Goal: Task Accomplishment & Management: Use online tool/utility

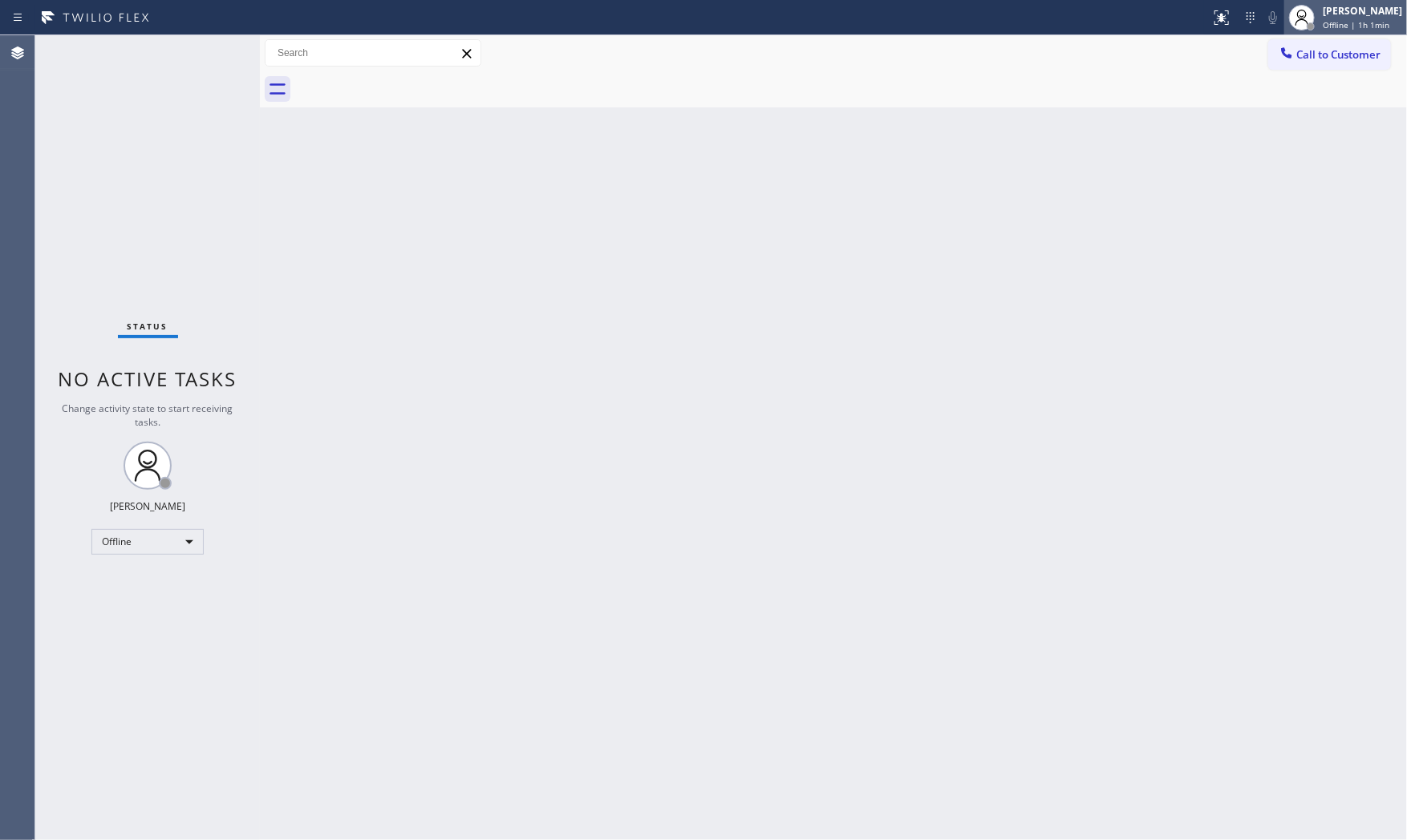
click at [1361, 8] on div "[PERSON_NAME]" at bounding box center [1362, 11] width 79 height 14
click at [1327, 79] on button "Available" at bounding box center [1326, 85] width 161 height 21
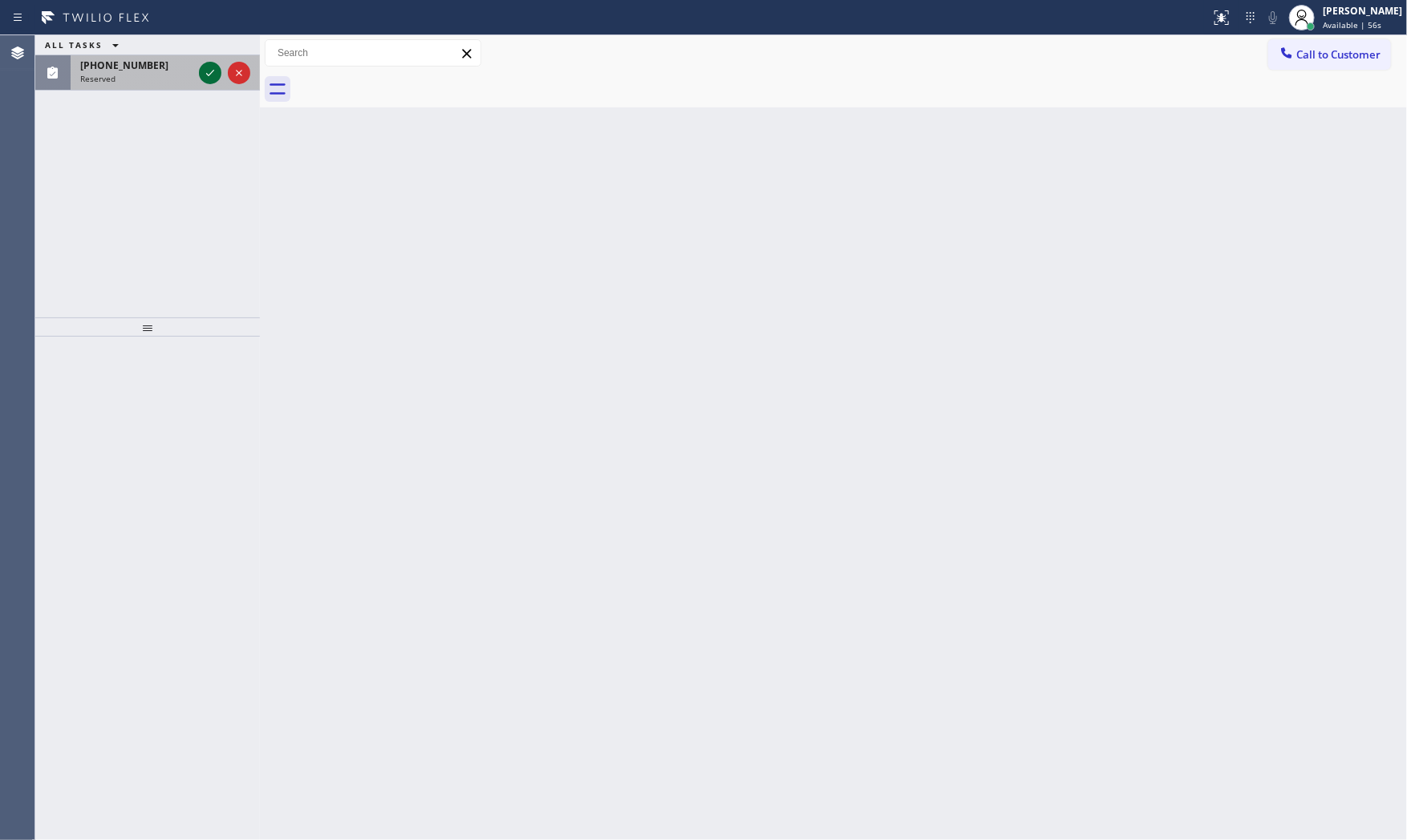
click at [212, 65] on icon at bounding box center [210, 73] width 20 height 20
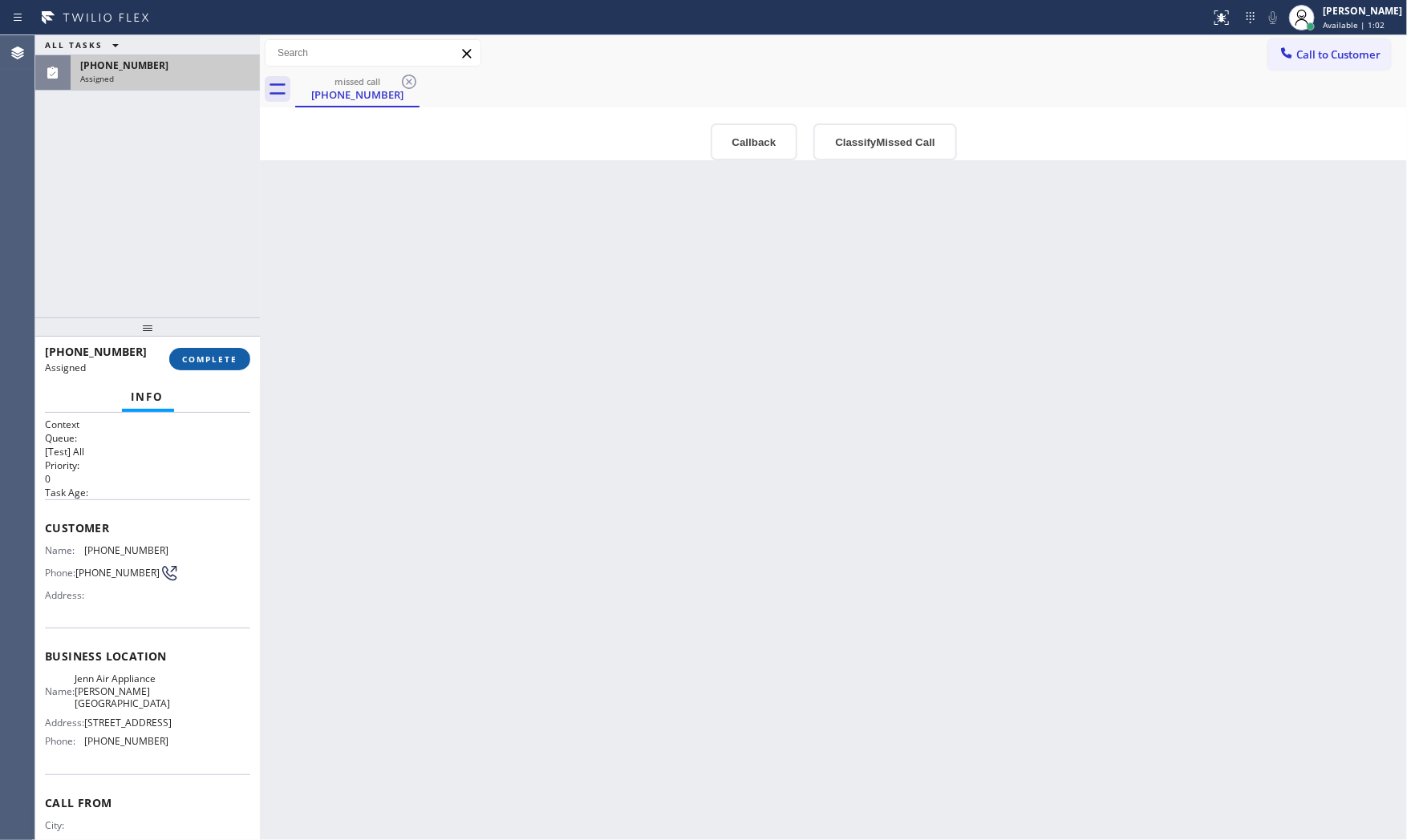
click at [208, 351] on button "COMPLETE" at bounding box center [209, 359] width 81 height 22
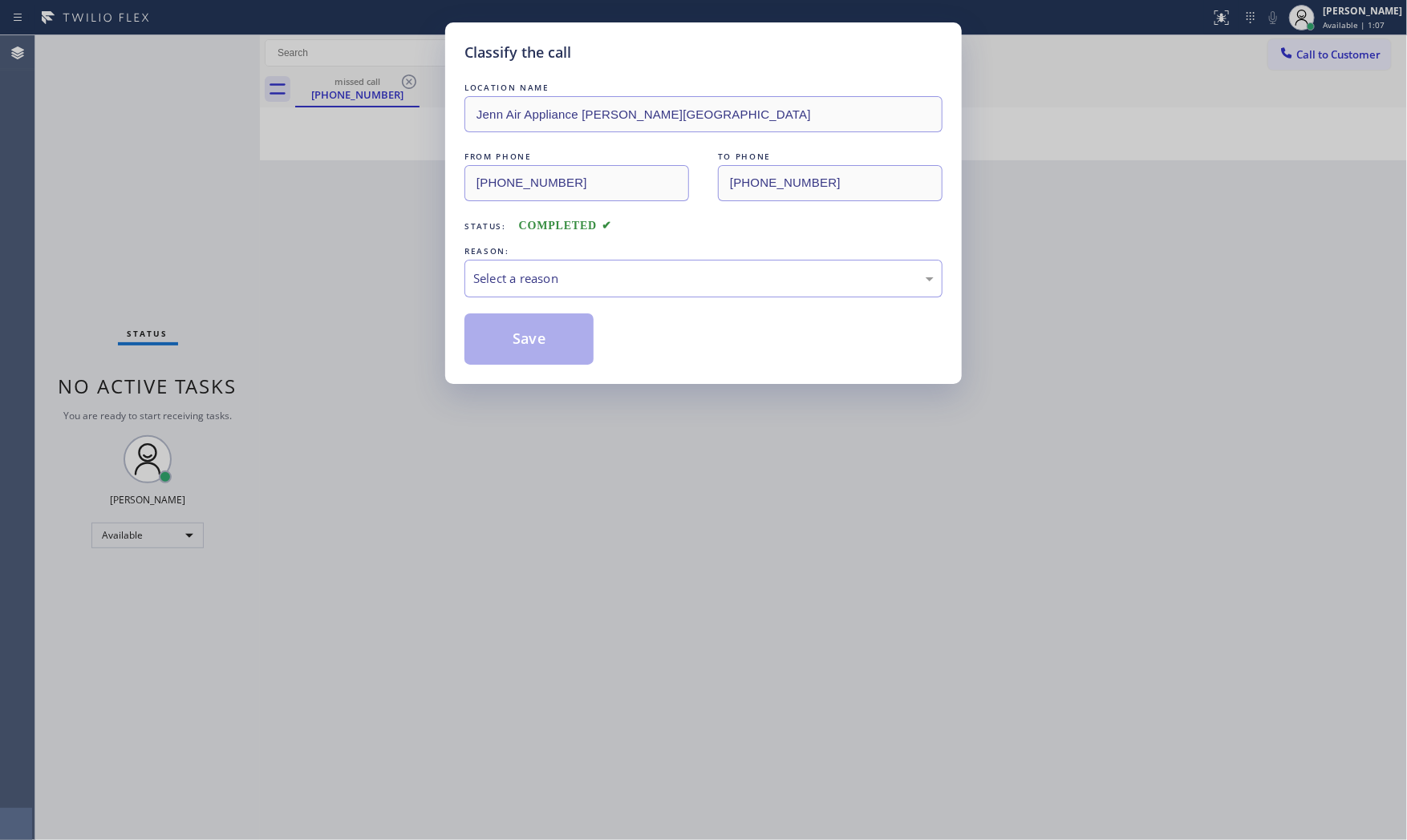
click at [1006, 314] on div "Classify the call LOCATION NAME Jenn Air Appliance [PERSON_NAME][GEOGRAPHIC_DAT…" at bounding box center [704, 420] width 1407 height 840
click at [890, 282] on div "Select a reason" at bounding box center [704, 279] width 461 height 19
click at [891, 282] on div "Select a reason" at bounding box center [704, 279] width 461 height 19
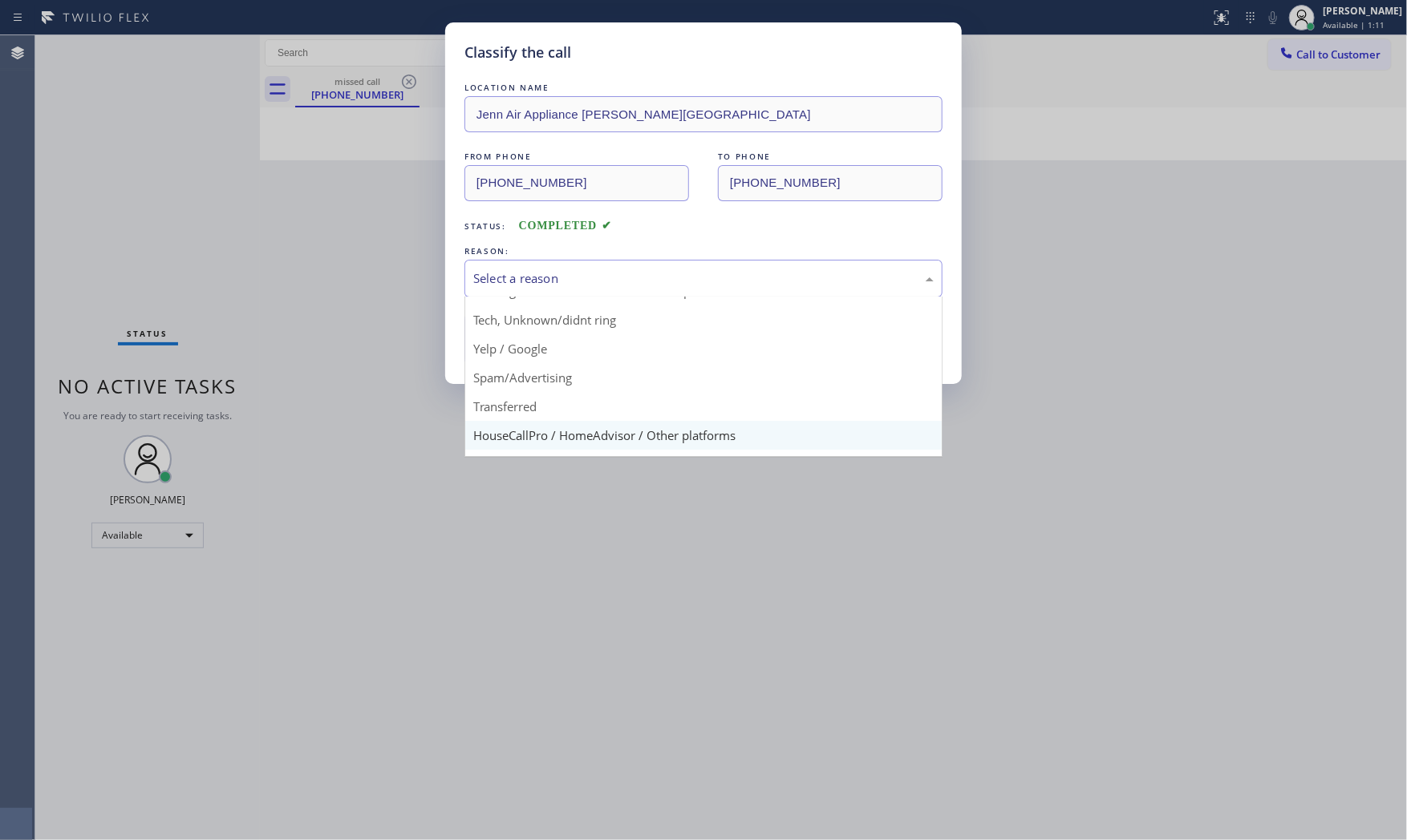
scroll to position [100, 0]
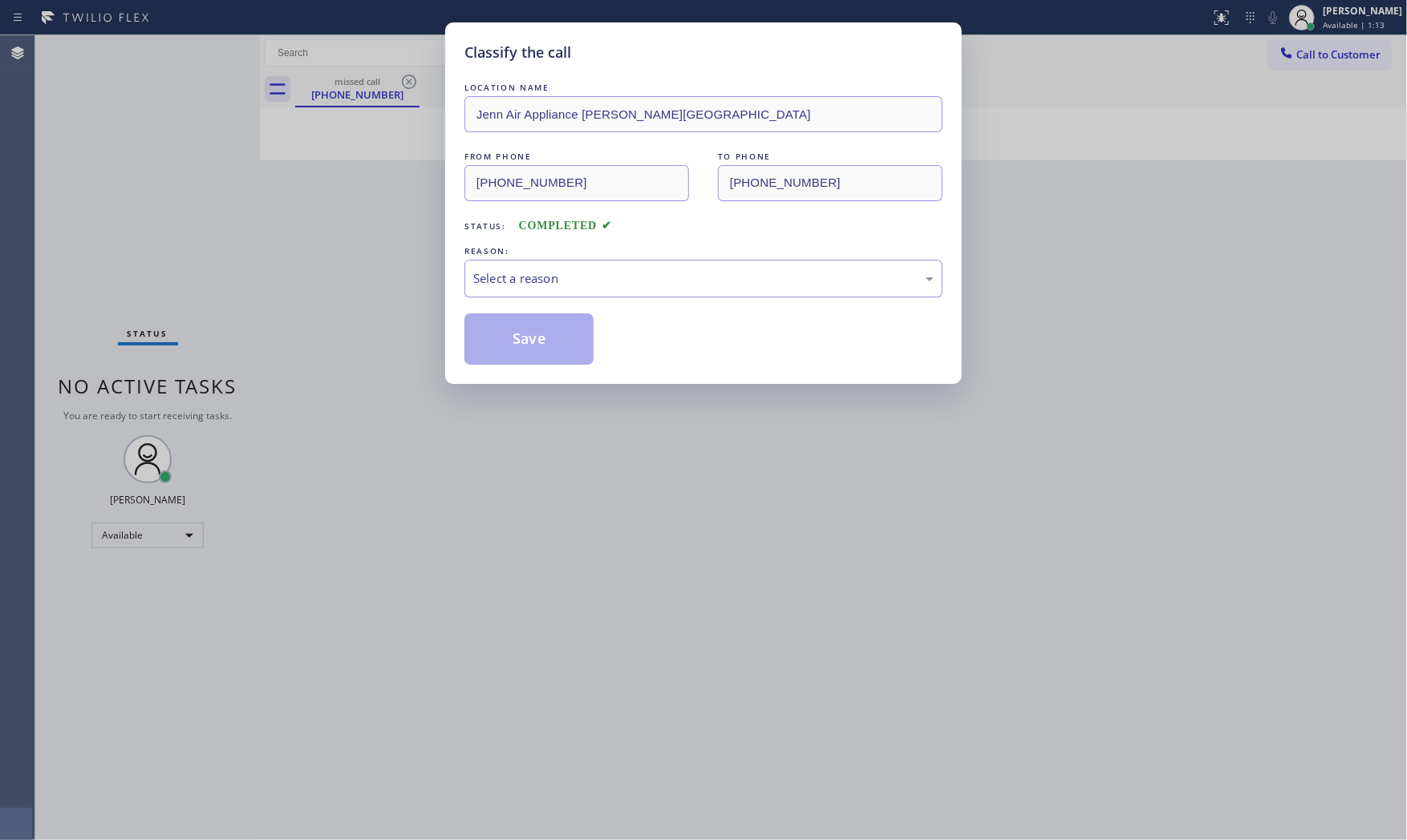
click at [932, 283] on div "Select a reason" at bounding box center [704, 279] width 461 height 19
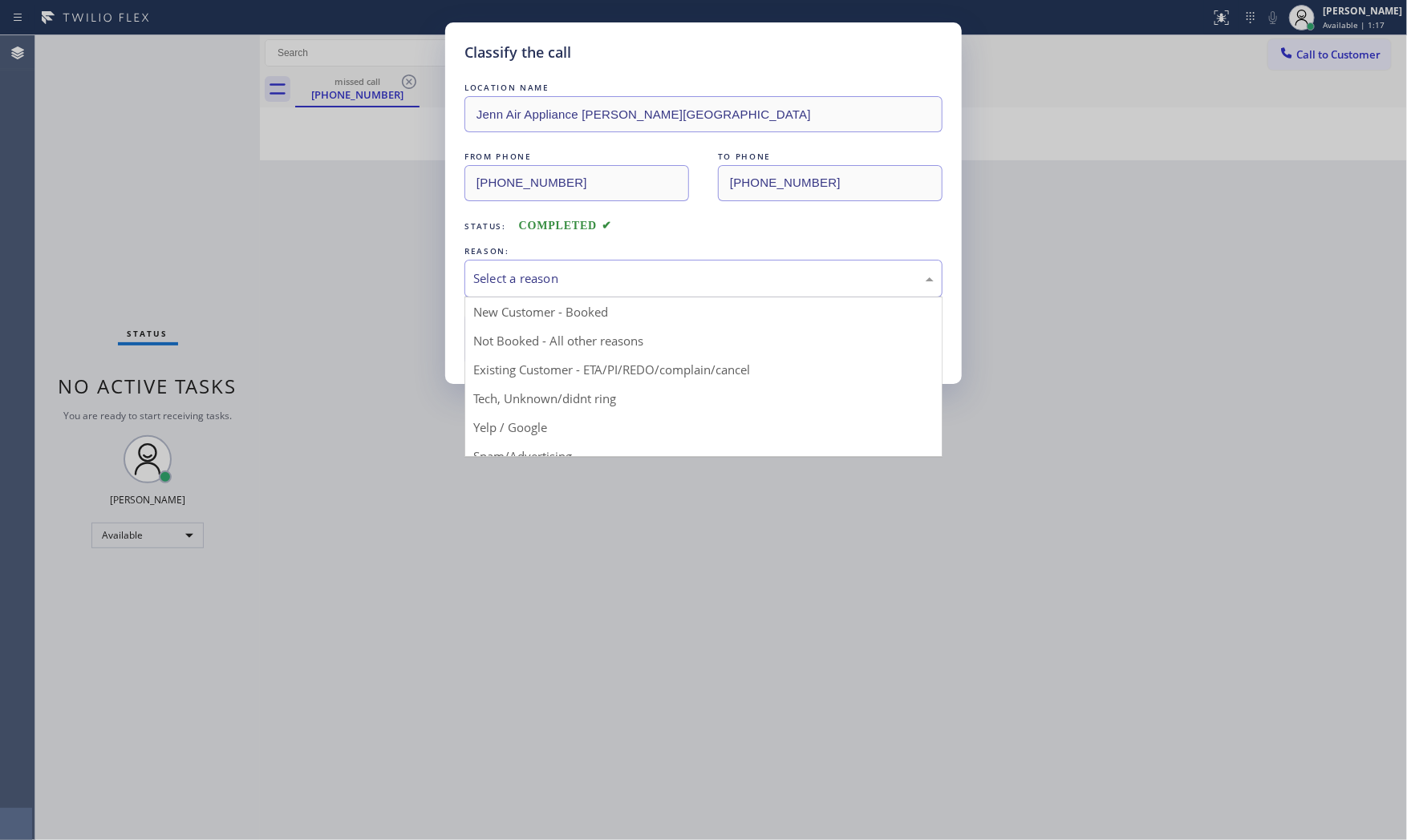
click at [636, 271] on div "Select a reason" at bounding box center [704, 279] width 461 height 19
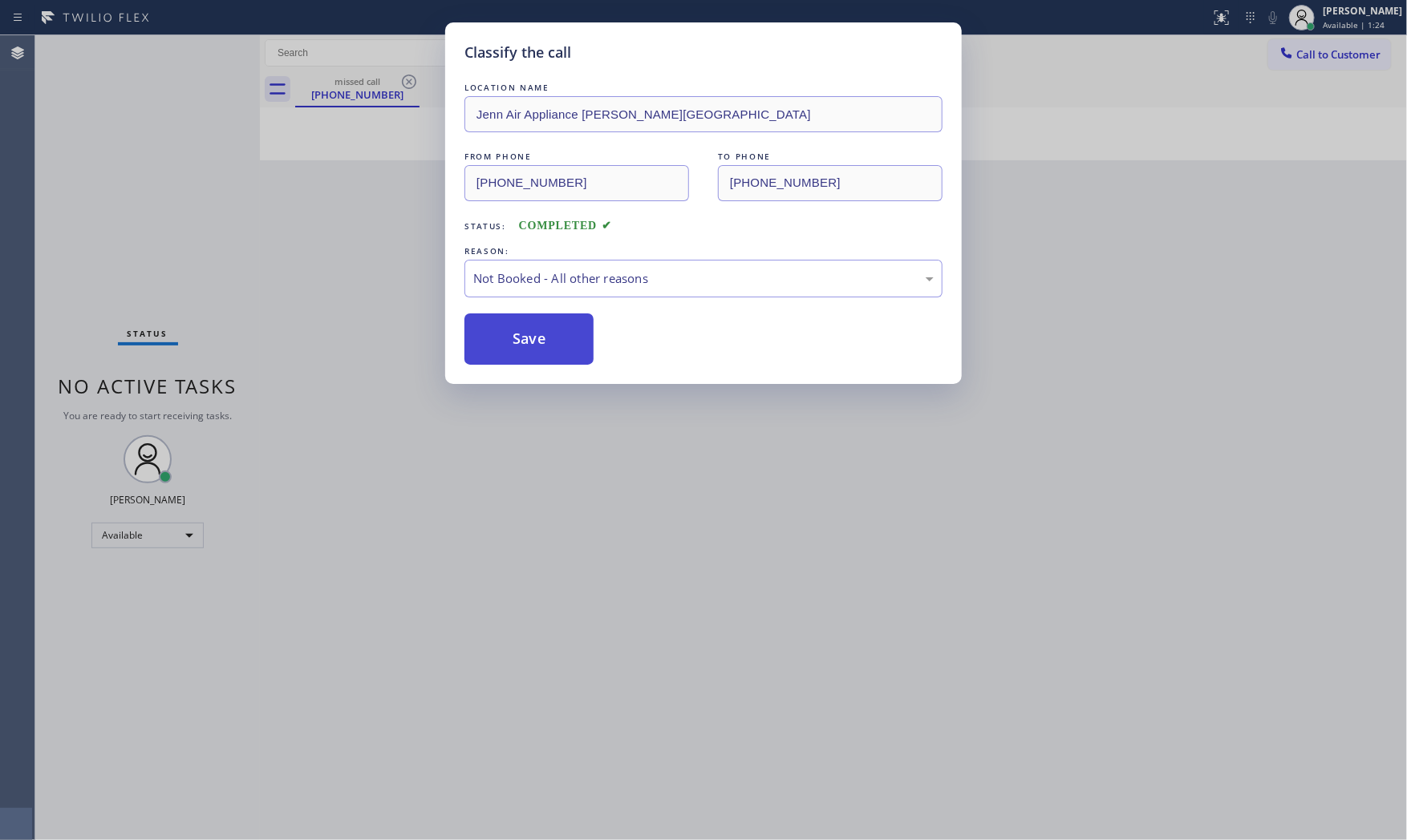
click at [551, 339] on button "Save" at bounding box center [529, 339] width 129 height 51
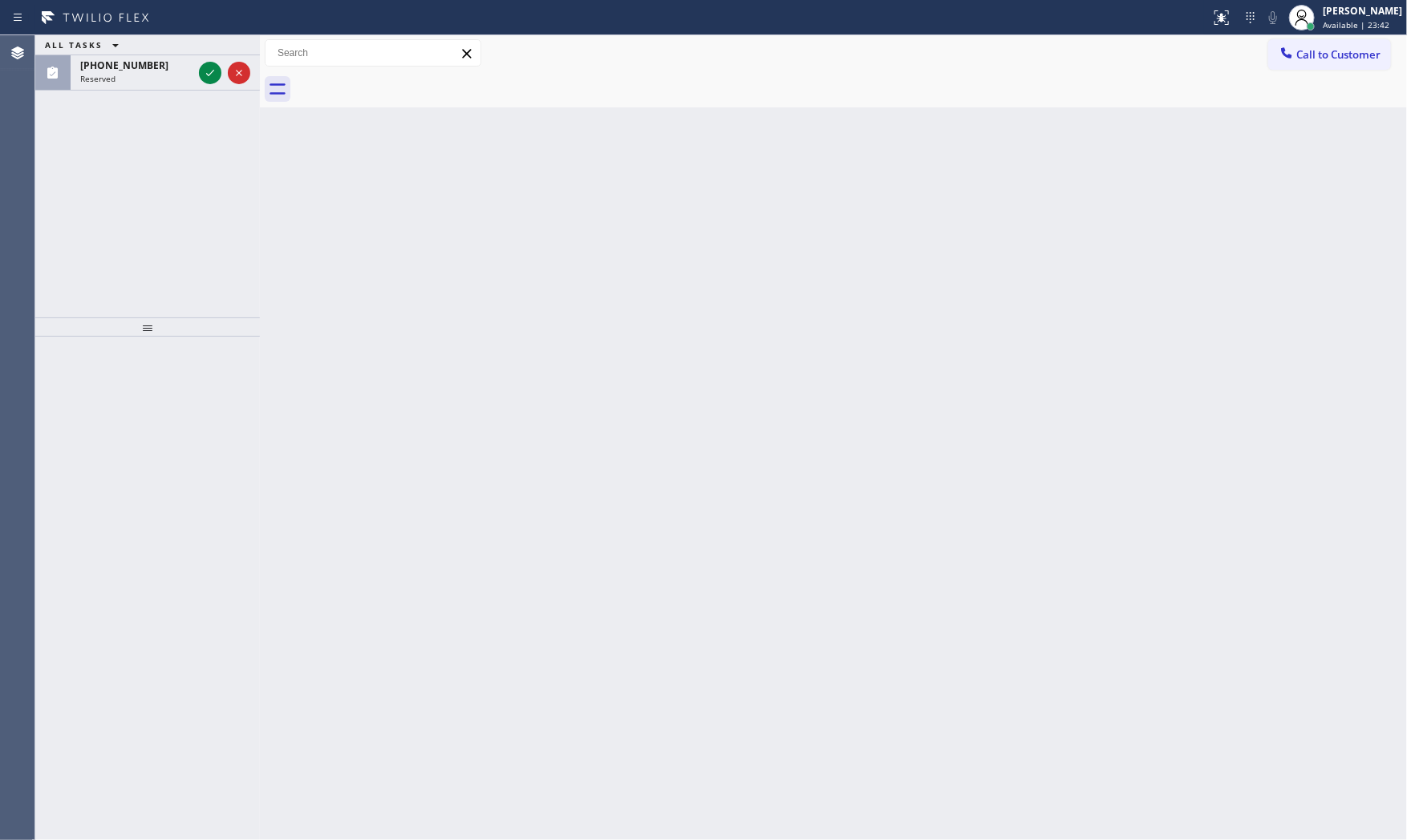
click at [861, 414] on div "Back to Dashboard Change Sender ID Customers Technicians Select a contact Outbo…" at bounding box center [833, 438] width 1147 height 805
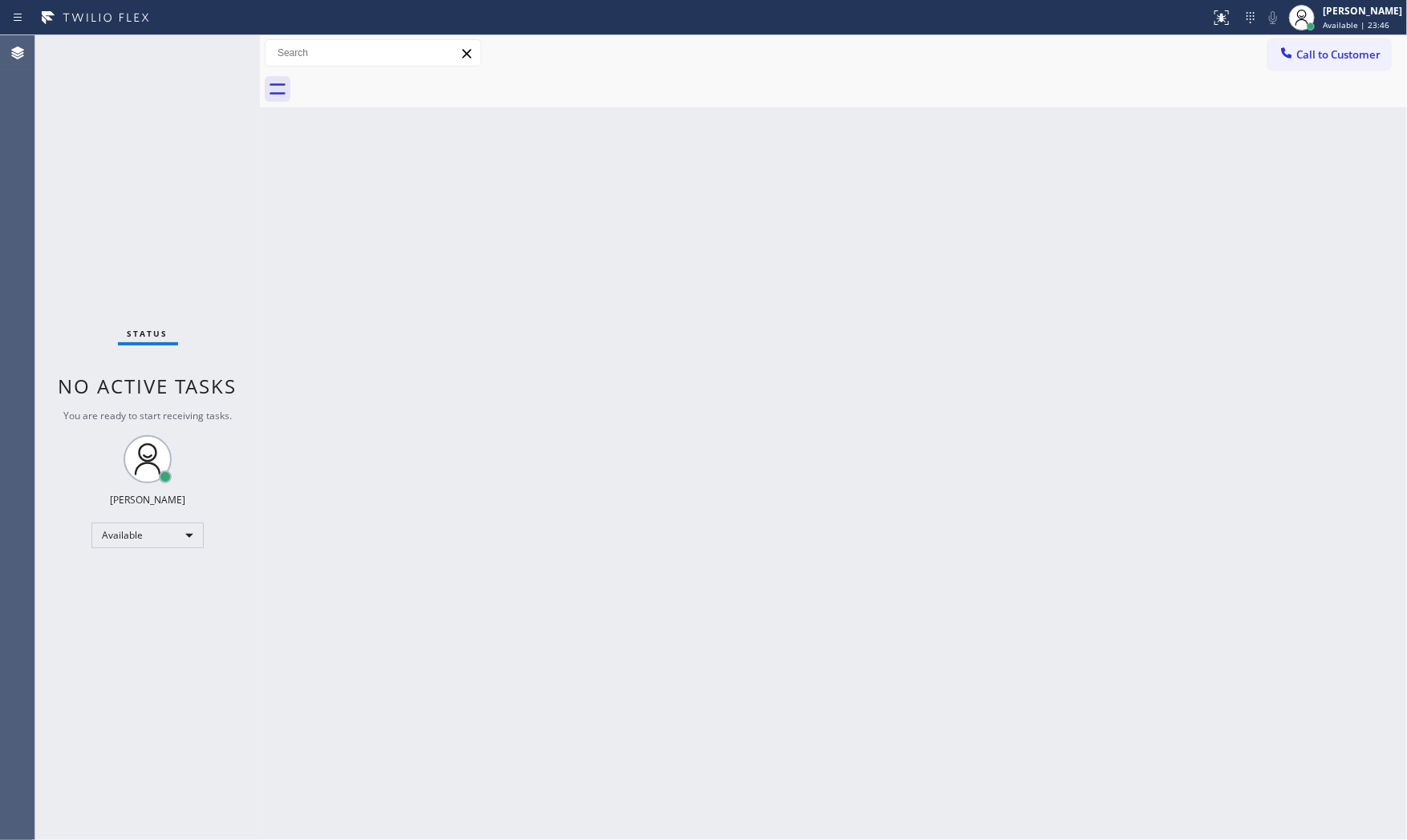
drag, startPoint x: 1049, startPoint y: 531, endPoint x: 969, endPoint y: 499, distance: 86.2
click at [1043, 530] on div "Back to Dashboard Change Sender ID Customers Technicians Select a contact Outbo…" at bounding box center [833, 438] width 1147 height 805
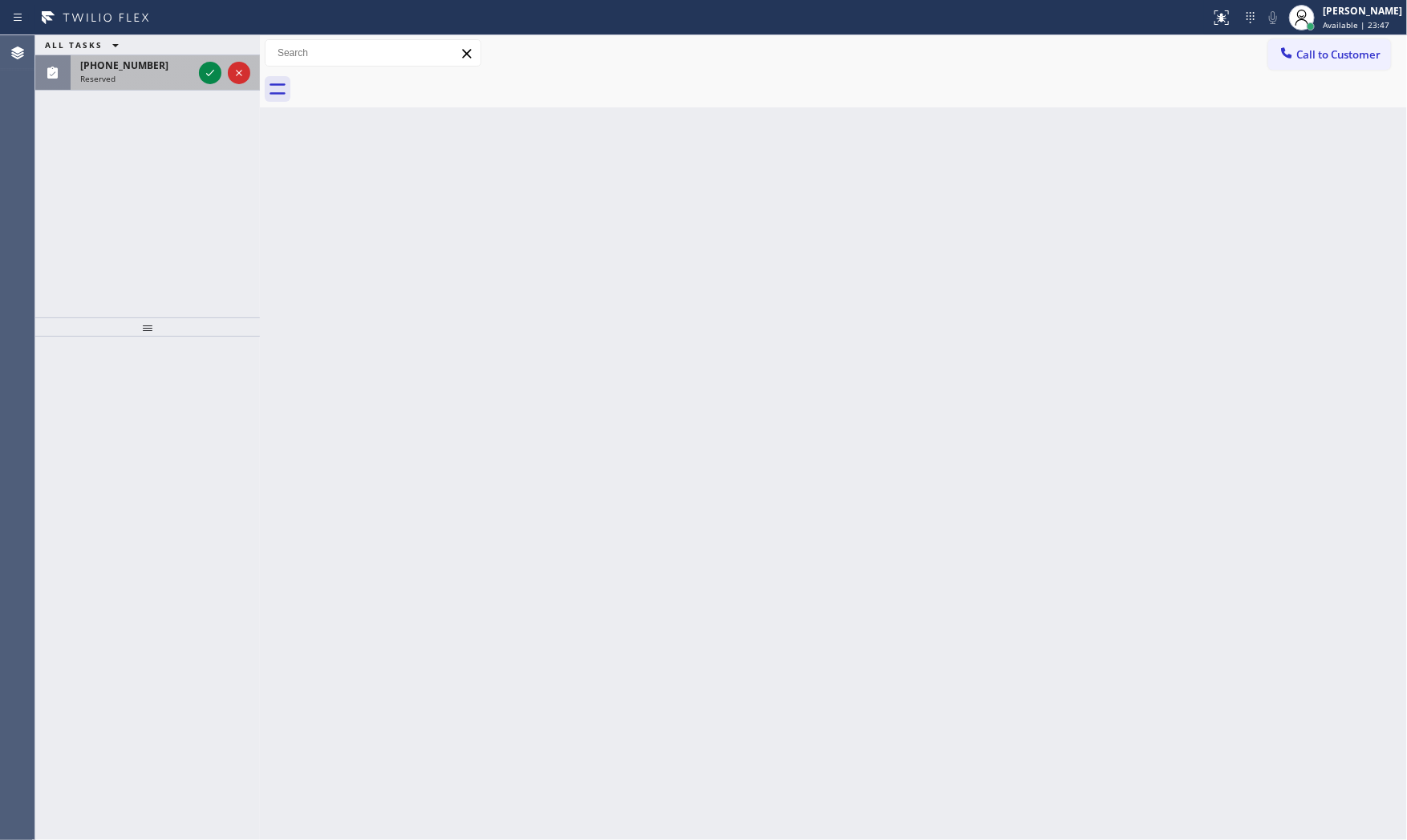
click at [170, 81] on div "Reserved" at bounding box center [136, 78] width 112 height 11
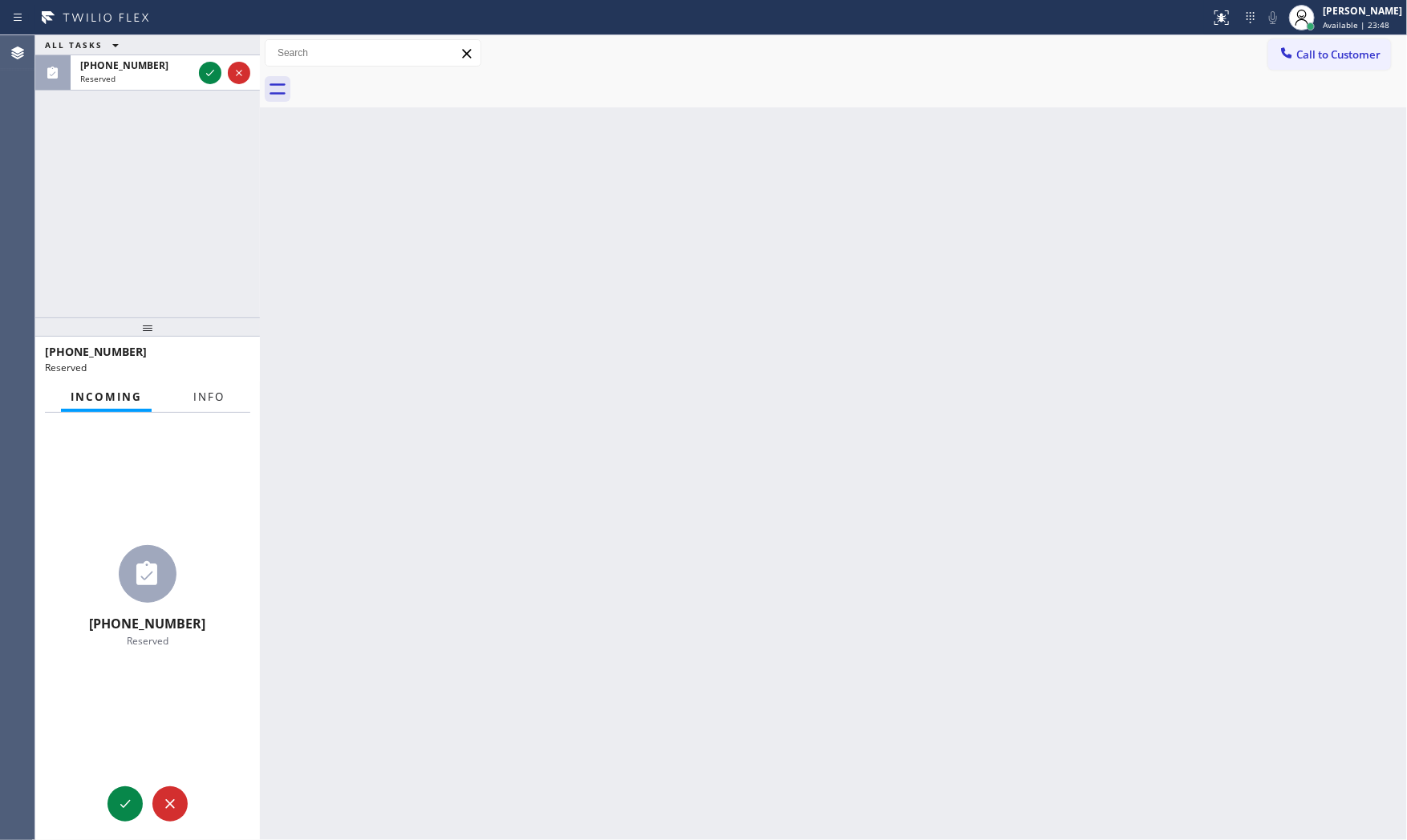
click at [204, 398] on span "Info" at bounding box center [208, 397] width 31 height 14
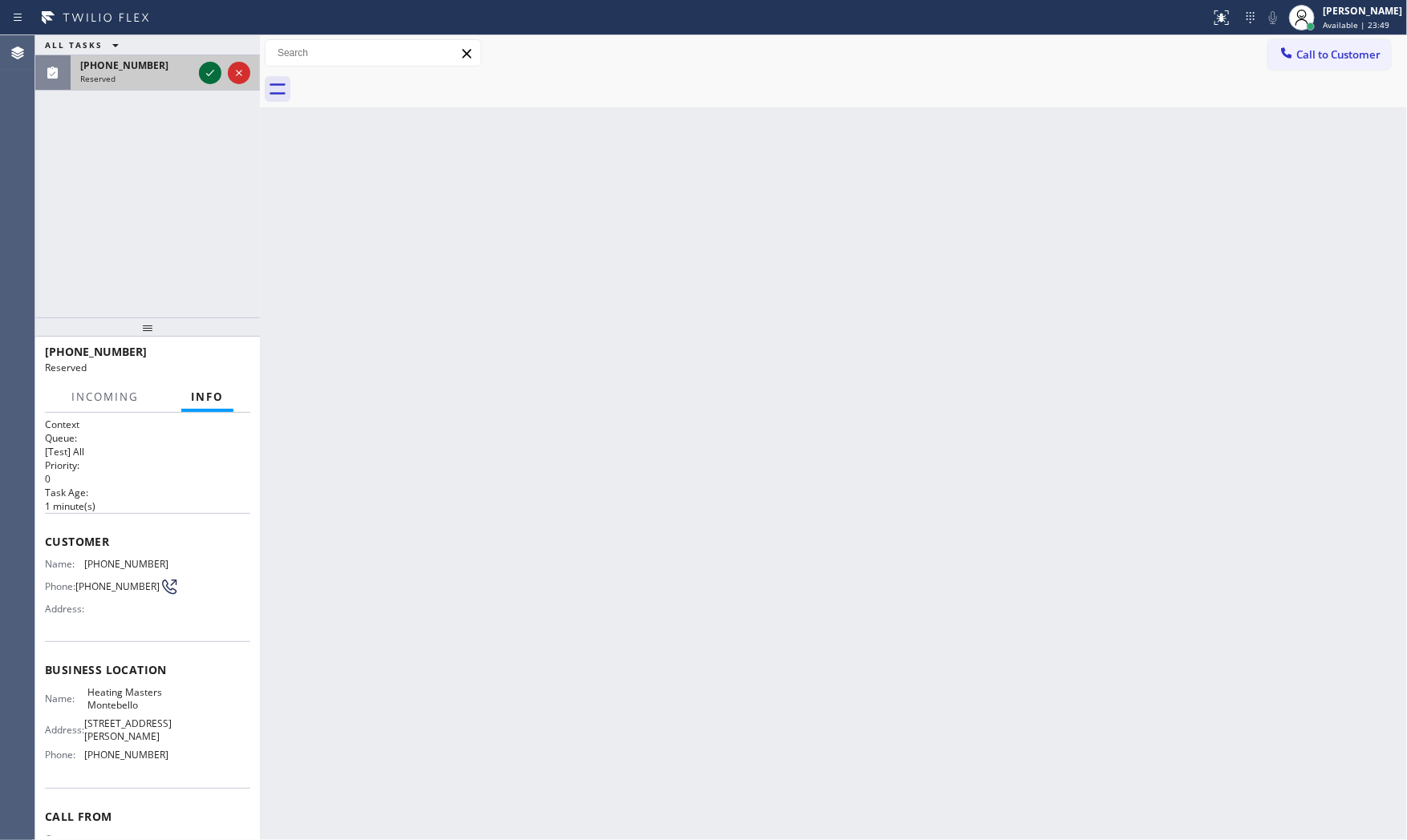
click at [207, 75] on icon at bounding box center [210, 73] width 8 height 7
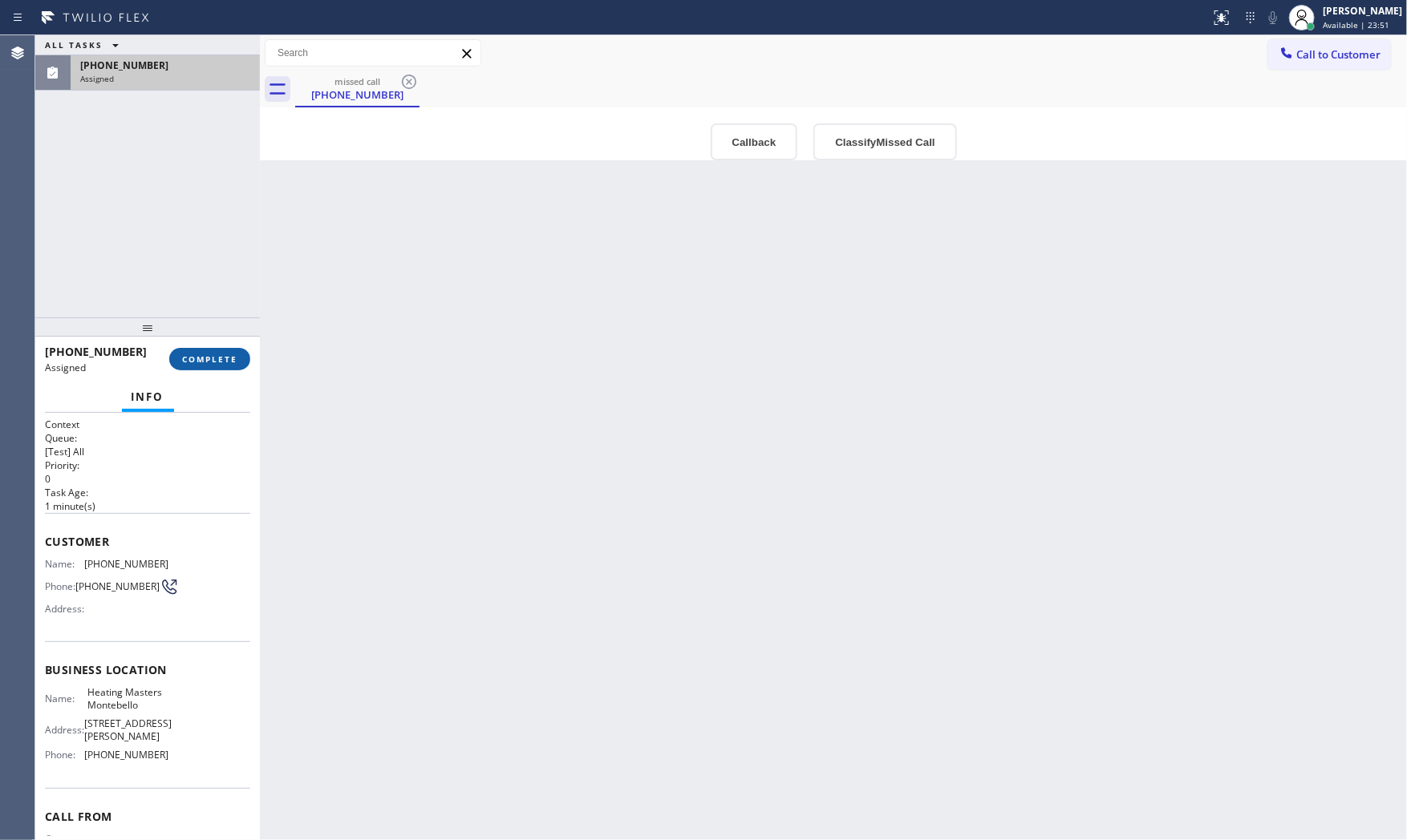
click at [217, 357] on span "COMPLETE" at bounding box center [209, 358] width 55 height 11
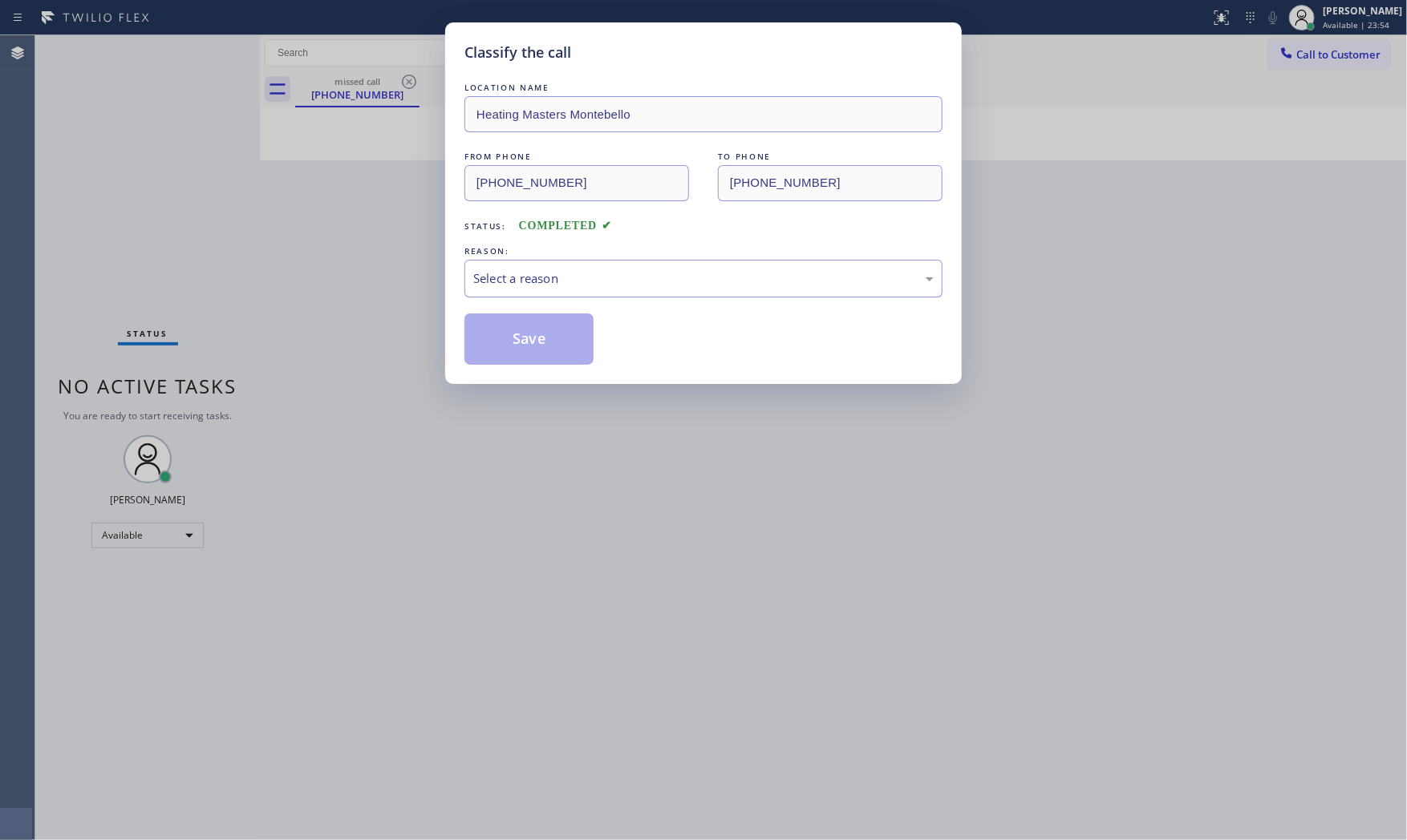
click at [571, 277] on div "Select a reason" at bounding box center [704, 279] width 461 height 19
click at [539, 330] on button "Save" at bounding box center [529, 339] width 129 height 51
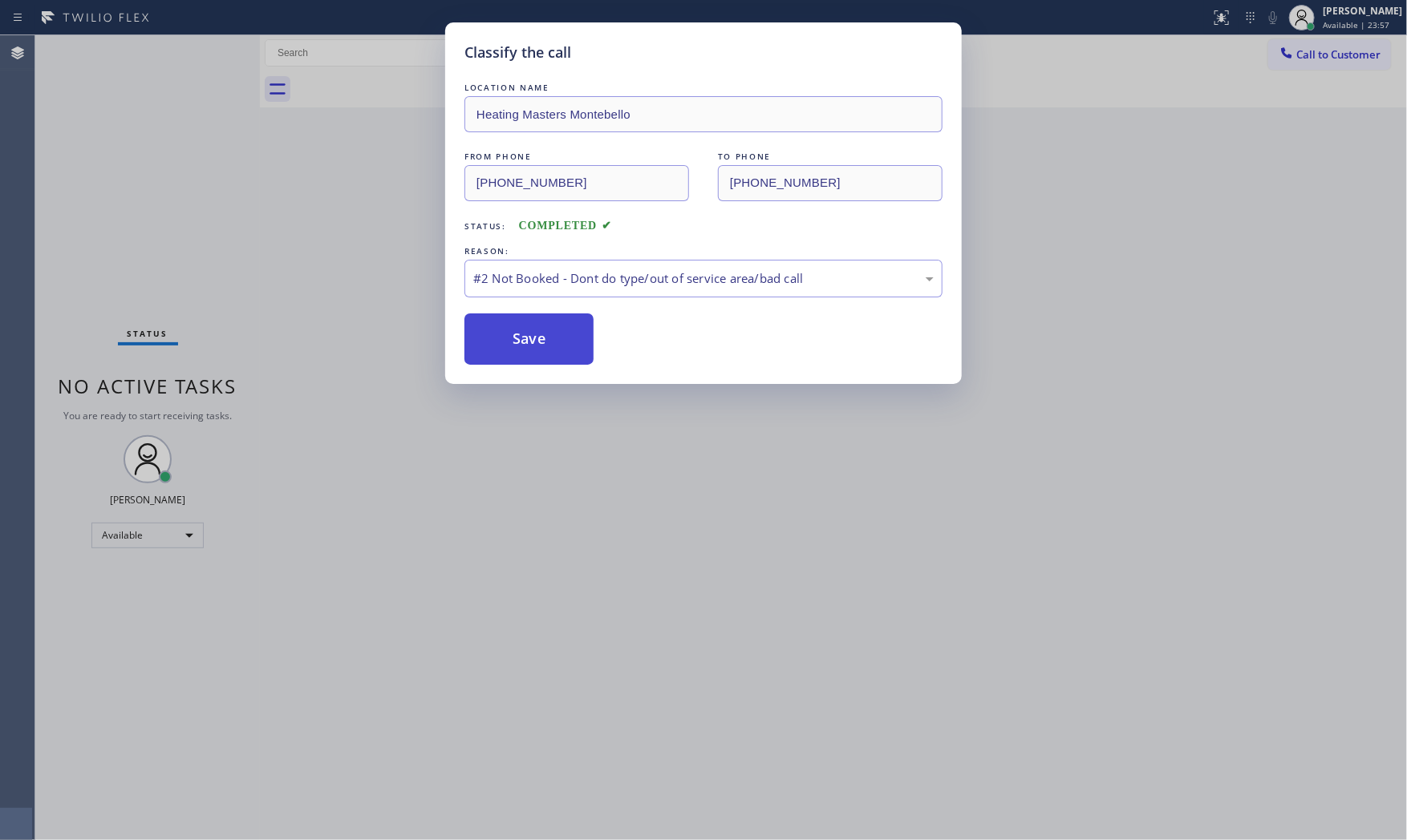
click at [566, 339] on button "Save" at bounding box center [529, 339] width 129 height 51
click at [522, 338] on button "Save" at bounding box center [529, 339] width 129 height 51
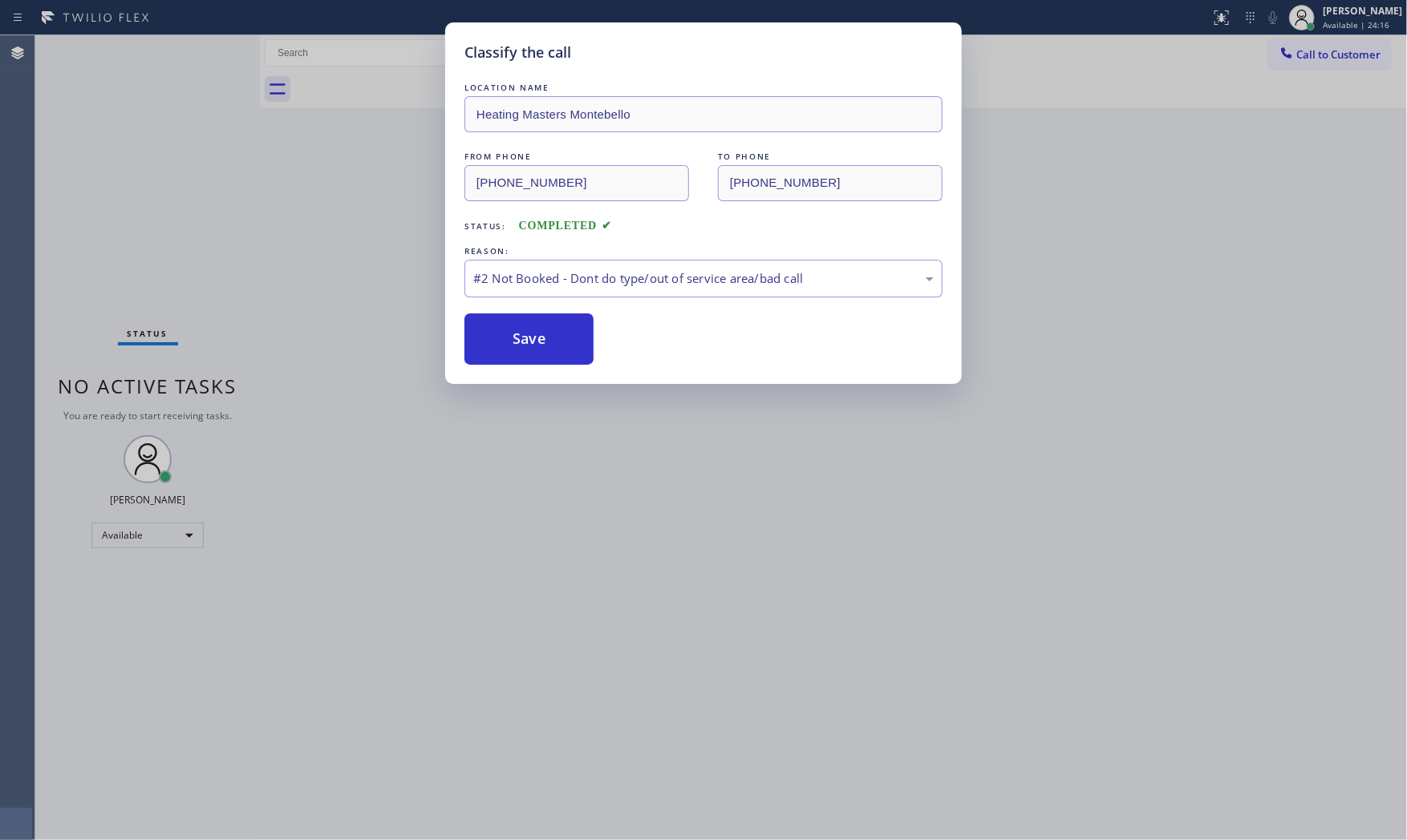
click at [1287, 179] on div "Classify the call LOCATION NAME Heating Masters Montebello FROM PHONE [PHONE_NU…" at bounding box center [704, 420] width 1407 height 840
click at [540, 339] on button "Save" at bounding box center [529, 339] width 129 height 51
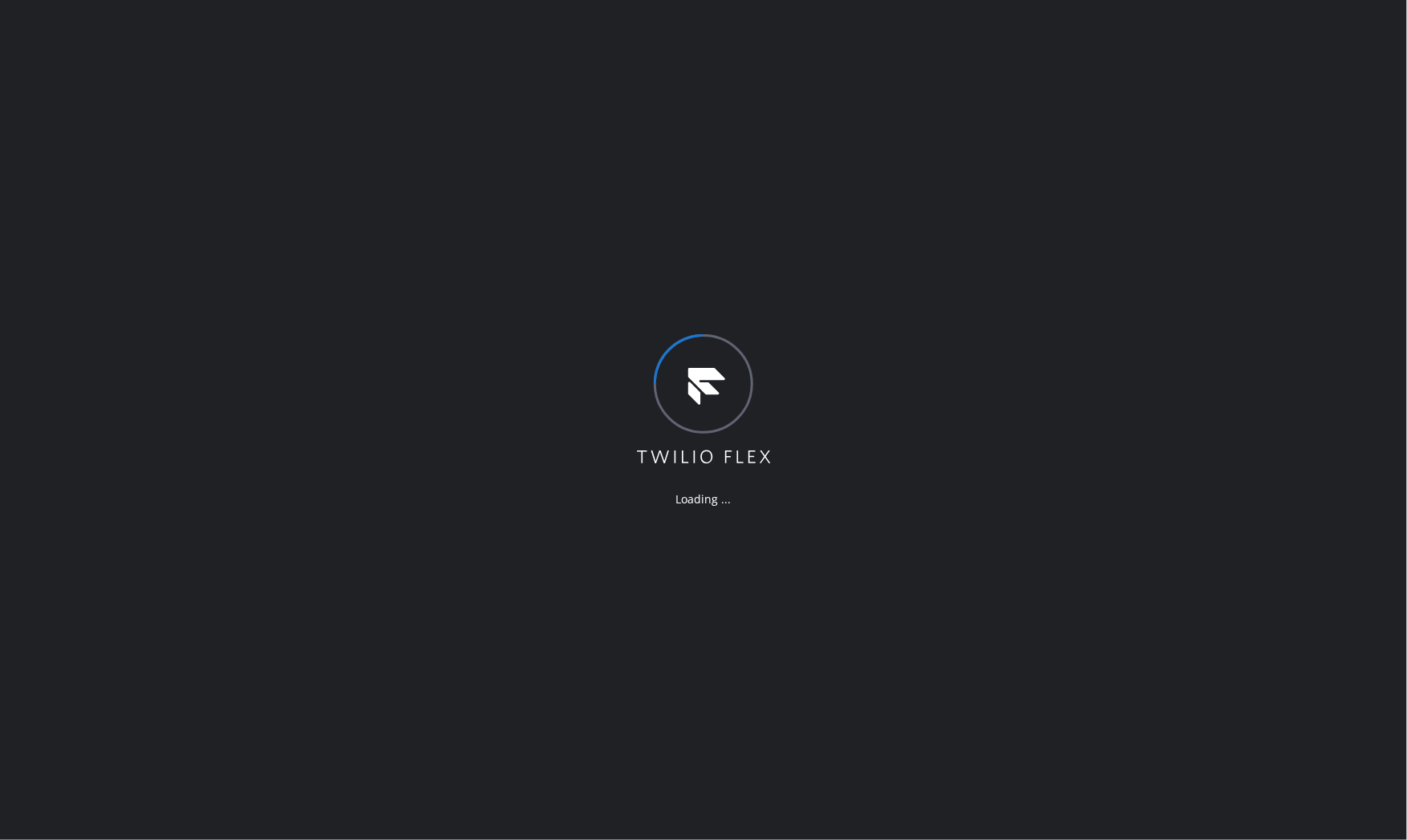
click at [899, 20] on div "Loading ..." at bounding box center [704, 420] width 1407 height 840
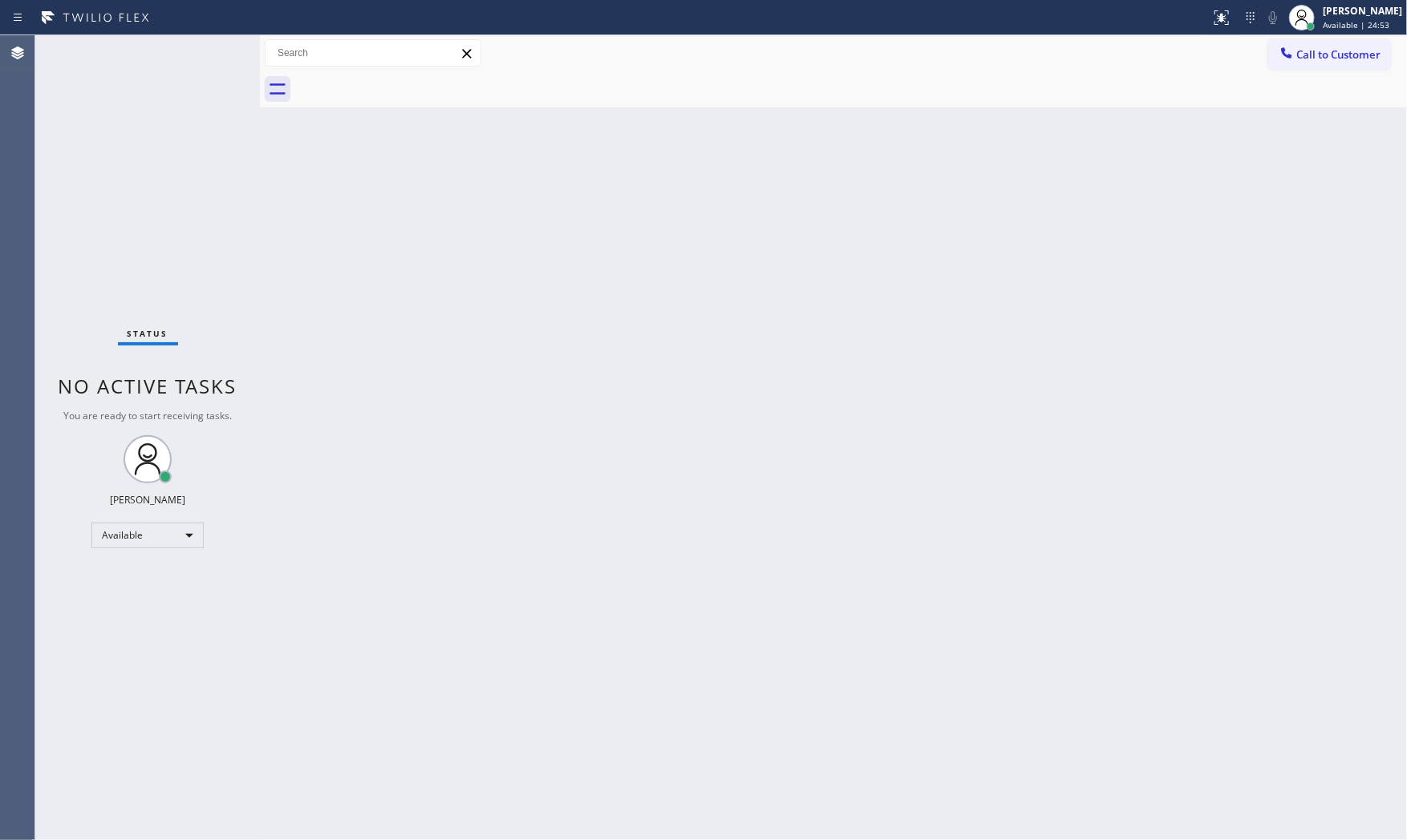
click at [950, 358] on div "Back to Dashboard Change Sender ID Customers Technicians Select a contact Outbo…" at bounding box center [833, 438] width 1147 height 805
click at [983, 227] on div "Back to Dashboard Change Sender ID Customers Technicians Select a contact Outbo…" at bounding box center [833, 438] width 1147 height 805
click at [1206, 24] on div at bounding box center [1222, 17] width 36 height 20
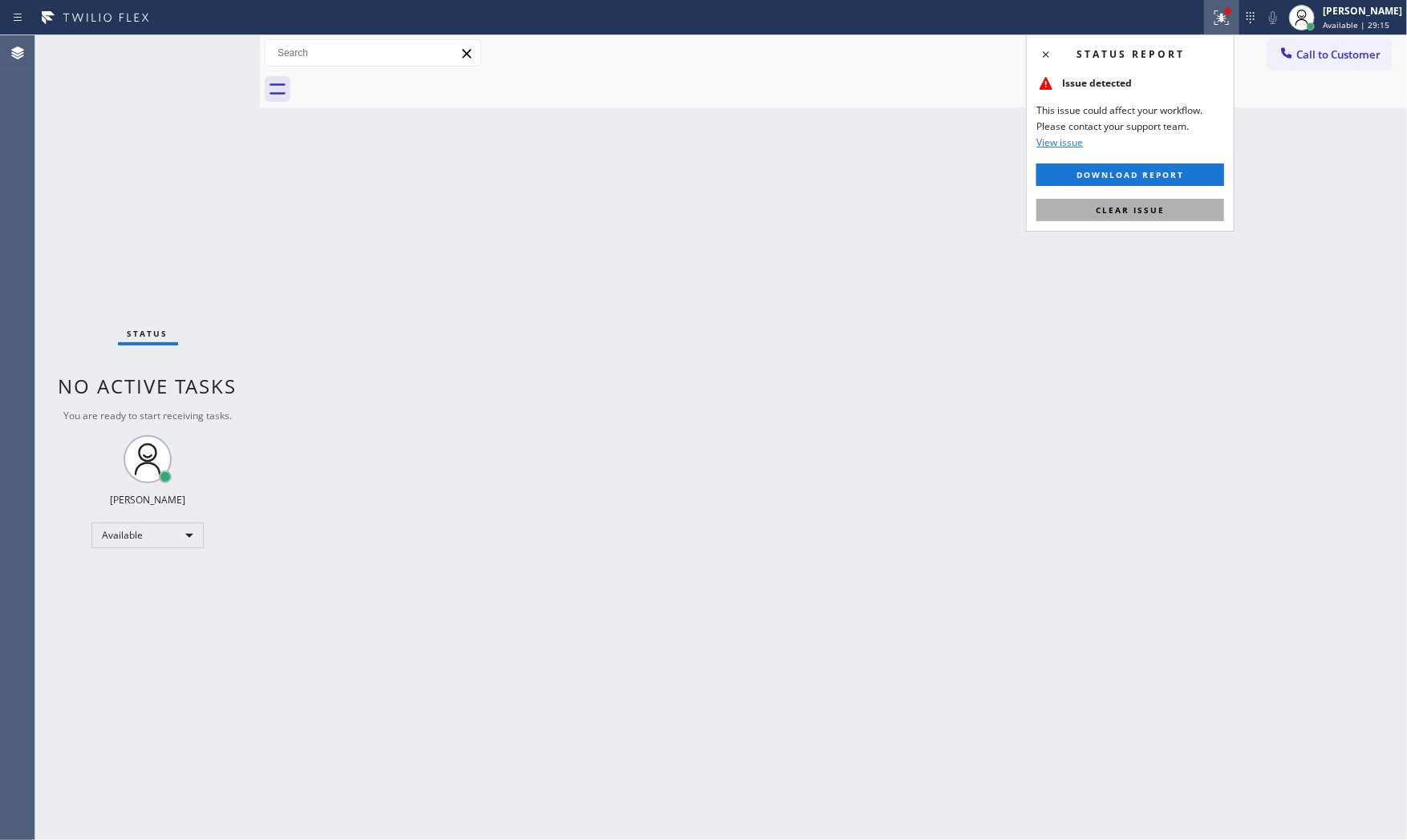
click at [1156, 211] on span "Clear issue" at bounding box center [1129, 210] width 69 height 11
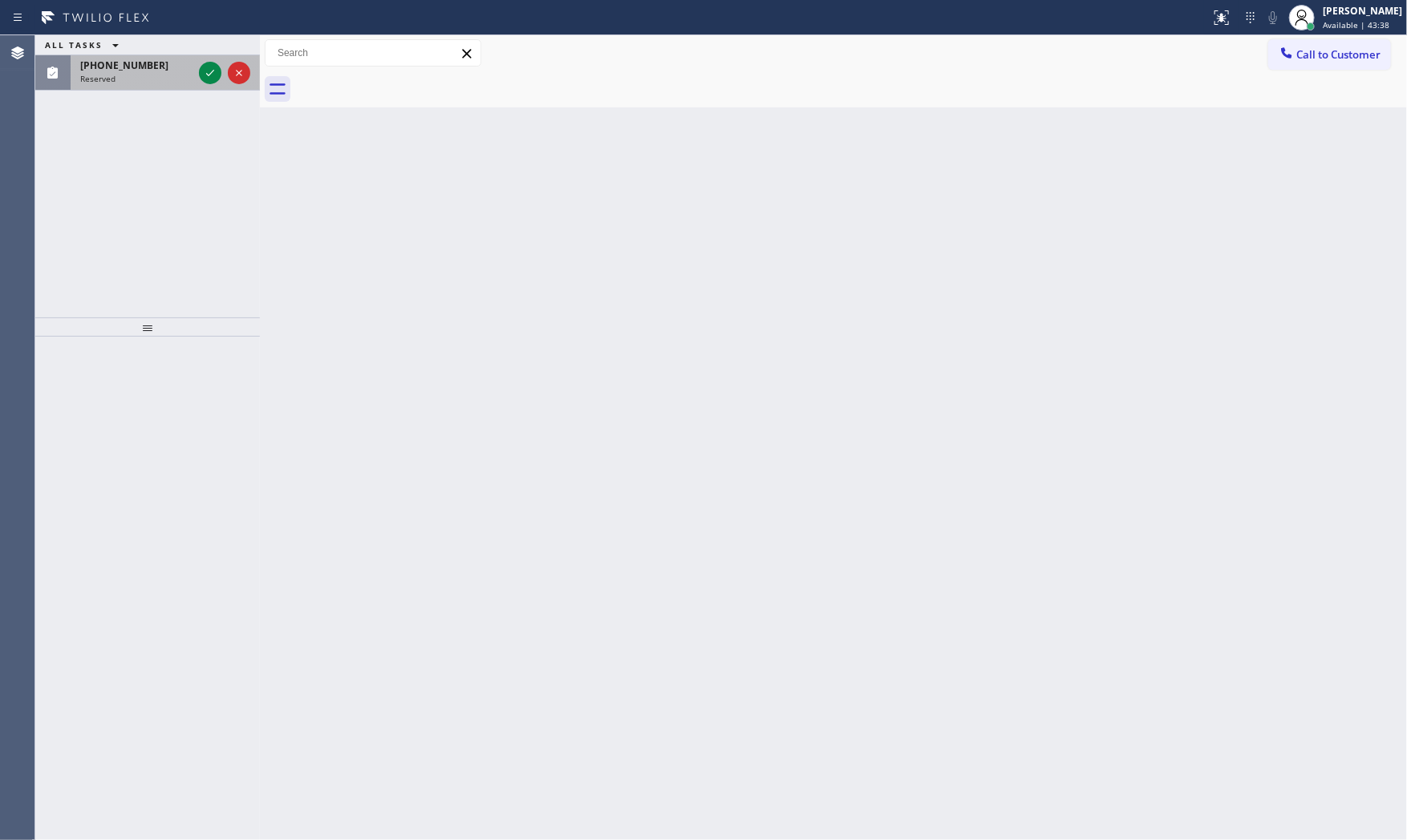
click at [138, 63] on span "[PHONE_NUMBER]" at bounding box center [124, 65] width 88 height 14
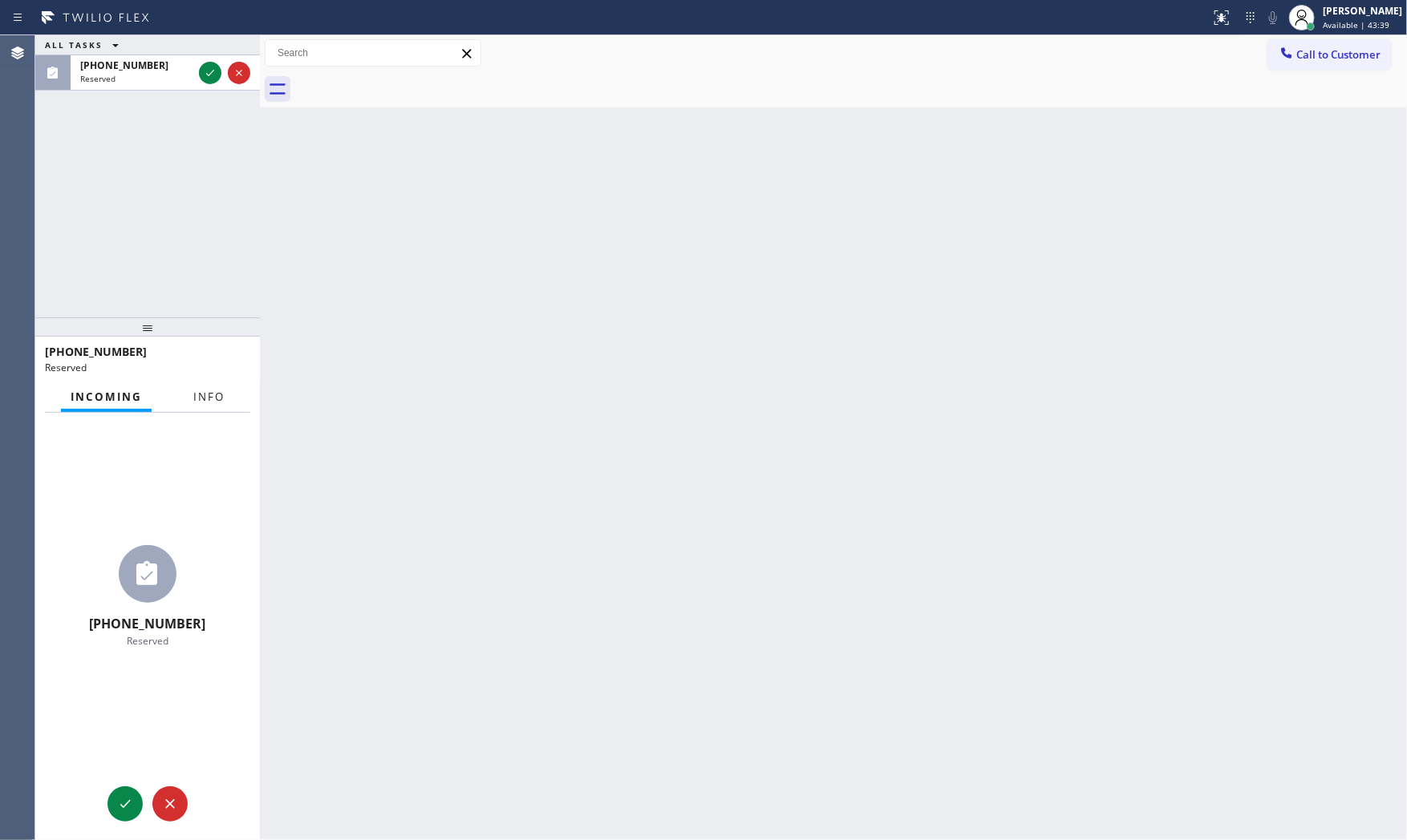
click at [195, 390] on span "Info" at bounding box center [208, 397] width 31 height 14
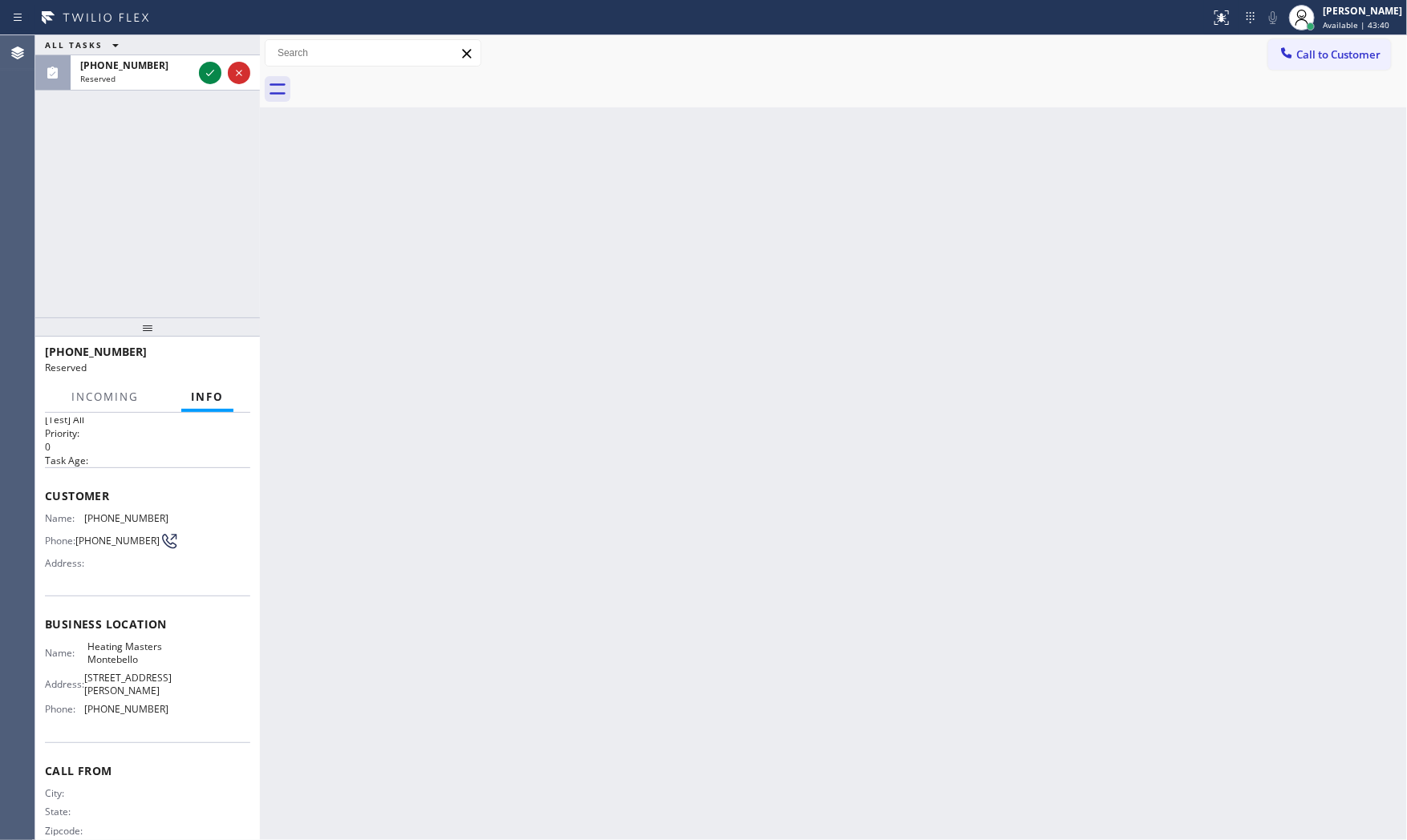
scroll to position [63, 0]
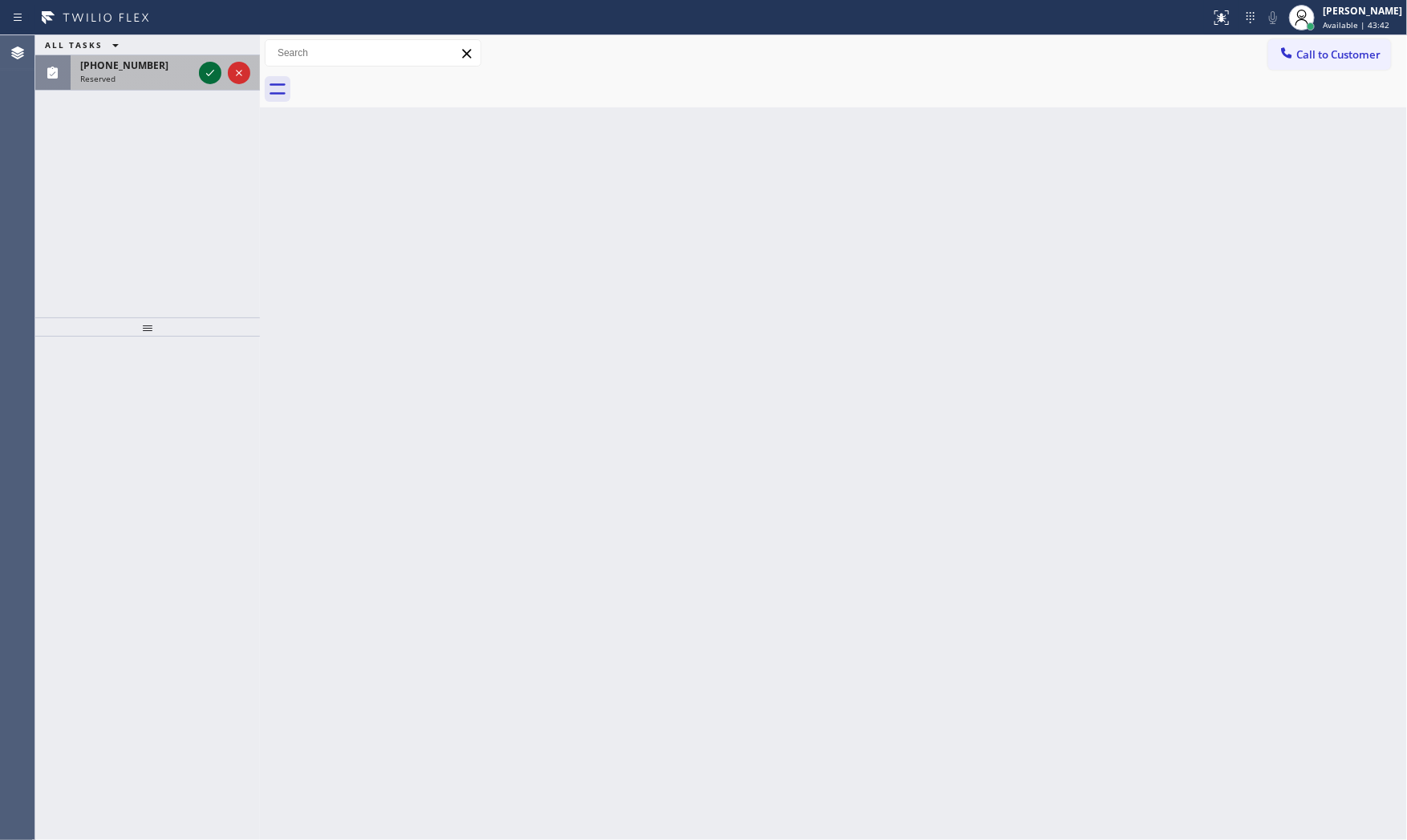
click at [212, 74] on icon at bounding box center [210, 73] width 20 height 20
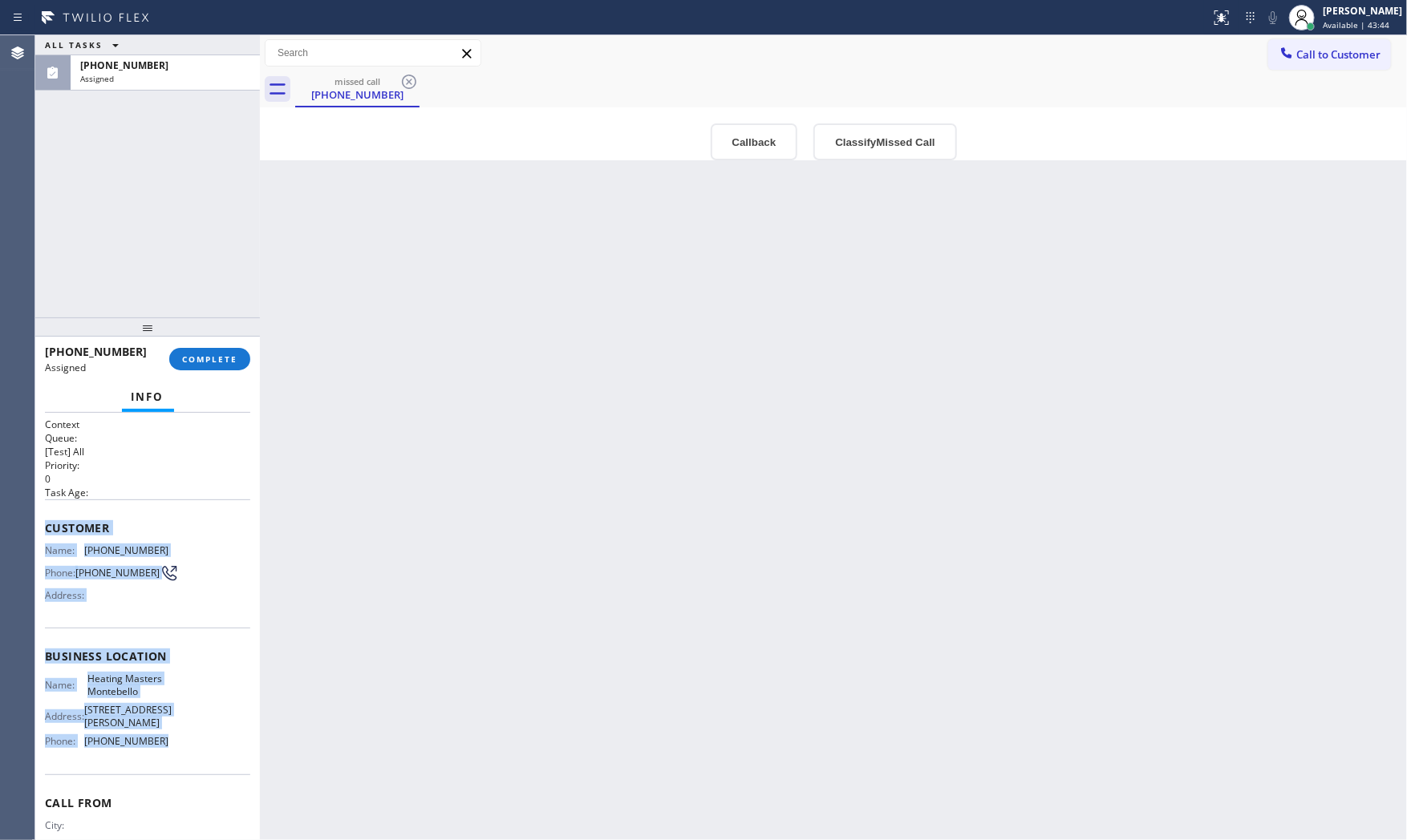
drag, startPoint x: 42, startPoint y: 530, endPoint x: 210, endPoint y: 751, distance: 277.6
click at [213, 756] on div "Context Queue: [Test] All Priority: 0 Task Age: Customer Name: (331) 468-8066 P…" at bounding box center [148, 627] width 224 height 428
copy div "Customer Name: (331) 468-8066 Phone: (331) 468-8066 Address: Business location …"
click at [210, 358] on span "COMPLETE" at bounding box center [209, 358] width 55 height 11
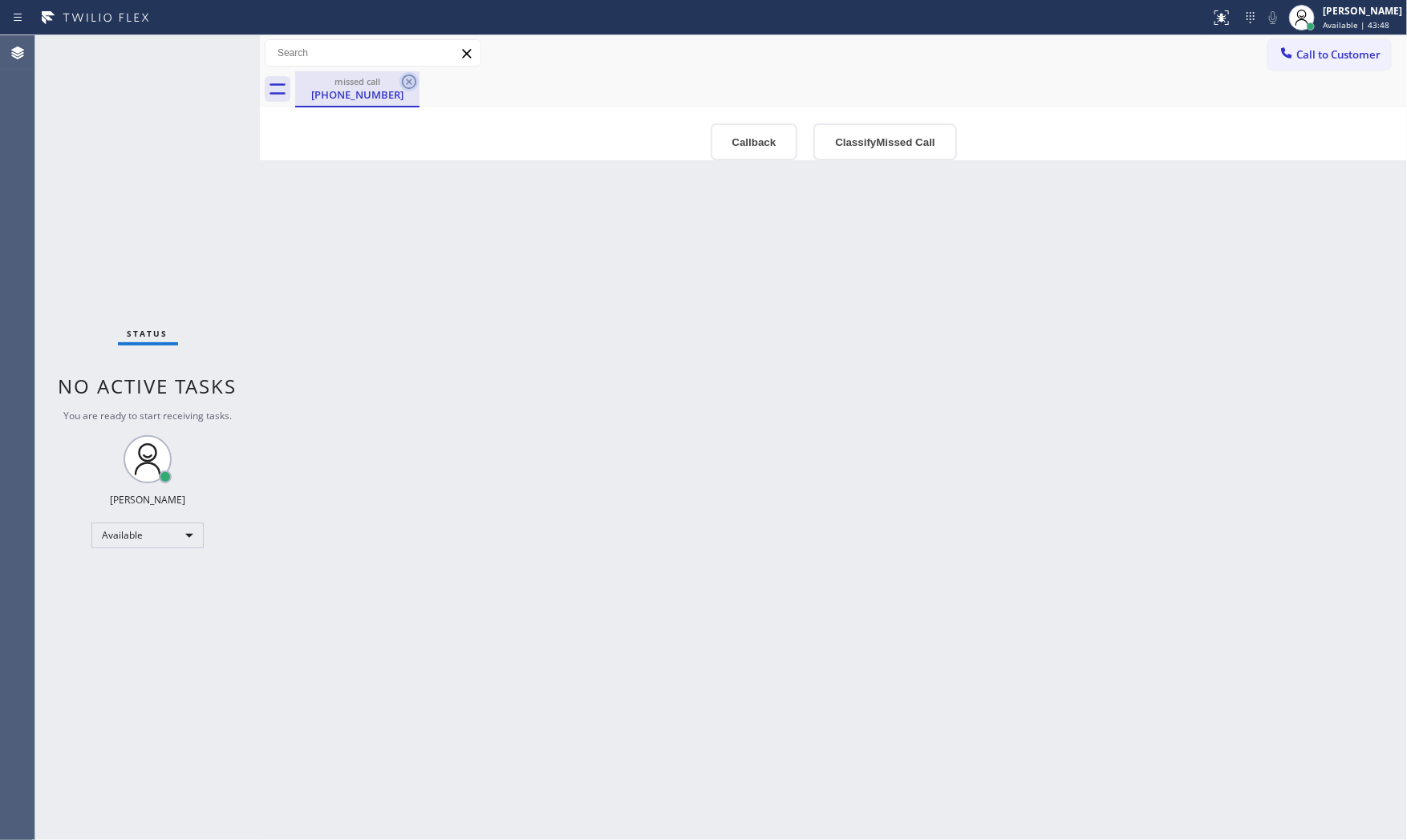
click at [408, 83] on icon at bounding box center [409, 82] width 20 height 20
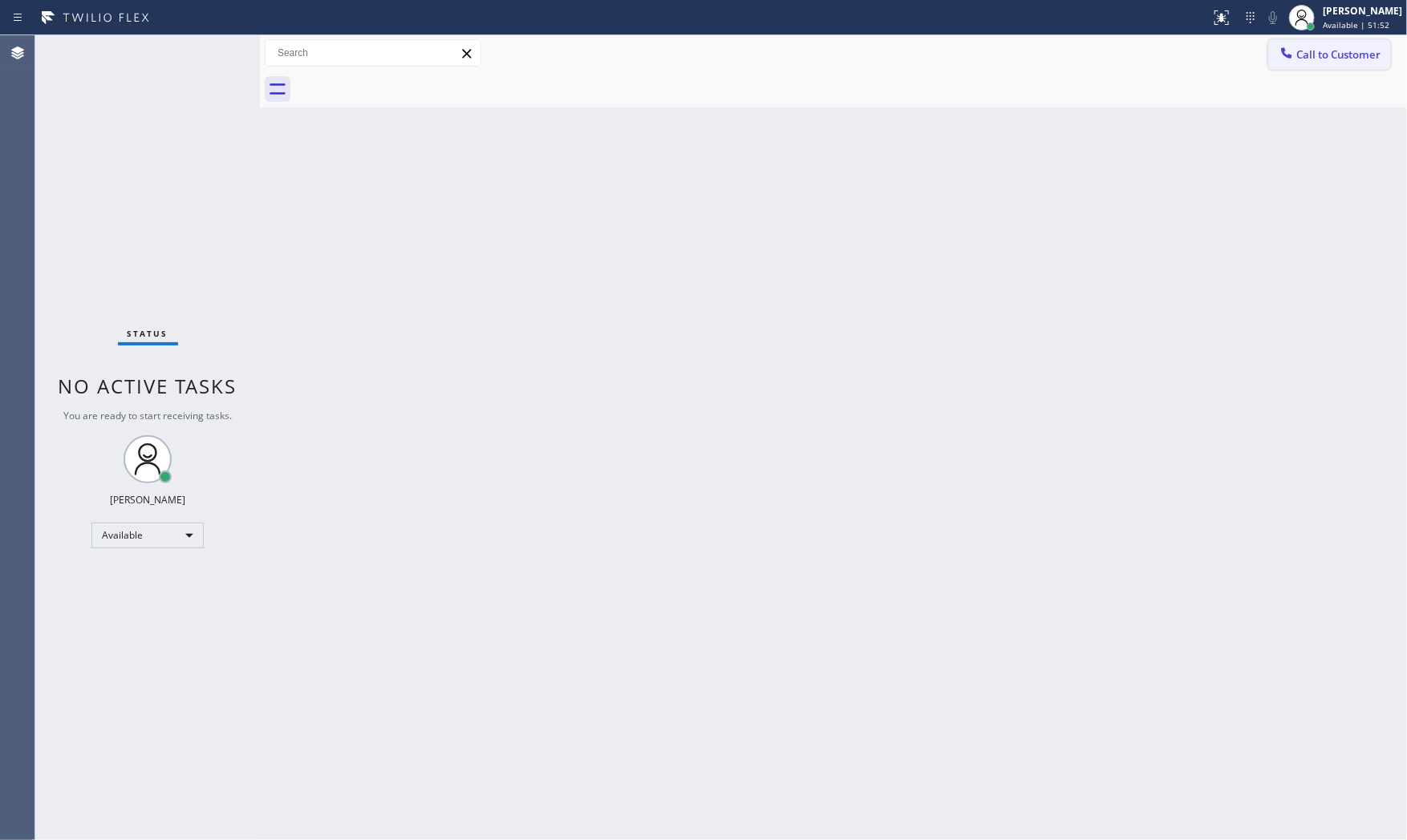
click at [1320, 48] on span "Call to Customer" at bounding box center [1337, 54] width 84 height 14
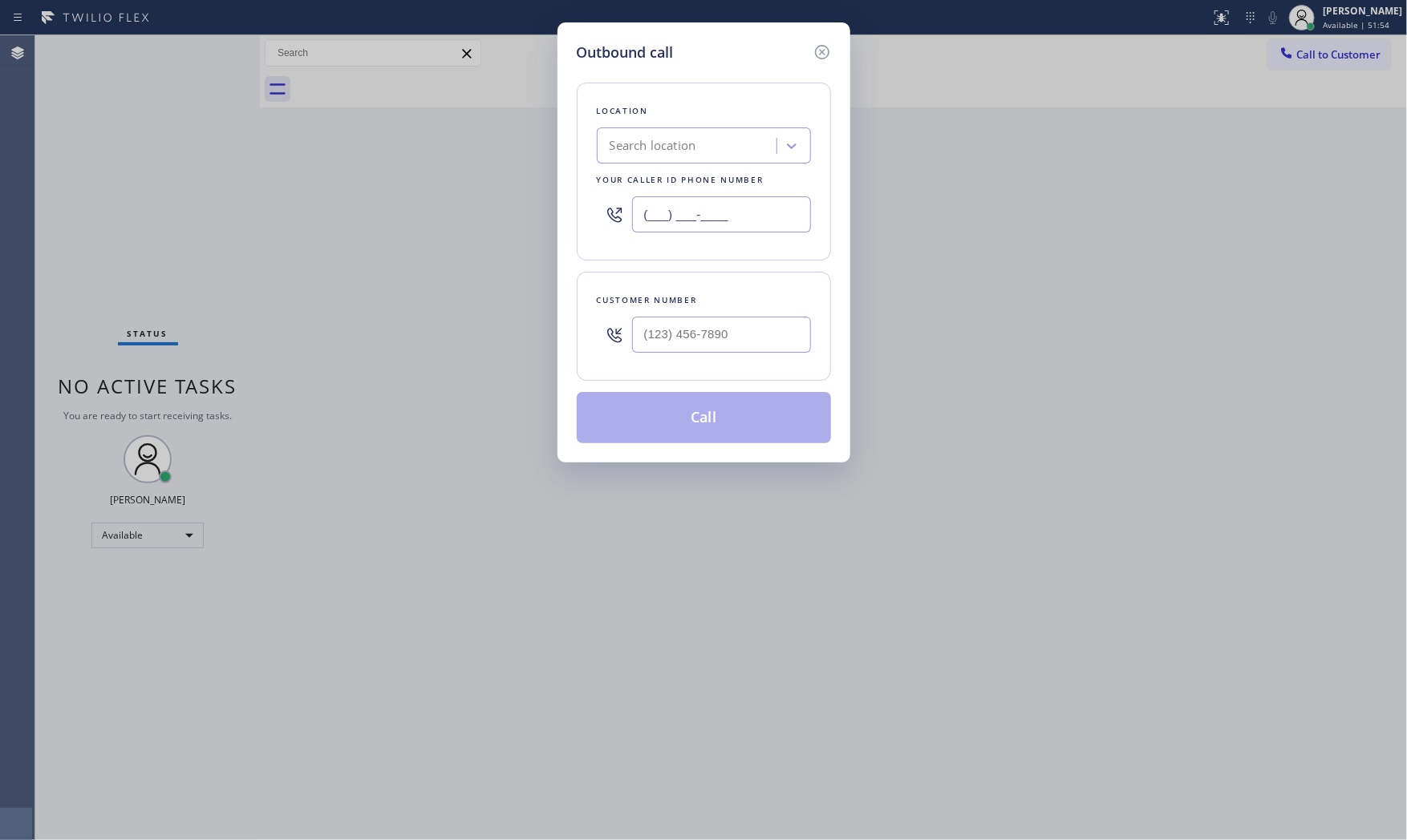
click at [748, 211] on input "(___) ___-____" at bounding box center [721, 214] width 179 height 36
paste input "323) 416-2121"
type input "[PHONE_NUMBER]"
click at [722, 356] on div at bounding box center [721, 334] width 179 height 52
click at [715, 330] on input "(___) ___-____" at bounding box center [721, 335] width 179 height 36
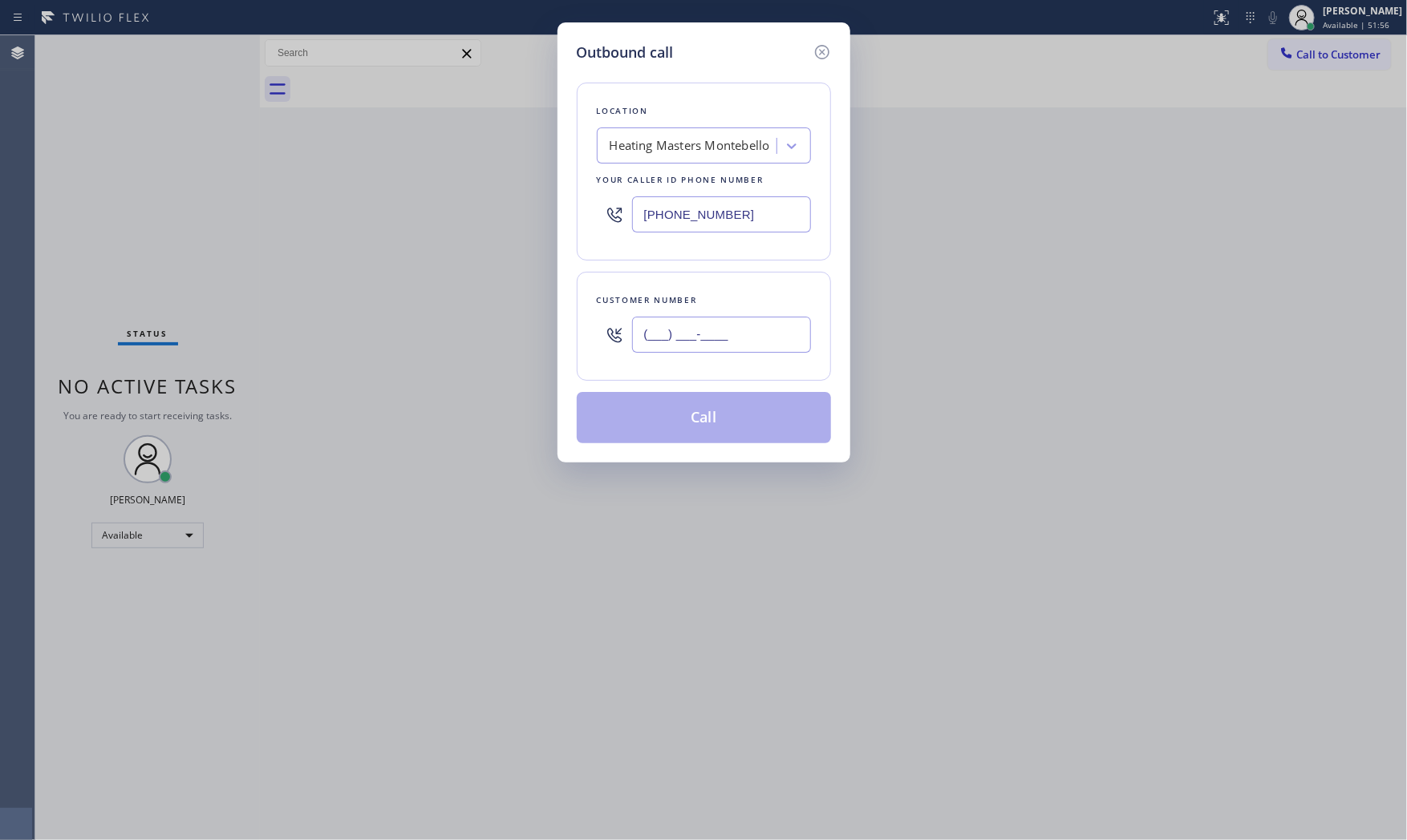
paste input "331) 468-8066"
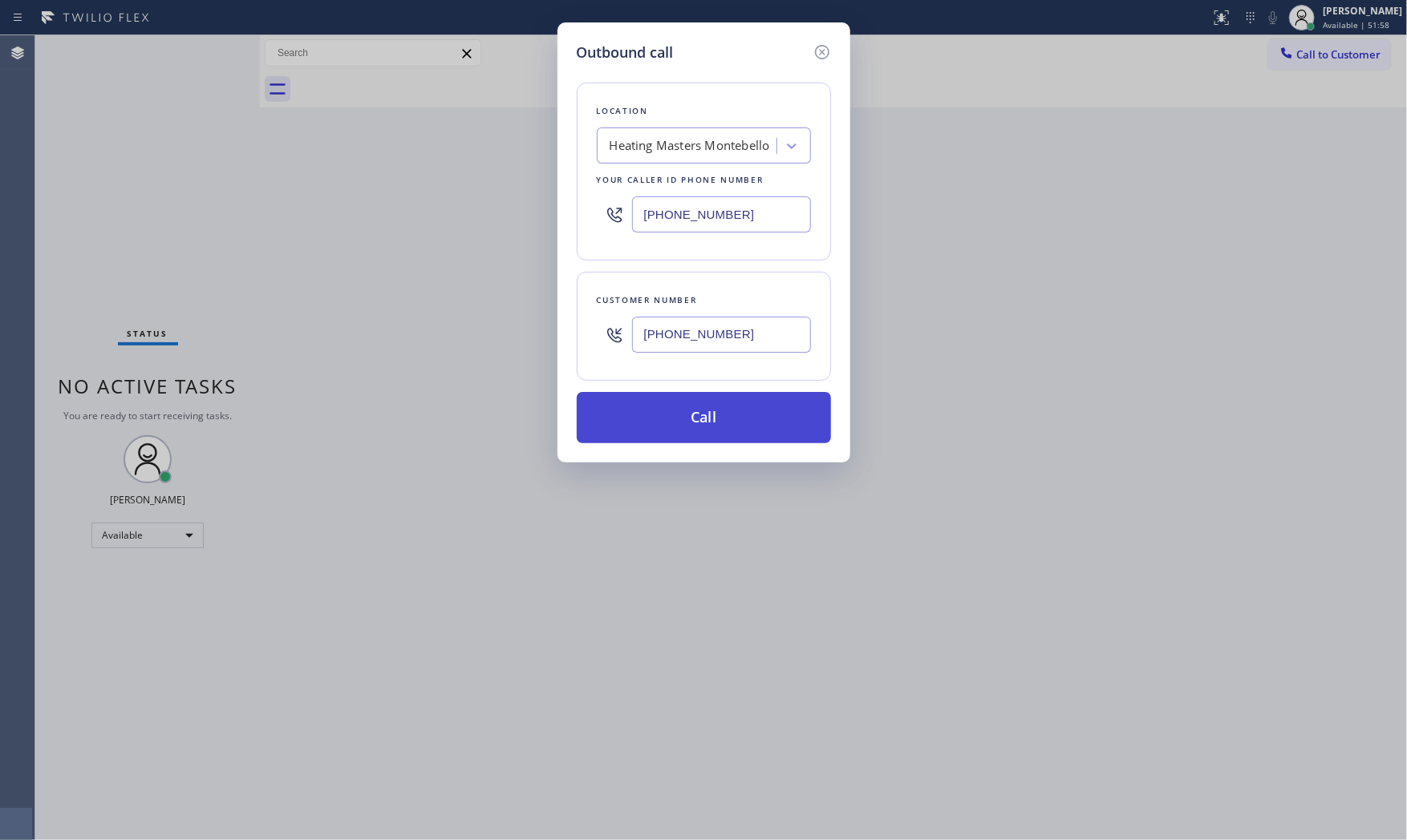
type input "[PHONE_NUMBER]"
click at [700, 420] on button "Call" at bounding box center [704, 418] width 254 height 51
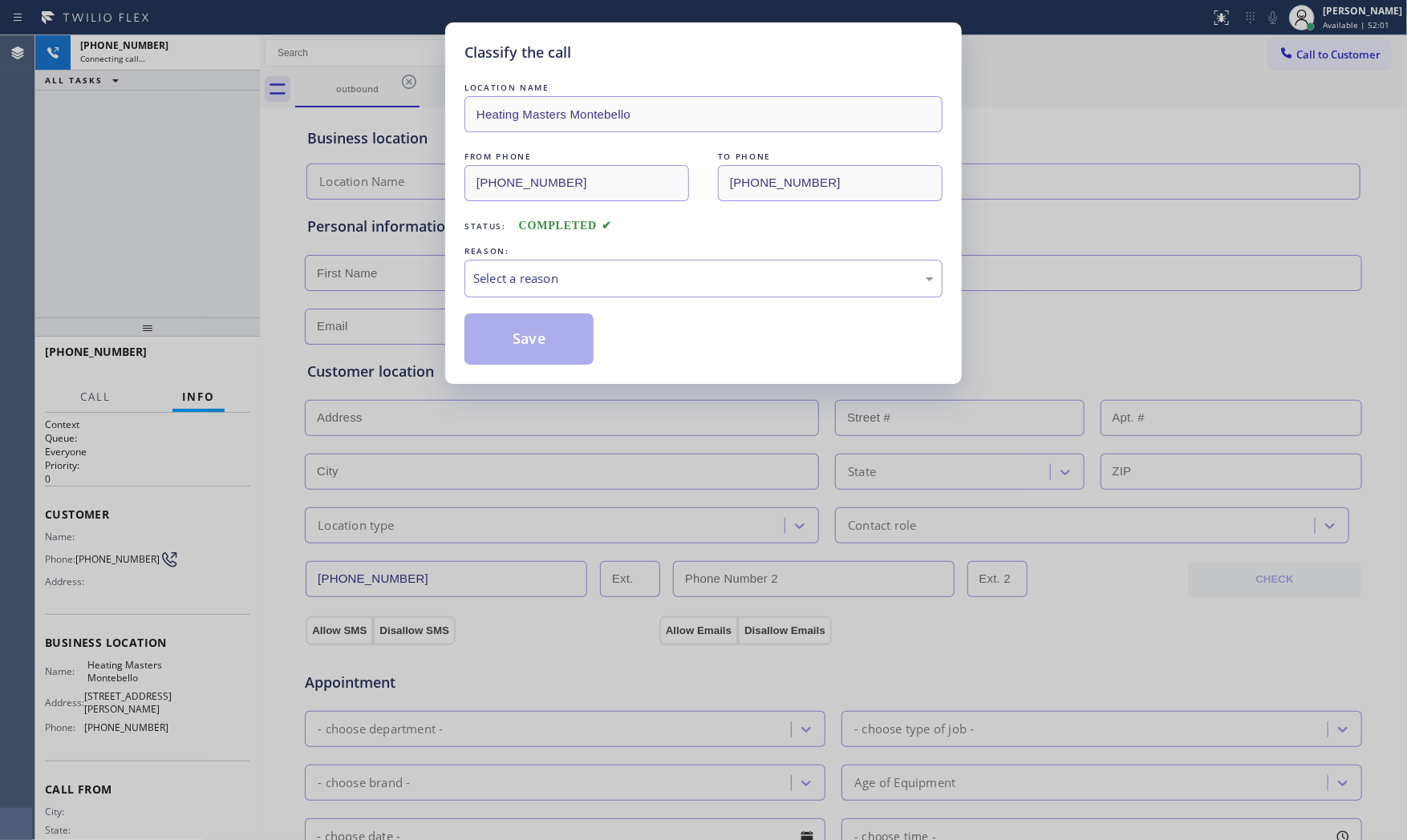
type input "[PHONE_NUMBER]"
click at [737, 262] on div "Select a reason" at bounding box center [704, 279] width 478 height 37
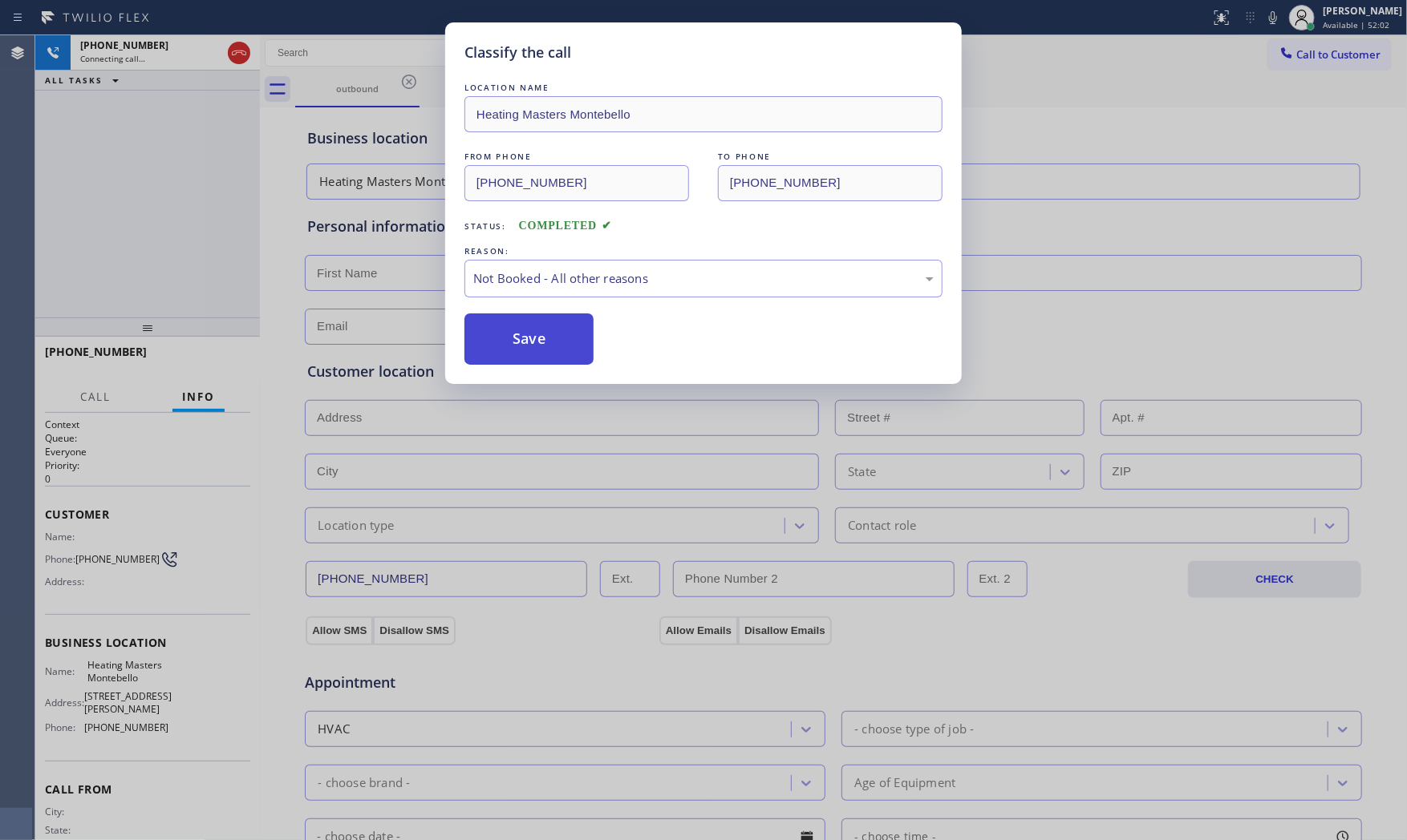
drag, startPoint x: 571, startPoint y: 341, endPoint x: 531, endPoint y: 341, distance: 40.0
click at [531, 341] on button "Save" at bounding box center [529, 339] width 129 height 51
click at [529, 341] on button "Save" at bounding box center [529, 339] width 129 height 51
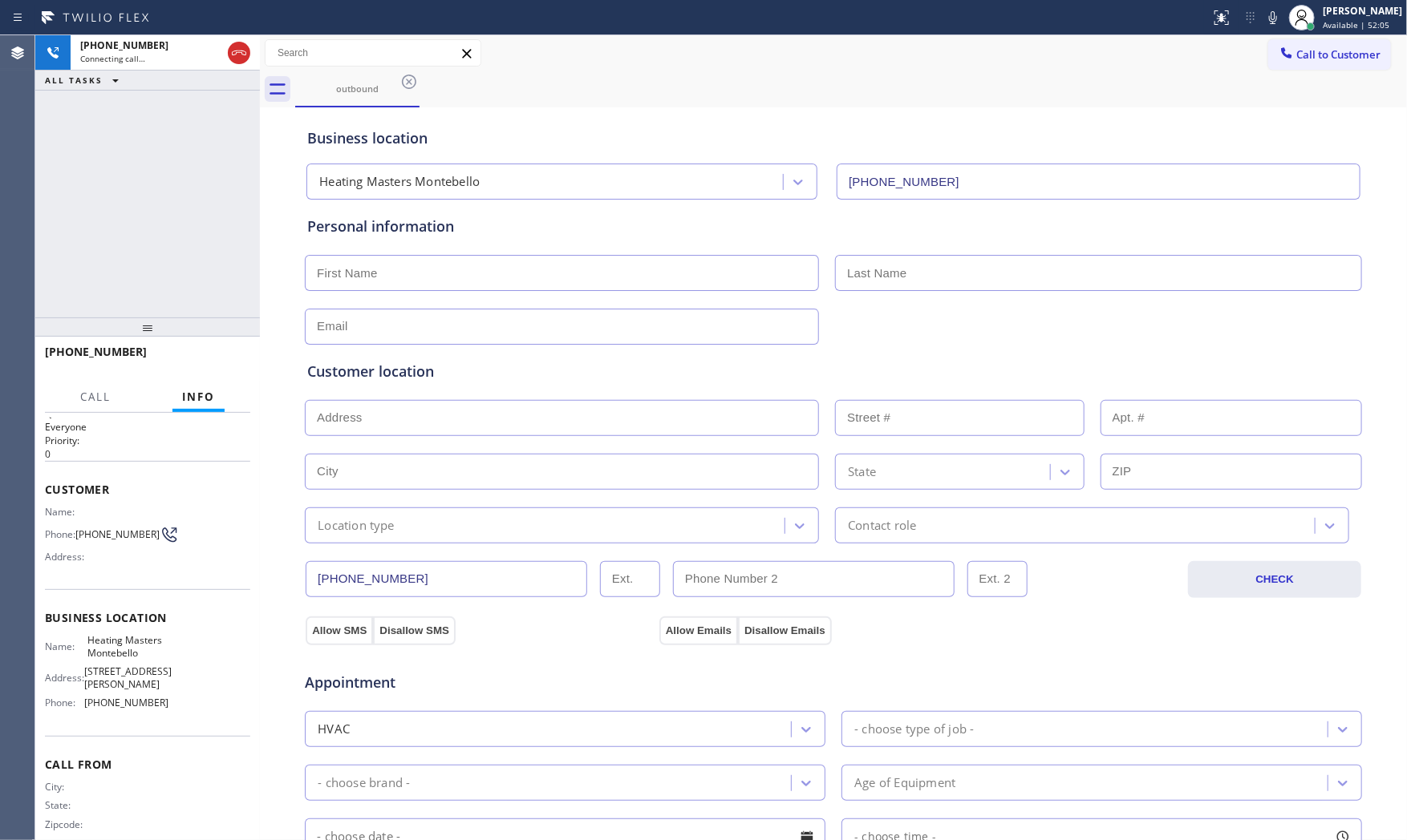
scroll to position [50, 0]
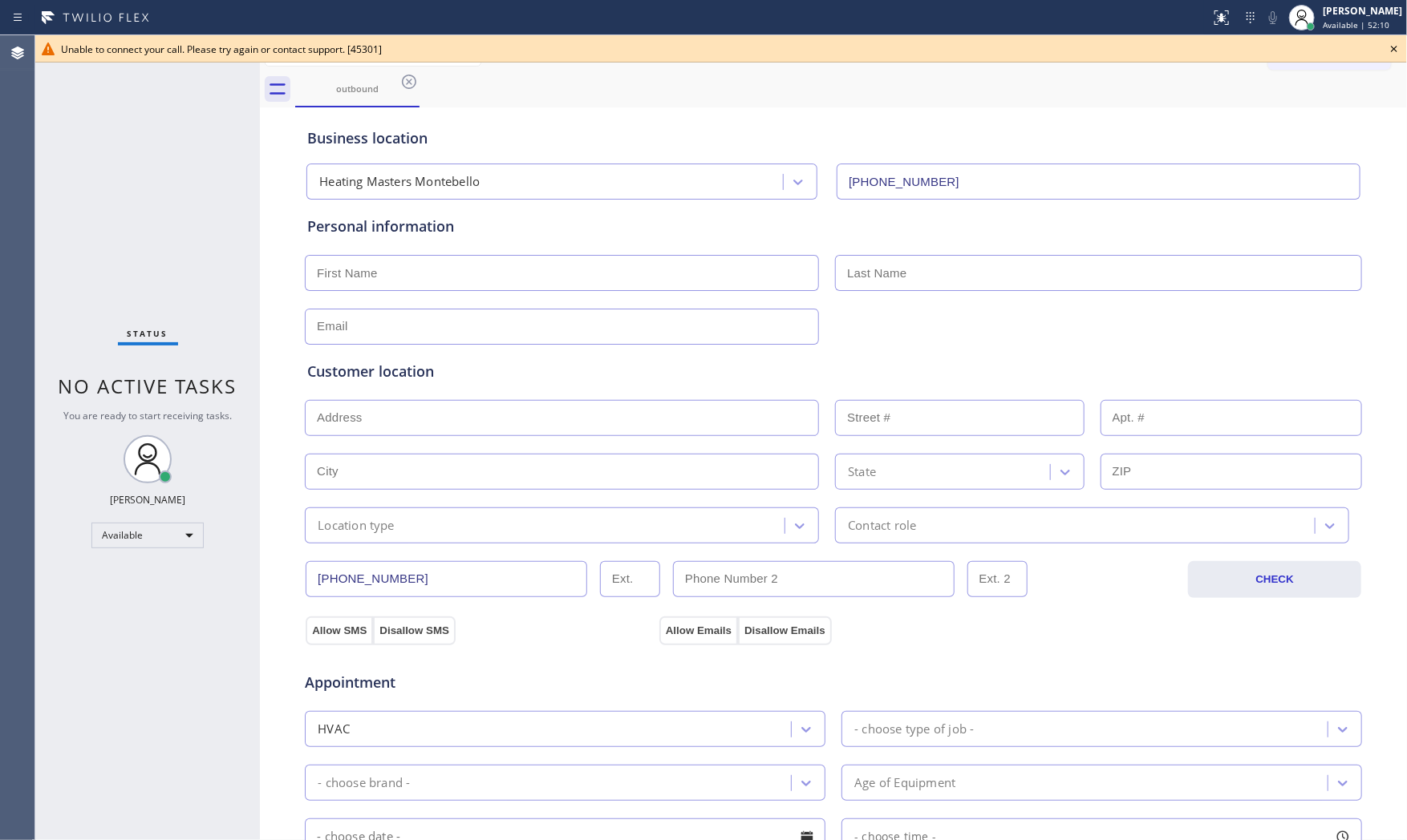
click at [1393, 46] on icon at bounding box center [1393, 48] width 20 height 20
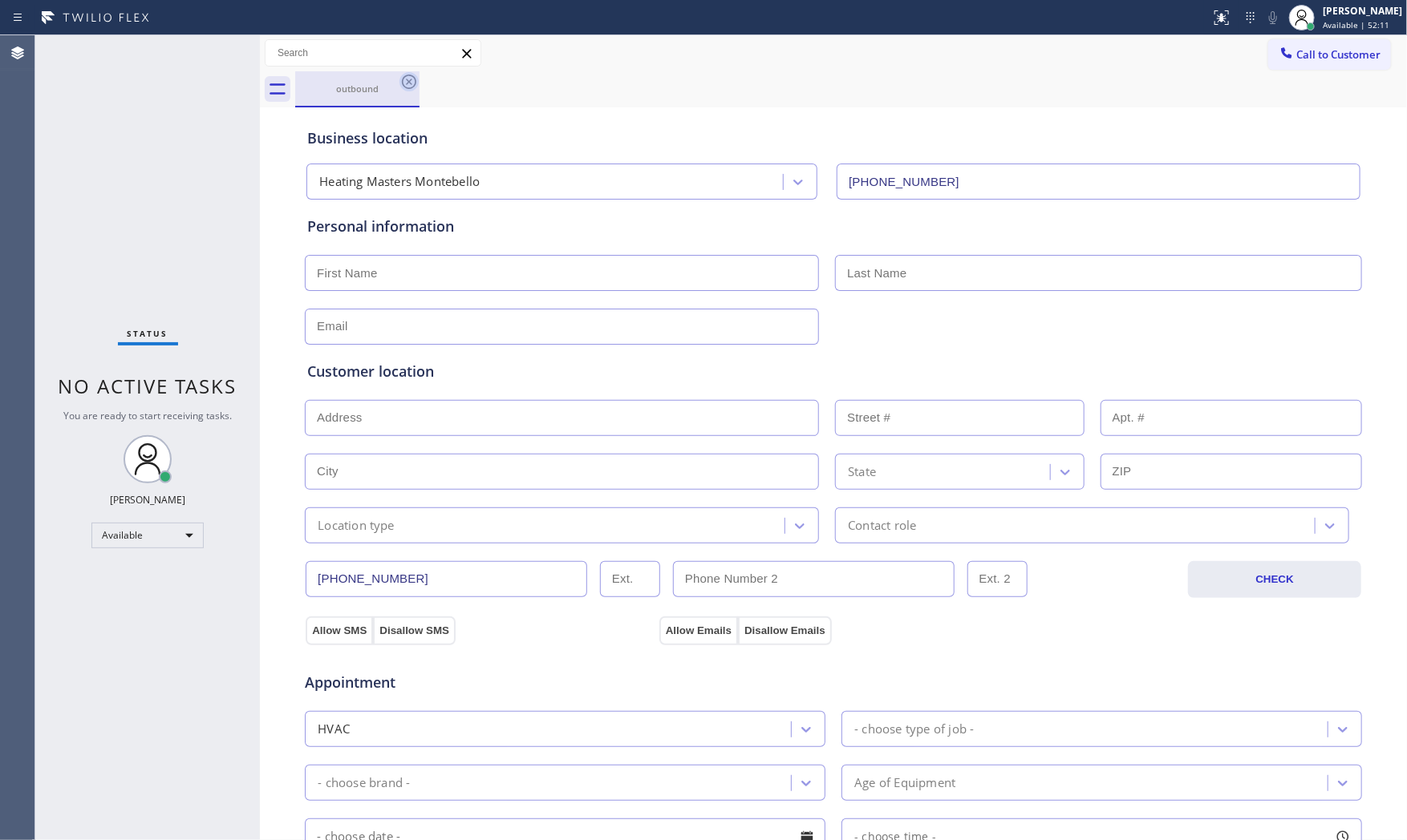
click at [404, 85] on icon at bounding box center [409, 82] width 14 height 14
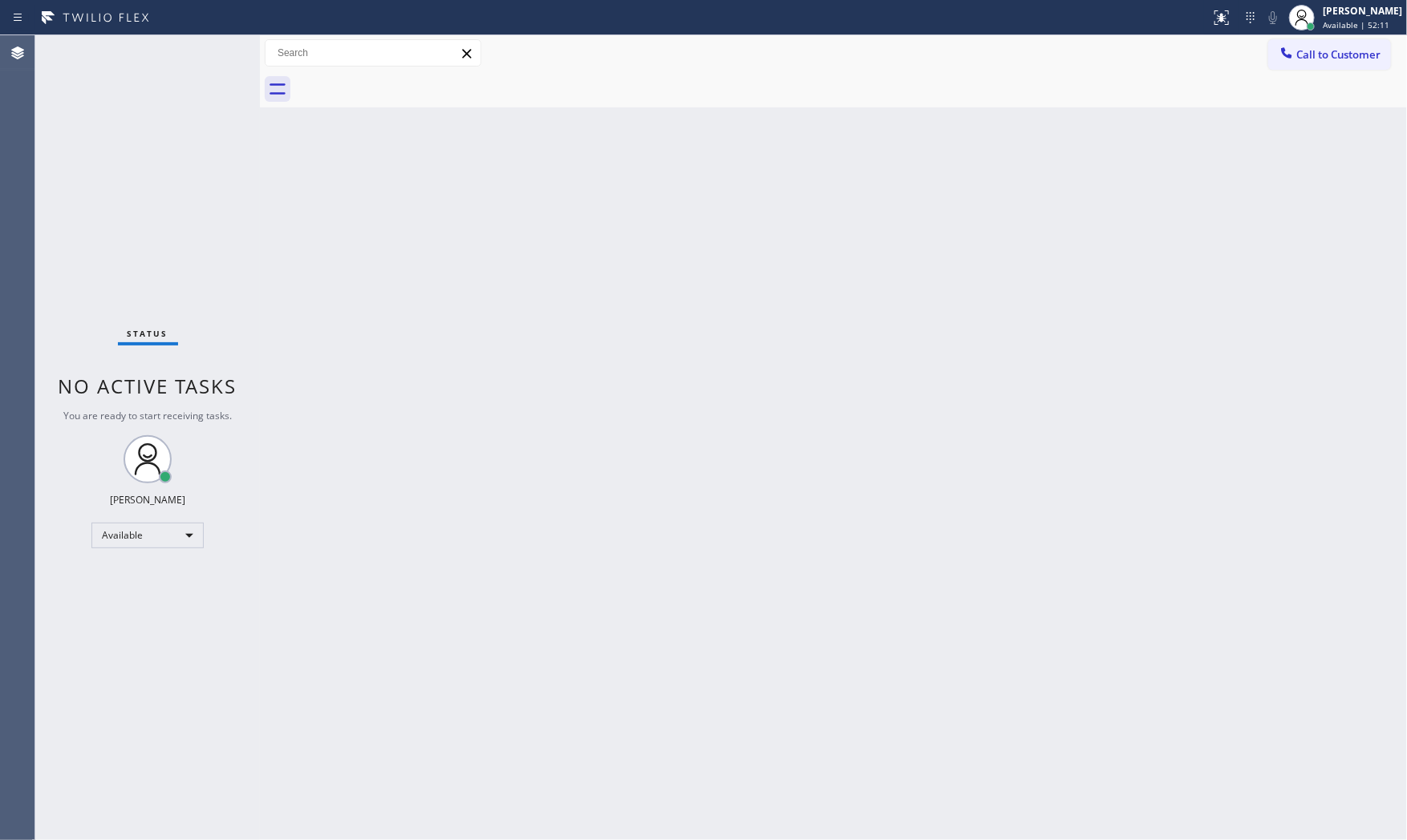
drag, startPoint x: 405, startPoint y: 223, endPoint x: 408, endPoint y: 245, distance: 22.2
click at [408, 244] on div "Back to Dashboard Change Sender ID Customers Technicians Select a contact Outbo…" at bounding box center [833, 438] width 1147 height 805
drag, startPoint x: 408, startPoint y: 245, endPoint x: 803, endPoint y: 606, distance: 535.1
click at [408, 246] on div "Back to Dashboard Change Sender ID Customers Technicians Select a contact Outbo…" at bounding box center [833, 438] width 1147 height 805
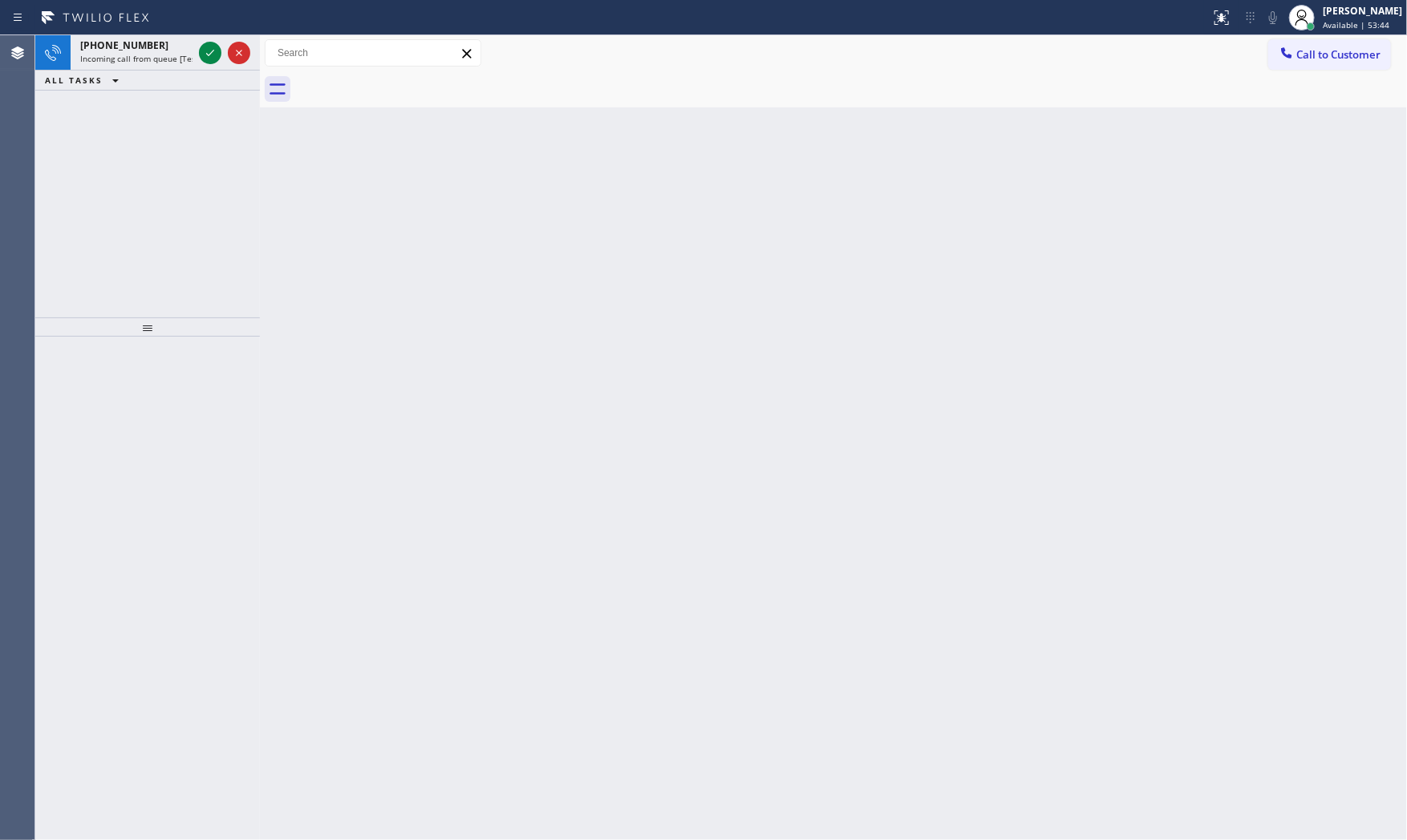
click at [168, 30] on div "Status report No issues detected If you experience an issue, please download th…" at bounding box center [704, 18] width 1407 height 36
click at [170, 49] on div "+19177708792" at bounding box center [136, 45] width 112 height 14
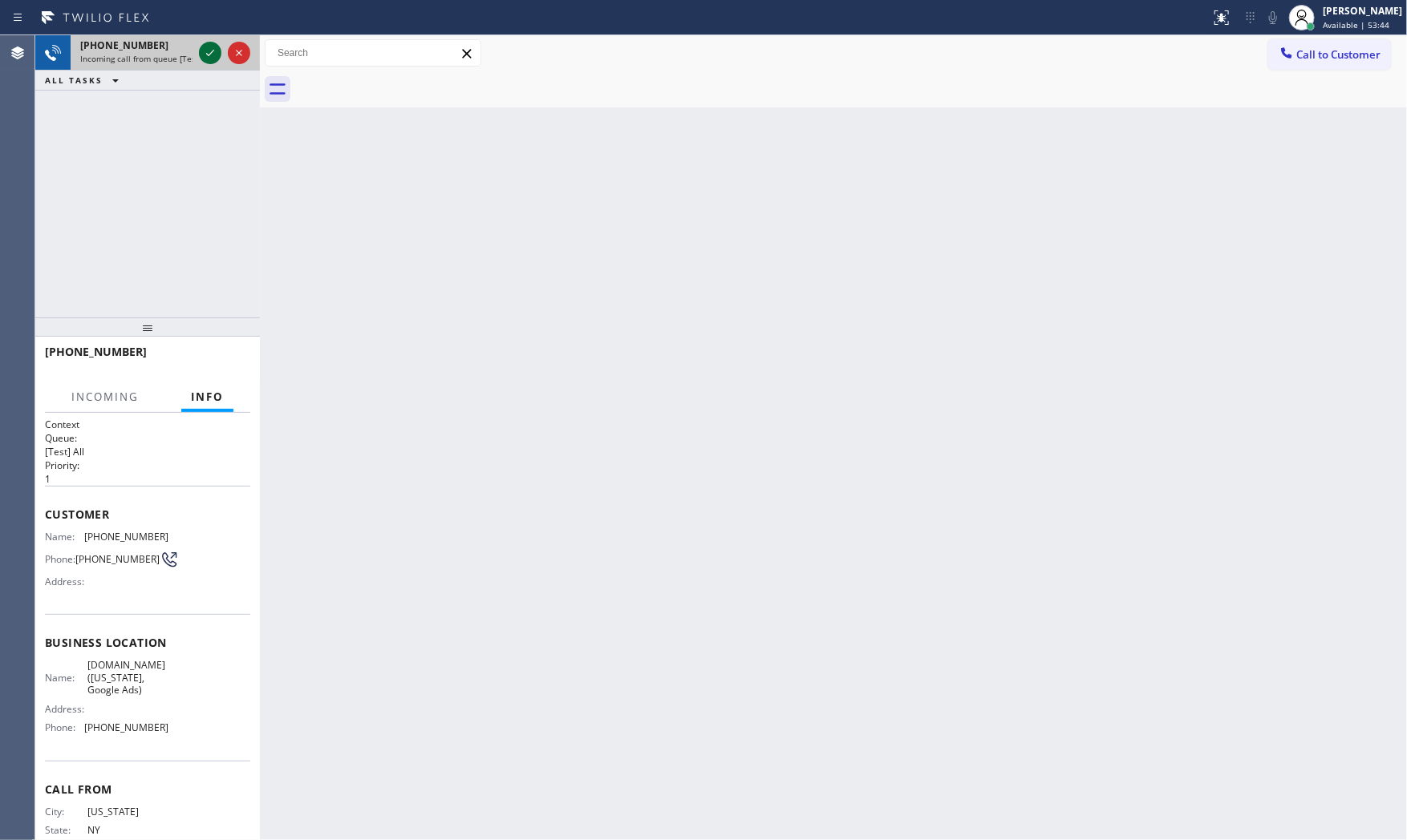
click at [205, 51] on icon at bounding box center [210, 53] width 20 height 20
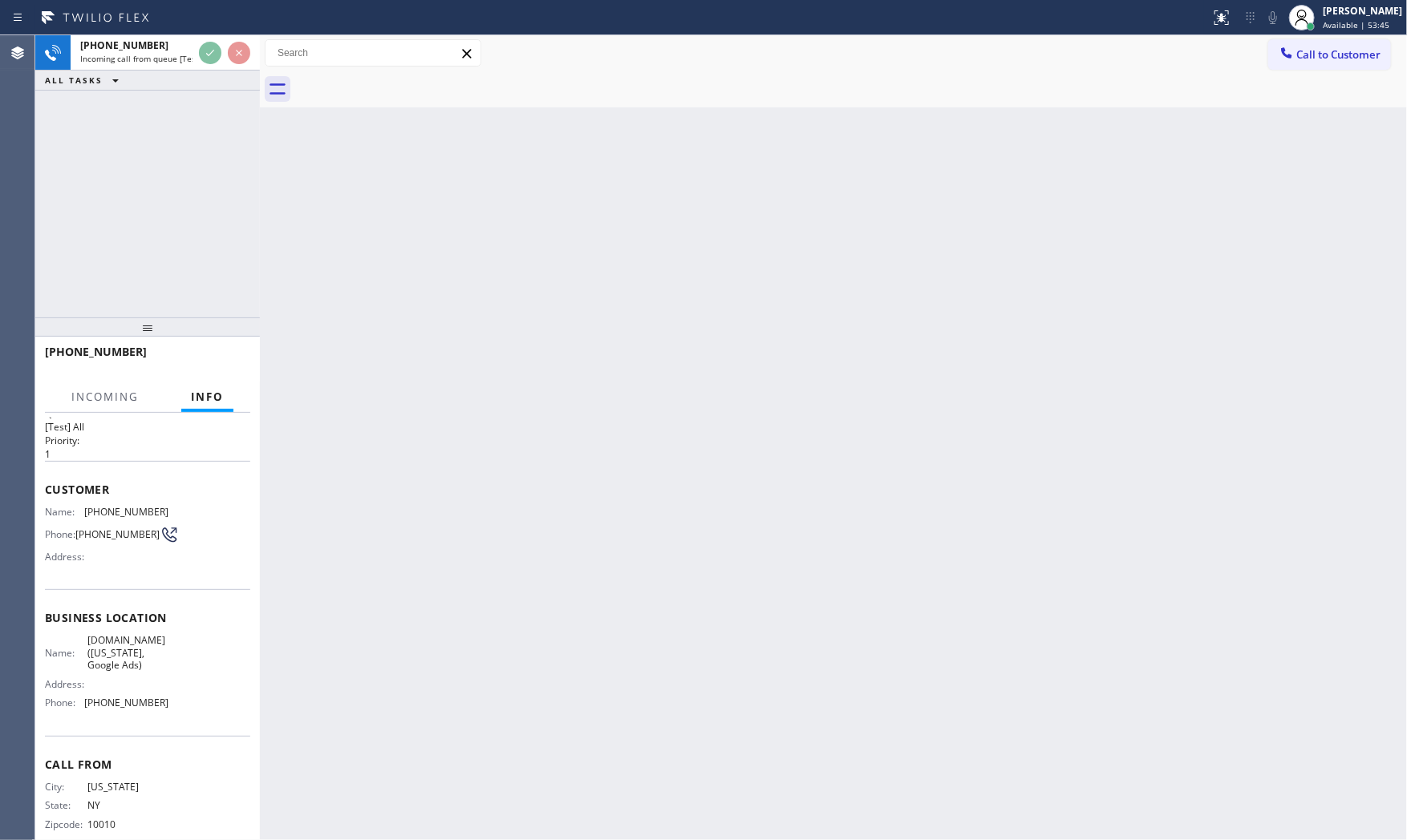
scroll to position [50, 0]
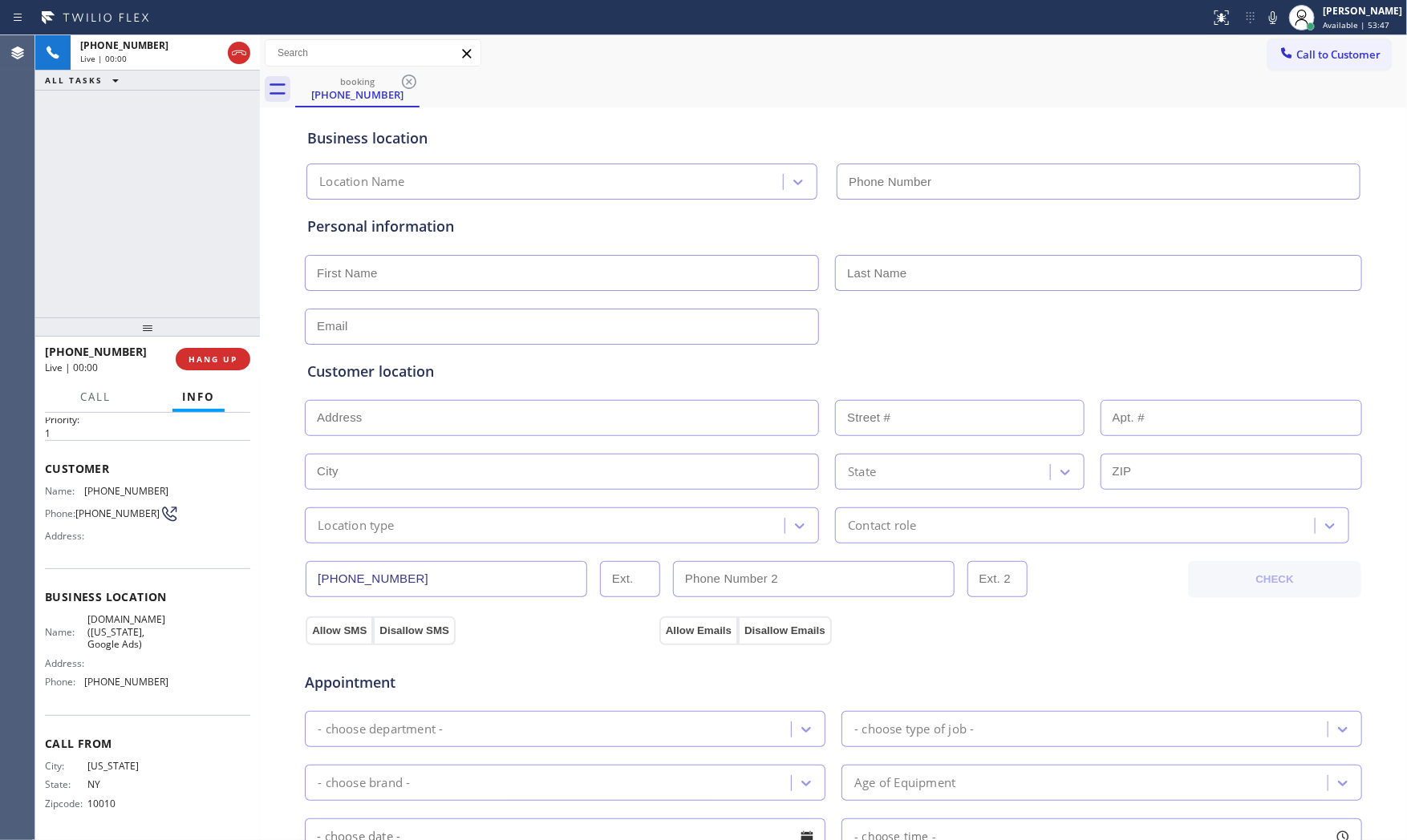
type input "(315) 687-8976"
click at [193, 363] on span "HANG UP" at bounding box center [213, 358] width 49 height 11
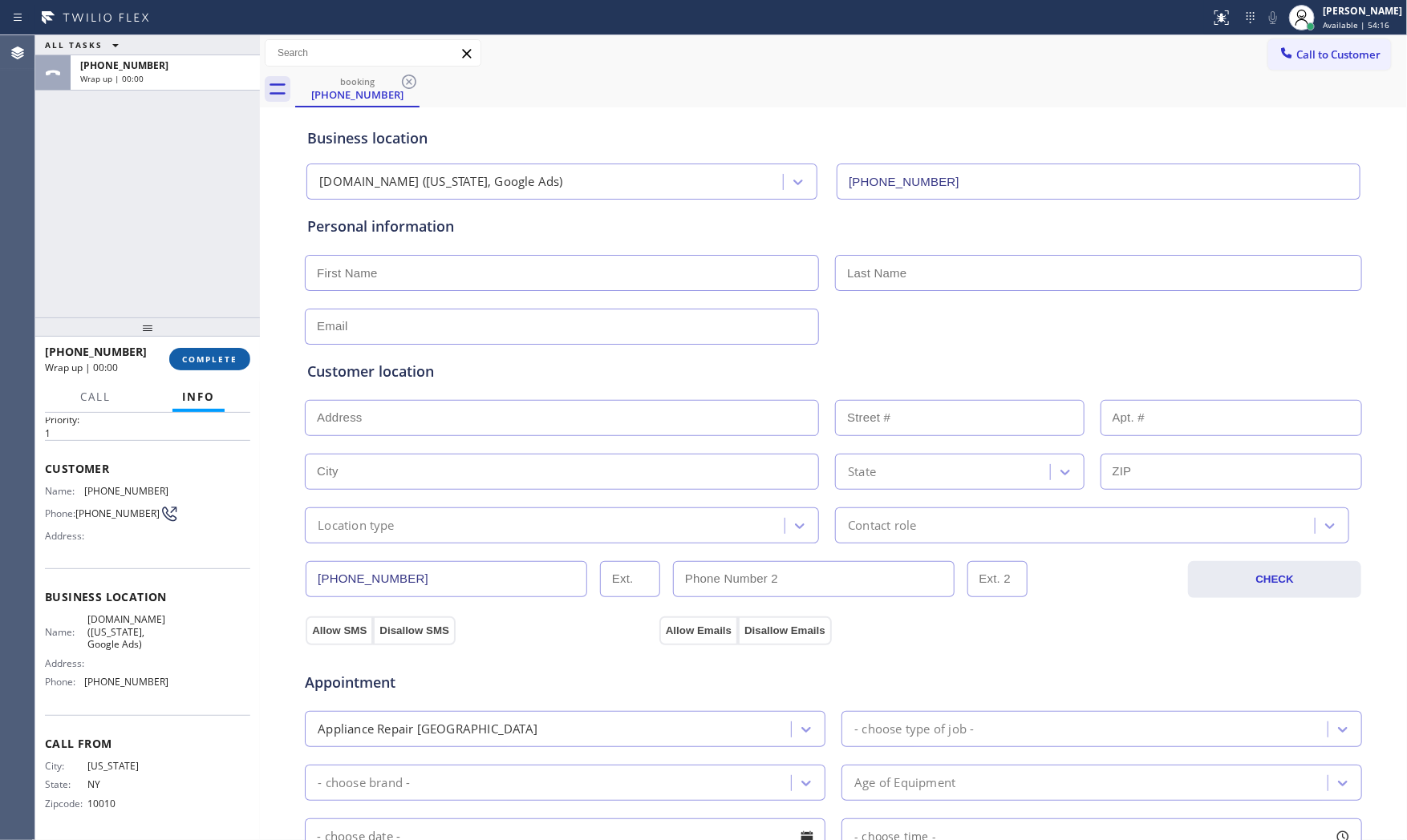
click at [195, 361] on span "COMPLETE" at bounding box center [209, 358] width 55 height 11
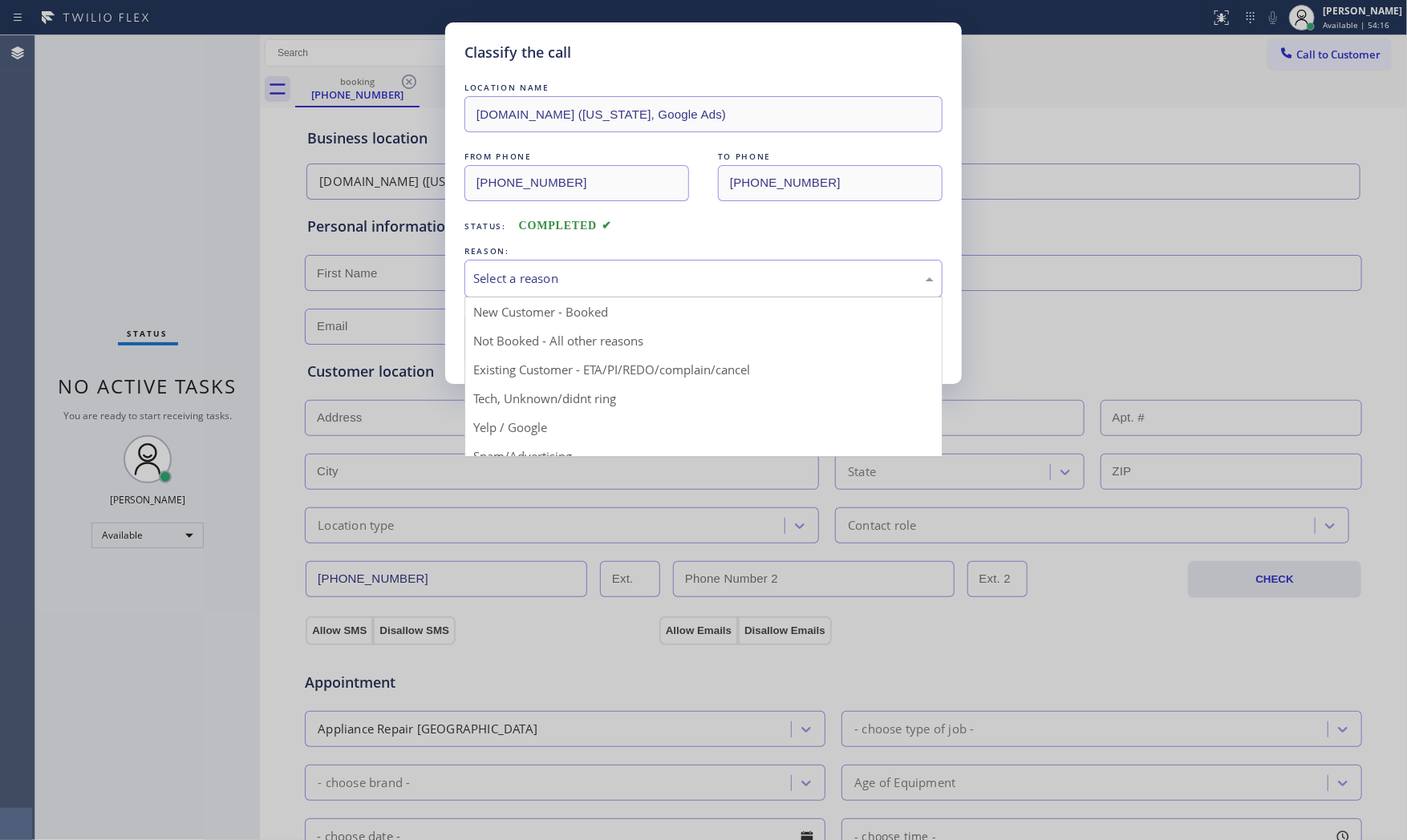
click at [606, 291] on div "Select a reason" at bounding box center [704, 279] width 478 height 37
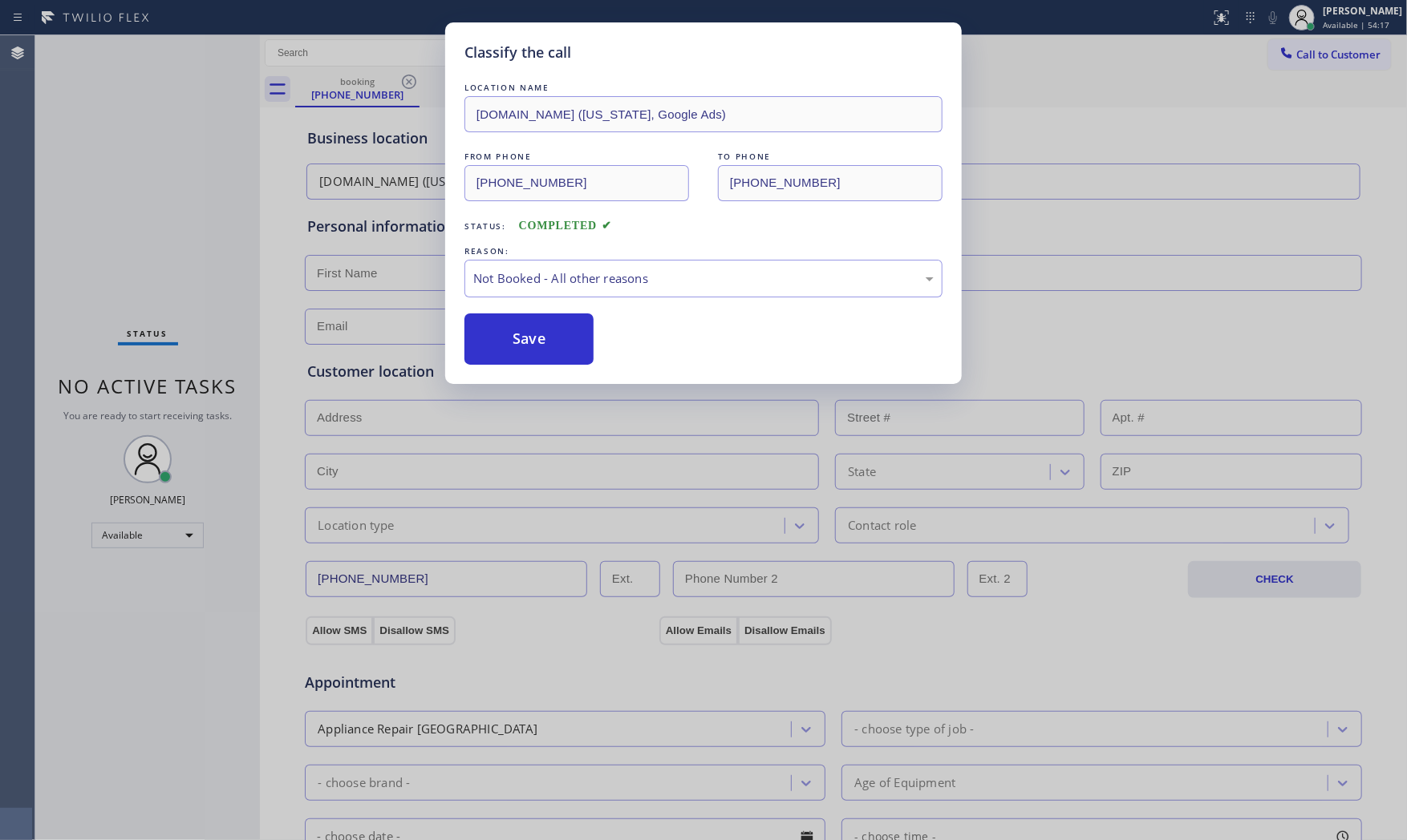
click at [526, 334] on button "Save" at bounding box center [529, 339] width 129 height 51
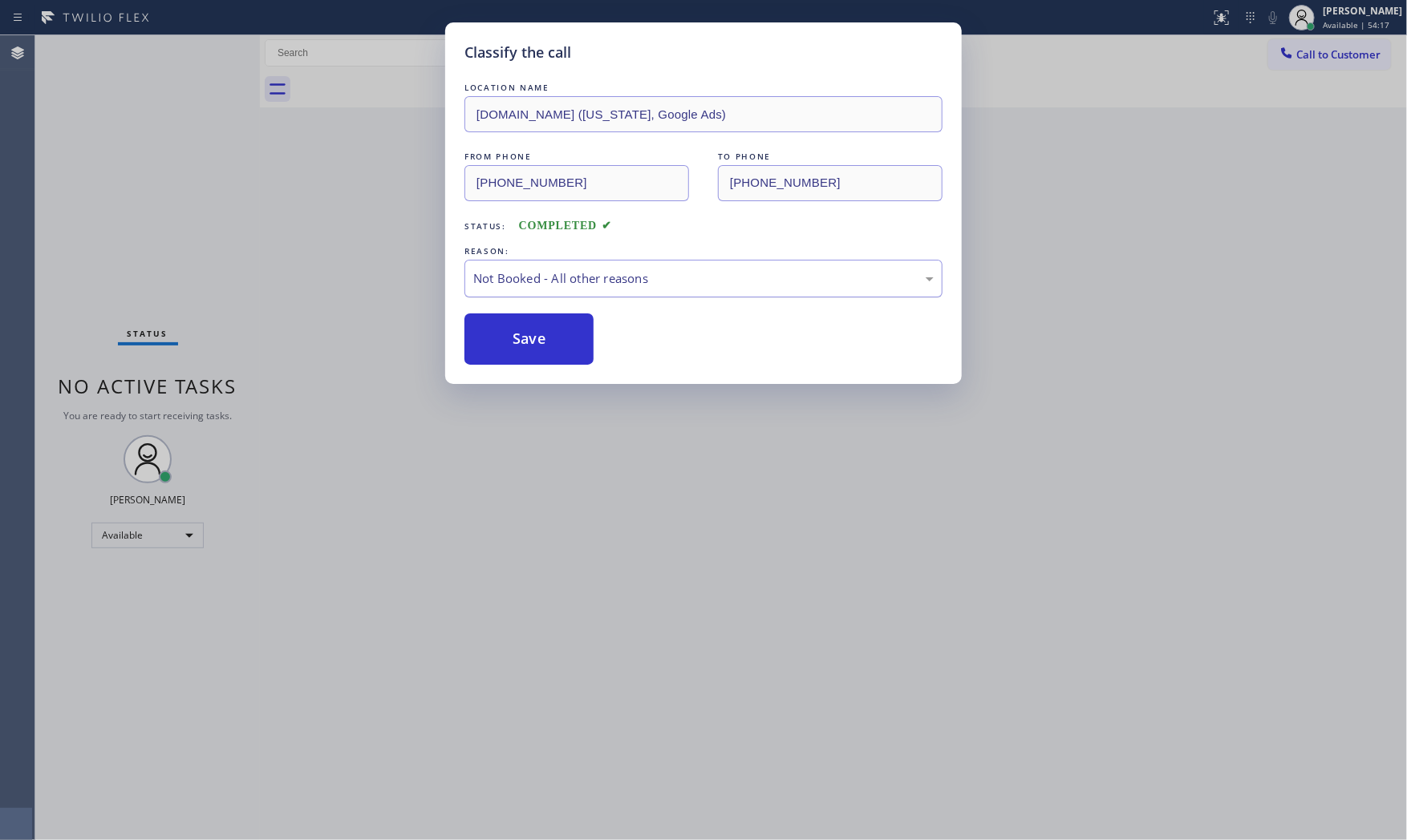
drag, startPoint x: 526, startPoint y: 334, endPoint x: 471, endPoint y: 271, distance: 83.6
click at [525, 334] on button "Save" at bounding box center [529, 339] width 129 height 51
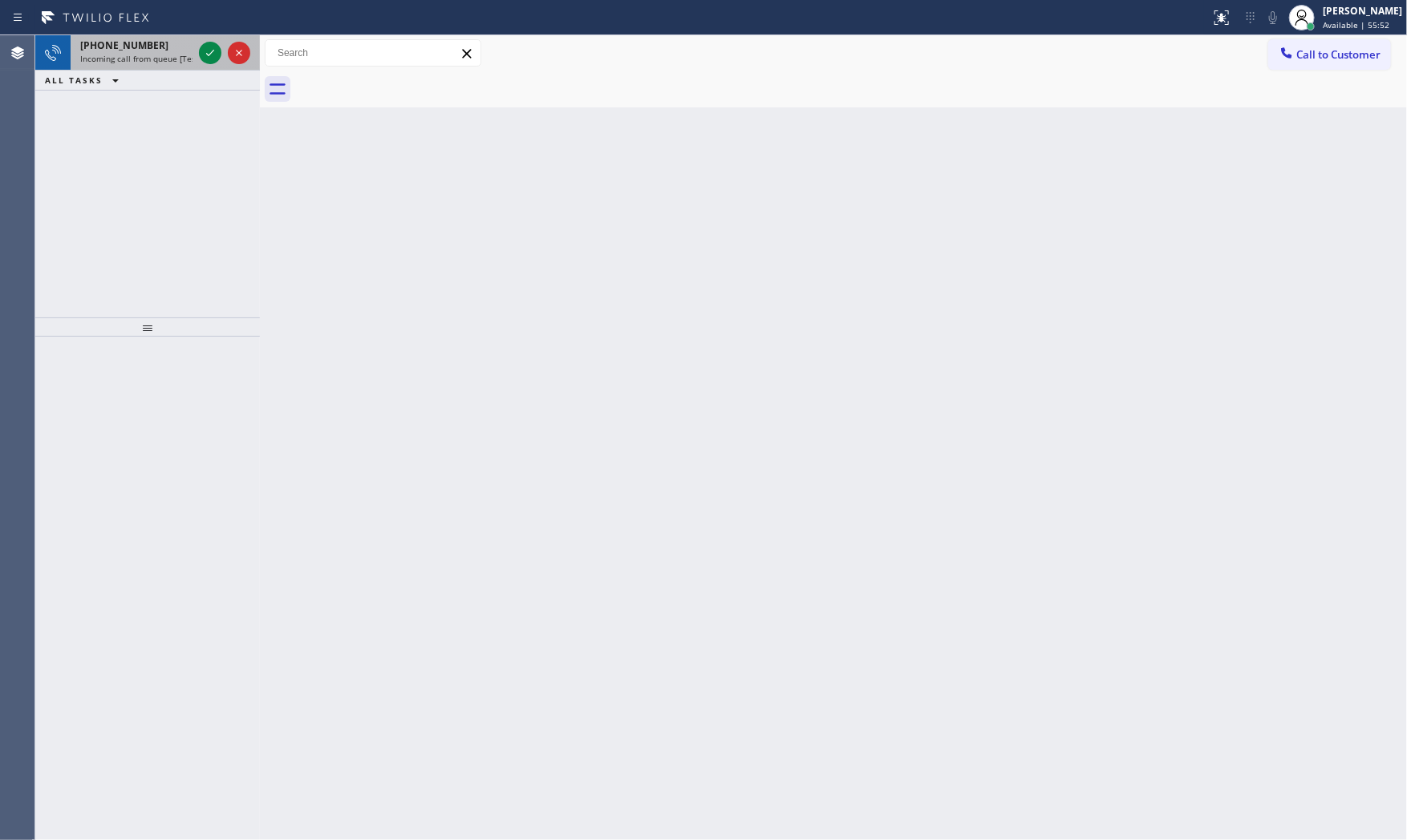
click at [164, 58] on span "Incoming call from queue [Test] All" at bounding box center [146, 58] width 133 height 11
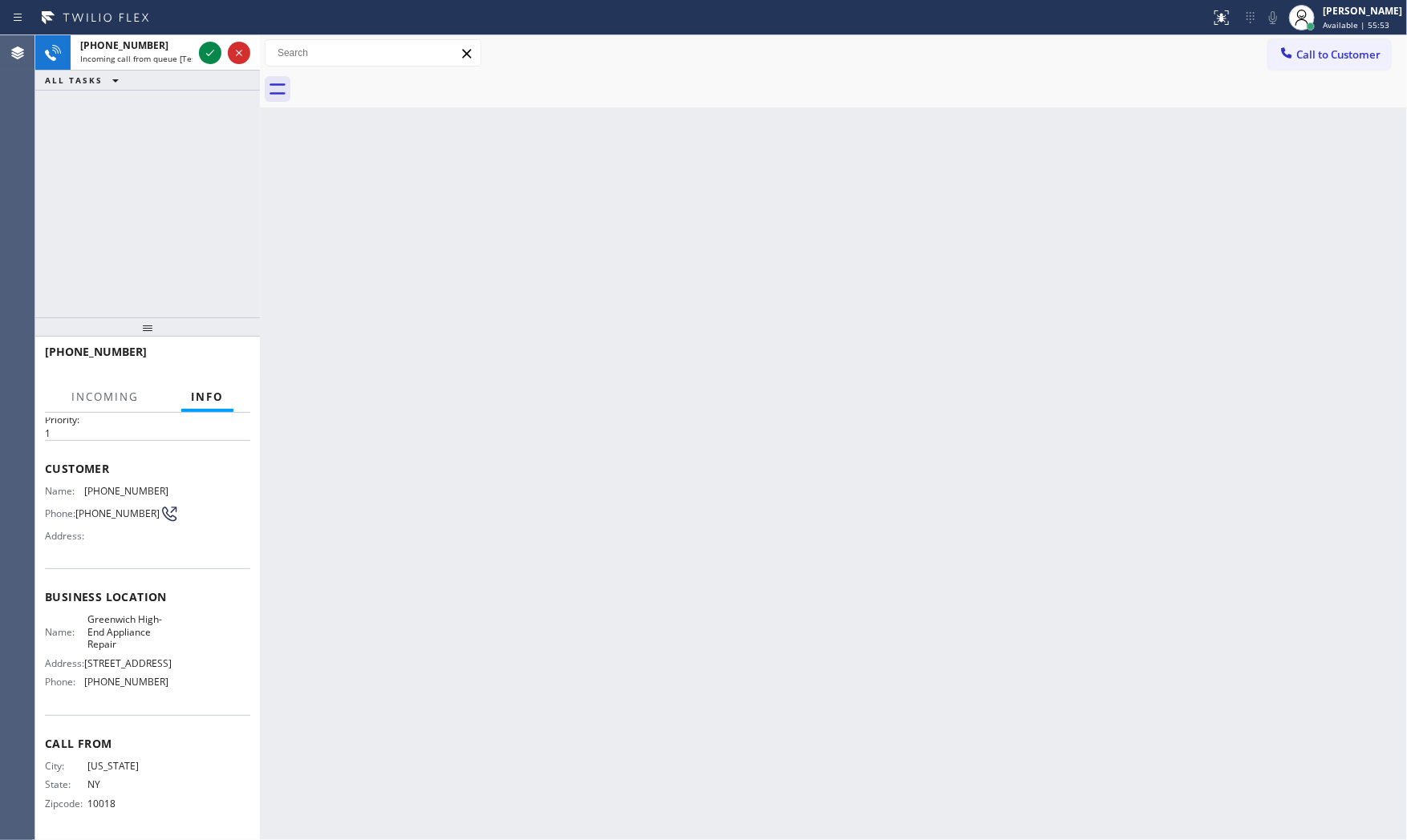
scroll to position [50, 0]
click at [206, 52] on icon at bounding box center [210, 53] width 20 height 20
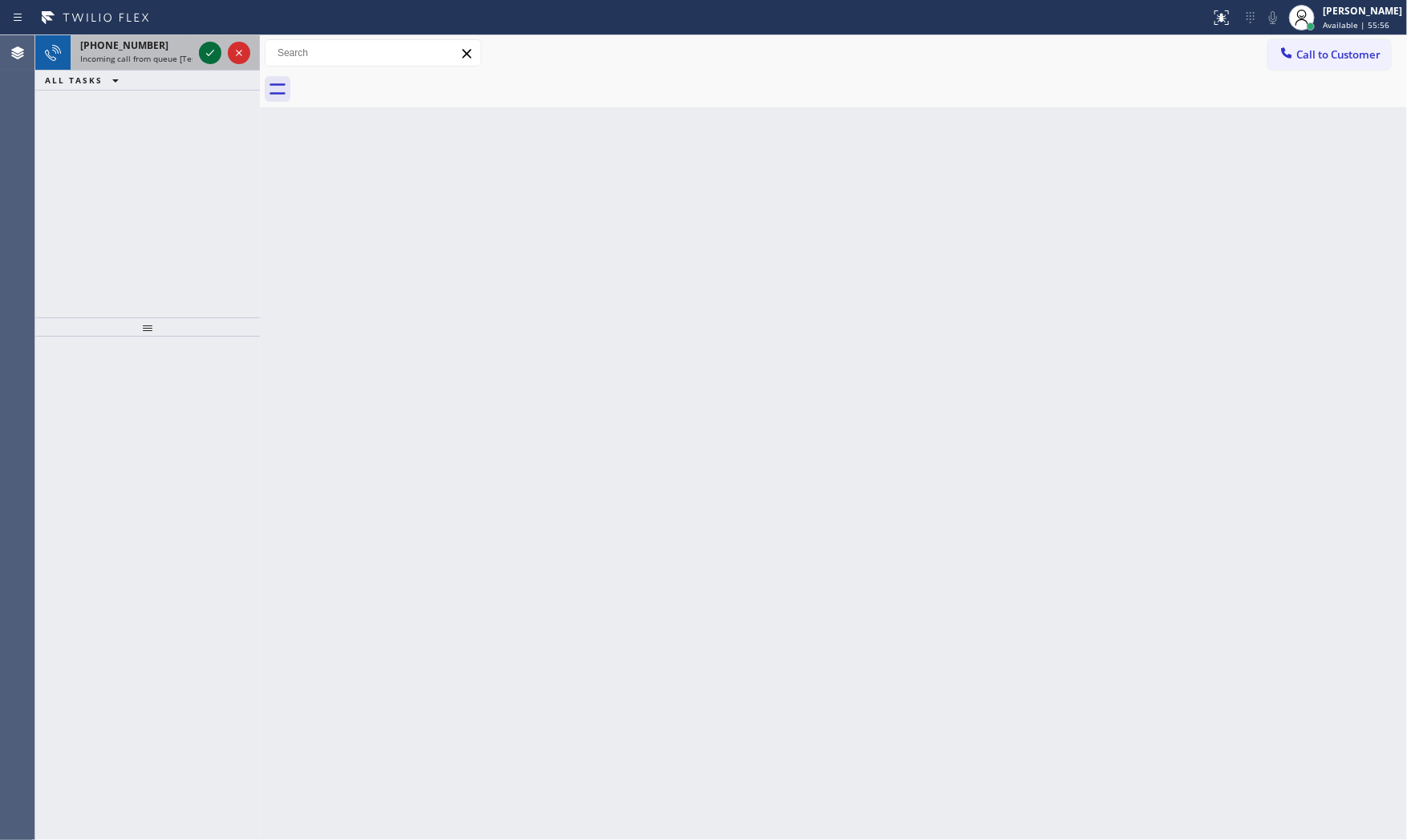
click at [203, 50] on icon at bounding box center [210, 53] width 20 height 20
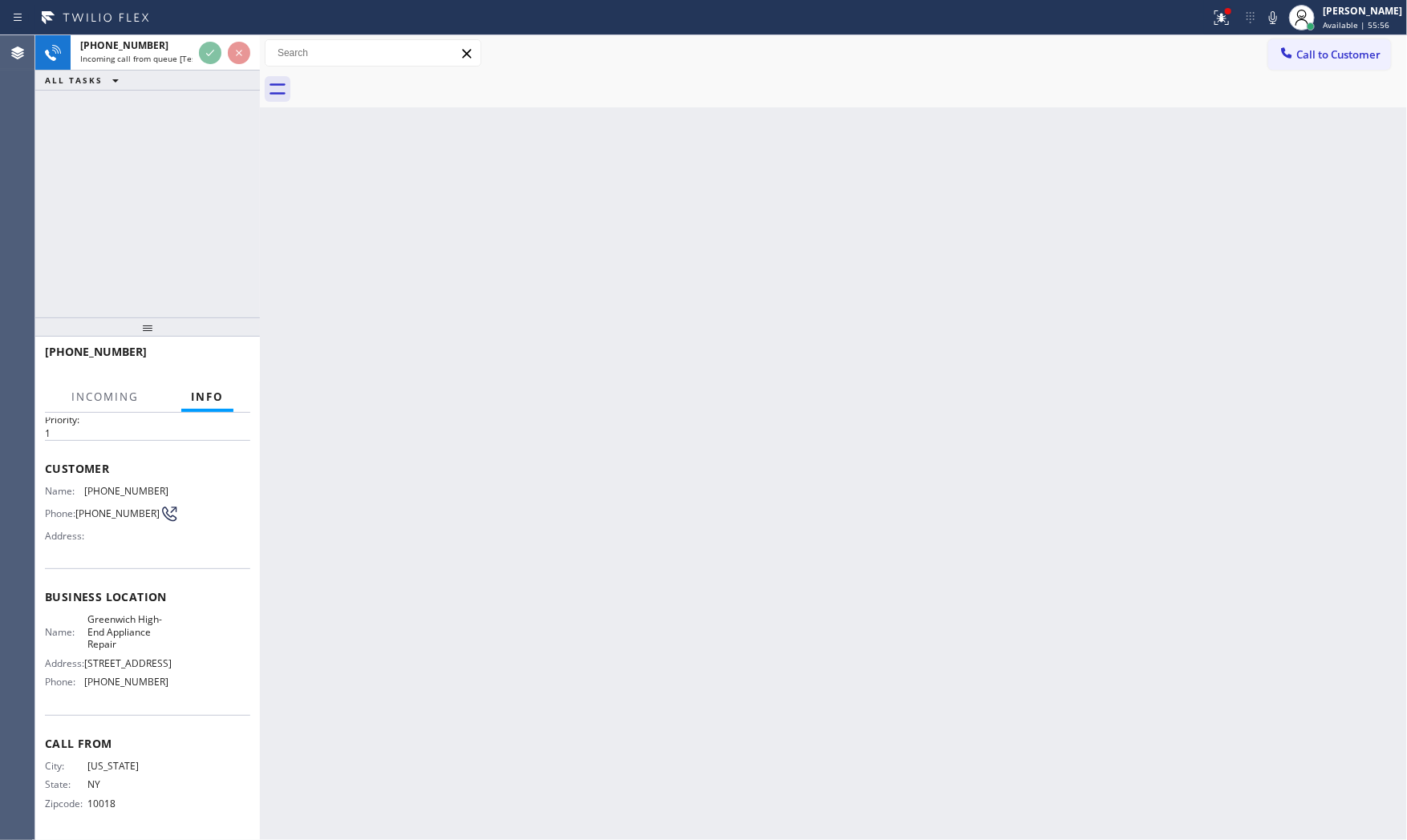
scroll to position [50, 0]
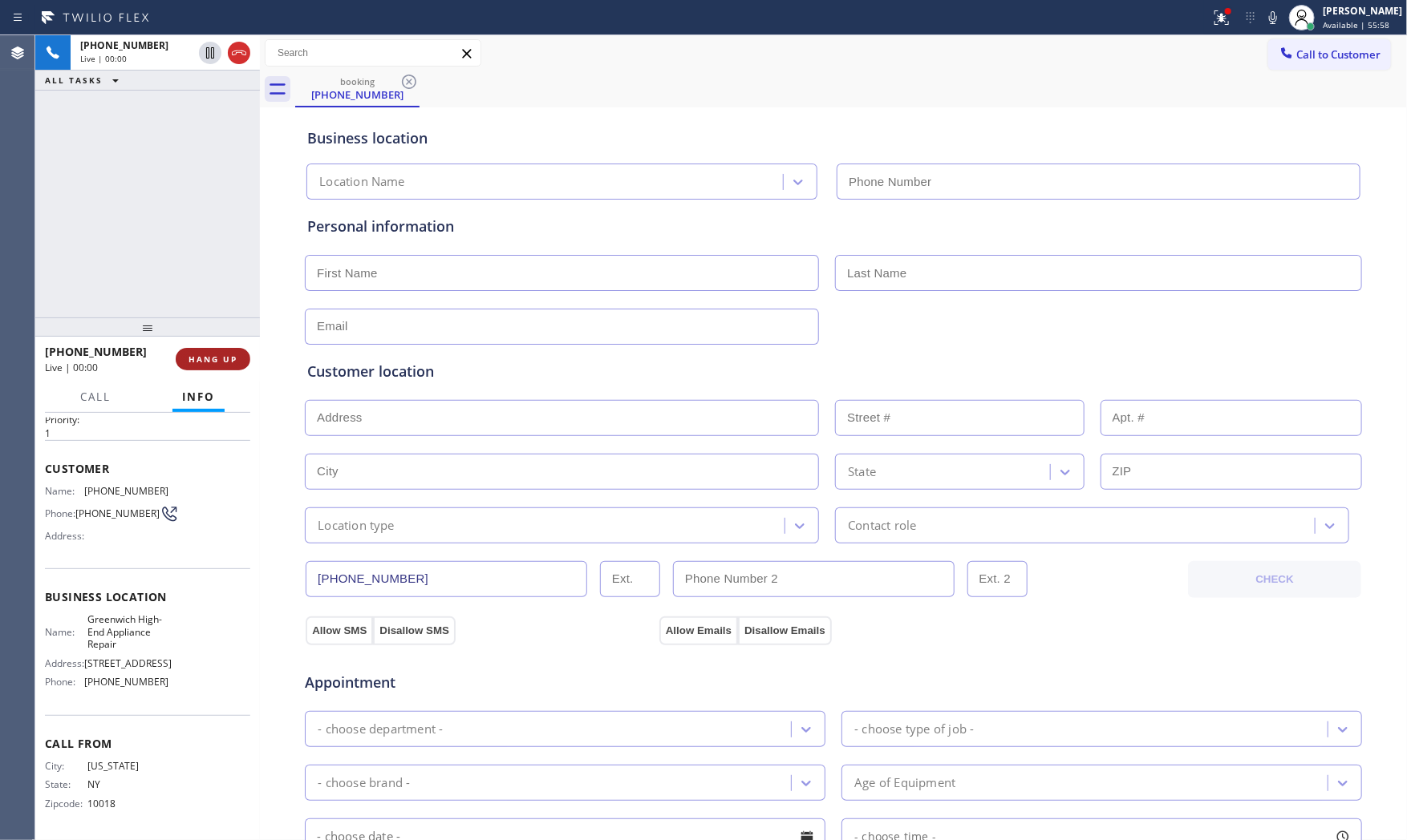
click at [225, 367] on button "HANG UP" at bounding box center [213, 359] width 75 height 22
type input "(203) 769-9105"
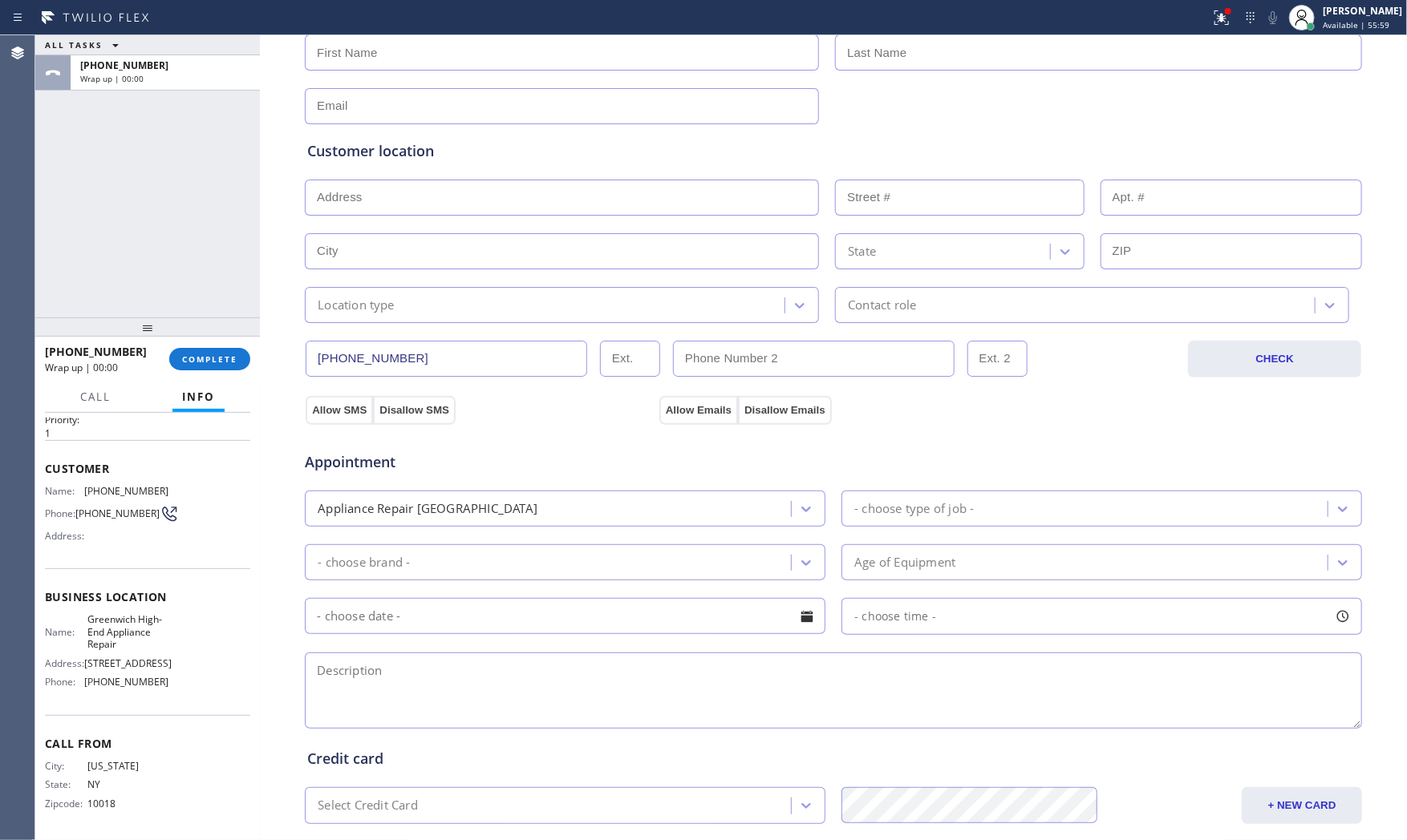
scroll to position [402, 0]
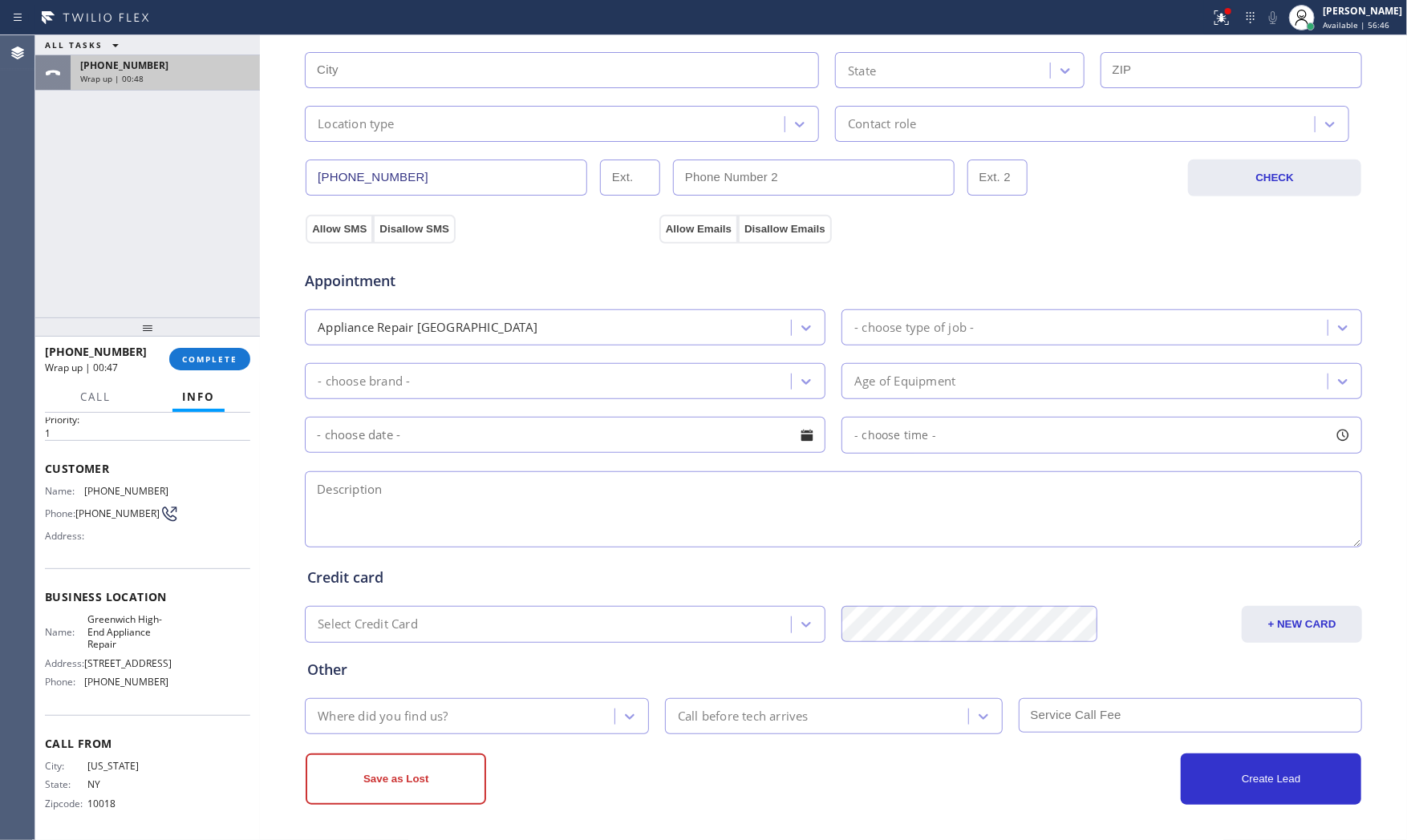
click at [172, 69] on div "+19177836064" at bounding box center [165, 65] width 170 height 14
click at [1230, 20] on div at bounding box center [1222, 17] width 36 height 20
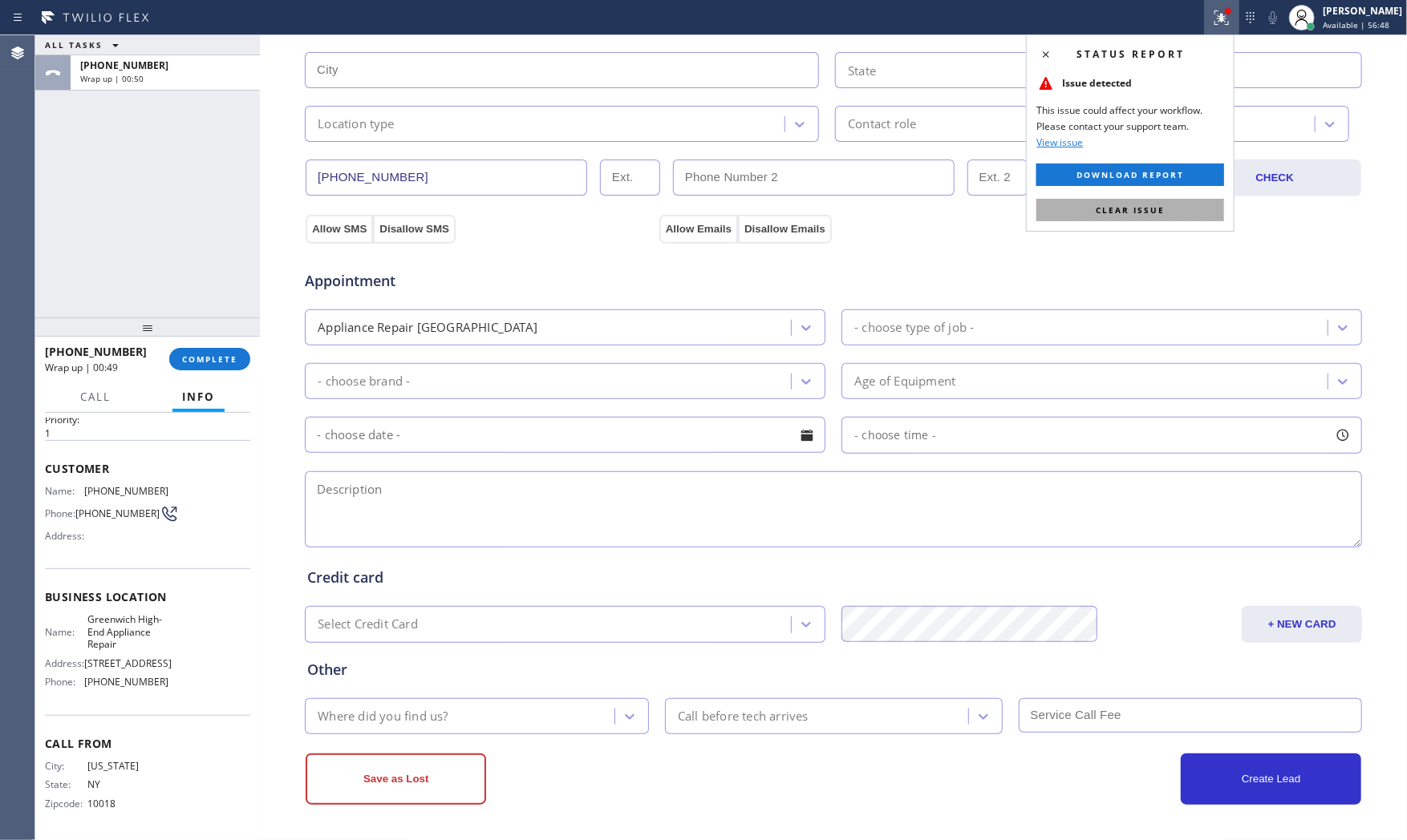
click at [1152, 221] on button "Clear issue" at bounding box center [1130, 210] width 188 height 22
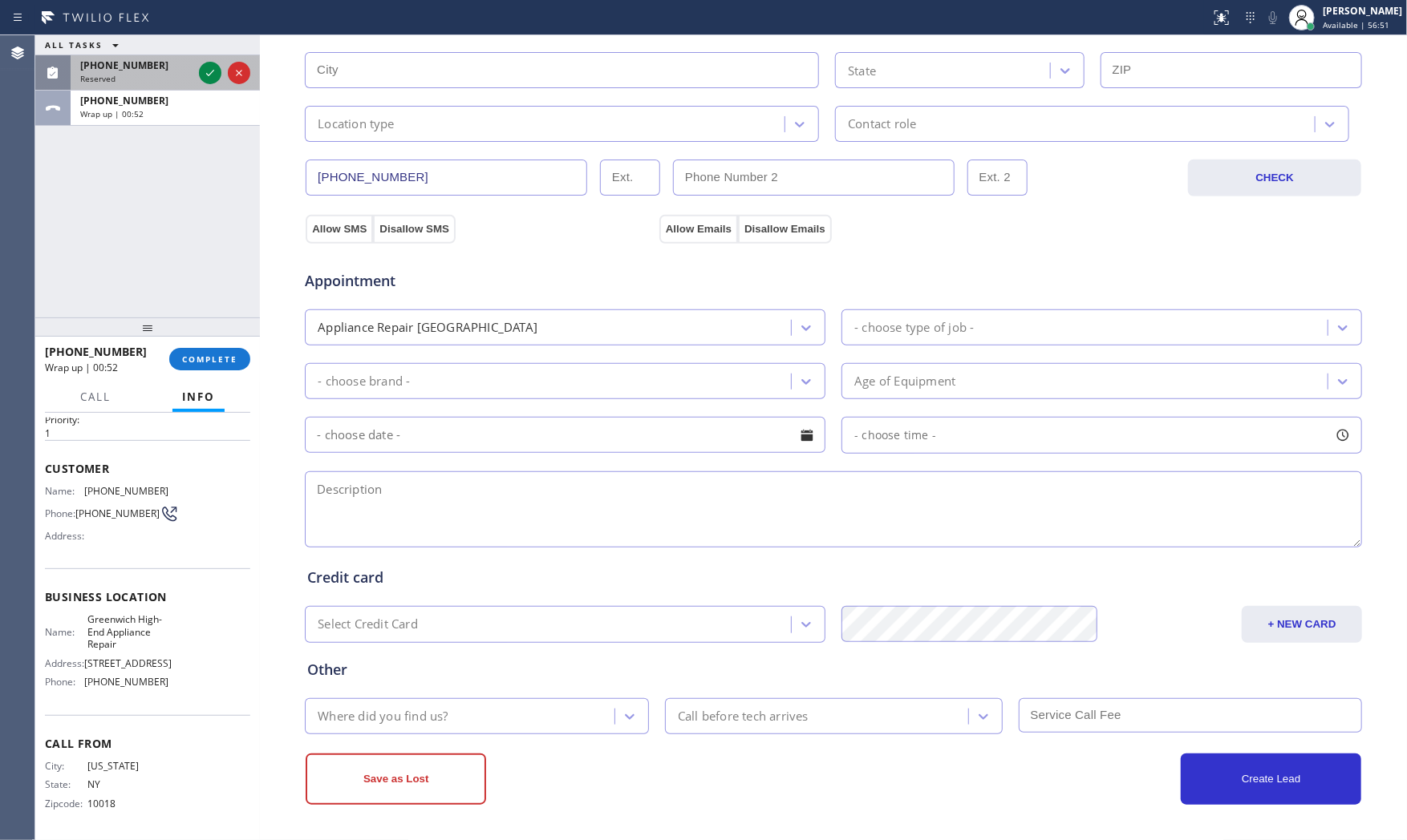
click at [142, 65] on span "(917) 783-6064" at bounding box center [124, 65] width 88 height 14
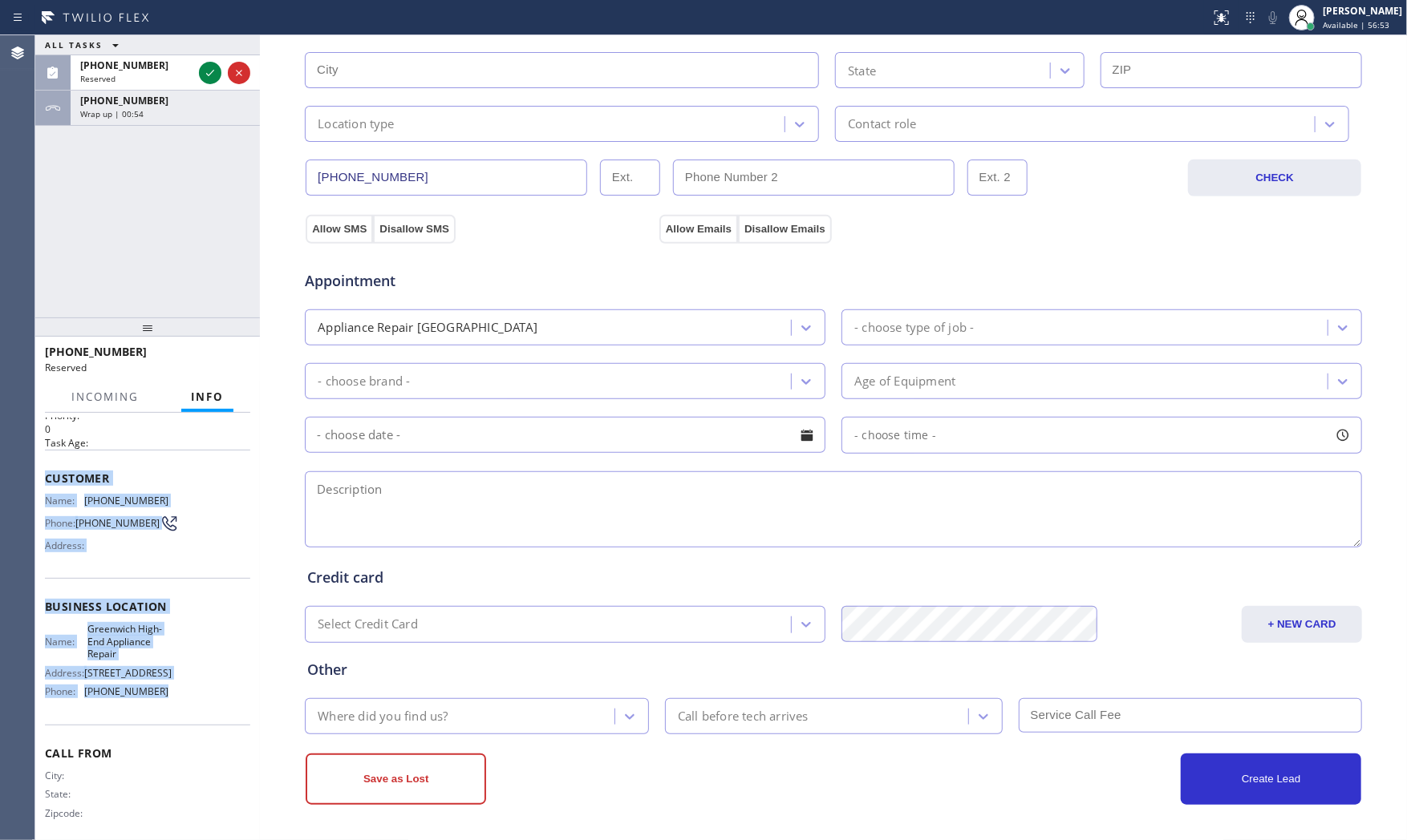
drag, startPoint x: 43, startPoint y: 476, endPoint x: 168, endPoint y: 708, distance: 263.5
click at [168, 708] on div "Context Queue: [Test] All Priority: 0 Task Age: Customer Name: (917) 783-6064 P…" at bounding box center [148, 627] width 224 height 428
copy div "Customer Name: (917) 783-6064 Phone: (917) 783-6064 Address: Business location …"
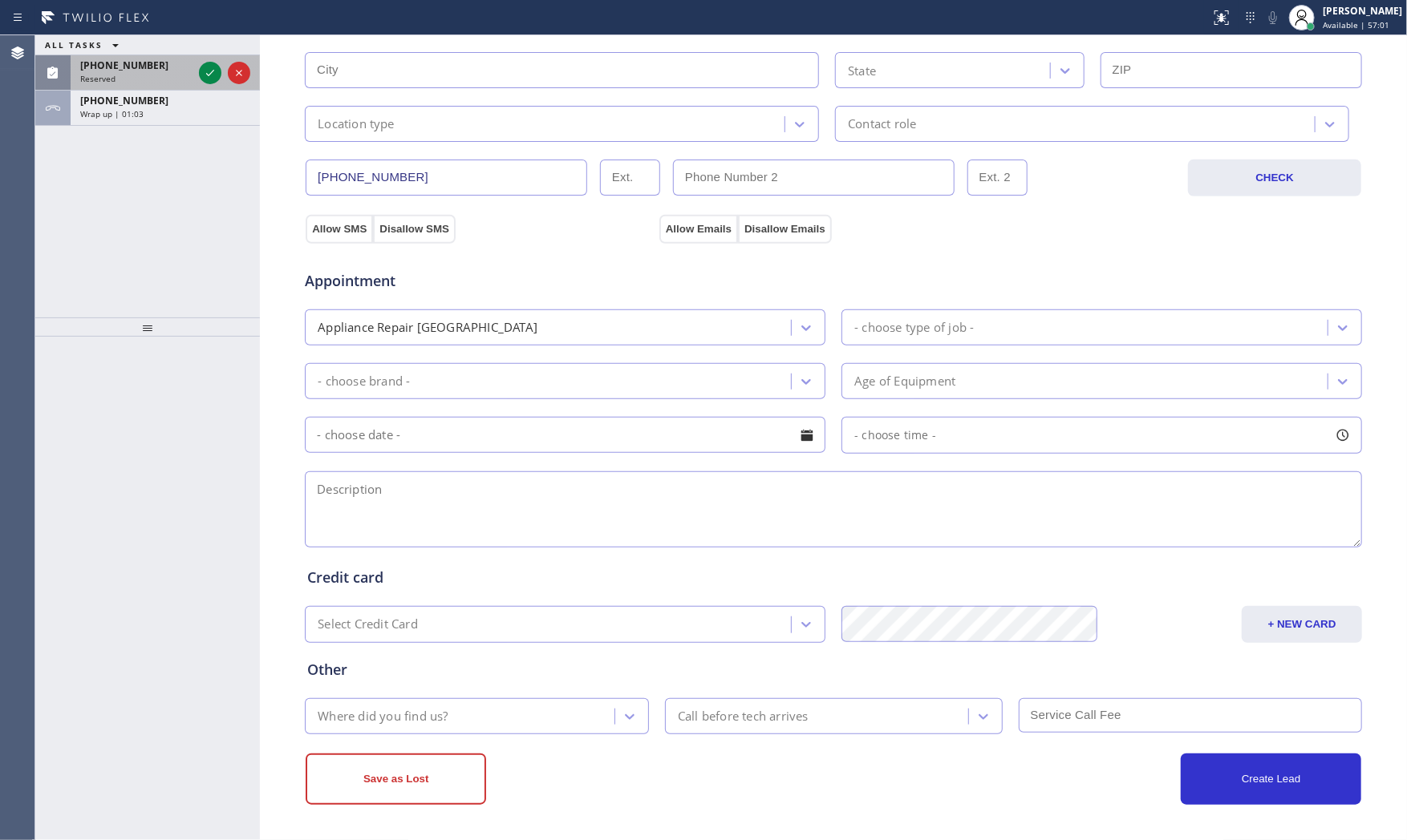
click at [122, 69] on span "(917) 783-6064" at bounding box center [124, 65] width 88 height 14
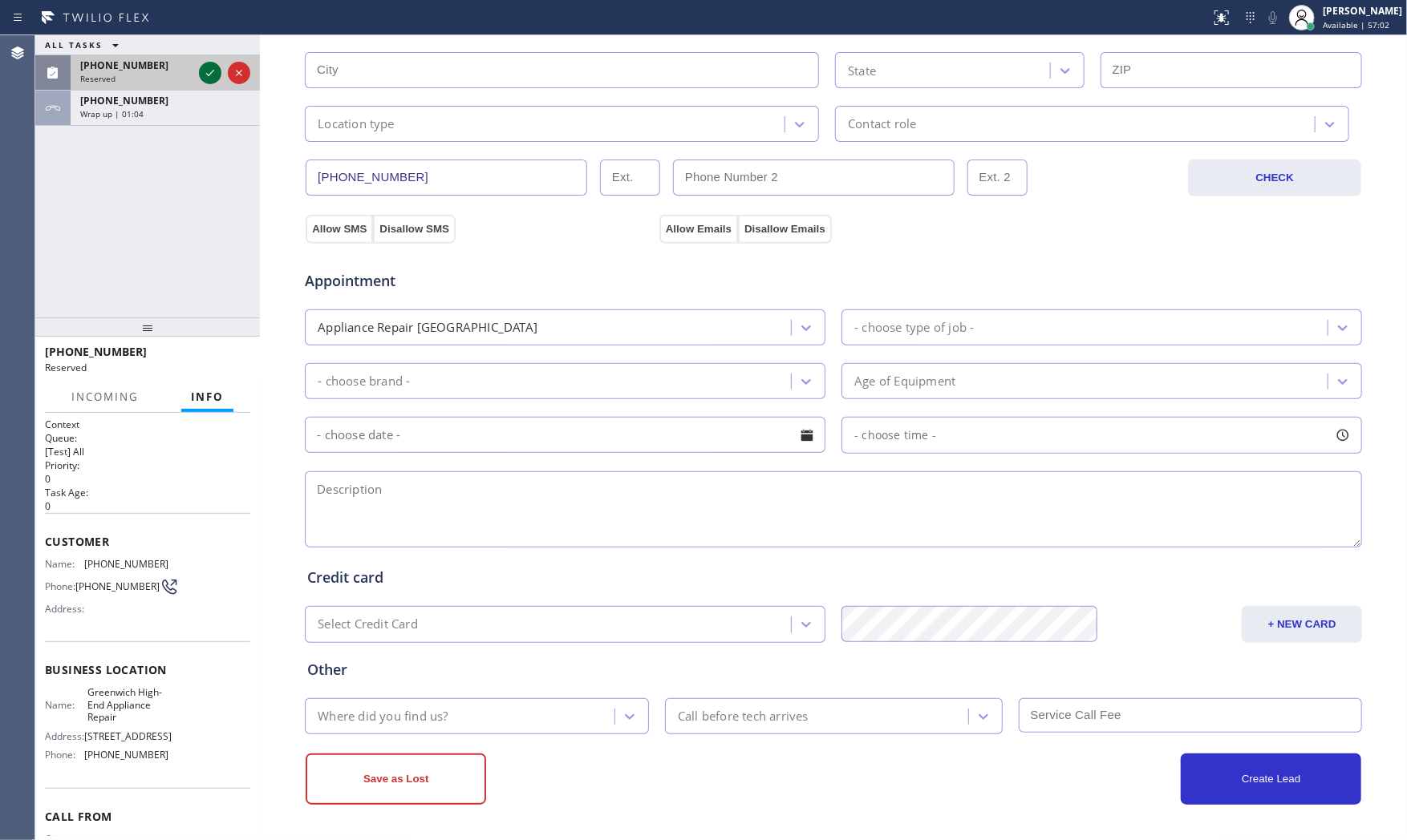
click at [205, 75] on icon at bounding box center [210, 73] width 20 height 20
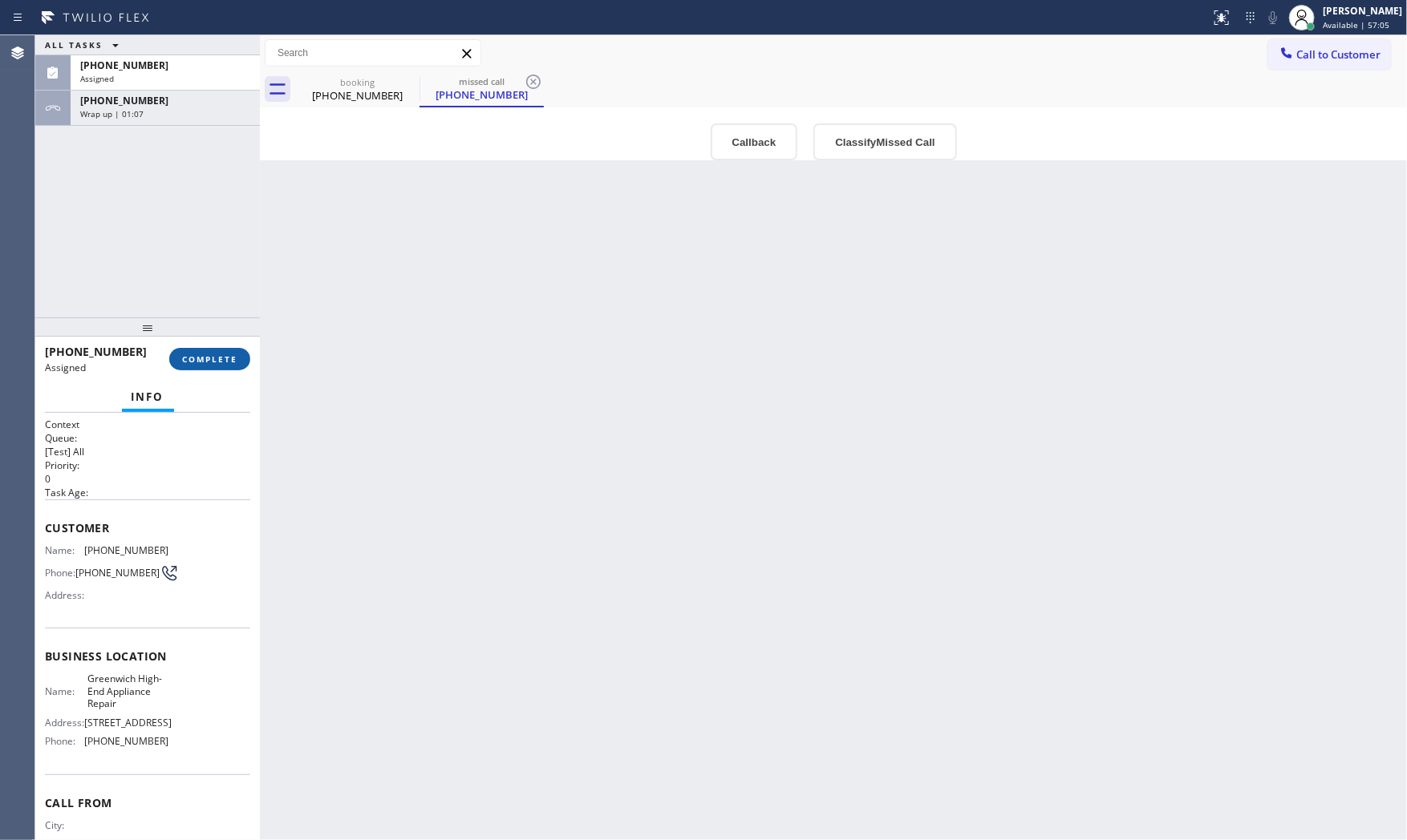
click at [229, 358] on span "COMPLETE" at bounding box center [209, 358] width 55 height 11
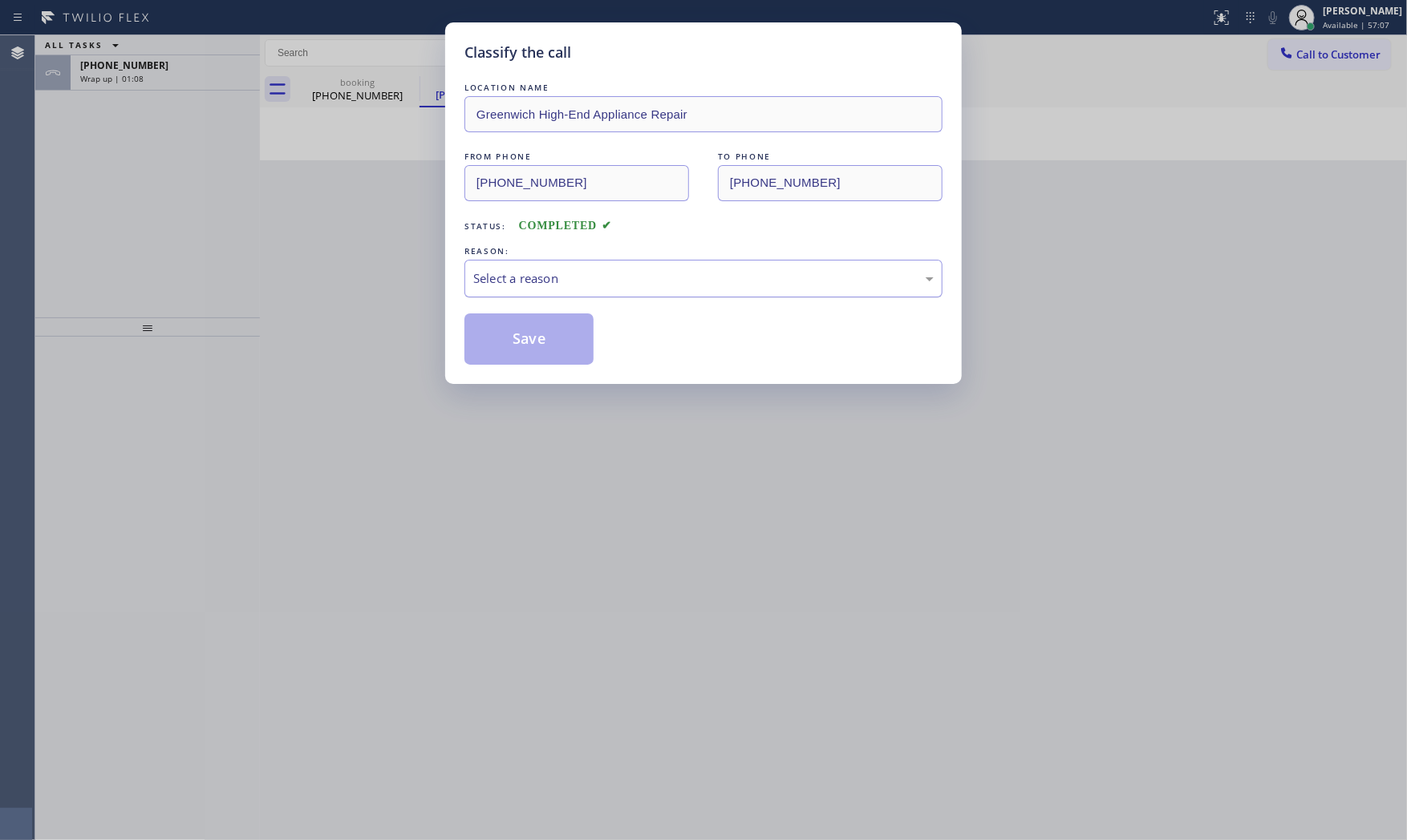
drag, startPoint x: 500, startPoint y: 279, endPoint x: 502, endPoint y: 290, distance: 11.2
click at [500, 279] on div "Select a reason" at bounding box center [704, 279] width 461 height 19
click at [506, 338] on button "Save" at bounding box center [529, 339] width 129 height 51
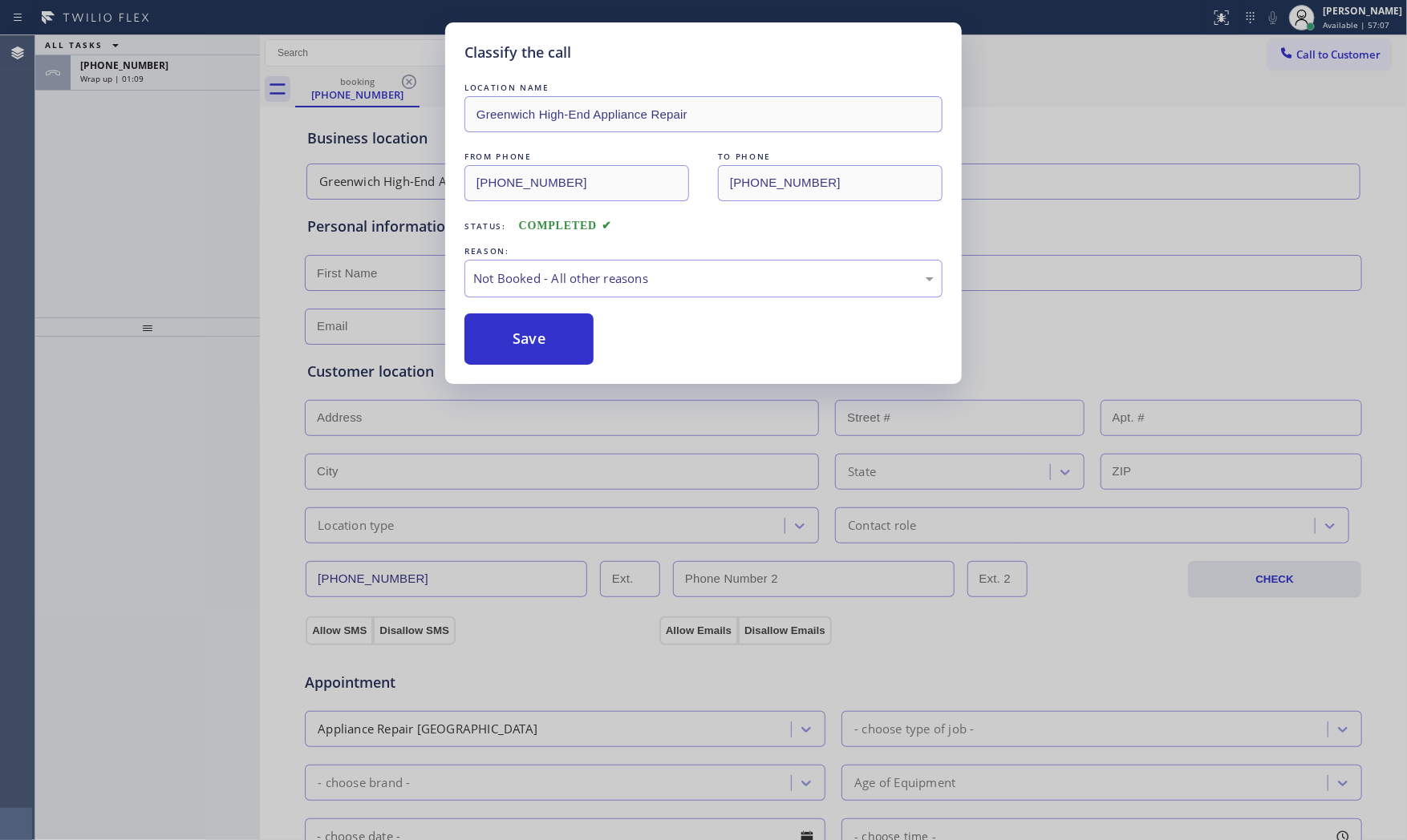
click at [506, 338] on button "Save" at bounding box center [529, 339] width 129 height 51
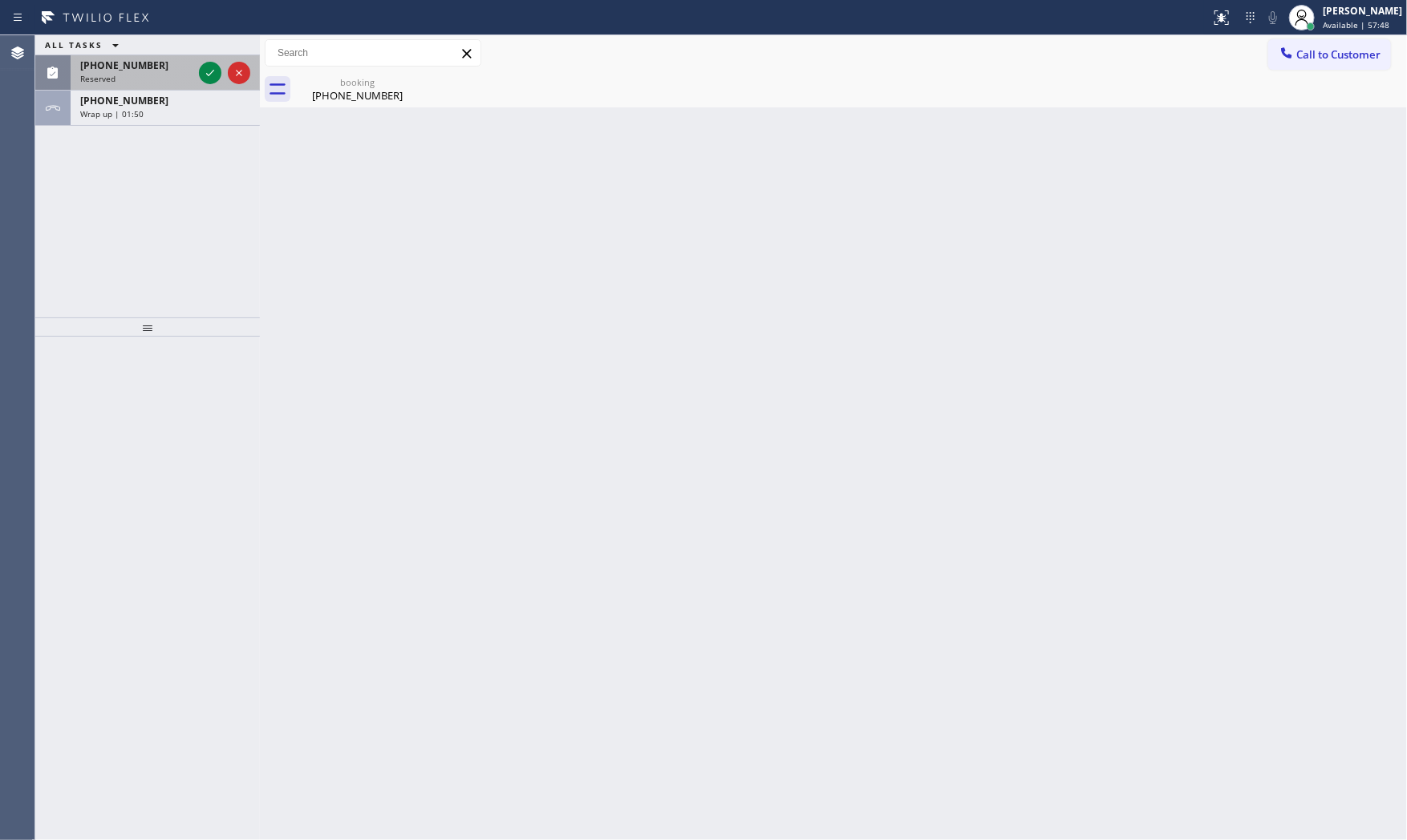
click at [148, 75] on div "Reserved" at bounding box center [136, 78] width 112 height 11
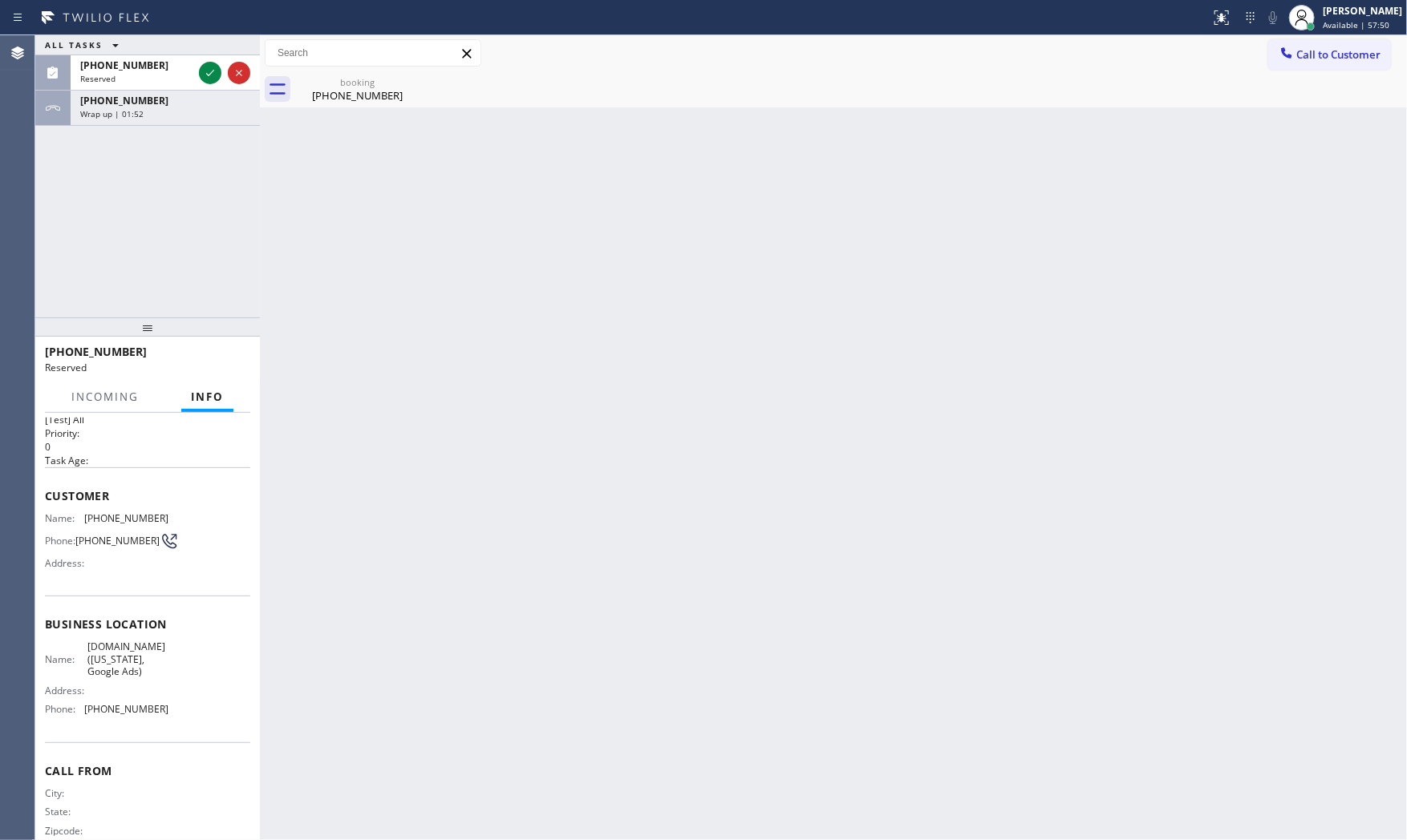
scroll to position [63, 0]
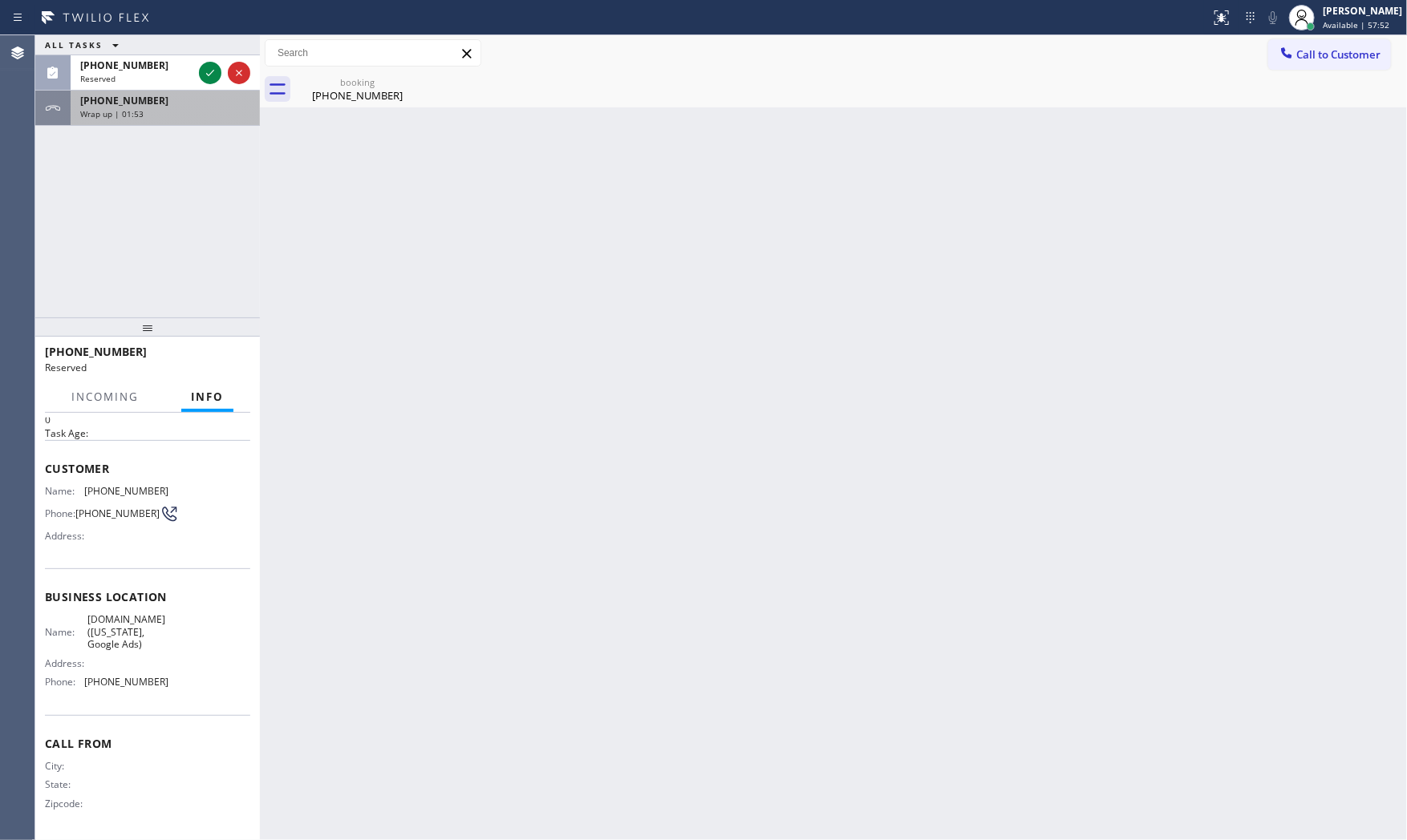
click at [138, 116] on span "Wrap up | 01:53" at bounding box center [111, 113] width 64 height 11
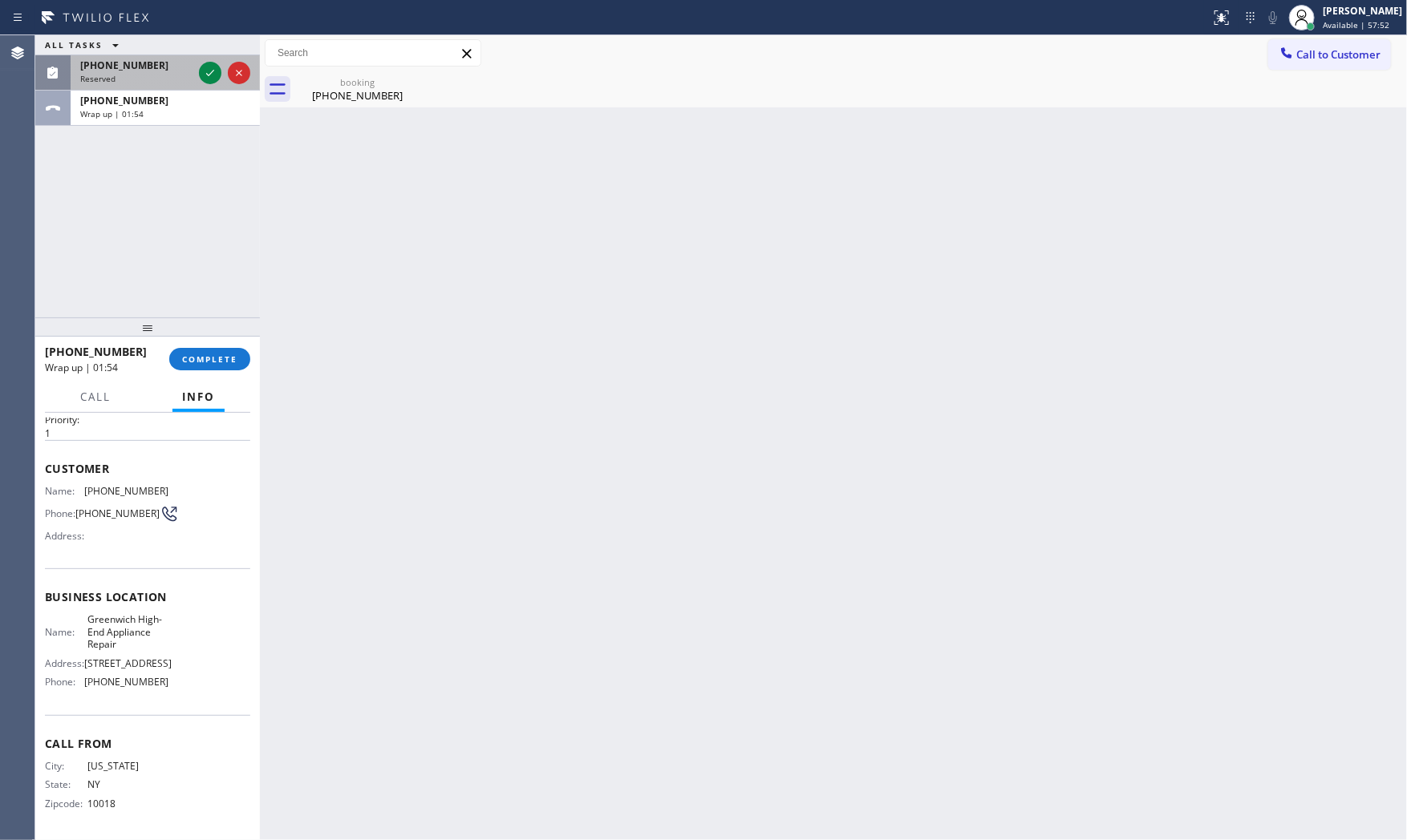
click at [137, 79] on div "Reserved" at bounding box center [136, 78] width 112 height 11
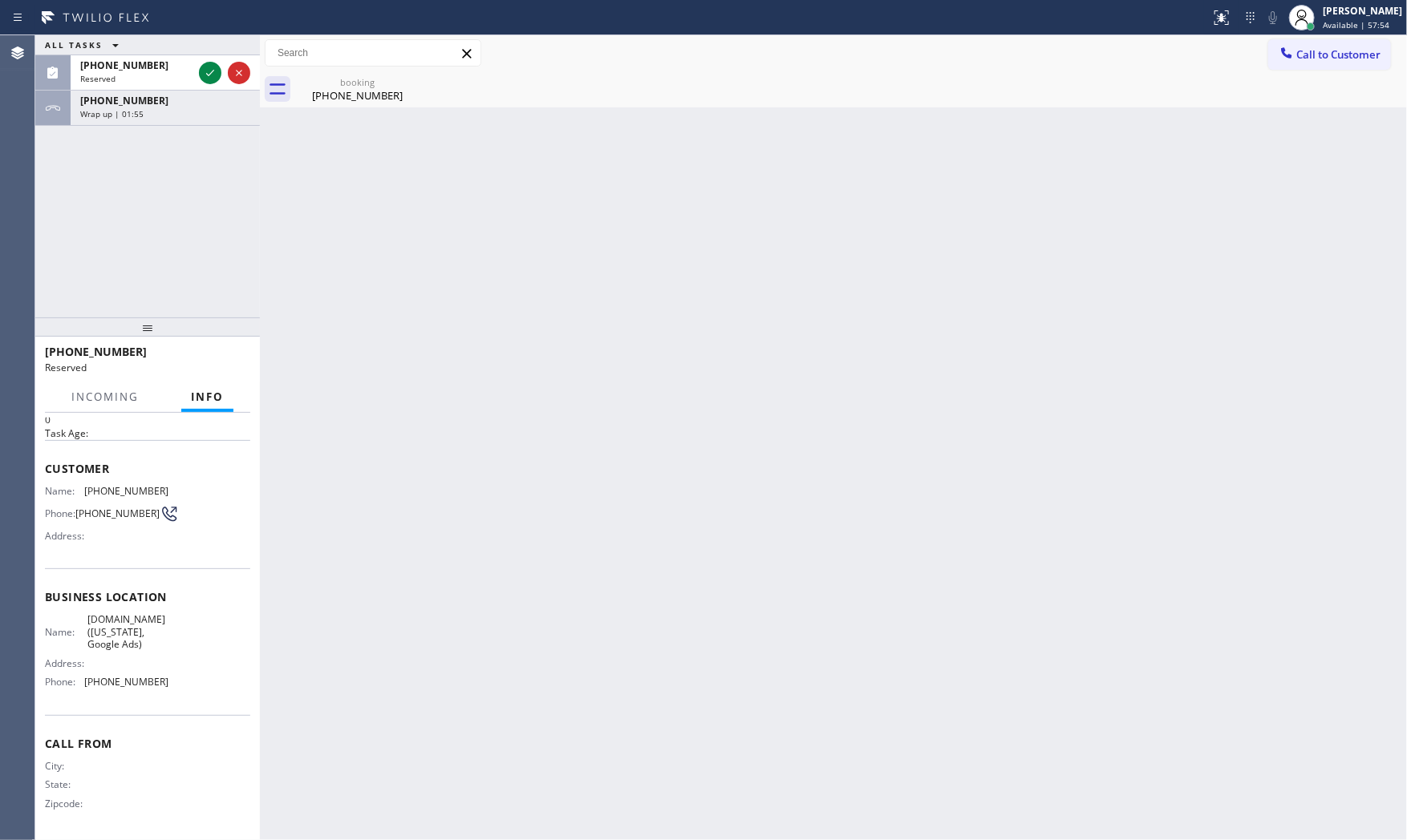
drag, startPoint x: 194, startPoint y: 110, endPoint x: 198, endPoint y: 276, distance: 166.0
click at [194, 112] on div "Wrap up | 01:55" at bounding box center [165, 113] width 170 height 11
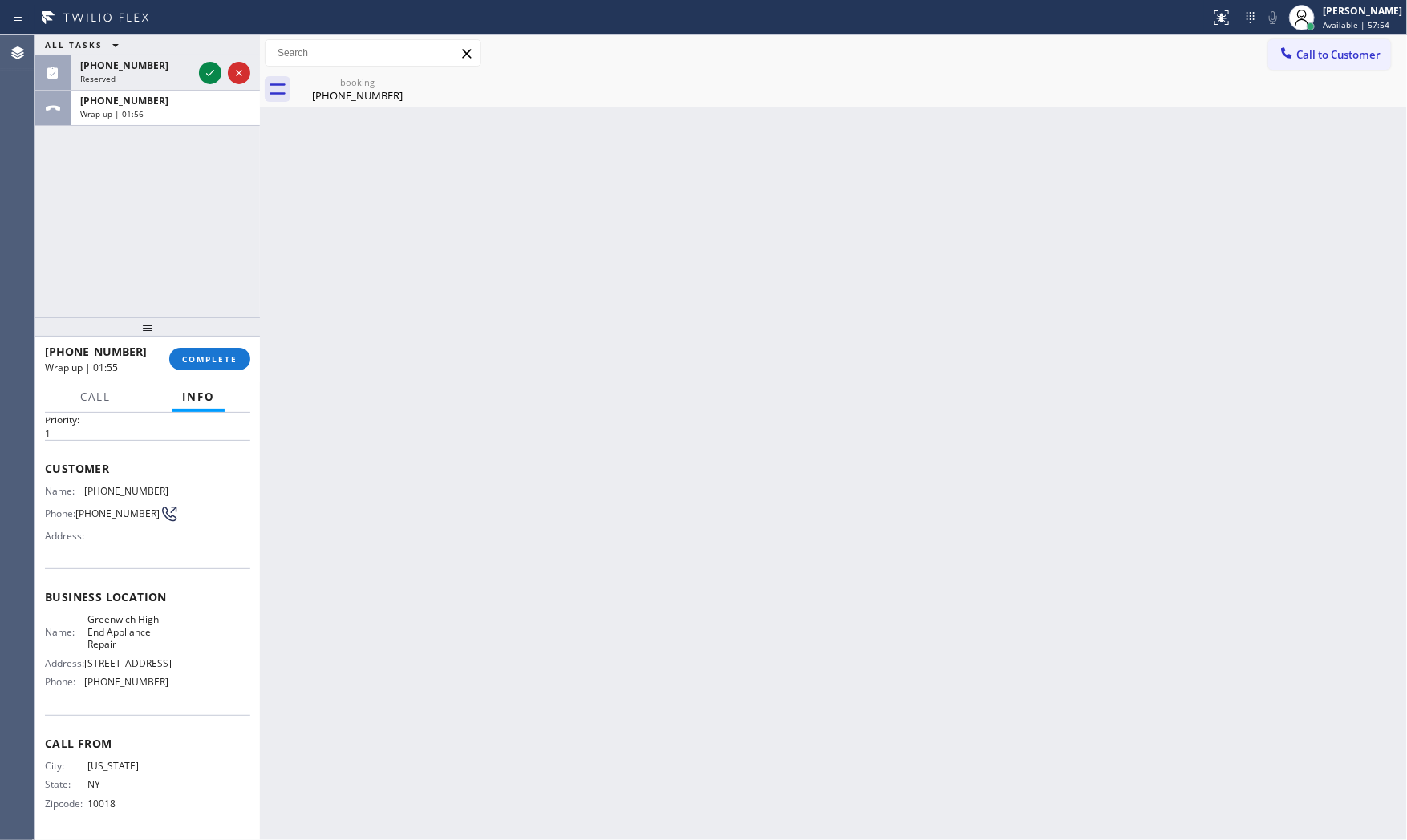
click at [212, 373] on div "+19177836064 Wrap up | 01:55 COMPLETE" at bounding box center [148, 358] width 206 height 42
click at [212, 363] on span "COMPLETE" at bounding box center [209, 358] width 55 height 11
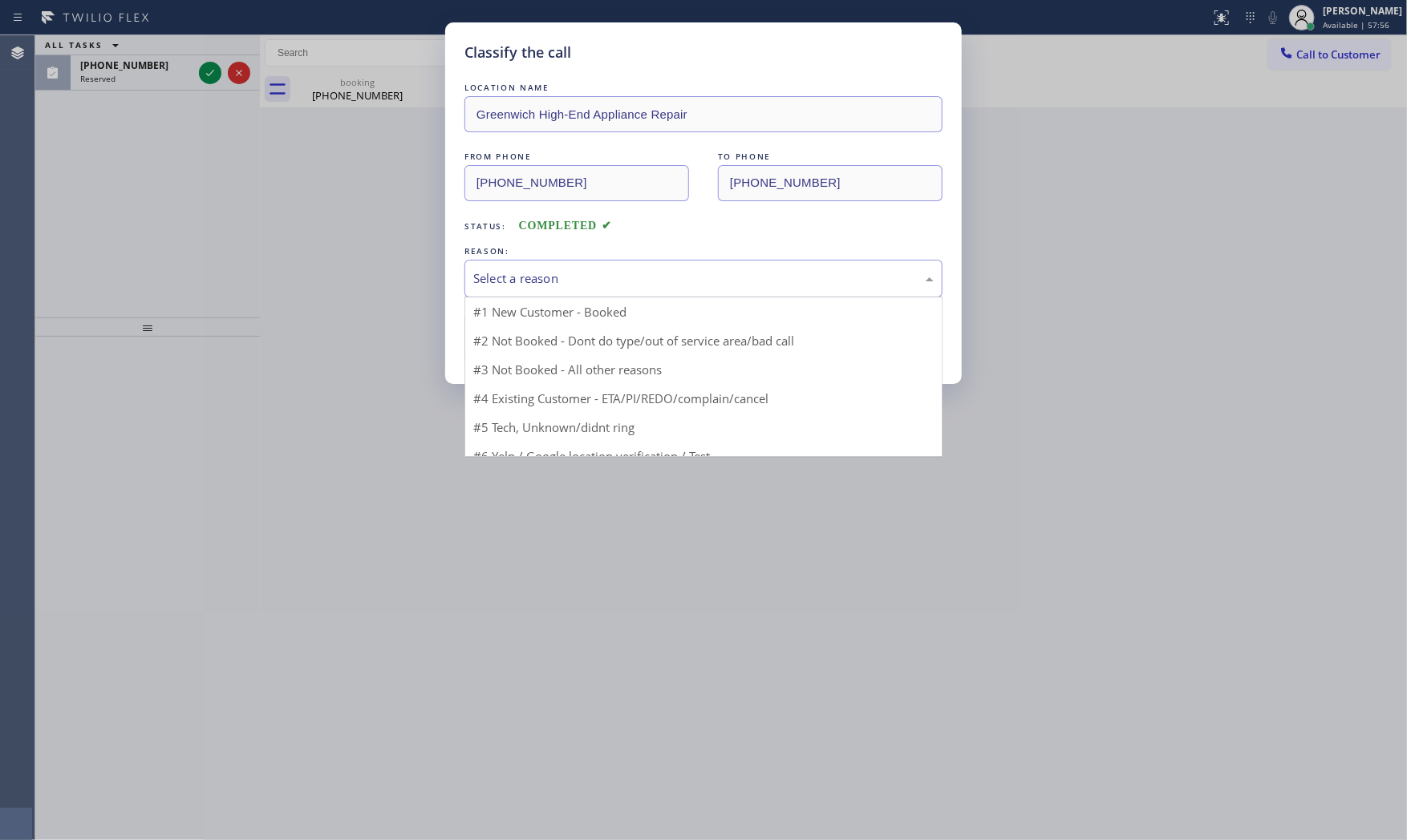
click at [515, 292] on div "Select a reason" at bounding box center [704, 279] width 478 height 37
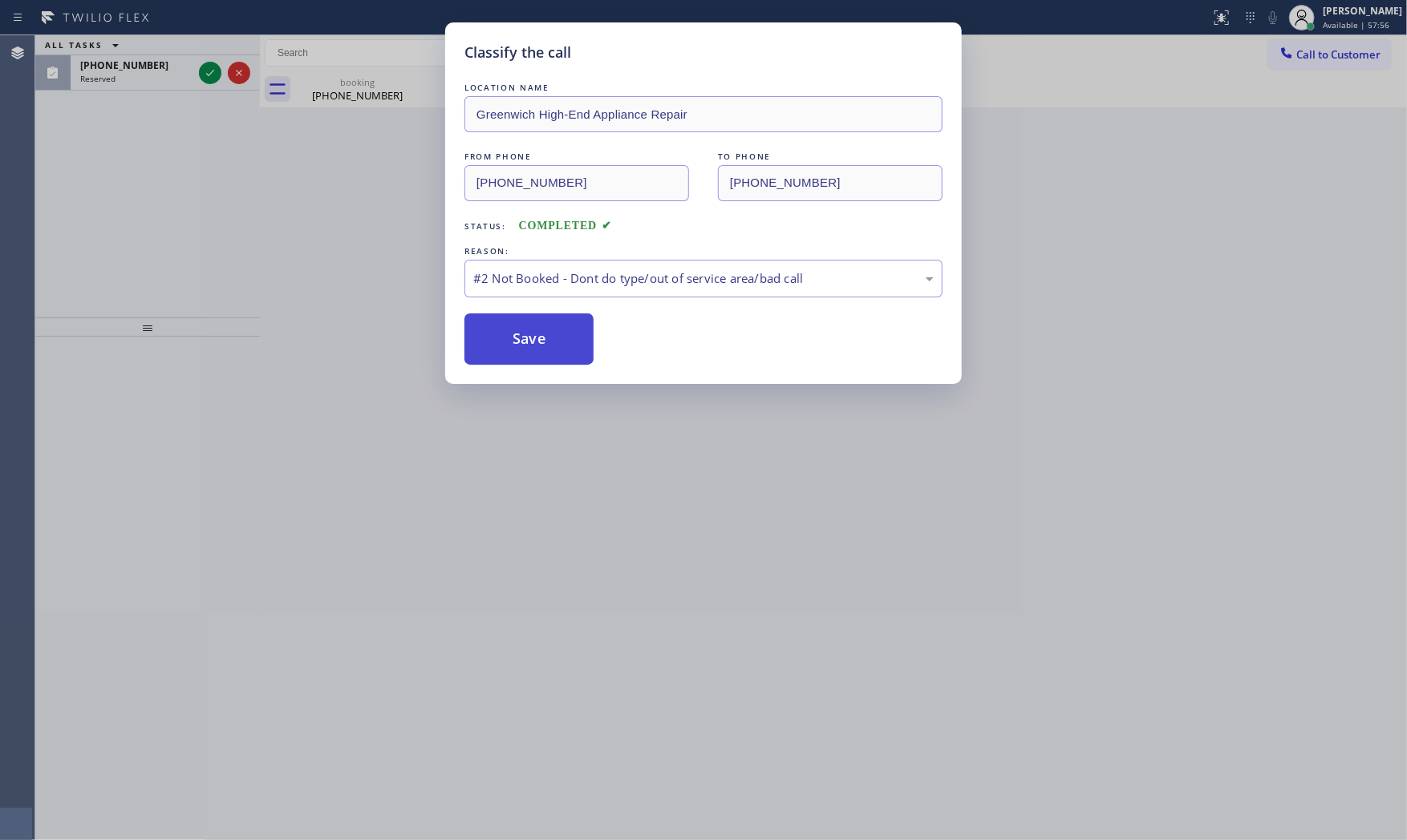
click at [506, 345] on button "Save" at bounding box center [529, 339] width 129 height 51
click at [503, 342] on button "Save" at bounding box center [529, 339] width 129 height 51
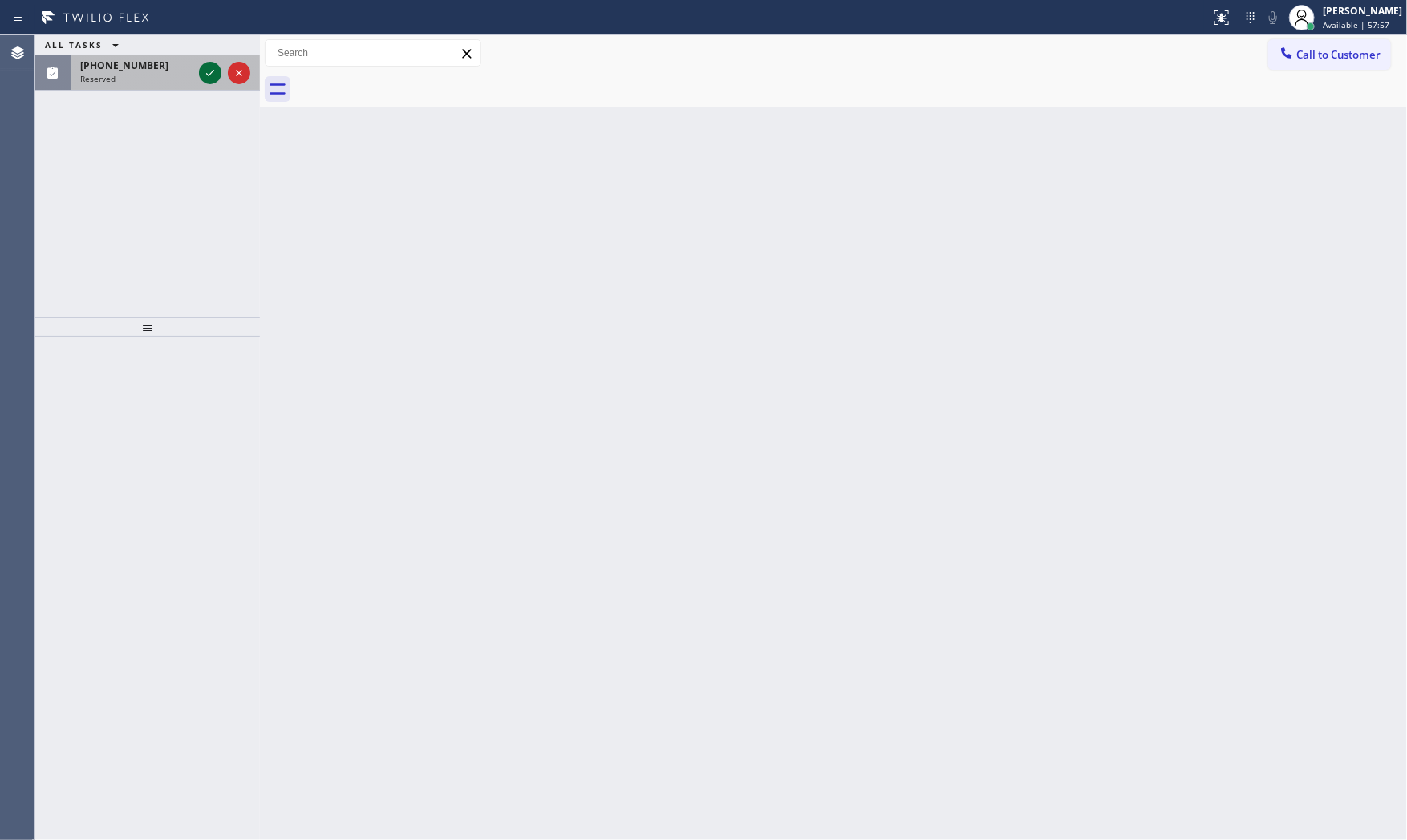
click at [203, 70] on icon at bounding box center [210, 73] width 20 height 20
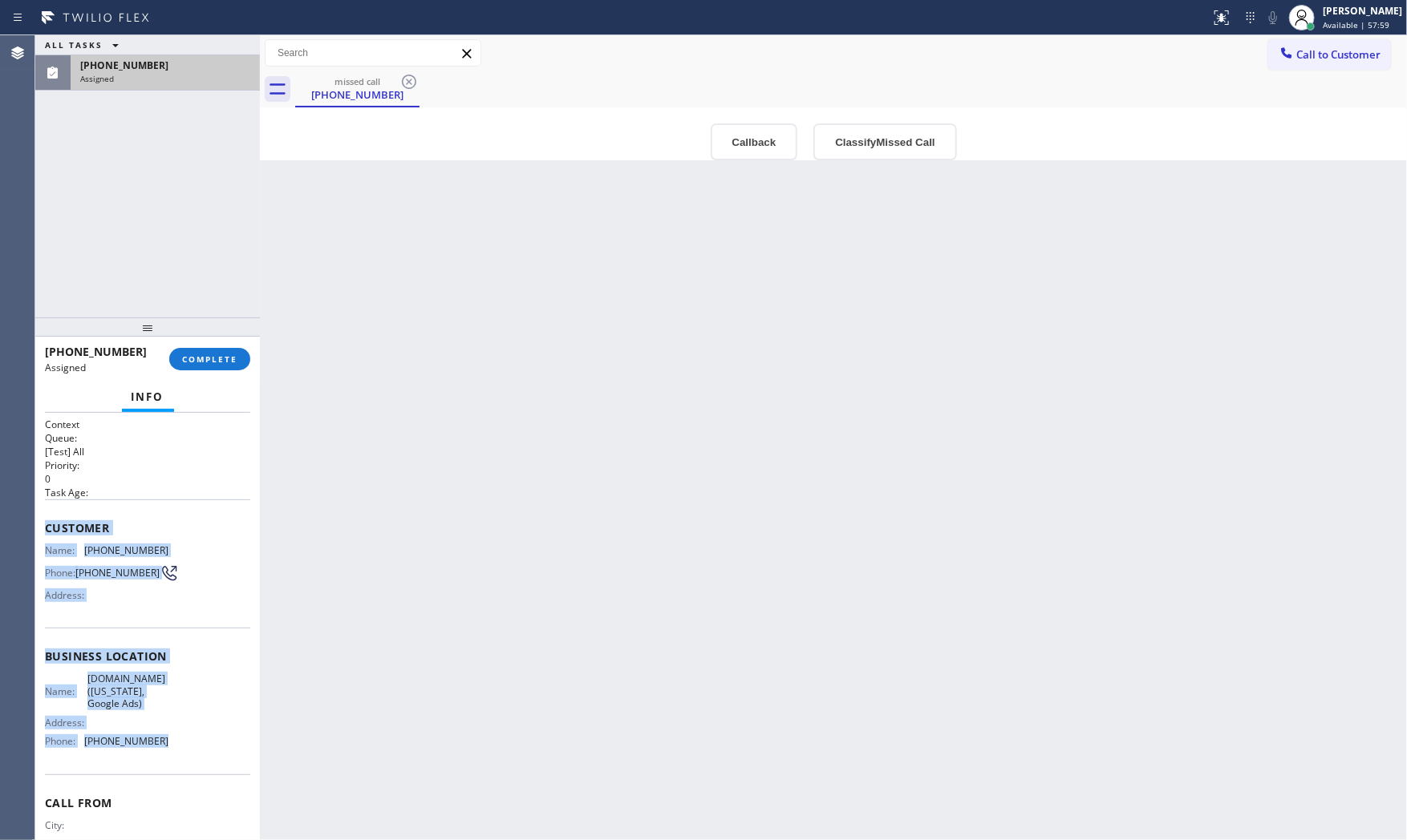
drag, startPoint x: 44, startPoint y: 530, endPoint x: 249, endPoint y: 713, distance: 274.8
click at [178, 740] on div "Context Queue: [Test] All Priority: 0 Task Age: Customer Name: (917) 770-8792 P…" at bounding box center [148, 657] width 206 height 478
copy div "Customer Name: (917) 770-8792 Phone: (917) 770-8792 Address: Business location …"
click at [211, 363] on span "COMPLETE" at bounding box center [209, 358] width 55 height 11
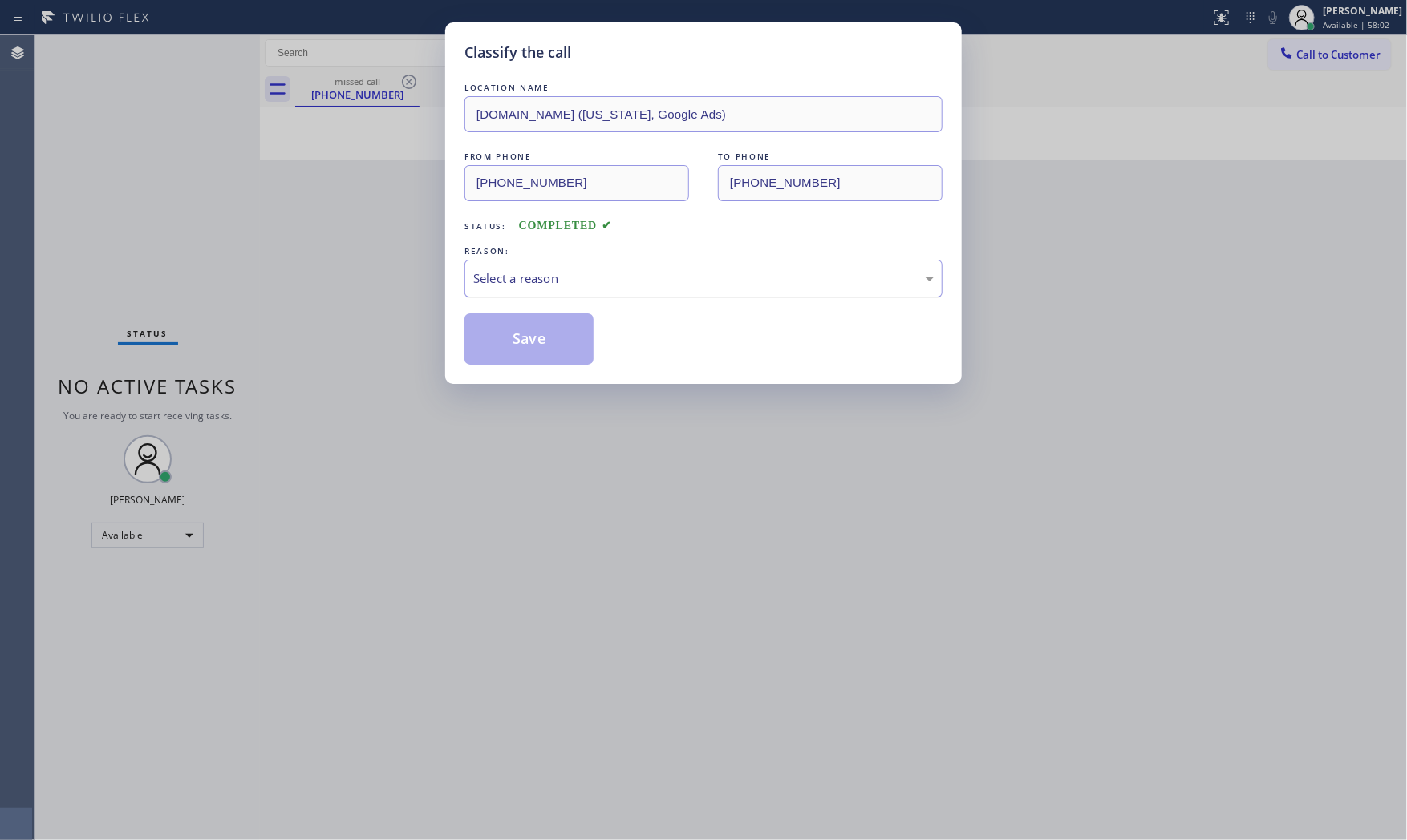
drag, startPoint x: 716, startPoint y: 266, endPoint x: 709, endPoint y: 280, distance: 15.7
click at [715, 274] on div "Select a reason" at bounding box center [704, 279] width 478 height 37
click at [558, 337] on button "Save" at bounding box center [529, 339] width 129 height 51
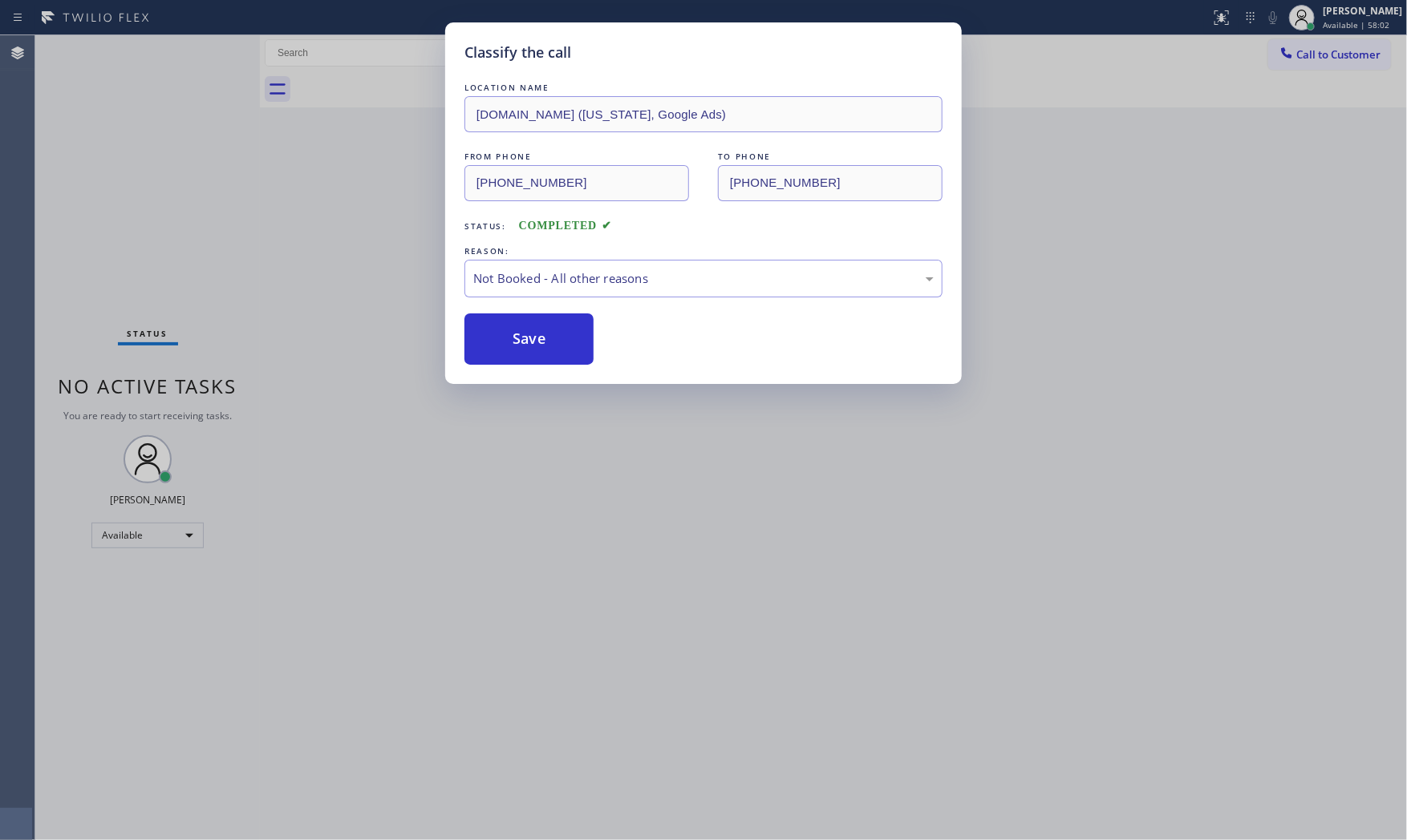
click at [558, 337] on button "Save" at bounding box center [529, 339] width 129 height 51
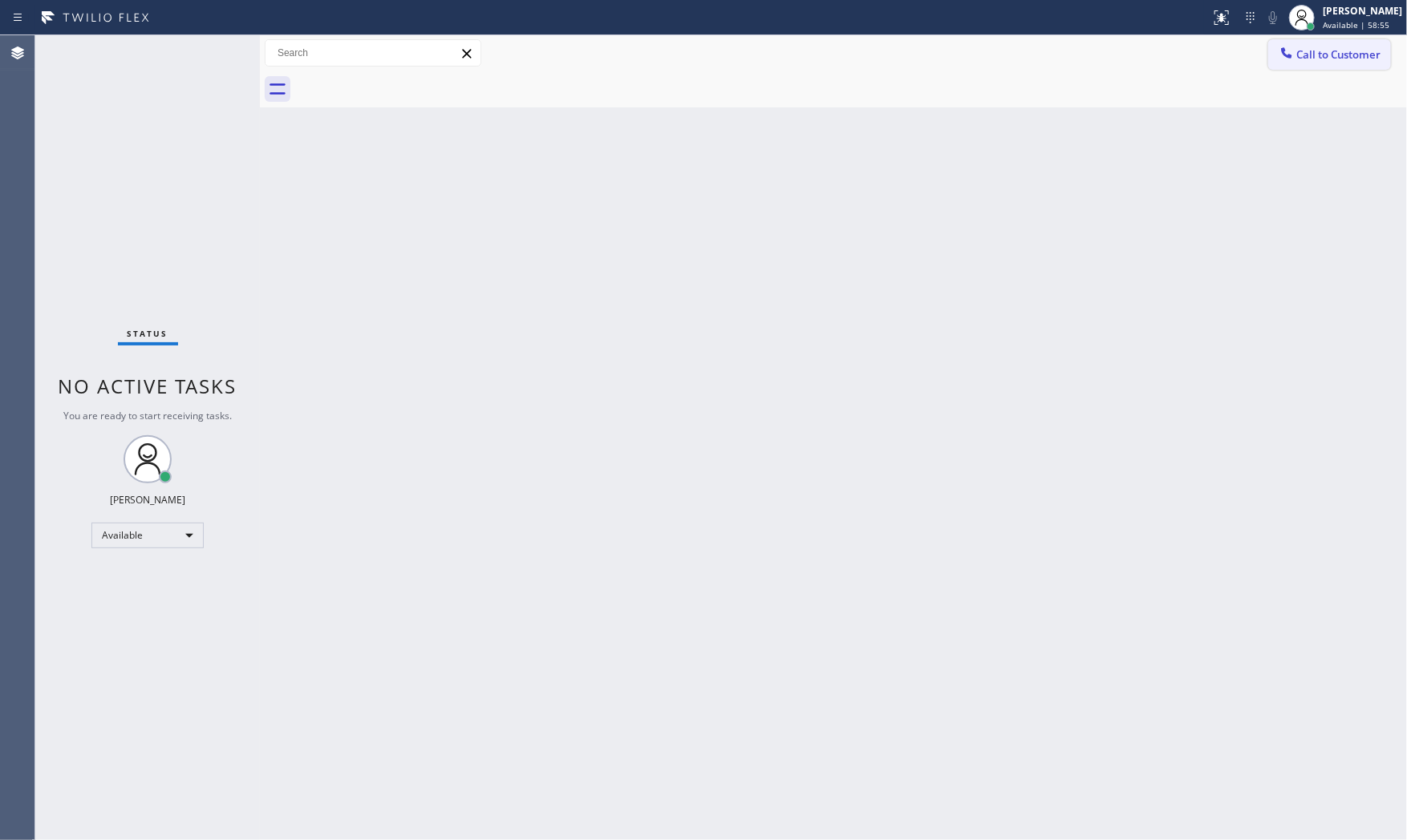
click at [1294, 59] on icon at bounding box center [1286, 53] width 16 height 16
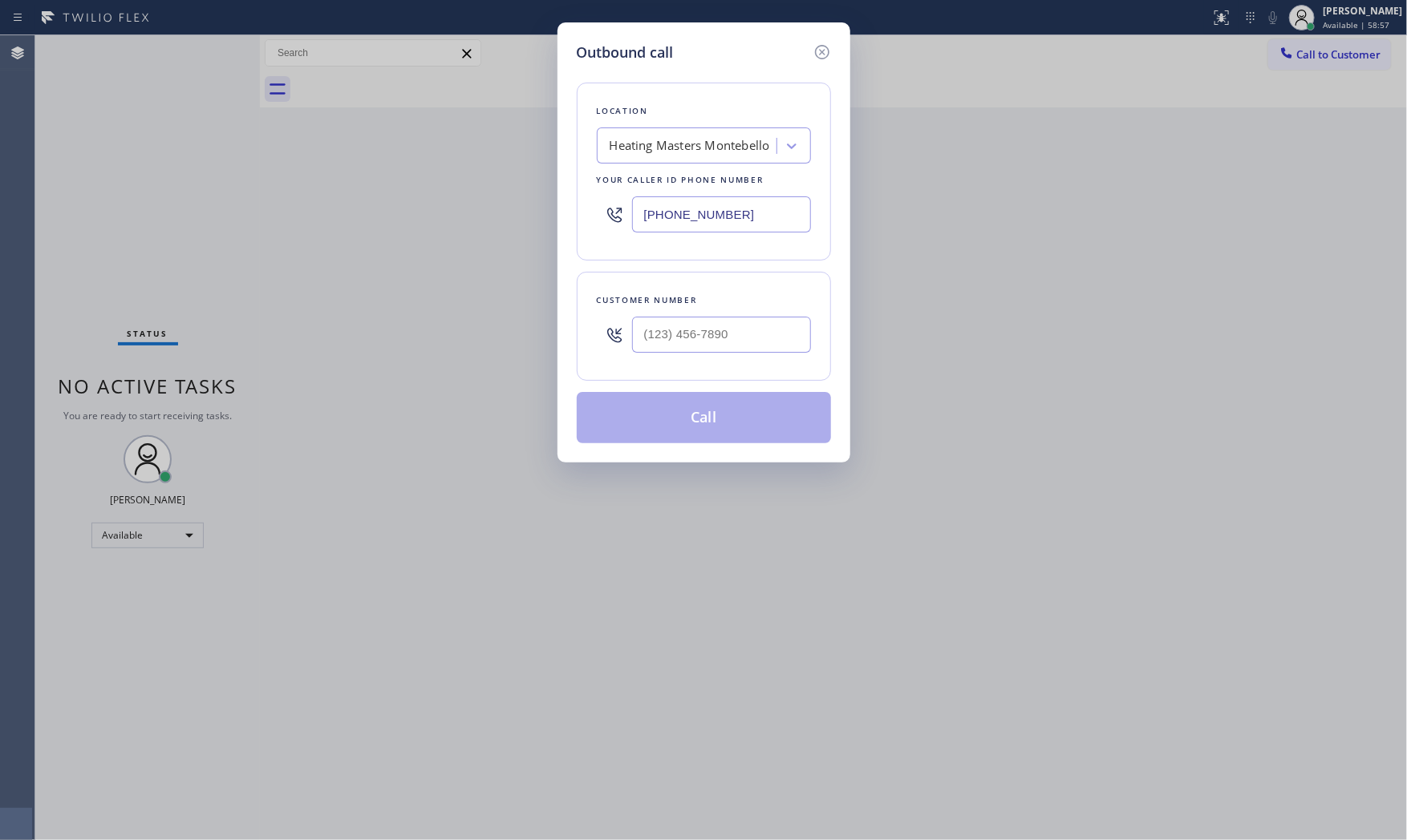
click at [698, 213] on input "[PHONE_NUMBER]" at bounding box center [721, 214] width 179 height 36
paste input "929) 374-265"
type input "(929) 374-2651"
click at [749, 337] on input "(___) ___-____" at bounding box center [721, 335] width 179 height 36
paste input "917) 770-8792"
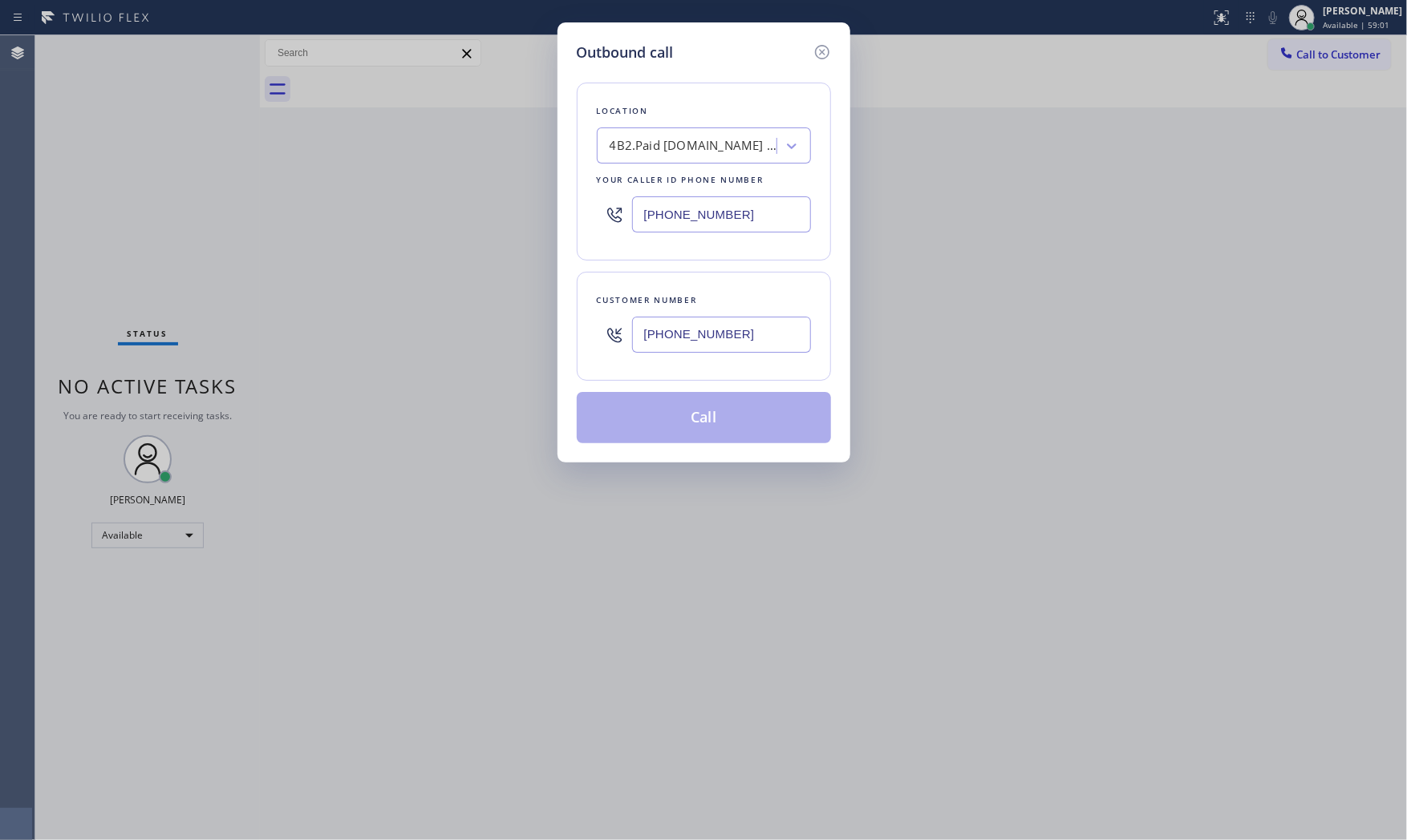
type input "(917) 770-8792"
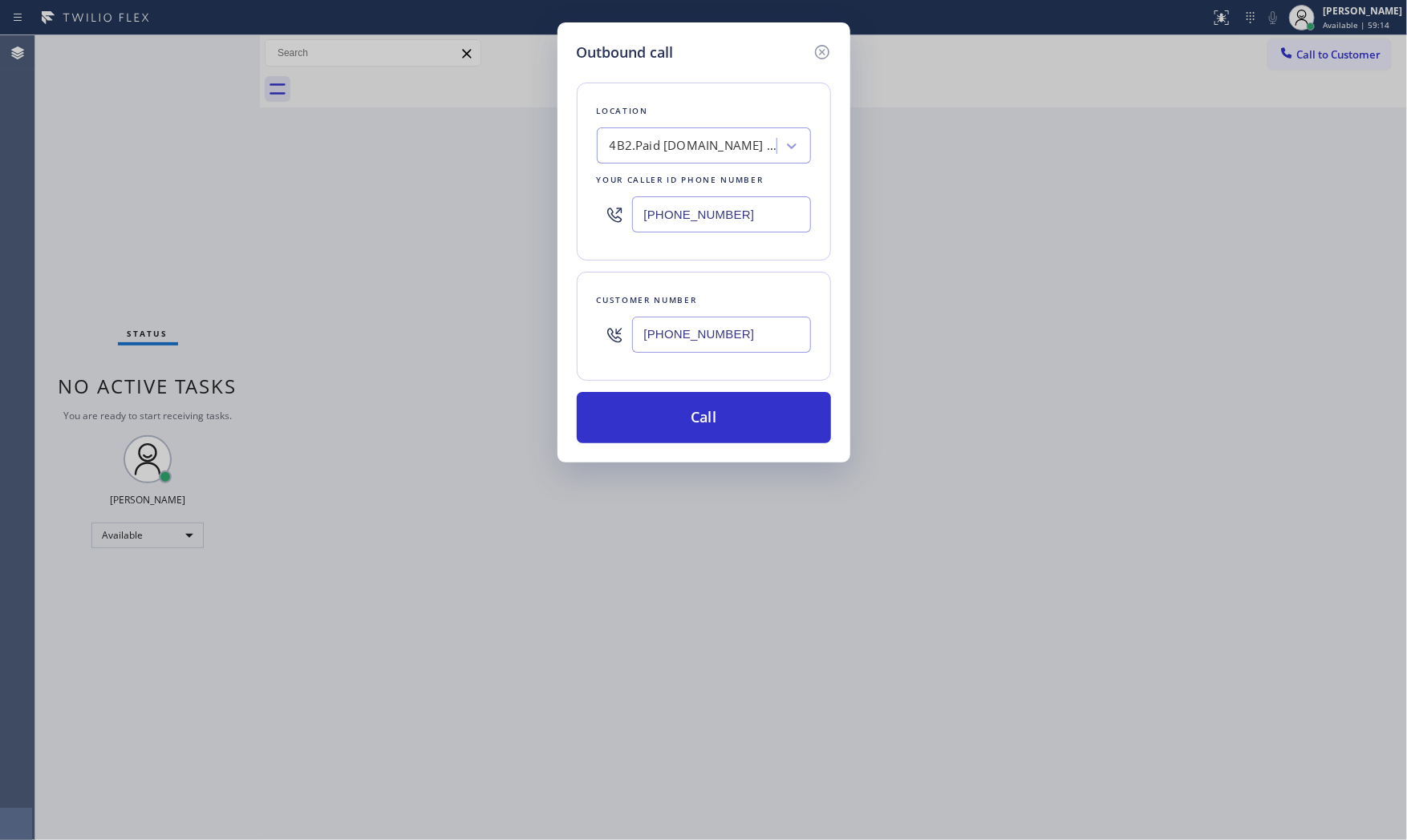
click at [709, 53] on div "Outbound call" at bounding box center [704, 52] width 254 height 21
click at [720, 410] on button "Call" at bounding box center [704, 418] width 254 height 51
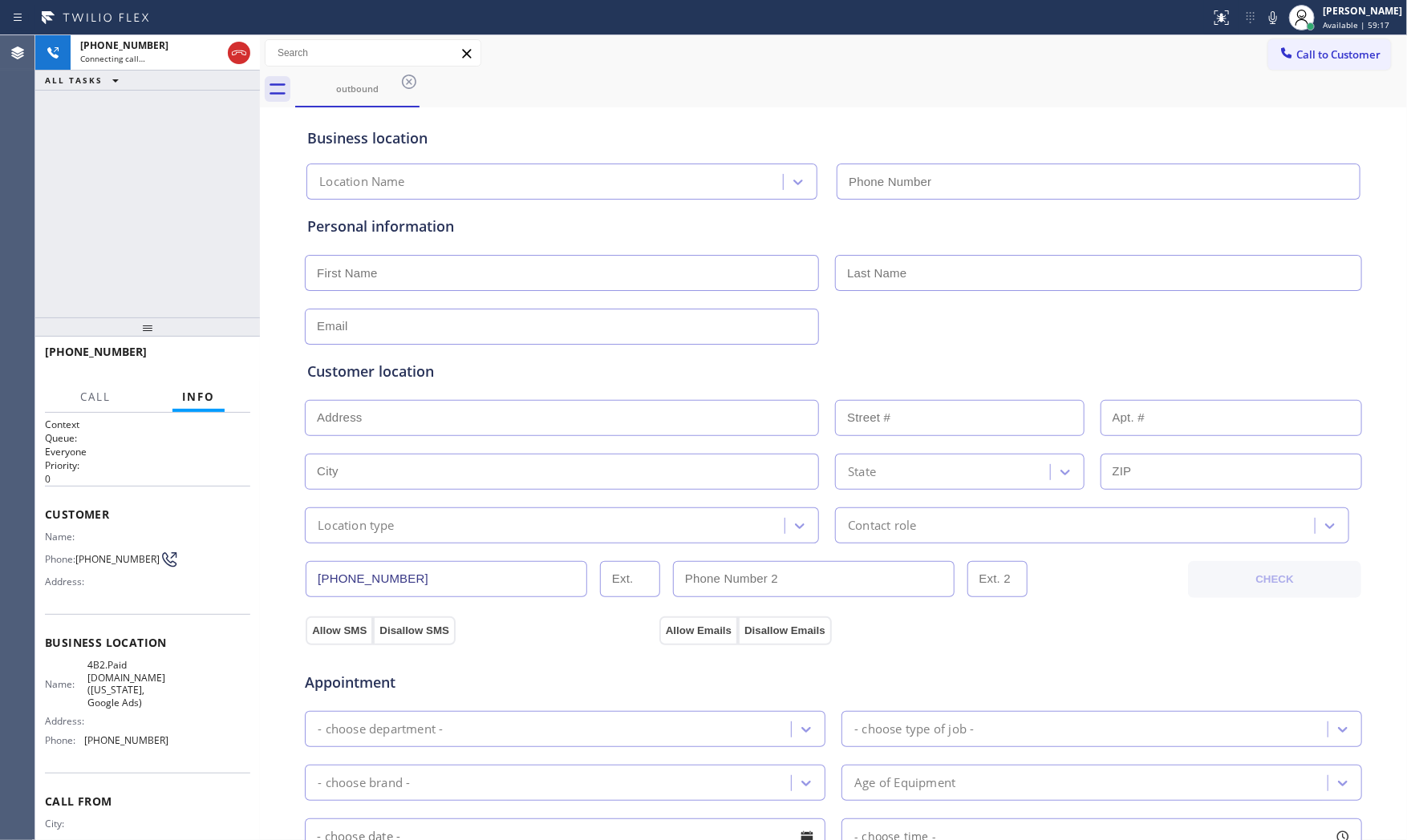
type input "(929) 374-2651"
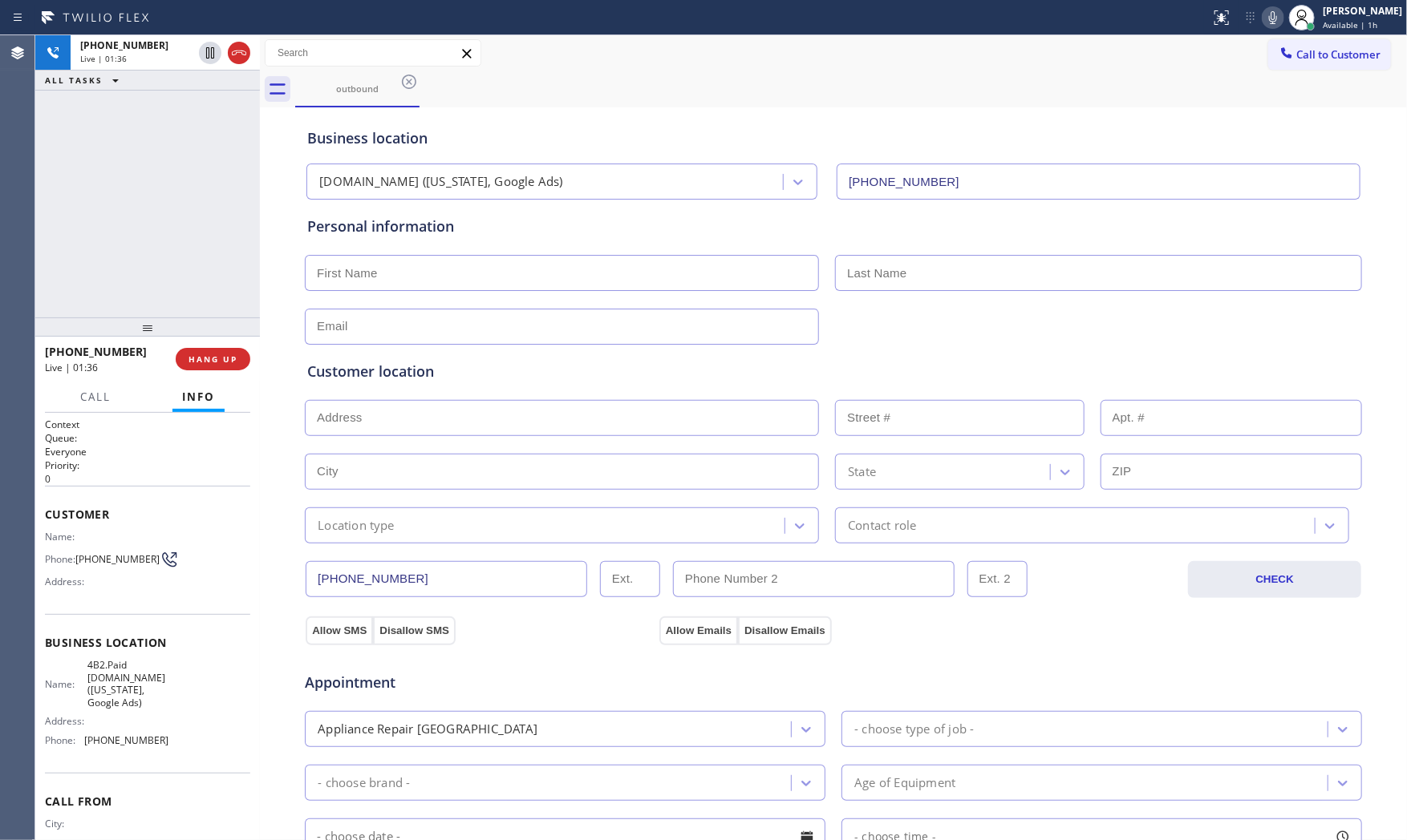
click at [1269, 25] on icon at bounding box center [1273, 17] width 20 height 20
click at [212, 51] on icon at bounding box center [210, 53] width 20 height 20
click at [974, 22] on div at bounding box center [605, 18] width 1197 height 25
click at [1268, 25] on icon at bounding box center [1273, 17] width 20 height 20
click at [208, 52] on icon at bounding box center [210, 53] width 20 height 20
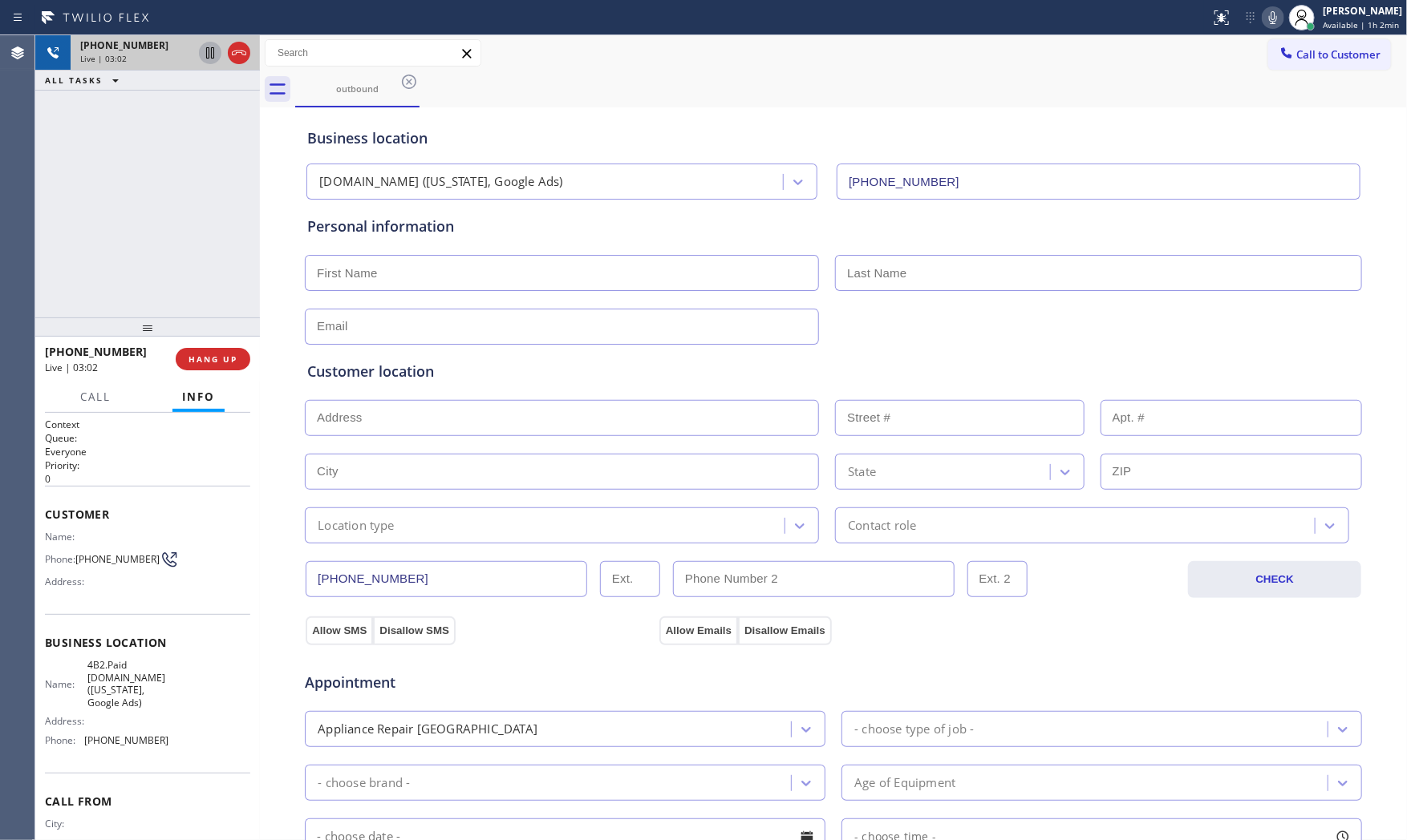
click at [1272, 29] on div "Status report No issues detected If you experience an issue, please download th…" at bounding box center [1305, 18] width 203 height 36
click at [1272, 26] on icon at bounding box center [1273, 17] width 20 height 20
click at [1275, 19] on icon at bounding box center [1273, 17] width 20 height 20
click at [1274, 31] on div "Status report No issues detected If you experience an issue, please download th…" at bounding box center [1305, 18] width 203 height 36
click at [1272, 25] on icon at bounding box center [1273, 17] width 20 height 20
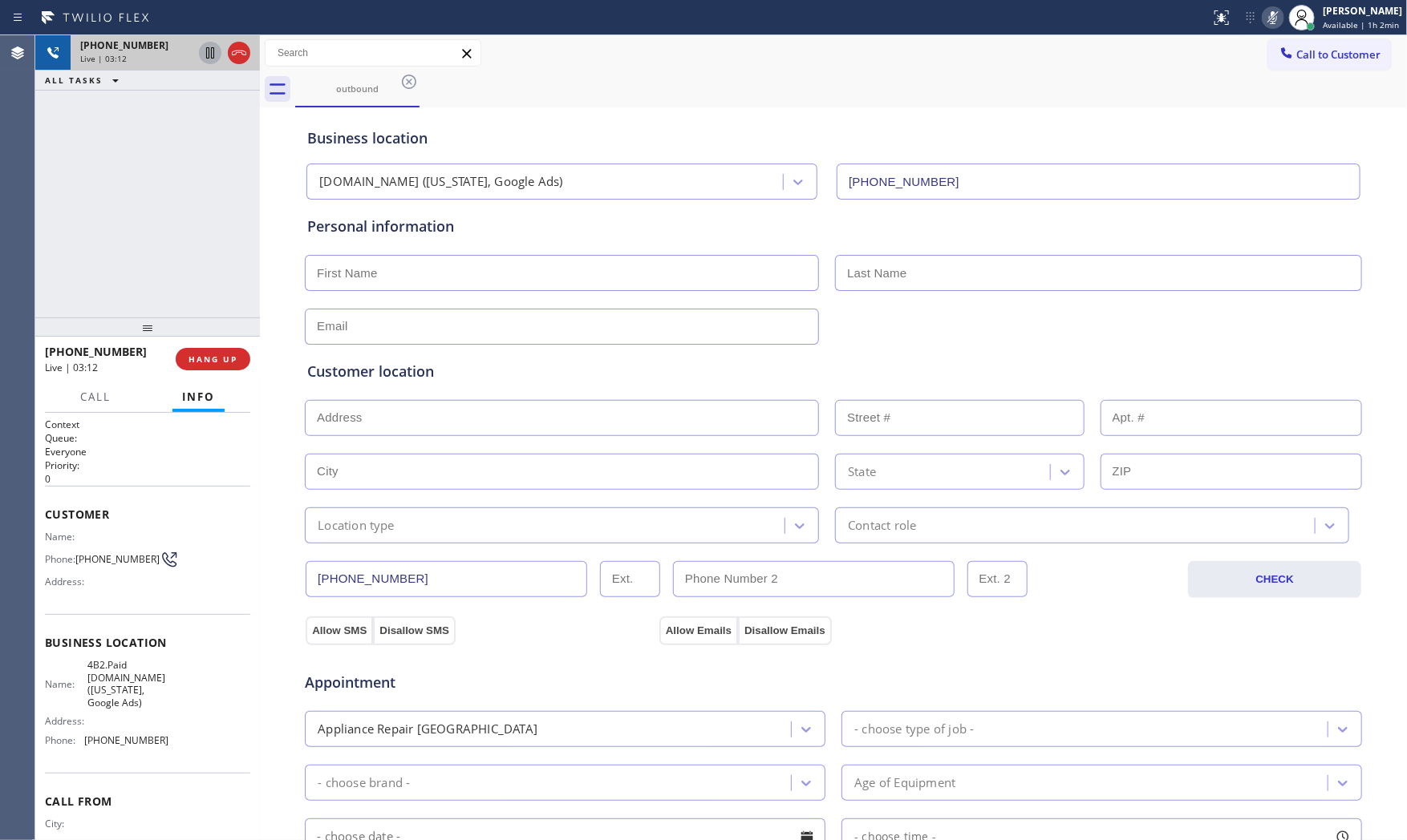
click at [1272, 25] on icon at bounding box center [1273, 17] width 20 height 20
click at [1263, 16] on icon at bounding box center [1273, 17] width 20 height 20
click at [113, 391] on button "Call" at bounding box center [95, 397] width 50 height 31
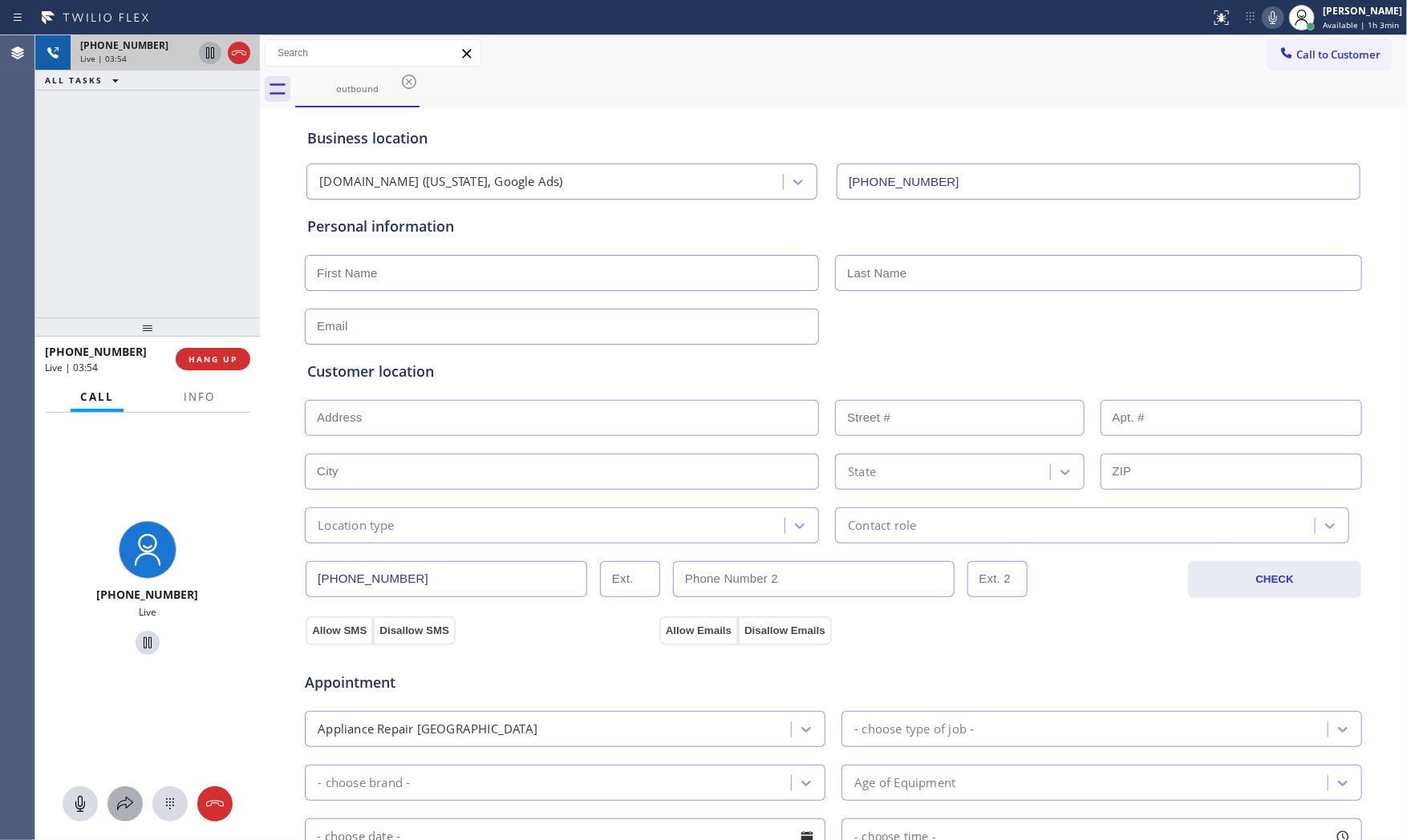
click at [134, 803] on icon at bounding box center [125, 803] width 20 height 20
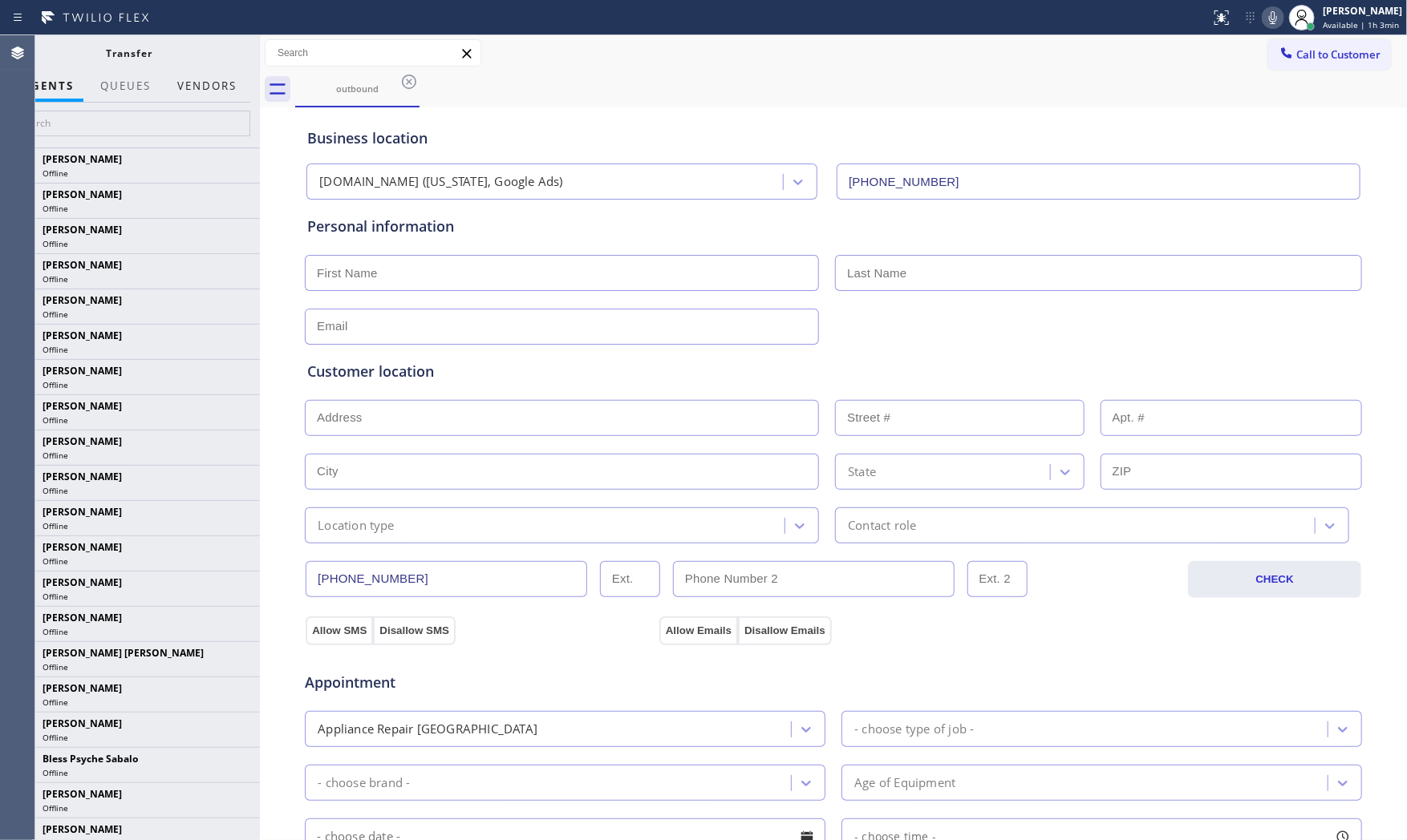
click at [210, 86] on button "Vendors" at bounding box center [206, 86] width 79 height 31
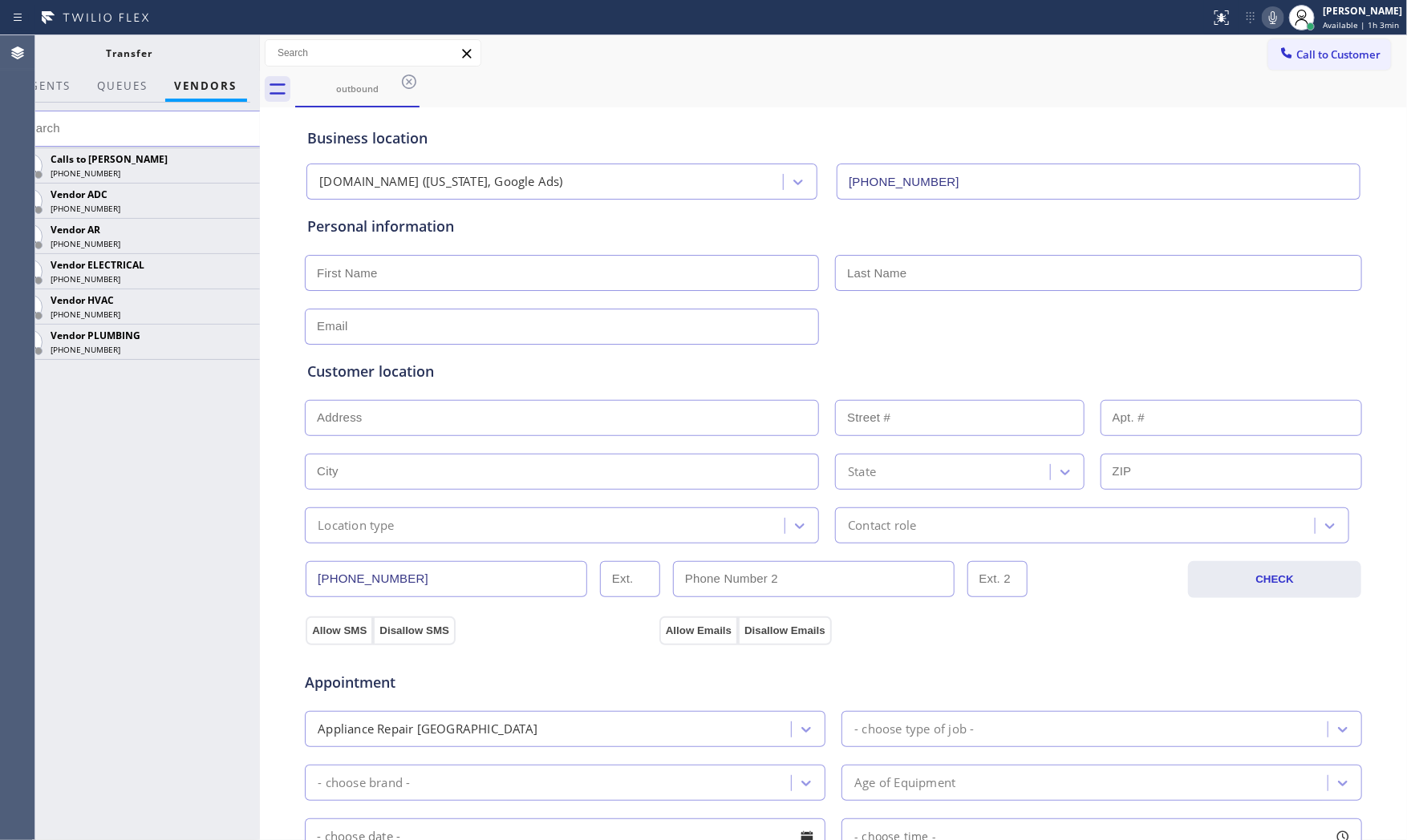
click at [0, 0] on icon at bounding box center [0, 0] width 0 height 0
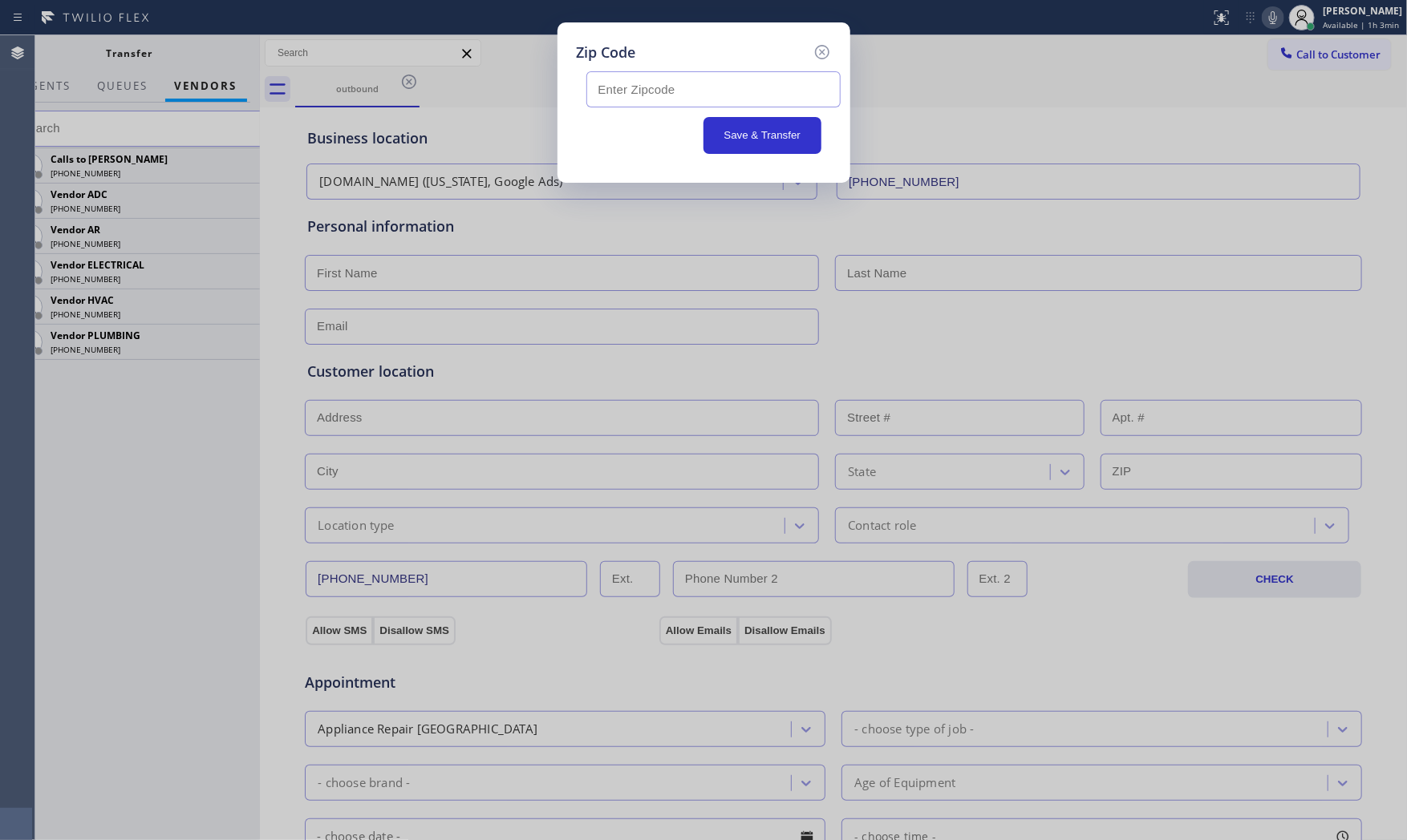
click at [646, 106] on input "text" at bounding box center [713, 89] width 254 height 36
paste input "06830"
type input "06830"
click at [738, 143] on button "Save & Transfer" at bounding box center [762, 135] width 118 height 37
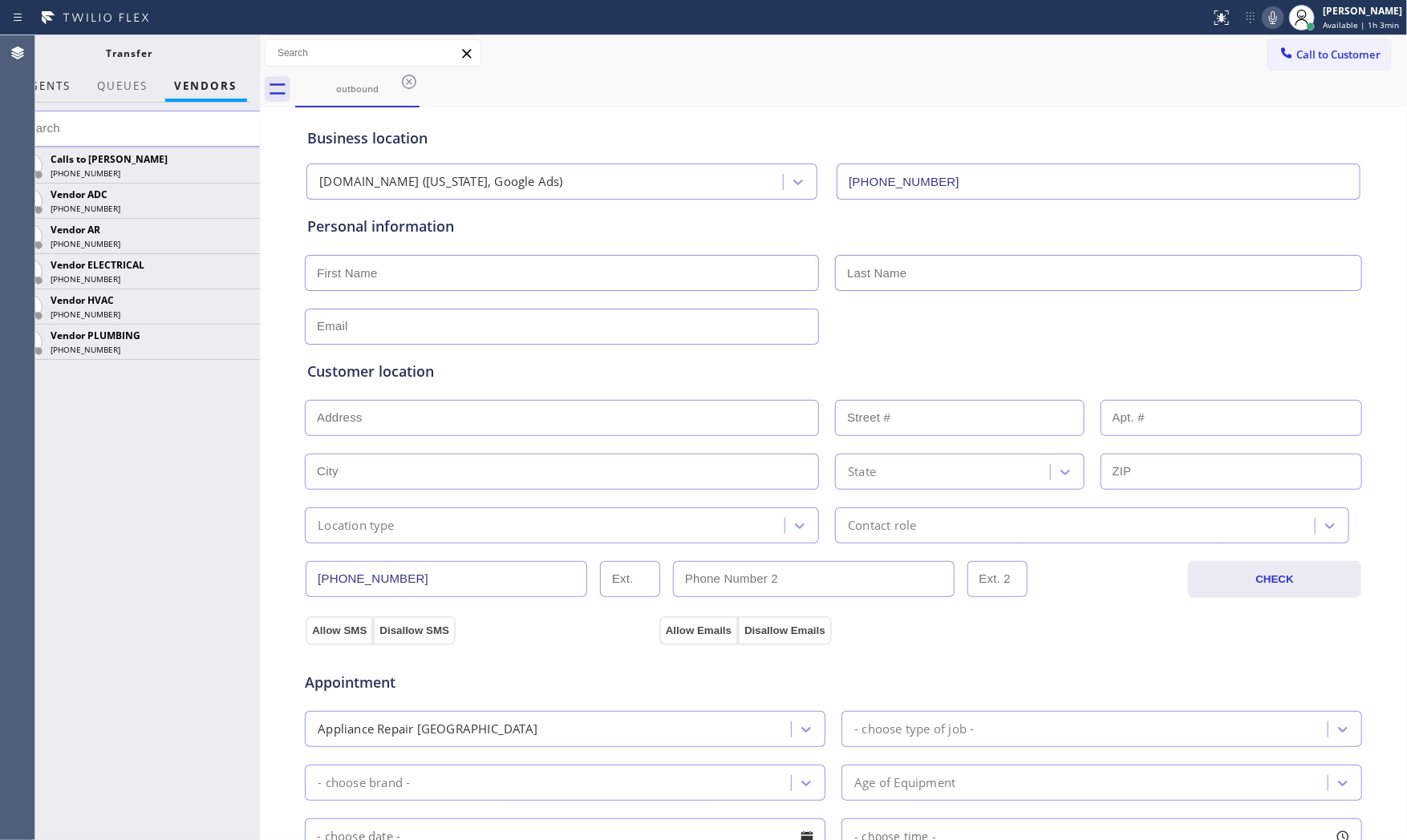
click at [58, 81] on span "AGENTS" at bounding box center [47, 86] width 49 height 14
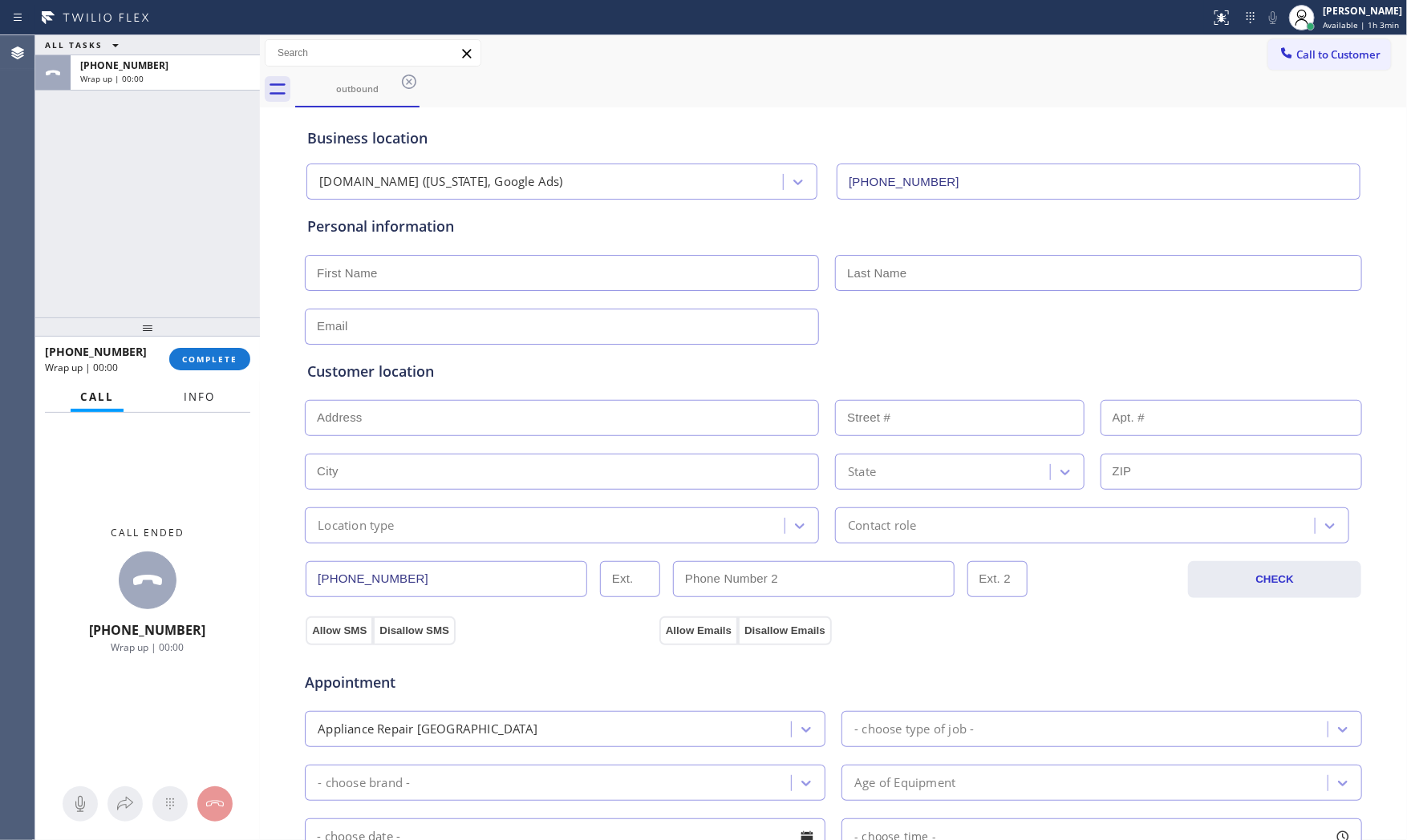
click at [203, 392] on span "Info" at bounding box center [199, 397] width 31 height 14
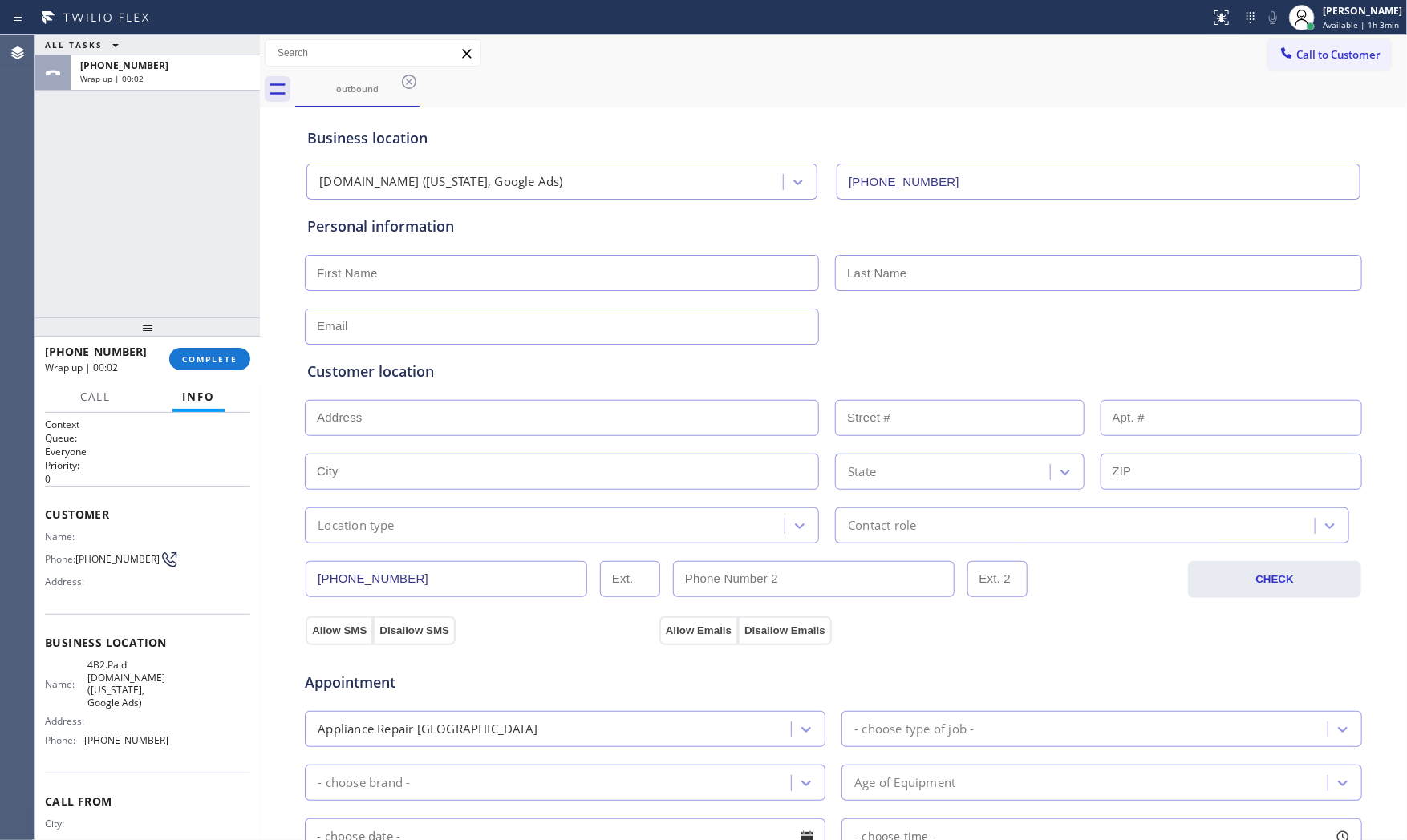
click at [382, 297] on div "Personal information" at bounding box center [833, 280] width 1052 height 129
click at [382, 287] on input "text" at bounding box center [562, 273] width 514 height 36
click at [382, 287] on input "Ann" at bounding box center [562, 273] width 514 height 36
type input "Anne"
type input "Maria"
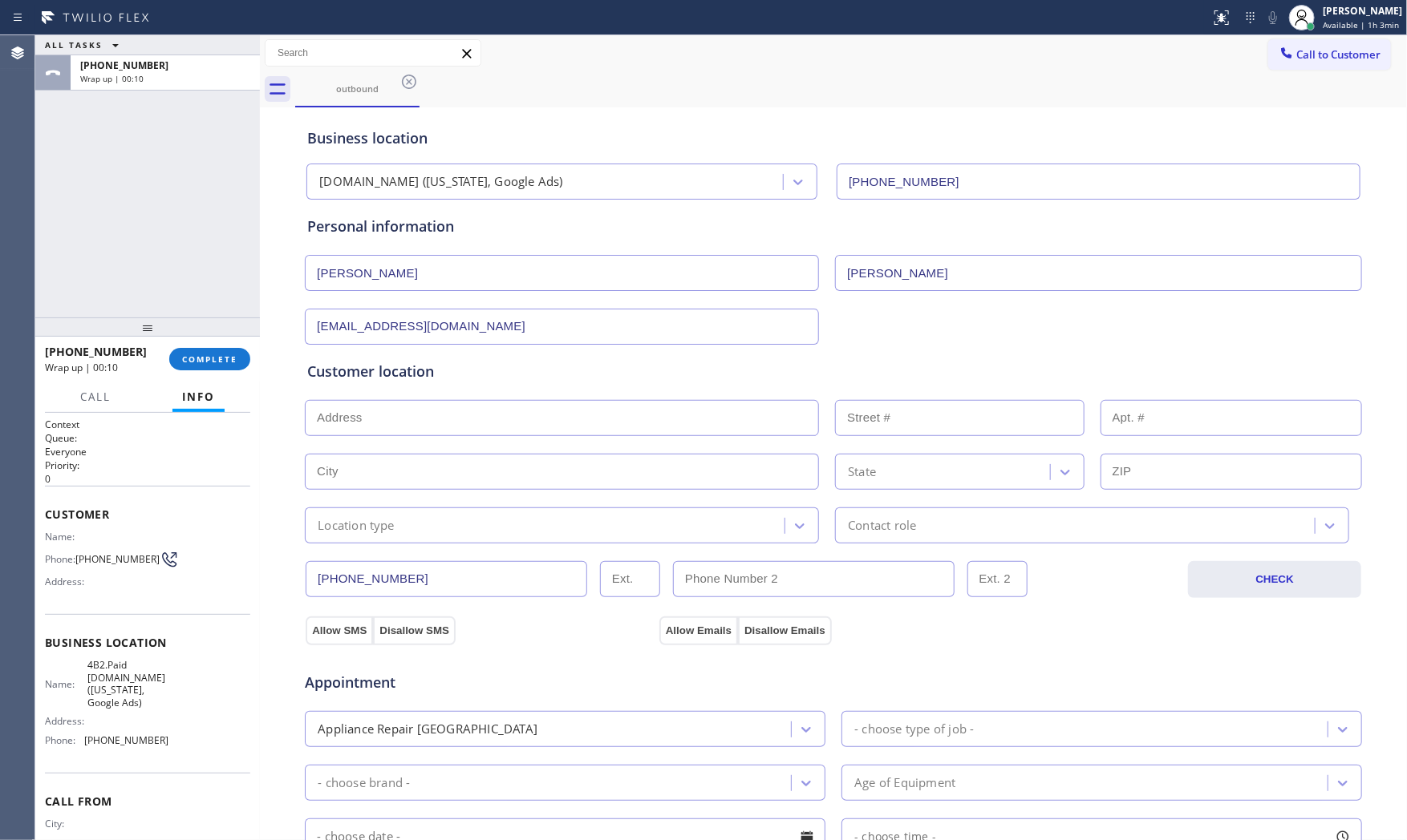
type input "no@gmail.com"
click at [415, 403] on input "text" at bounding box center [562, 418] width 514 height 36
paste input "Greenwich, CT 06830"
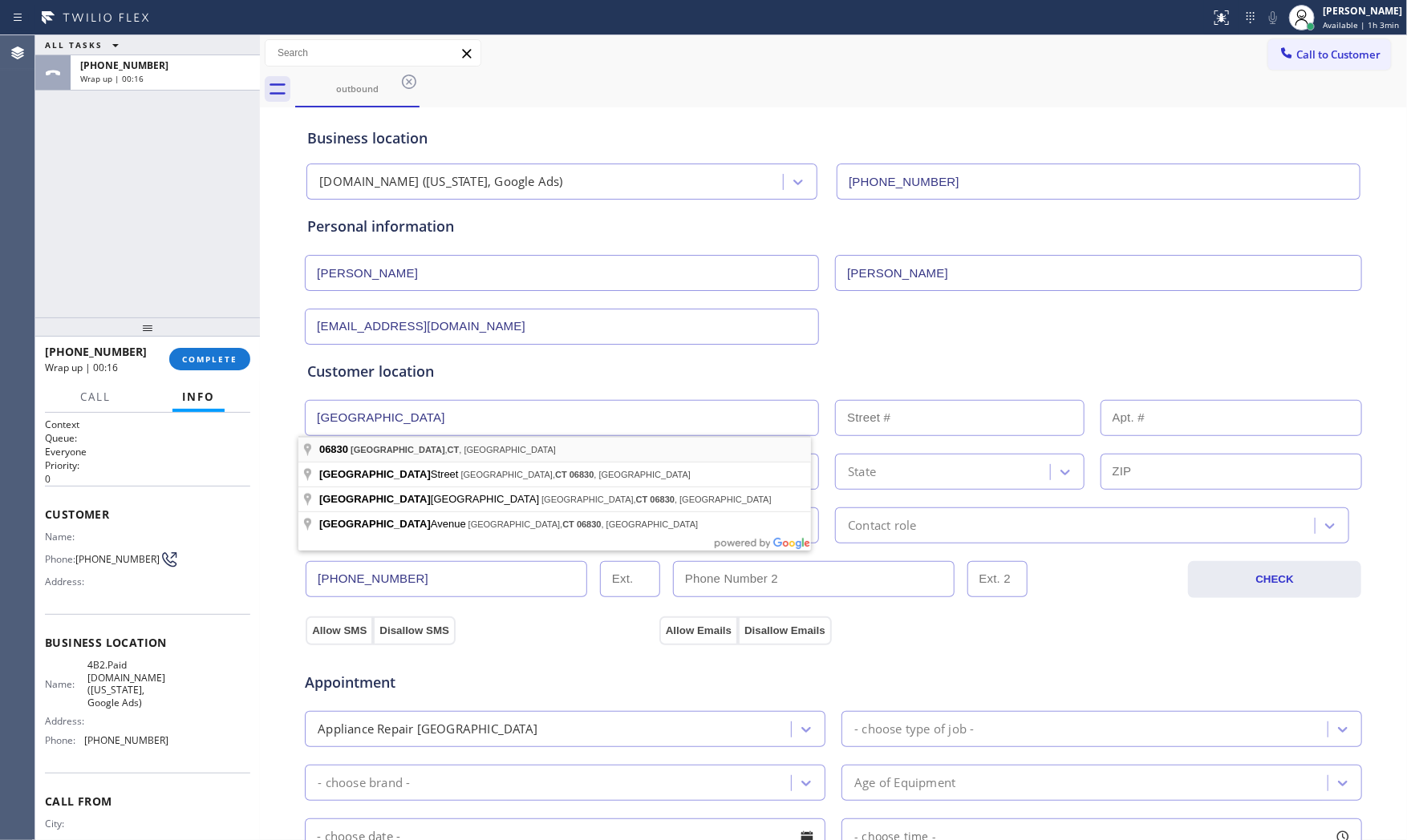
type input "Greenwich, CT 06830, USA"
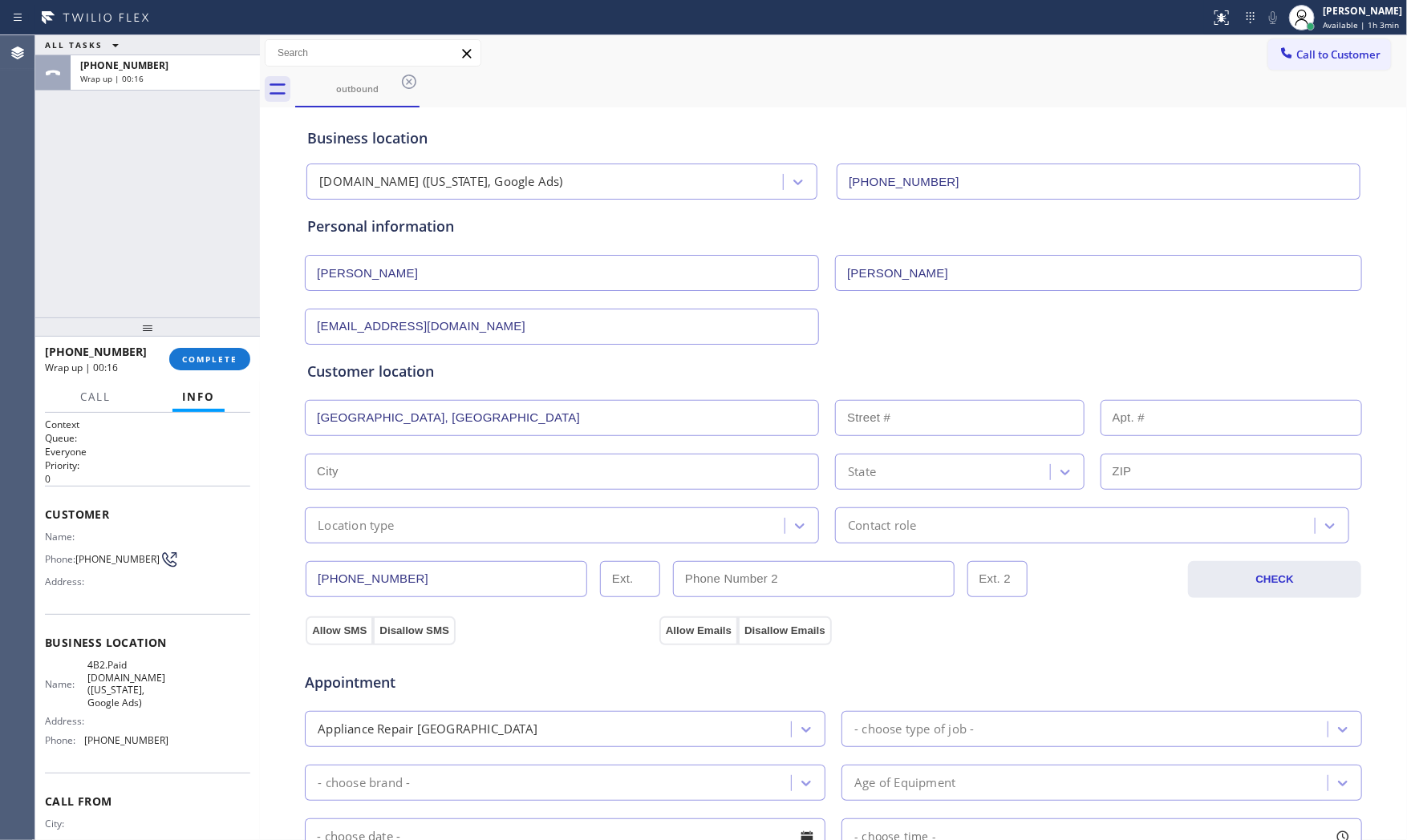
type input "Greenwich"
type input "06830"
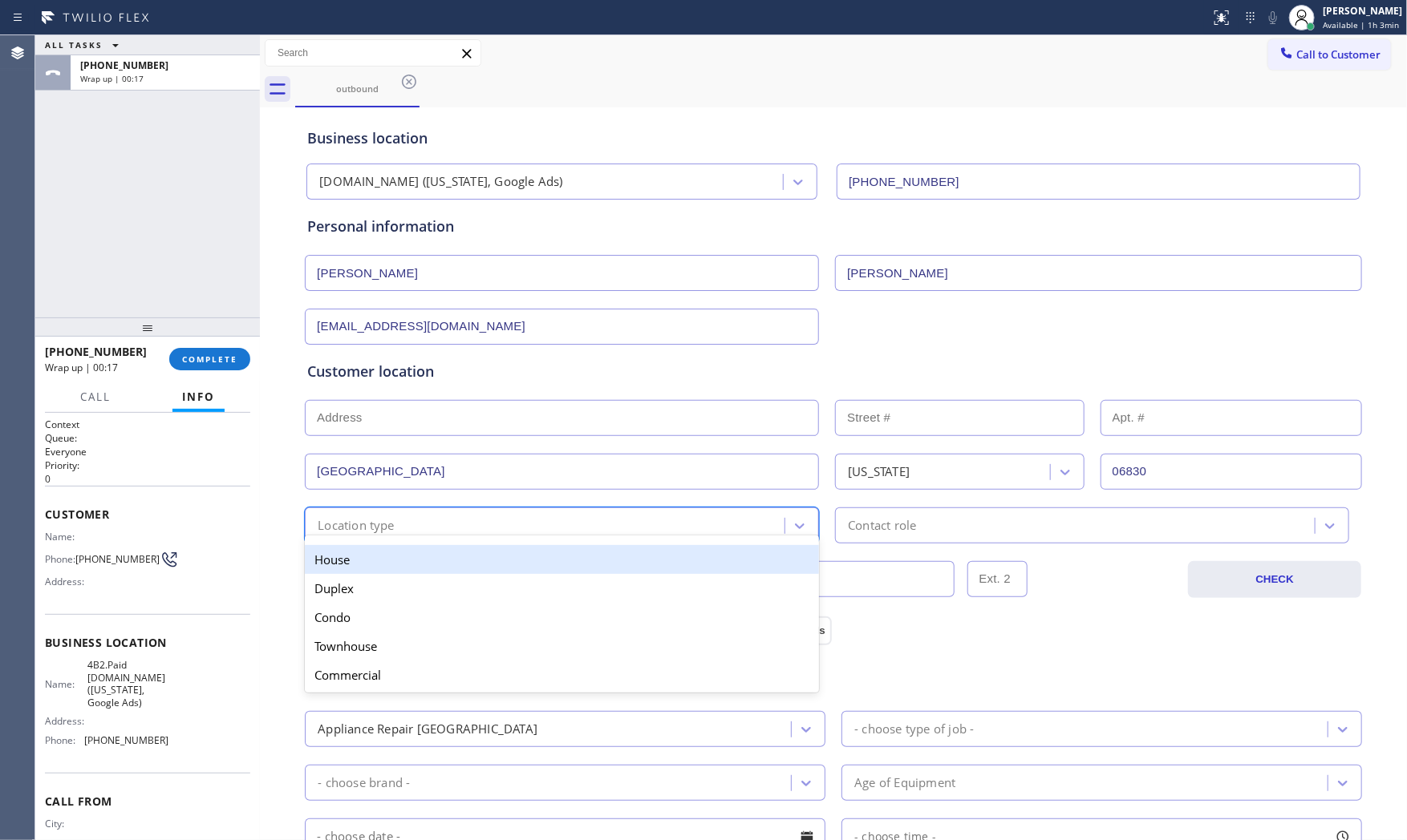
click at [389, 524] on div "Location type" at bounding box center [546, 525] width 475 height 28
click at [393, 559] on div "House" at bounding box center [562, 560] width 514 height 29
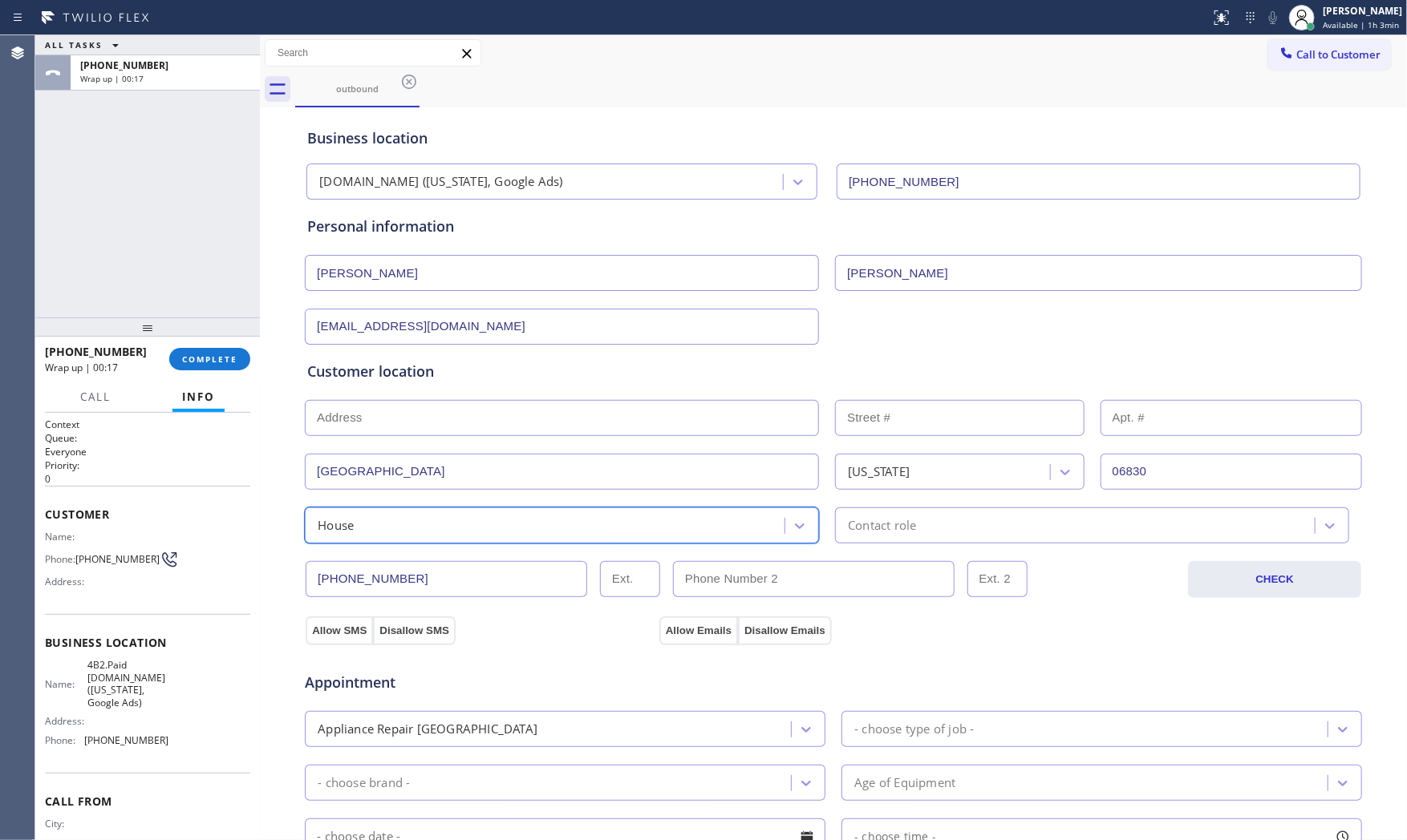
click at [892, 516] on div "Contact role" at bounding box center [1076, 525] width 475 height 28
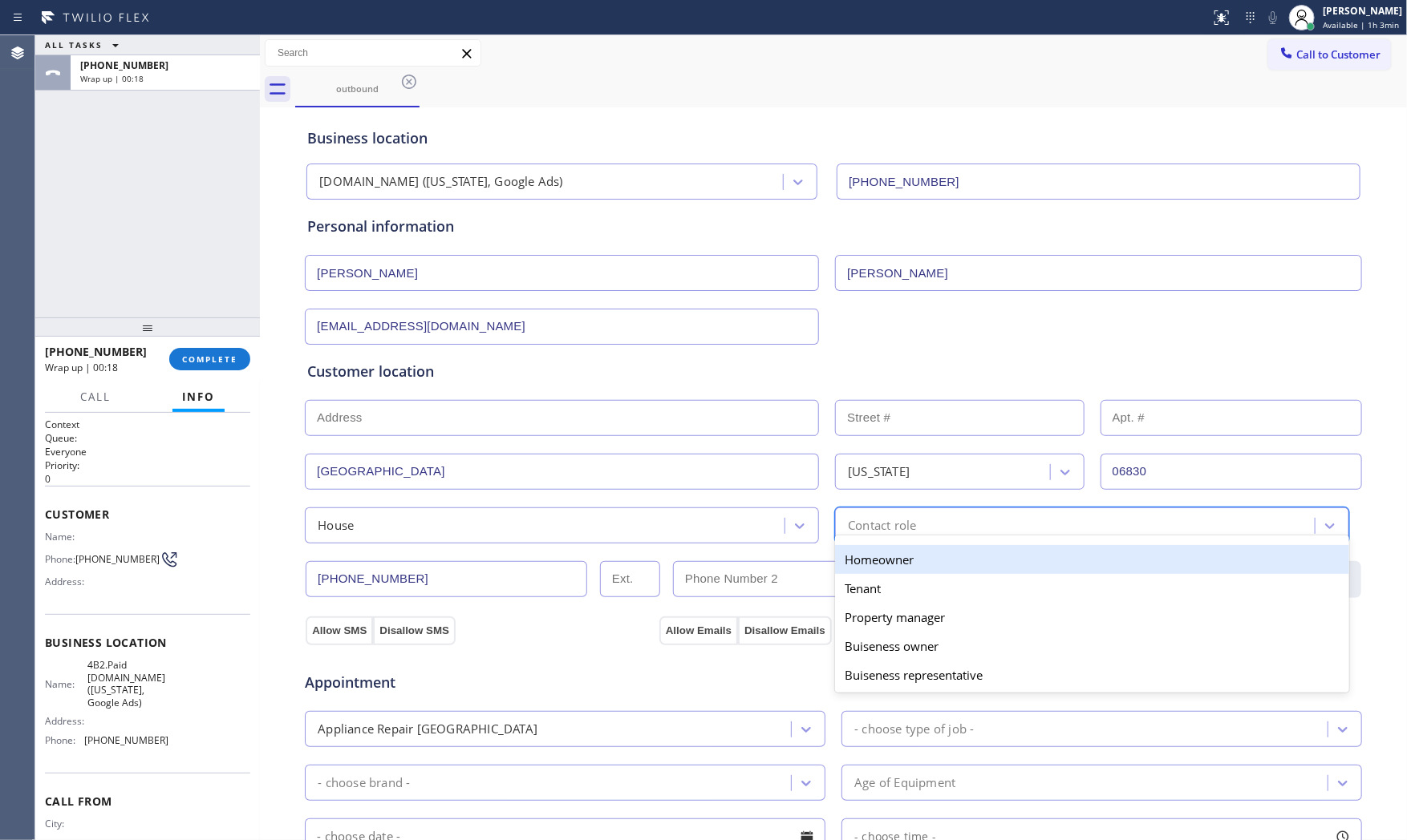
drag, startPoint x: 876, startPoint y: 555, endPoint x: 702, endPoint y: 578, distance: 175.5
click at [873, 556] on div "Homeowner" at bounding box center [1092, 560] width 514 height 29
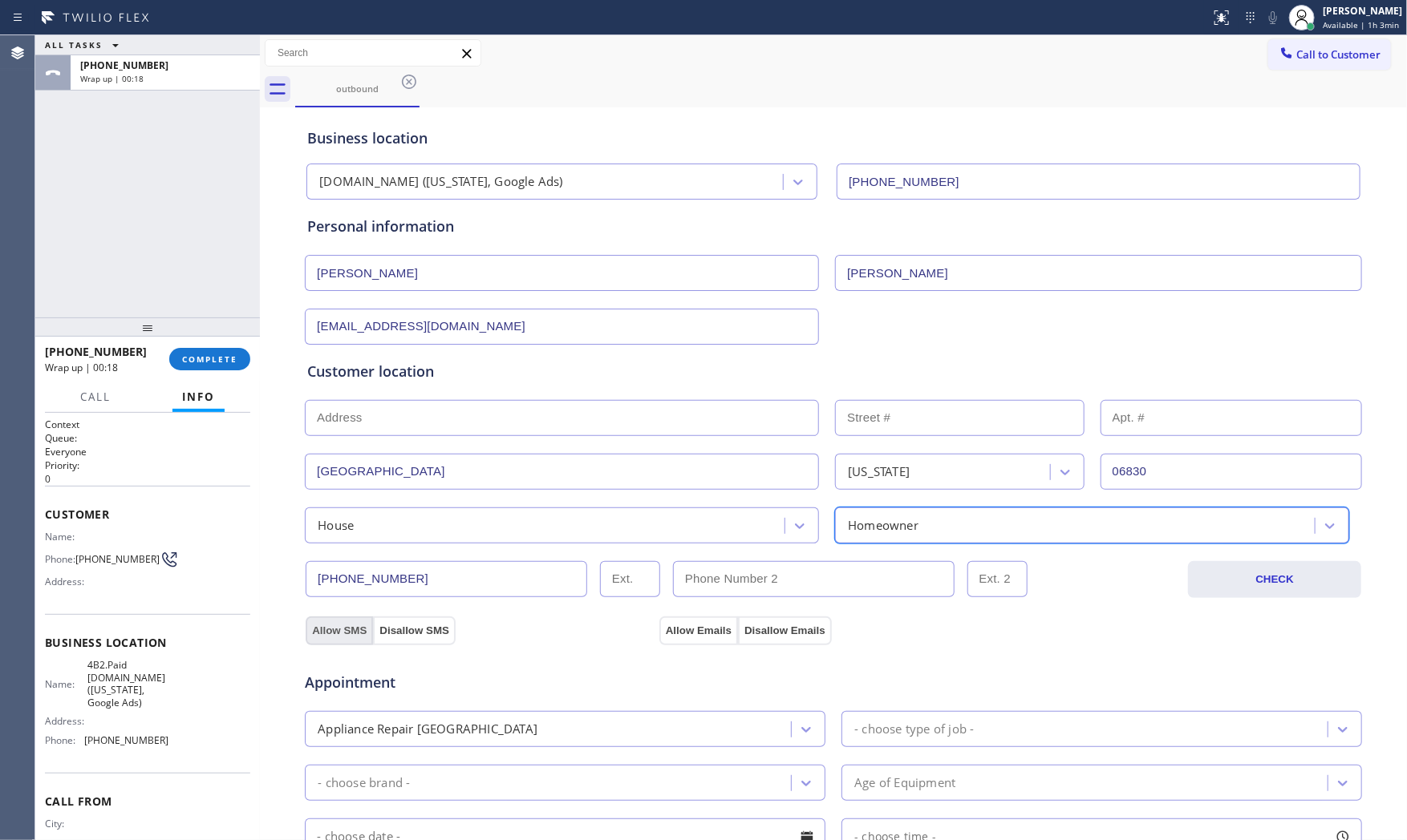
click at [348, 626] on button "Allow SMS" at bounding box center [339, 631] width 67 height 29
click at [698, 637] on button "Allow Emails" at bounding box center [698, 631] width 79 height 29
click at [938, 758] on div "Appointment Appliance Repair High End - choose type of job - - choose brand - A…" at bounding box center [833, 802] width 1052 height 300
click at [939, 741] on div "- choose type of job -" at bounding box center [1087, 729] width 481 height 28
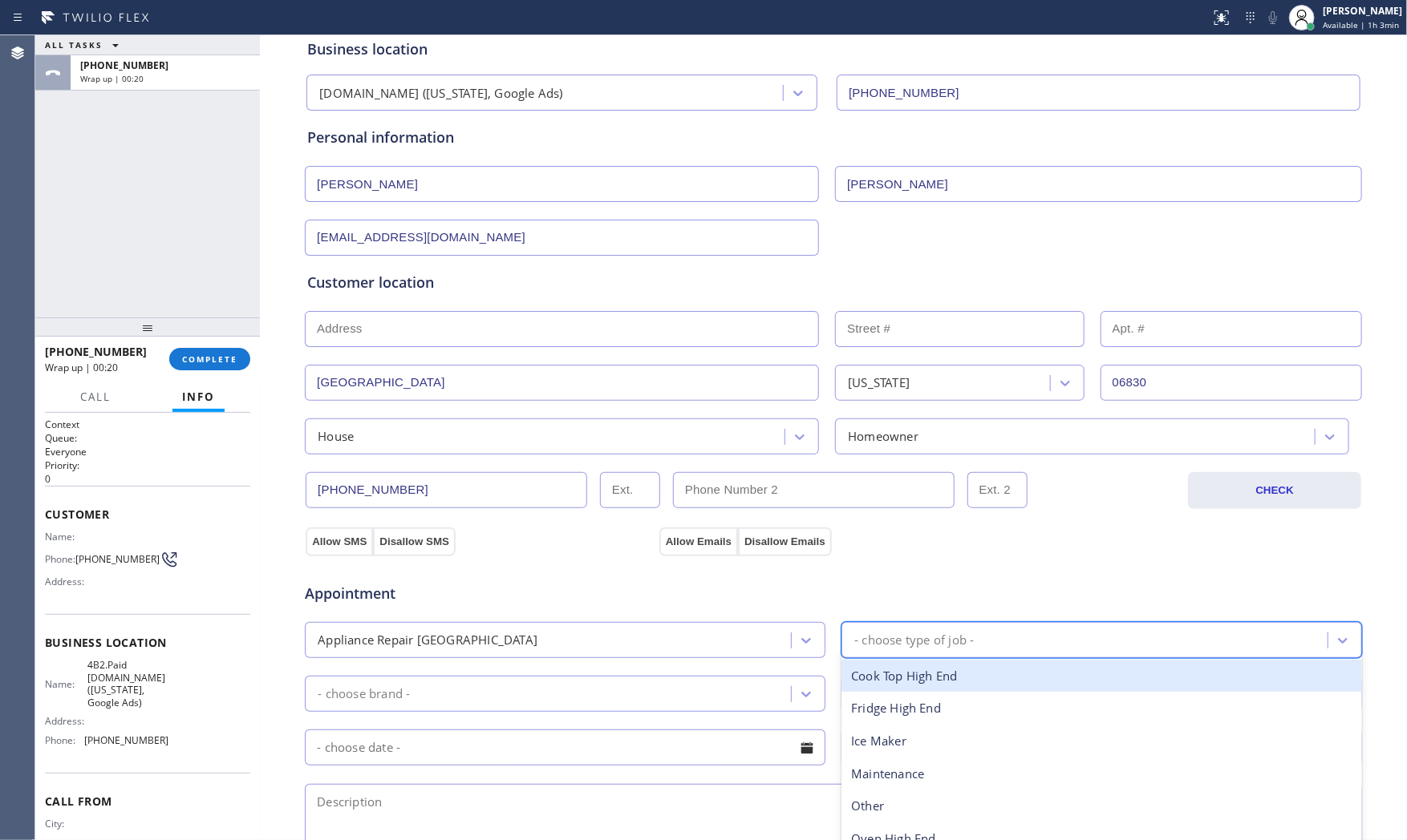
scroll to position [267, 0]
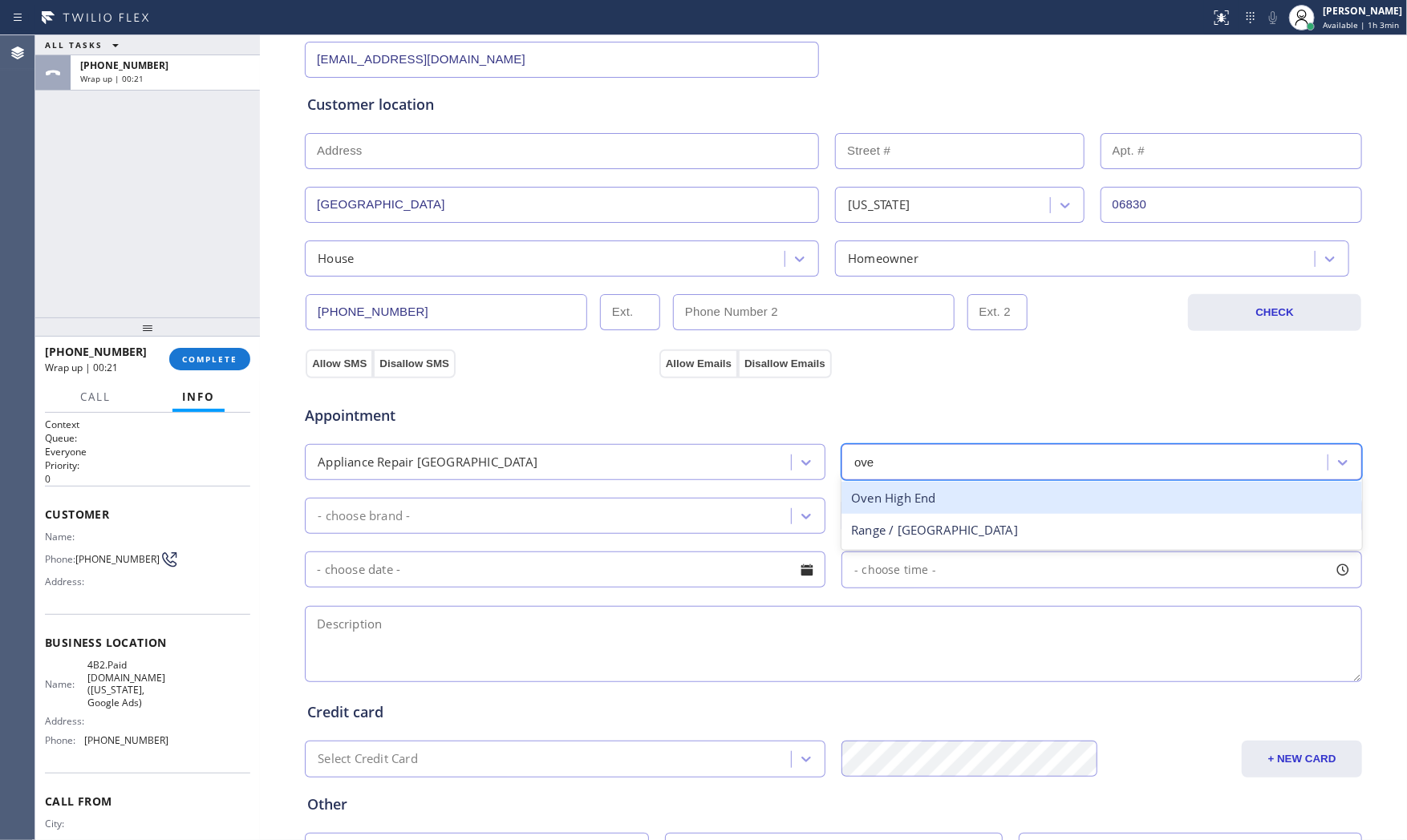
type input "oven"
type input "\"
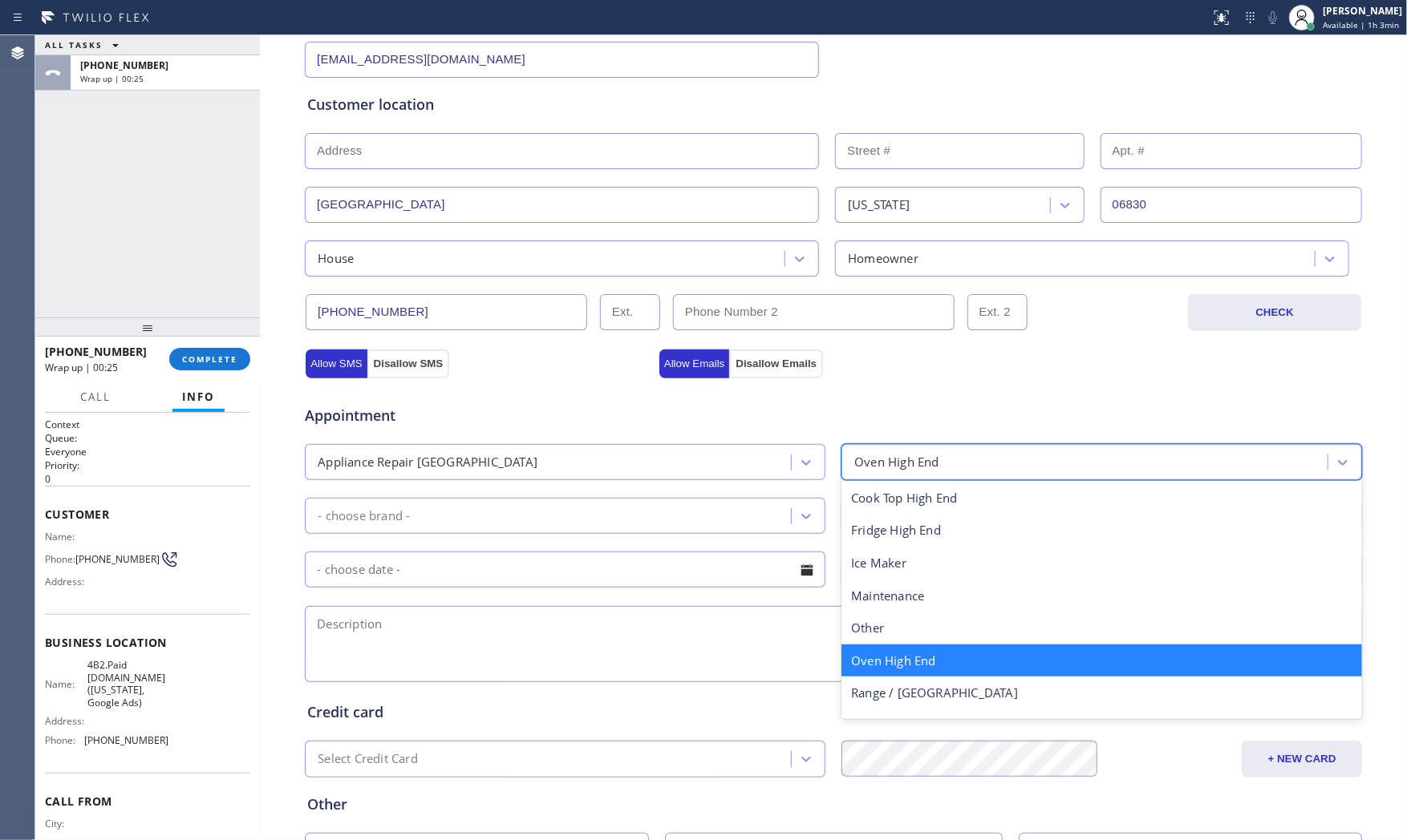
click at [908, 652] on div "Oven High End" at bounding box center [1101, 661] width 521 height 33
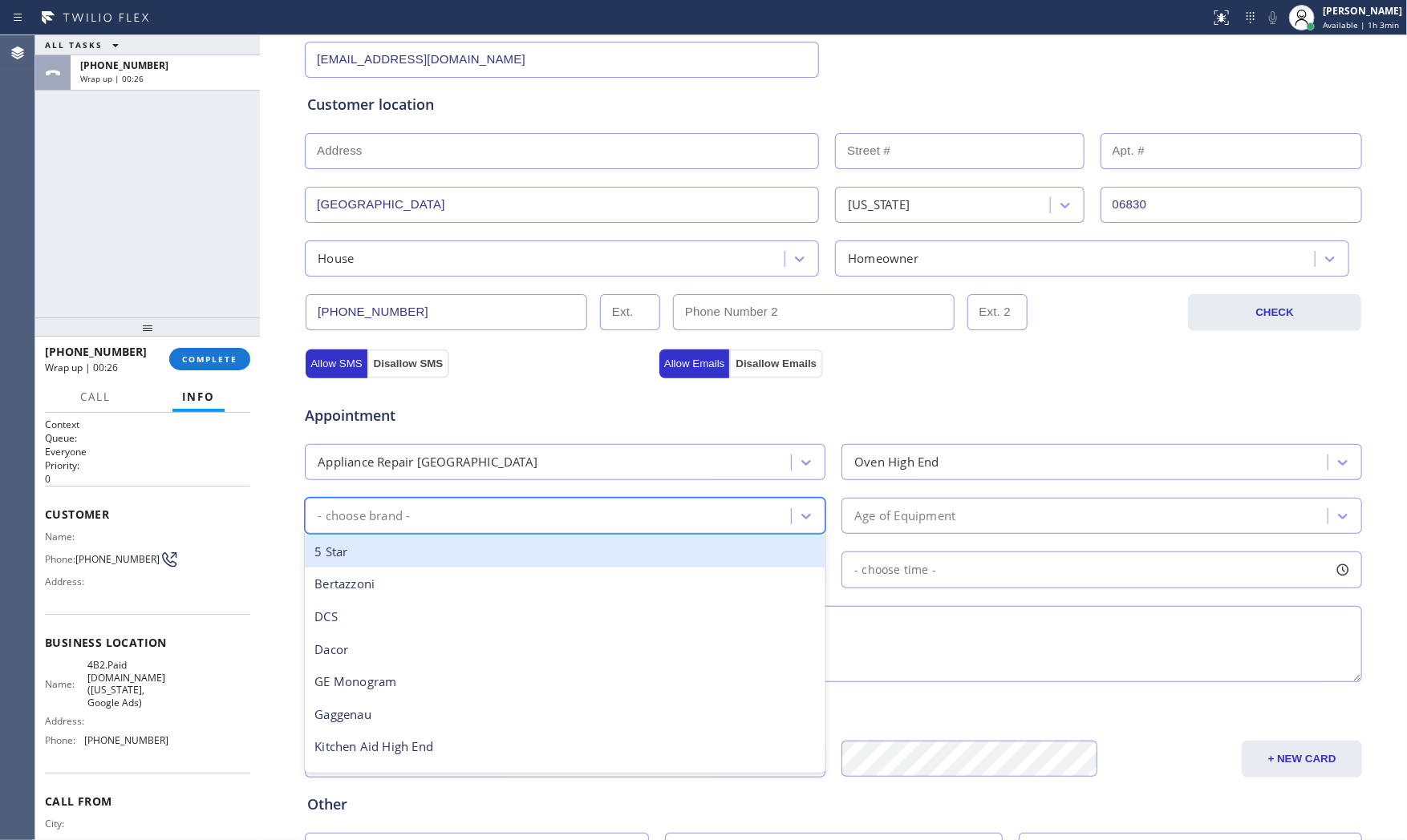
click at [437, 510] on div "- choose brand -" at bounding box center [550, 516] width 481 height 28
type input "Vi"
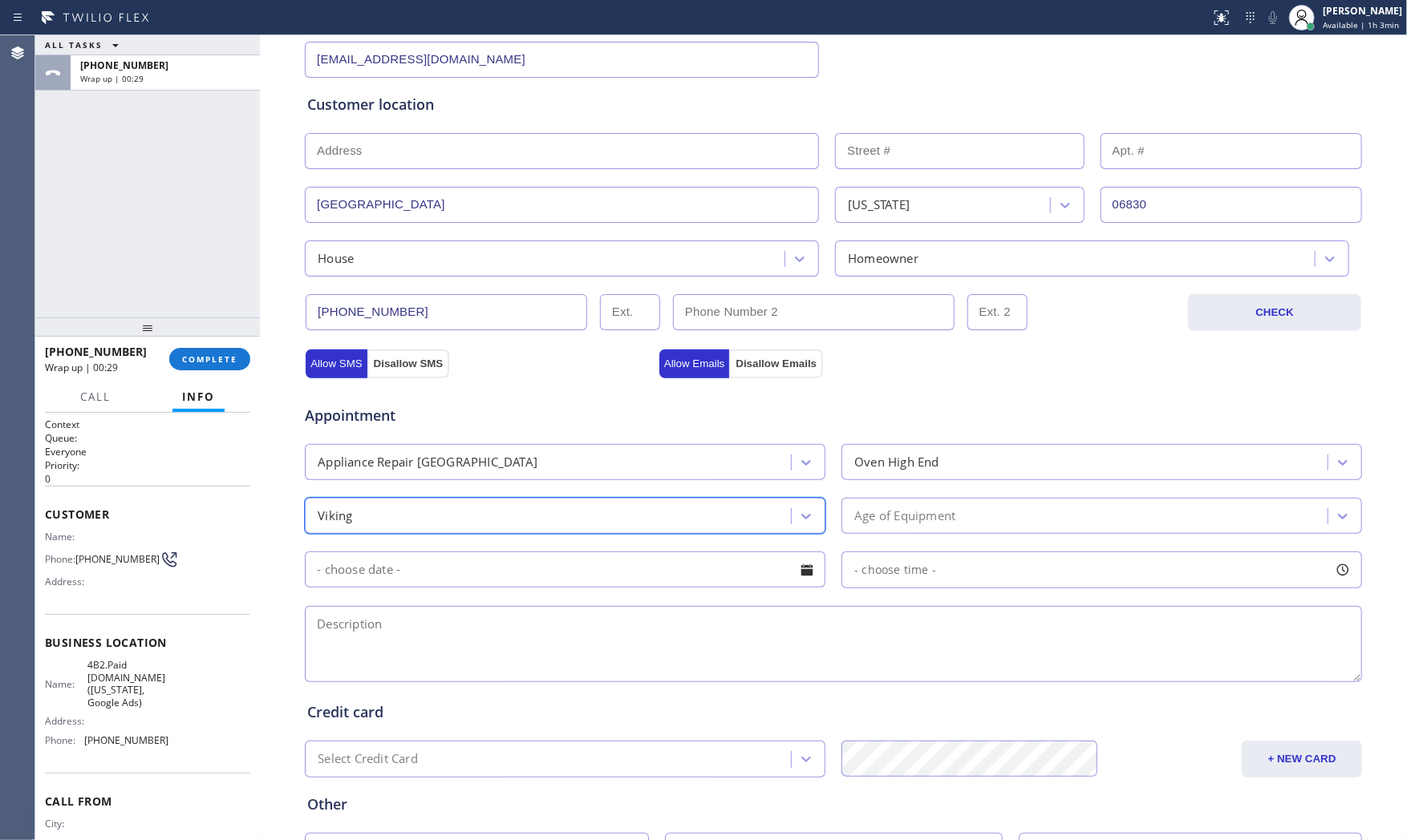
click at [893, 509] on div "Age of Equipment" at bounding box center [904, 516] width 101 height 19
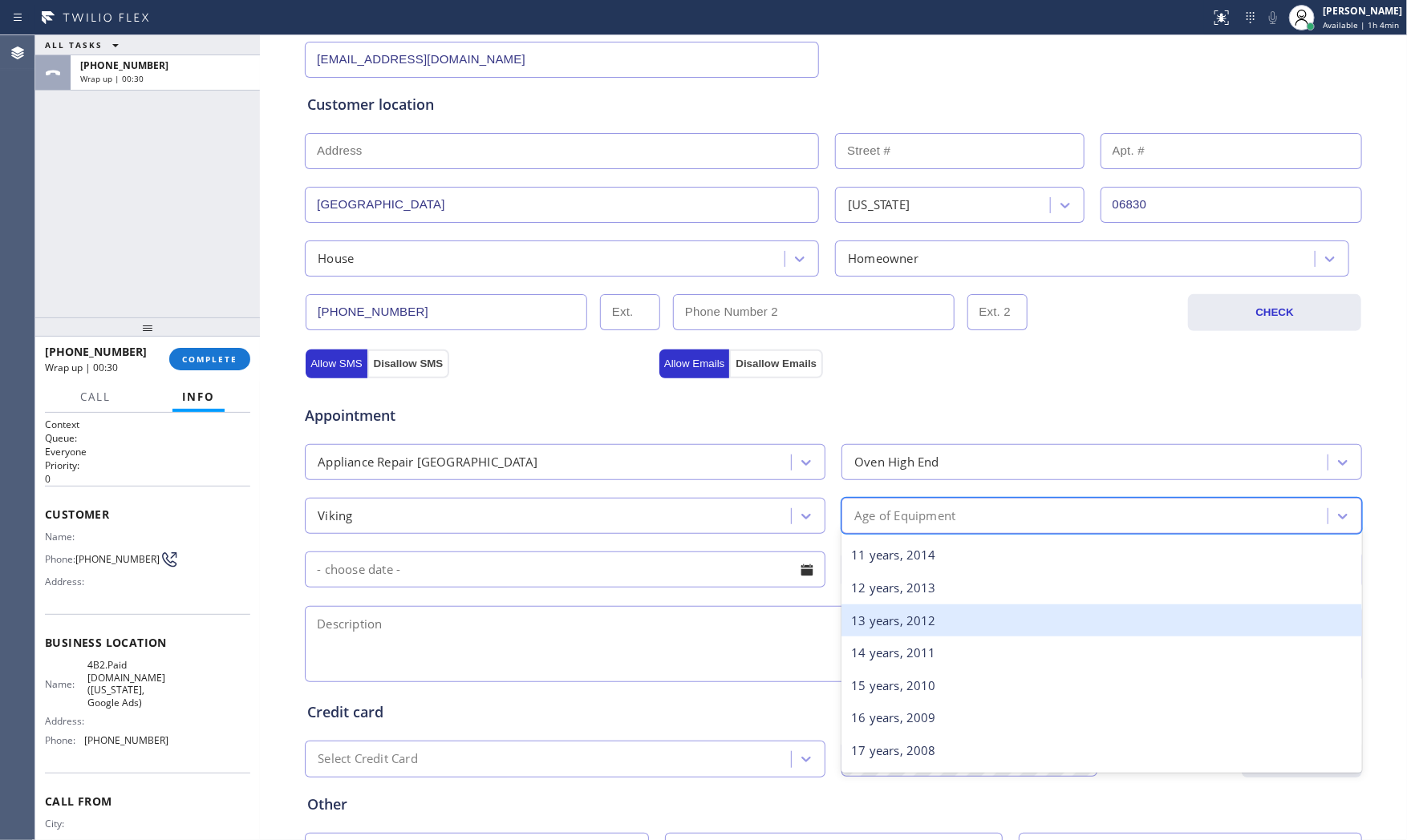
scroll to position [356, 0]
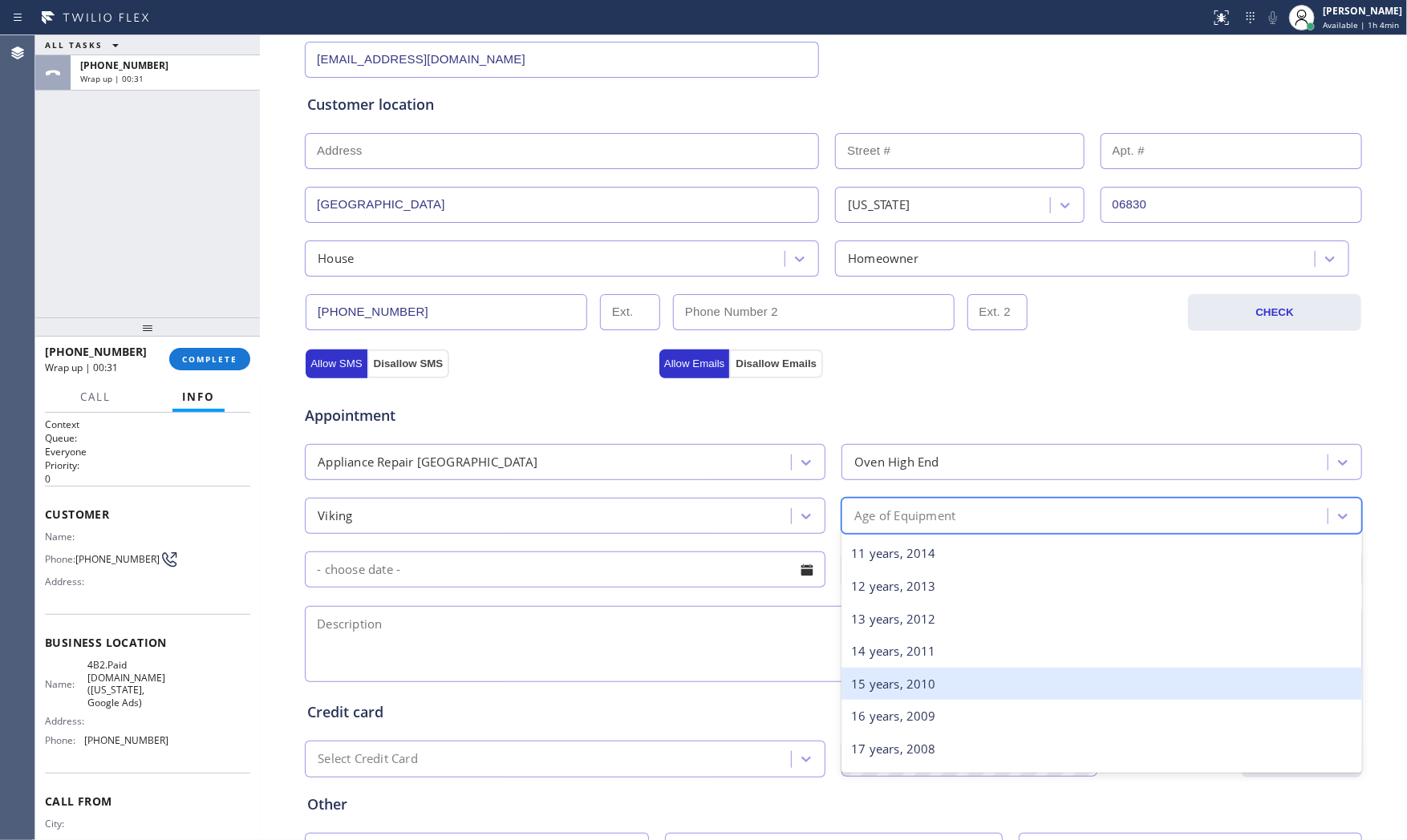
drag, startPoint x: 895, startPoint y: 691, endPoint x: 652, endPoint y: 619, distance: 253.4
click at [890, 690] on div "15 years, 2010" at bounding box center [1101, 684] width 521 height 33
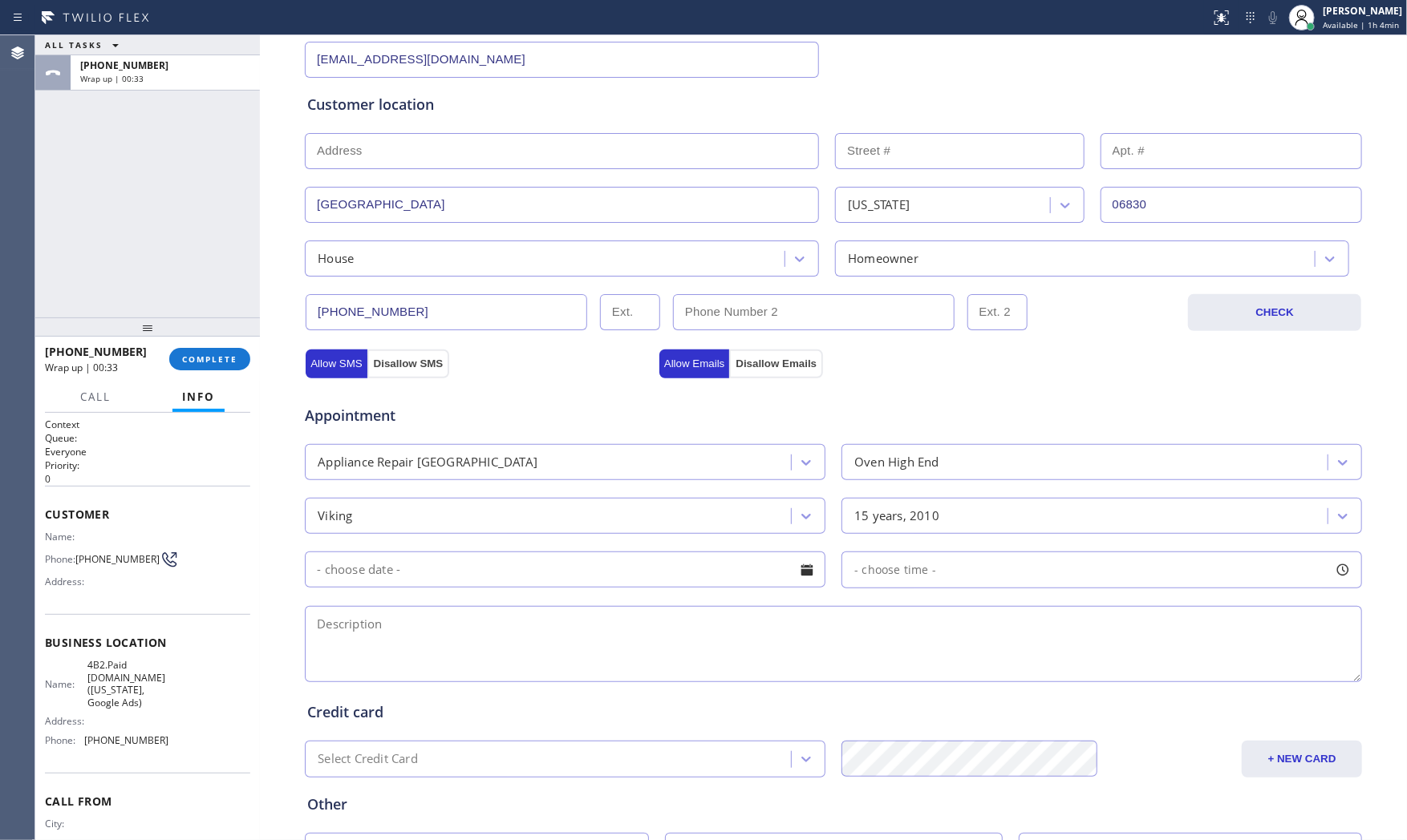
click at [520, 634] on textarea at bounding box center [833, 645] width 1057 height 76
paste textarea "Viking | Oven | broiler is on even though the oven was off | 15yo | house - ho …"
click at [974, 630] on textarea "Viking | Oven | broiler is on even though the oven was off | 15yo | house - ho …" at bounding box center [833, 645] width 1057 height 76
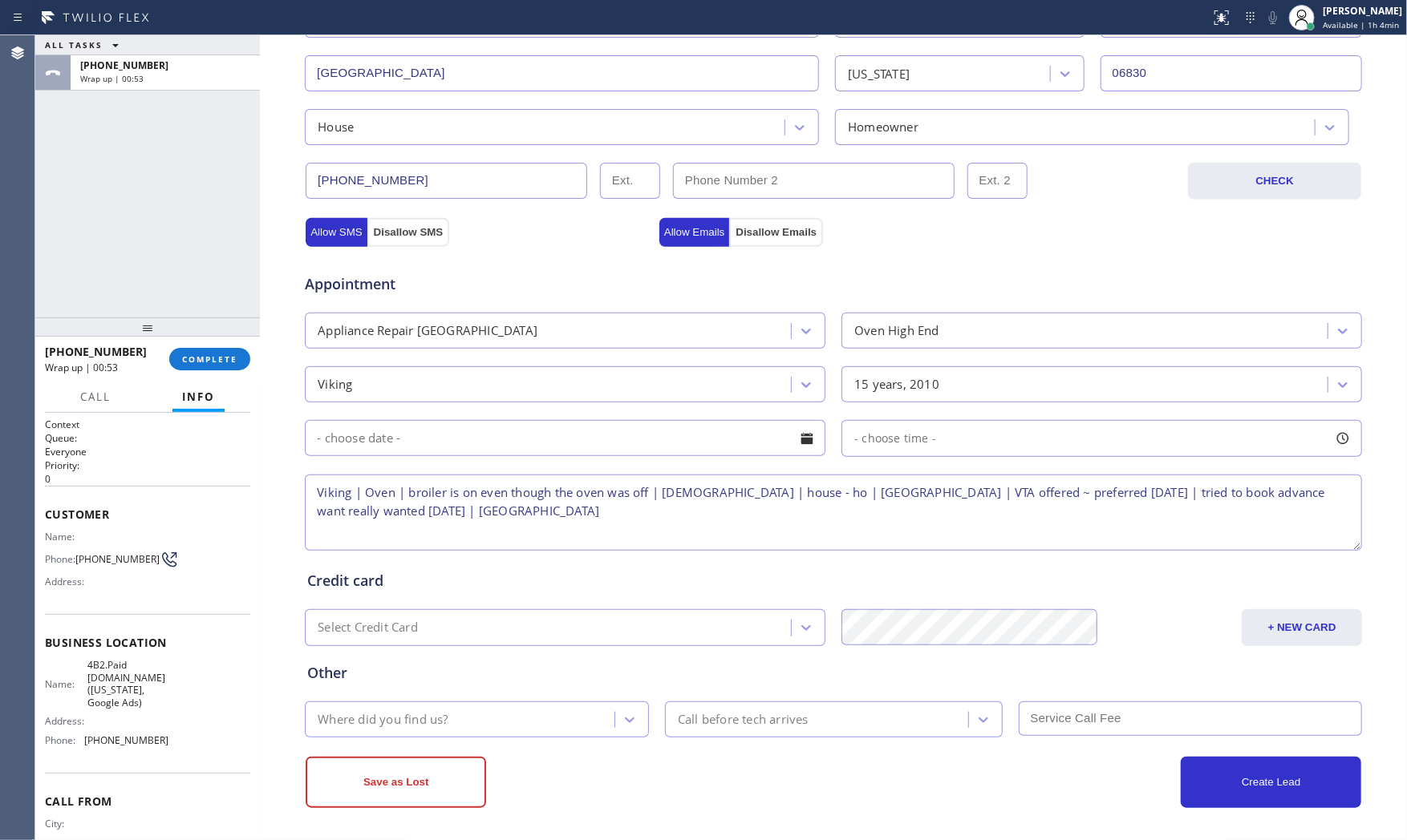
scroll to position [402, 0]
type textarea "Viking | Oven | broiler is on even though the oven was off | 15yo | house - ho …"
click at [477, 725] on div "Where did you find us?" at bounding box center [461, 716] width 305 height 28
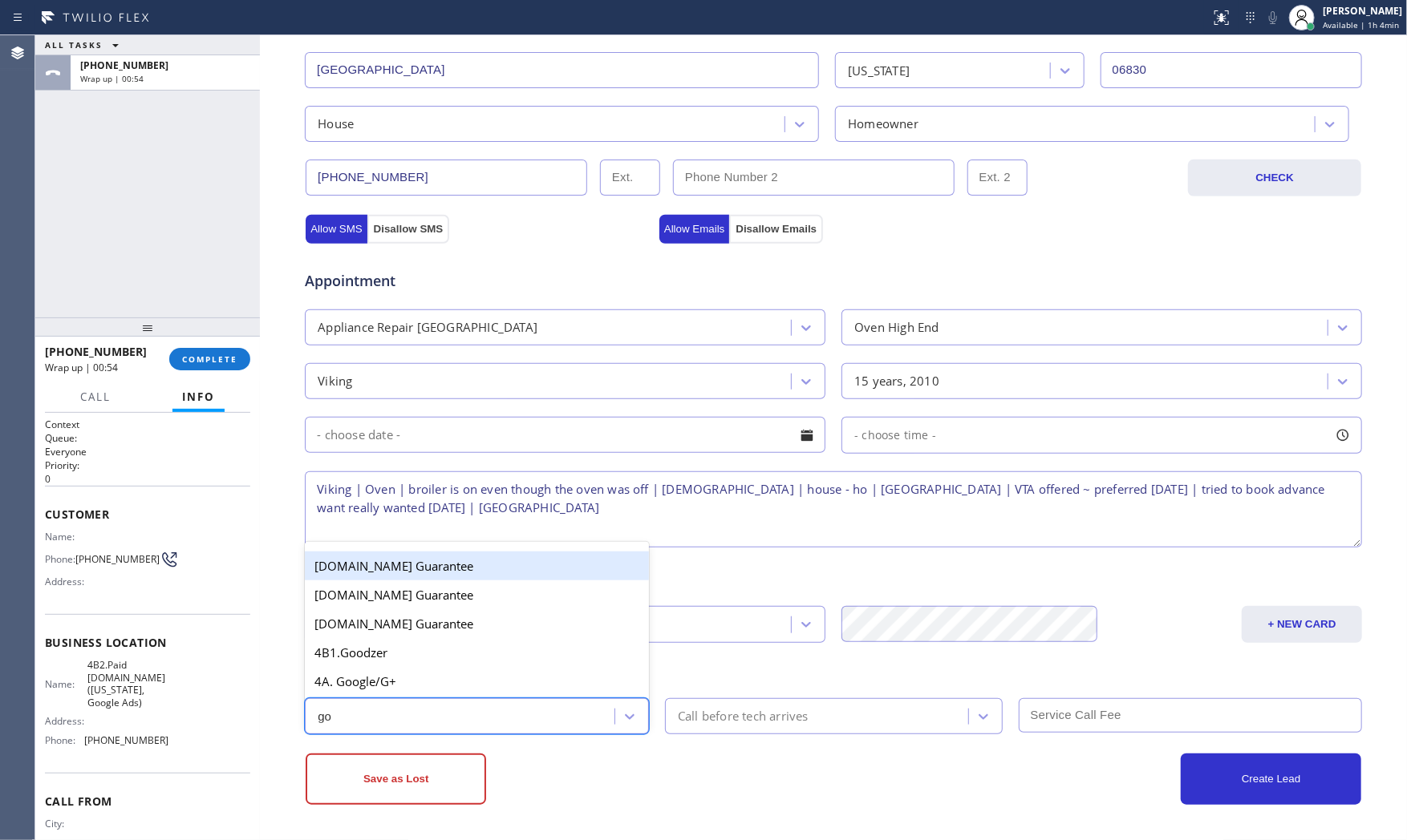
type input "goo"
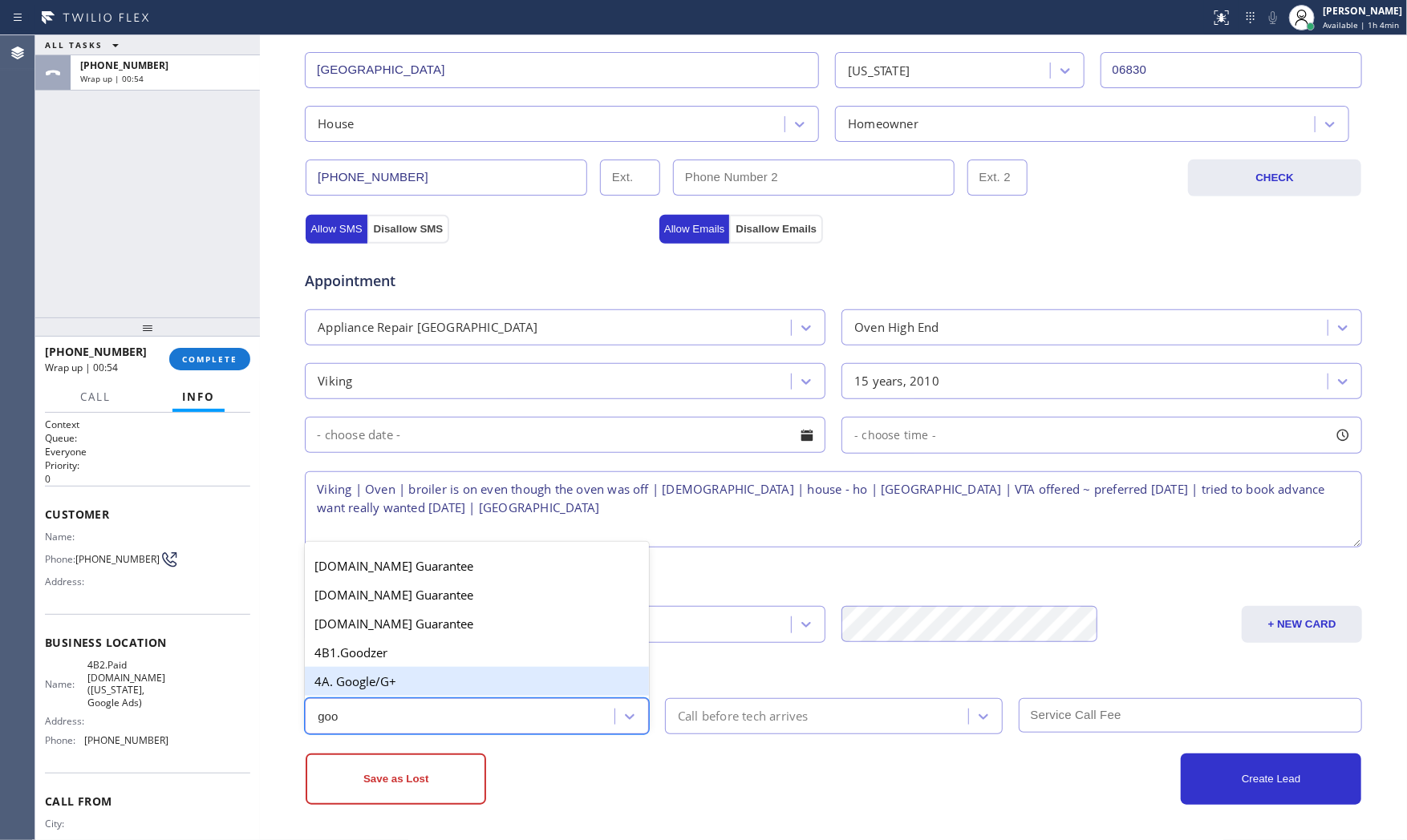
click at [454, 686] on div "4A. Google/G+" at bounding box center [477, 681] width 344 height 29
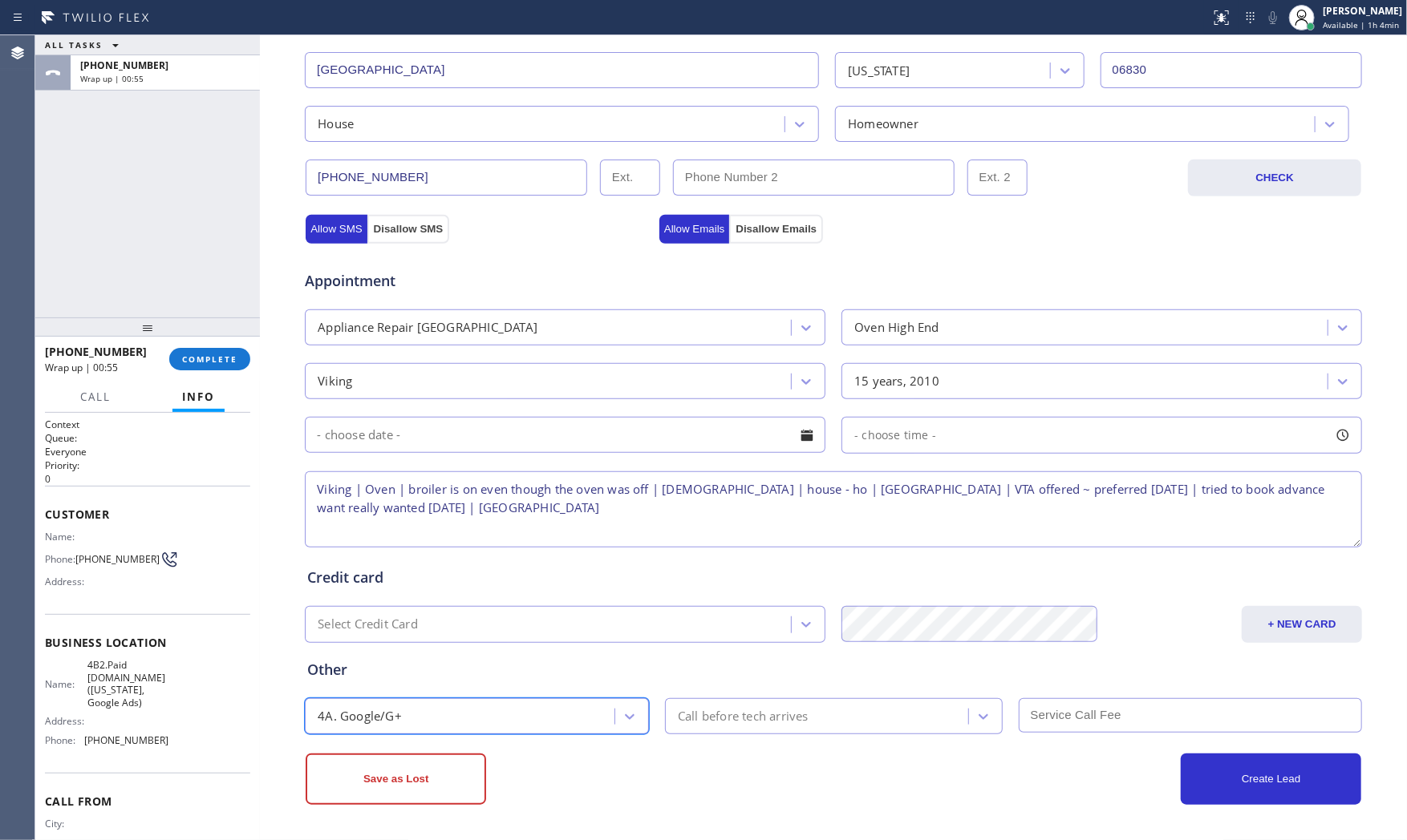
click at [598, 764] on div "Save as Lost" at bounding box center [569, 779] width 528 height 51
click at [455, 772] on button "Save as Lost" at bounding box center [396, 779] width 180 height 51
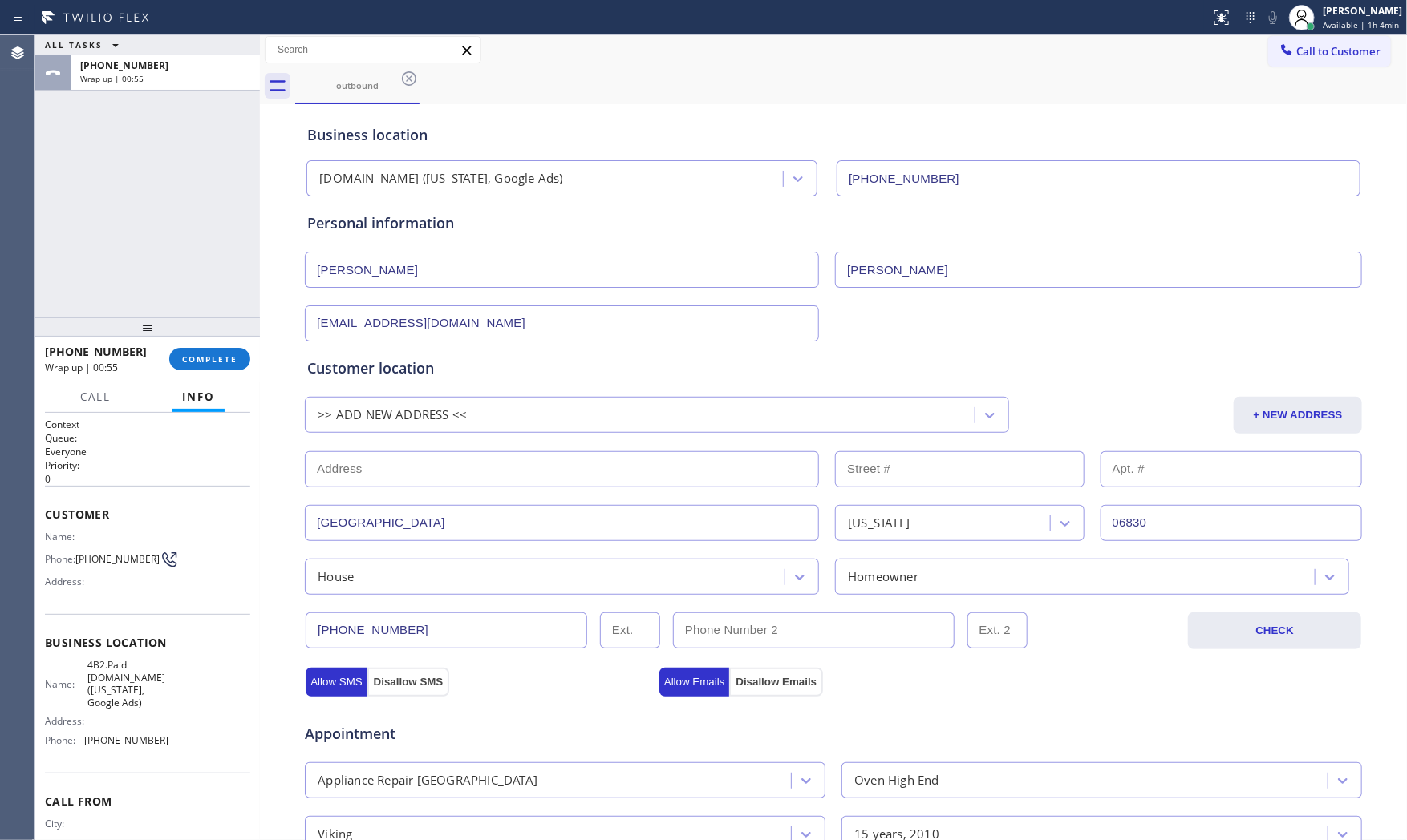
scroll to position [0, 0]
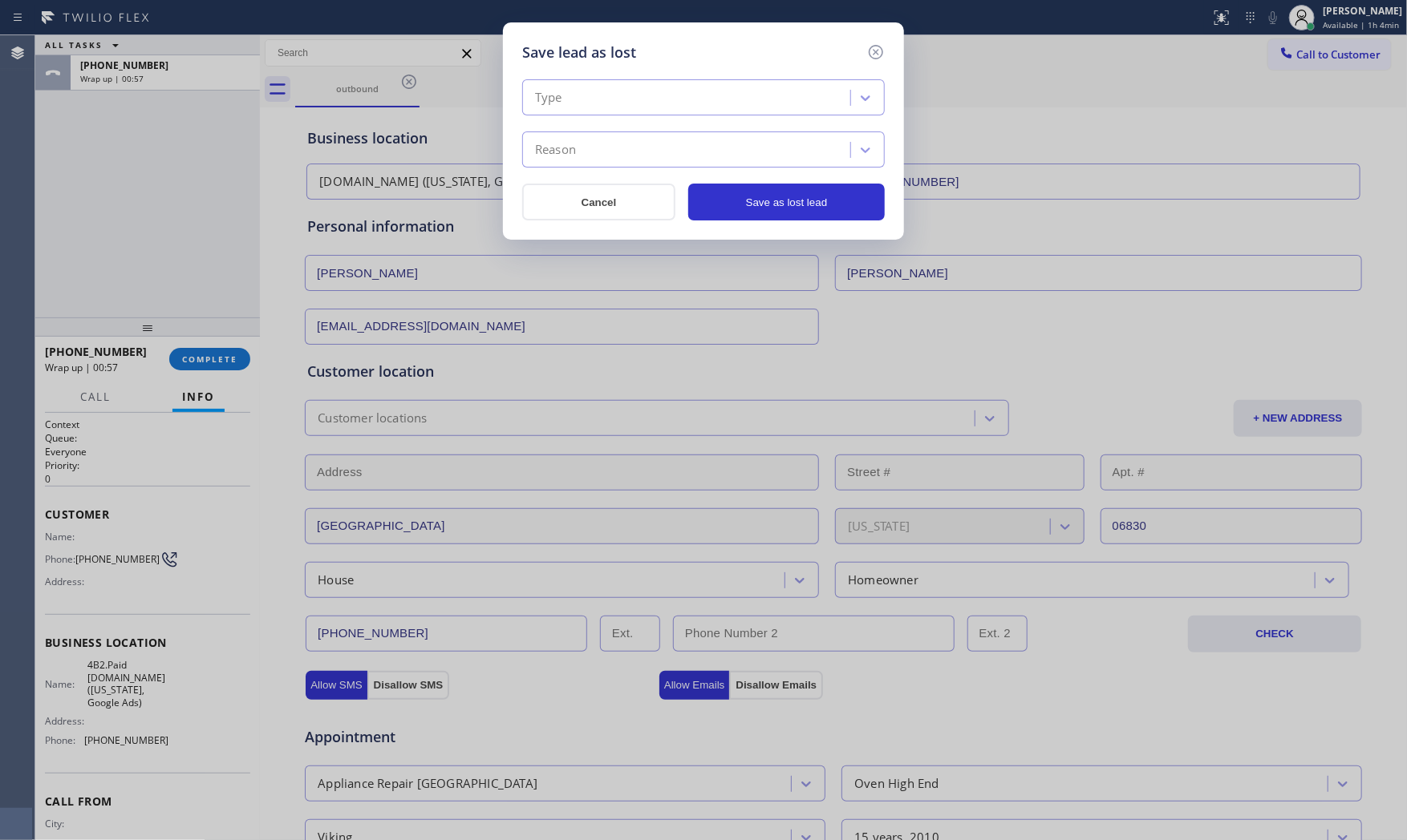
click at [692, 90] on div "Type" at bounding box center [688, 98] width 323 height 28
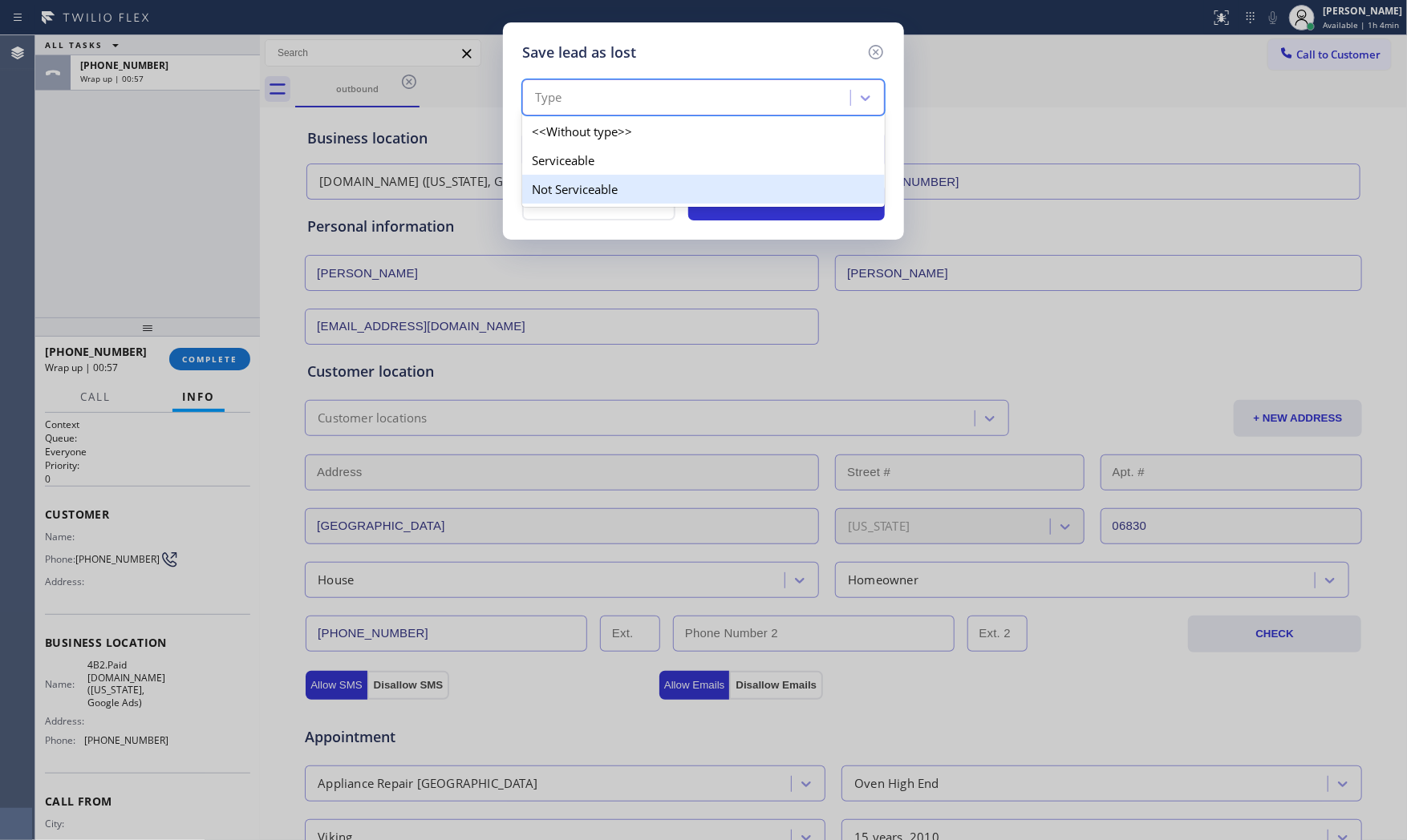
click at [599, 184] on div "Not Serviceable" at bounding box center [704, 189] width 363 height 29
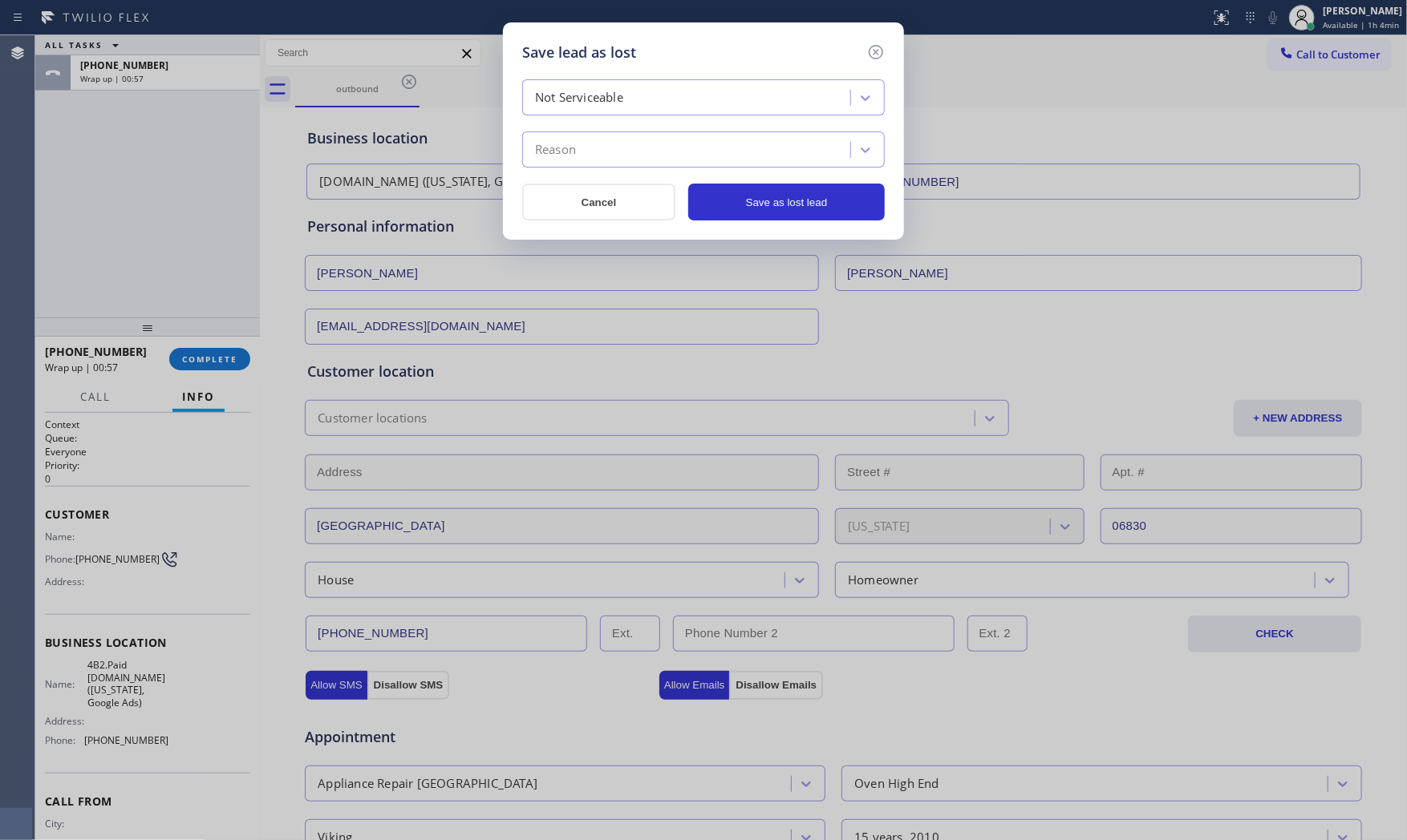
click at [597, 155] on div "Reason" at bounding box center [688, 149] width 323 height 28
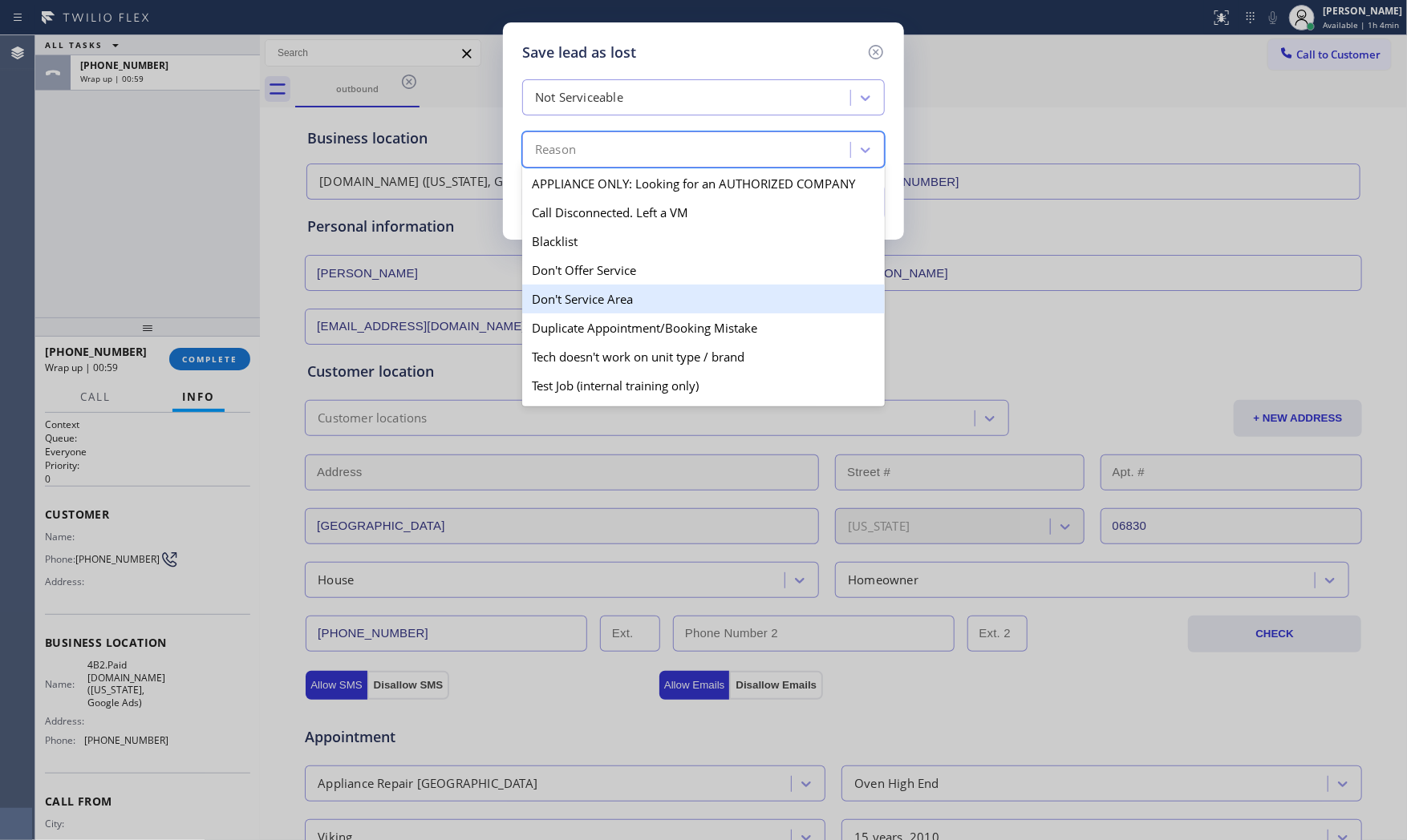
click at [610, 286] on div "Don't Service Area" at bounding box center [704, 299] width 363 height 29
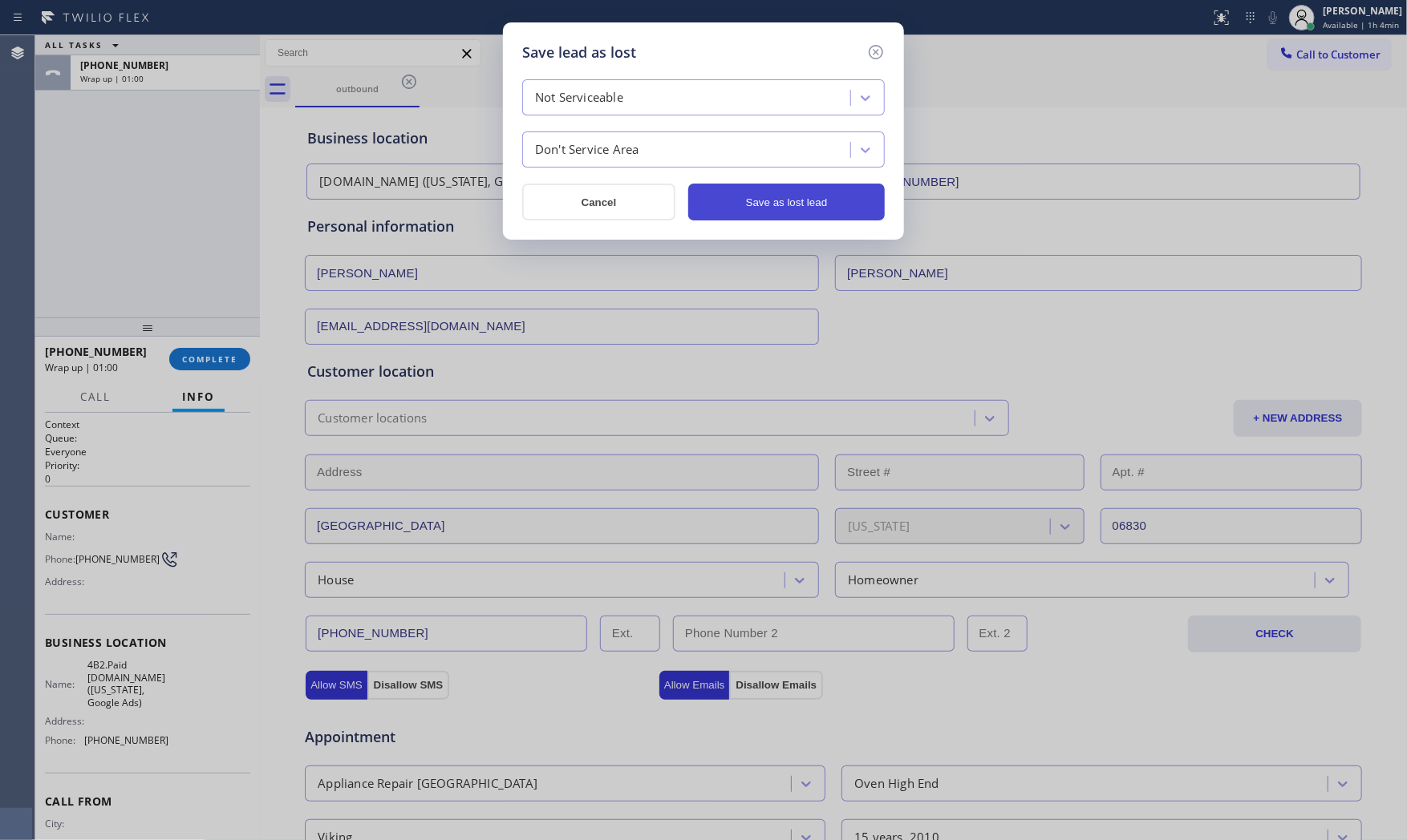
click at [766, 191] on button "Save as lost lead" at bounding box center [786, 201] width 196 height 37
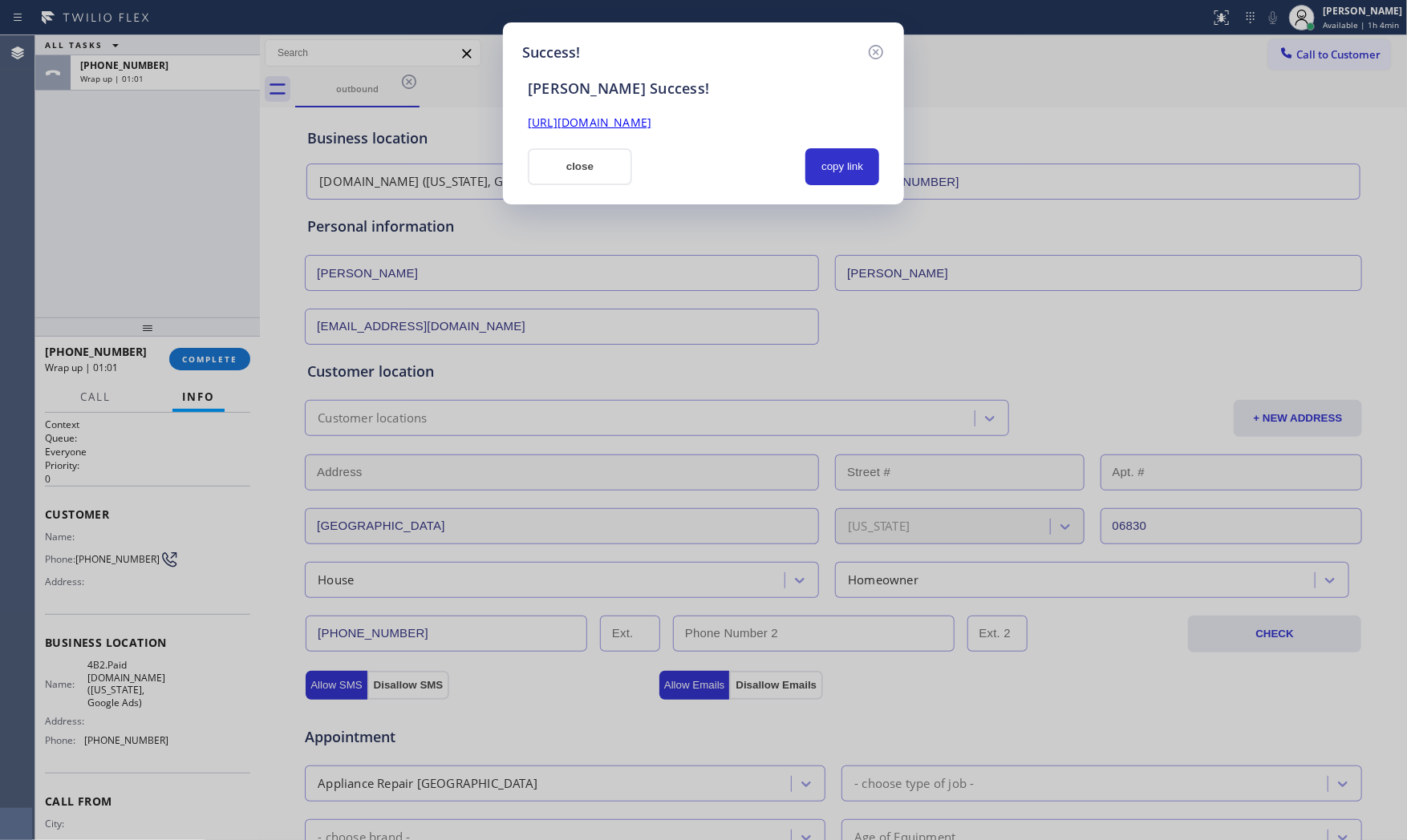
click at [536, 165] on button "close" at bounding box center [579, 166] width 105 height 37
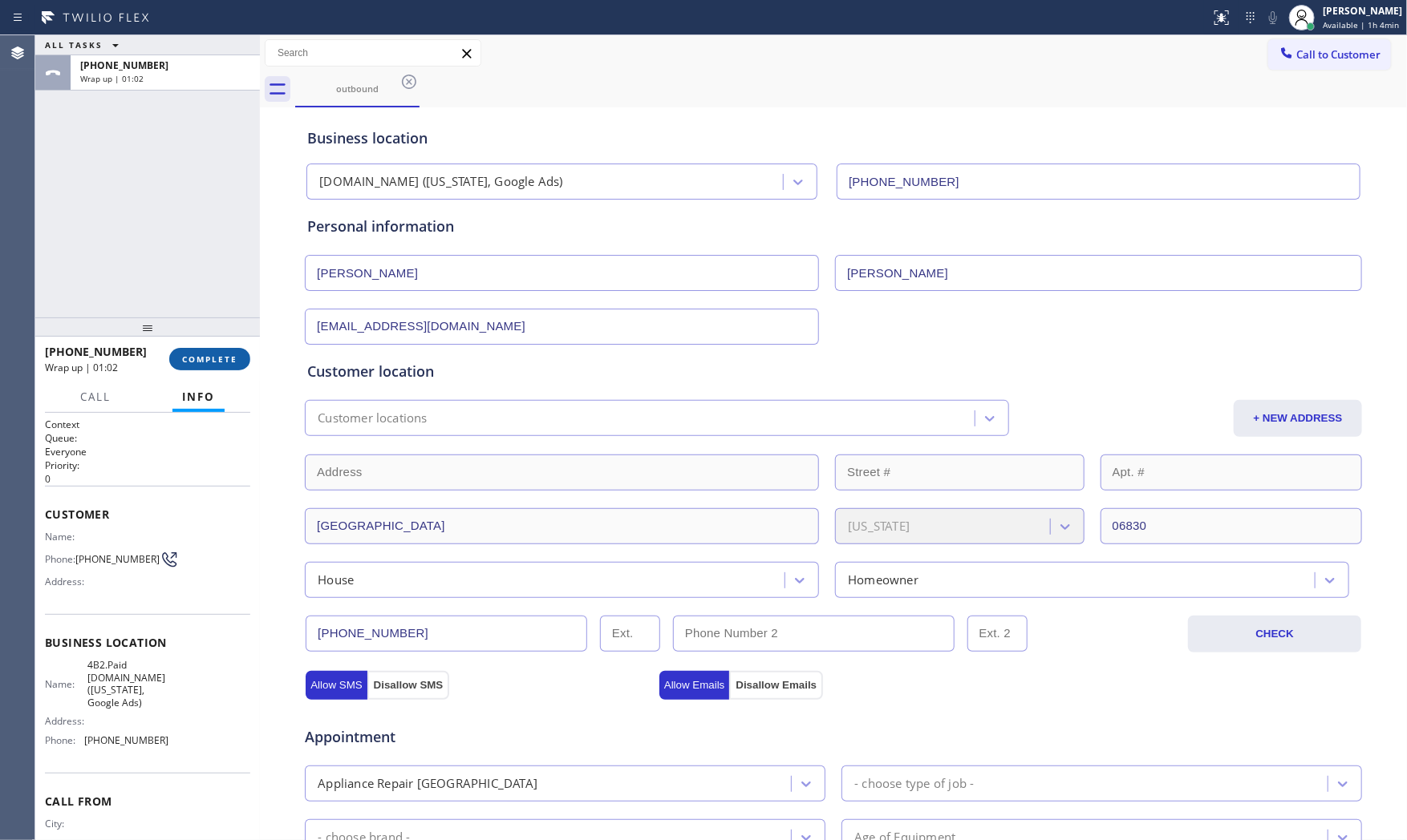
click at [215, 348] on button "COMPLETE" at bounding box center [209, 359] width 81 height 22
click at [164, 99] on div "ALL TASKS ALL TASKS ACTIVE TASKS TASKS IN WRAP UP +19177708792 Wrap up | 01:03" at bounding box center [148, 177] width 224 height 282
click at [171, 85] on div "+19177708792" at bounding box center [161, 73] width 183 height 36
click at [172, 90] on div "+19177708792" at bounding box center [148, 73] width 224 height 36
click at [172, 89] on div "+19177708792" at bounding box center [161, 73] width 183 height 36
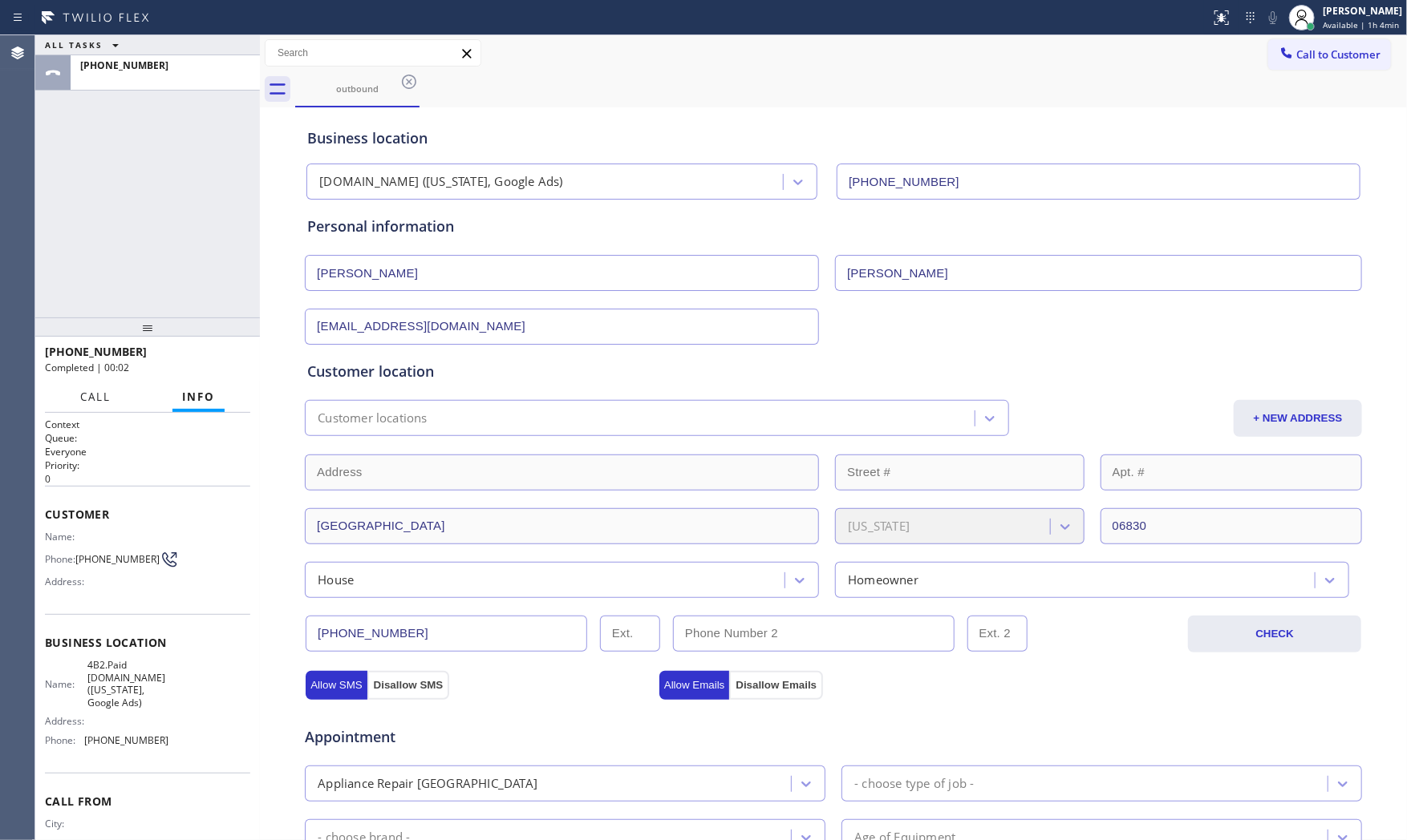
click at [110, 395] on button "Call" at bounding box center [95, 397] width 50 height 31
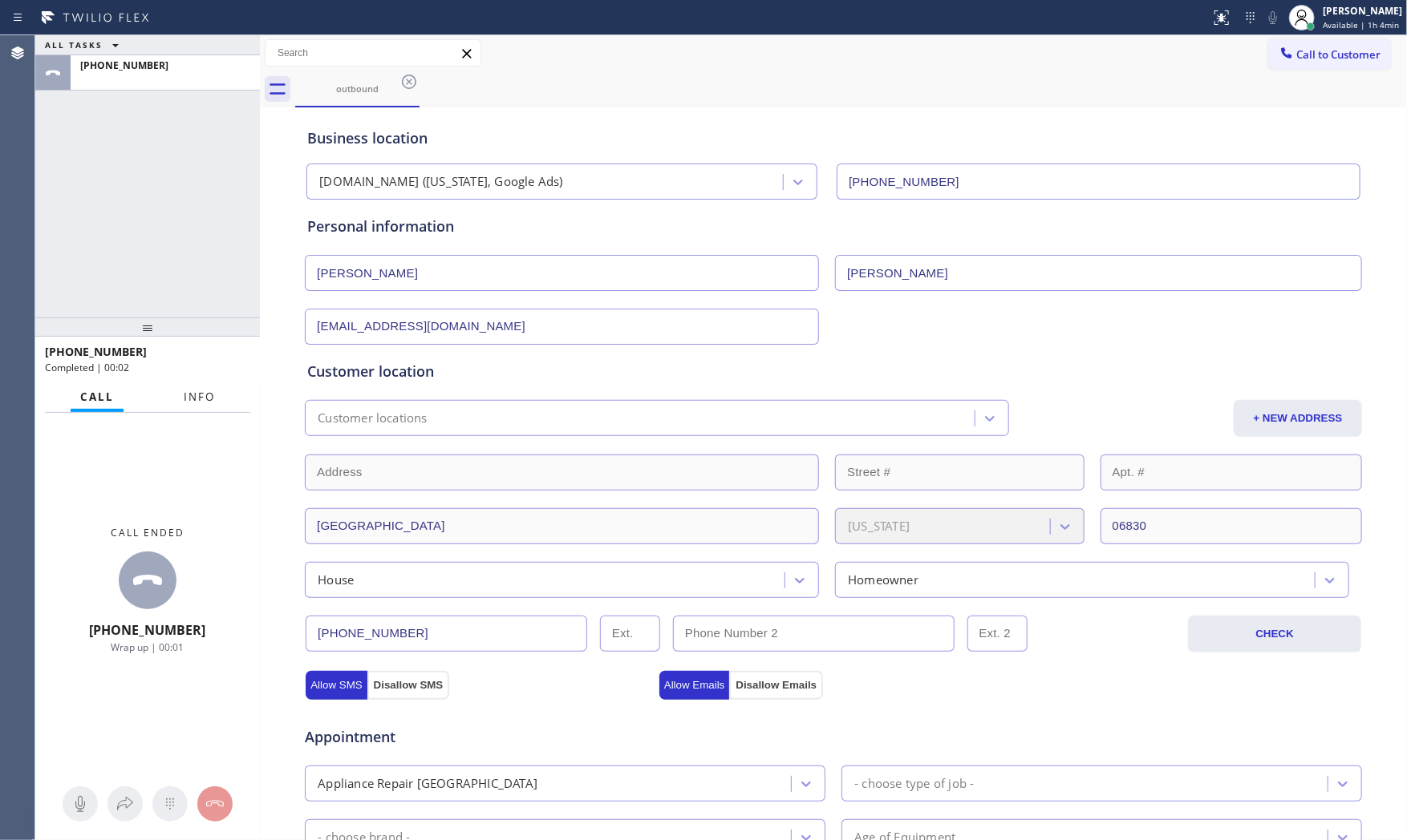
click at [179, 402] on button "Info" at bounding box center [199, 397] width 50 height 31
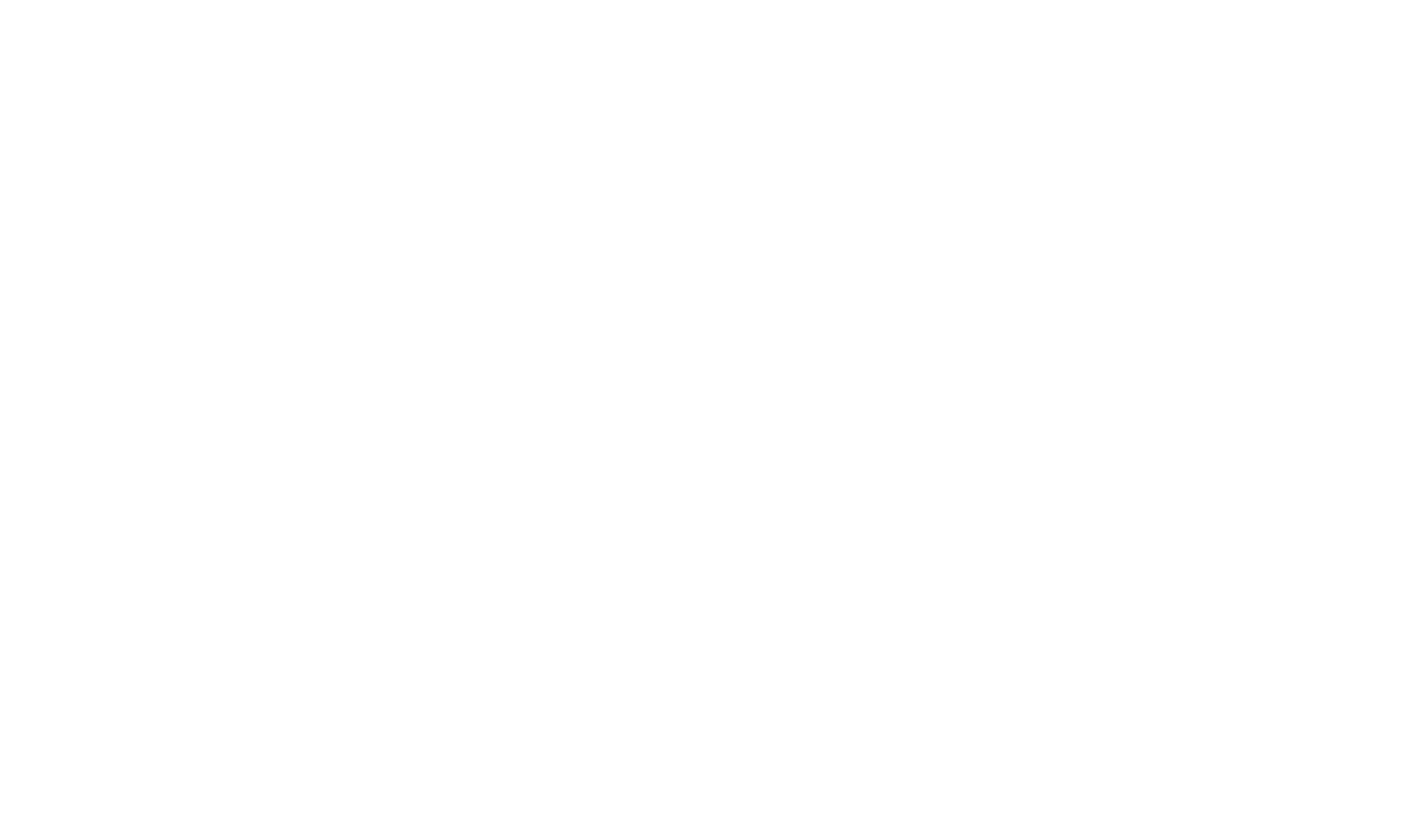
drag, startPoint x: 912, startPoint y: 839, endPoint x: 901, endPoint y: 834, distance: 12.1
click at [911, 839] on div at bounding box center [704, 420] width 1407 height 840
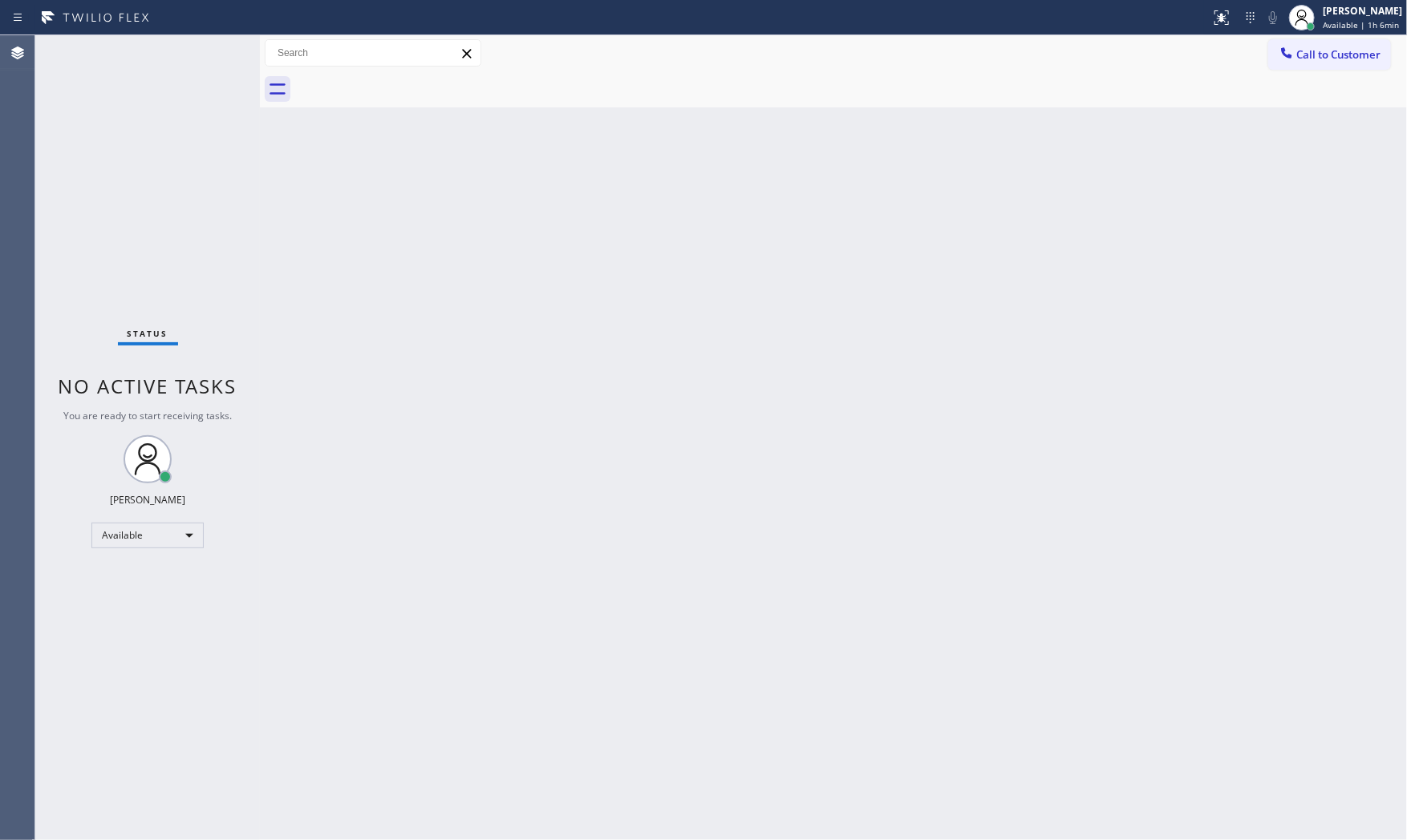
click at [934, 234] on div "Back to Dashboard Change Sender ID Customers Technicians Select a contact Outbo…" at bounding box center [833, 438] width 1147 height 805
click at [923, 838] on div "Back to Dashboard Change Sender ID Customers Technicians Select a contact Outbo…" at bounding box center [833, 438] width 1147 height 805
click at [1216, 21] on icon at bounding box center [1217, 15] width 9 height 11
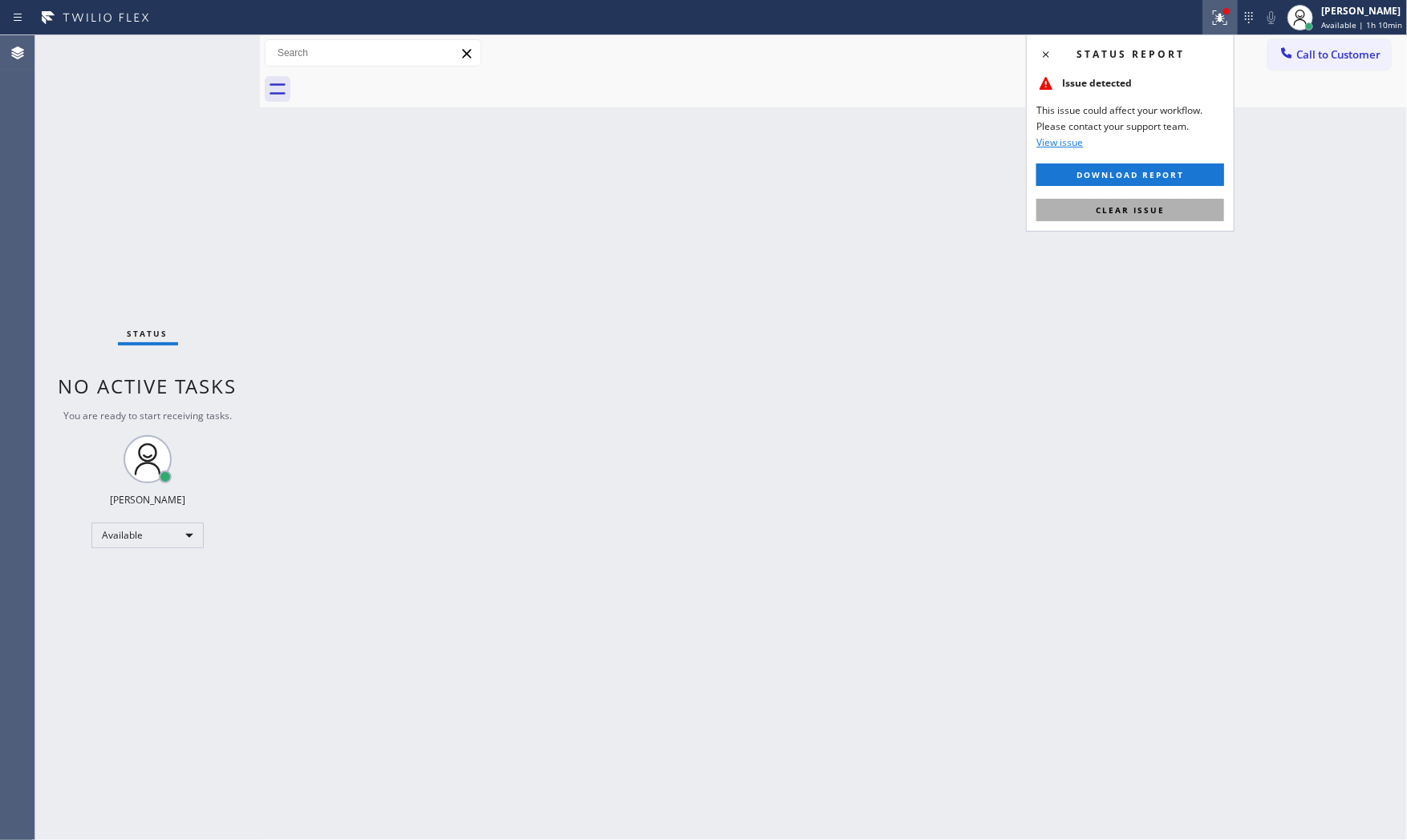
click at [1161, 221] on button "Clear issue" at bounding box center [1130, 210] width 188 height 22
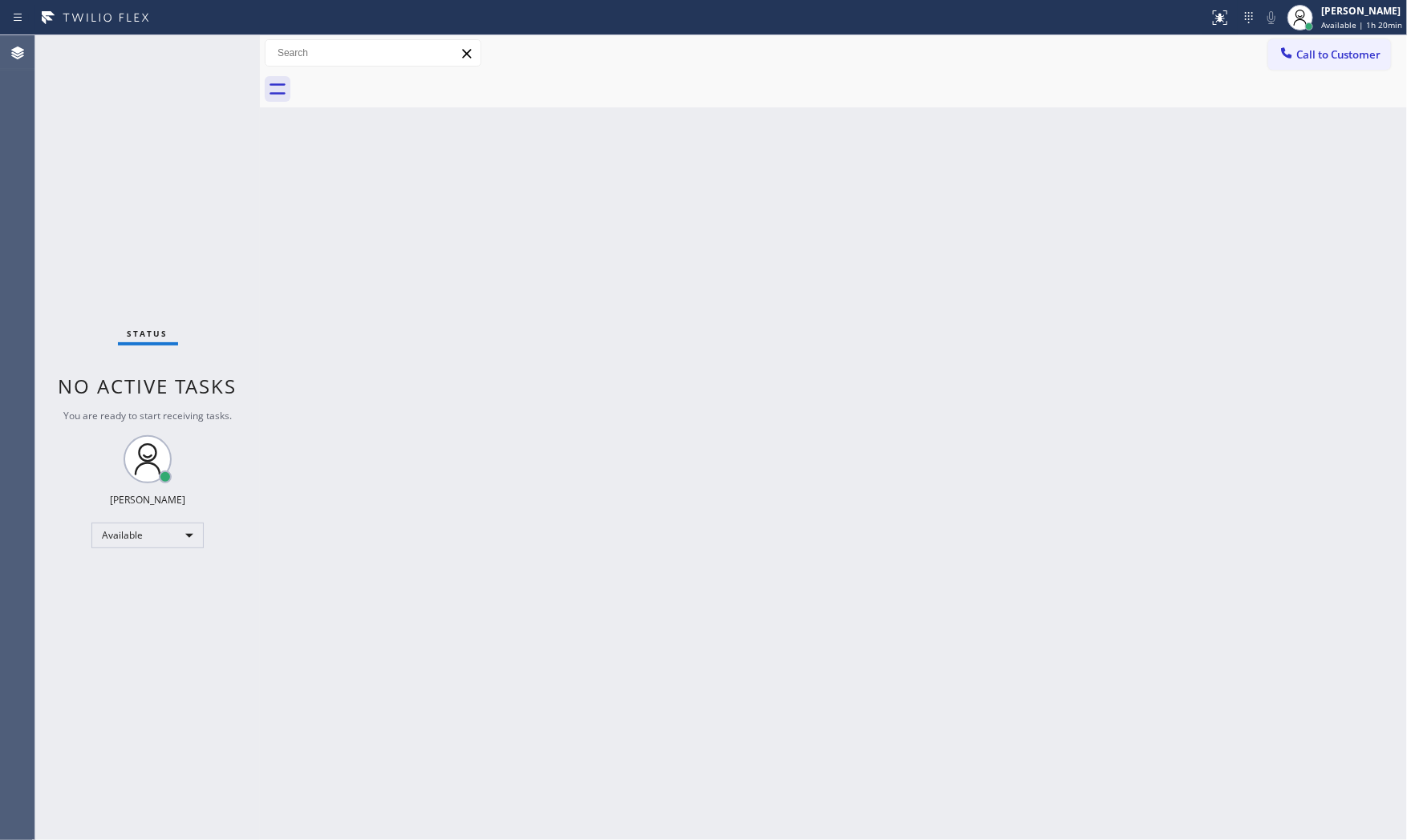
click at [1065, 280] on div "Back to Dashboard Change Sender ID Customers Technicians Select a contact Outbo…" at bounding box center [833, 438] width 1147 height 805
click at [465, 174] on div "Back to Dashboard Change Sender ID Customers Technicians Select a contact Outbo…" at bounding box center [833, 438] width 1147 height 805
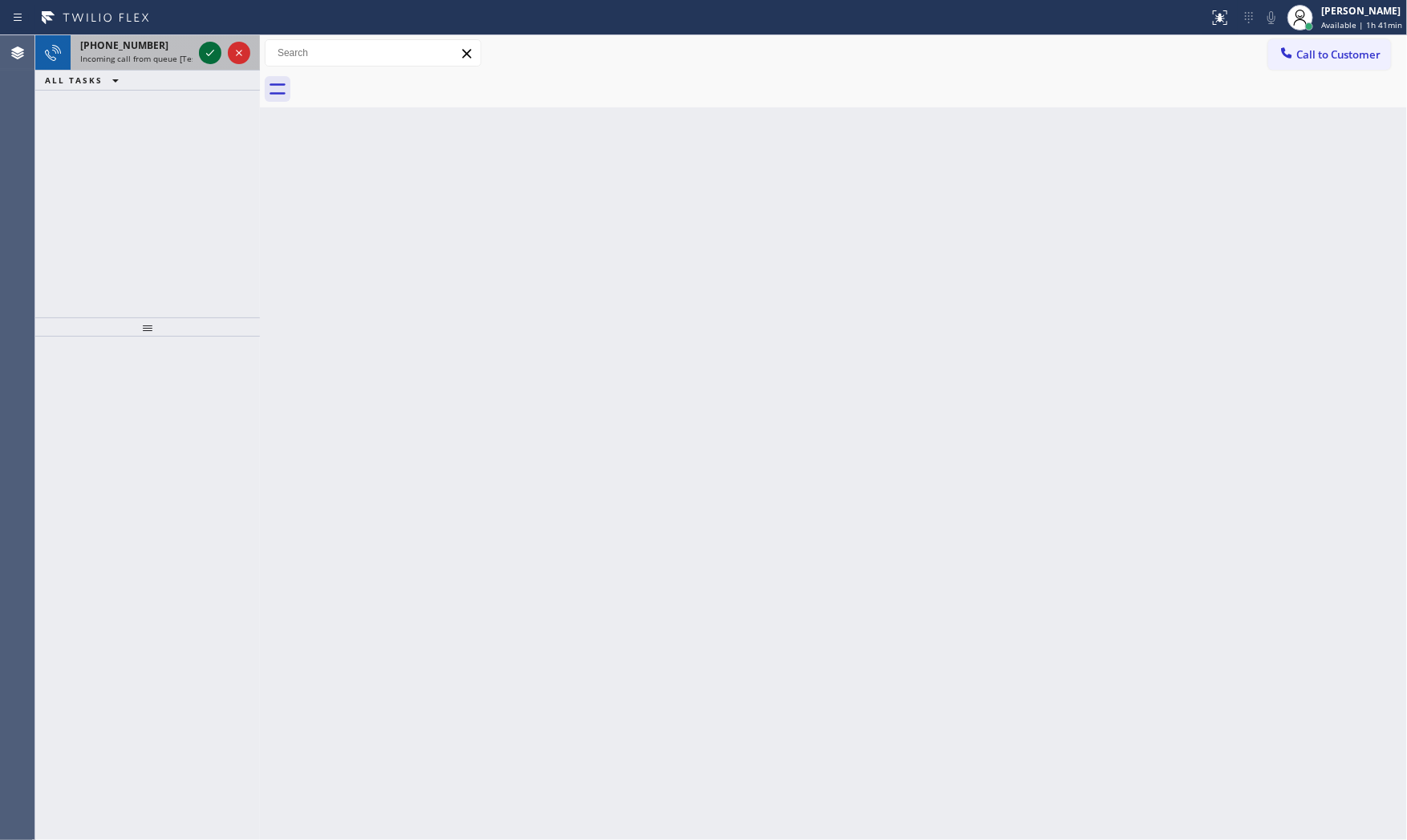
click at [221, 56] on div at bounding box center [210, 53] width 22 height 20
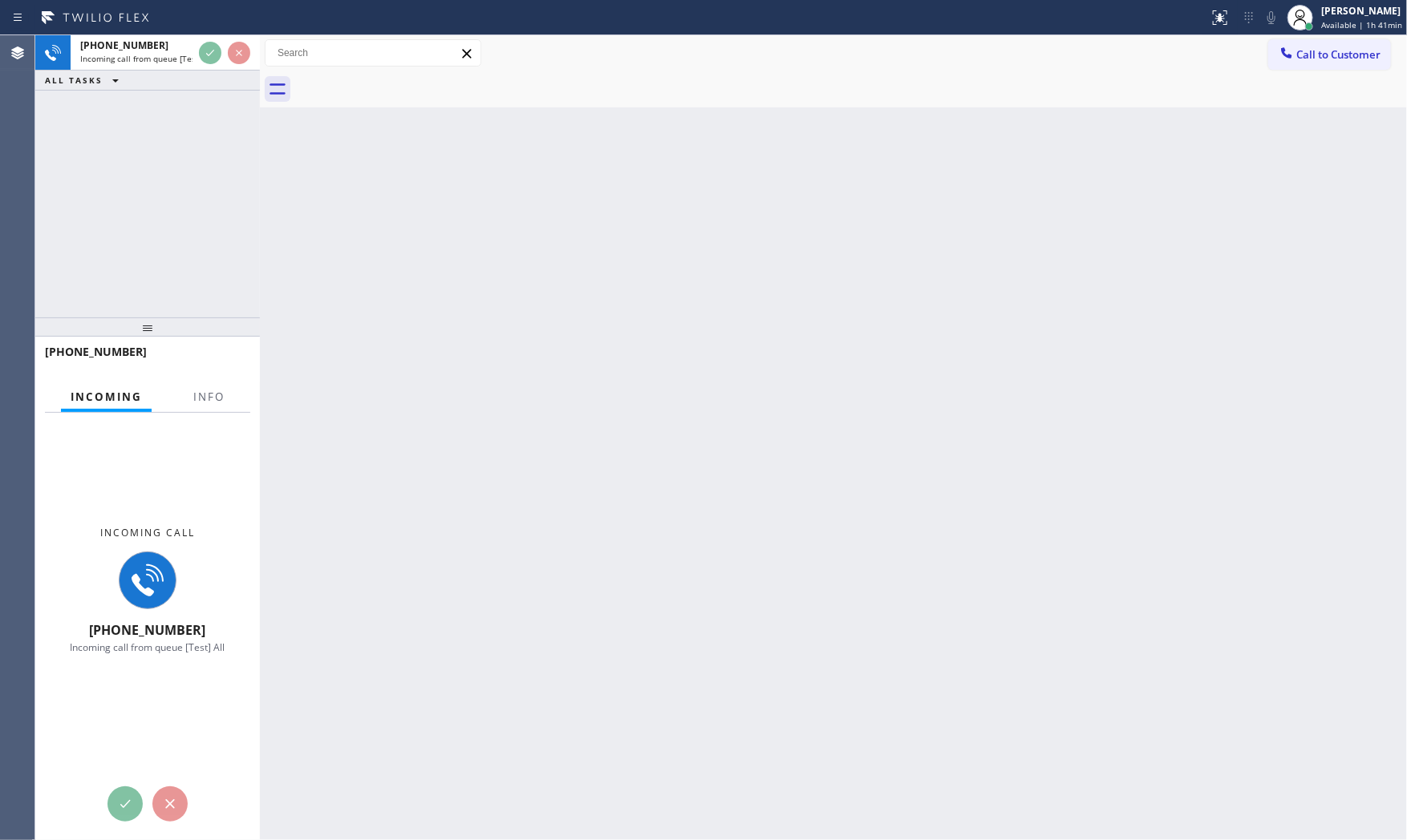
click at [205, 409] on div at bounding box center [208, 410] width 50 height 3
click at [206, 403] on span "Info" at bounding box center [208, 397] width 31 height 14
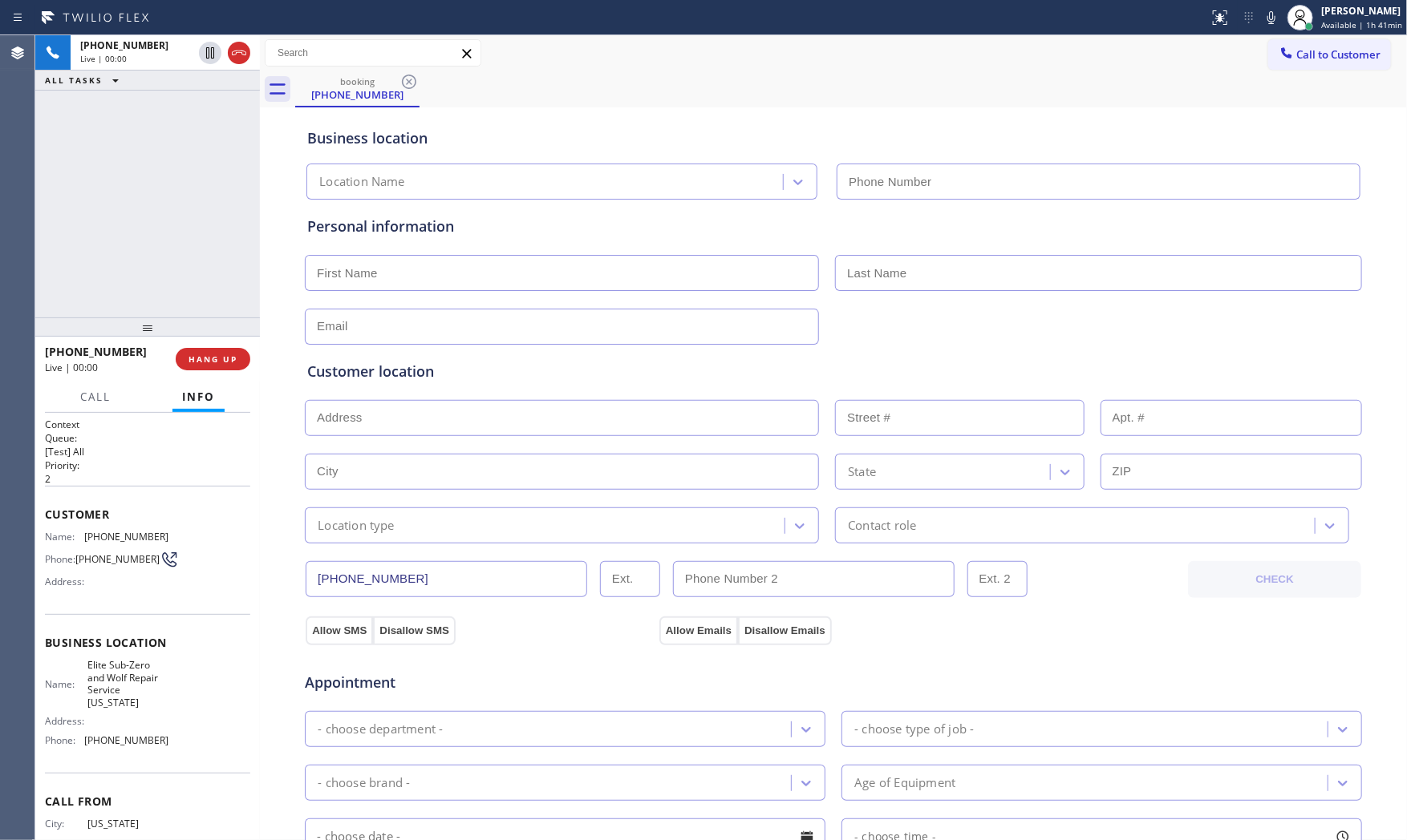
type input "(917) 920-9568"
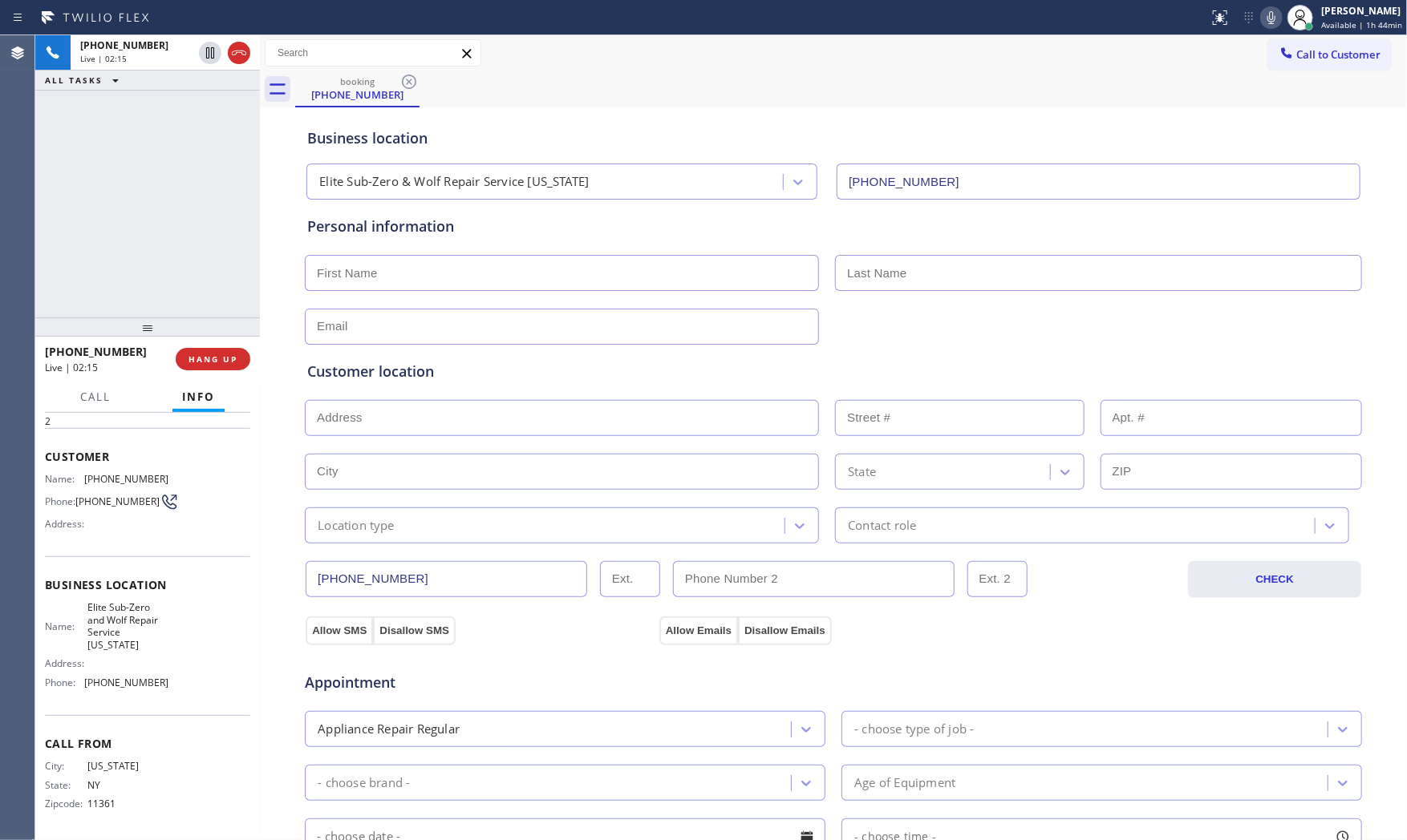
click at [1263, 18] on icon at bounding box center [1271, 17] width 20 height 20
click at [1275, 14] on icon at bounding box center [1271, 17] width 20 height 20
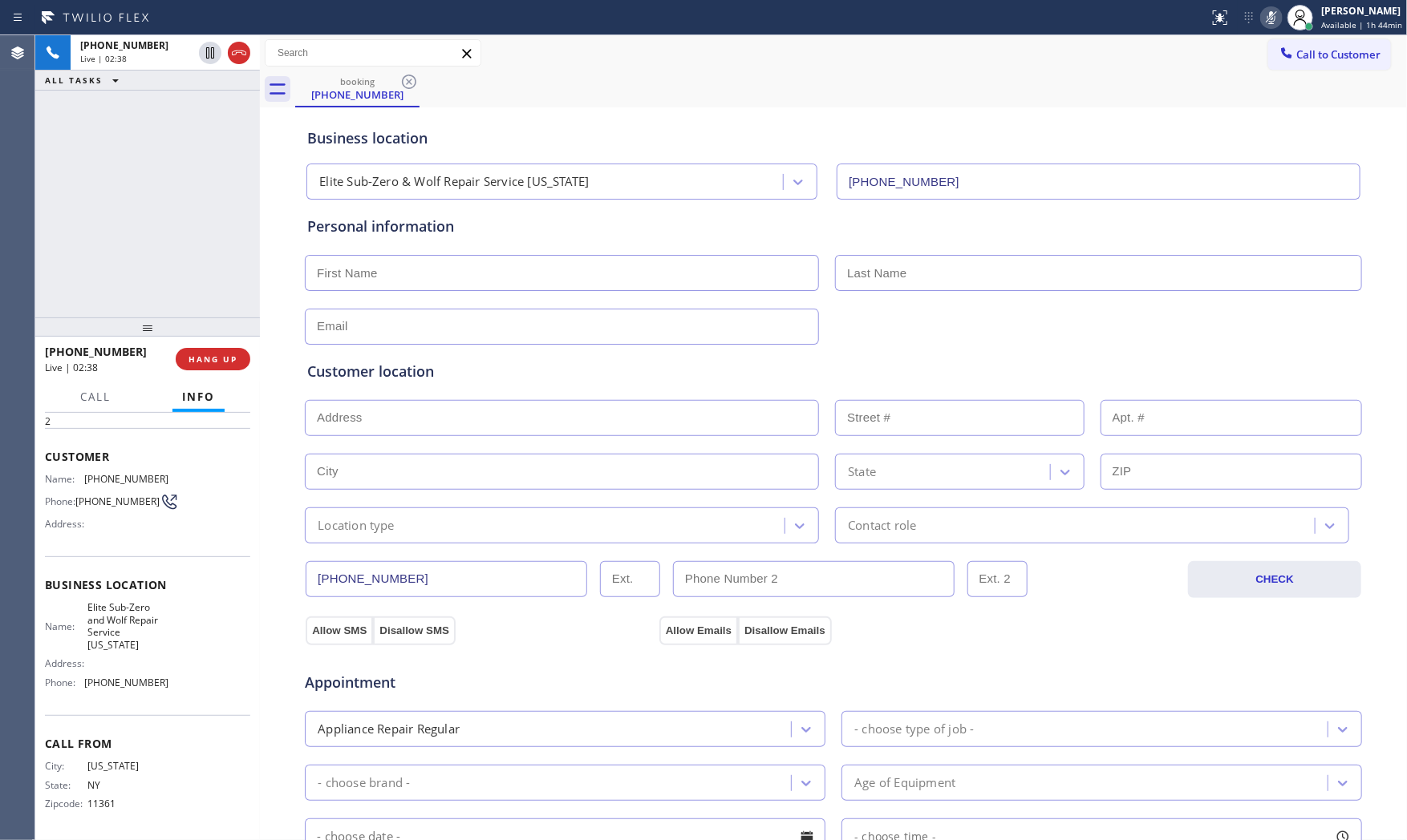
click at [1271, 14] on icon at bounding box center [1271, 17] width 20 height 20
click at [1277, 16] on icon at bounding box center [1271, 17] width 20 height 20
click at [1269, 18] on icon at bounding box center [1271, 17] width 20 height 20
click at [1269, 18] on icon at bounding box center [1270, 17] width 8 height 13
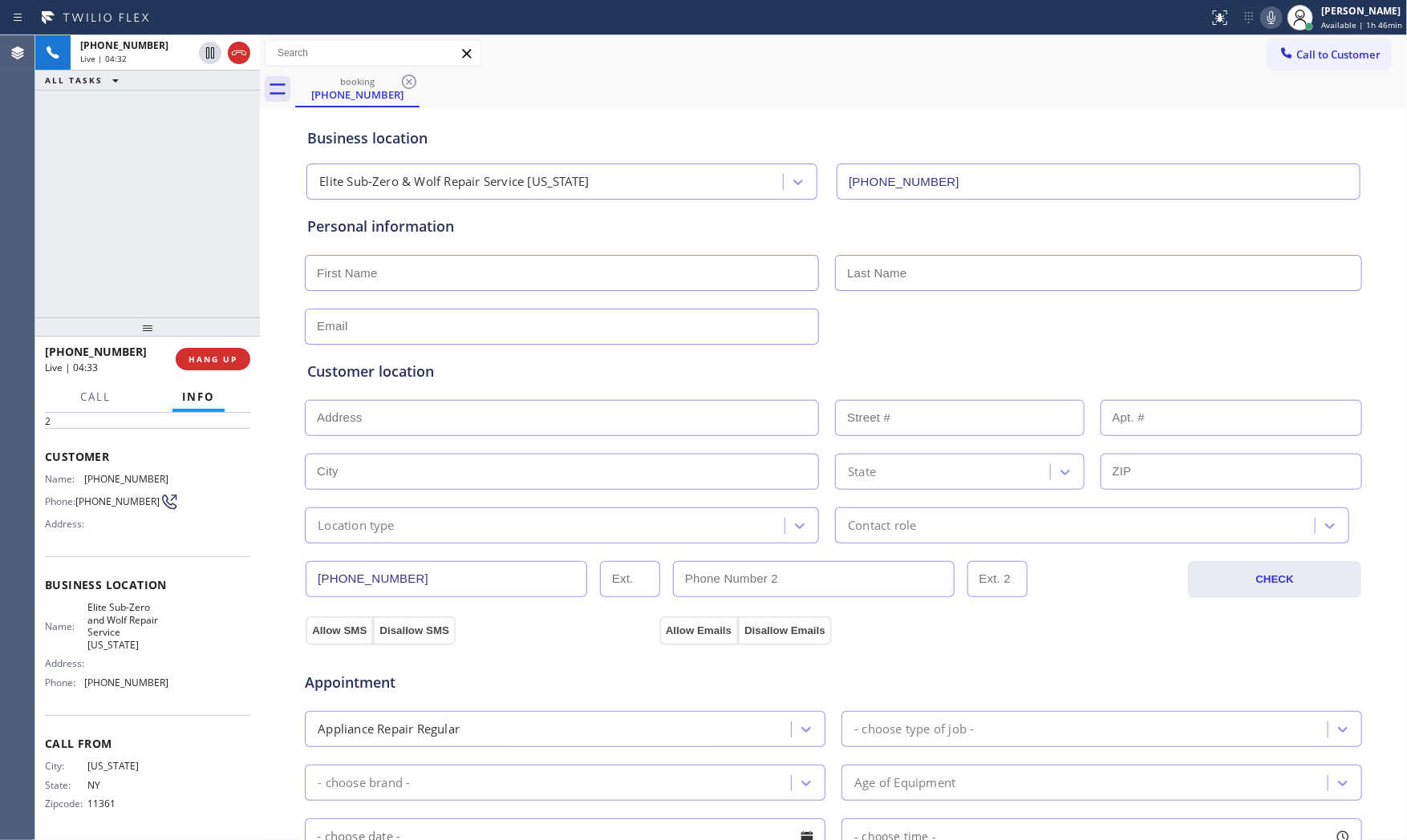
click at [1263, 20] on icon at bounding box center [1271, 17] width 20 height 20
click at [1262, 16] on icon at bounding box center [1271, 17] width 20 height 20
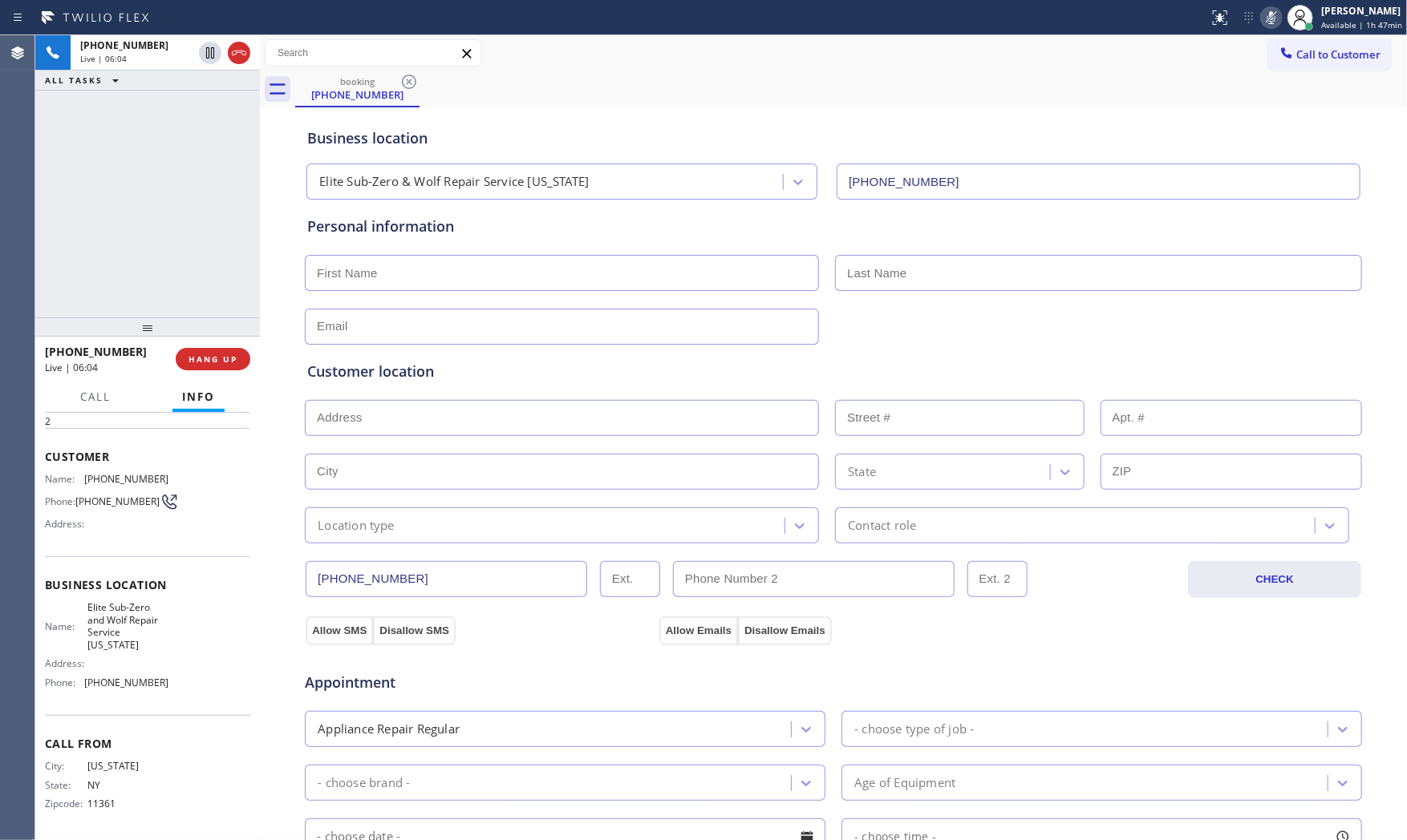
click at [1262, 16] on icon at bounding box center [1271, 17] width 20 height 20
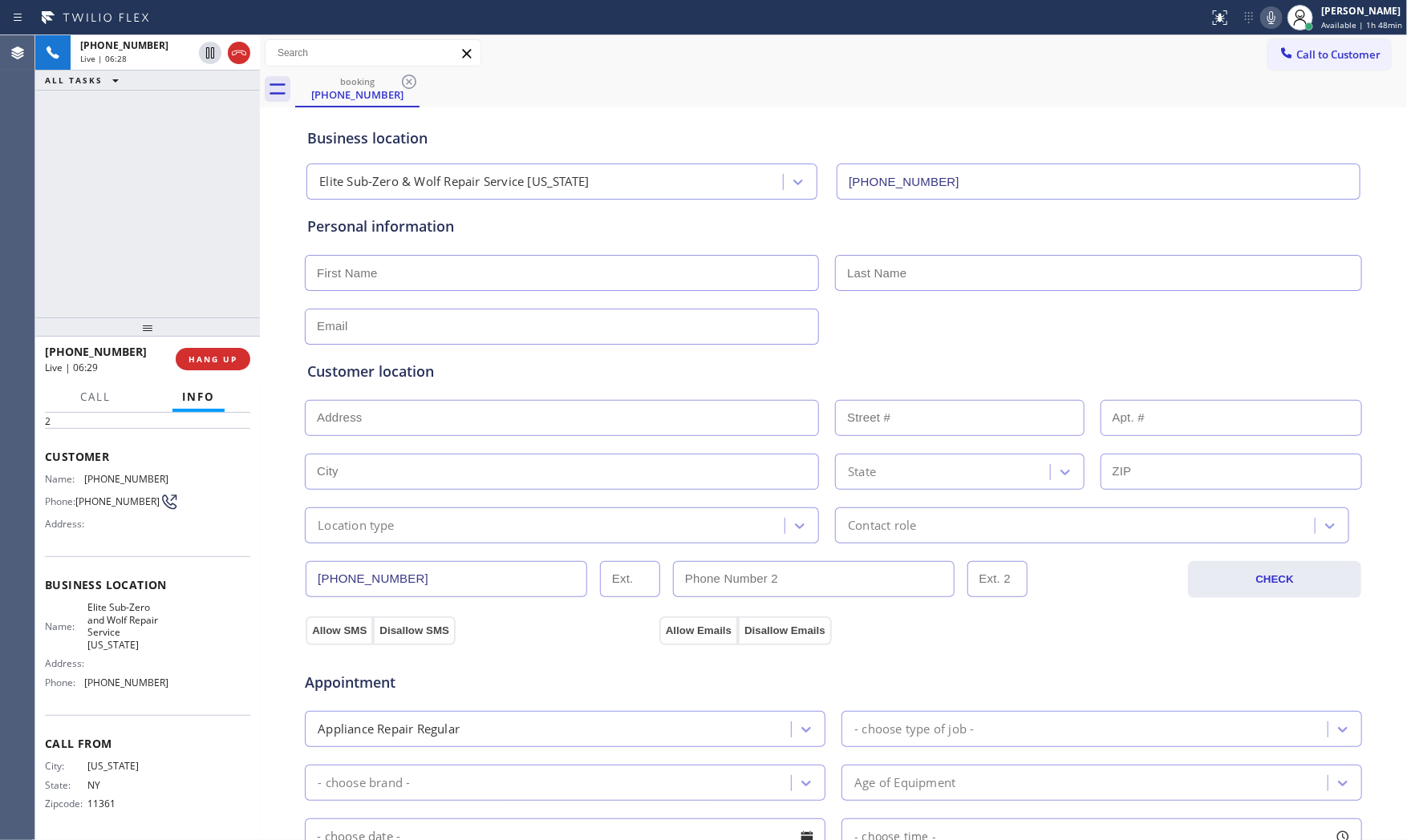
click at [1262, 16] on icon at bounding box center [1271, 17] width 20 height 20
click at [1269, 25] on icon at bounding box center [1271, 17] width 20 height 20
click at [1269, 11] on icon at bounding box center [1270, 17] width 8 height 13
click at [1266, 12] on icon at bounding box center [1271, 17] width 20 height 20
click at [1262, 20] on icon at bounding box center [1271, 17] width 20 height 20
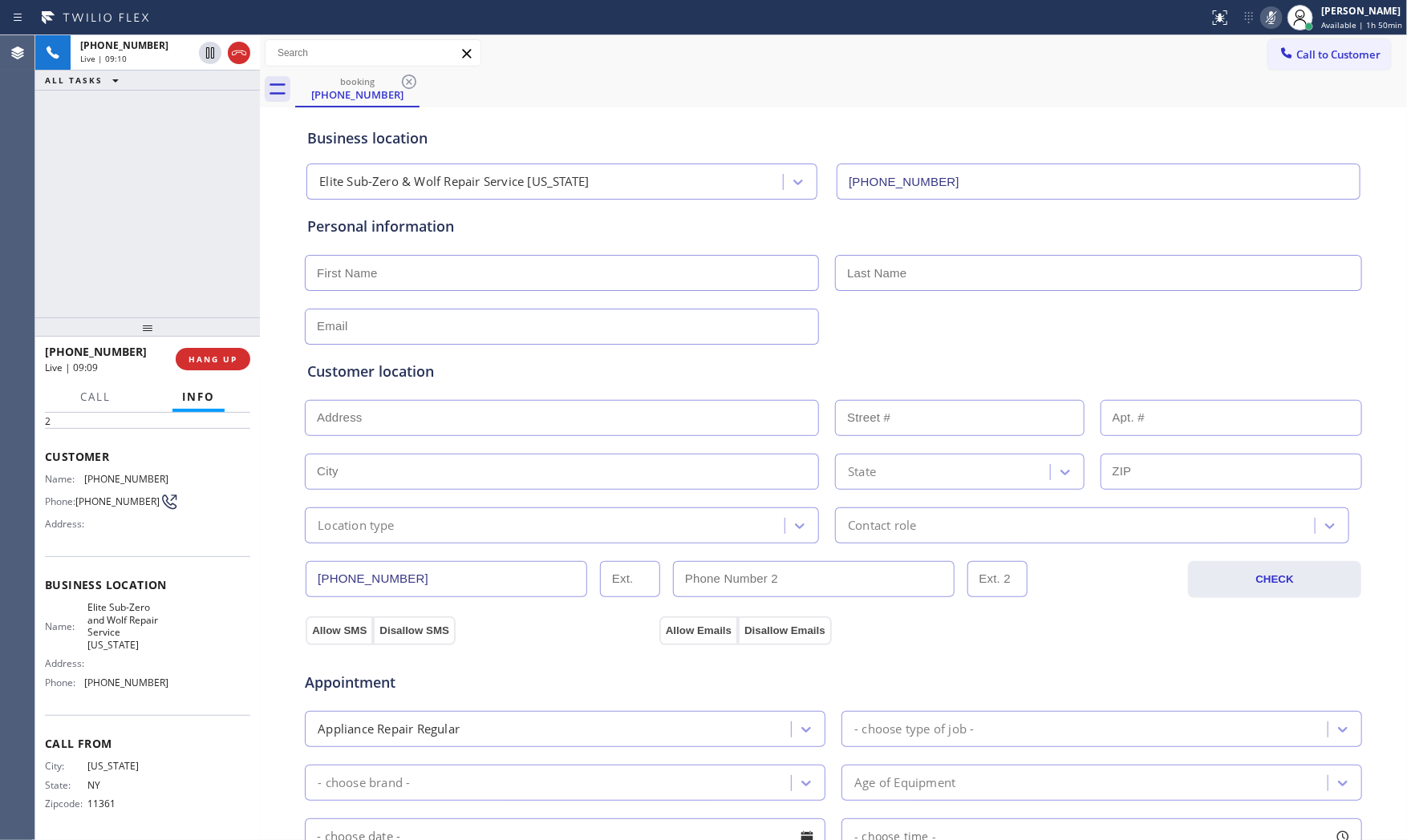
click at [1262, 20] on icon at bounding box center [1271, 17] width 20 height 20
click at [127, 116] on div "Reserved" at bounding box center [136, 113] width 112 height 11
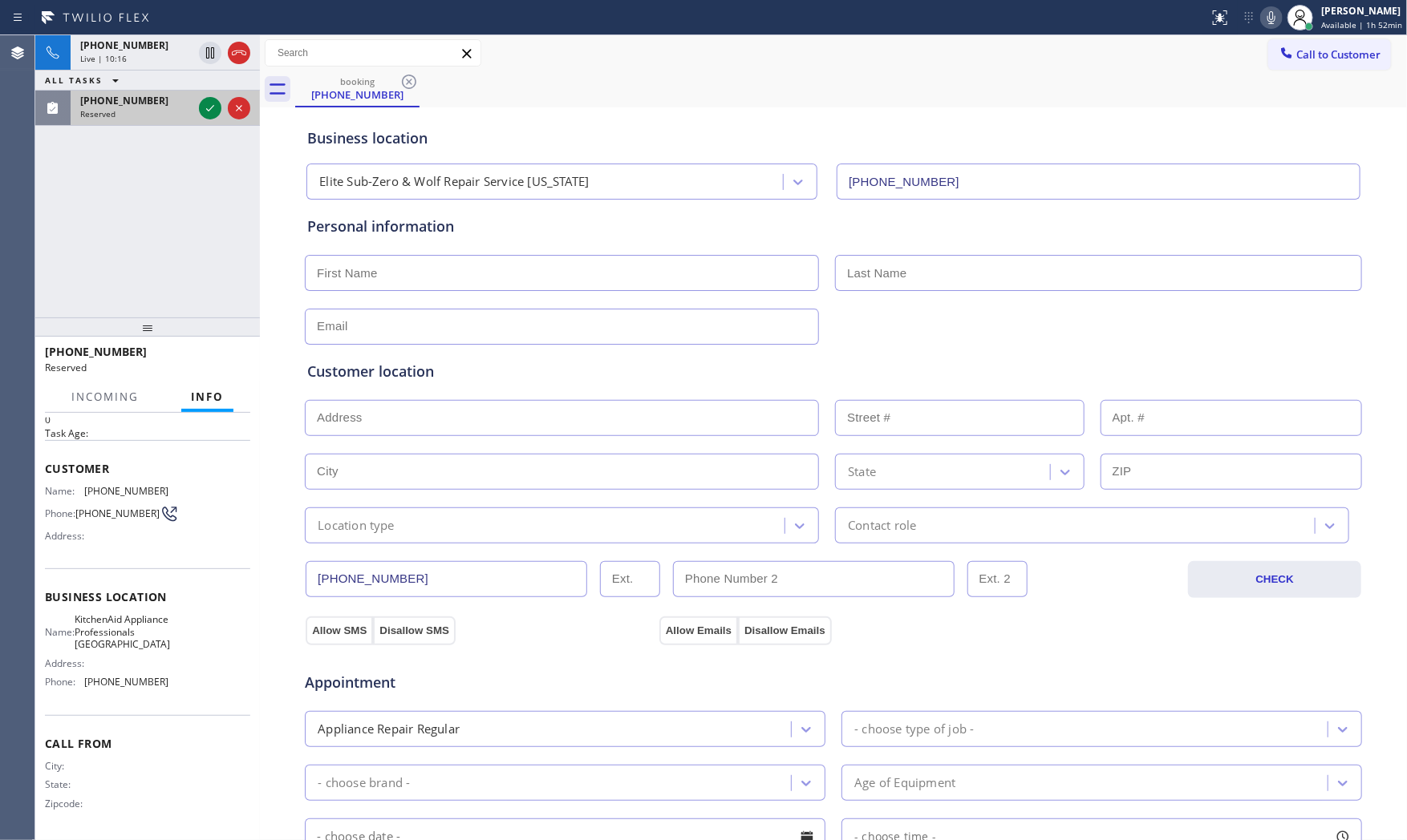
click at [202, 110] on icon at bounding box center [210, 108] width 20 height 20
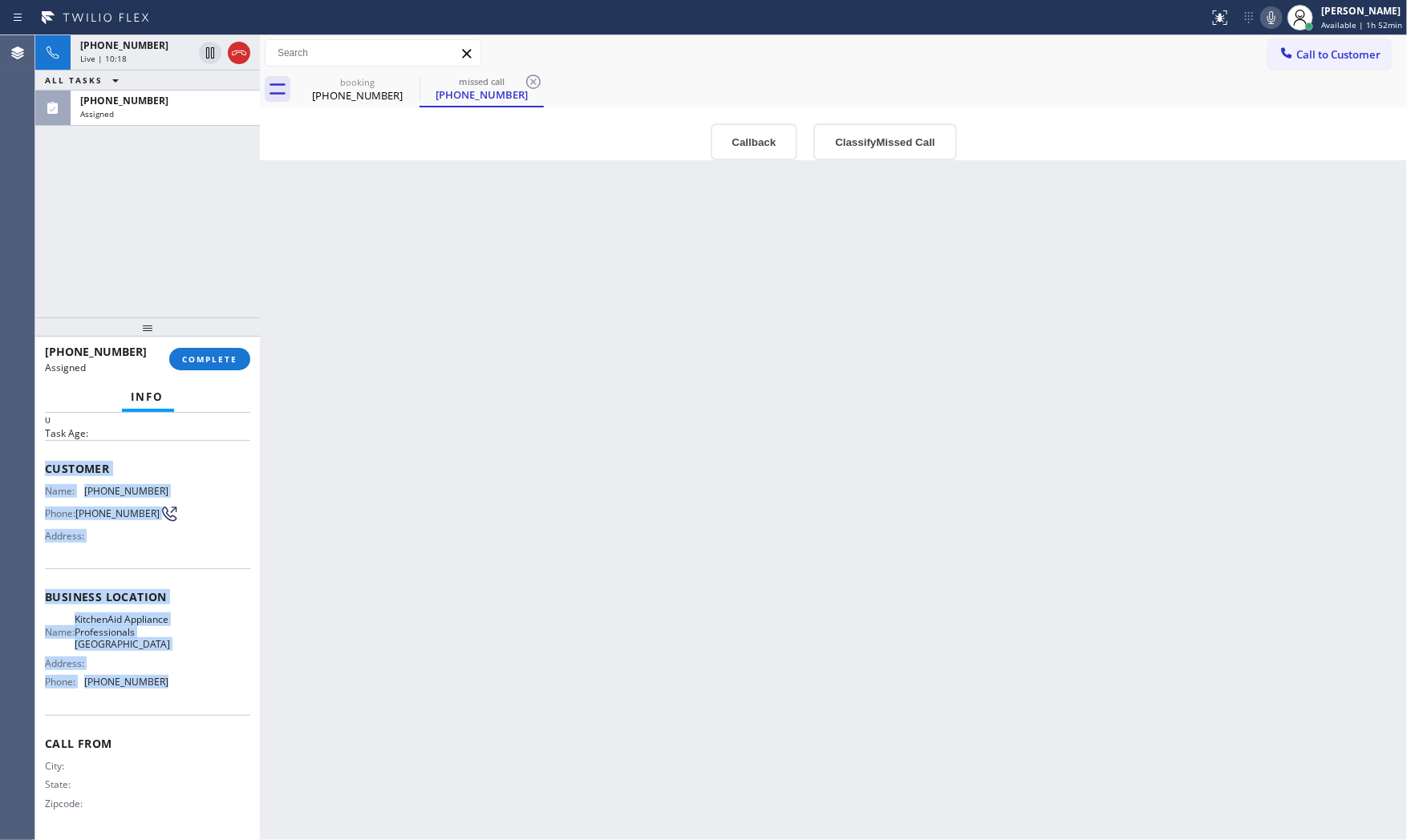
drag, startPoint x: 42, startPoint y: 462, endPoint x: 212, endPoint y: 682, distance: 278.0
click at [179, 694] on div "Context Queue: [Test] All Priority: 0 Task Age: Customer Name: (917) 439-7882 P…" at bounding box center [148, 627] width 224 height 428
copy div "Customer Name: (917) 439-7882 Phone: (917) 439-7882 Address: Business location …"
click at [161, 116] on div "Assigned" at bounding box center [165, 113] width 170 height 11
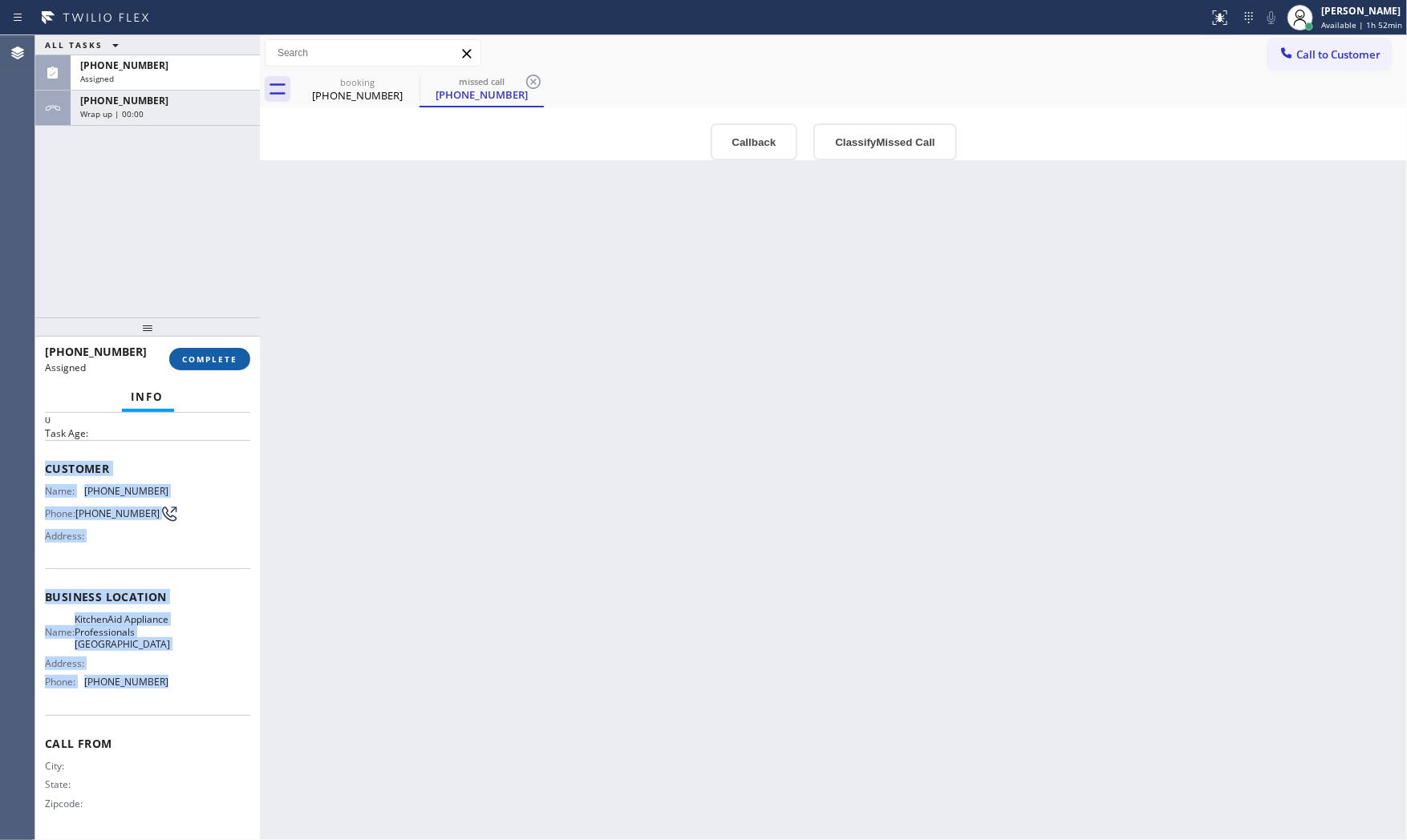
click at [217, 359] on span "COMPLETE" at bounding box center [209, 358] width 55 height 11
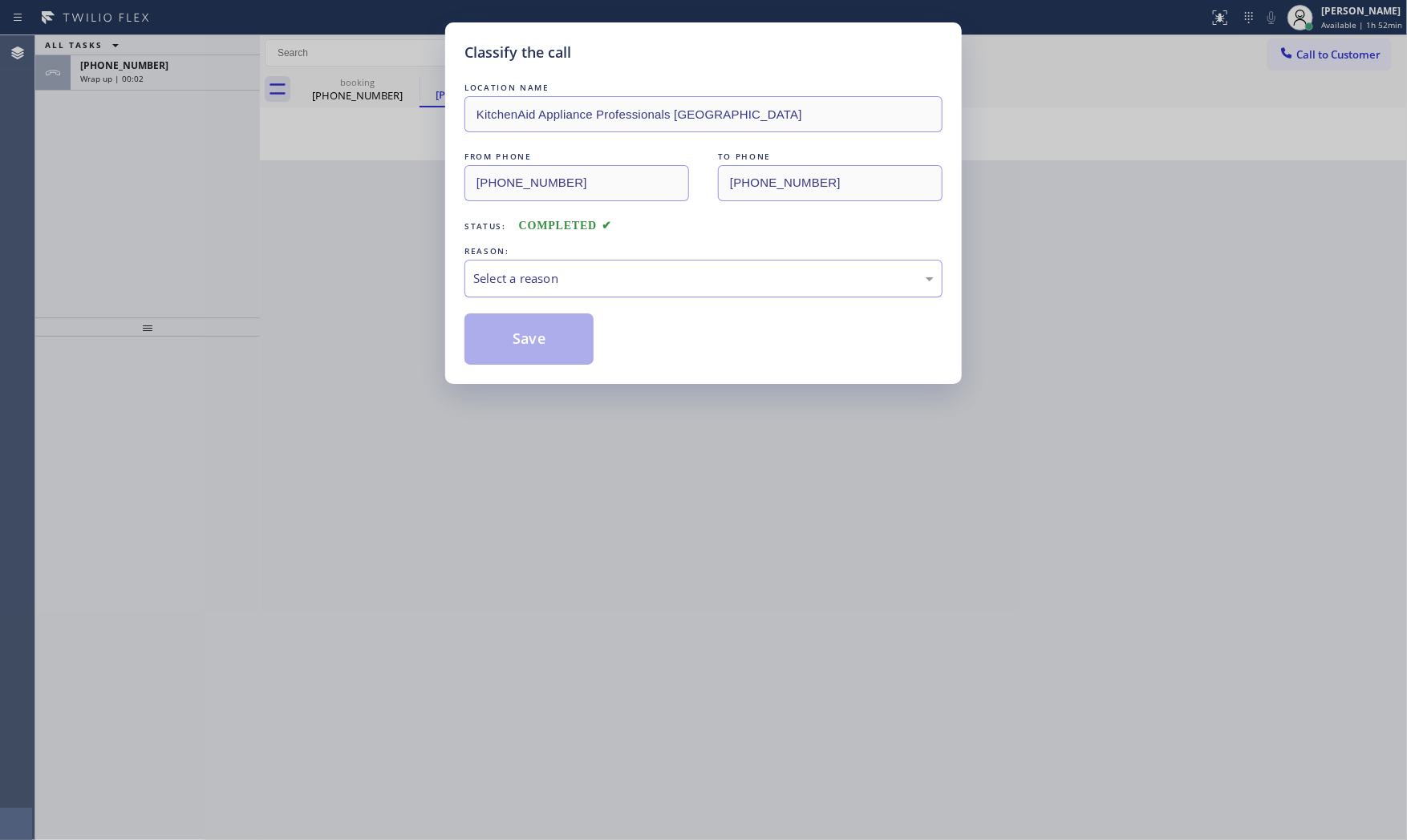
drag, startPoint x: 788, startPoint y: 279, endPoint x: 773, endPoint y: 283, distance: 15.5
click at [780, 280] on div "Select a reason" at bounding box center [704, 279] width 461 height 19
click at [592, 341] on button "Save" at bounding box center [529, 339] width 129 height 51
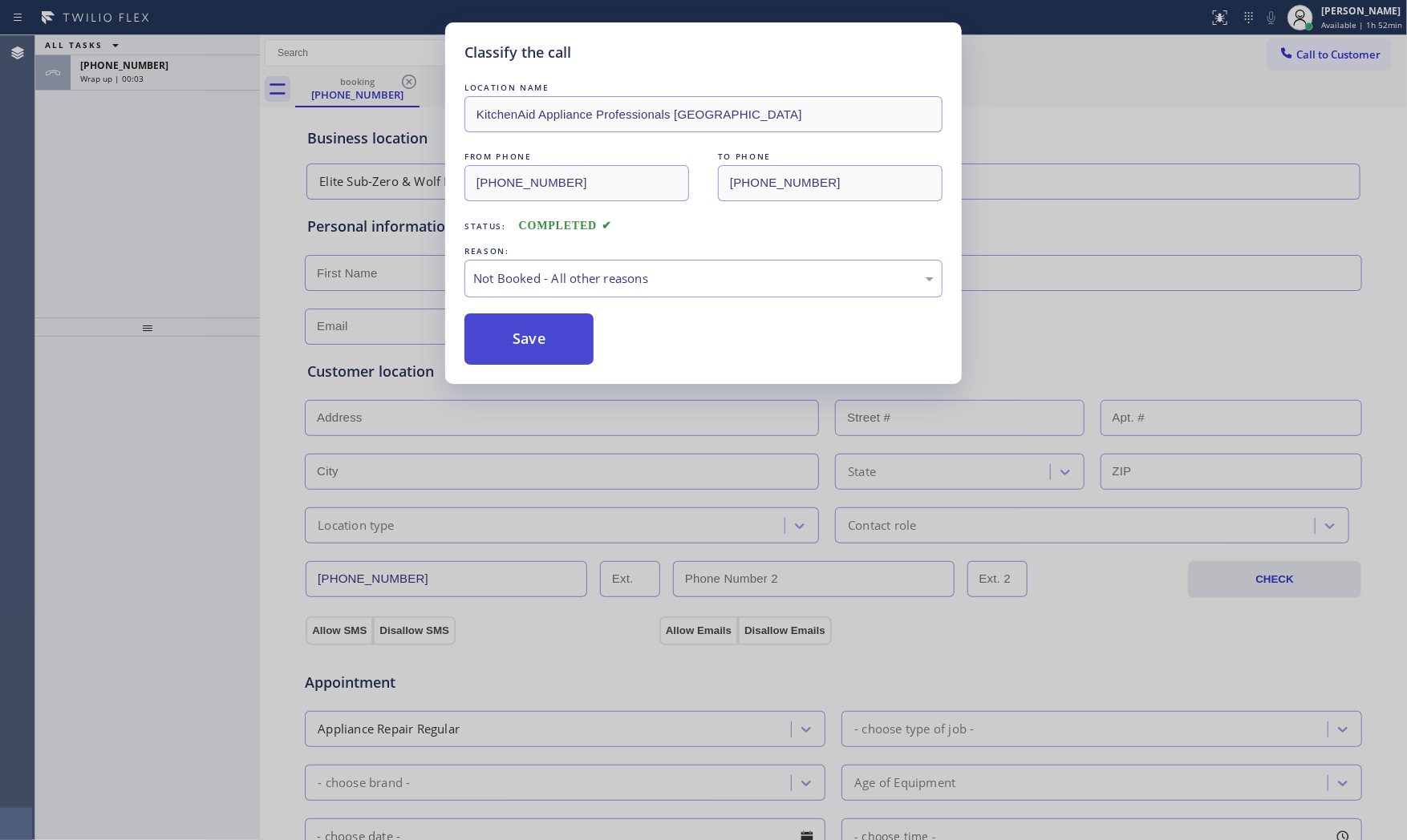
click at [590, 340] on button "Save" at bounding box center [529, 339] width 129 height 51
click at [585, 338] on button "Save" at bounding box center [529, 339] width 129 height 51
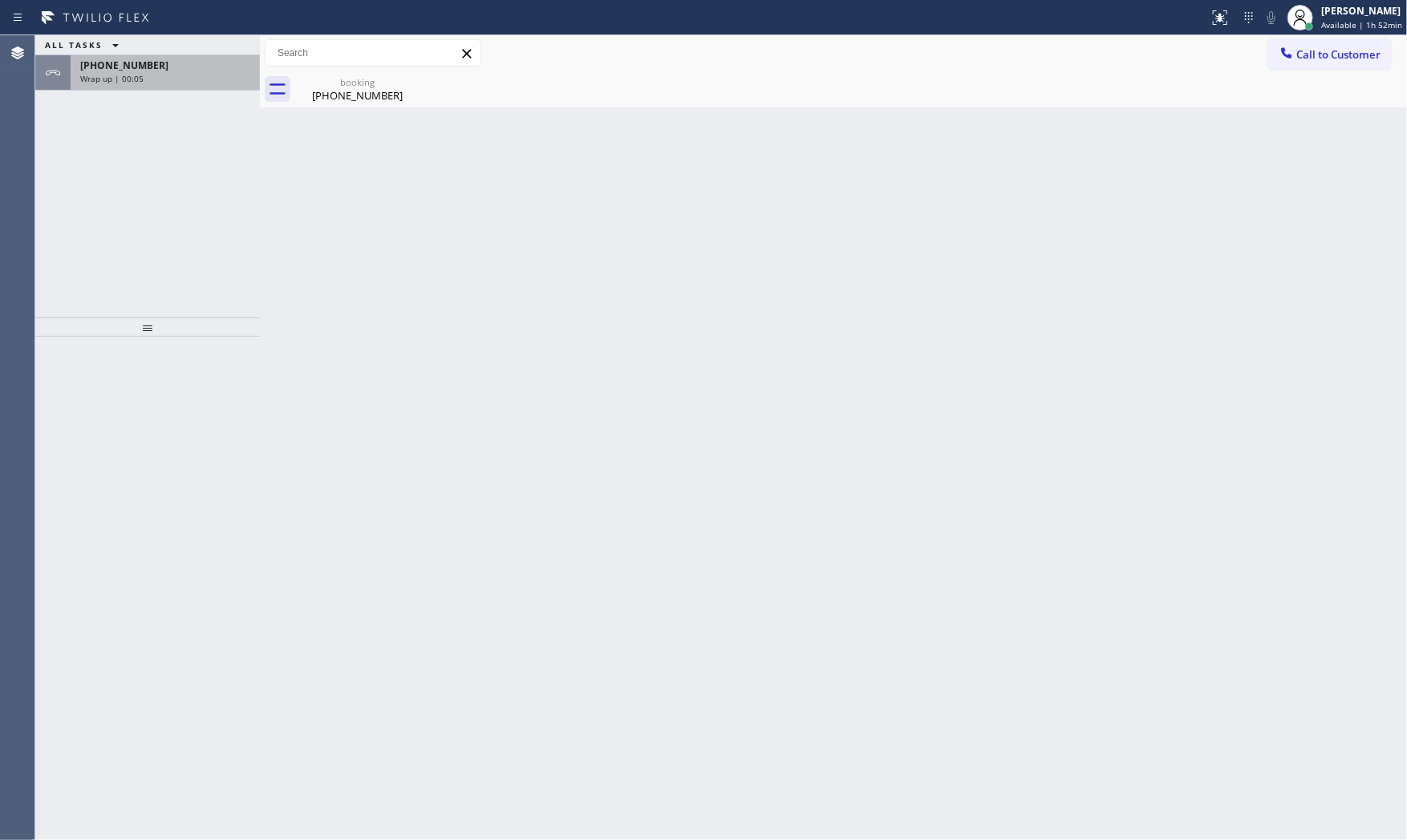
click at [144, 74] on div "Wrap up | 00:05" at bounding box center [165, 78] width 170 height 11
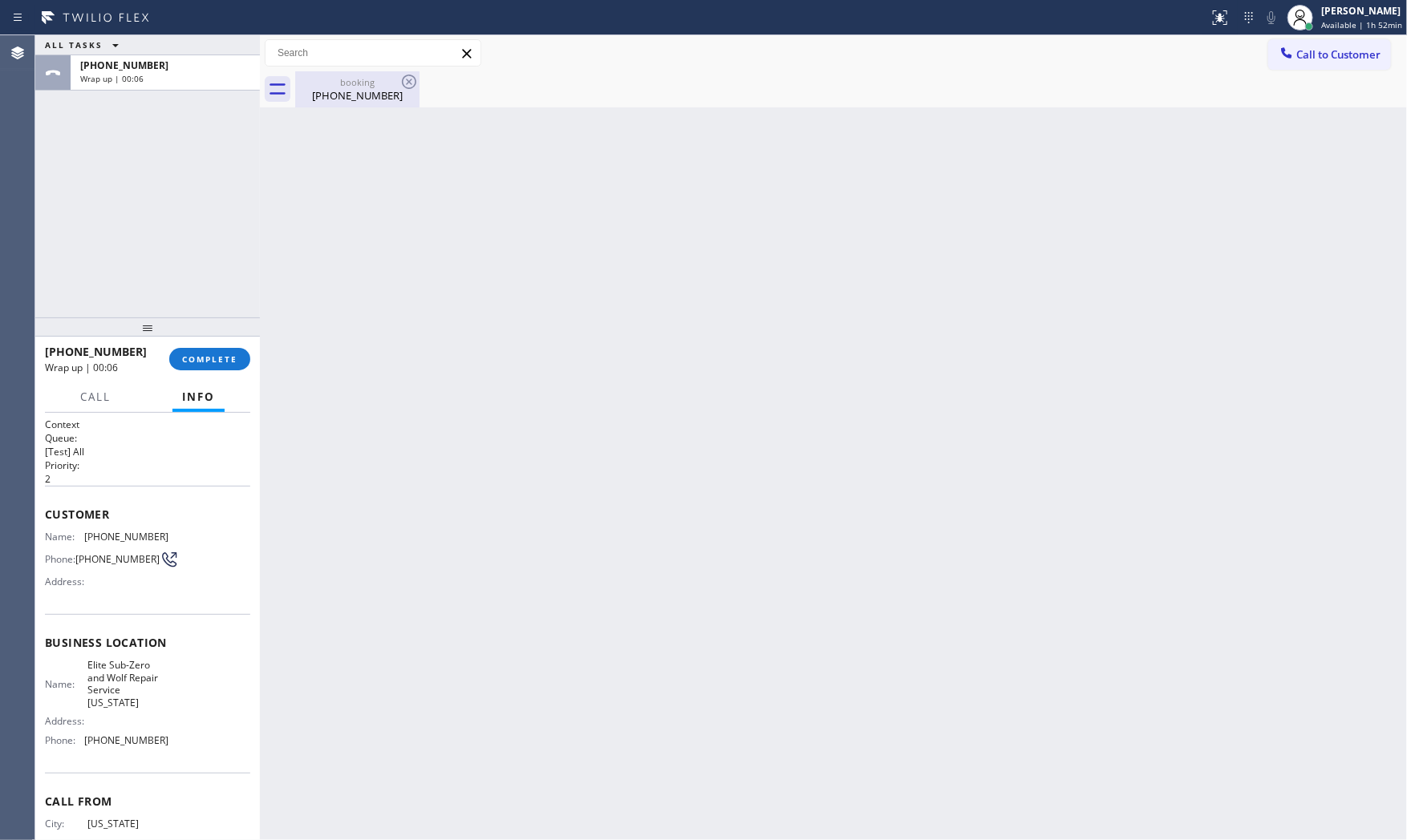
click at [302, 101] on div "(917) 902-3222" at bounding box center [357, 95] width 121 height 14
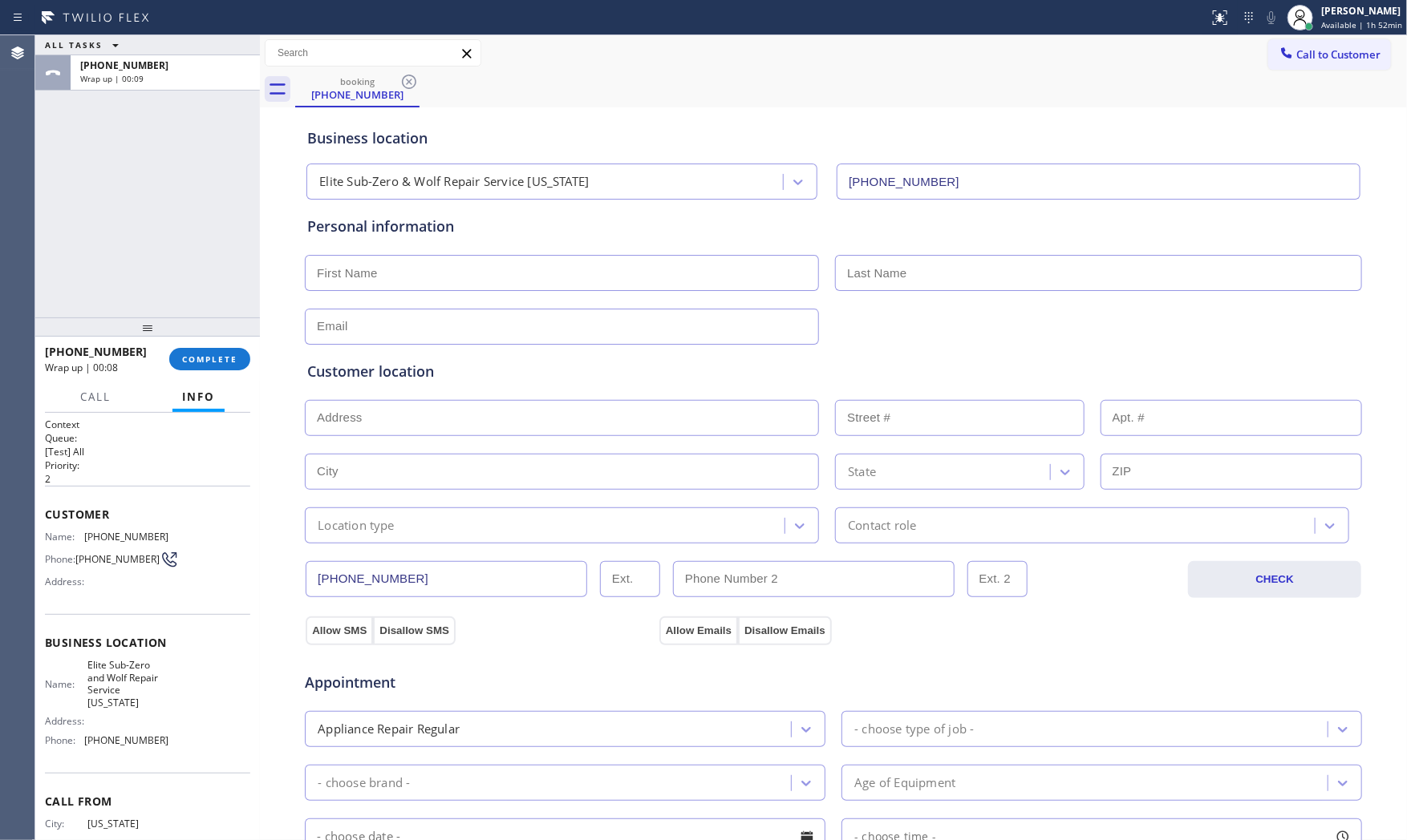
click at [569, 278] on input "text" at bounding box center [562, 273] width 514 height 36
paste input "Gabriel"
type input "Gabriel"
click at [967, 276] on input "text" at bounding box center [1099, 273] width 527 height 36
paste input "Kop"
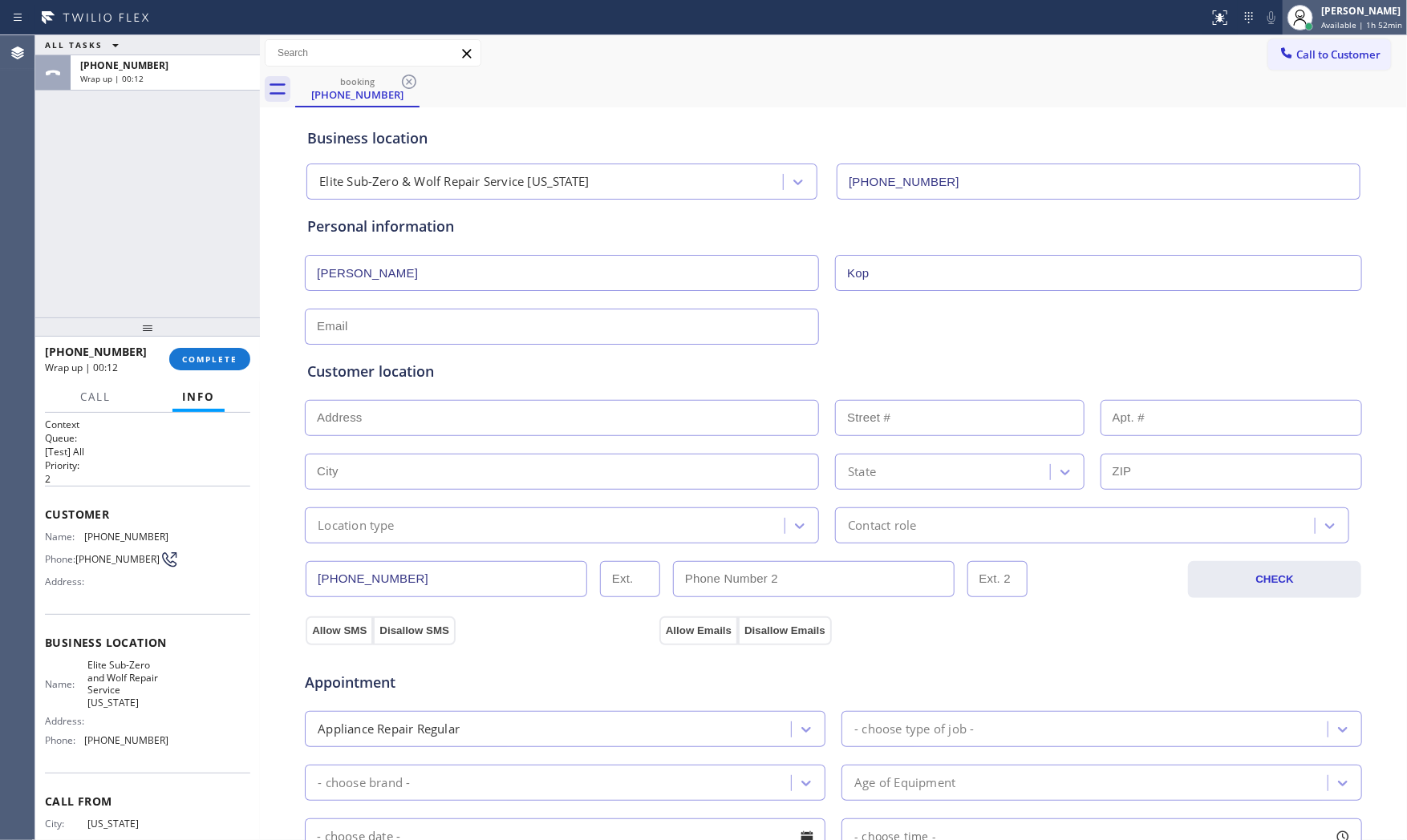
type input "Kop"
click at [466, 323] on input "text" at bounding box center [562, 326] width 514 height 36
paste input "Gabrielkoptyev@aol.com"
type input "Gabrielkoptyev@aol.com"
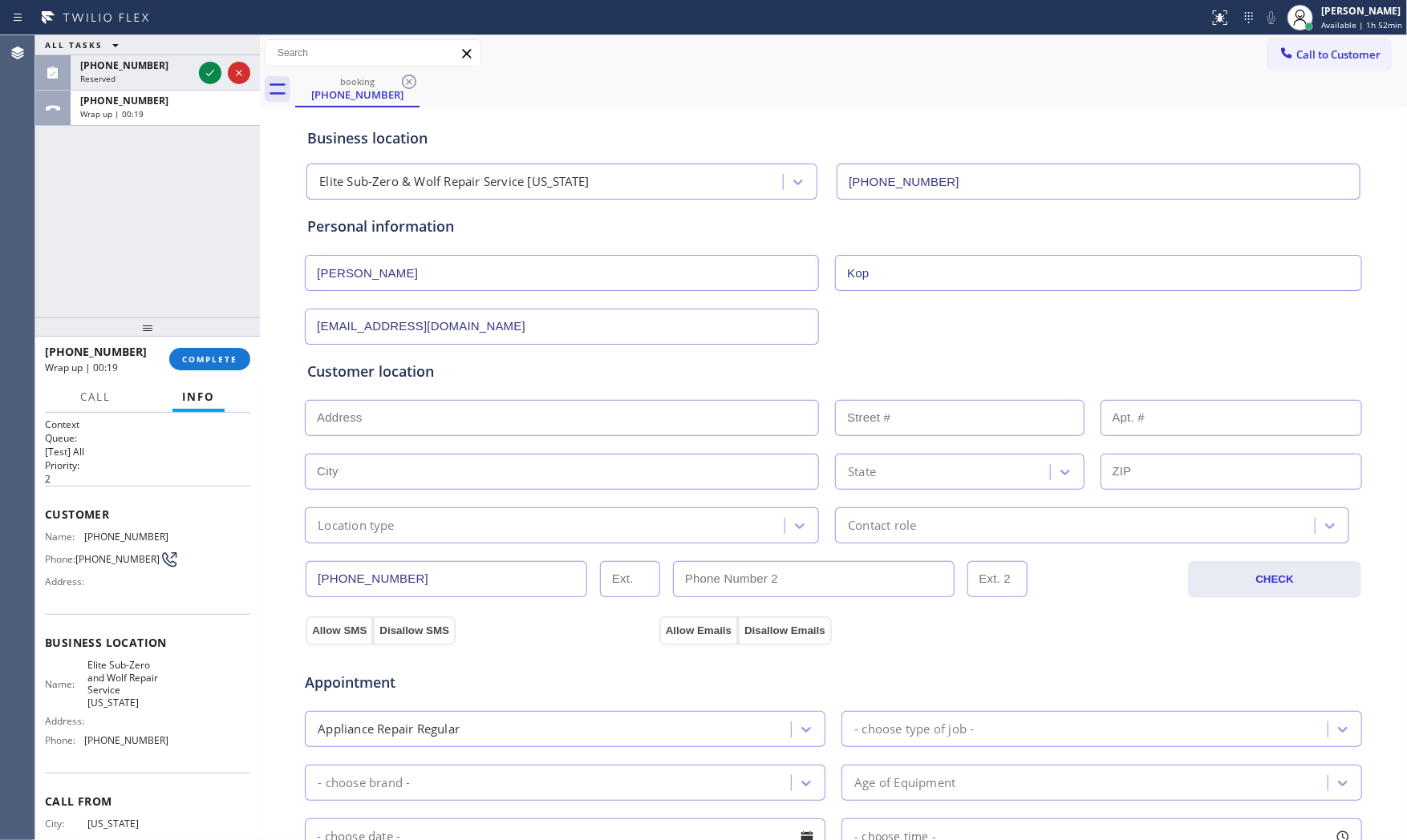
click at [458, 428] on input "text" at bounding box center [562, 418] width 514 height 36
paste input "10814 68th Dr, Forest Hills, NY 11375"
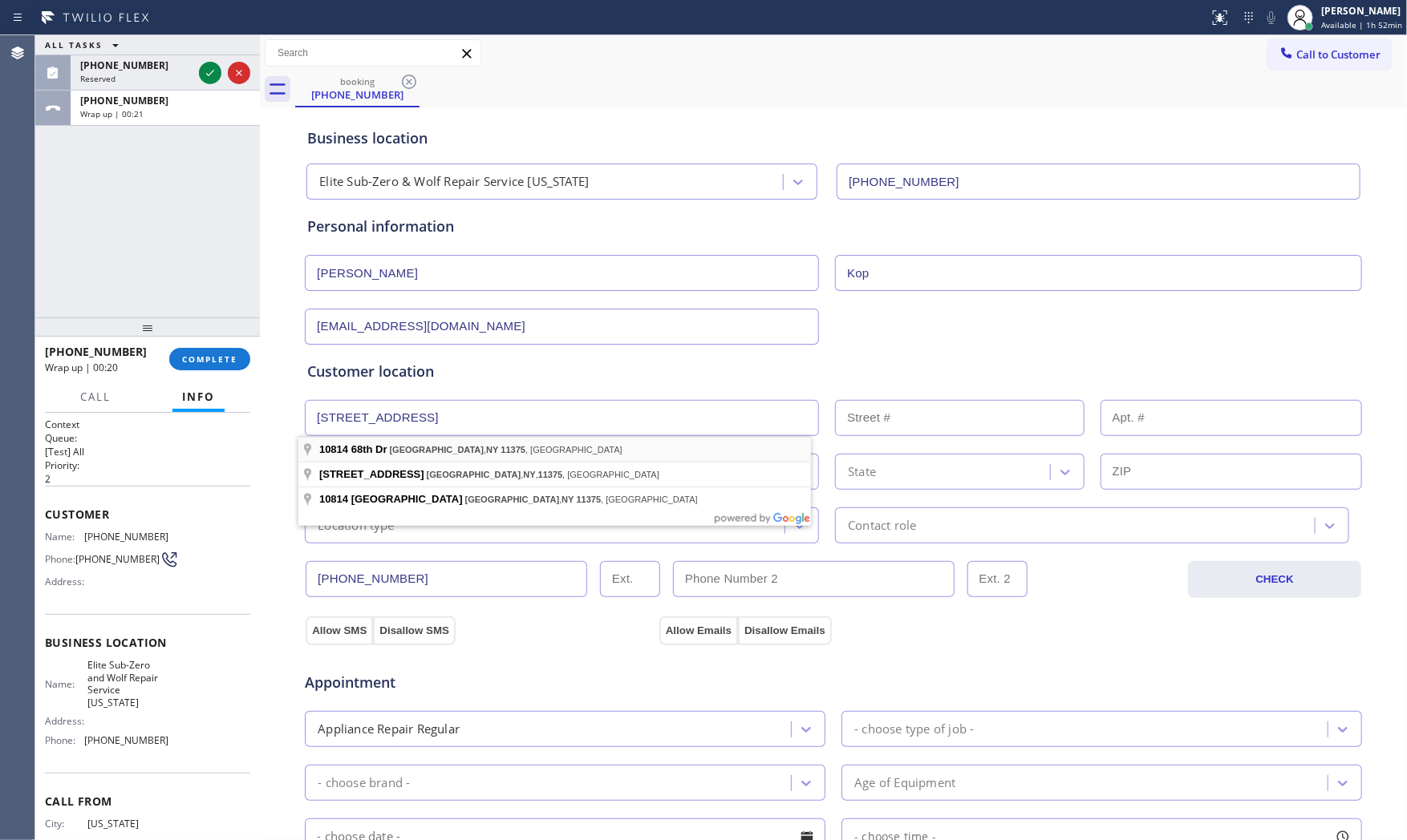
type input "108-14 68th Dr"
type input "108-14"
type input "Queens"
type input "11375"
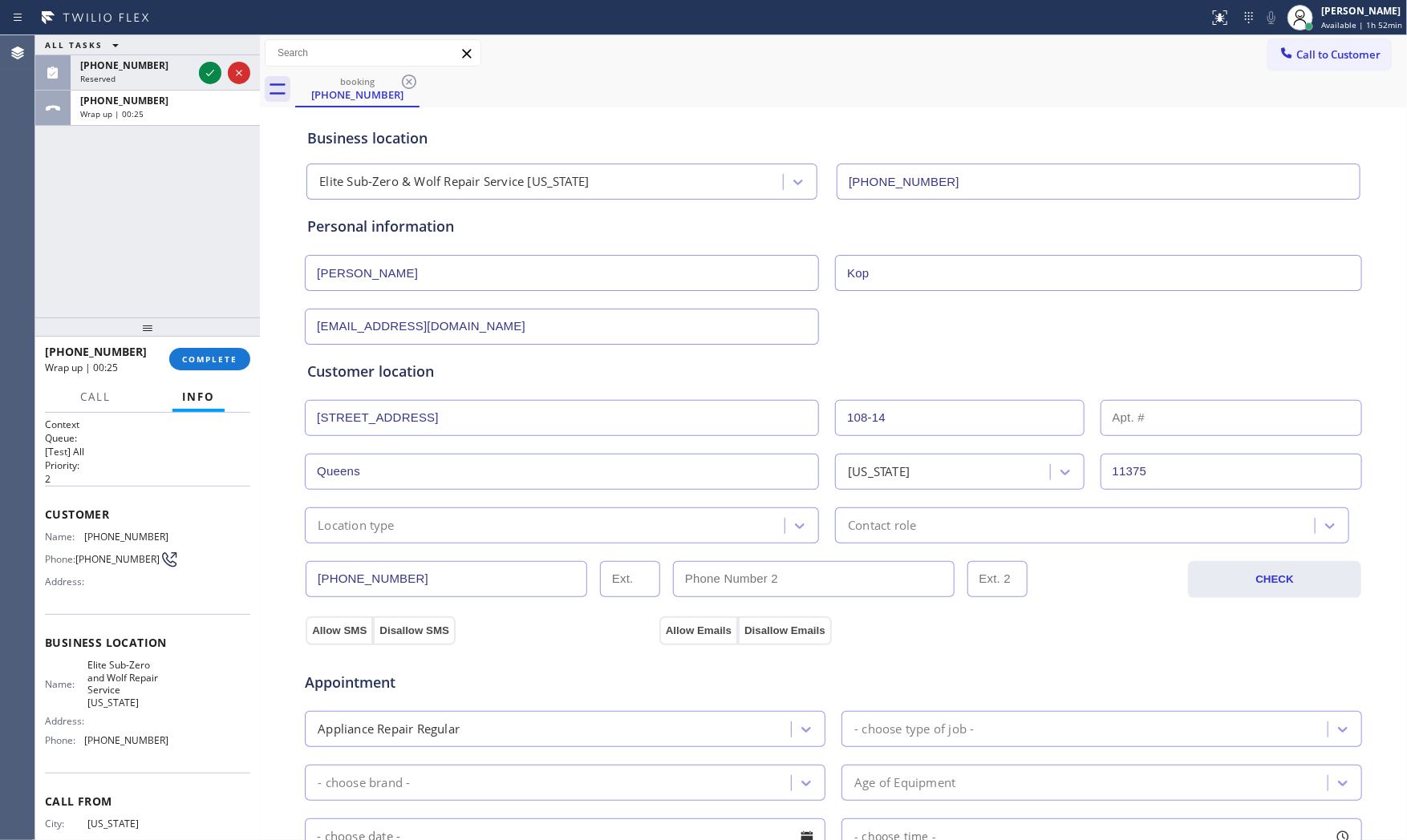
click at [387, 469] on input "Queens" at bounding box center [562, 471] width 514 height 36
click at [864, 470] on div "New York" at bounding box center [879, 472] width 62 height 19
click at [864, 469] on div "New York" at bounding box center [879, 472] width 62 height 19
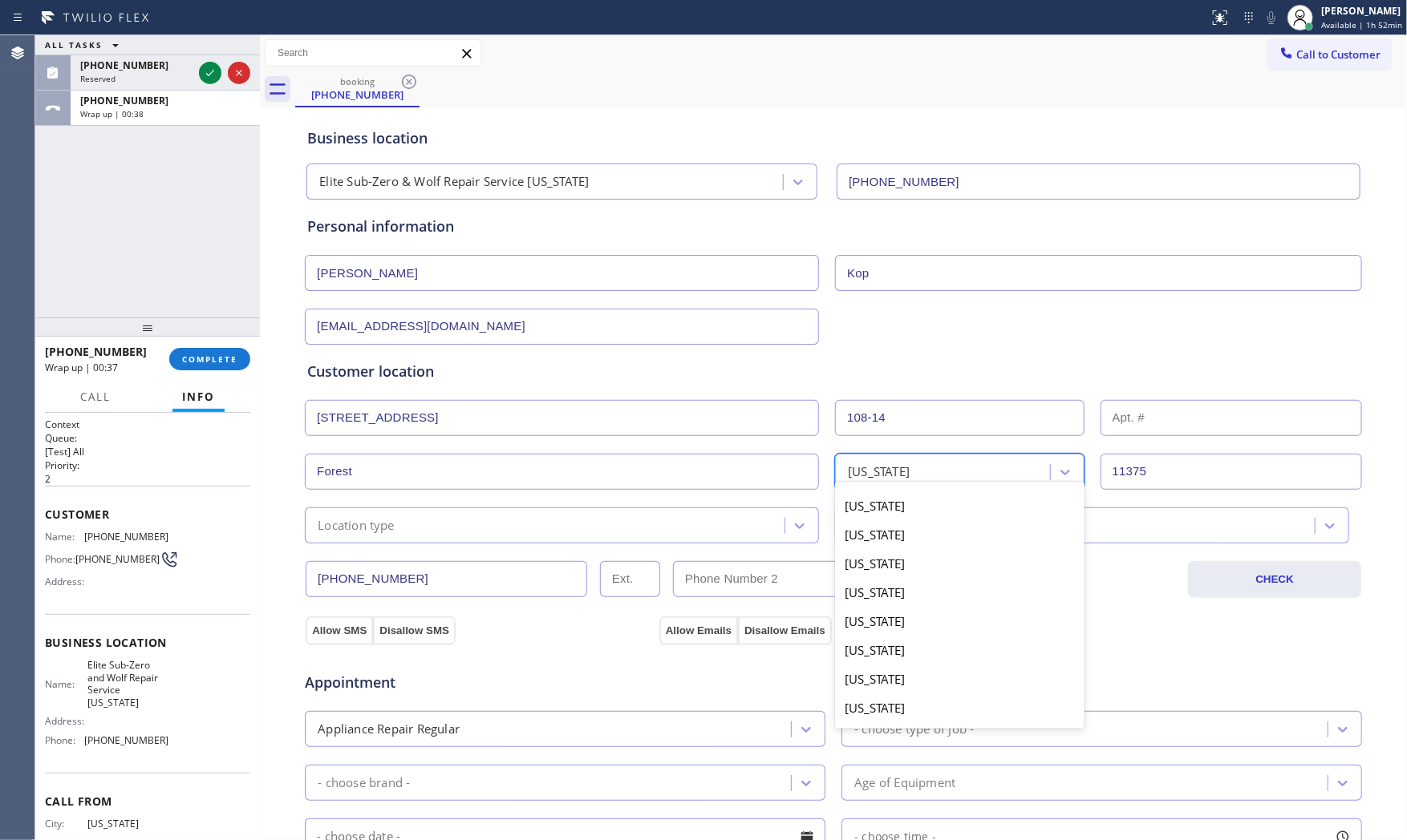
scroll to position [694, 0]
click at [864, 469] on div "New York" at bounding box center [879, 472] width 62 height 19
click at [429, 481] on input "Forest" at bounding box center [562, 471] width 514 height 36
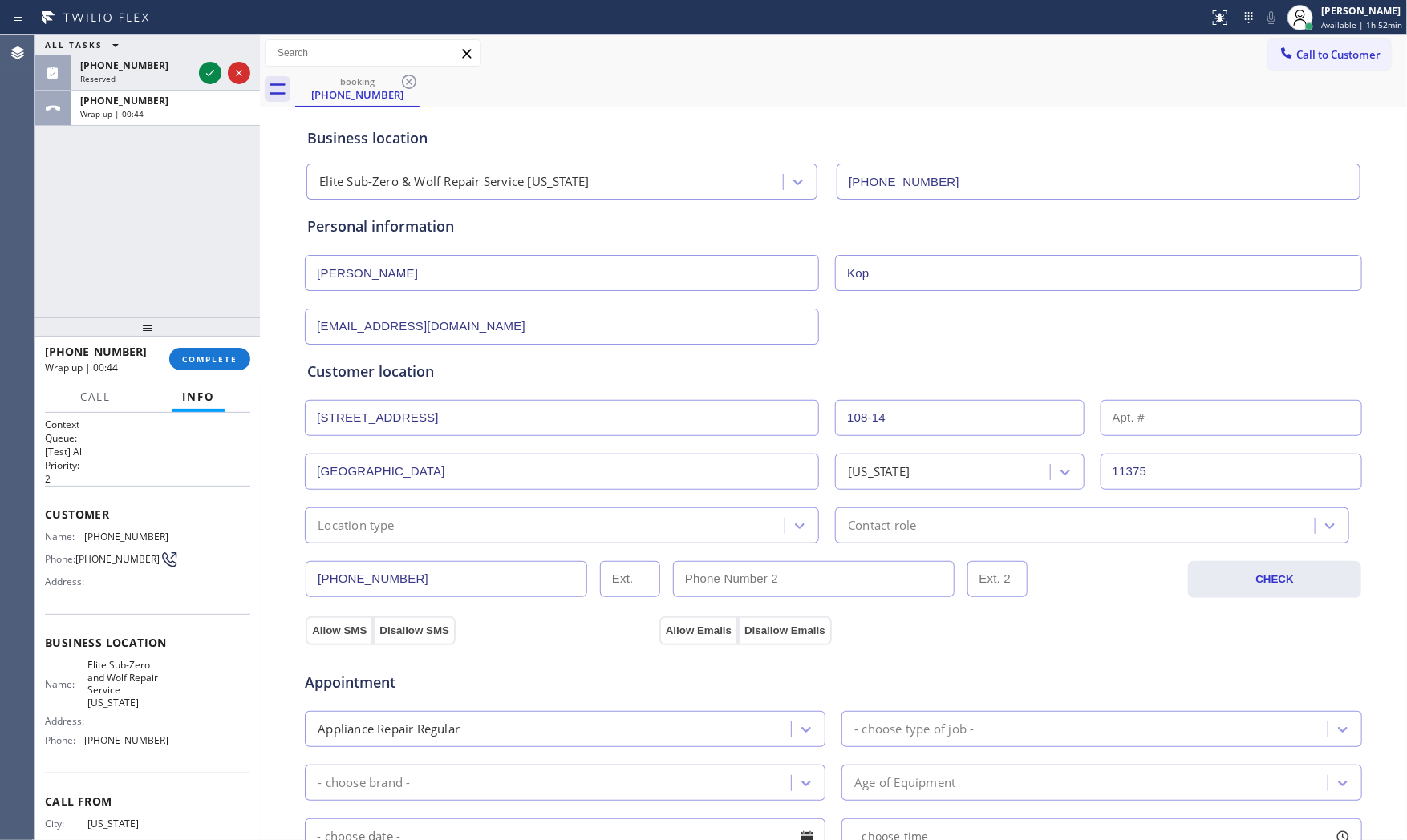
type input "Forest Hill"
click at [450, 532] on div "Location type" at bounding box center [546, 525] width 475 height 28
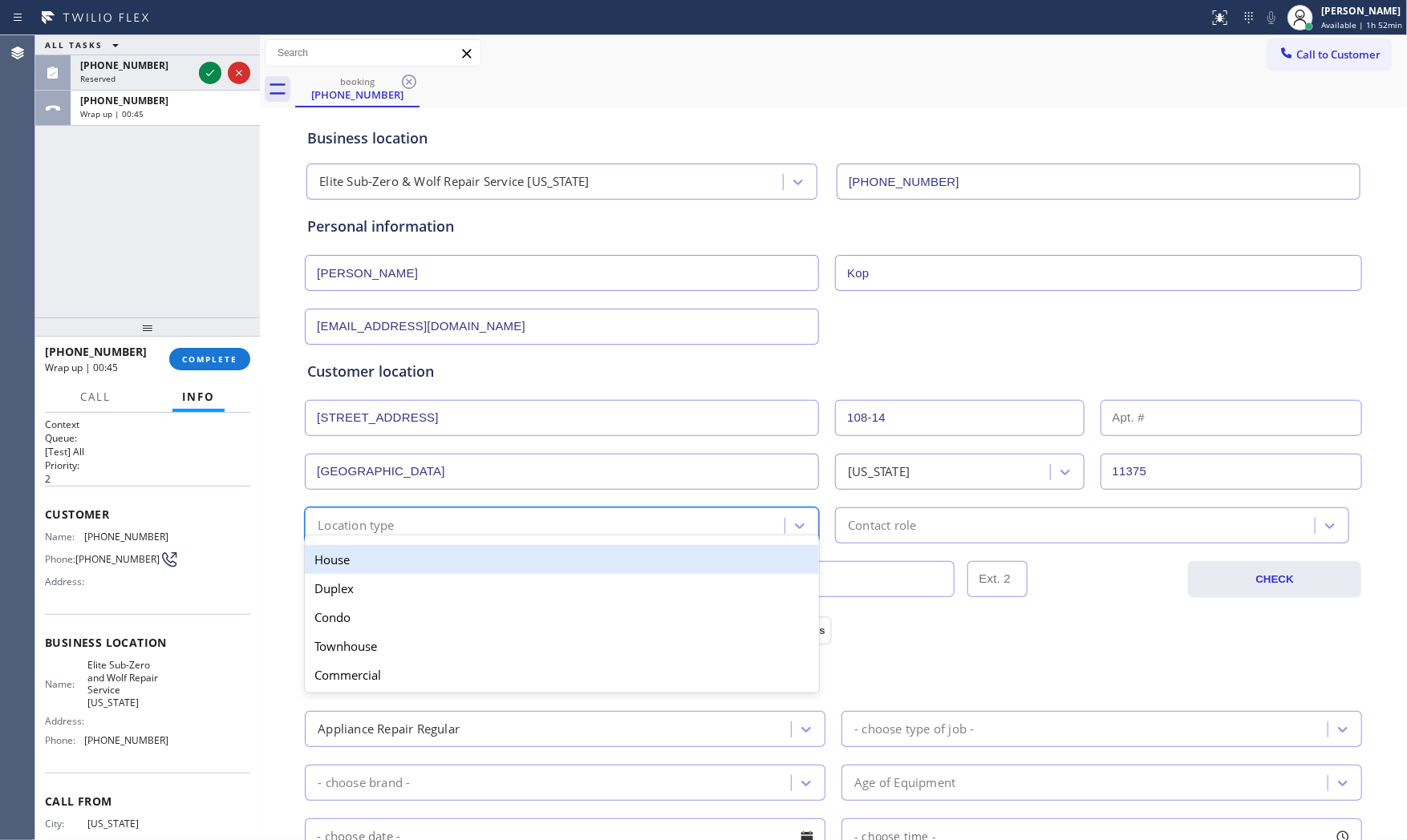
click at [421, 555] on div "House" at bounding box center [562, 560] width 514 height 29
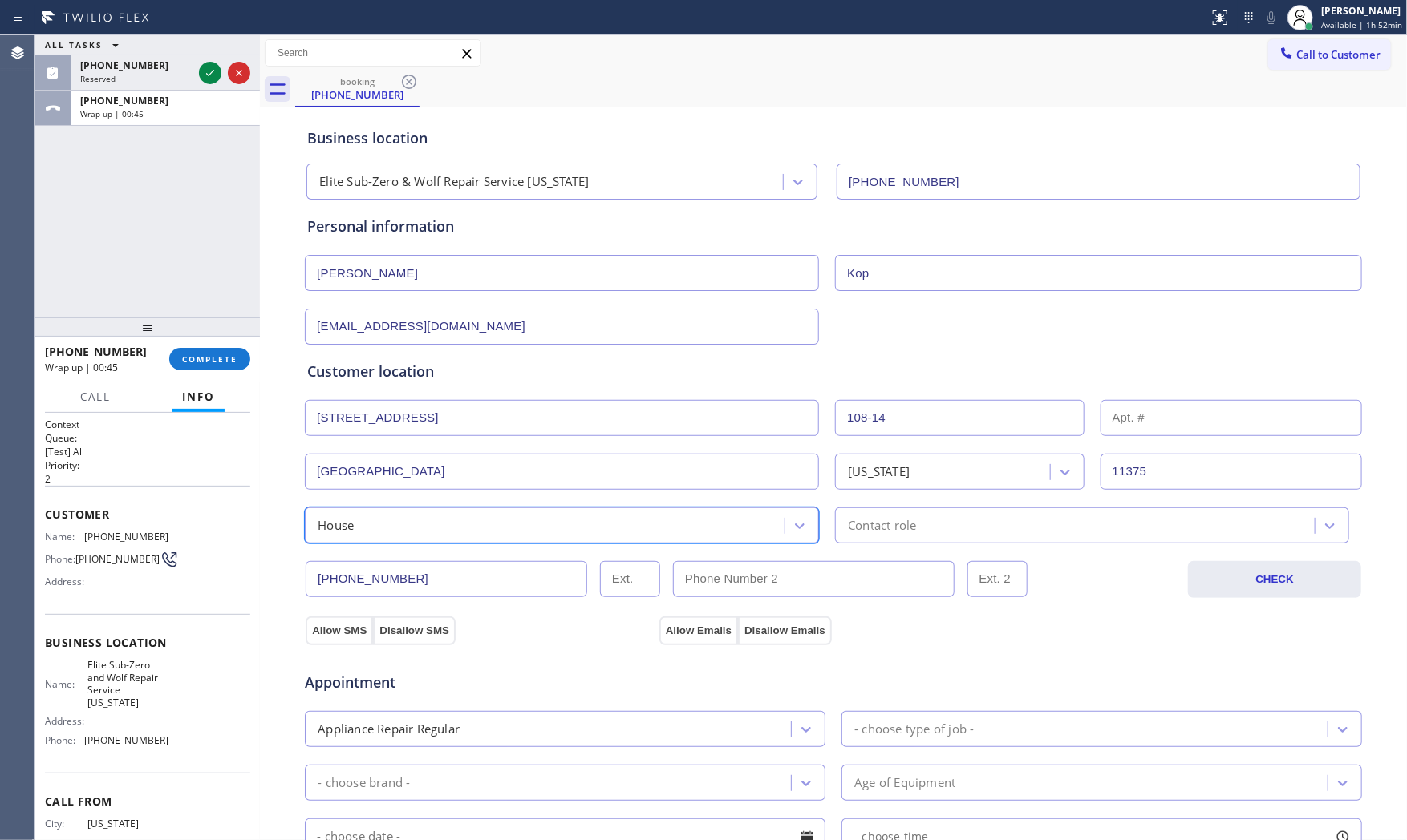
click at [988, 535] on div "Contact role" at bounding box center [1092, 526] width 514 height 36
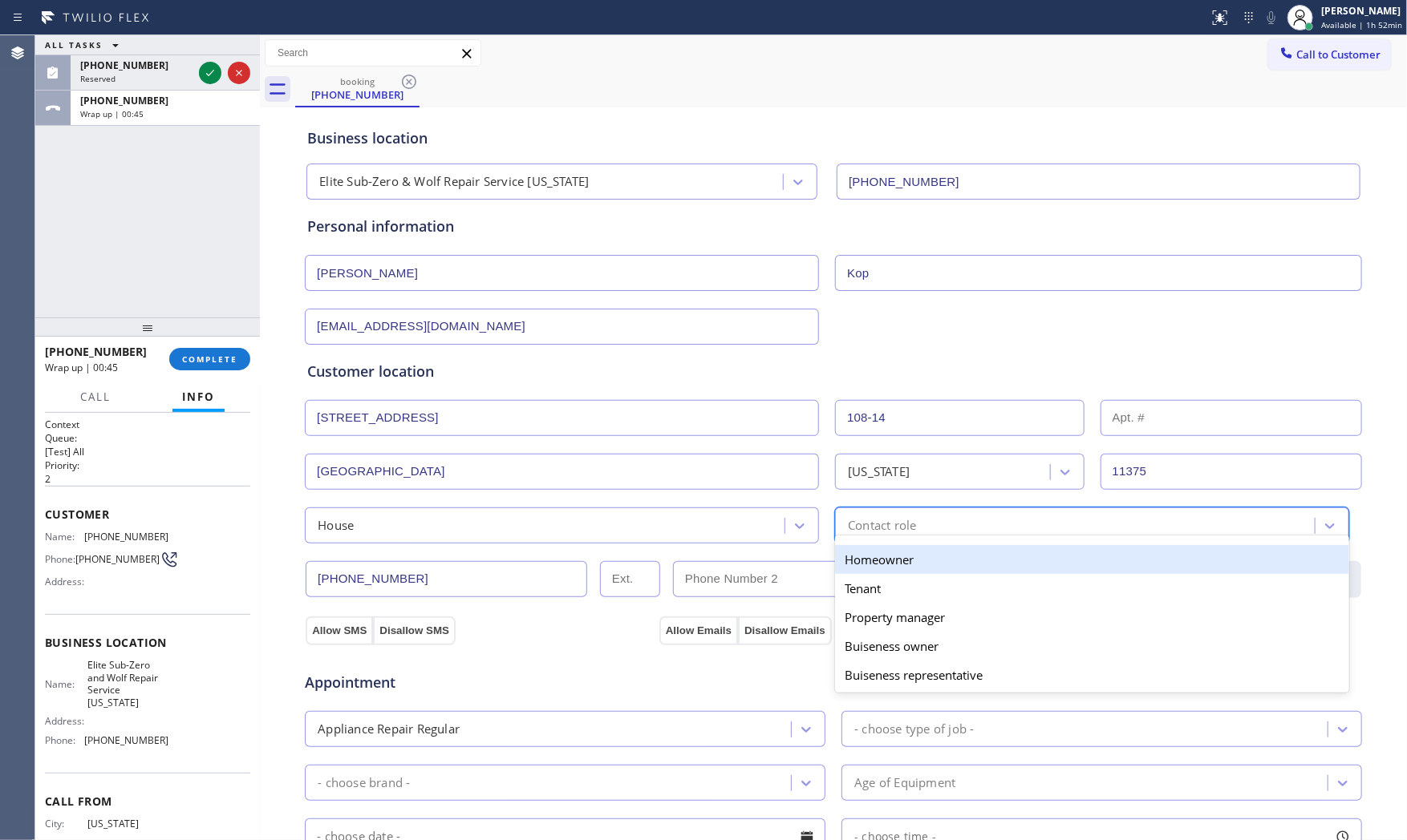
click at [919, 556] on div "Homeowner" at bounding box center [1092, 560] width 514 height 29
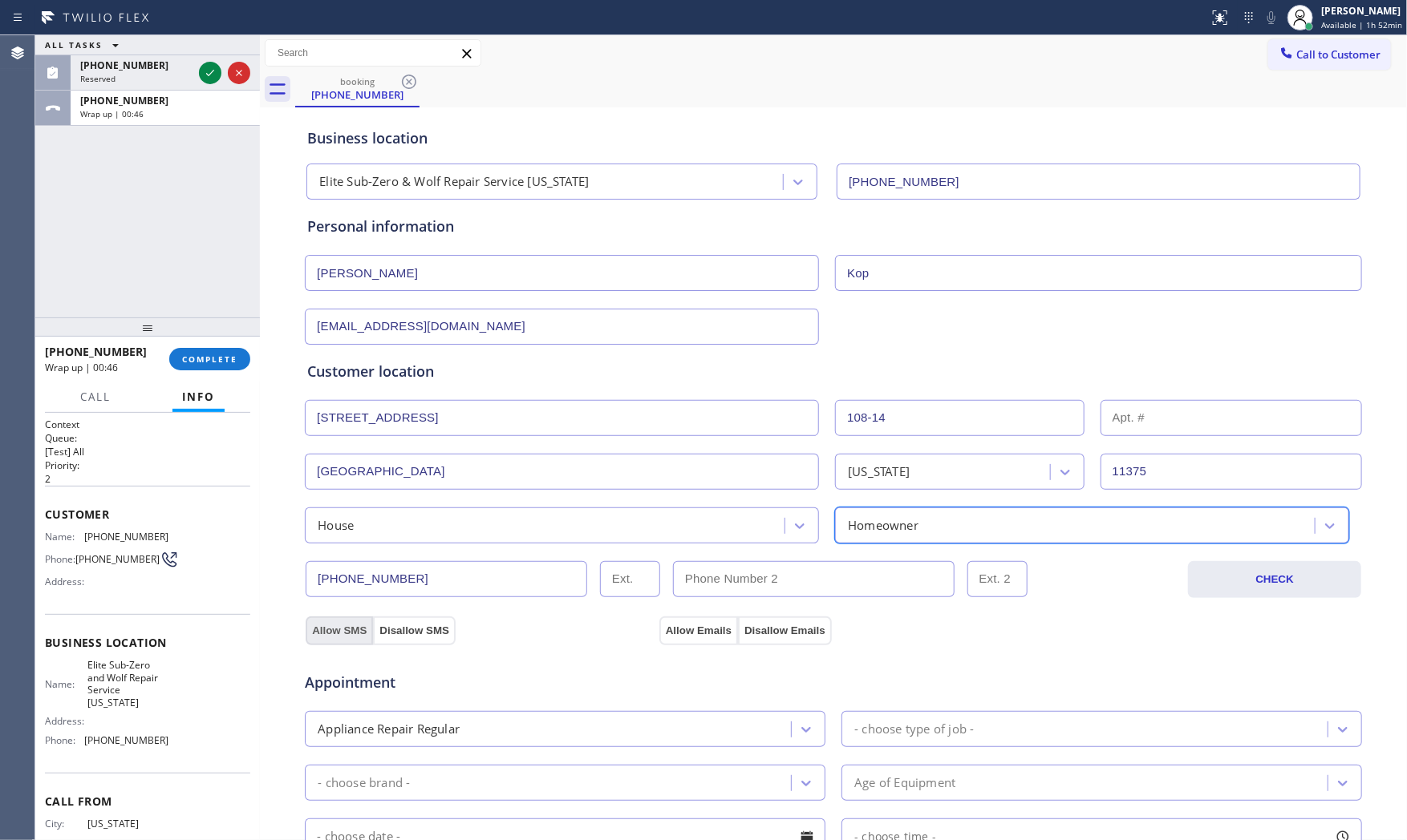
click at [308, 623] on button "Allow SMS" at bounding box center [339, 631] width 67 height 29
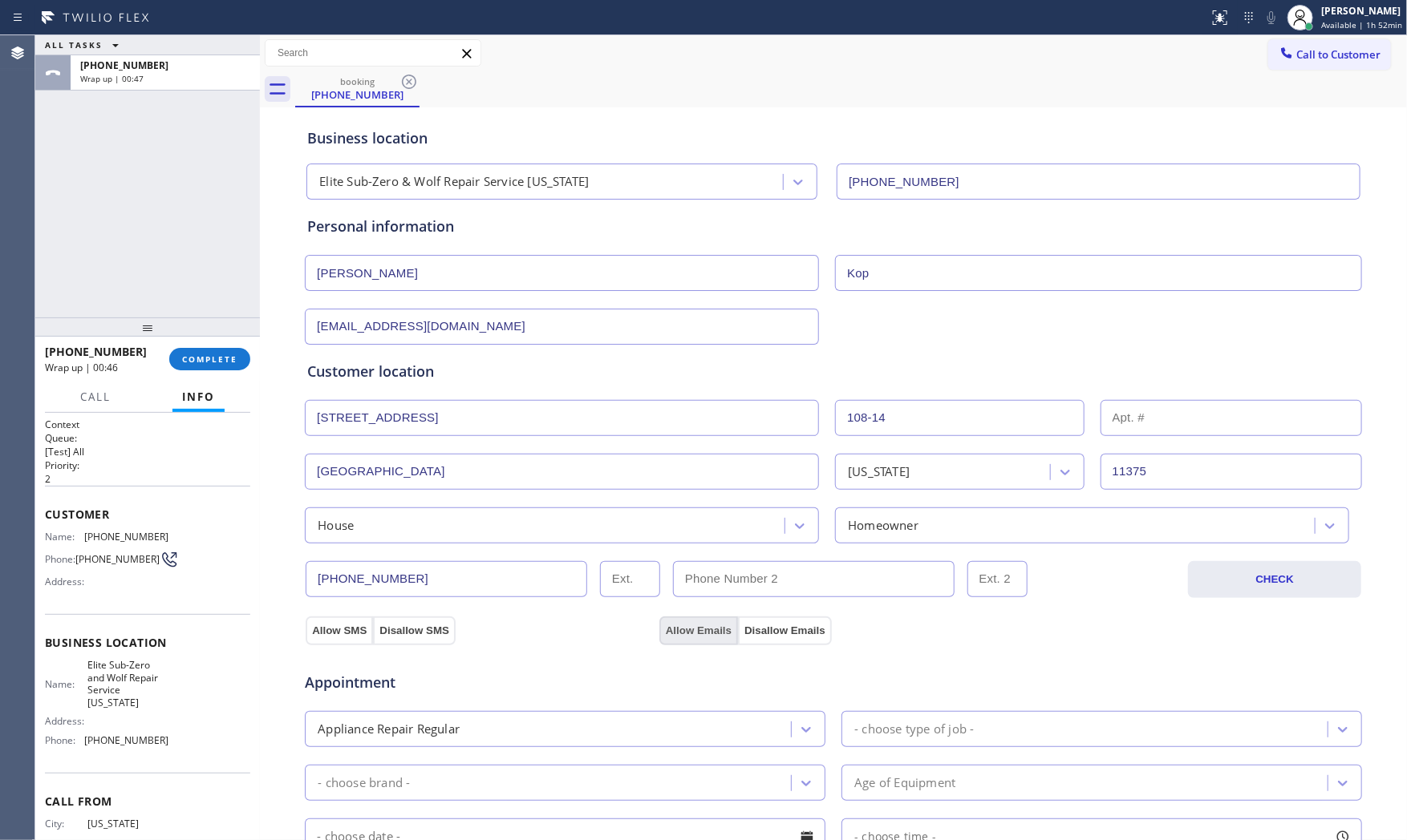
click at [681, 635] on button "Allow Emails" at bounding box center [698, 631] width 79 height 29
click at [935, 724] on div "- choose type of job -" at bounding box center [913, 730] width 120 height 19
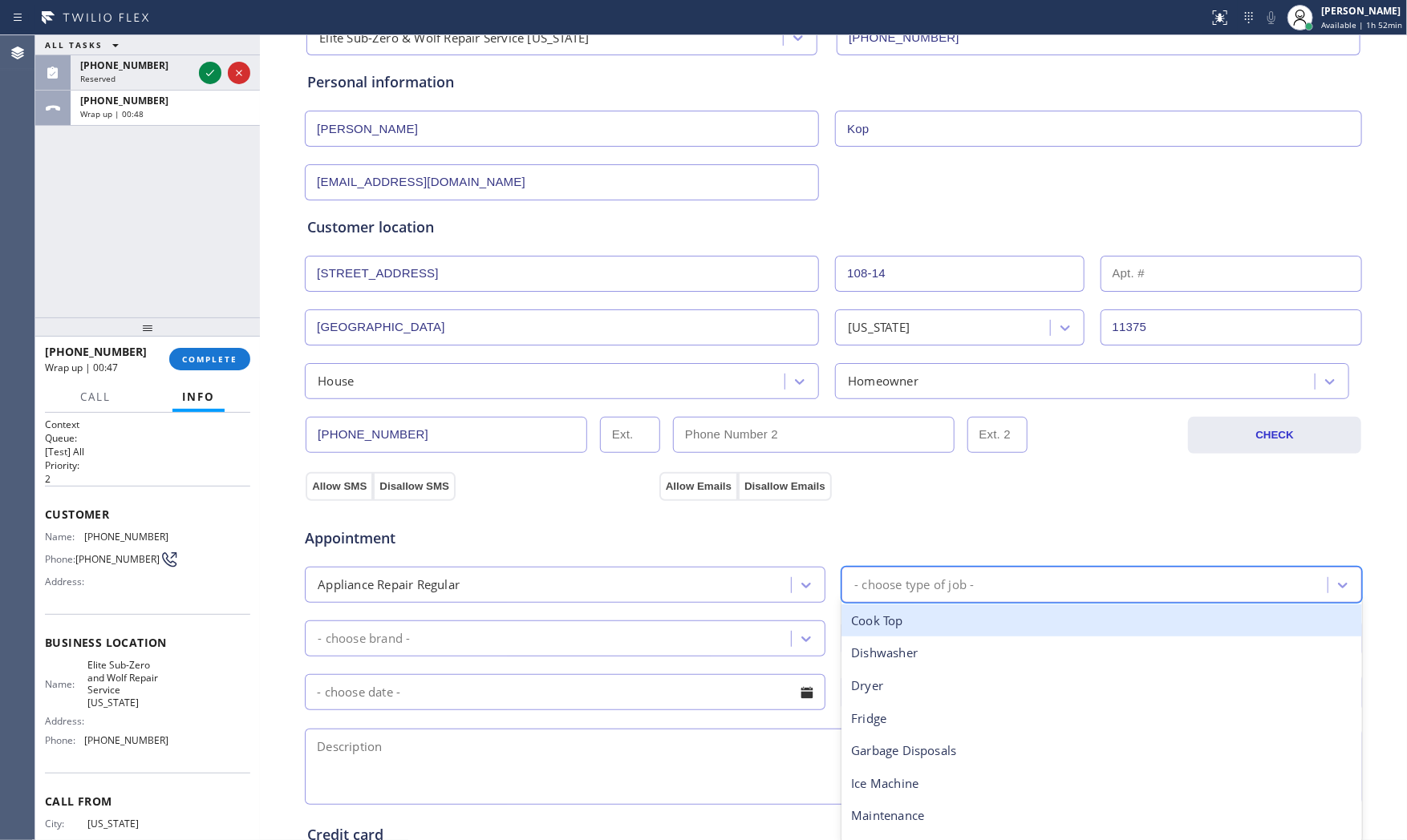
scroll to position [178, 0]
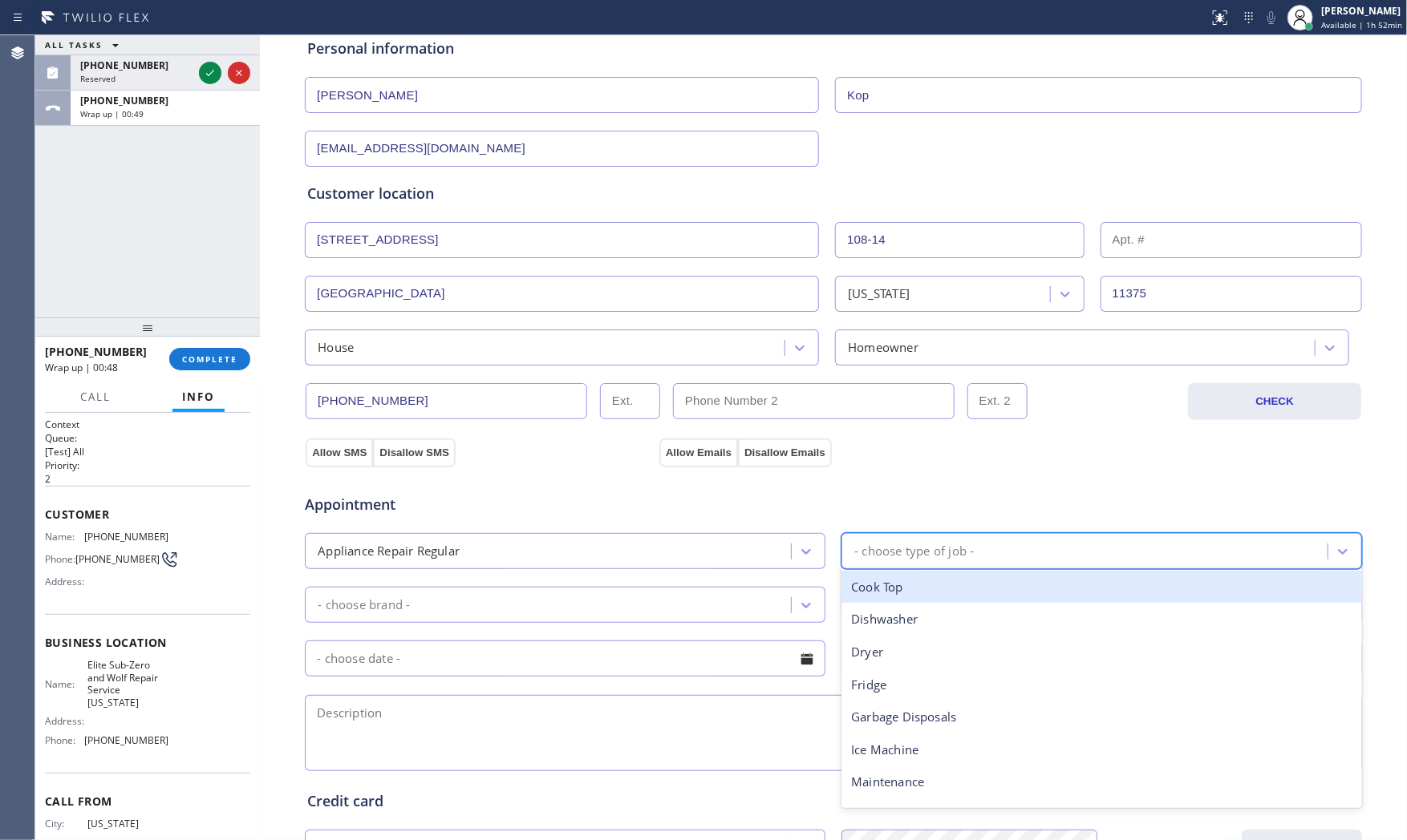
type input "f"
drag, startPoint x: 918, startPoint y: 589, endPoint x: 774, endPoint y: 602, distance: 144.6
click at [912, 589] on div "Fridge" at bounding box center [1101, 587] width 521 height 33
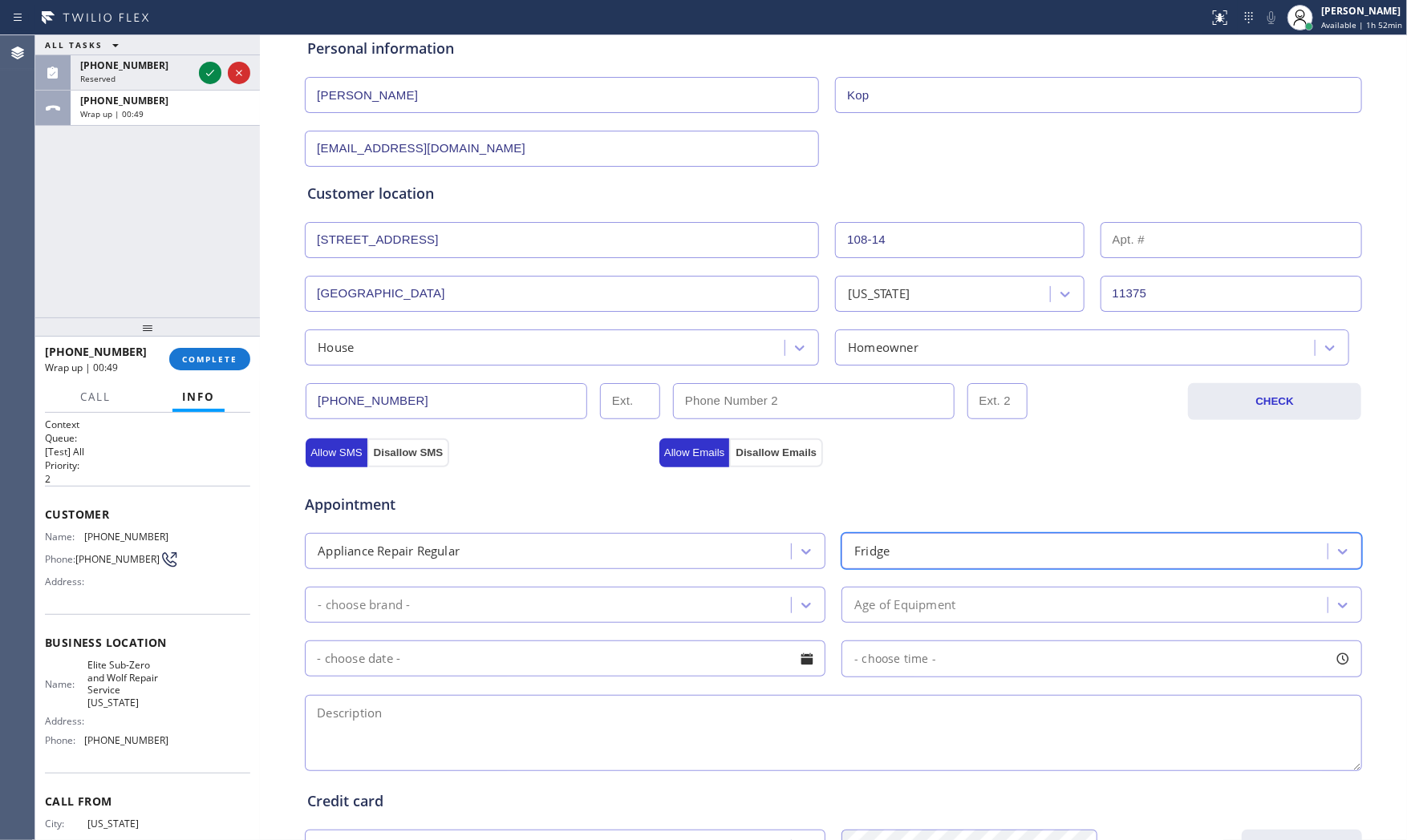
click at [587, 610] on div "- choose brand -" at bounding box center [550, 605] width 481 height 28
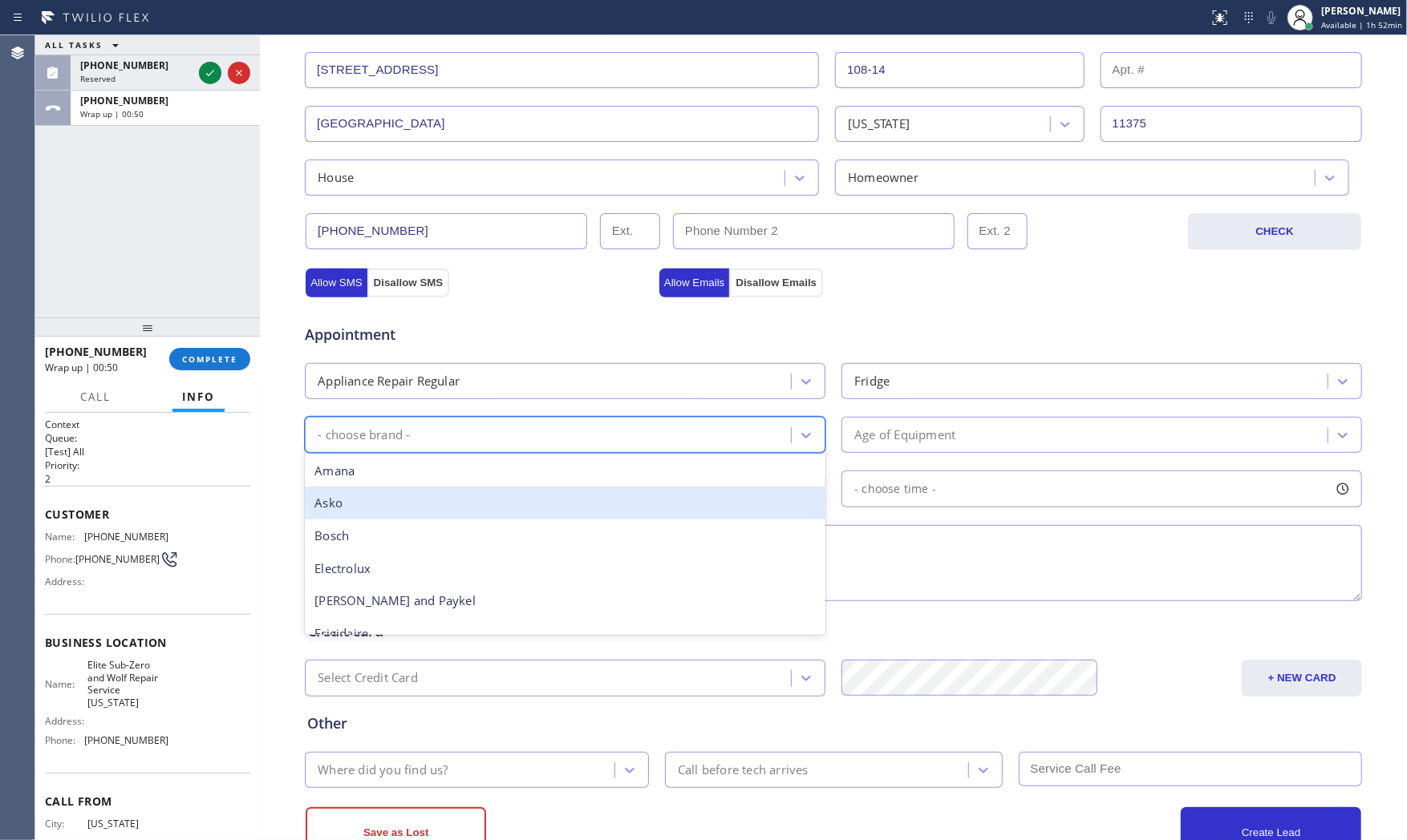
scroll to position [356, 0]
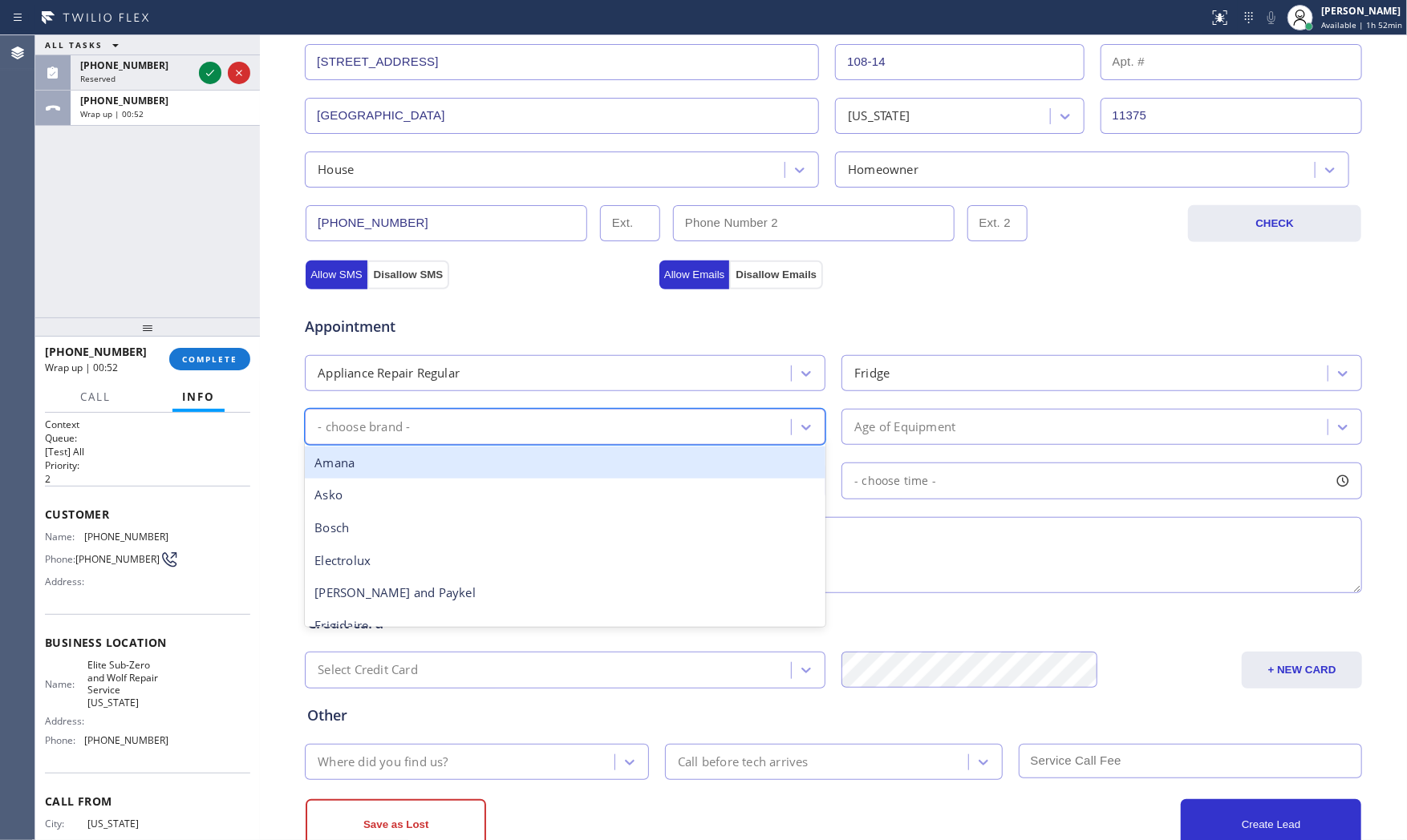
drag, startPoint x: 600, startPoint y: 387, endPoint x: 592, endPoint y: 380, distance: 10.6
click at [600, 386] on div "Appliance Repair Regular" at bounding box center [550, 373] width 481 height 28
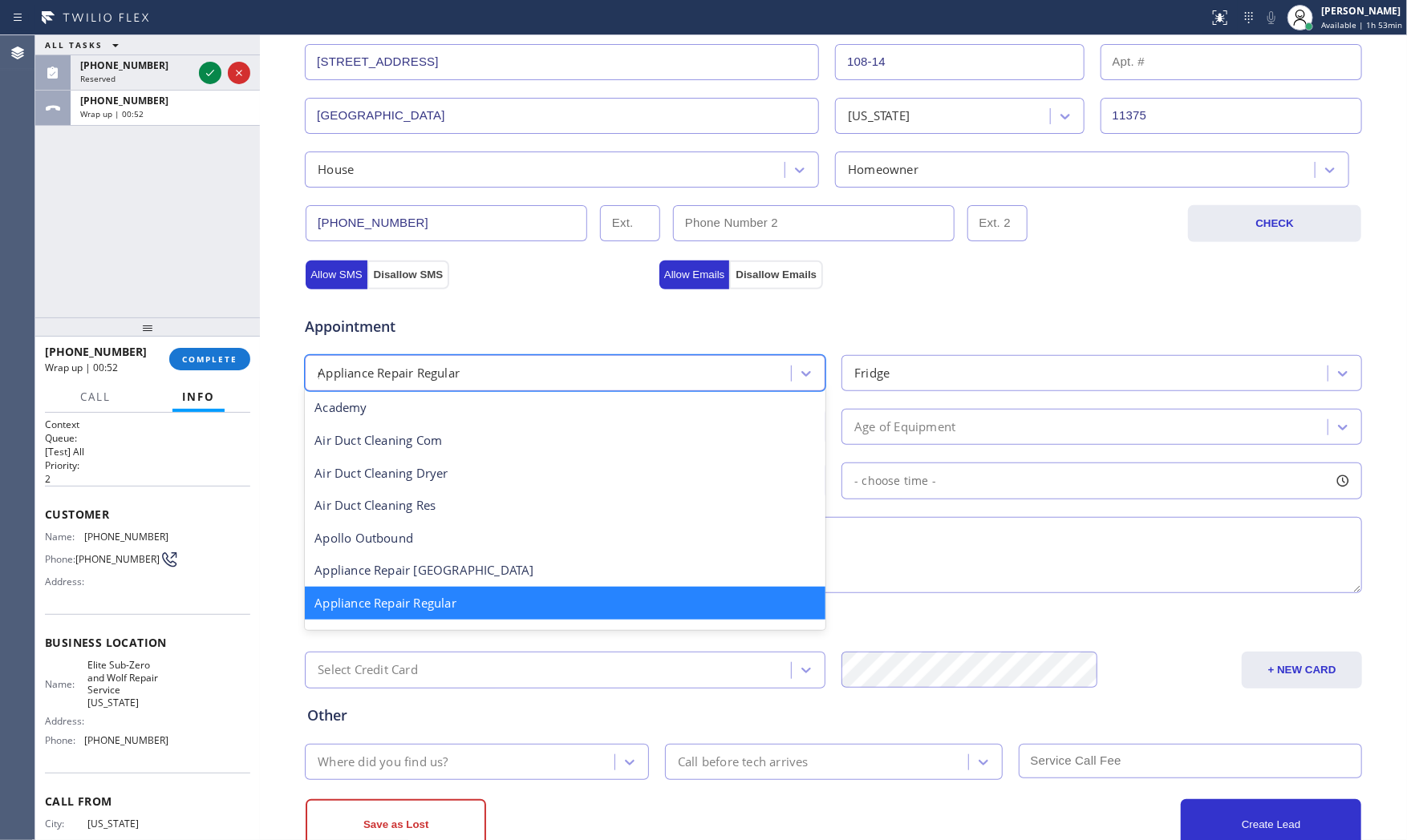
scroll to position [0, 0]
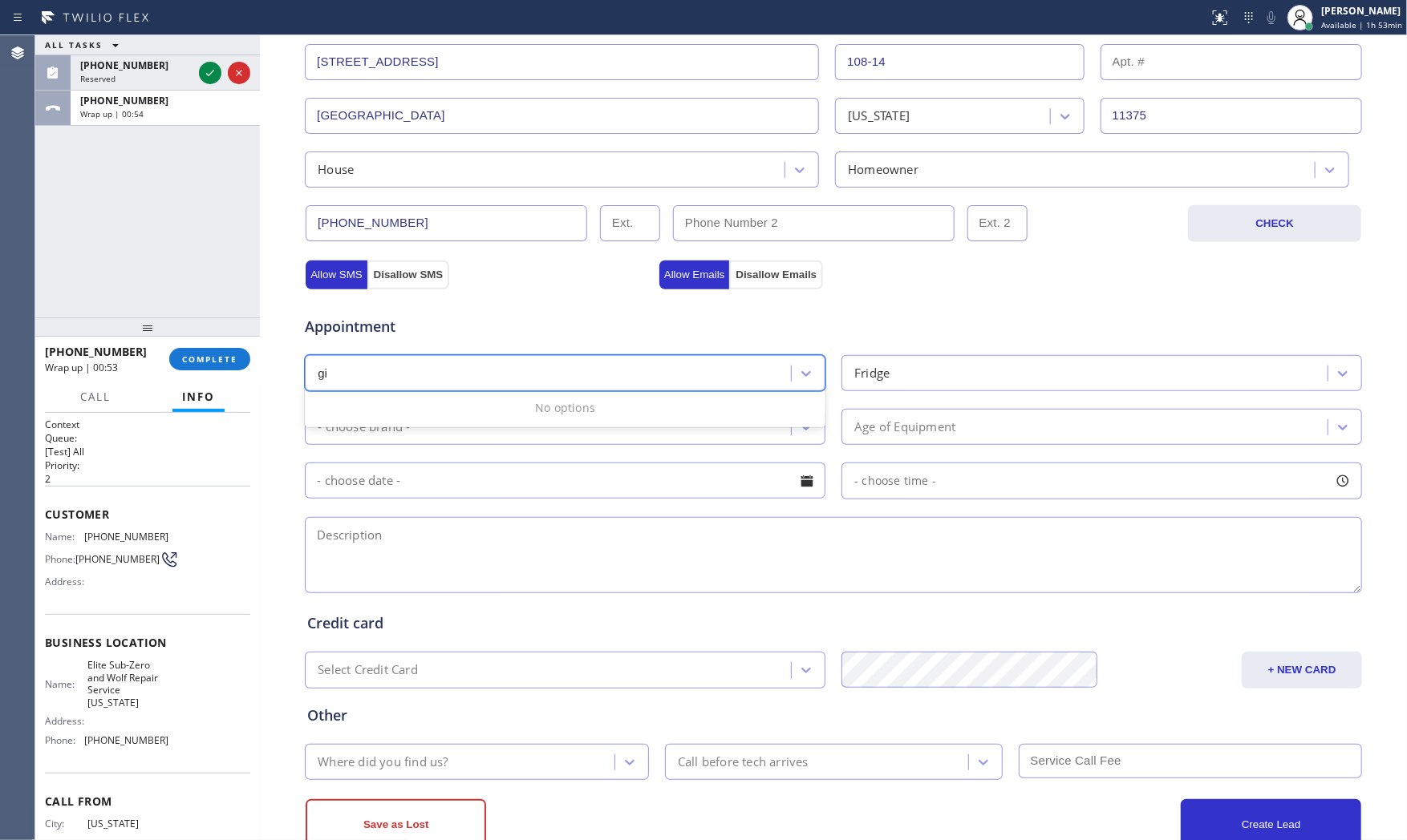
type input "g"
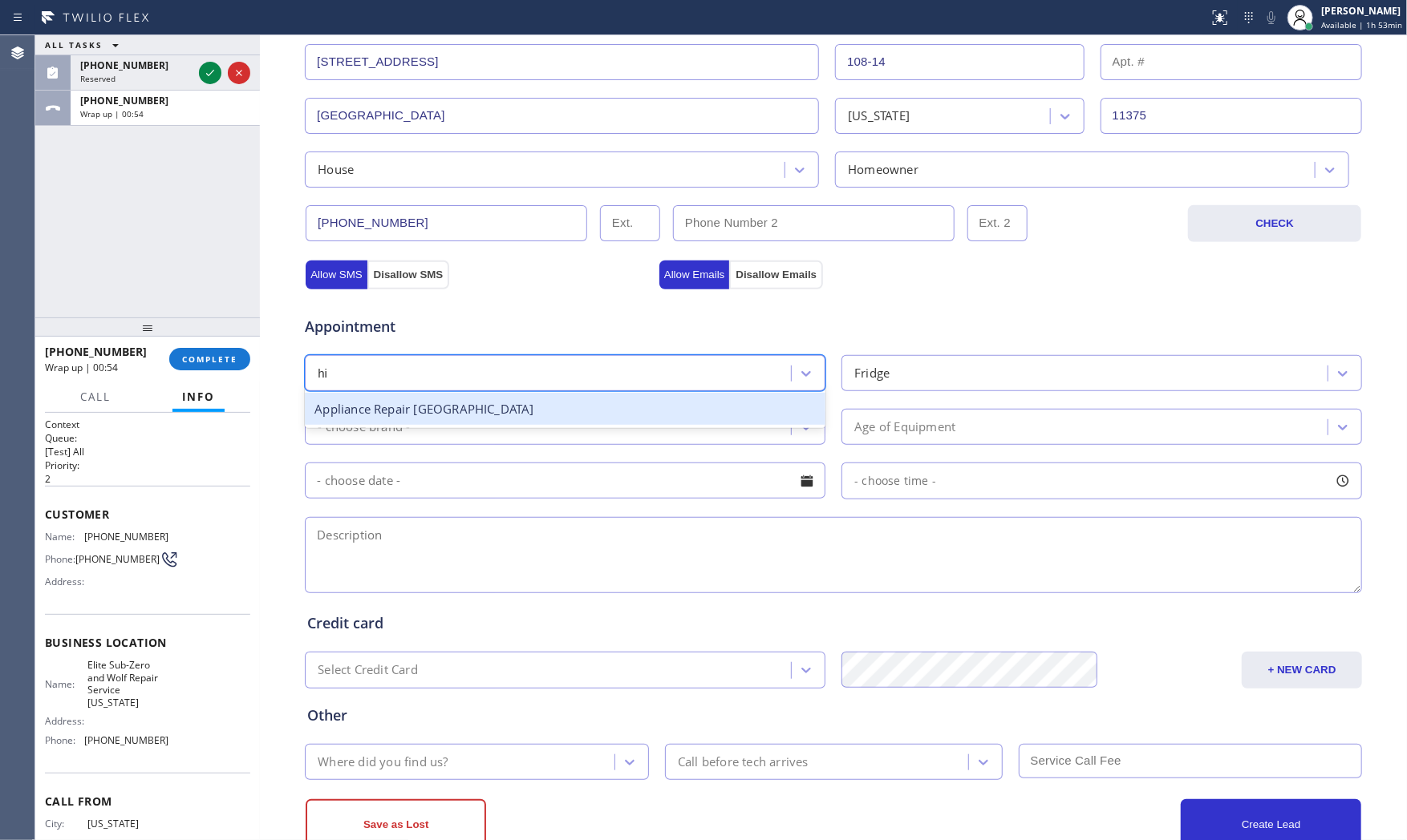
type input "hig"
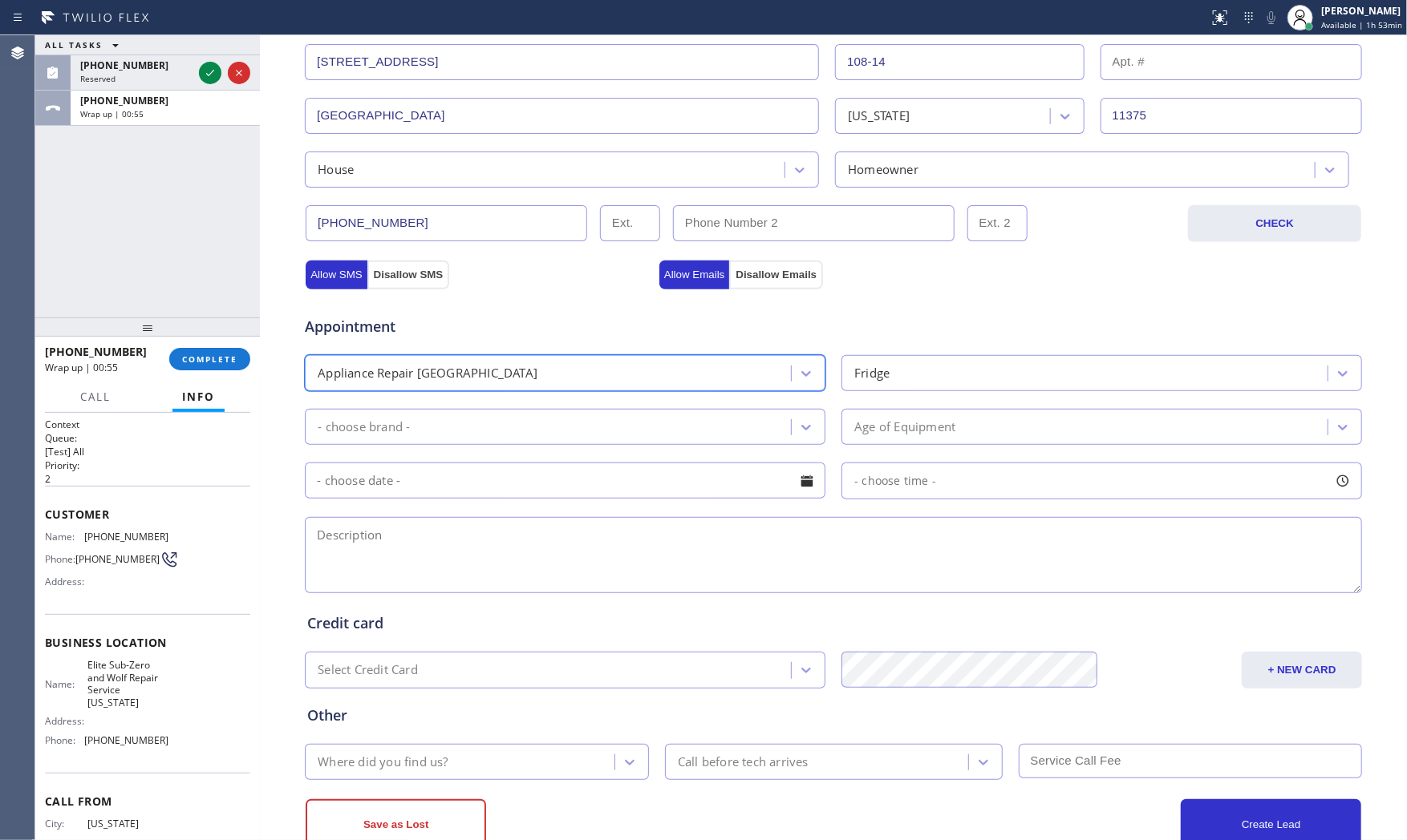
click at [515, 443] on div "- choose brand -" at bounding box center [565, 426] width 521 height 36
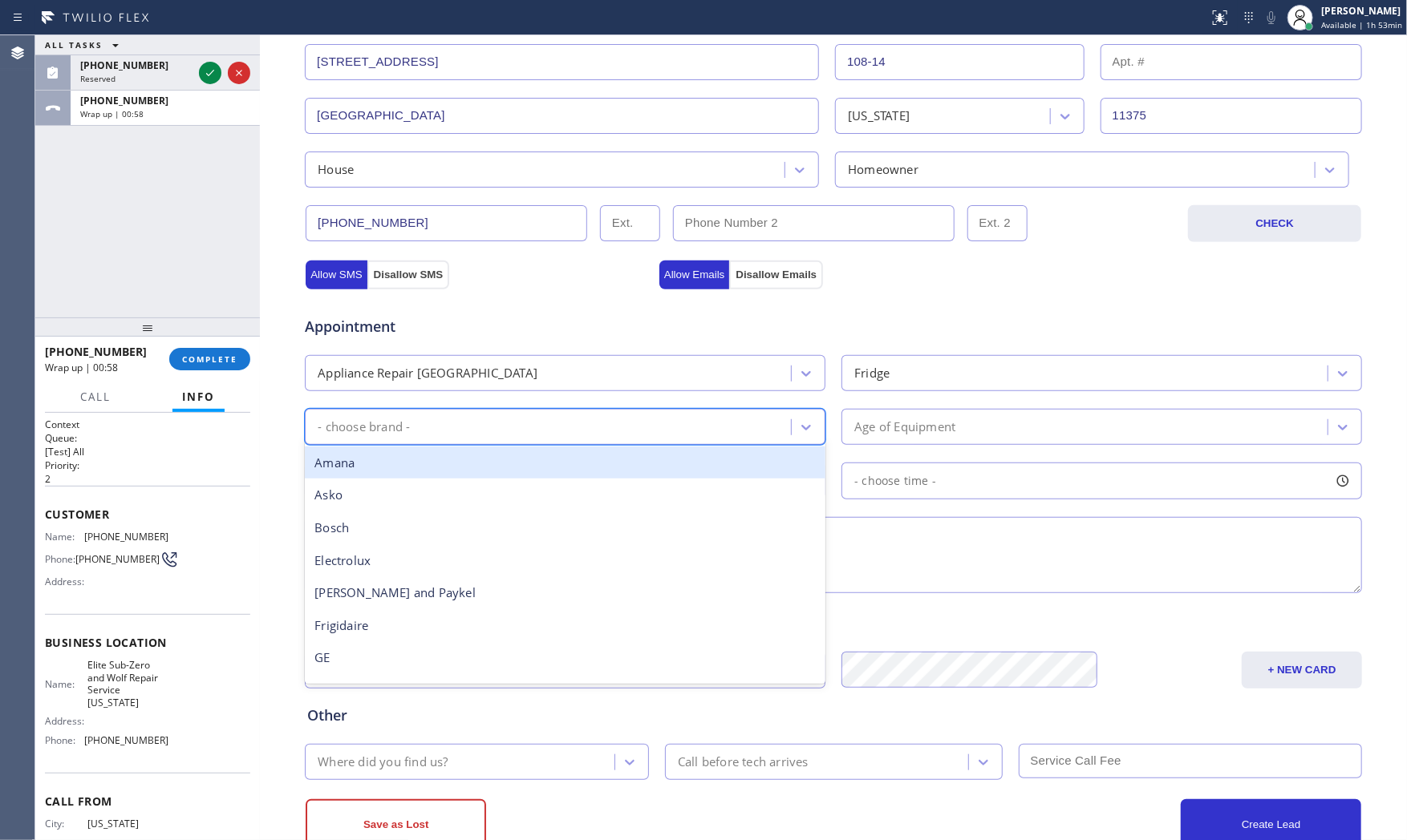
click at [910, 370] on div "Fridge" at bounding box center [1087, 373] width 481 height 28
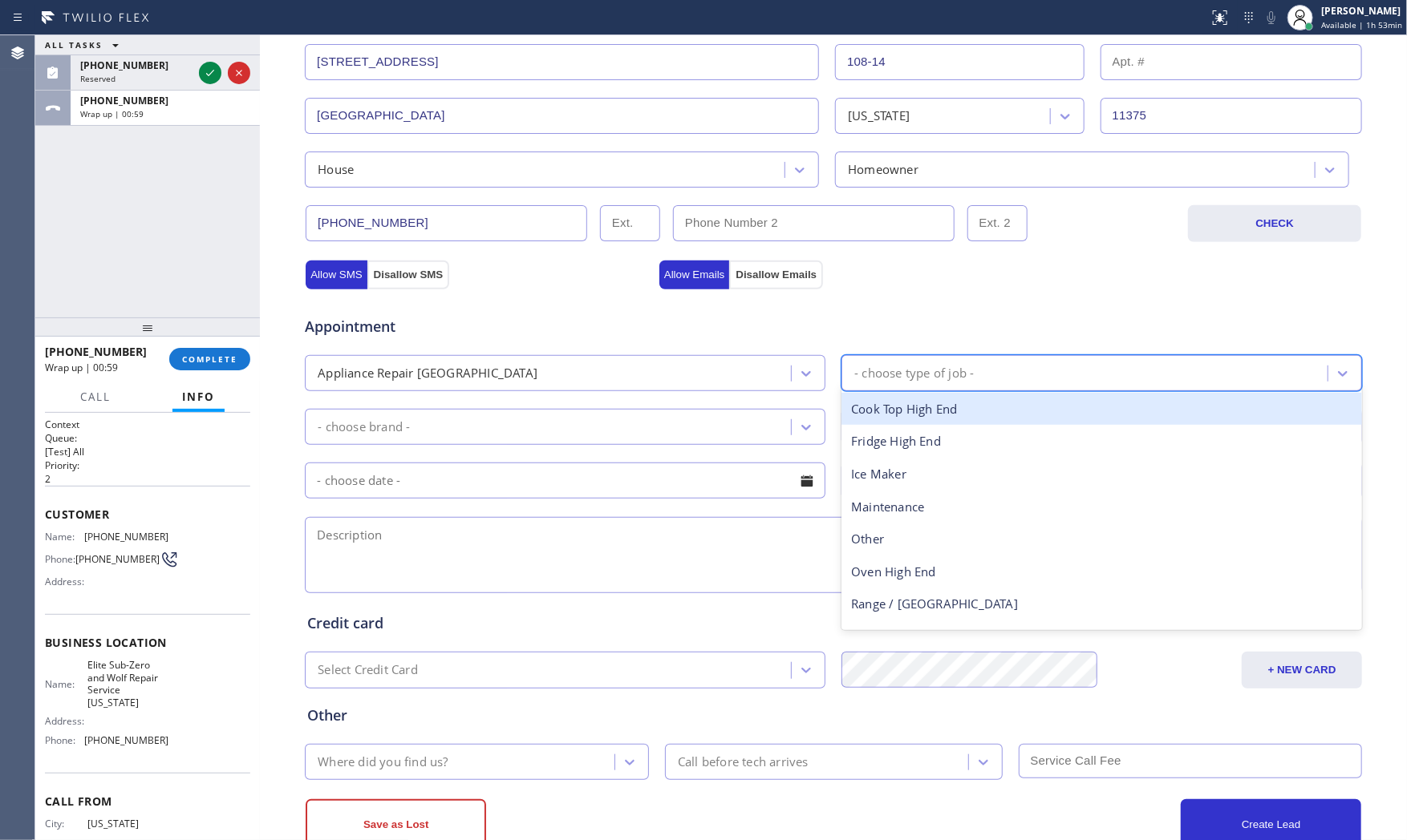
type input "f"
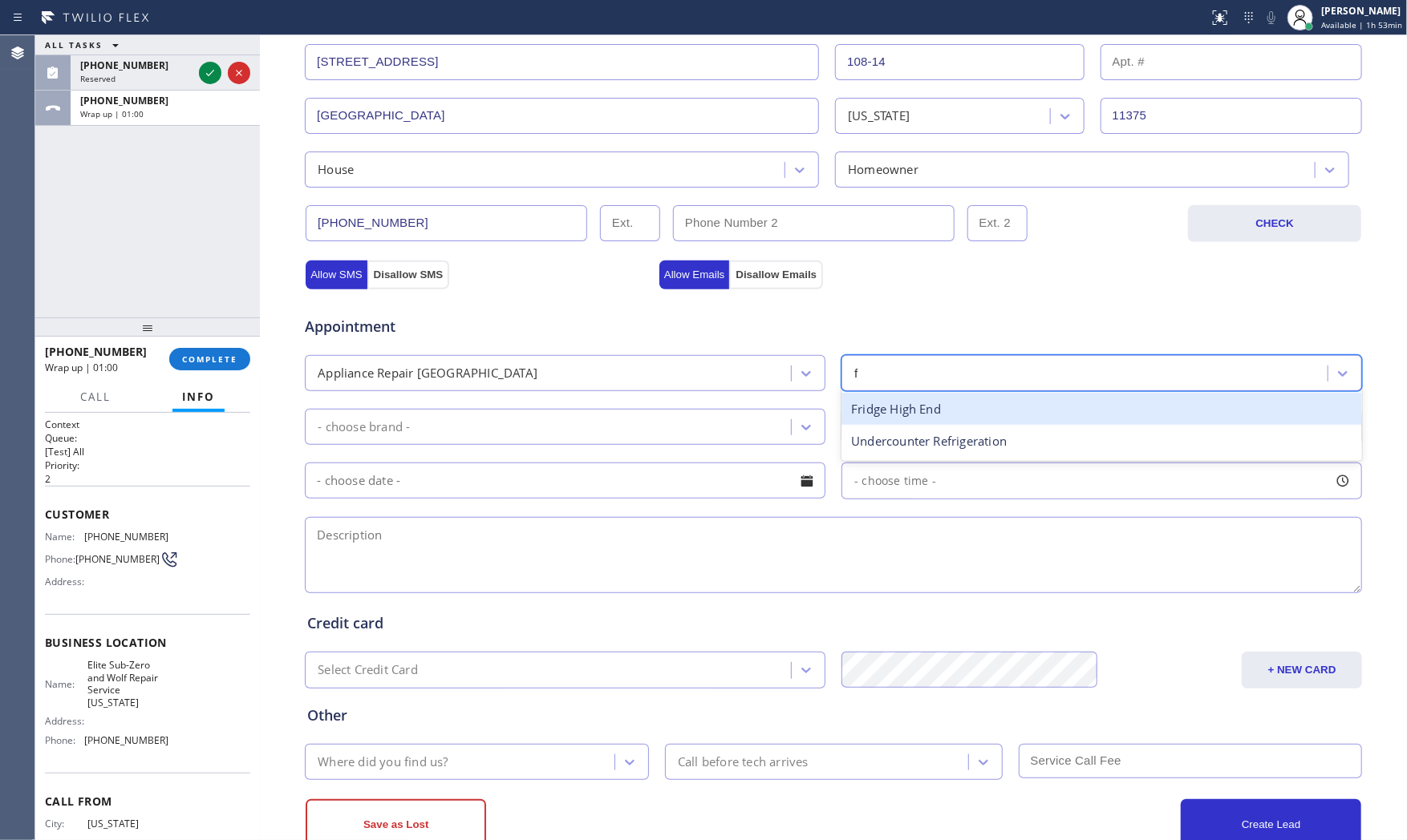
click at [900, 402] on div "Fridge High End" at bounding box center [1101, 409] width 521 height 33
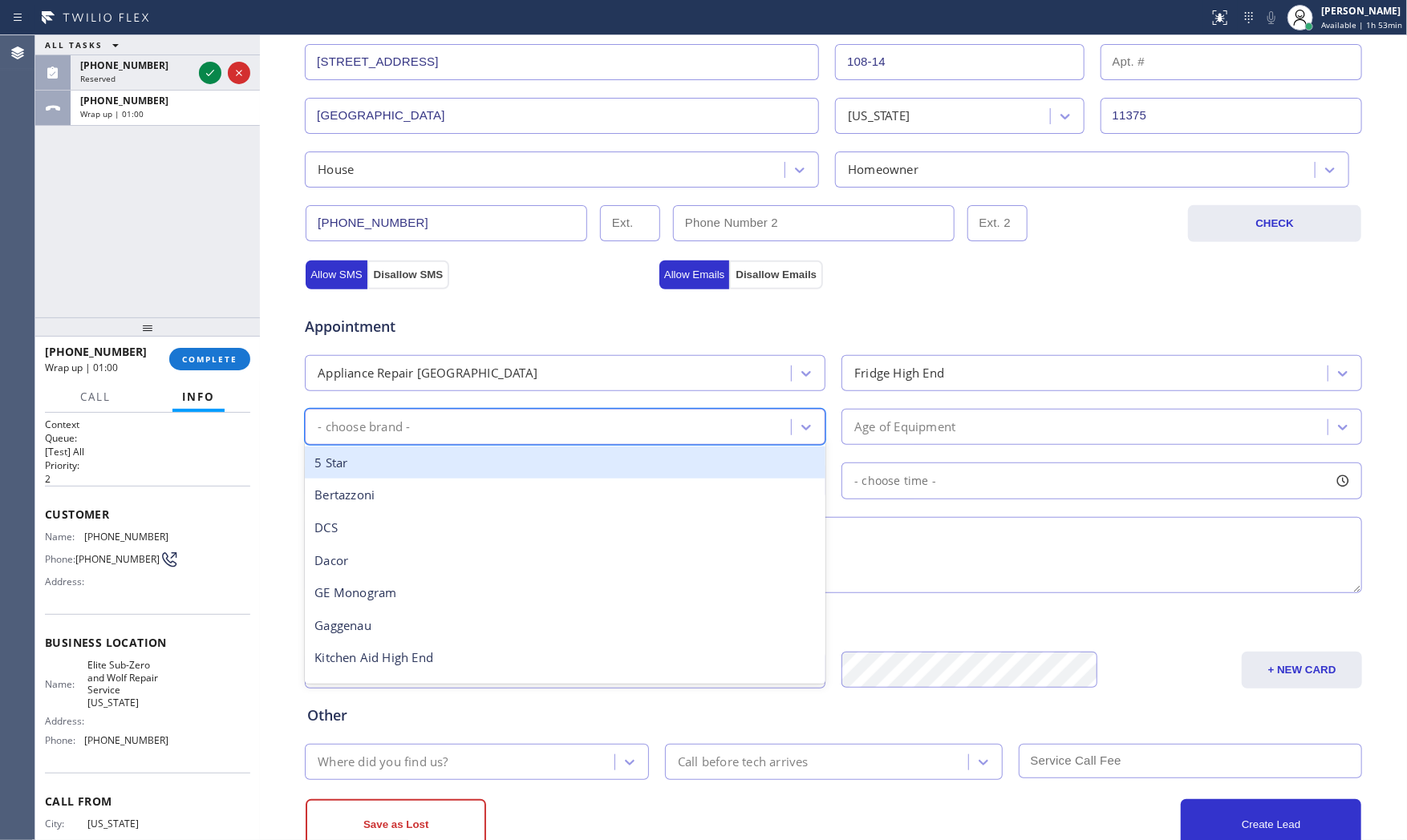
click at [592, 427] on div "- choose brand -" at bounding box center [550, 426] width 481 height 28
type input "sub"
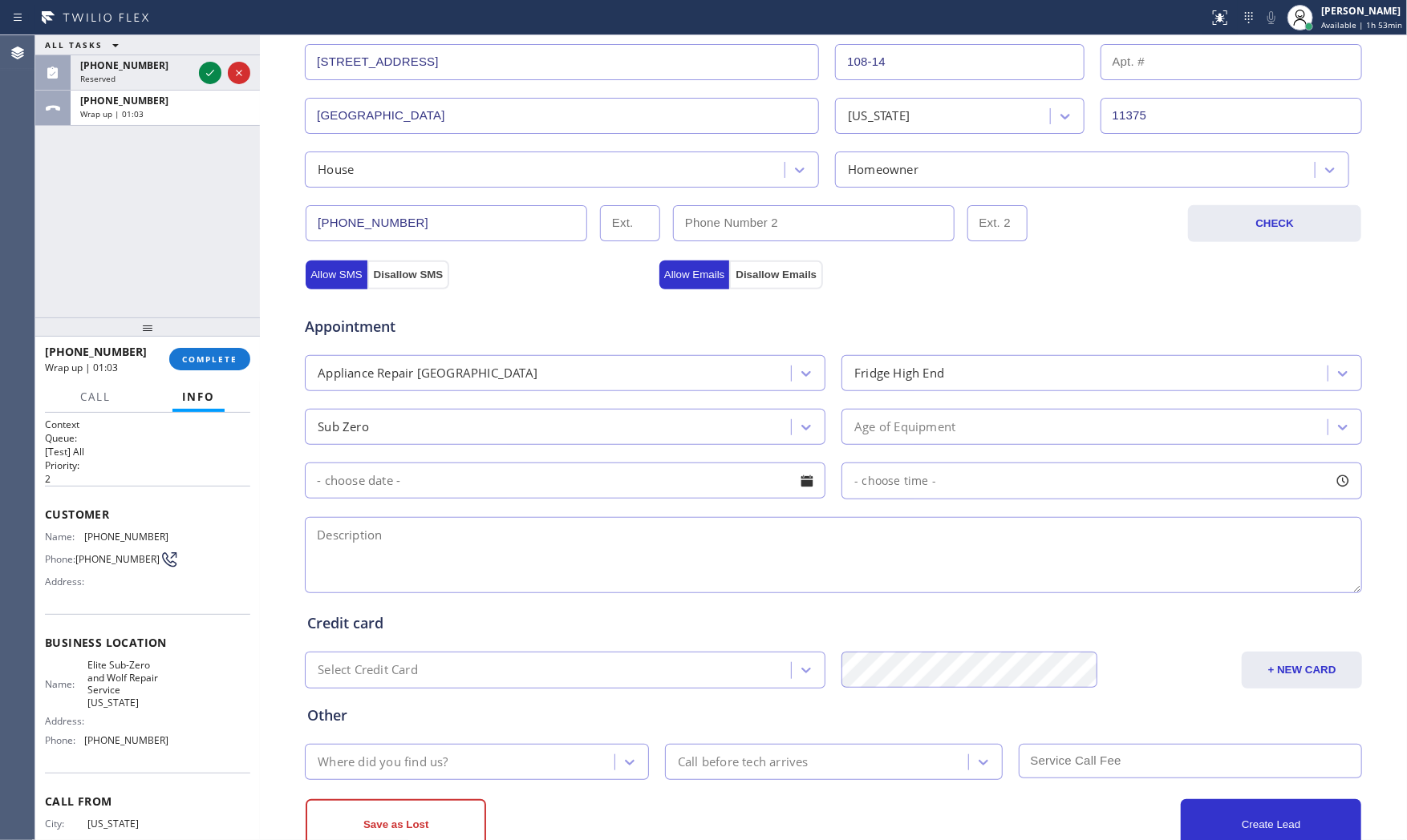
drag, startPoint x: 971, startPoint y: 447, endPoint x: 971, endPoint y: 430, distance: 17.0
click at [971, 444] on div "Appointment Appliance Repair High End Fridge High End Sub Zero Age of Equipment…" at bounding box center [833, 446] width 1052 height 300
click at [970, 430] on div "Age of Equipment" at bounding box center [1087, 426] width 481 height 28
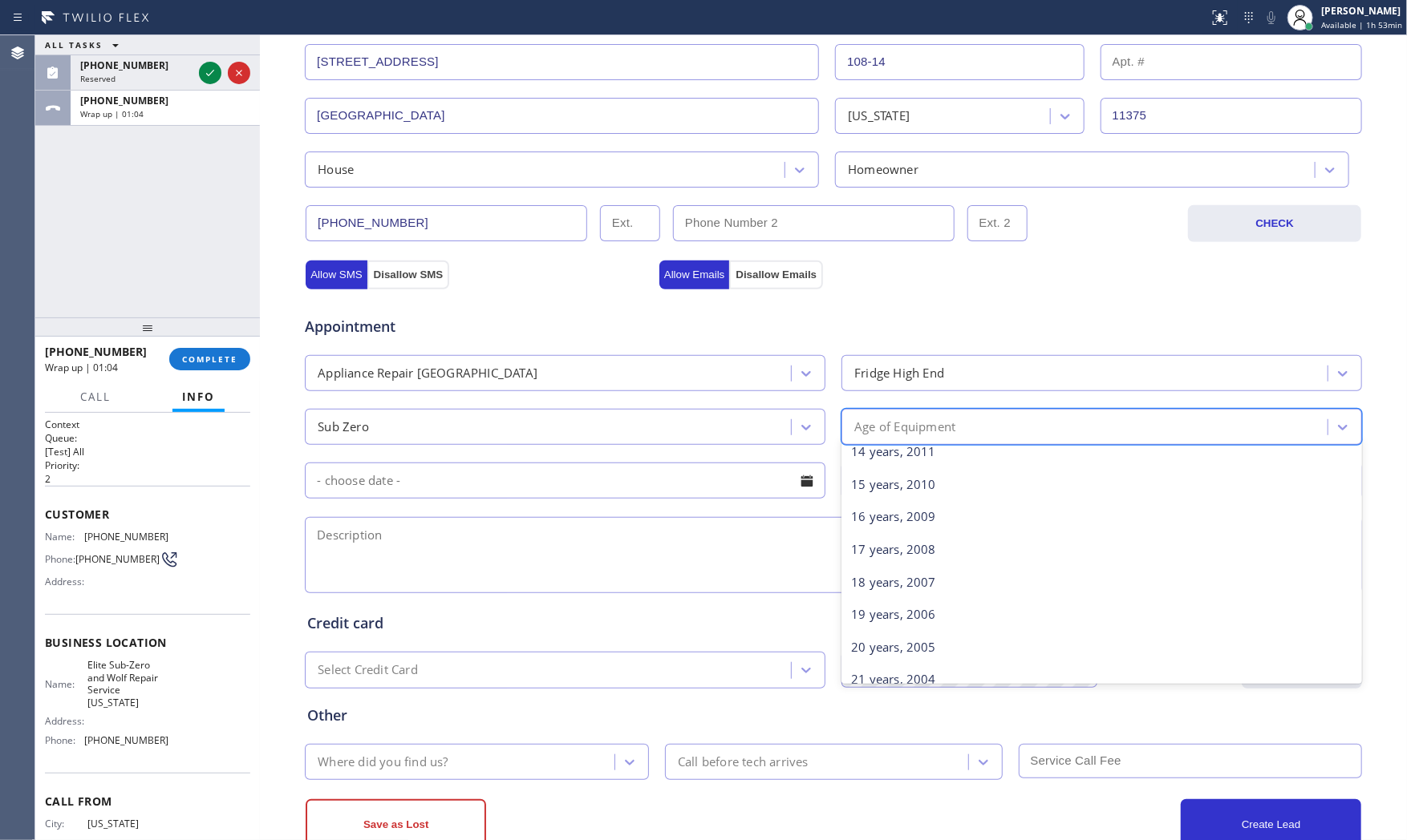
scroll to position [445, 0]
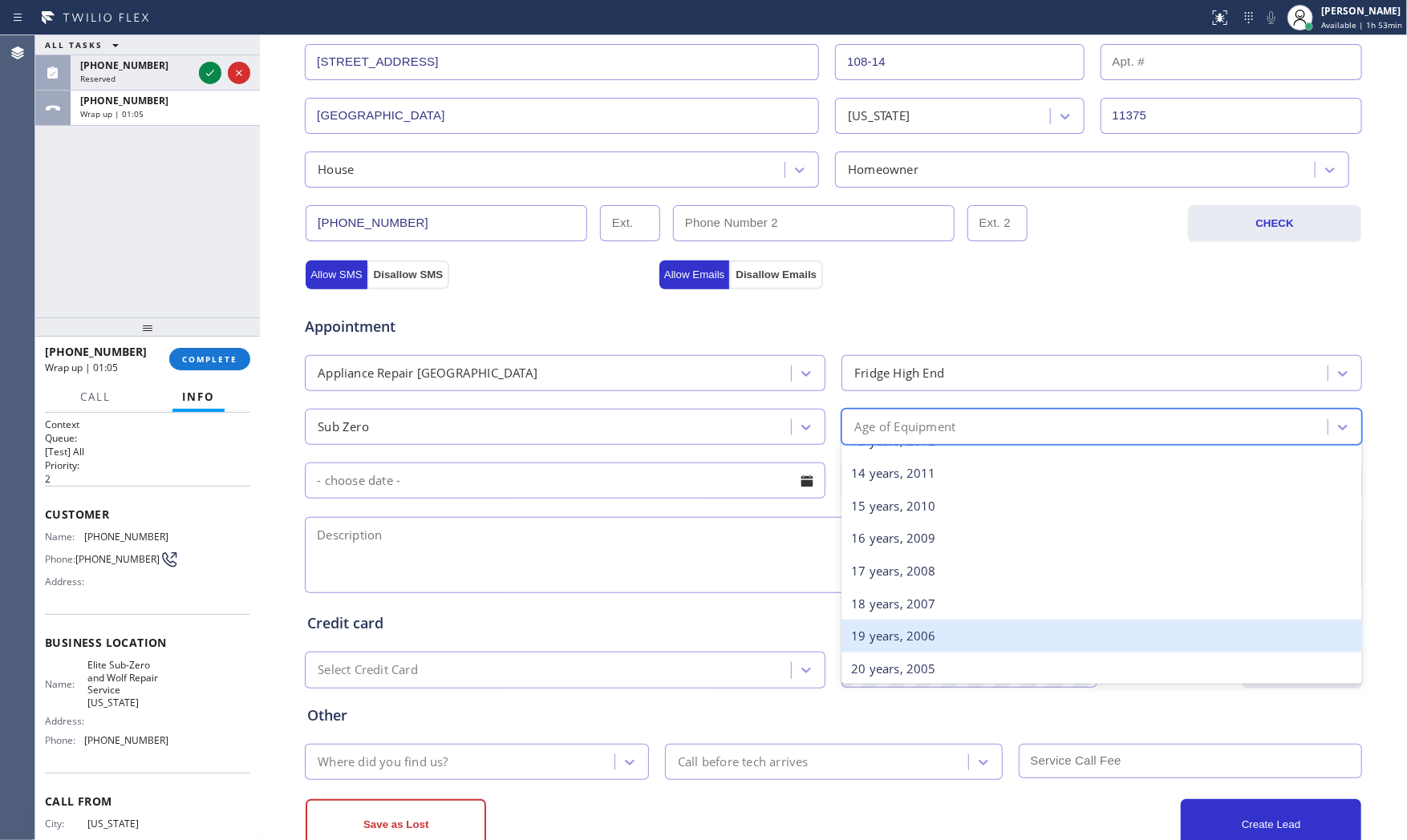
drag, startPoint x: 890, startPoint y: 636, endPoint x: 811, endPoint y: 632, distance: 79.1
click at [889, 636] on div "19 years, 2006" at bounding box center [1101, 636] width 521 height 33
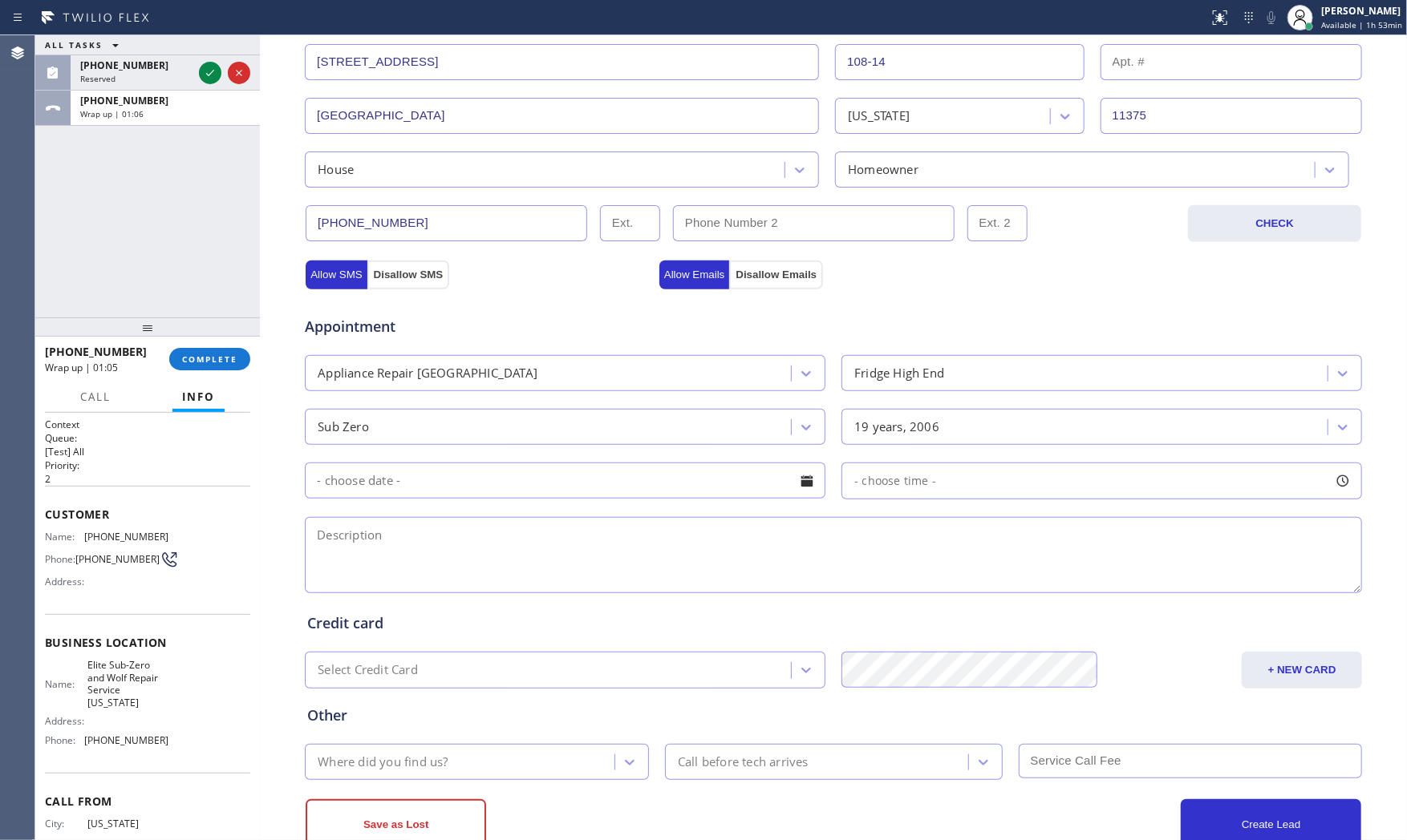
drag, startPoint x: 562, startPoint y: 566, endPoint x: 551, endPoint y: 561, distance: 12.1
click at [562, 565] on textarea at bounding box center [833, 555] width 1057 height 76
click at [511, 489] on input "text" at bounding box center [565, 481] width 521 height 36
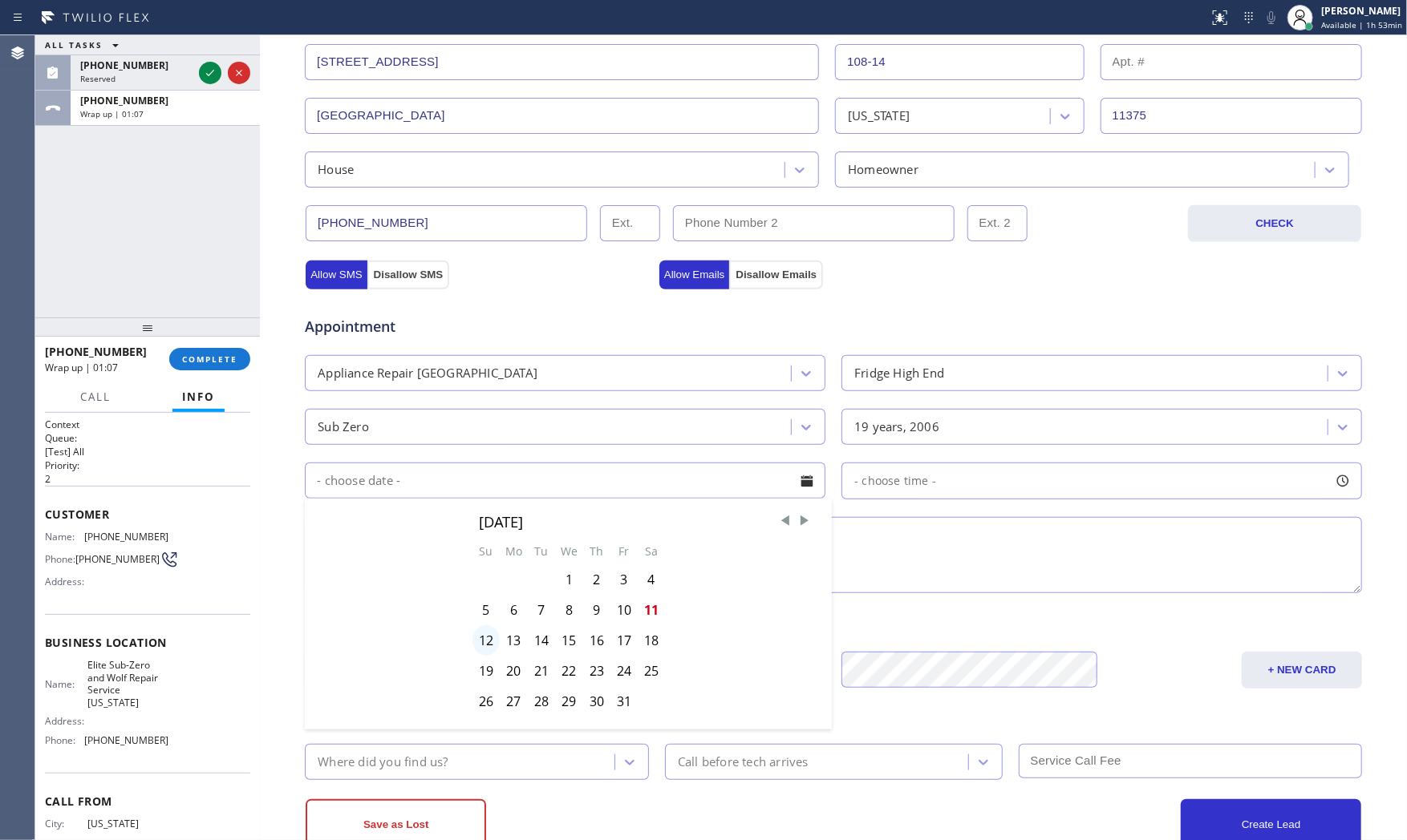
click at [477, 637] on div "12" at bounding box center [486, 640] width 27 height 31
type input "10/12/2025"
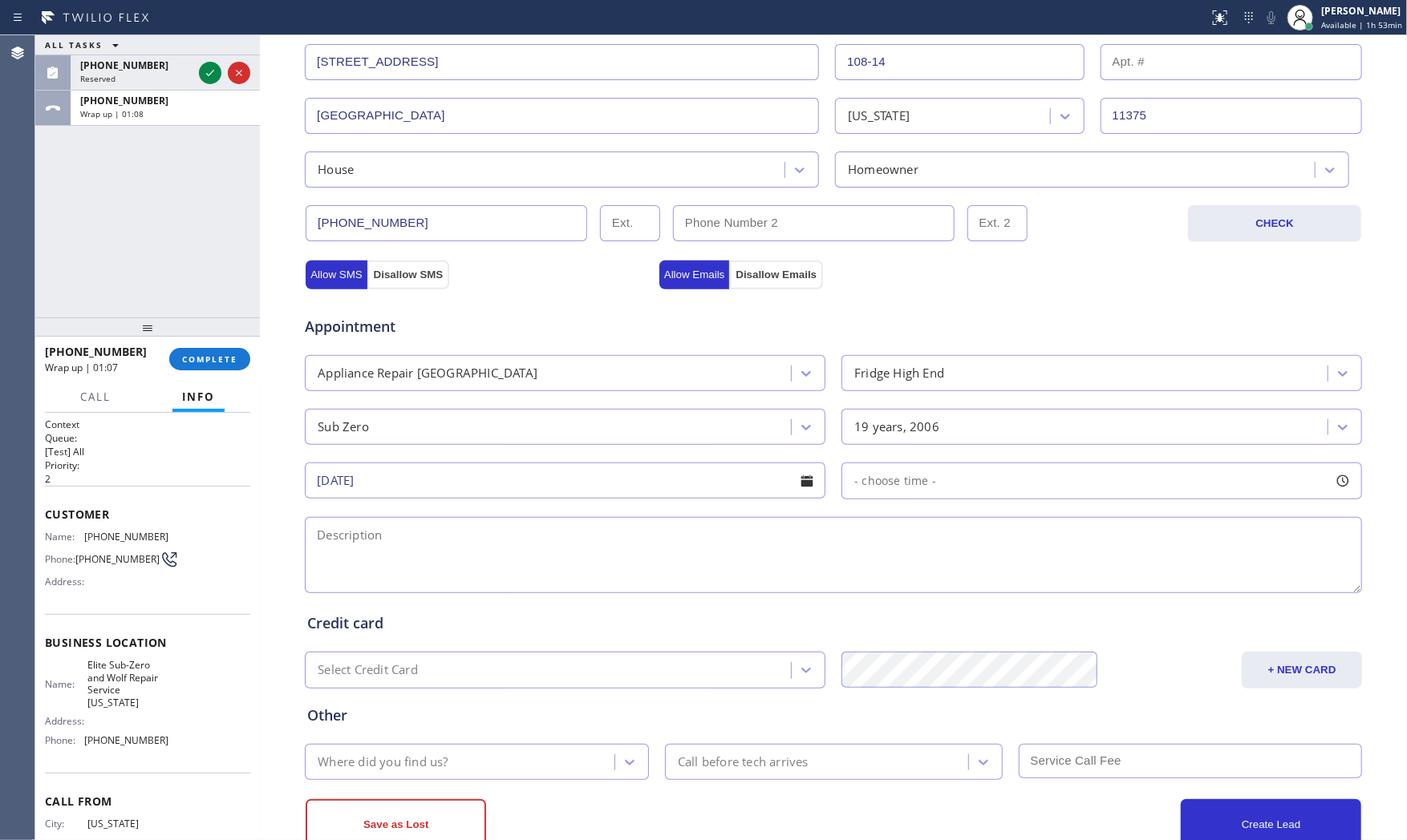
click at [910, 491] on div "- choose time -" at bounding box center [889, 482] width 93 height 19
drag, startPoint x: 860, startPoint y: 574, endPoint x: 1011, endPoint y: 578, distance: 151.1
click at [1011, 578] on div at bounding box center [1011, 579] width 20 height 34
drag, startPoint x: 859, startPoint y: 582, endPoint x: 882, endPoint y: 581, distance: 23.0
click at [886, 581] on div at bounding box center [896, 579] width 20 height 34
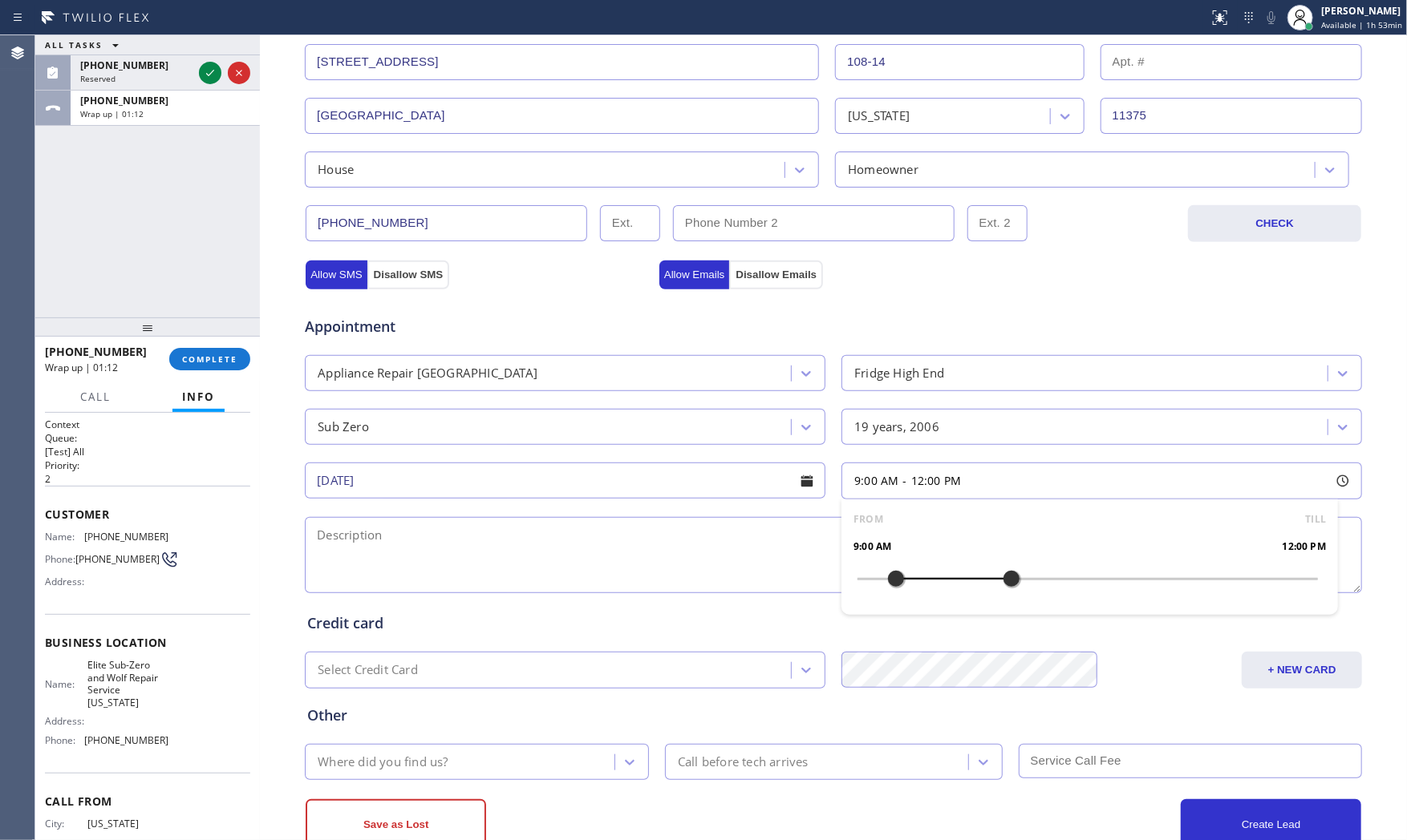
click at [651, 538] on textarea at bounding box center [833, 555] width 1057 height 76
click at [114, 674] on span "Elite Sub-Zero and Wolf Repair Service New York" at bounding box center [127, 684] width 80 height 50
click at [116, 674] on span "Elite Sub-Zero and Wolf Repair Service New York" at bounding box center [127, 684] width 80 height 50
copy span "Elite Sub-Zero and Wolf Repair Service New York"
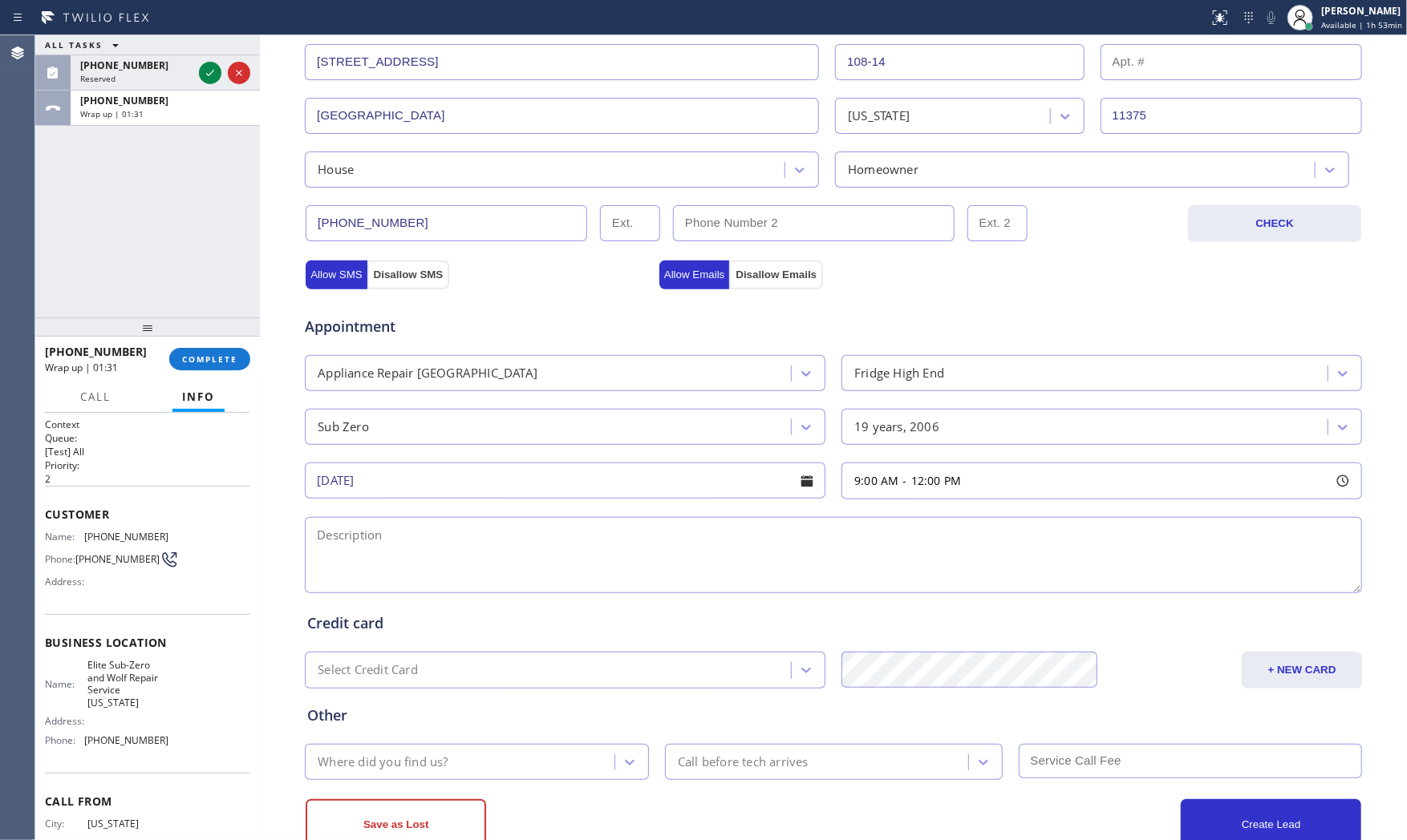
click at [590, 573] on textarea at bounding box center [833, 555] width 1057 height 76
paste textarea "9-12 noscf Subzero | fridgeBI | fridge not cooling |19yo| house - ho | 10814 68…"
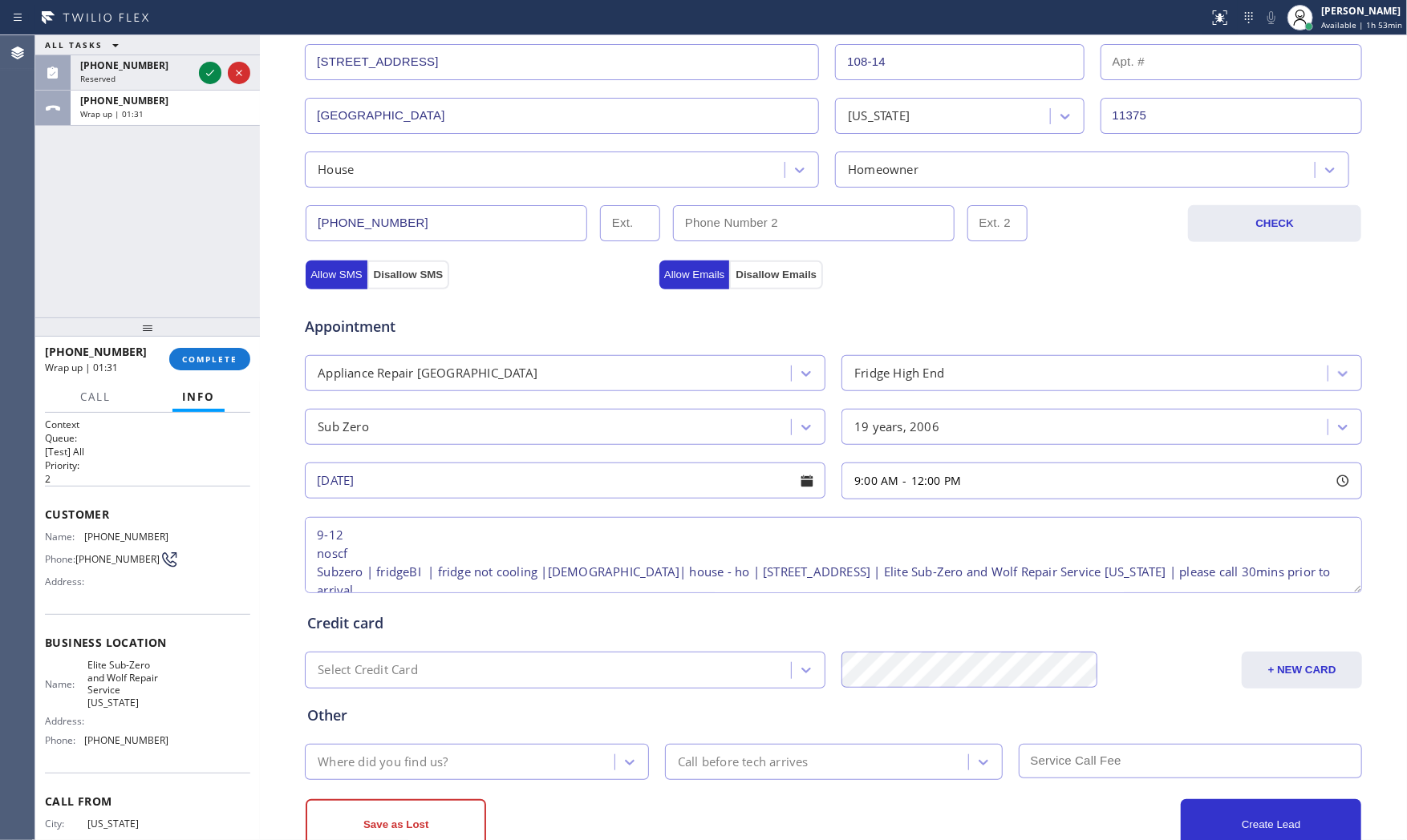
scroll to position [25, 0]
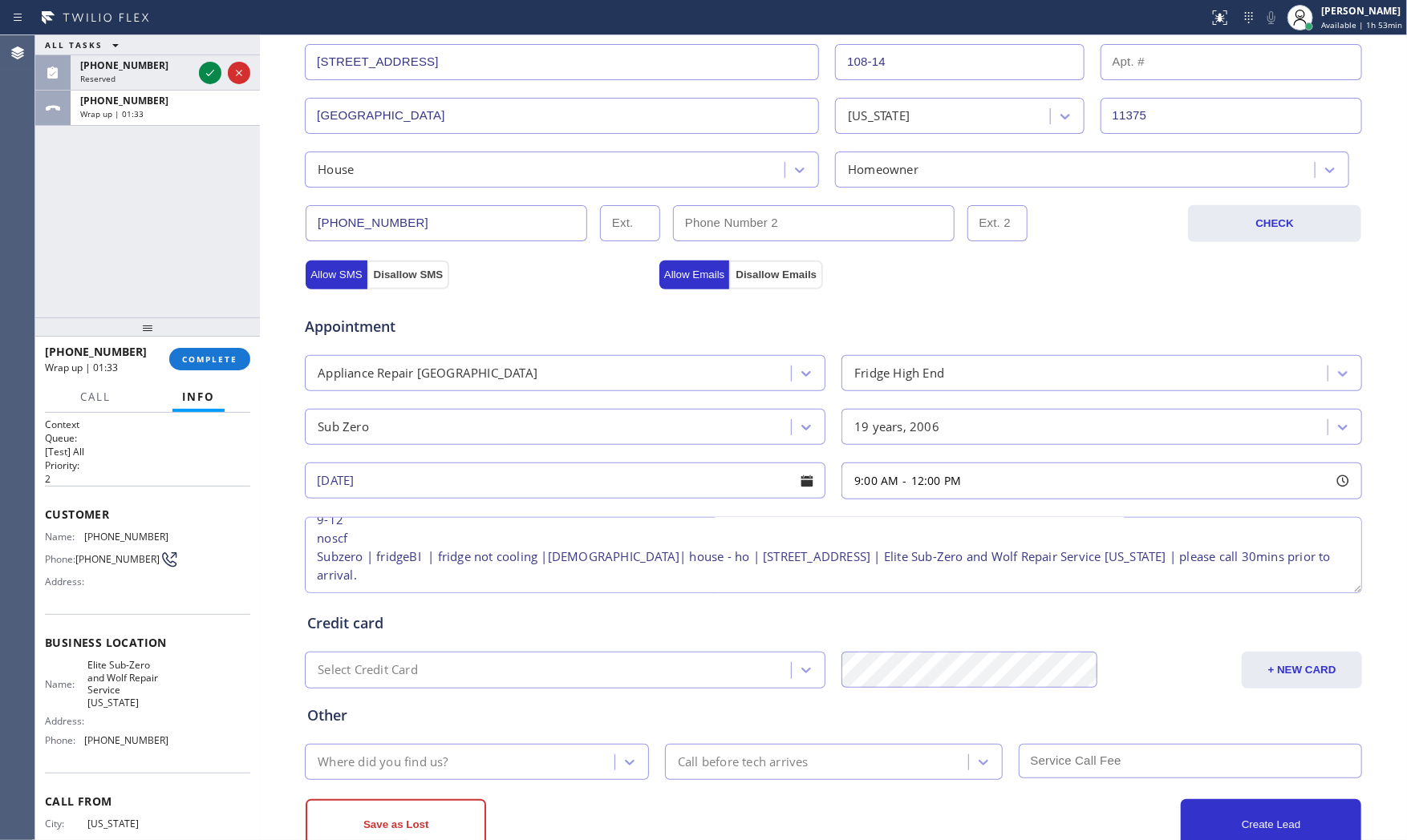
type textarea "9-12 noscf Subzero | fridgeBI | fridge not cooling |19yo| house - ho | 10814 68…"
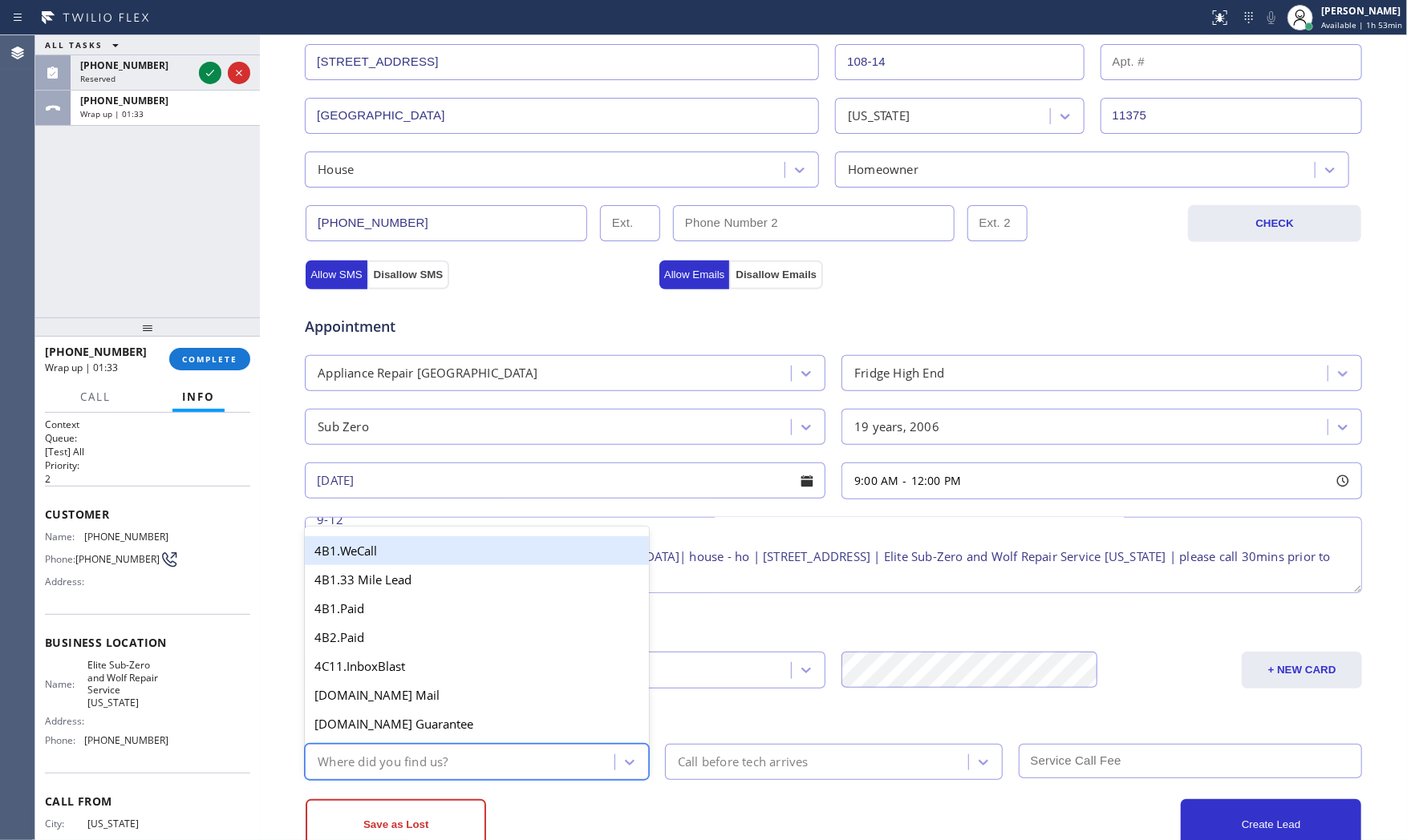
click at [451, 747] on div "Where did you find us?" at bounding box center [477, 762] width 344 height 36
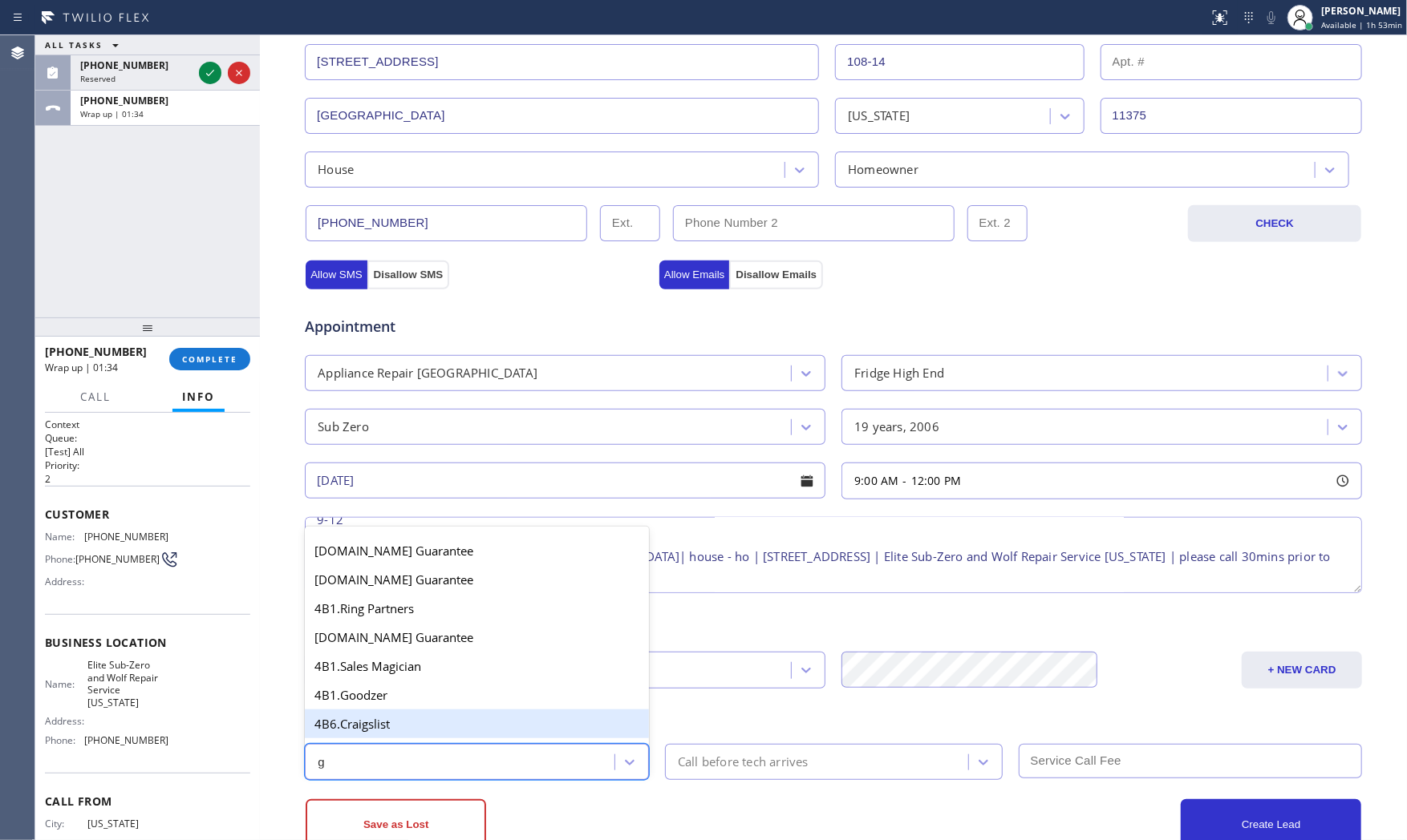
type input "go"
click at [467, 713] on div "4A. Google/G+" at bounding box center [477, 727] width 344 height 29
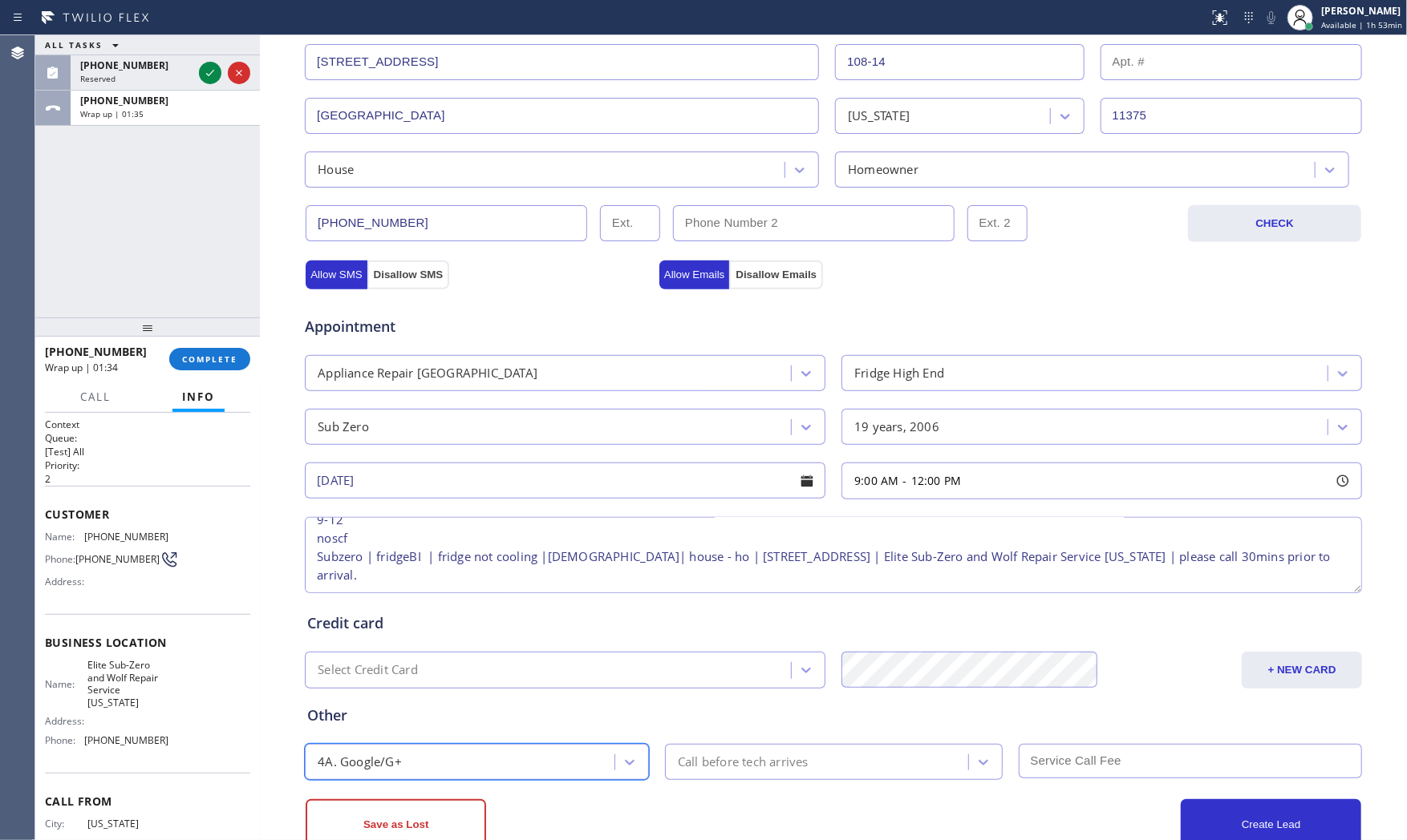
click at [738, 754] on div "Call before tech arrives" at bounding box center [743, 762] width 131 height 19
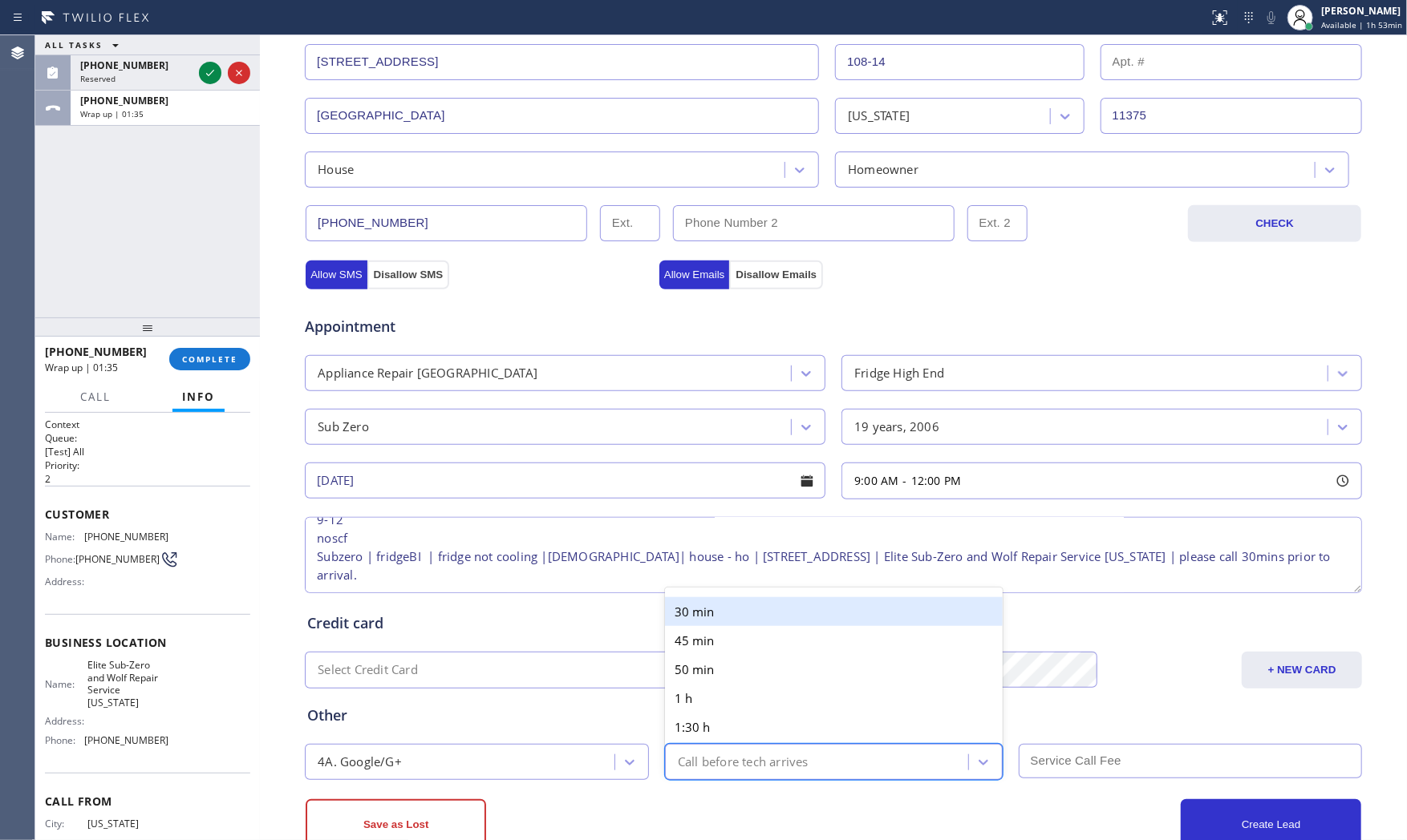
click at [732, 623] on div "30 min" at bounding box center [833, 612] width 337 height 29
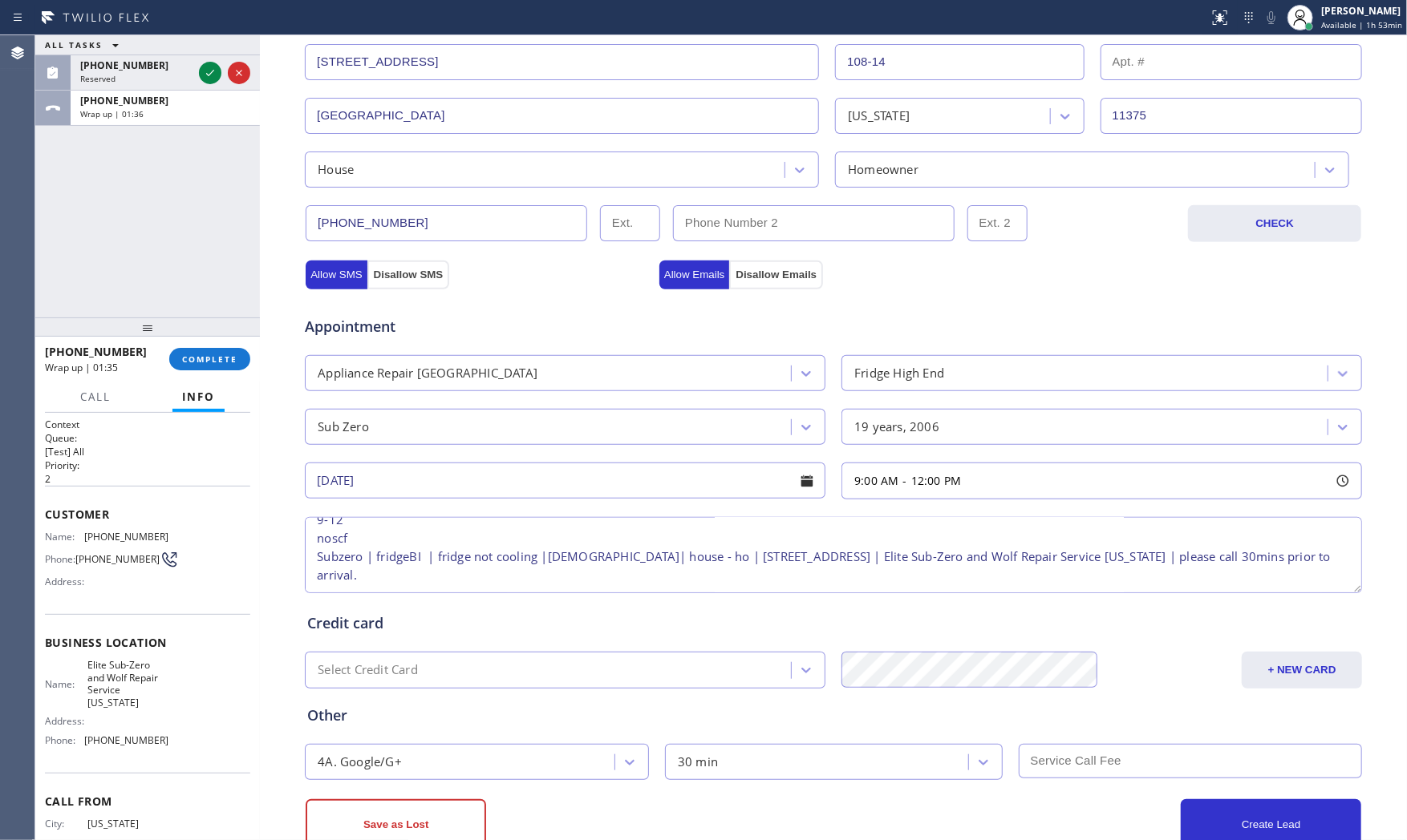
click at [1070, 754] on input "text" at bounding box center [1190, 761] width 344 height 35
type input "9"
click at [844, 711] on div "Other" at bounding box center [833, 715] width 1052 height 21
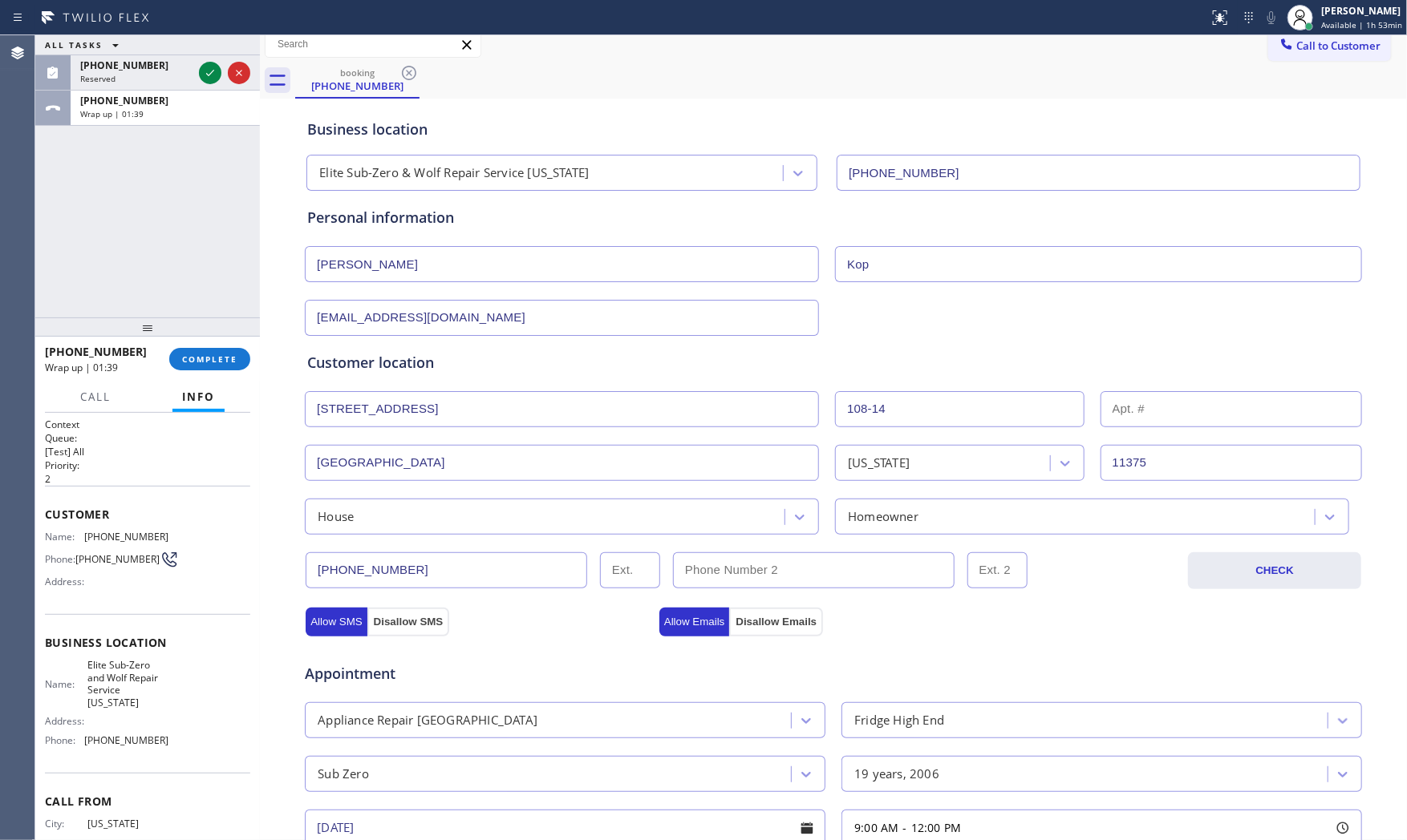
scroll to position [0, 0]
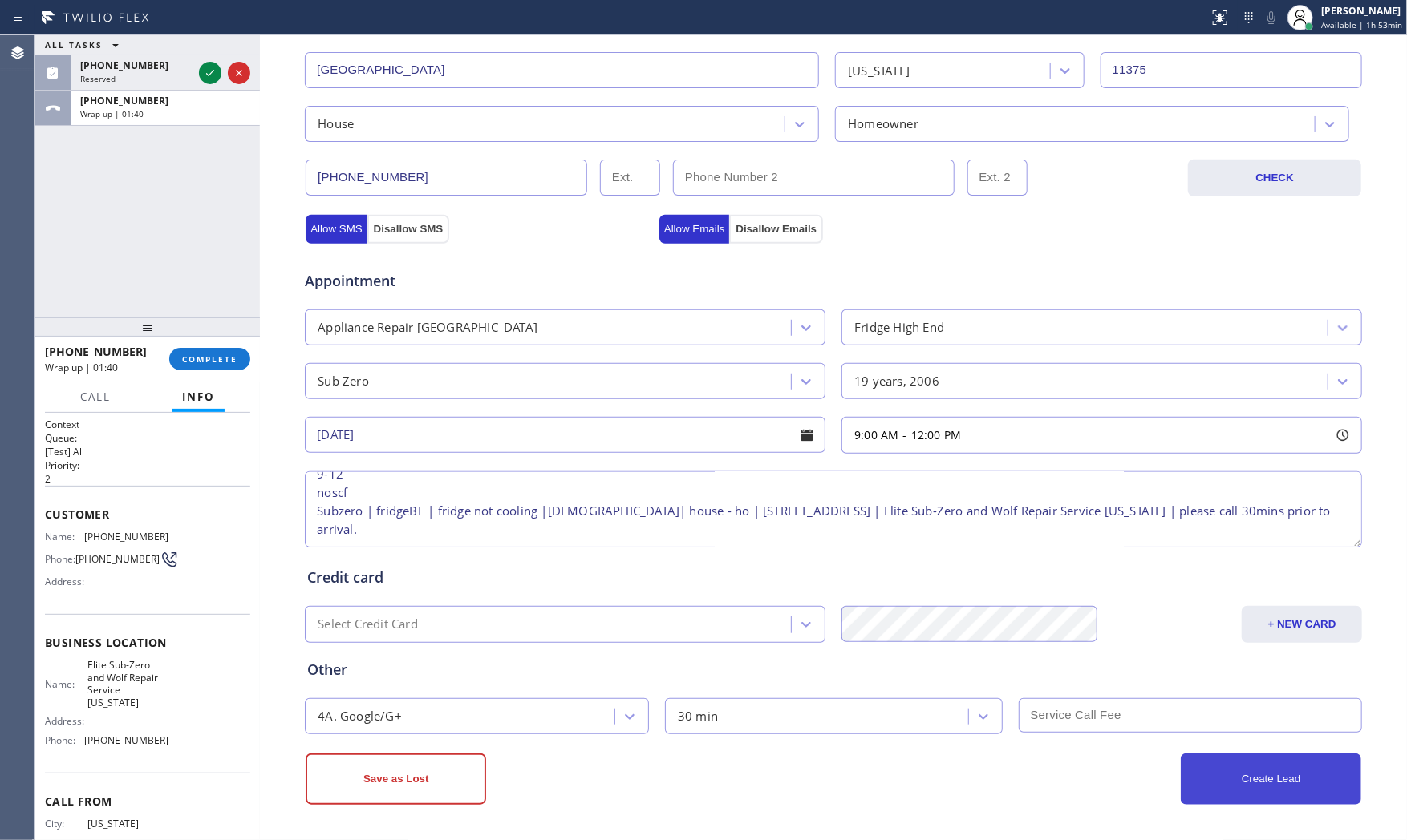
click at [1263, 780] on button "Create Lead" at bounding box center [1271, 779] width 180 height 51
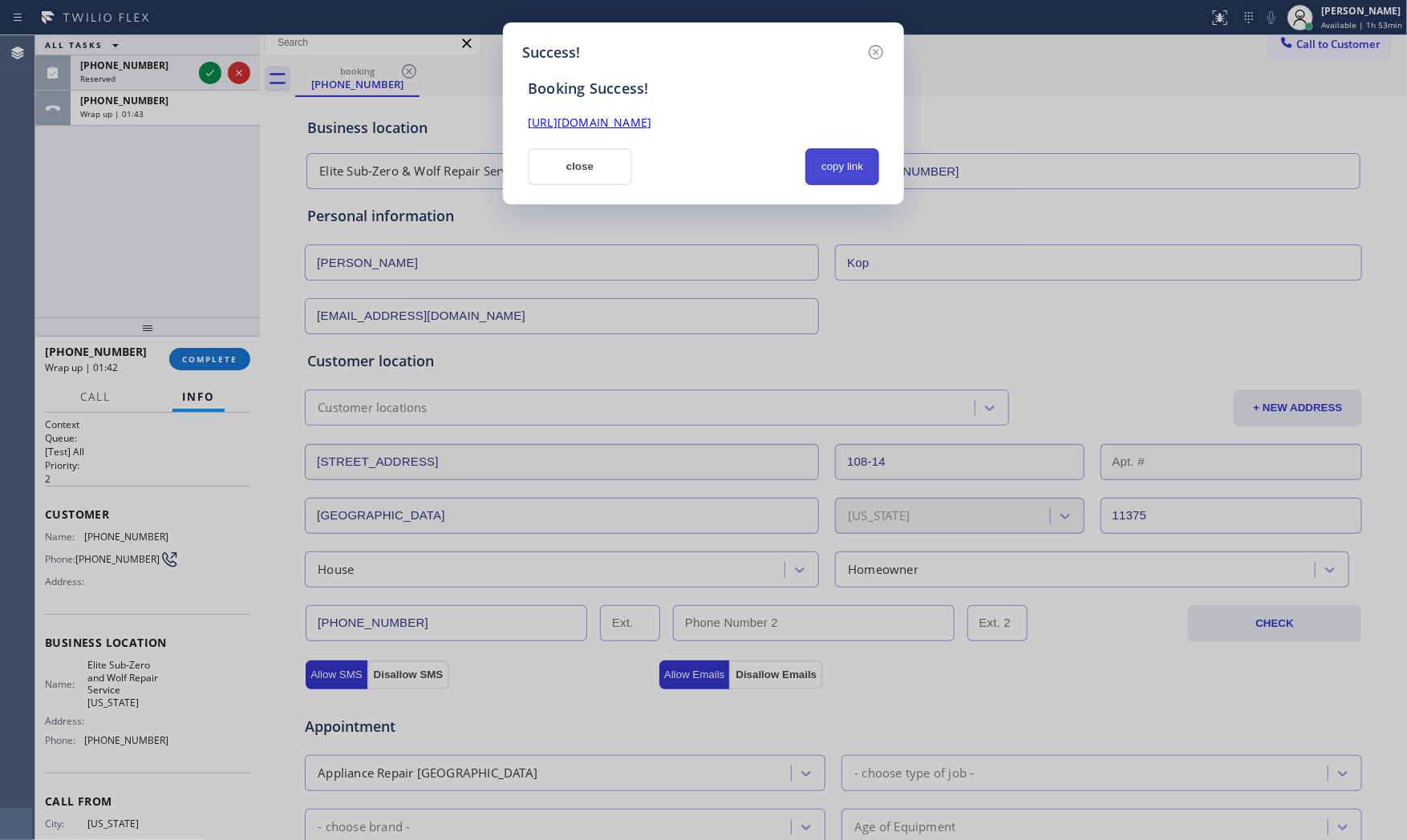
click at [846, 168] on button "copy link" at bounding box center [842, 166] width 74 height 37
click at [607, 168] on button "close" at bounding box center [579, 166] width 105 height 37
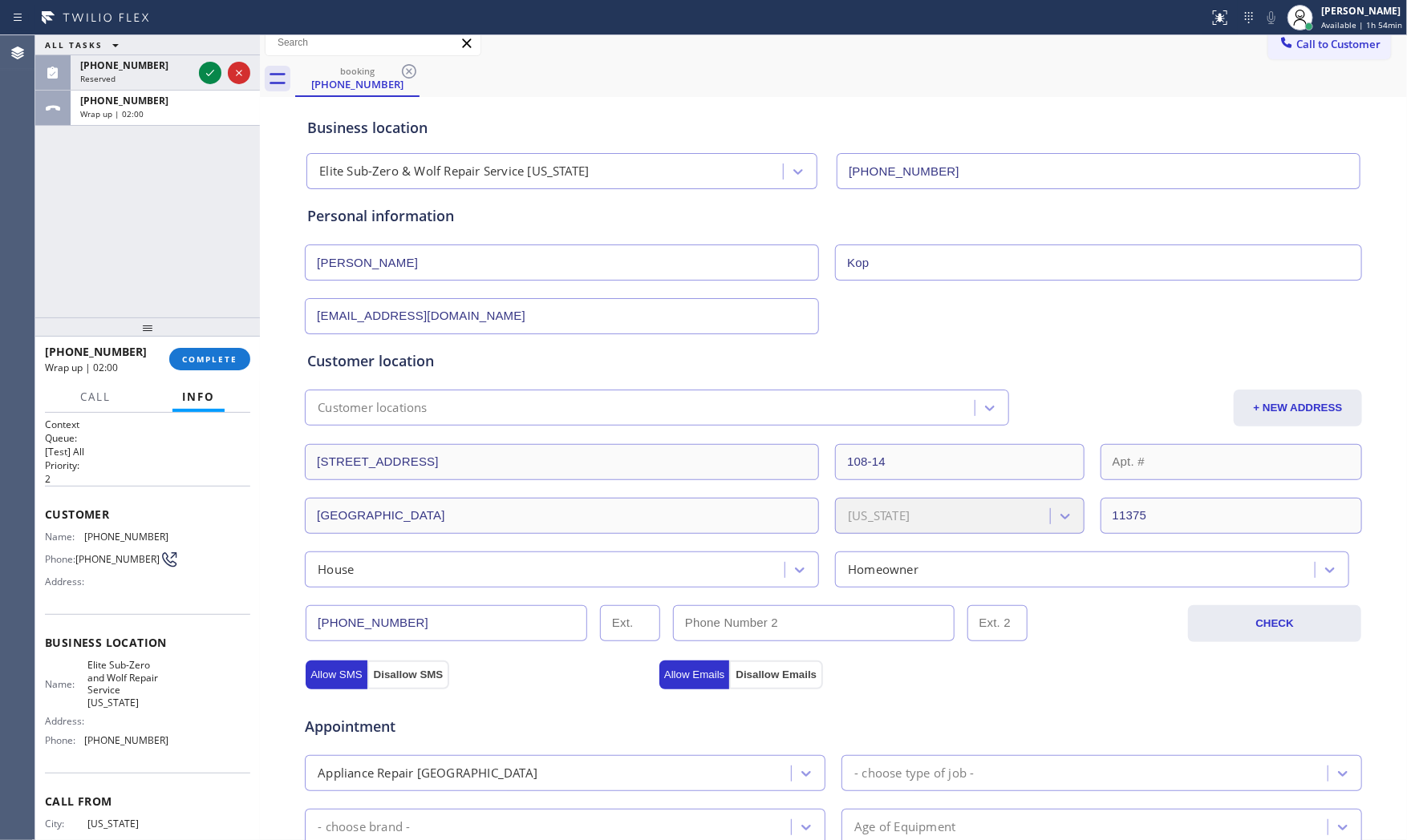
click at [201, 332] on div at bounding box center [148, 327] width 224 height 20
click at [204, 350] on button "COMPLETE" at bounding box center [209, 359] width 81 height 22
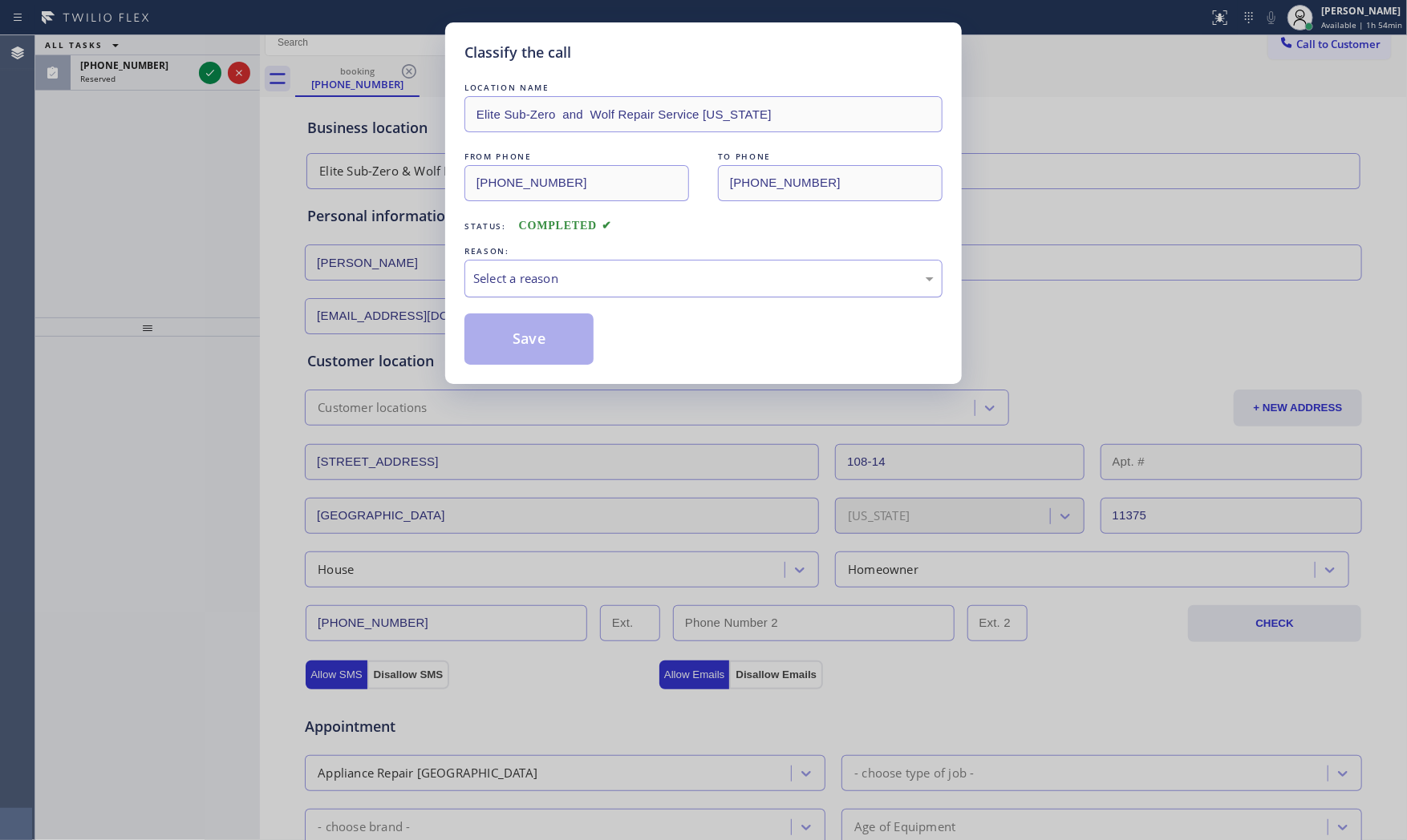
click at [518, 293] on div "Select a reason" at bounding box center [704, 279] width 478 height 37
click at [519, 347] on button "Save" at bounding box center [529, 339] width 129 height 51
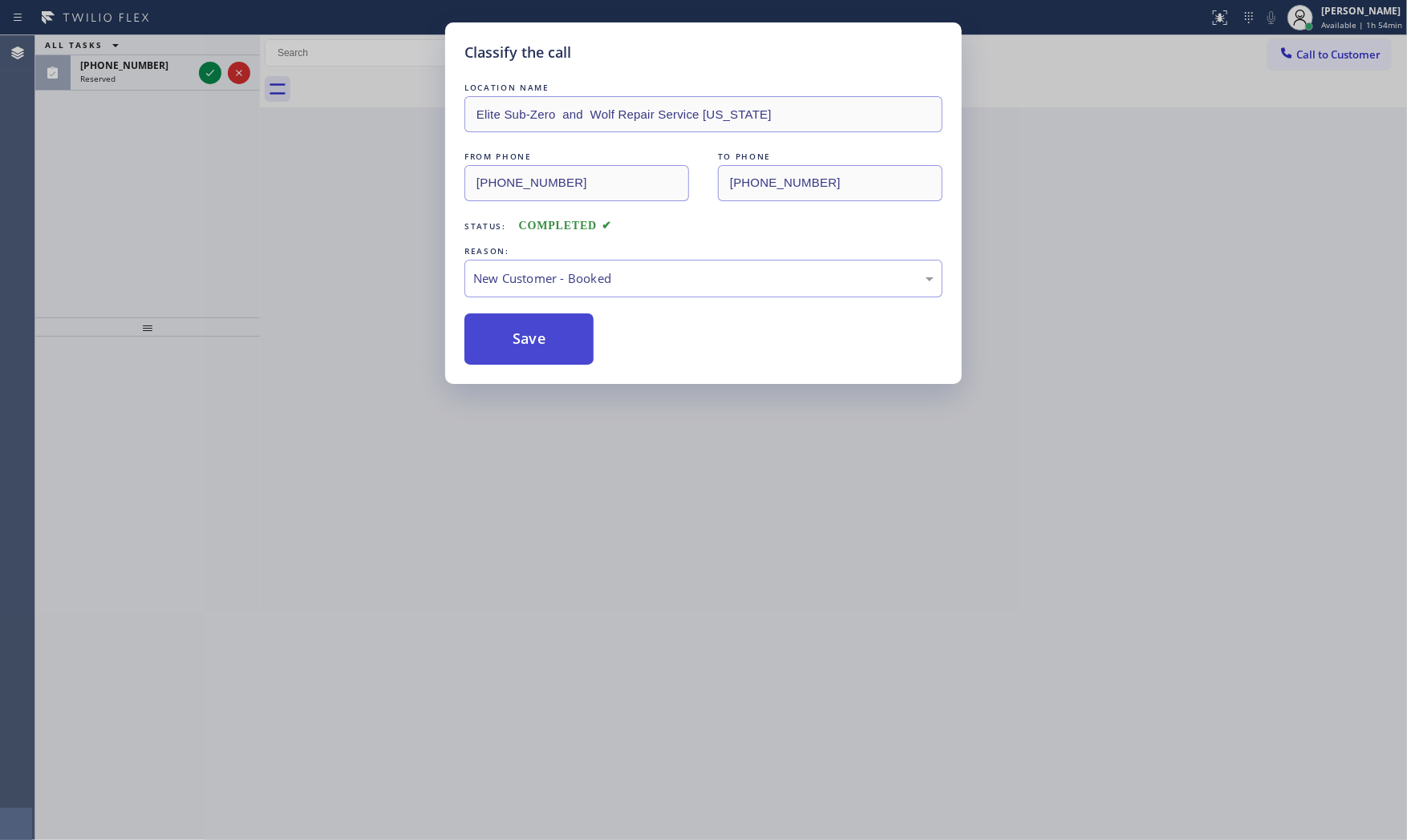
click at [519, 347] on button "Save" at bounding box center [529, 339] width 129 height 51
click at [508, 341] on button "Save" at bounding box center [529, 339] width 129 height 51
click at [126, 79] on div "Classify the call LOCATION NAME KitchenAid Appliance Professionals New Hyde Par…" at bounding box center [721, 438] width 1371 height 805
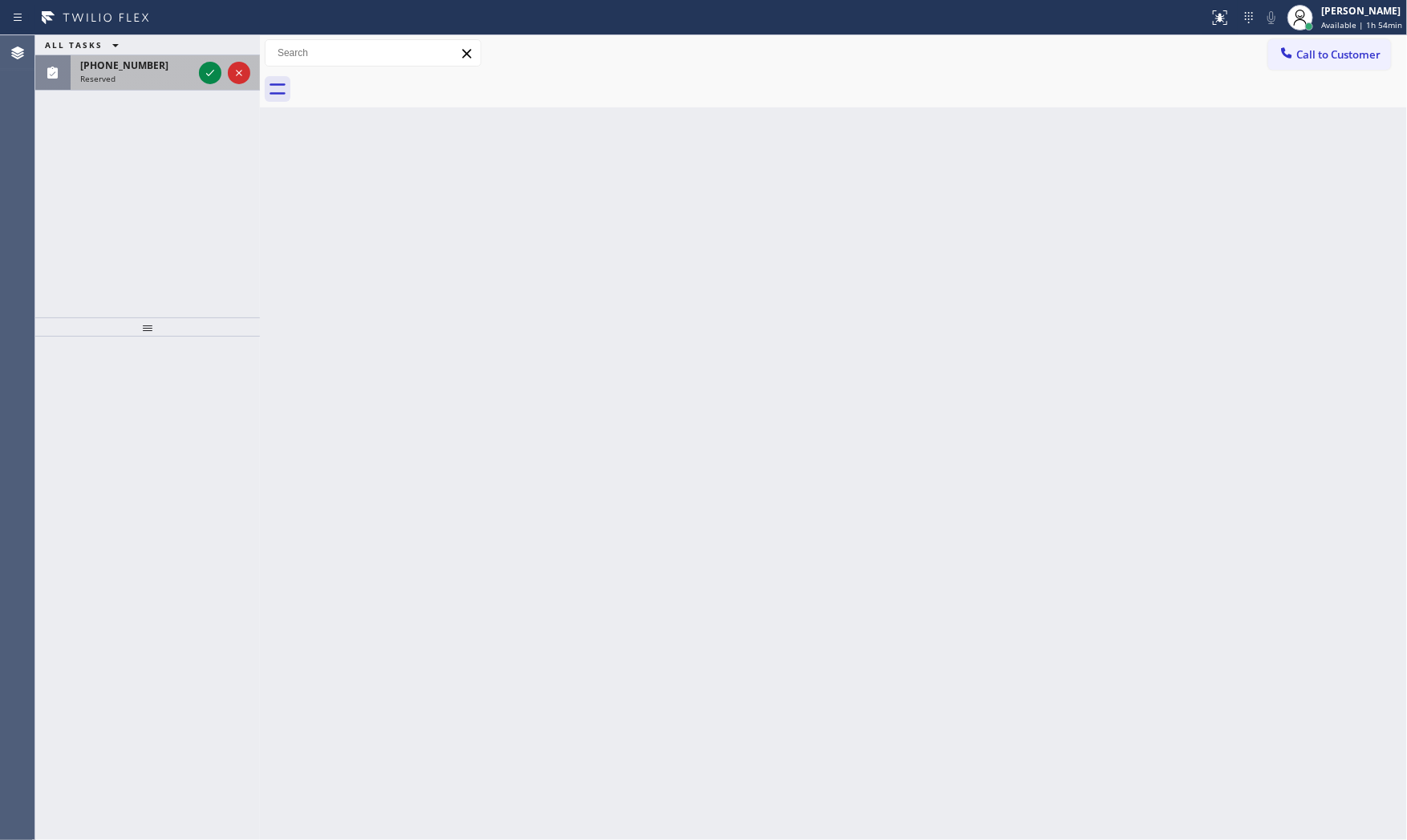
click at [127, 78] on div "Reserved" at bounding box center [136, 78] width 112 height 11
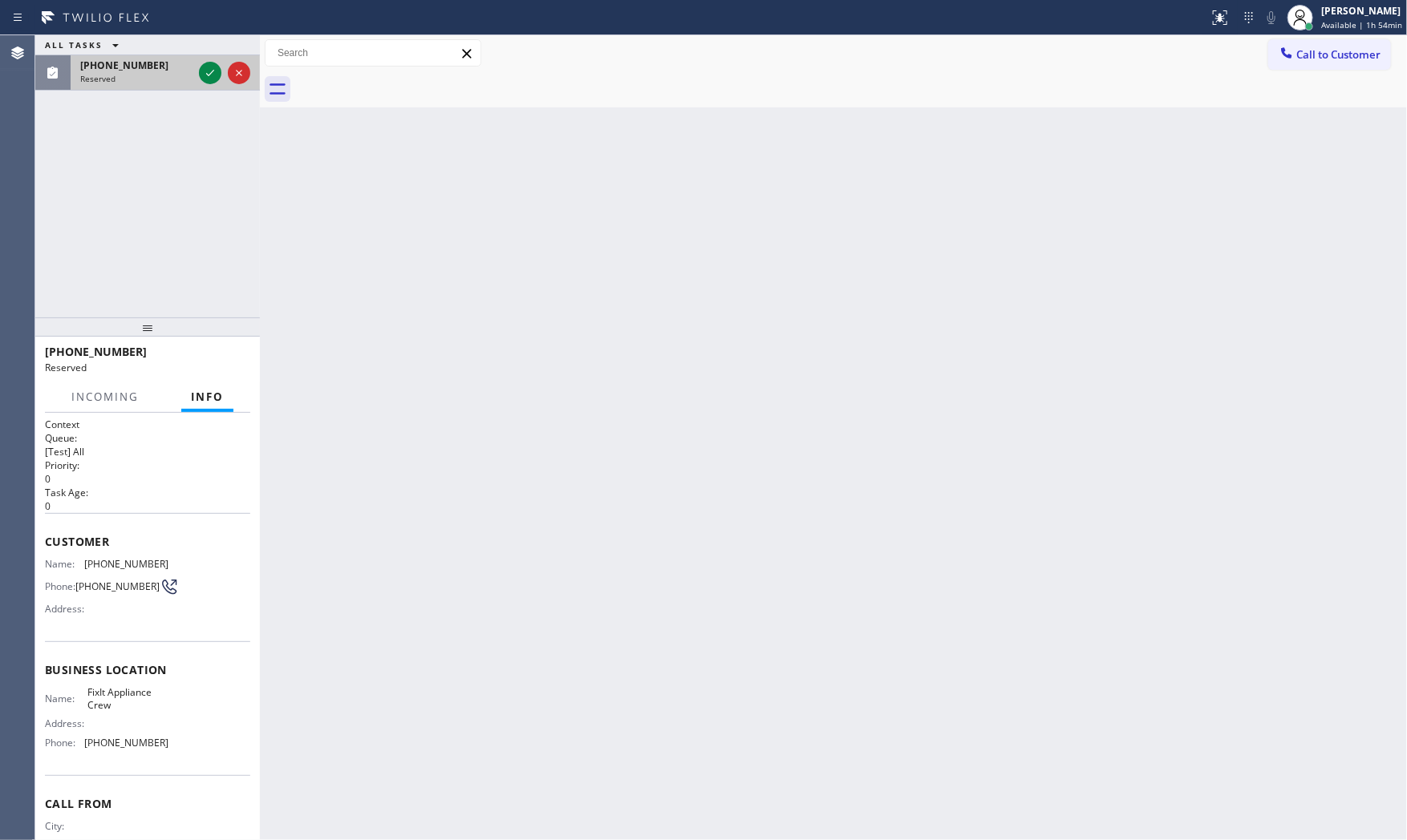
click at [127, 78] on div "Reserved" at bounding box center [136, 78] width 112 height 11
click at [194, 69] on div "(917) 439-7882 Reserved" at bounding box center [133, 73] width 125 height 36
click at [208, 70] on icon at bounding box center [210, 73] width 20 height 20
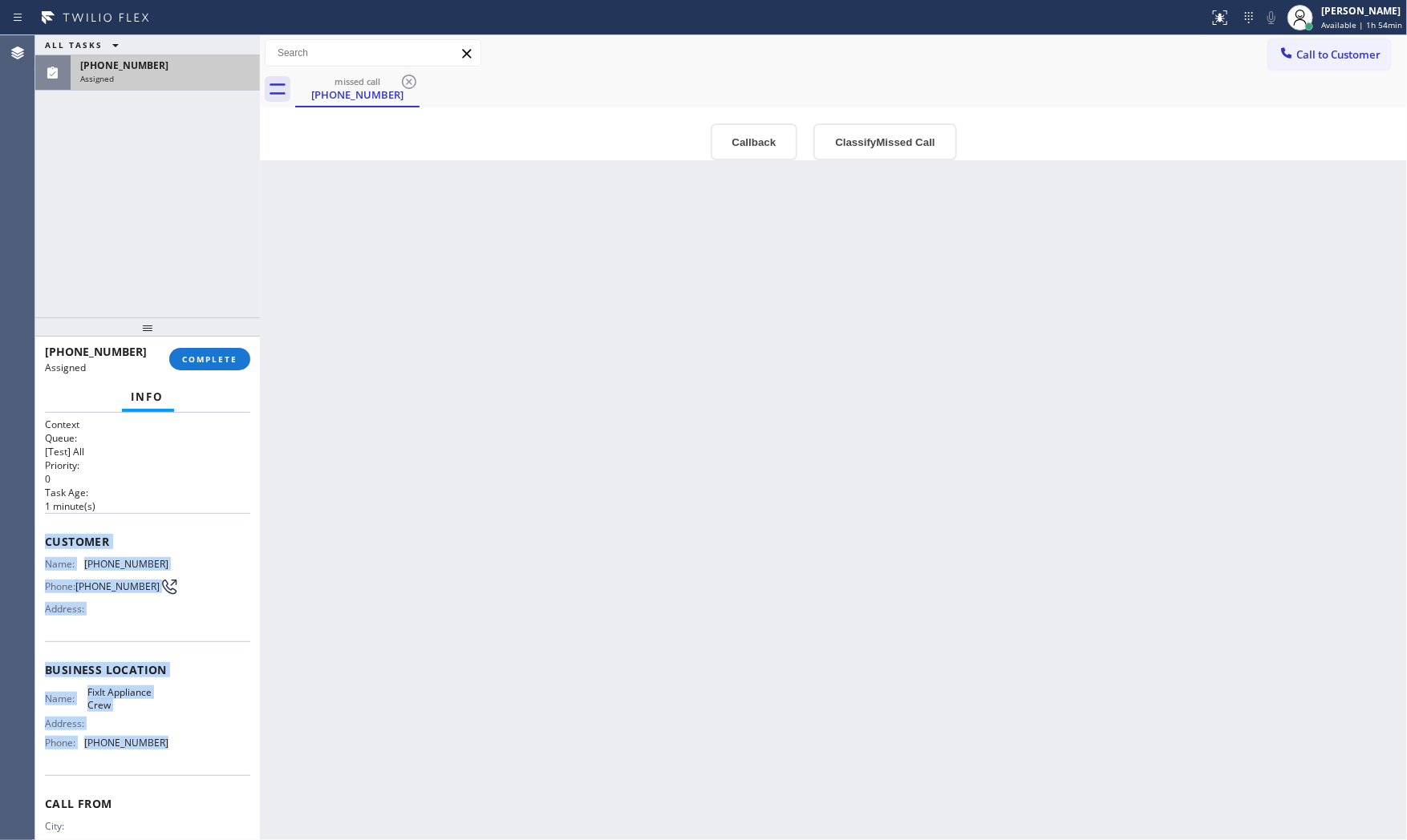
drag, startPoint x: 41, startPoint y: 536, endPoint x: 222, endPoint y: 728, distance: 263.9
click at [203, 741] on div "Context Queue: [Test] All Priority: 0 Task Age: 1 minute(s) Customer Name: (917…" at bounding box center [148, 627] width 224 height 428
copy div "Customer Name: (917) 439-7882 Phone: (917) 439-7882 Address: Business location …"
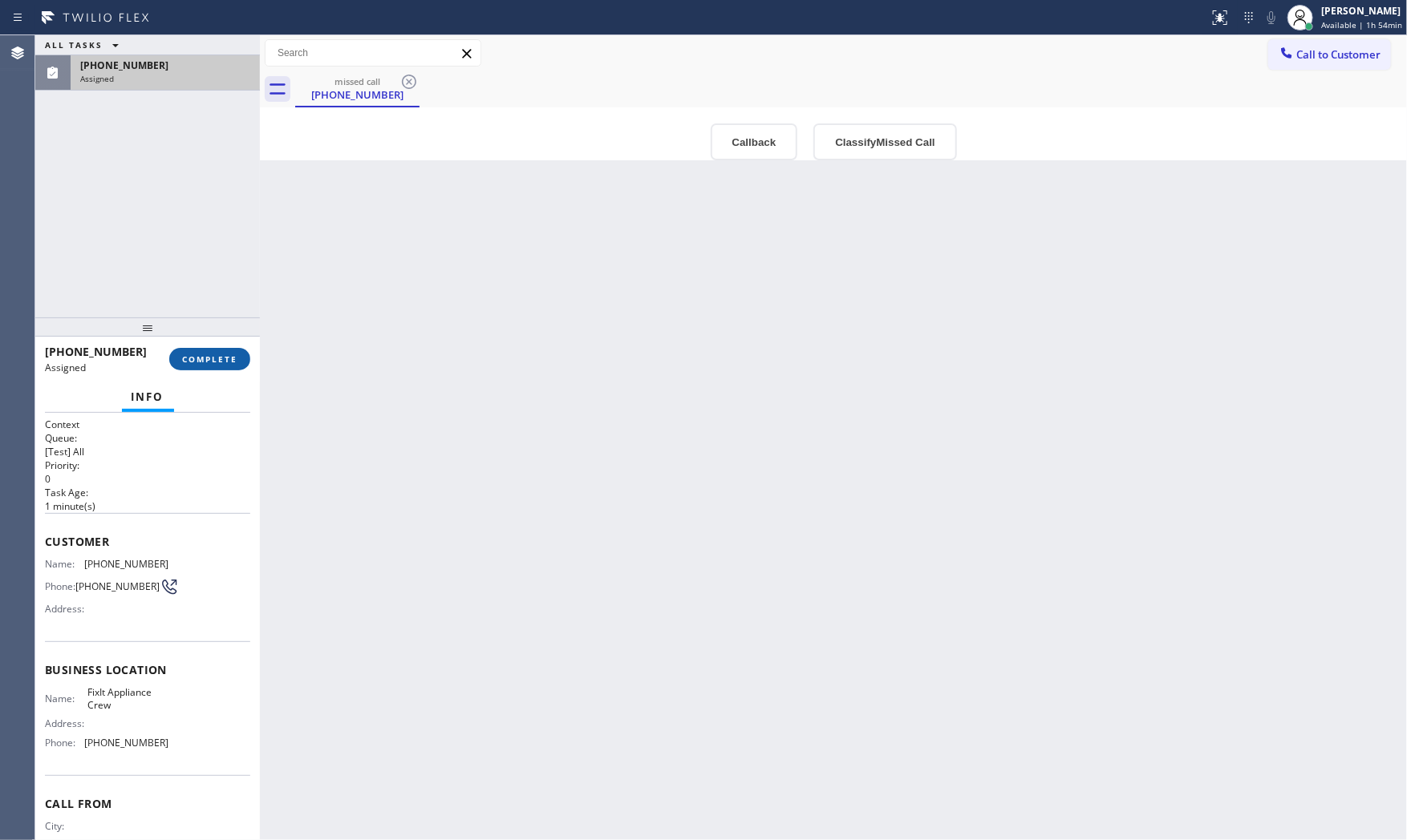
click at [184, 347] on div "(917) 439-7882 Assigned COMPLETE" at bounding box center [148, 358] width 206 height 42
click at [196, 357] on span "COMPLETE" at bounding box center [209, 358] width 55 height 11
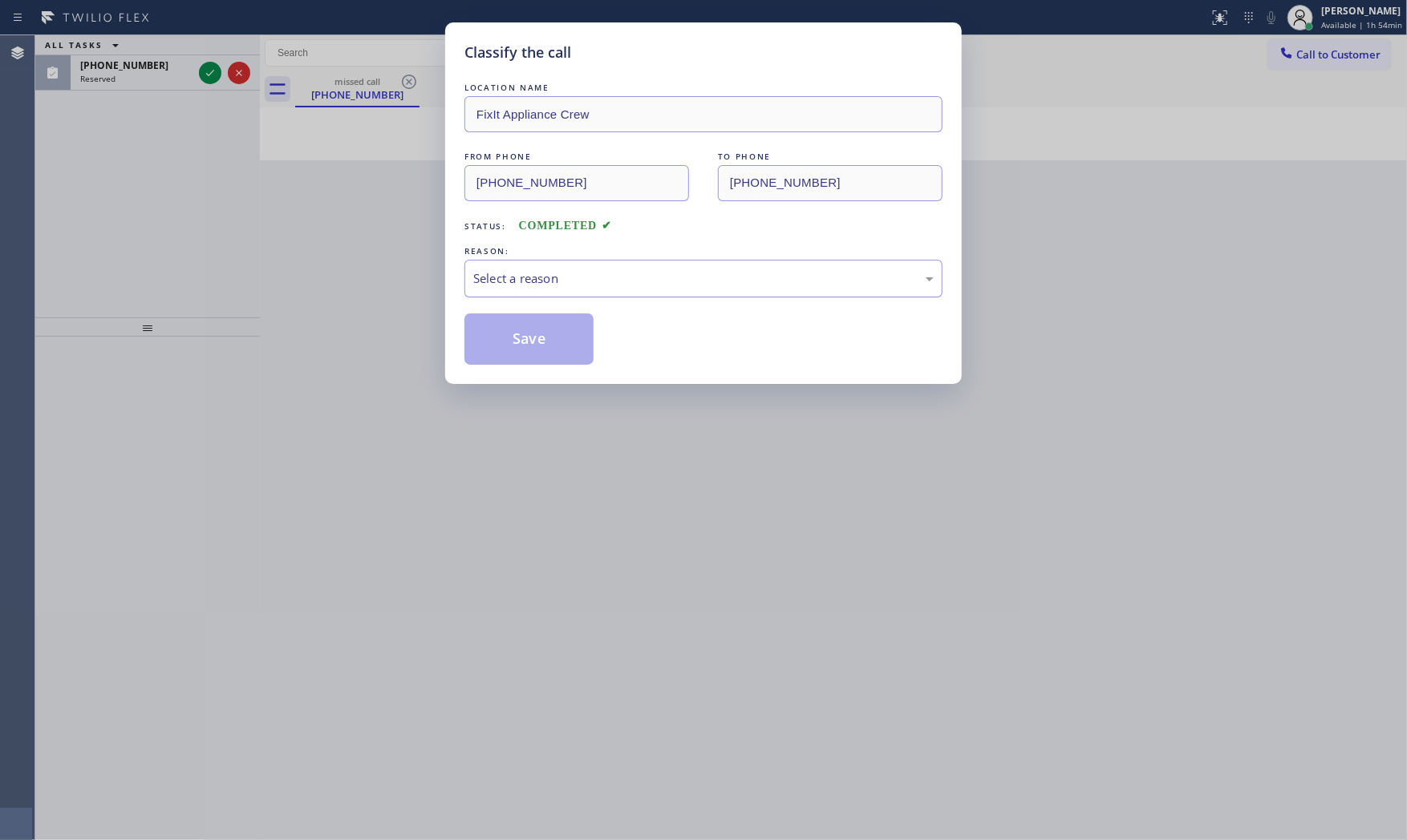
drag, startPoint x: 635, startPoint y: 266, endPoint x: 615, endPoint y: 290, distance: 31.2
click at [631, 274] on div "Select a reason" at bounding box center [704, 279] width 478 height 37
click at [534, 339] on button "Save" at bounding box center [529, 339] width 129 height 51
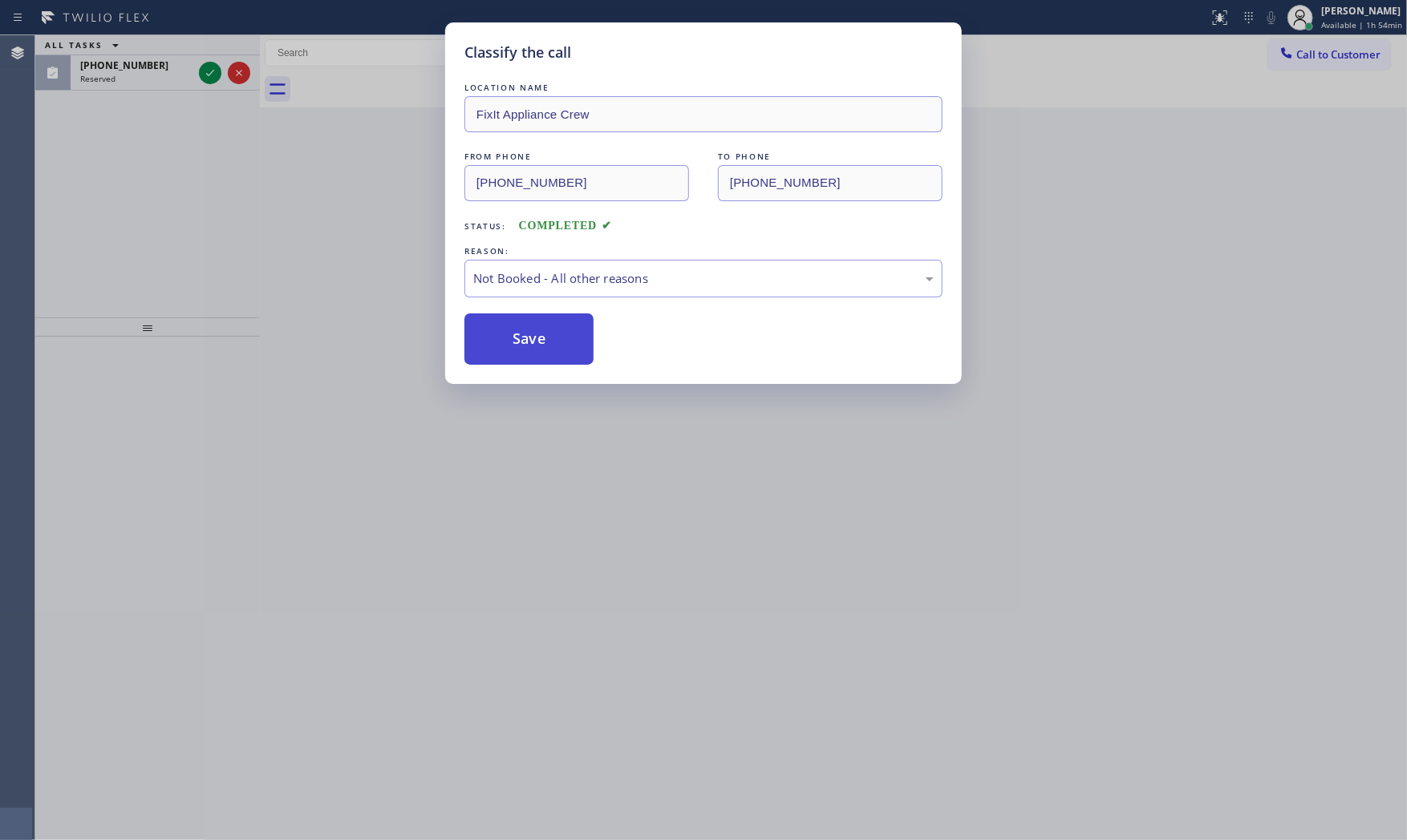
drag, startPoint x: 534, startPoint y: 339, endPoint x: 494, endPoint y: 318, distance: 45.2
click at [532, 339] on button "Save" at bounding box center [529, 339] width 129 height 51
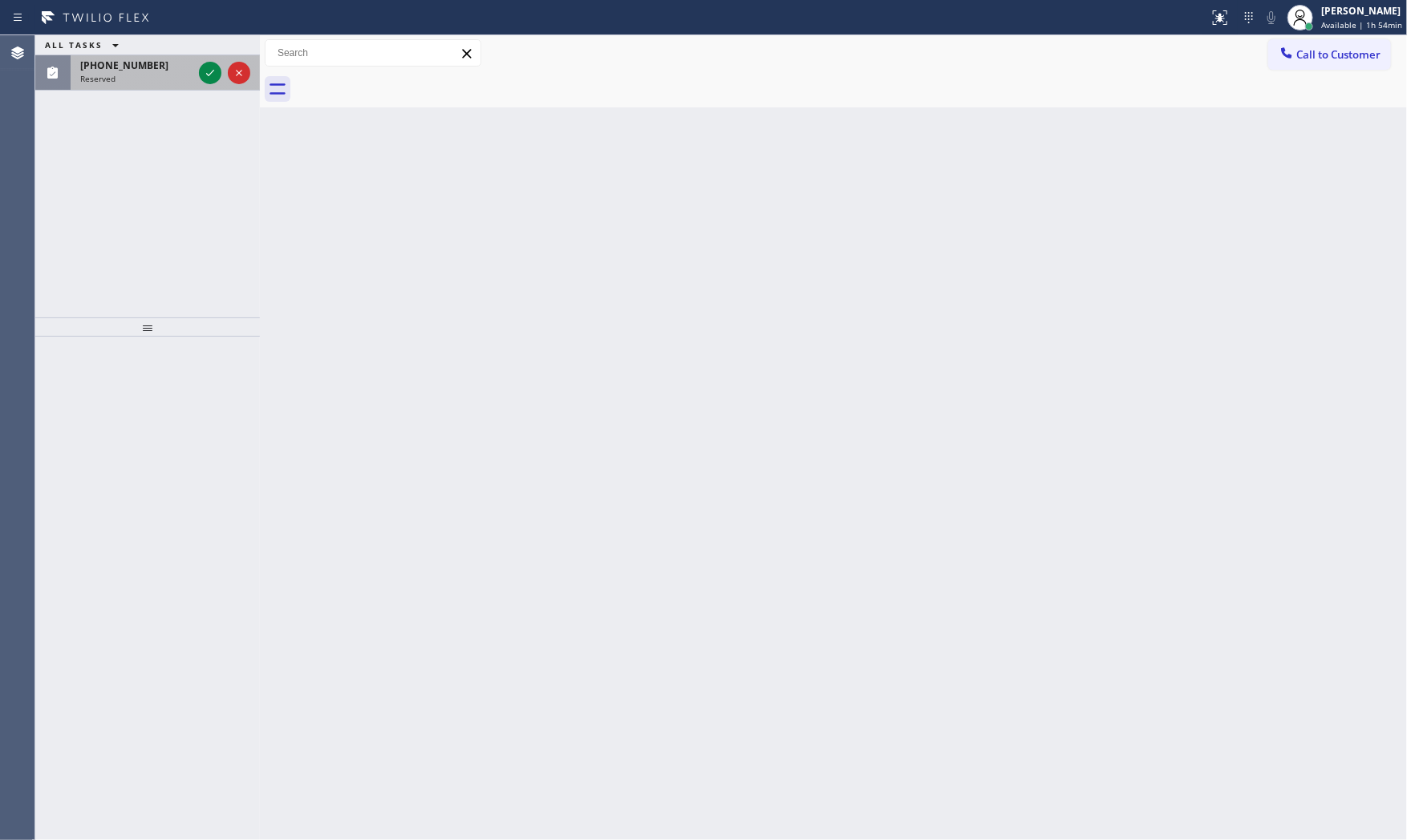
click at [146, 80] on div "Reserved" at bounding box center [136, 78] width 112 height 11
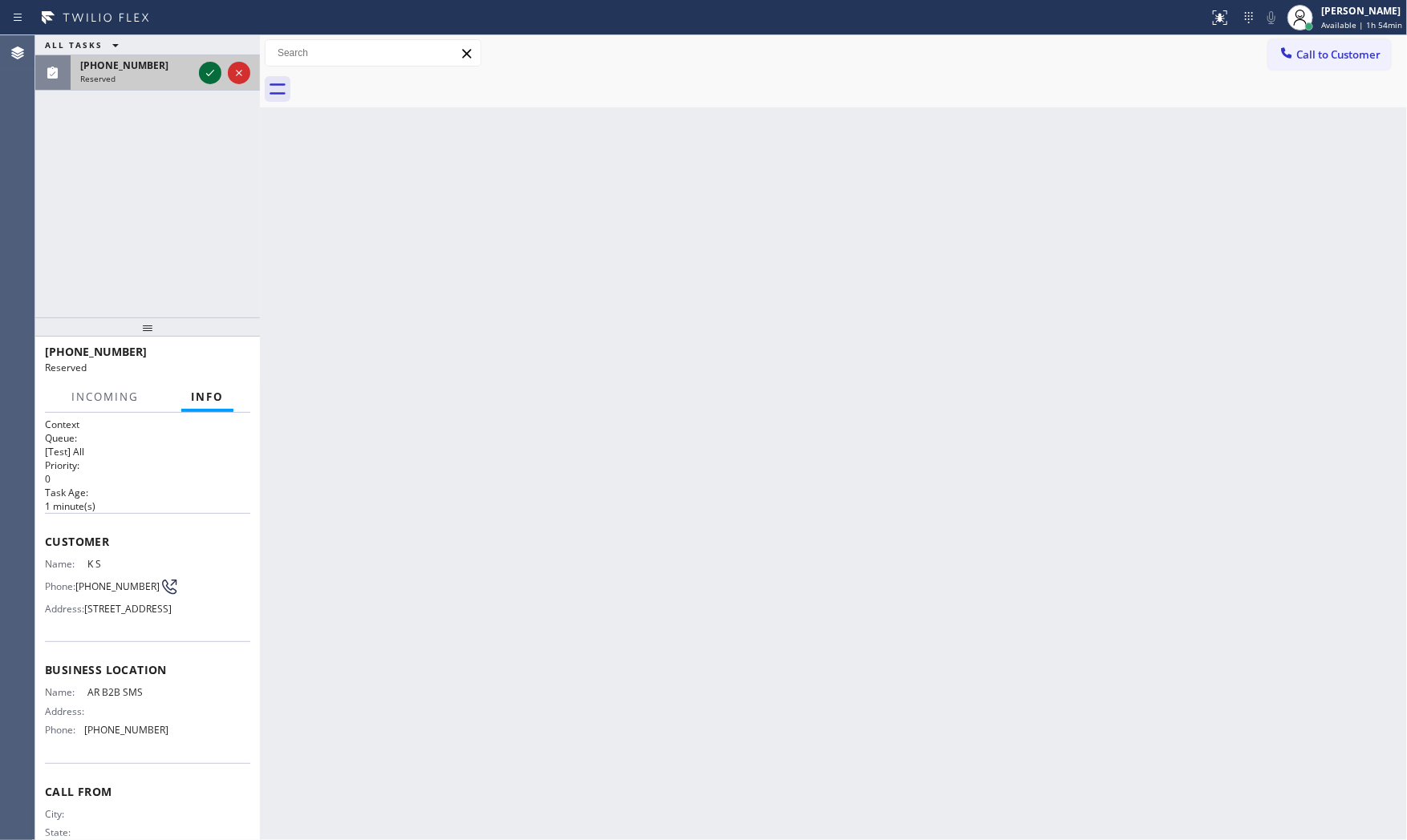
click at [203, 65] on icon at bounding box center [210, 73] width 20 height 20
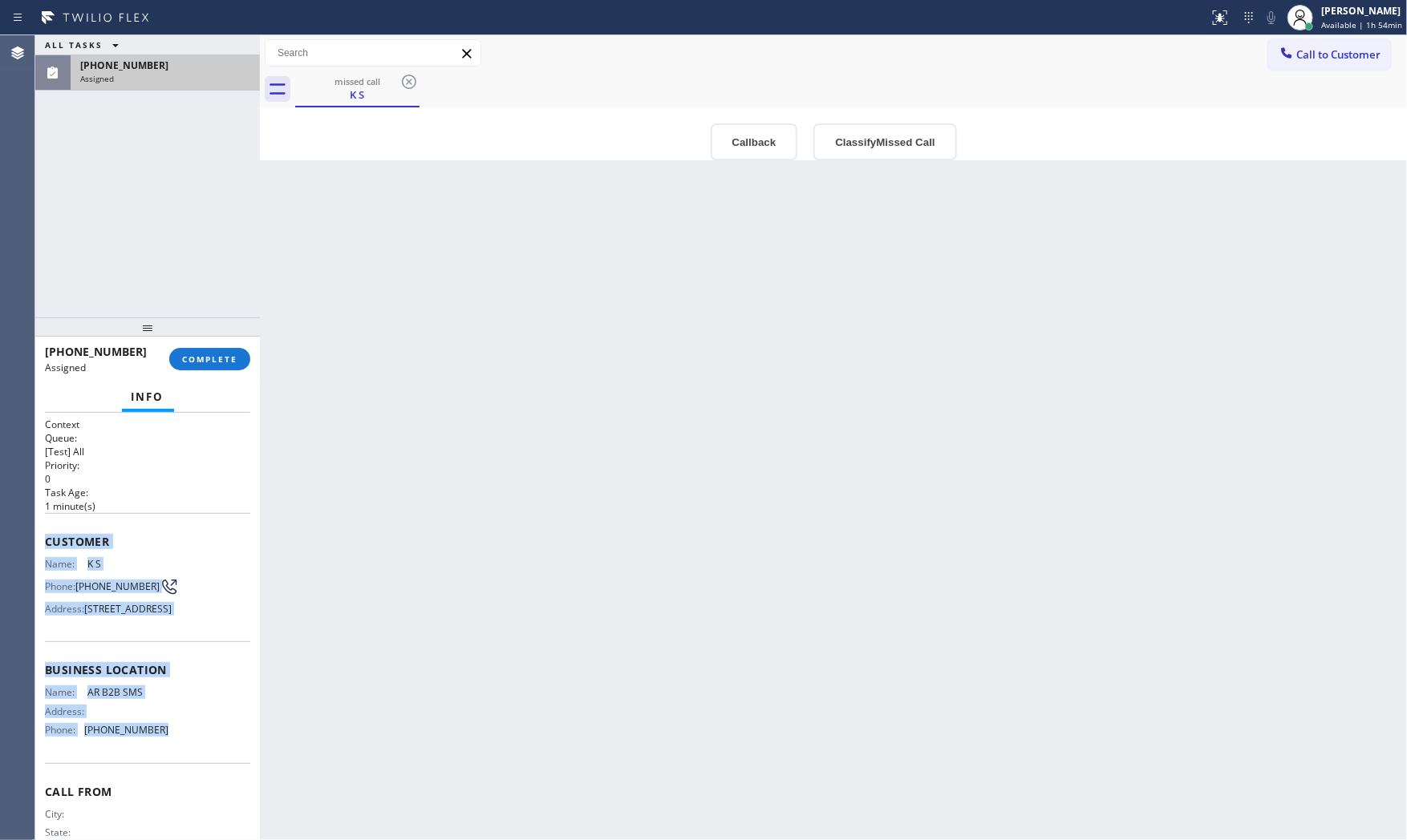
drag, startPoint x: 41, startPoint y: 540, endPoint x: 245, endPoint y: 742, distance: 287.1
click at [241, 758] on div "Context Queue: [Test] All Priority: 0 Task Age: 1 minute(s) Customer Name: K S …" at bounding box center [148, 627] width 224 height 428
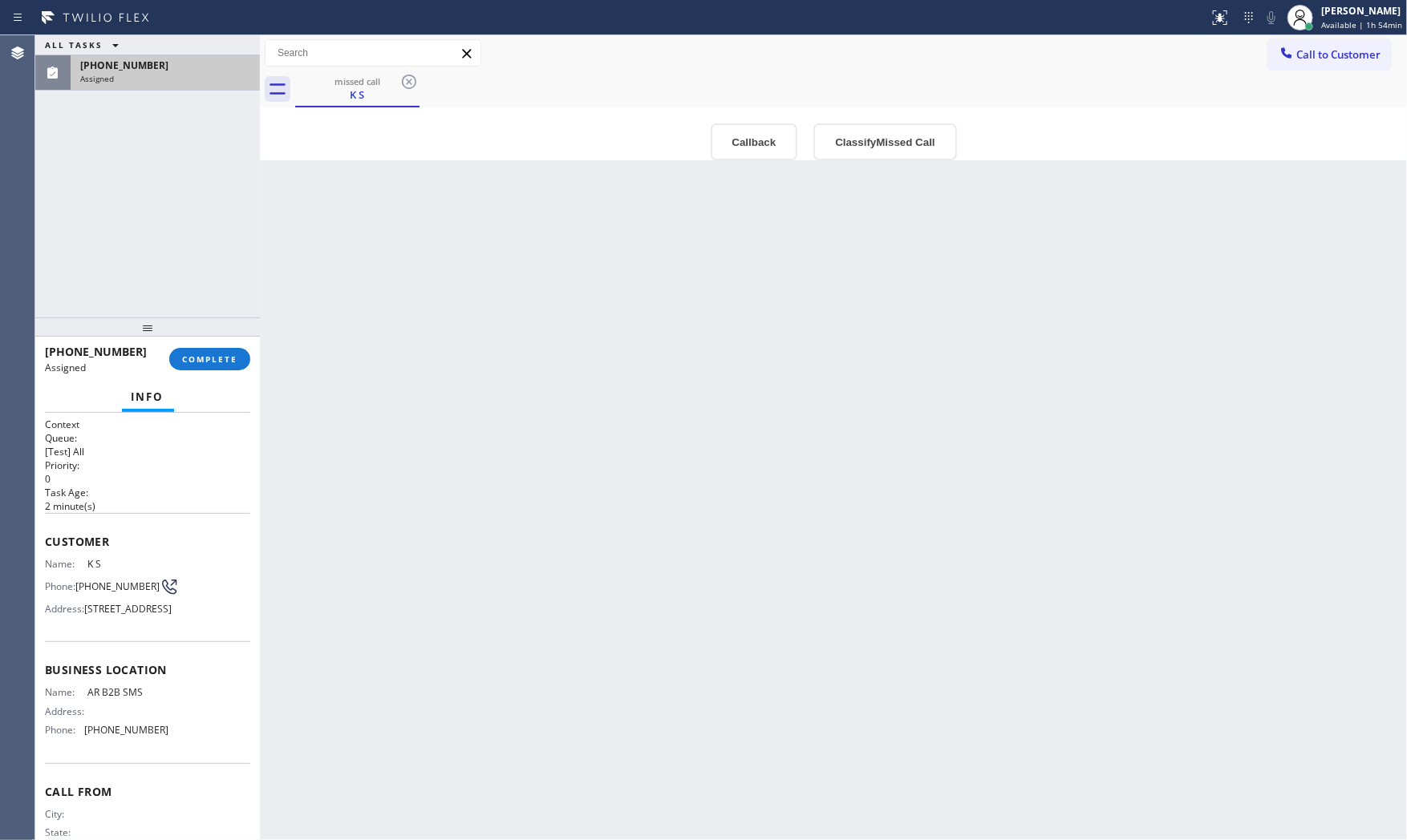
click at [214, 371] on div "(516) 943-3297 Assigned COMPLETE" at bounding box center [148, 358] width 206 height 42
click at [211, 356] on span "COMPLETE" at bounding box center [209, 358] width 55 height 11
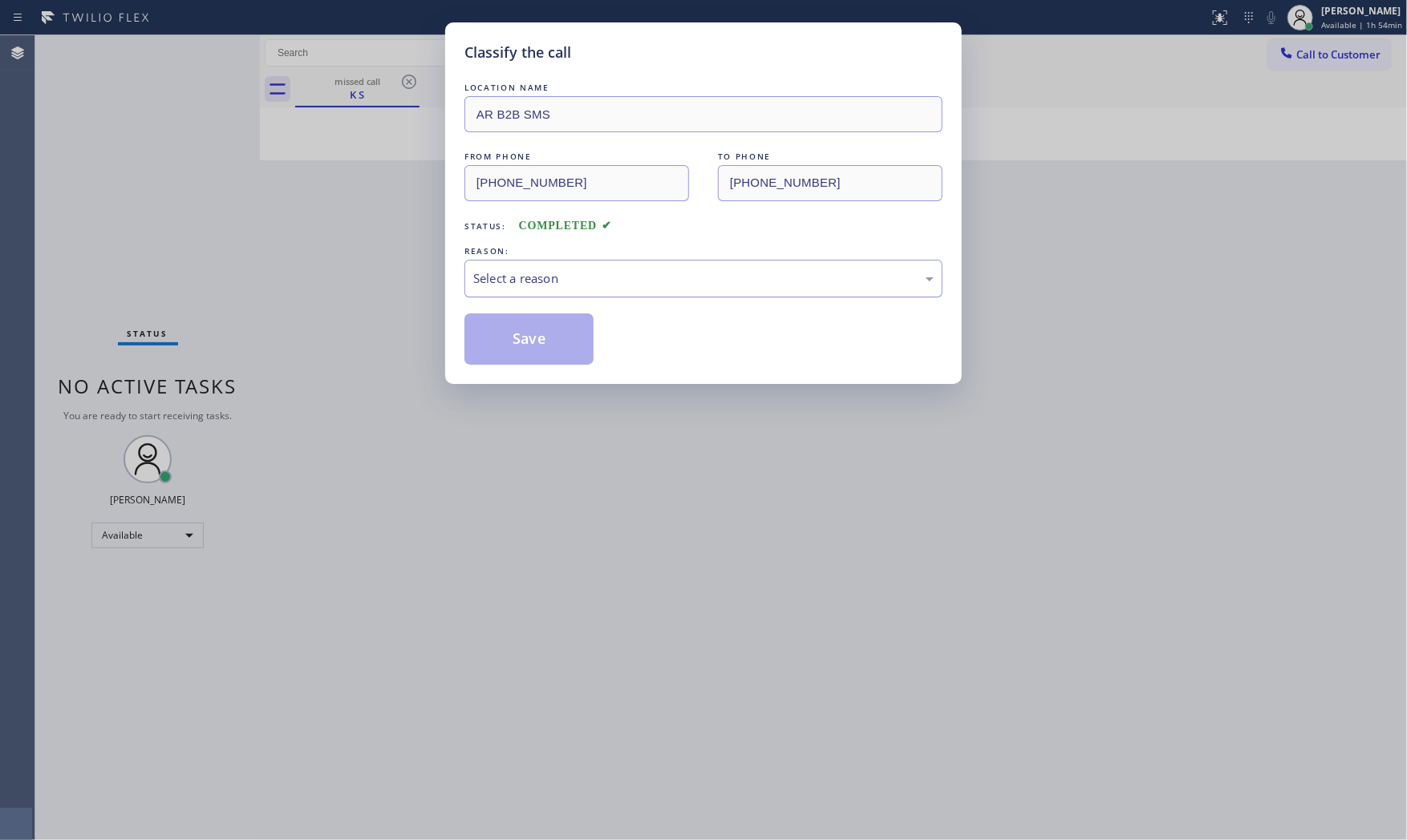
click at [629, 283] on div "Select a reason" at bounding box center [704, 279] width 461 height 19
click at [555, 331] on button "Save" at bounding box center [529, 339] width 129 height 51
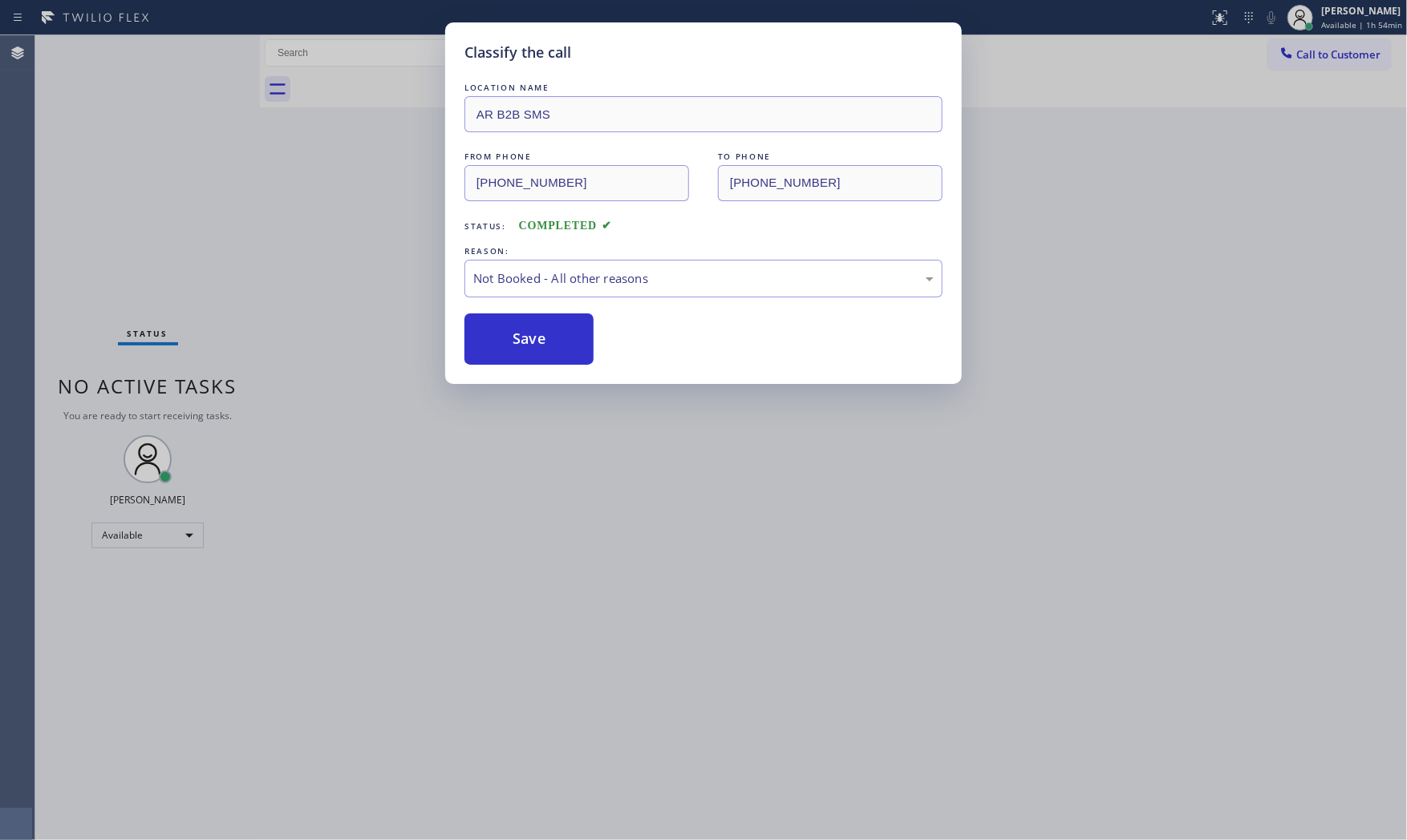
drag, startPoint x: 555, startPoint y: 331, endPoint x: 1099, endPoint y: 251, distance: 549.9
click at [562, 331] on button "Save" at bounding box center [529, 339] width 129 height 51
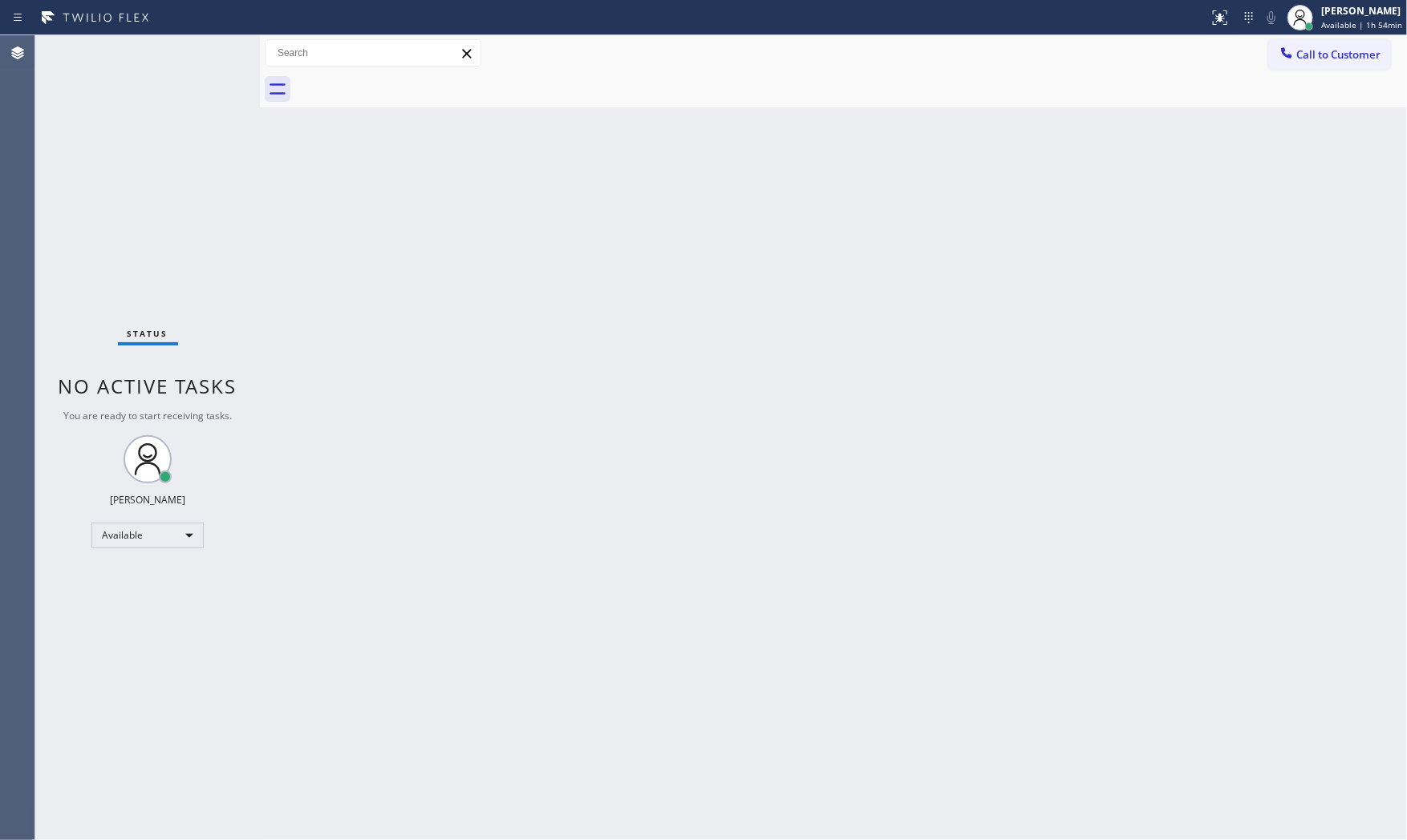
click at [1065, 52] on div "Call to Customer Outbound call Location Search location Your caller id phone nu…" at bounding box center [833, 53] width 1147 height 28
click at [1309, 62] on button "Call to Customer" at bounding box center [1329, 54] width 122 height 31
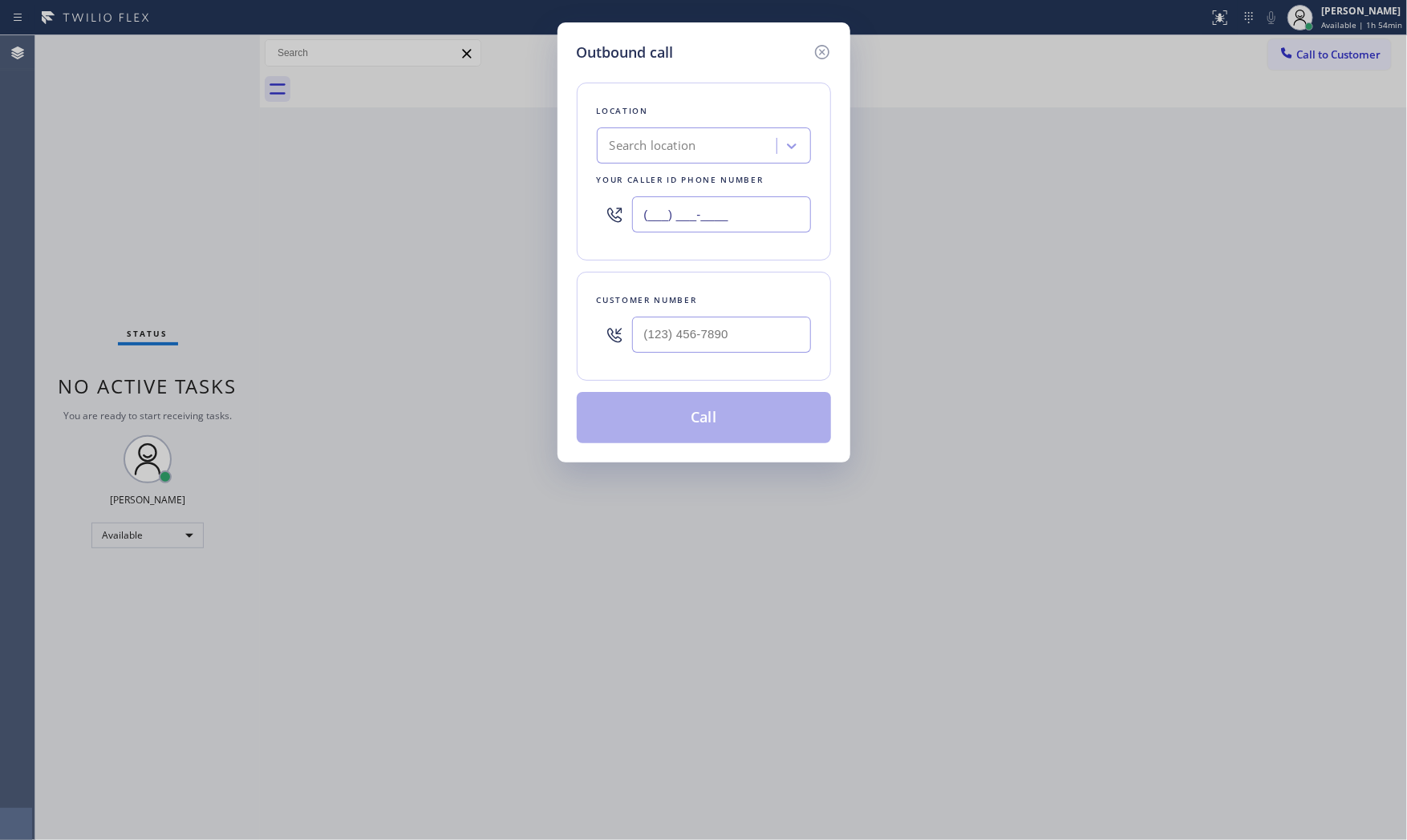
click at [694, 212] on input "(___) ___-____" at bounding box center [721, 214] width 179 height 36
paste input "516) 430-7756"
type input "(516) 430-7756"
click at [732, 348] on input "(___) ___-____" at bounding box center [721, 335] width 179 height 36
paste input "917) 439-7882"
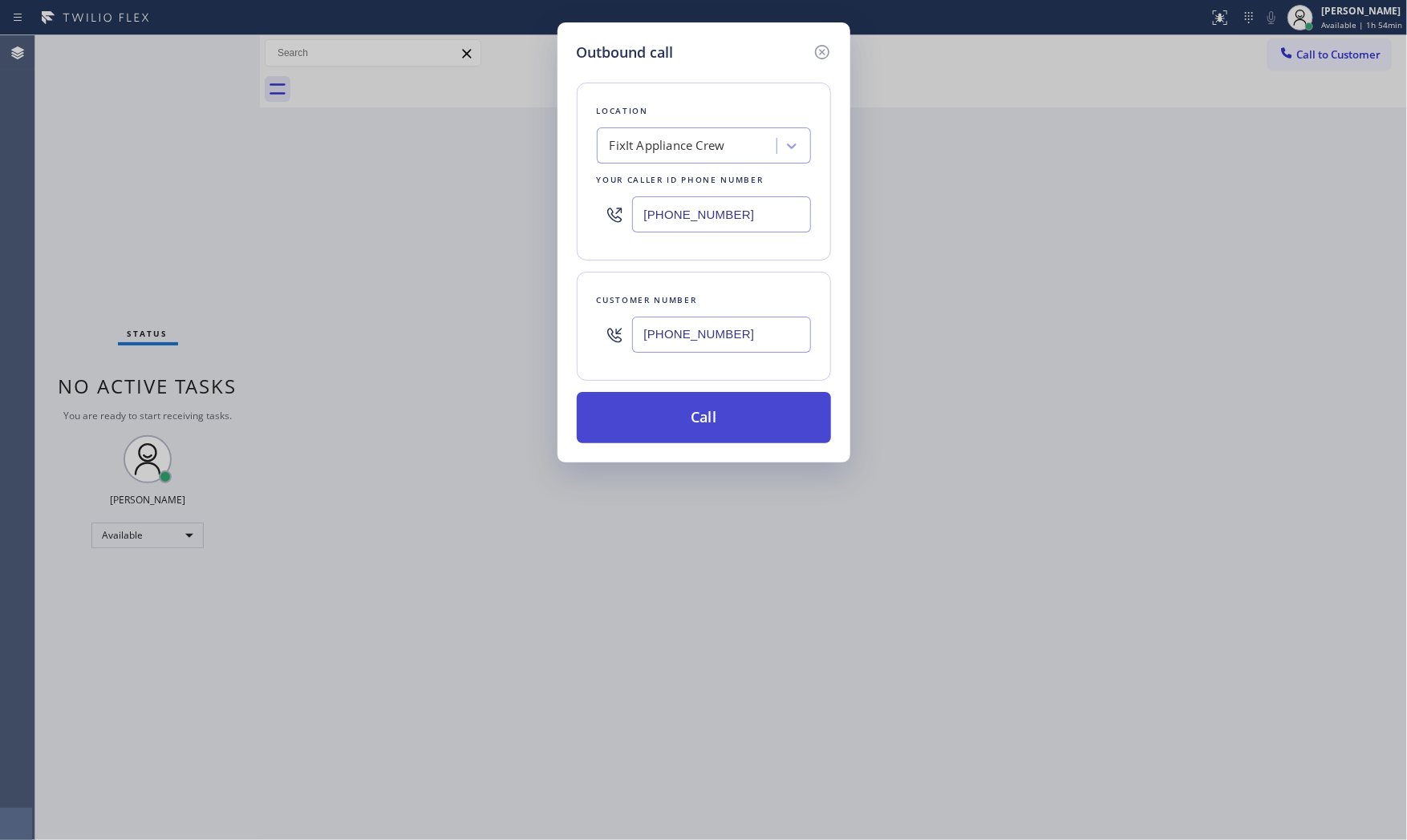
type input "(917) 439-7882"
click at [716, 428] on button "Call" at bounding box center [704, 418] width 254 height 51
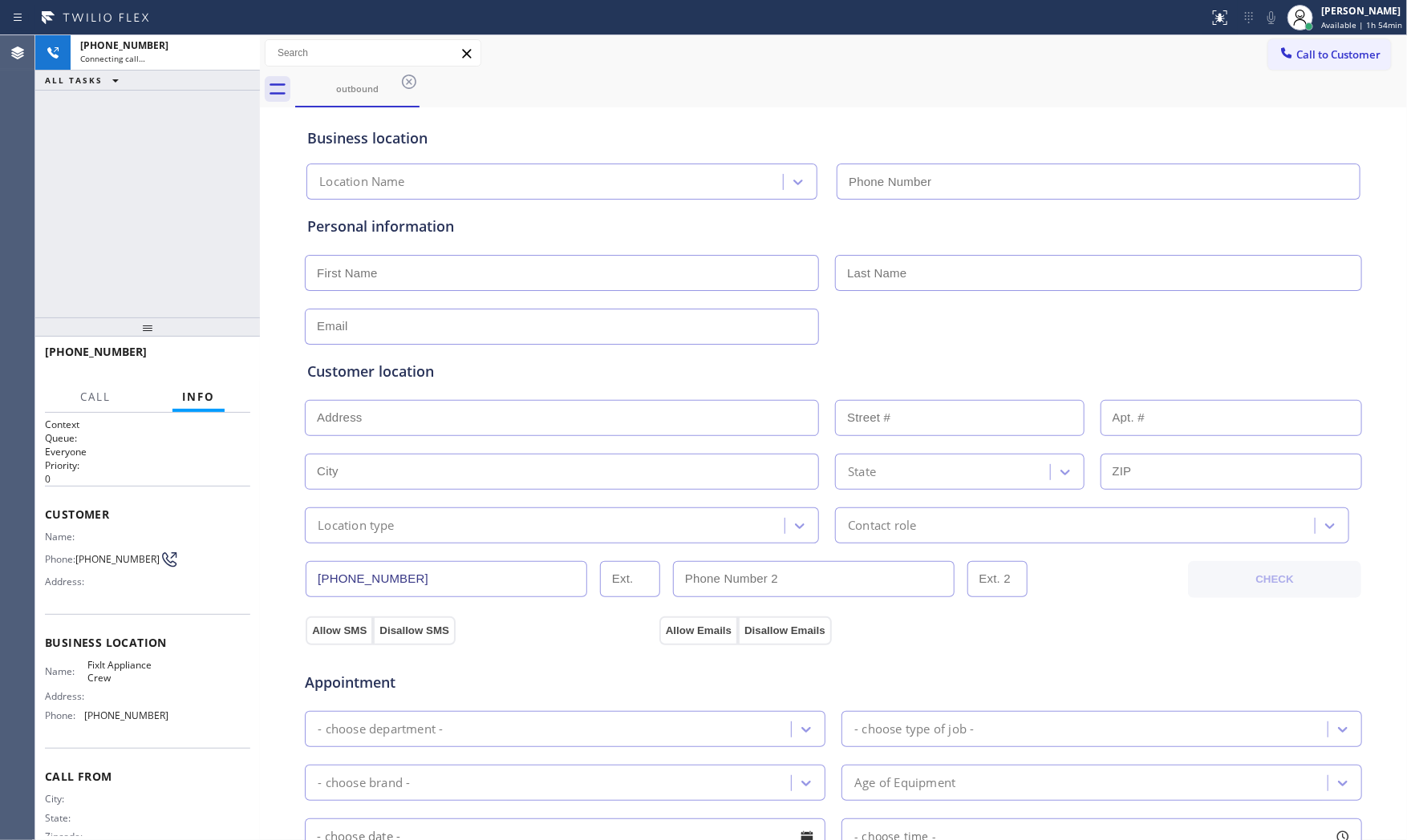
type input "(516) 430-7756"
click at [1262, 18] on icon at bounding box center [1271, 17] width 20 height 20
click at [1260, 21] on div at bounding box center [1271, 17] width 22 height 20
click at [1272, 14] on icon at bounding box center [1271, 17] width 20 height 20
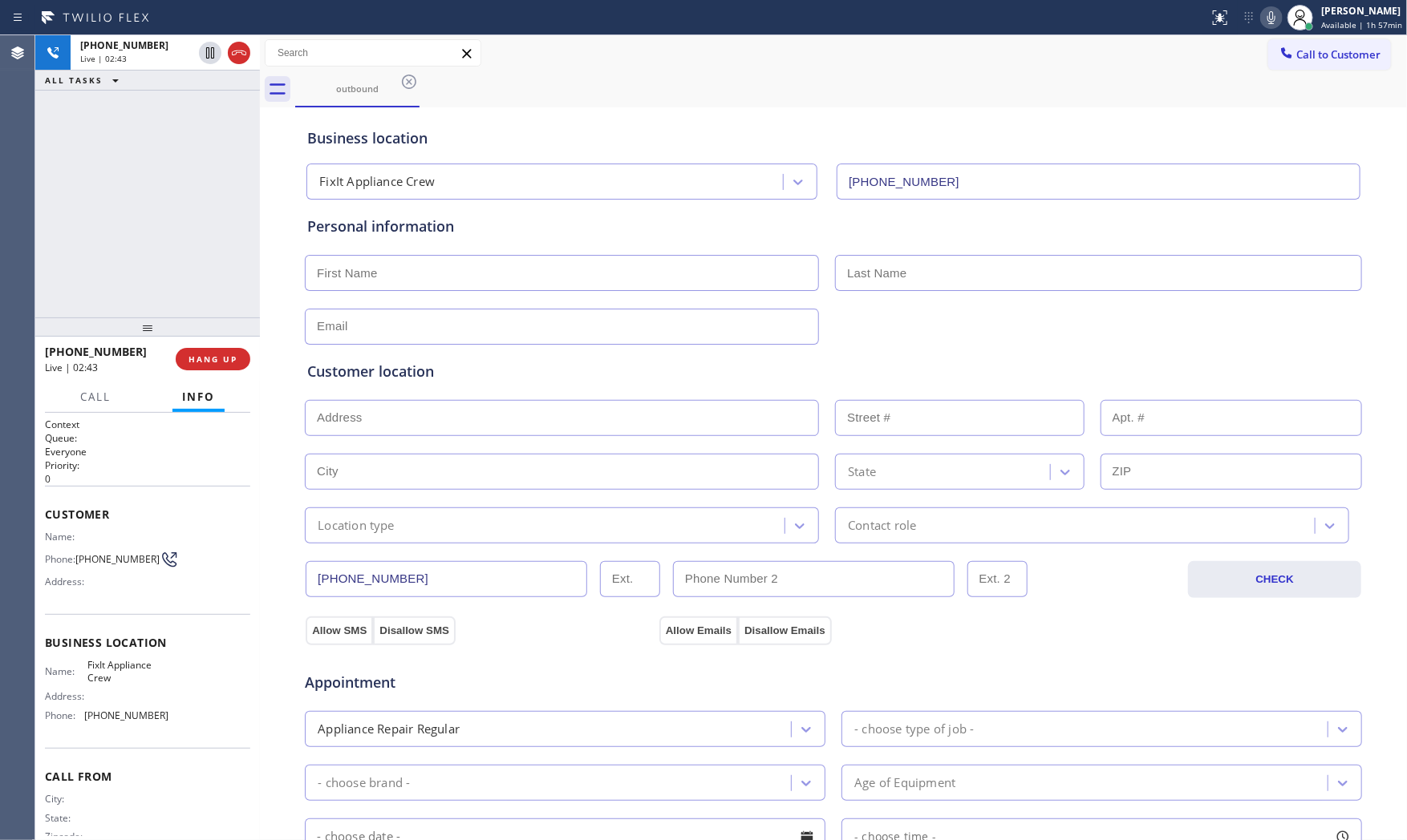
click at [1271, 25] on icon at bounding box center [1271, 17] width 20 height 20
click at [1271, 21] on icon at bounding box center [1271, 17] width 20 height 20
click at [86, 561] on span "(917) 439-7882" at bounding box center [117, 559] width 84 height 12
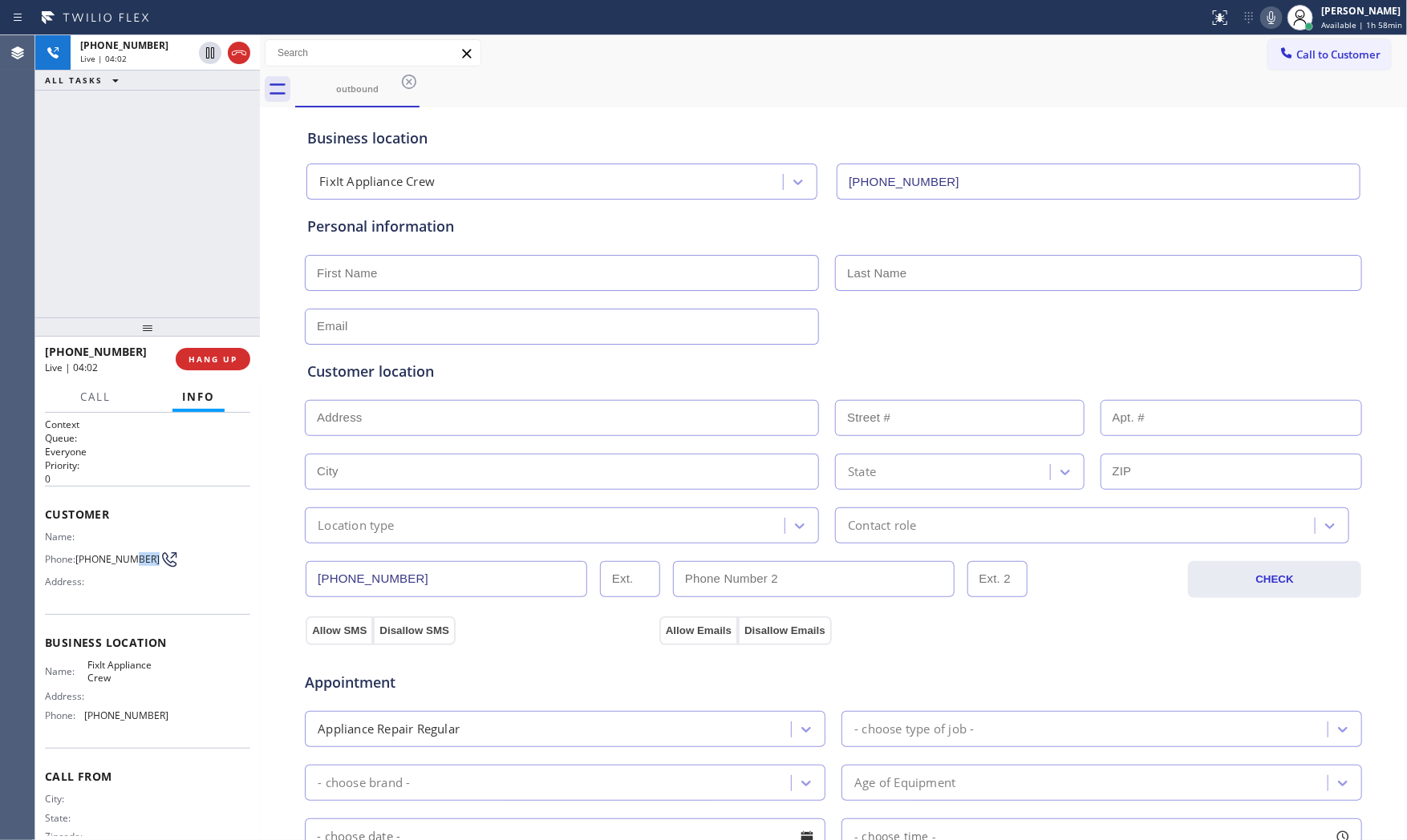
click at [86, 561] on span "(917) 439-7882" at bounding box center [117, 559] width 84 height 12
copy div "(917) 439-7882"
click at [229, 355] on span "HANG UP" at bounding box center [213, 358] width 49 height 11
click at [589, 265] on input "text" at bounding box center [562, 273] width 514 height 36
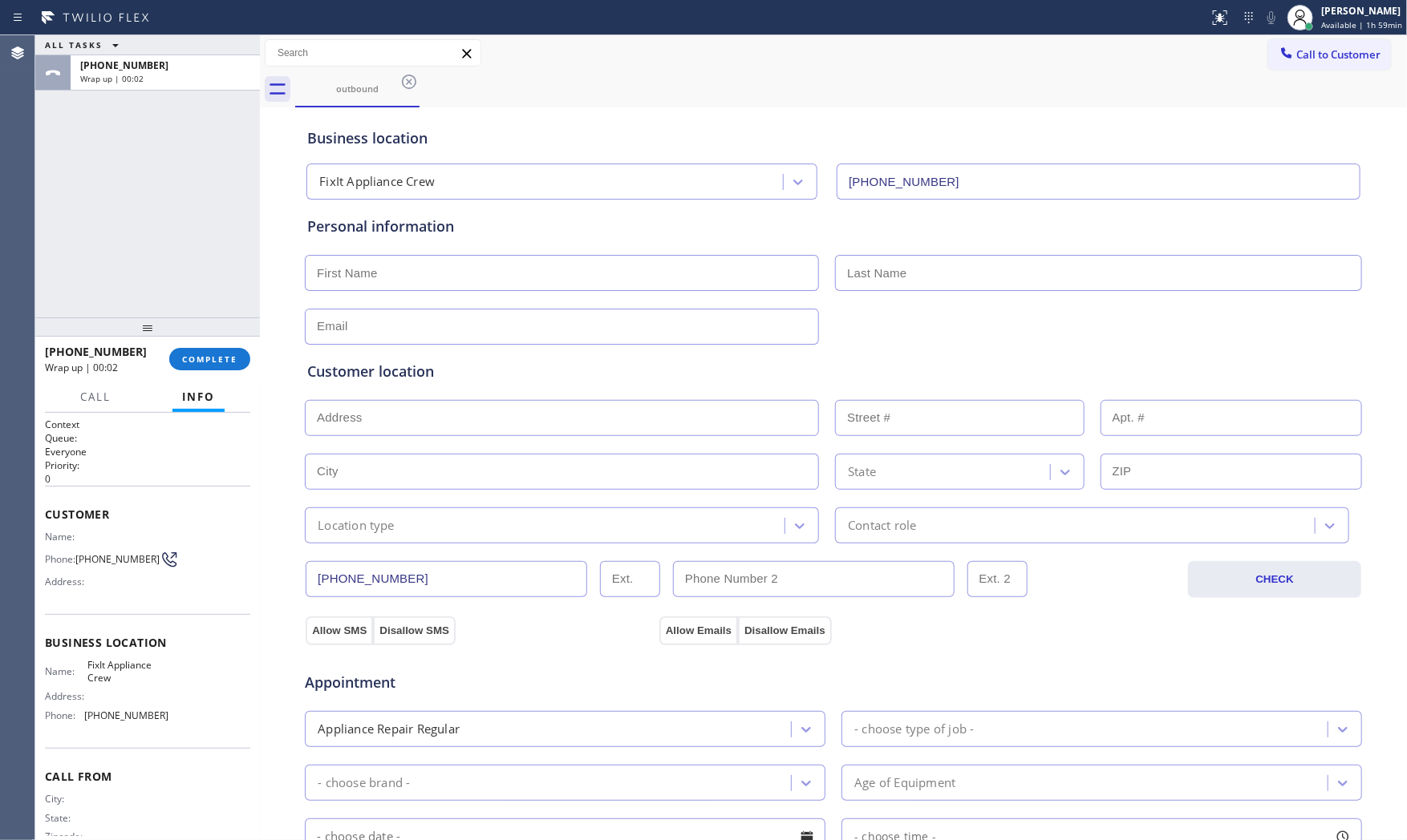
paste input "Rob"
type input "Rob"
click at [917, 275] on input "text" at bounding box center [1099, 273] width 527 height 36
paste input "Farrer"
type input "Farrer"
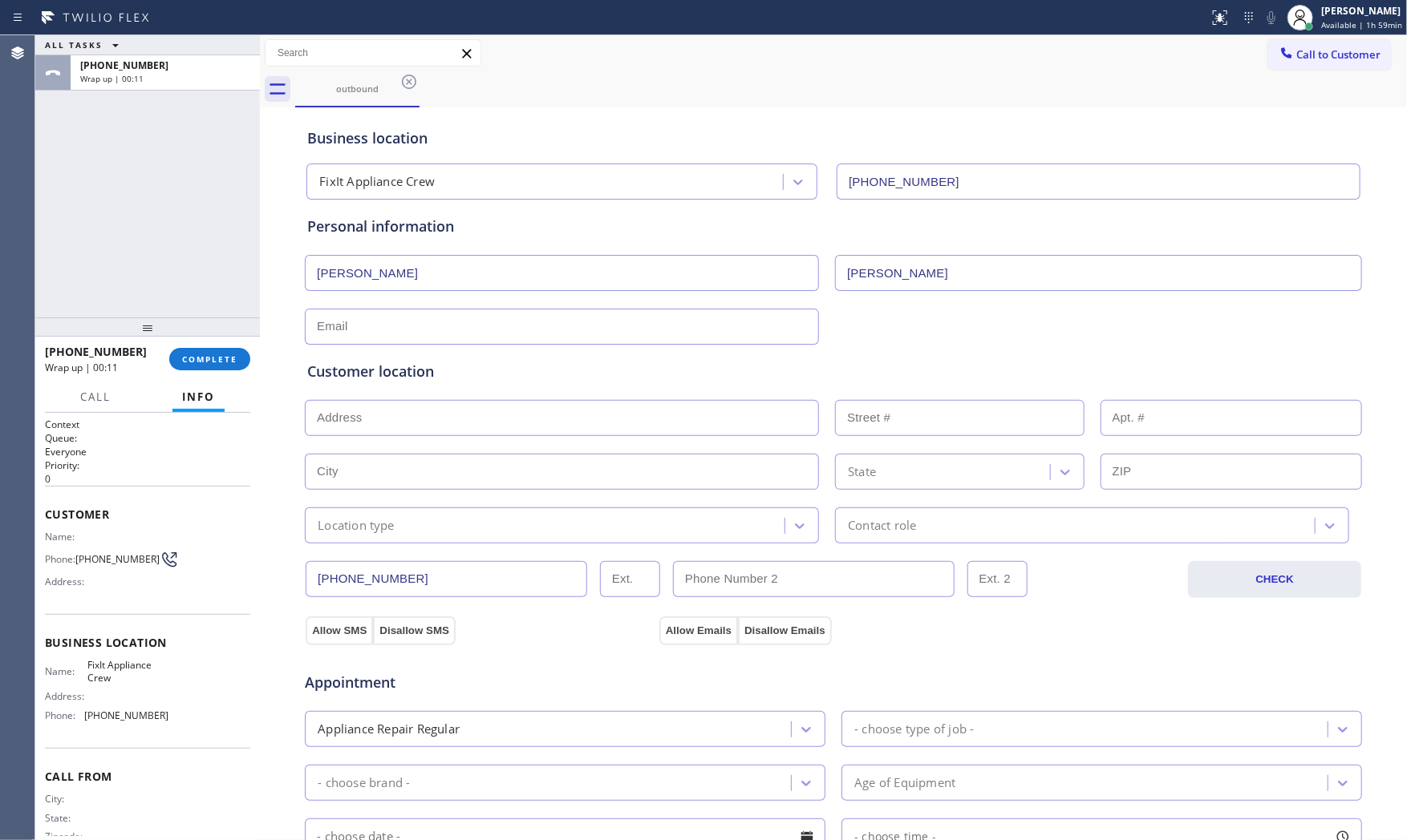
click at [455, 334] on input "text" at bounding box center [562, 326] width 514 height 36
paste input "rsfarrer1@yahoo.com"
type input "rsfarrer1@yahoo.com"
click at [557, 362] on div "Customer location" at bounding box center [833, 371] width 1052 height 21
click at [509, 422] on input "text" at bounding box center [562, 418] width 514 height 36
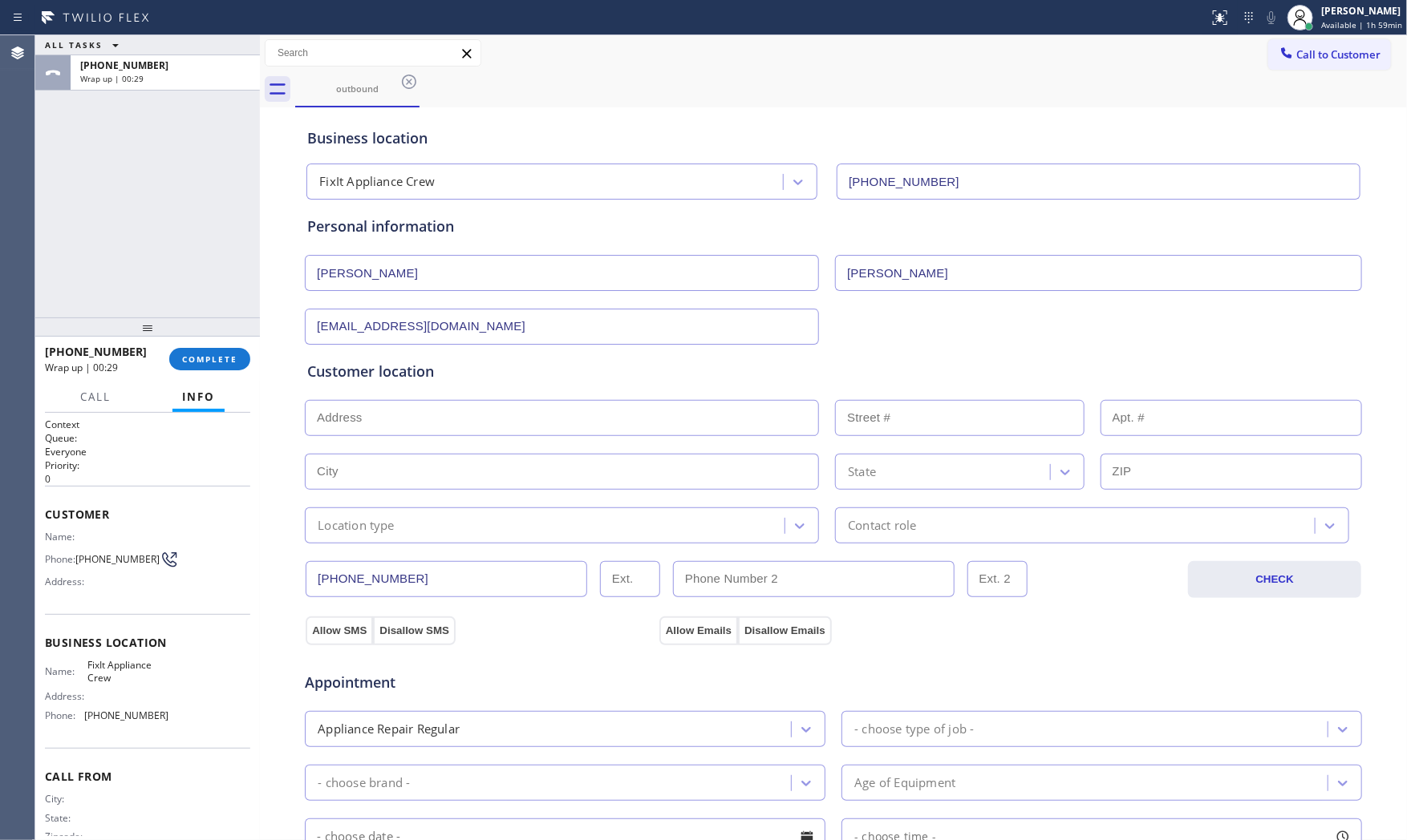
paste input "273 Ryder RdManhasset, NY 11030, USA"
type input "273 Ryder Rd"
type input "273"
type input "Manhasset"
type input "11030"
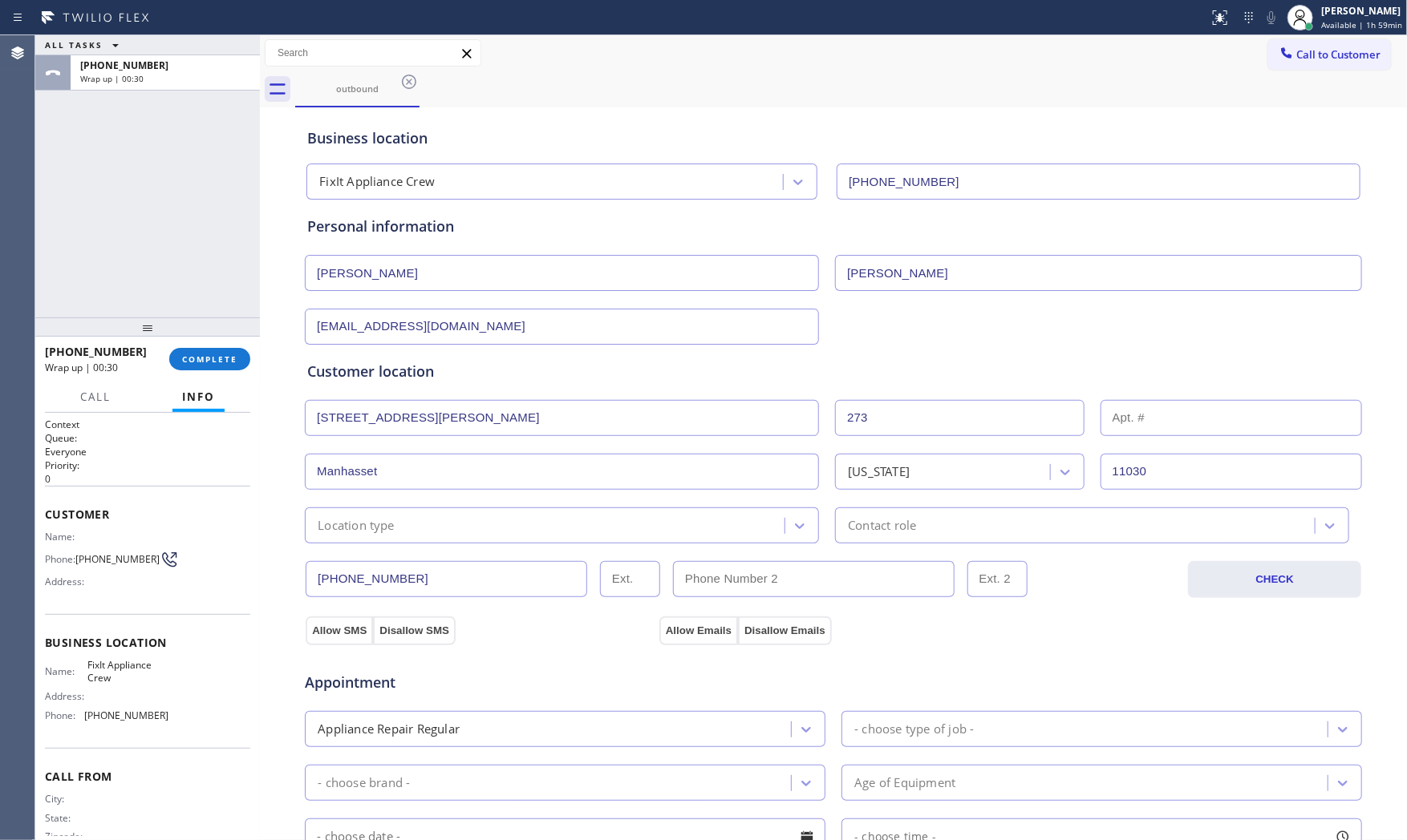
click at [410, 530] on div "Location type" at bounding box center [546, 525] width 475 height 28
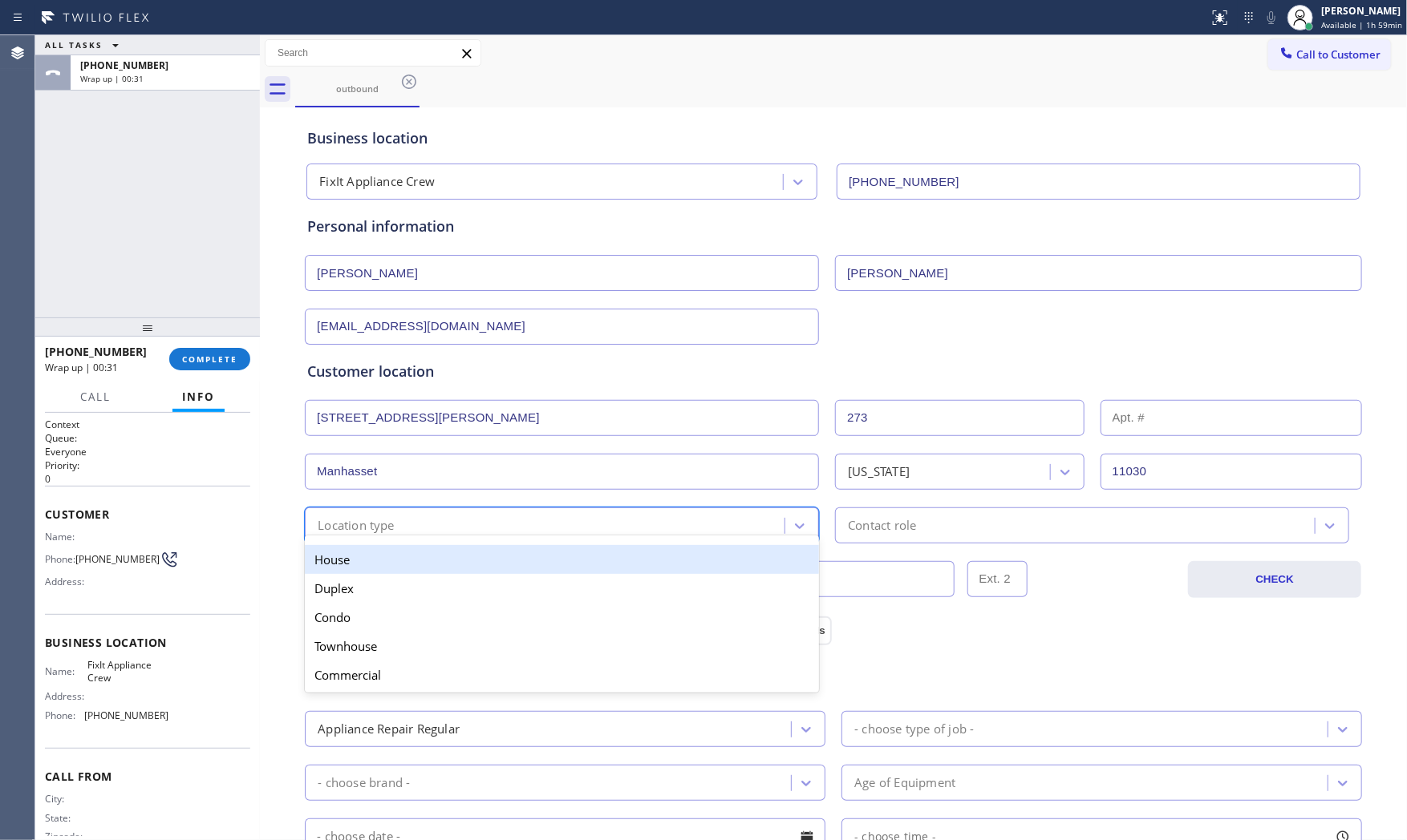
click at [398, 560] on div "House" at bounding box center [562, 560] width 514 height 29
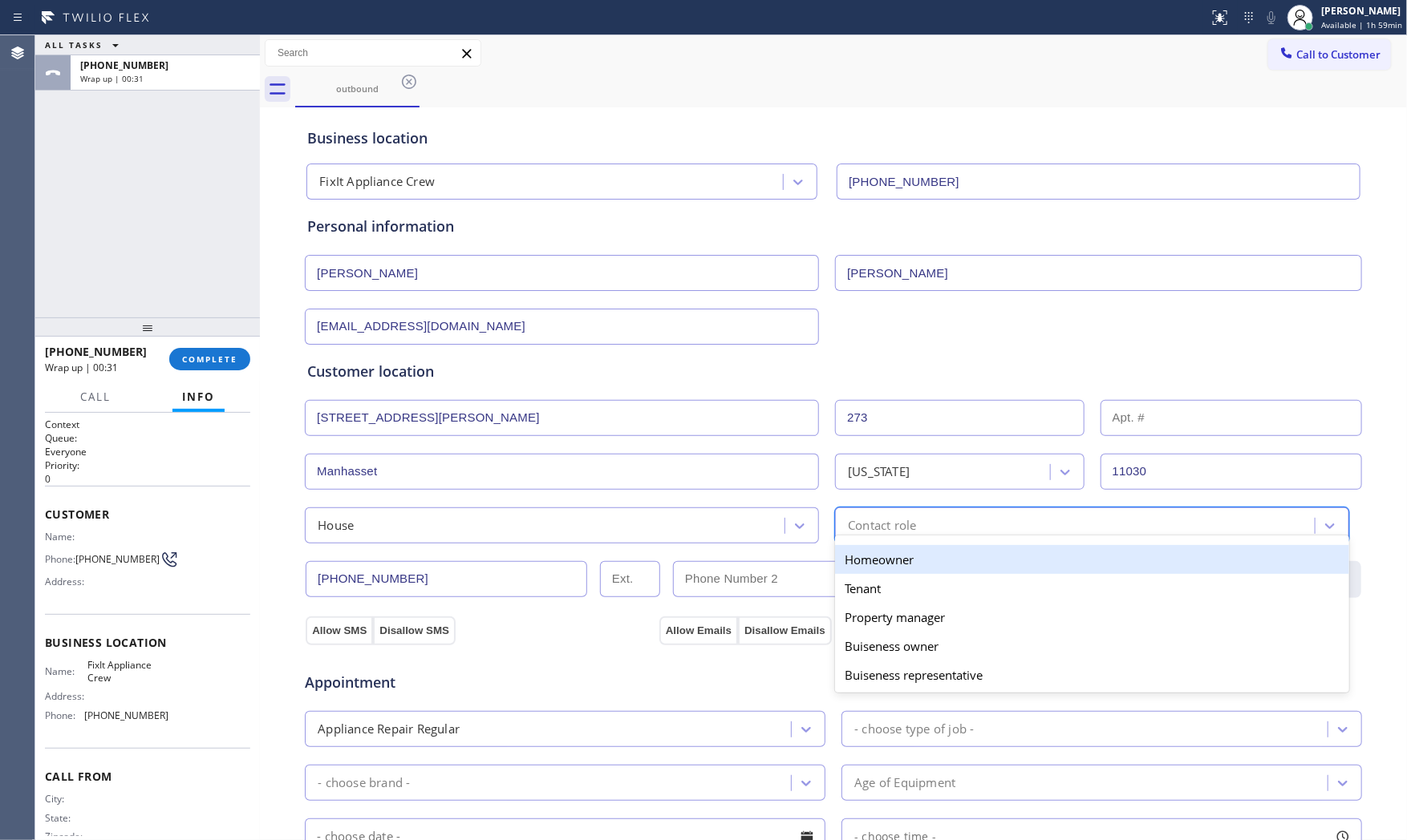
click at [972, 522] on div "Contact role" at bounding box center [1076, 525] width 475 height 28
click at [907, 551] on div "Homeowner" at bounding box center [1092, 560] width 514 height 29
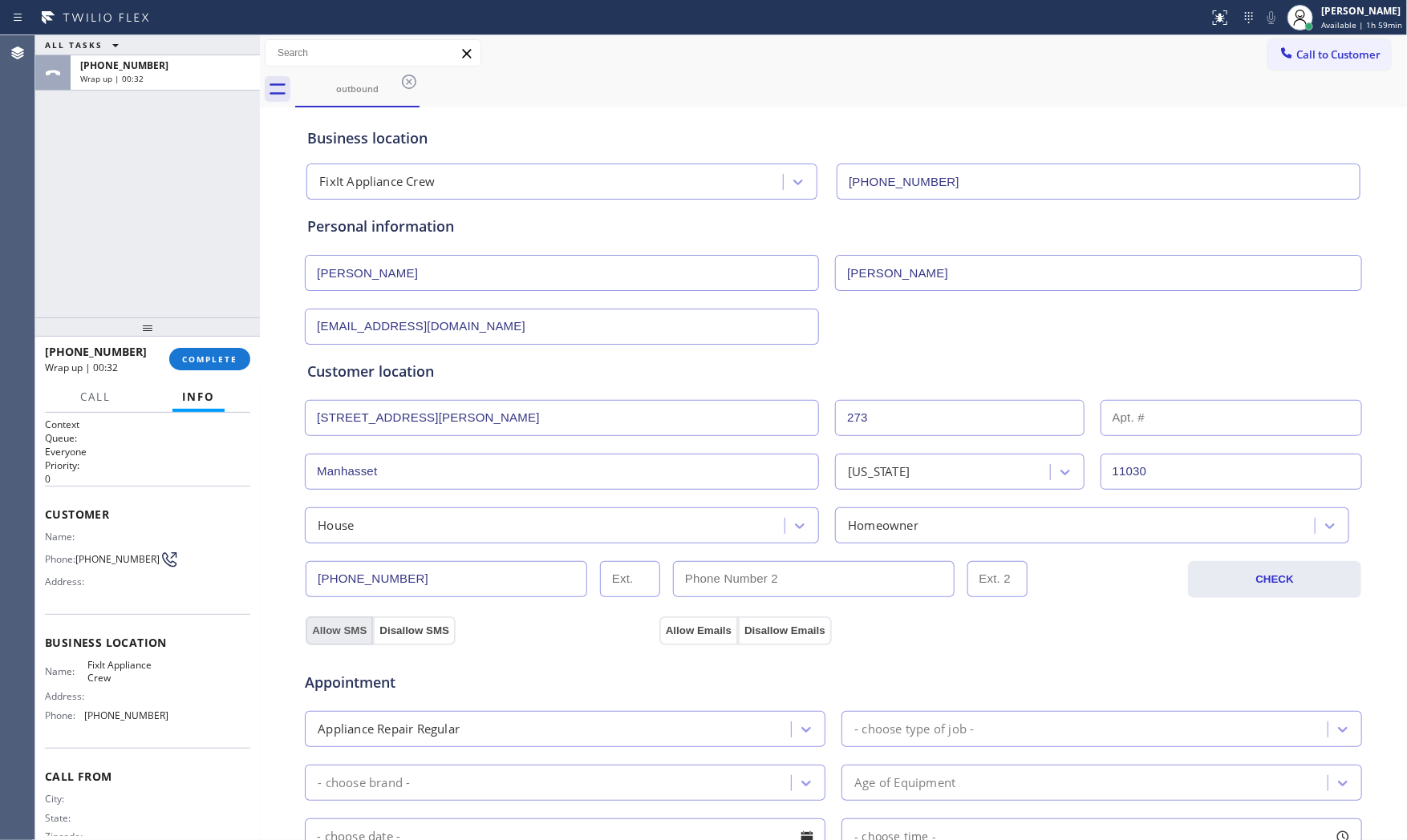
click at [336, 625] on button "Allow SMS" at bounding box center [339, 631] width 67 height 29
click at [680, 618] on button "Allow Emails" at bounding box center [698, 631] width 79 height 29
click at [924, 734] on div "- choose type of job -" at bounding box center [913, 730] width 120 height 19
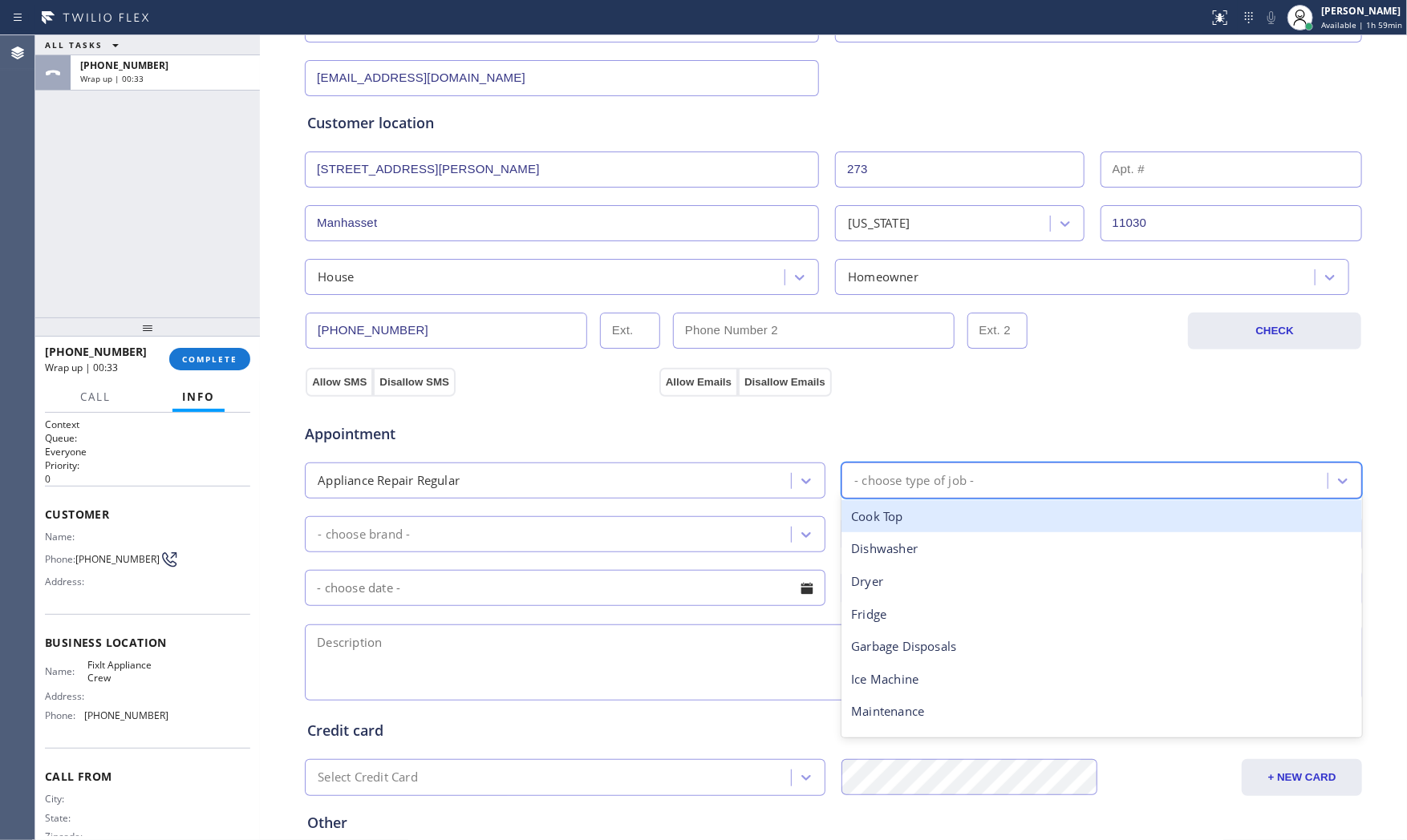
scroll to position [267, 0]
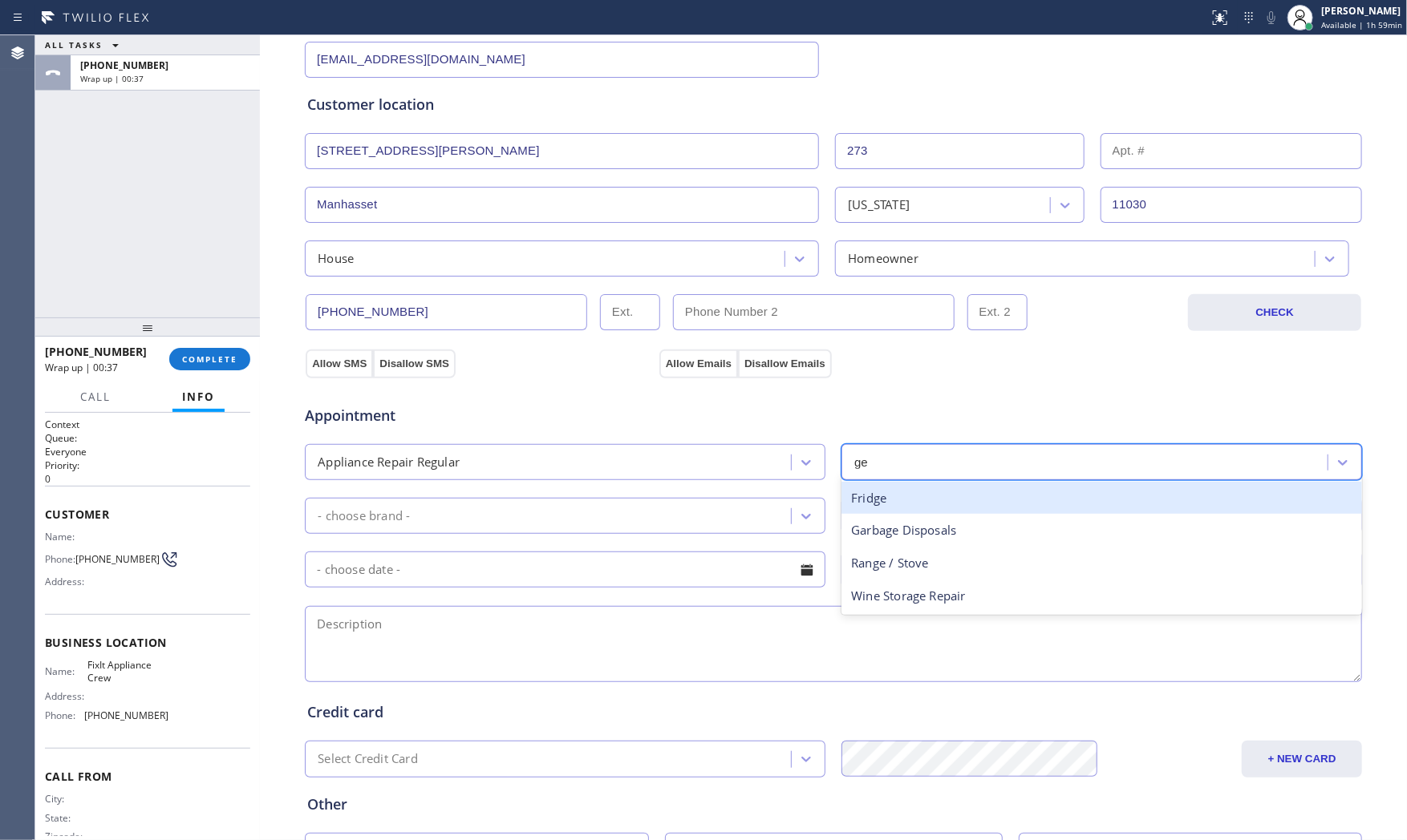
type input "g"
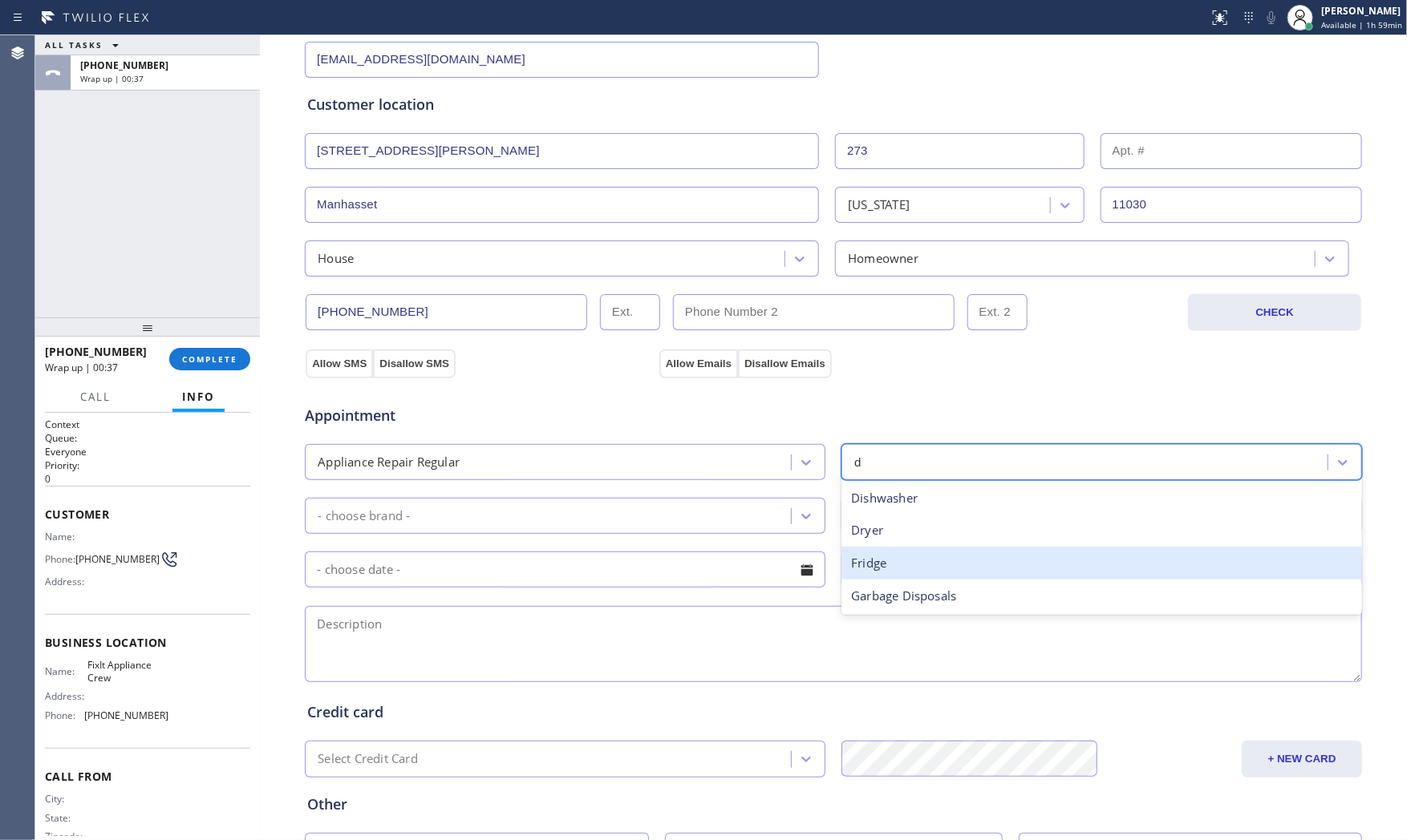
type input "dr"
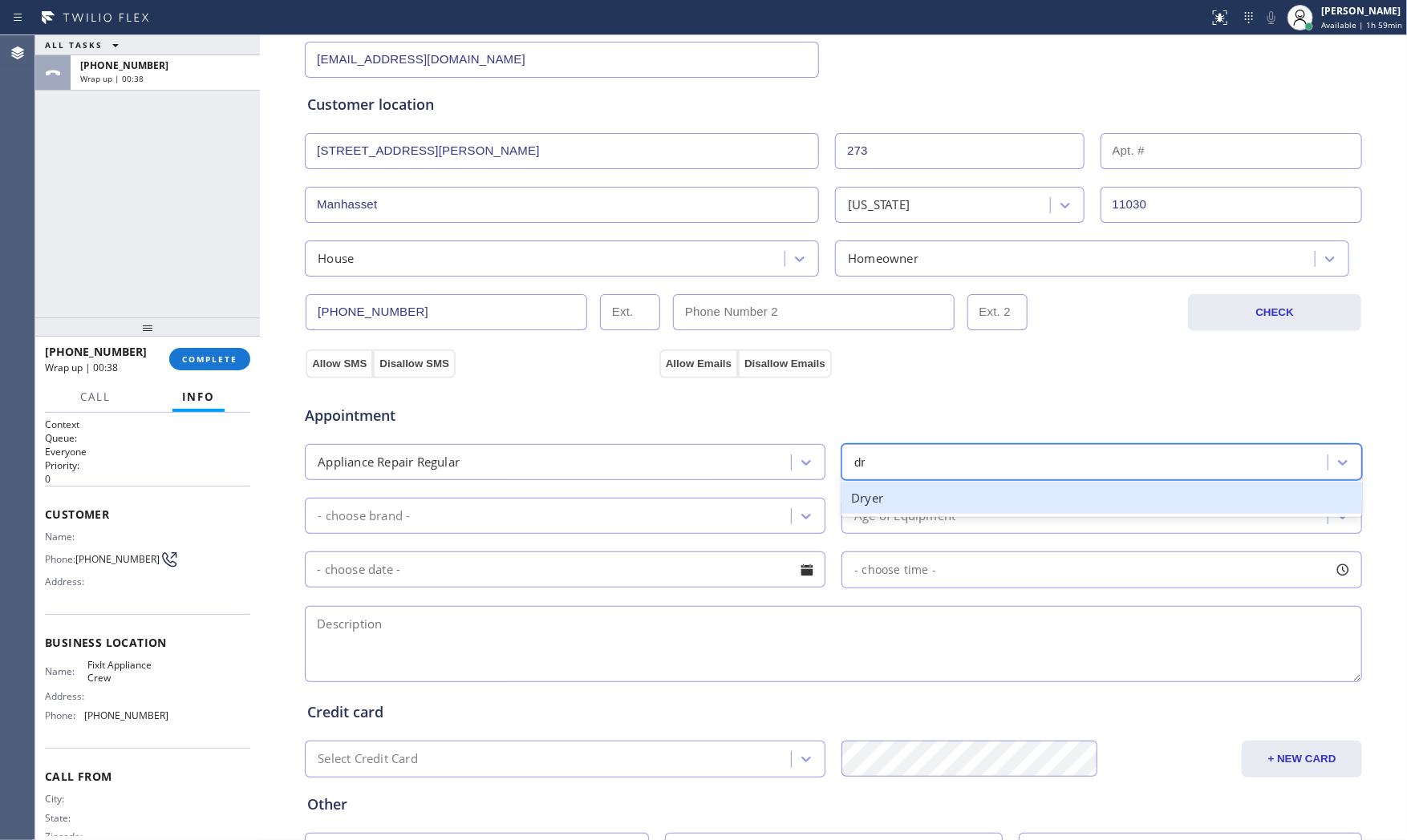
click at [913, 507] on div "Dryer" at bounding box center [1101, 498] width 521 height 33
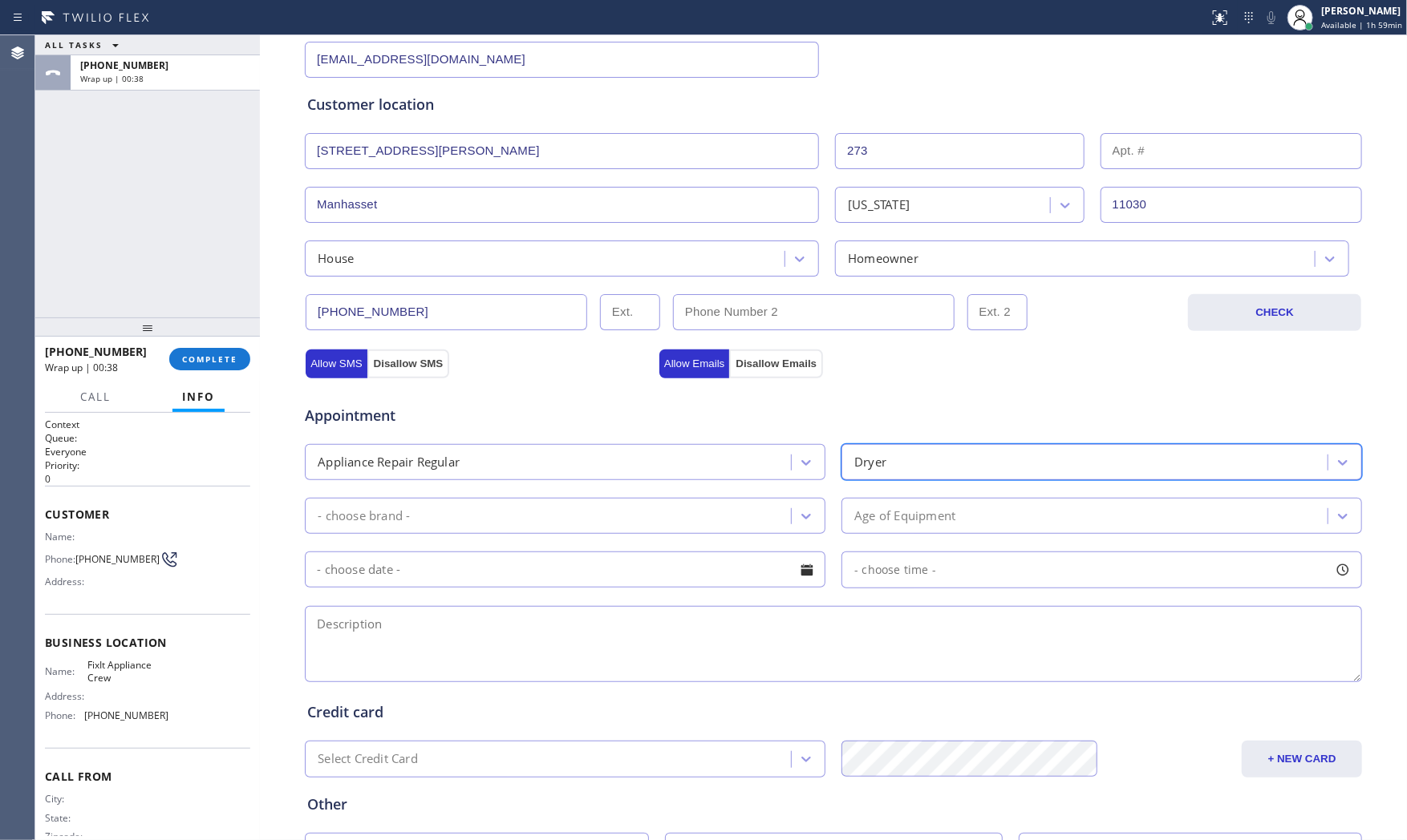
click at [571, 516] on div "- choose brand -" at bounding box center [550, 516] width 481 height 28
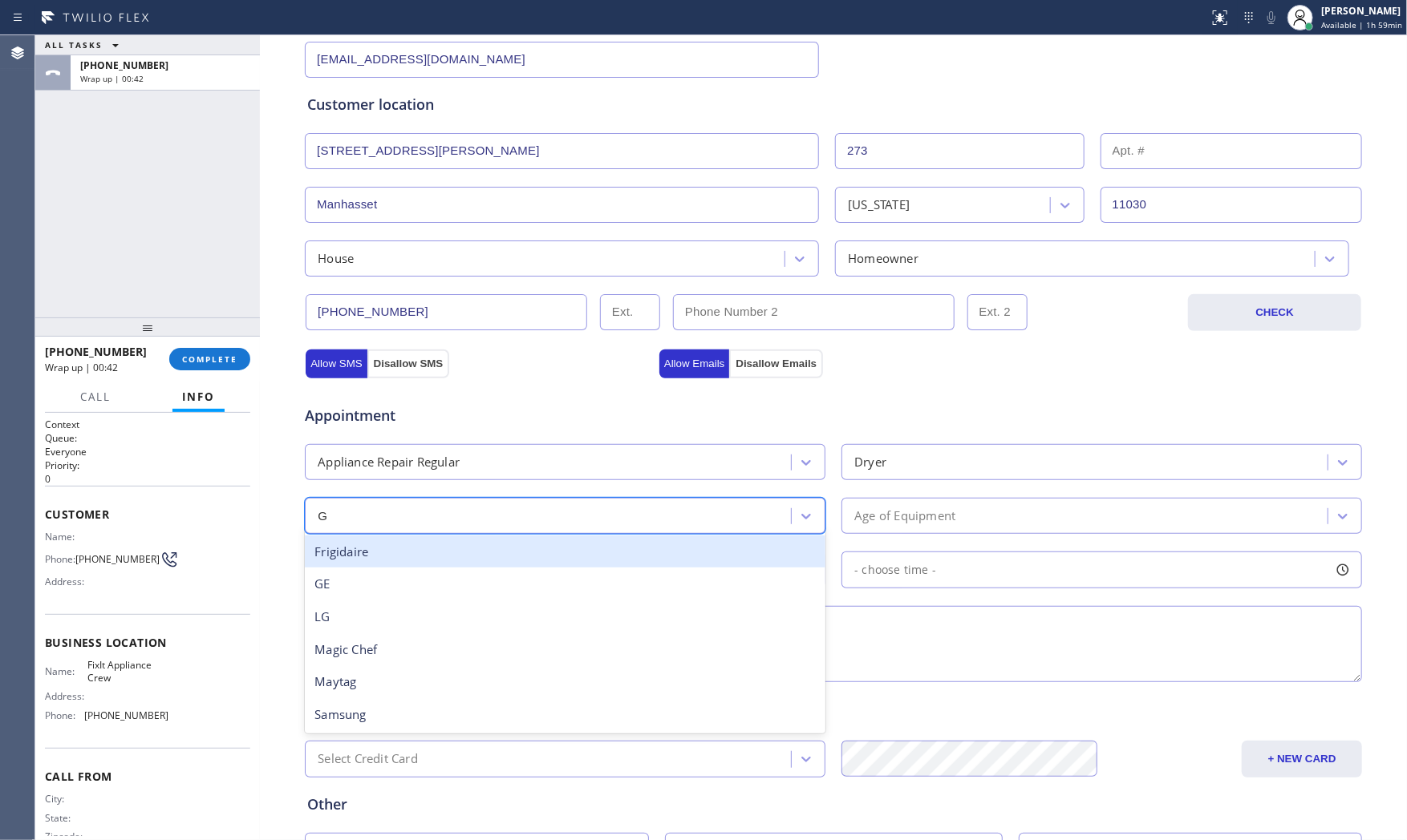
type input "GE"
click at [428, 561] on div "GE" at bounding box center [565, 552] width 521 height 33
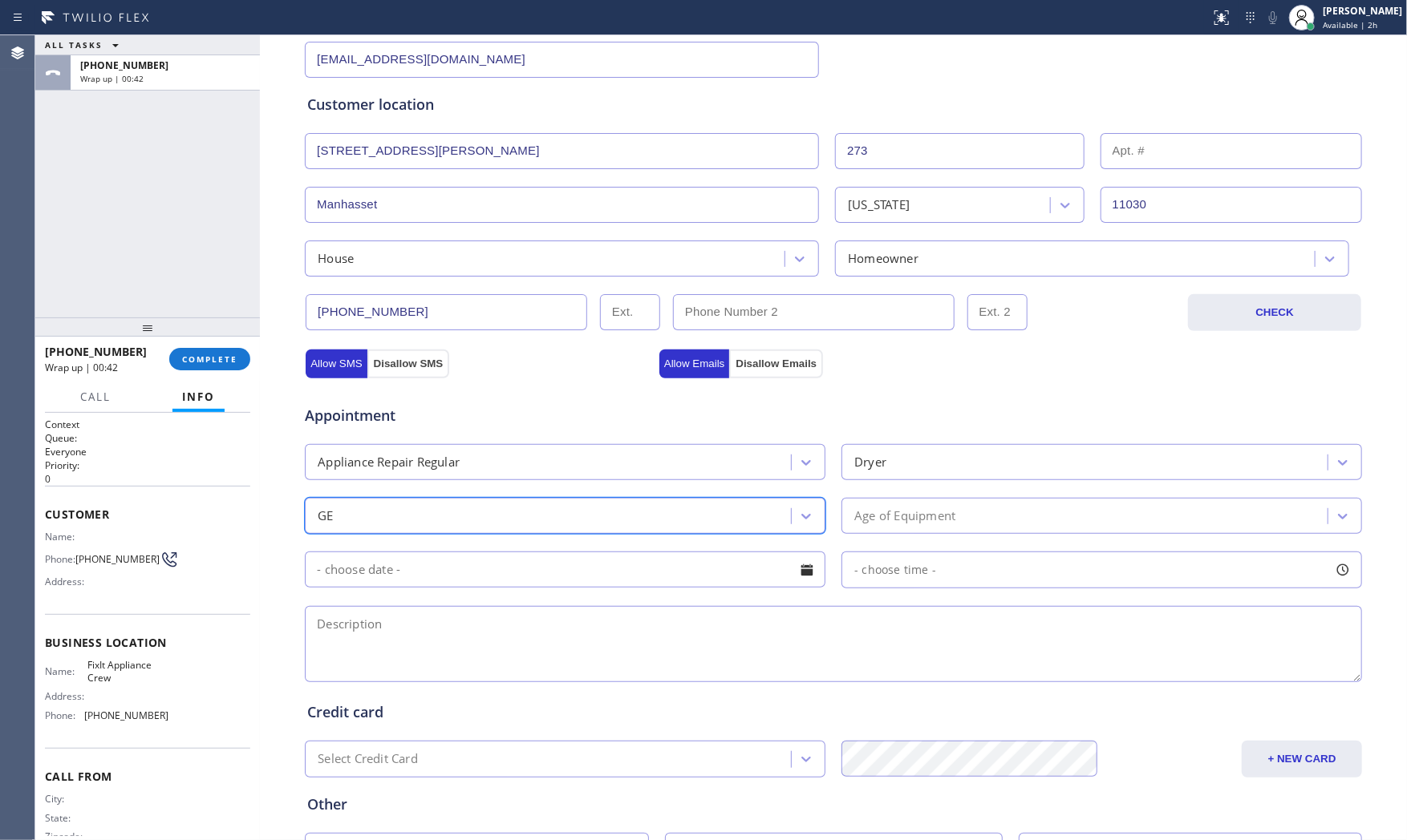
click at [914, 532] on div "Age of Equipment" at bounding box center [1101, 516] width 521 height 36
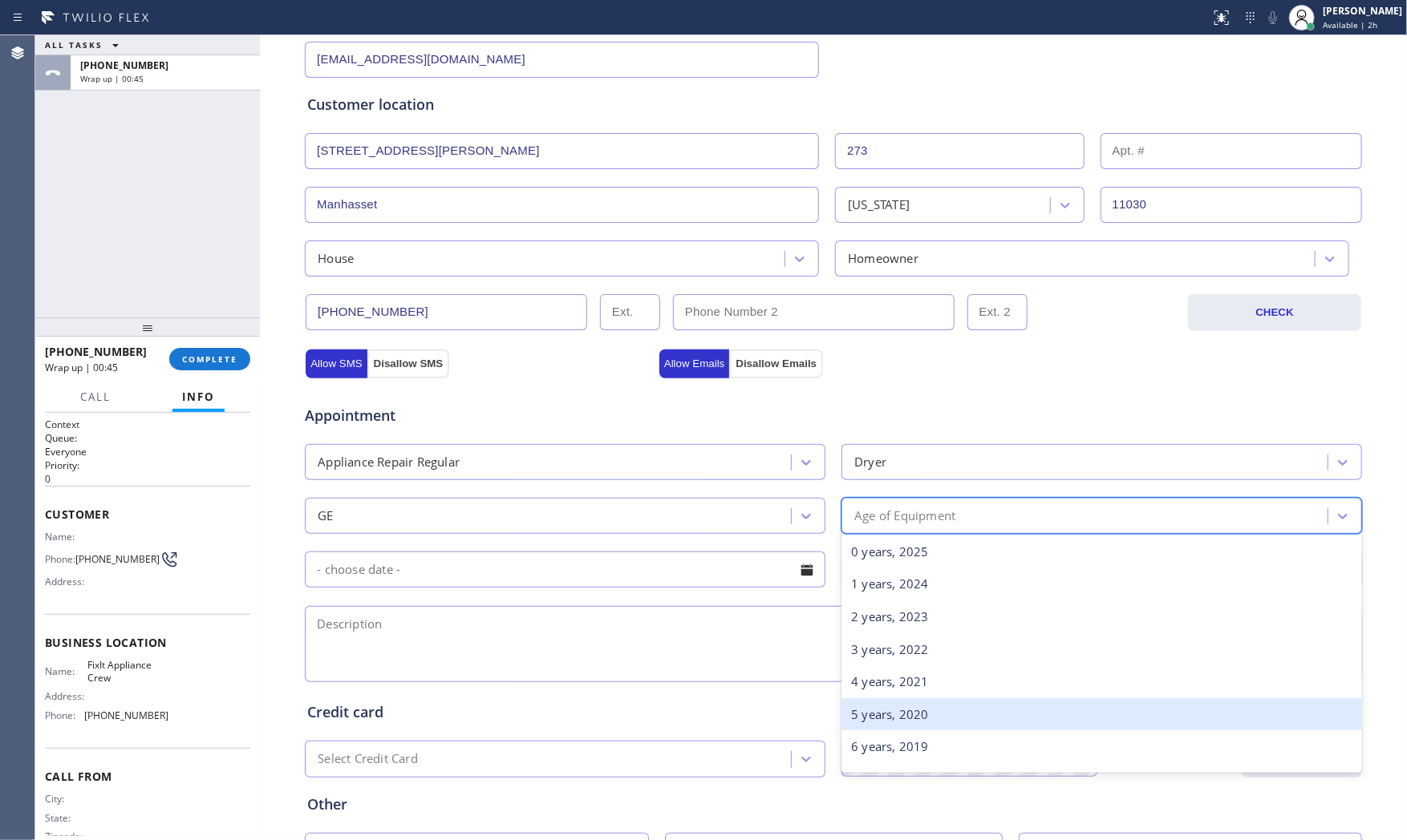
click at [892, 714] on div "5 years, 2020" at bounding box center [1101, 714] width 521 height 33
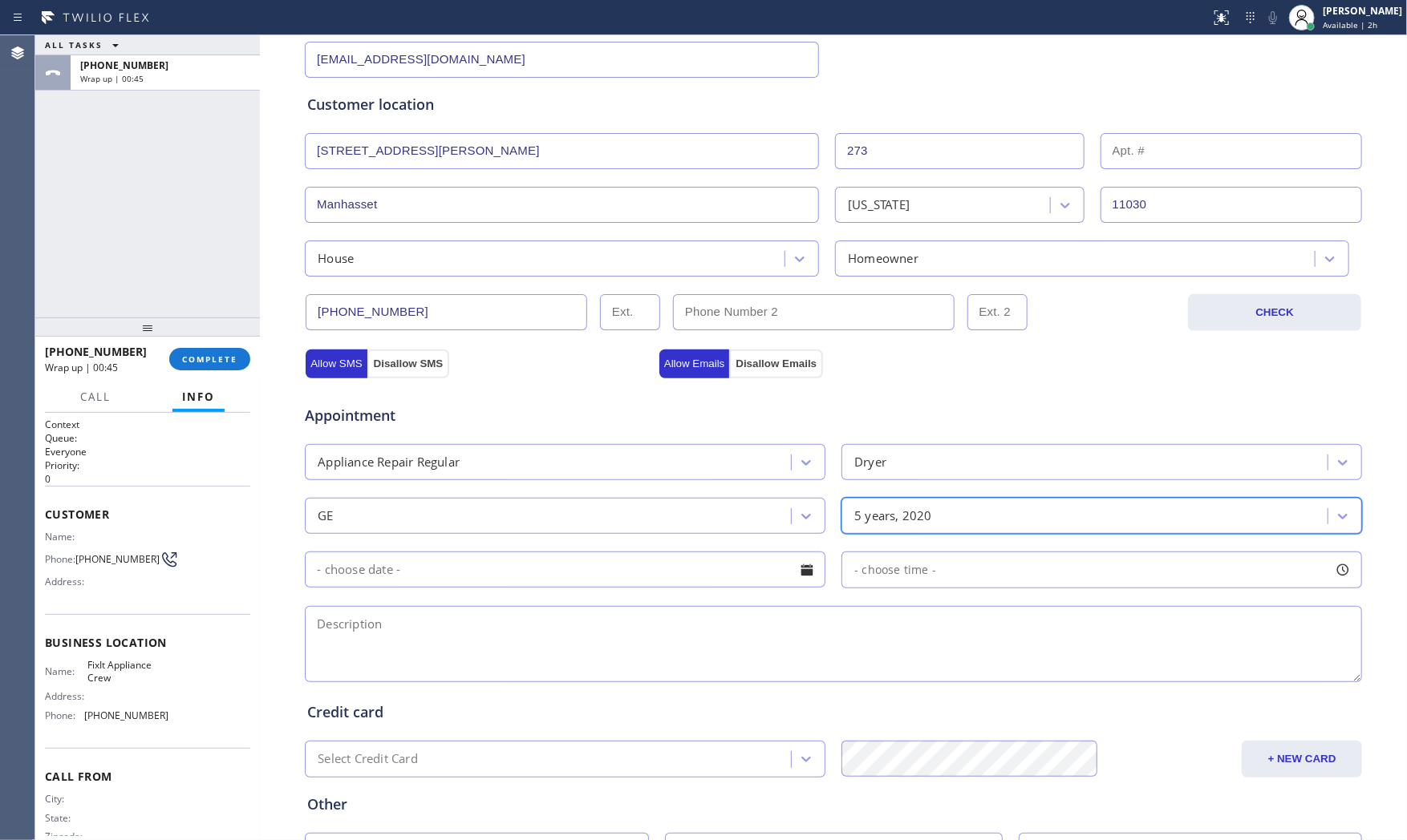
click at [460, 574] on input "text" at bounding box center [565, 569] width 521 height 36
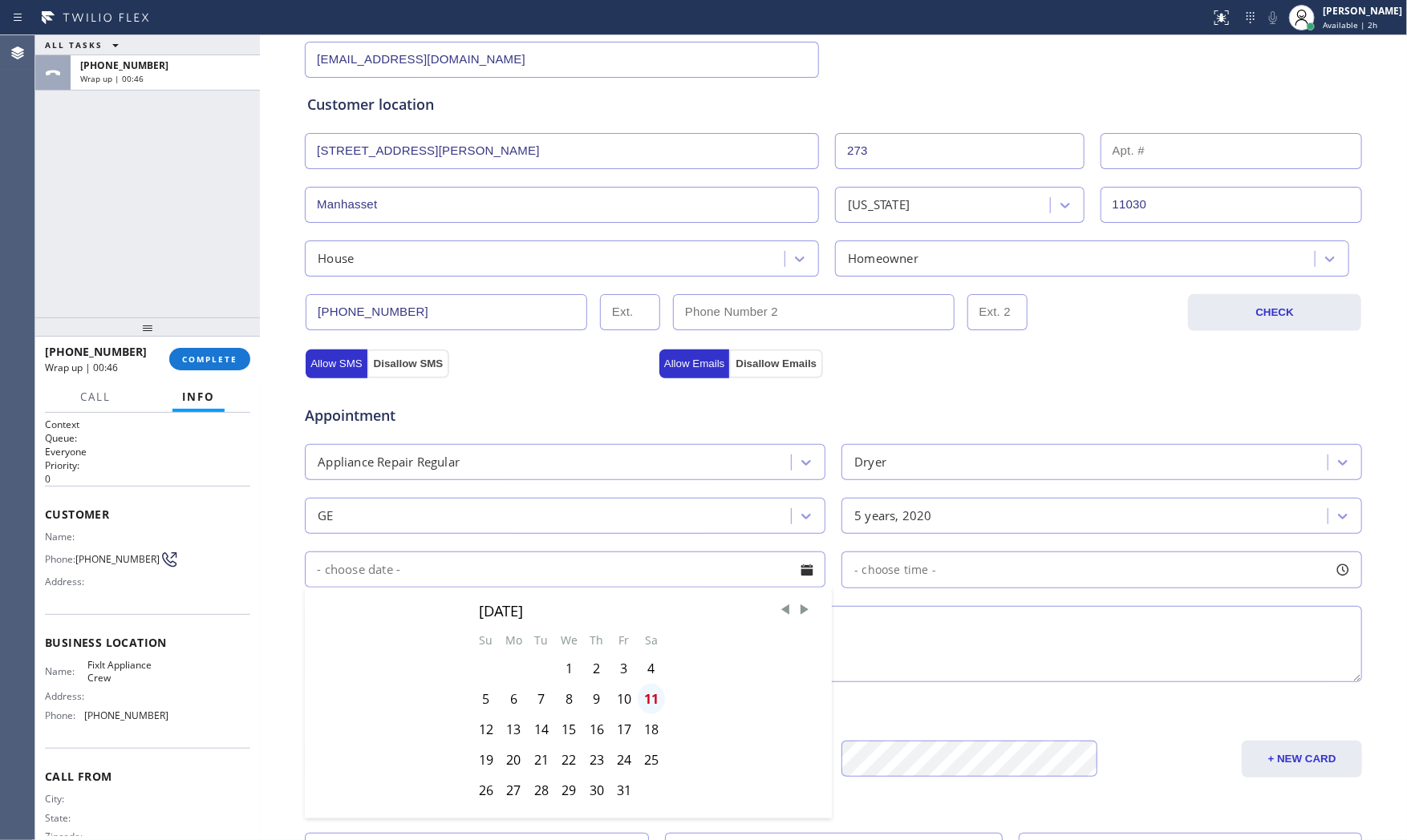
click at [653, 701] on div "11" at bounding box center [651, 699] width 27 height 31
type input "10/11/2025"
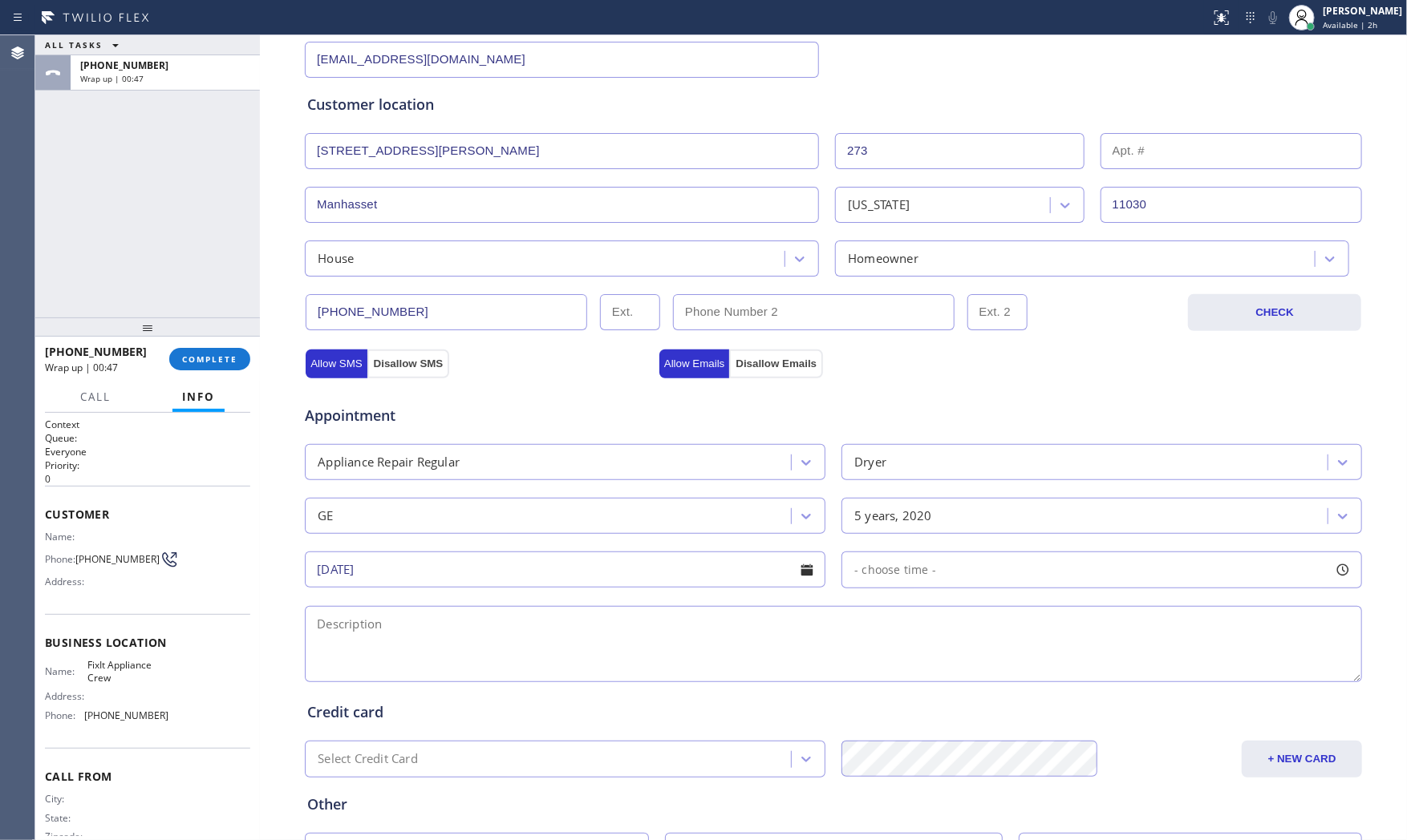
click at [907, 578] on span "- choose time -" at bounding box center [895, 570] width 82 height 15
drag, startPoint x: 851, startPoint y: 667, endPoint x: 1187, endPoint y: 663, distance: 336.0
click at [1194, 663] on div at bounding box center [1203, 668] width 20 height 34
drag, startPoint x: 847, startPoint y: 667, endPoint x: 1062, endPoint y: 665, distance: 215.0
click at [1080, 668] on div at bounding box center [1088, 668] width 20 height 34
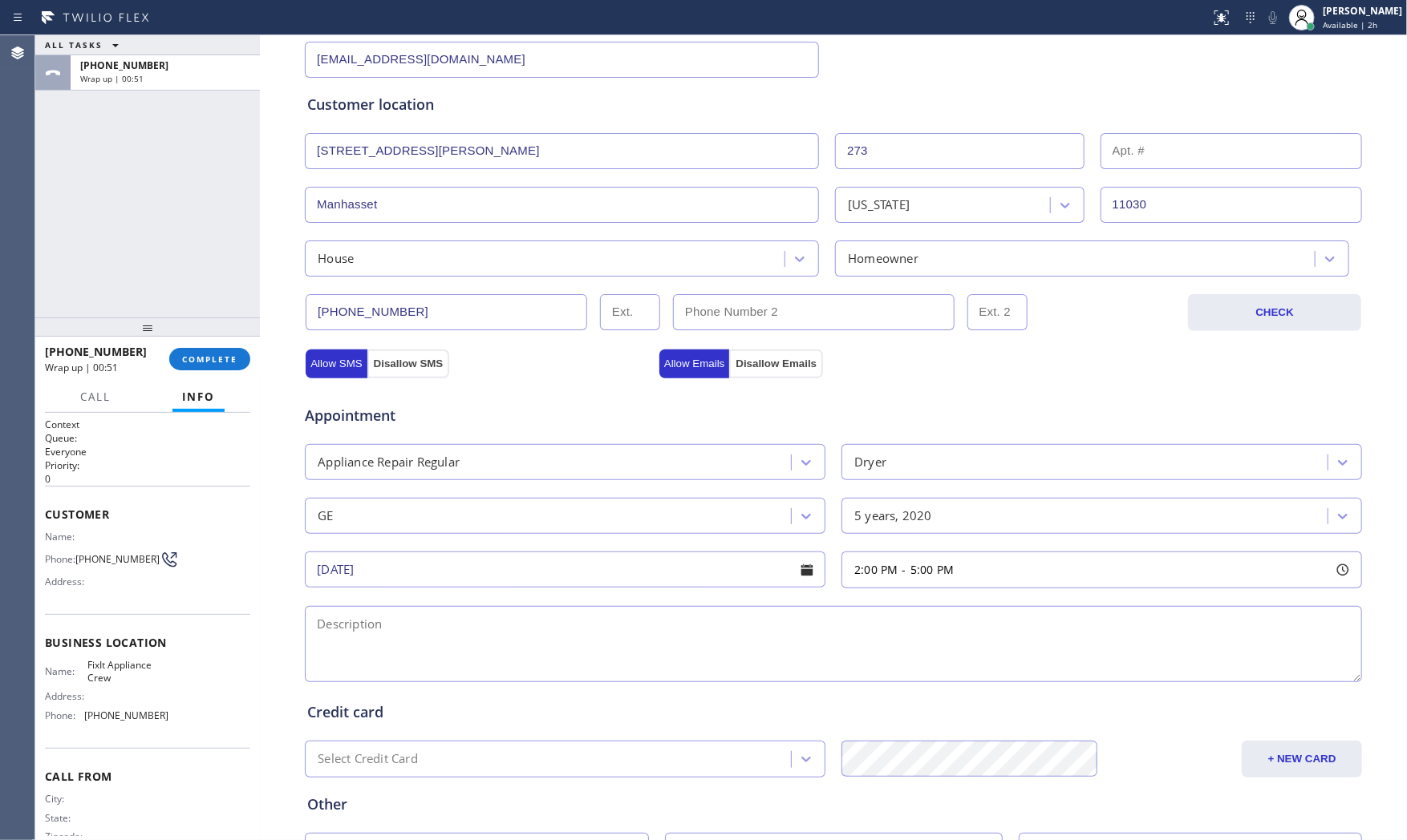
click at [579, 657] on textarea at bounding box center [833, 645] width 1057 height 76
click at [135, 674] on span "FixIt Appliance Crew" at bounding box center [127, 671] width 80 height 25
click at [136, 674] on span "FixIt Appliance Crew" at bounding box center [127, 671] width 80 height 25
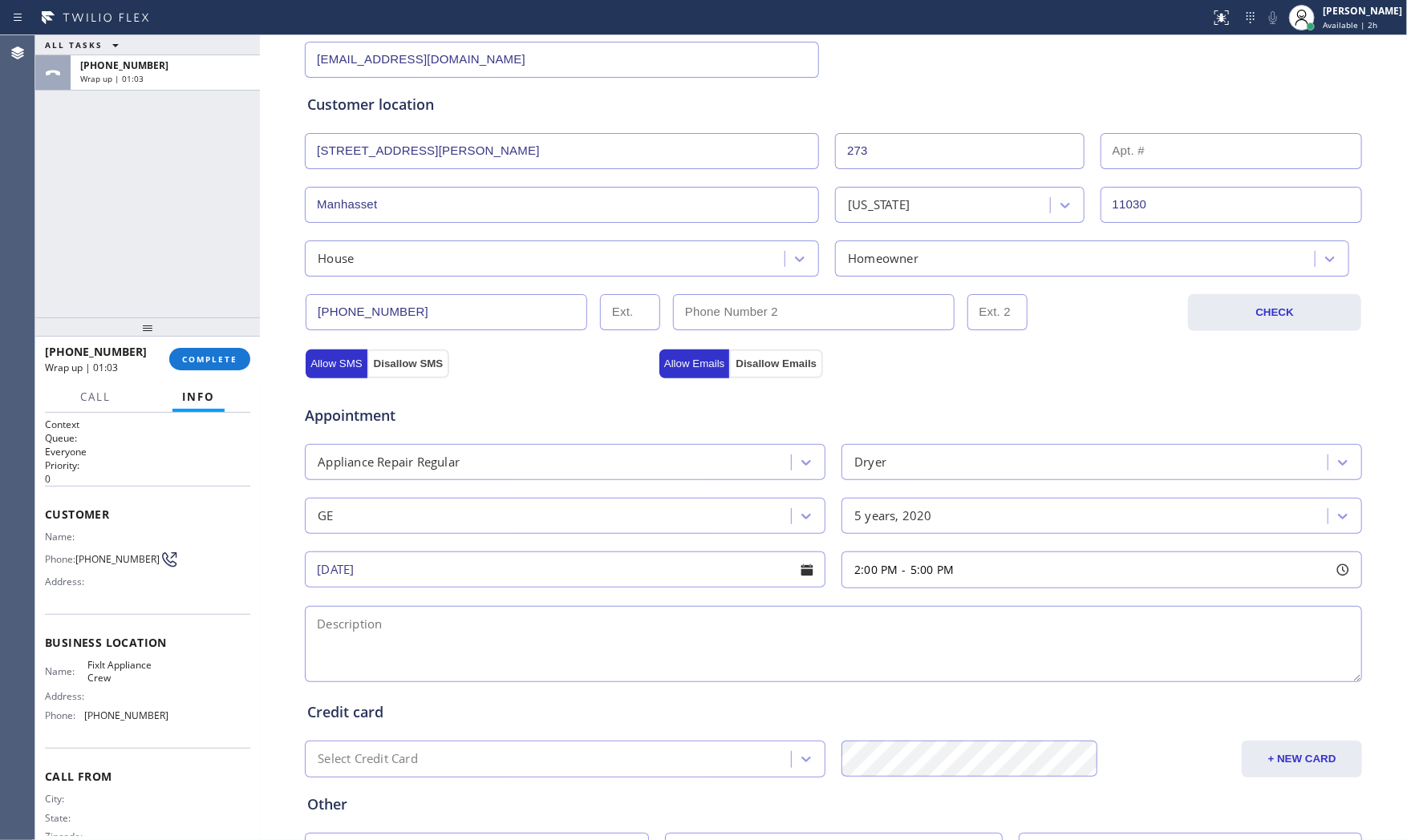
click at [532, 652] on textarea at bounding box center [833, 645] width 1057 height 76
paste textarea "2-5 $50 GE | dryerSBS | its making loud noise spinning | 5yo | house - ho | 273…"
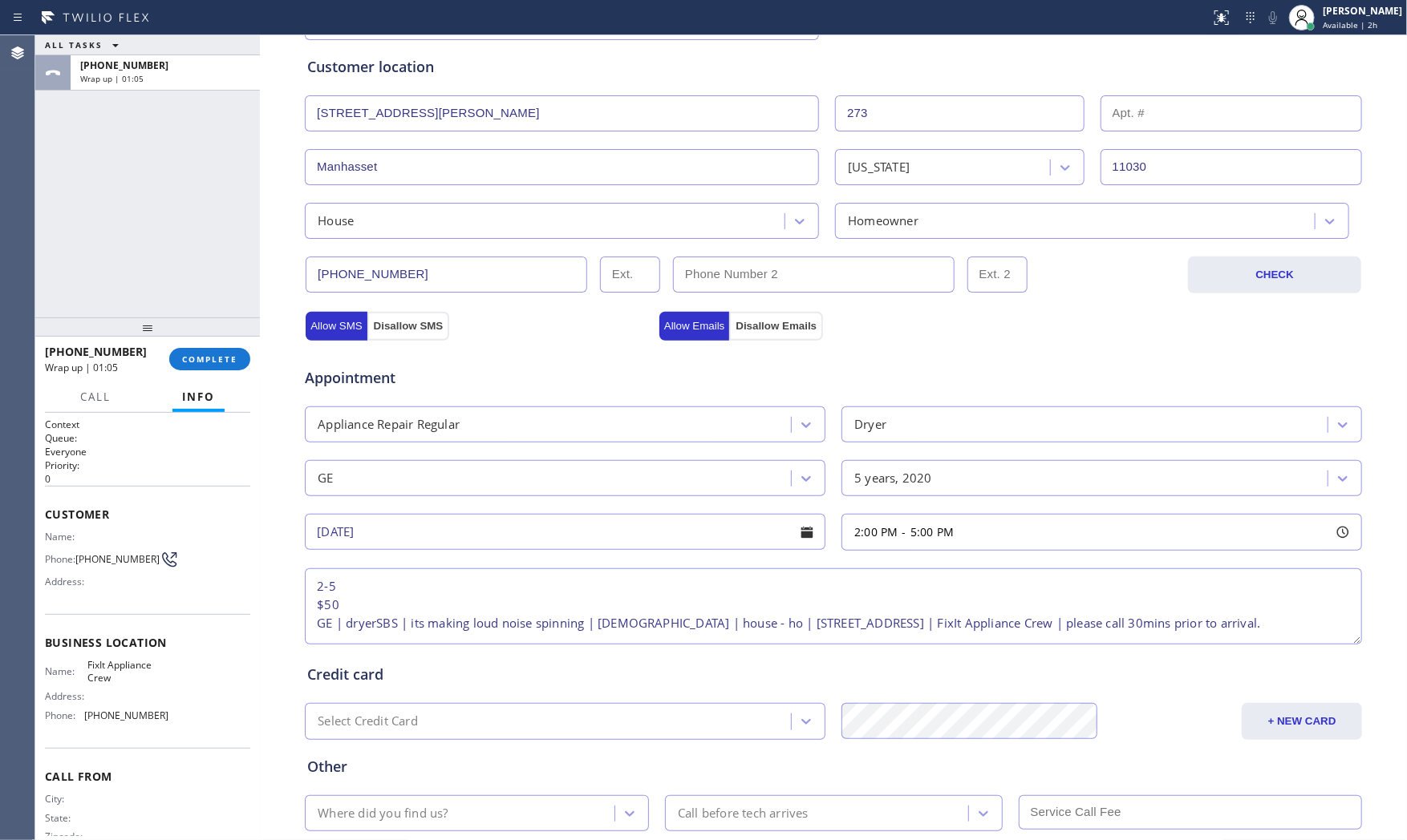
scroll to position [402, 0]
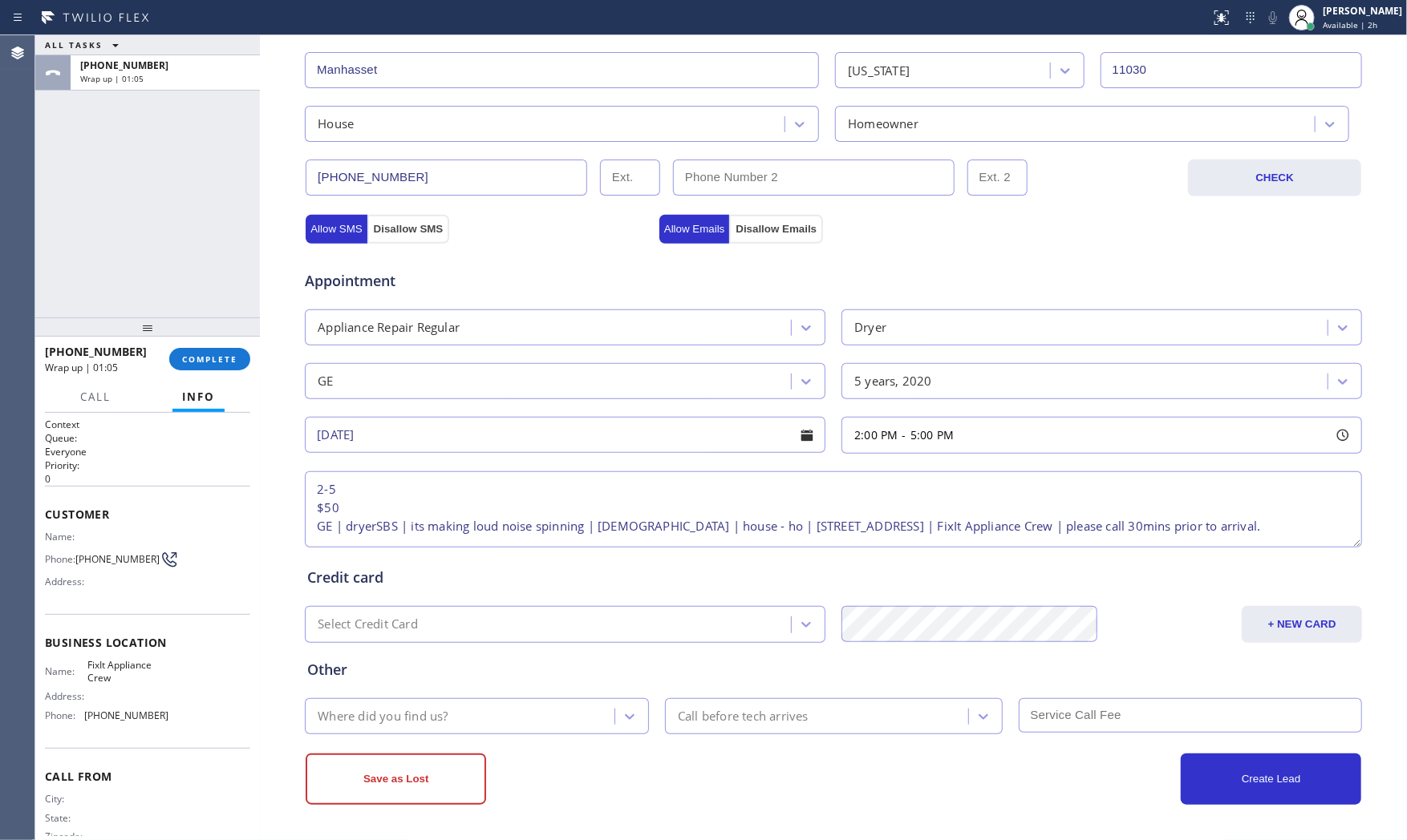
type textarea "2-5 $50 GE | dryerSBS | its making loud noise spinning | 5yo | house - ho | 273…"
click at [506, 720] on div "Where did you find us?" at bounding box center [461, 716] width 305 height 28
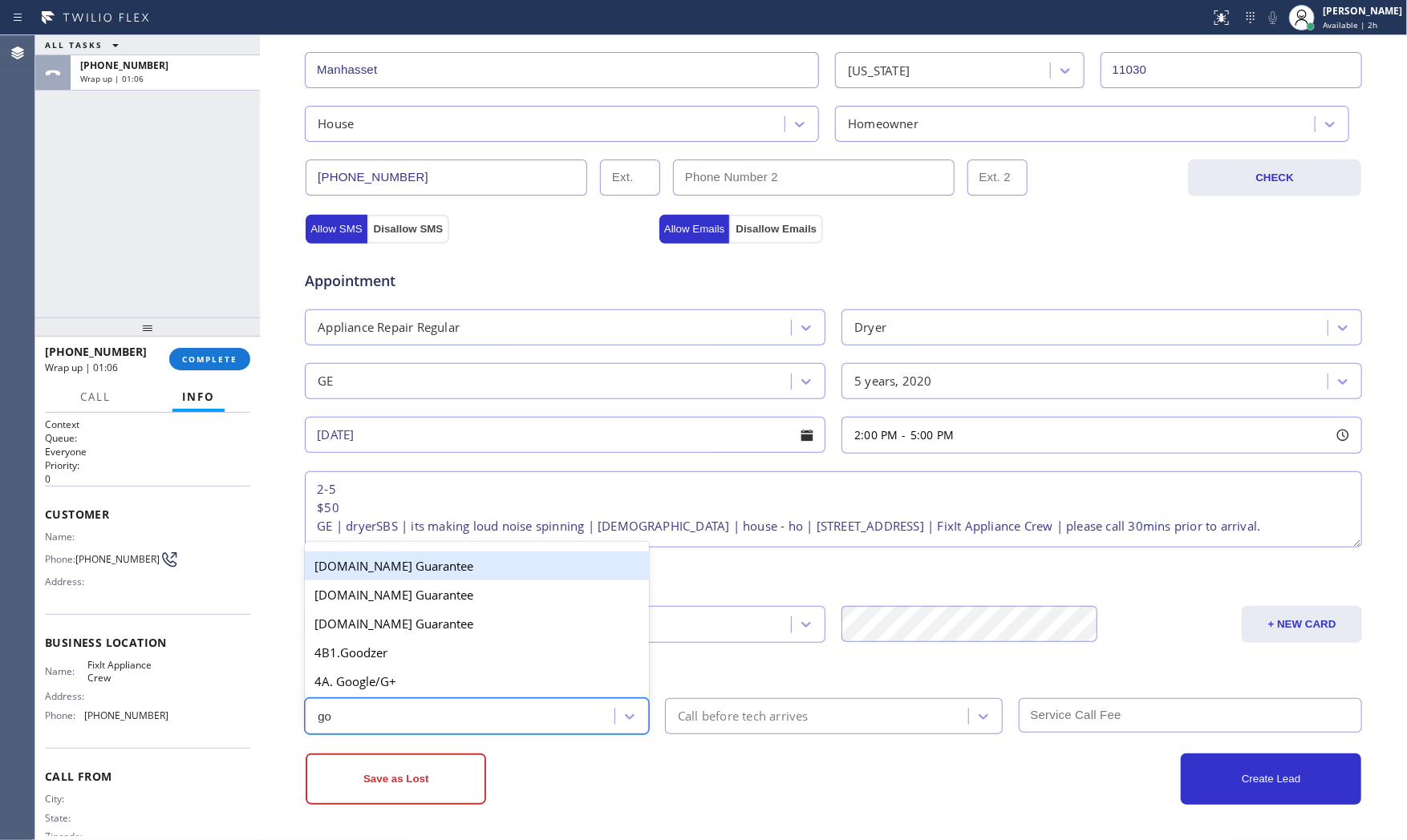
type input "goo"
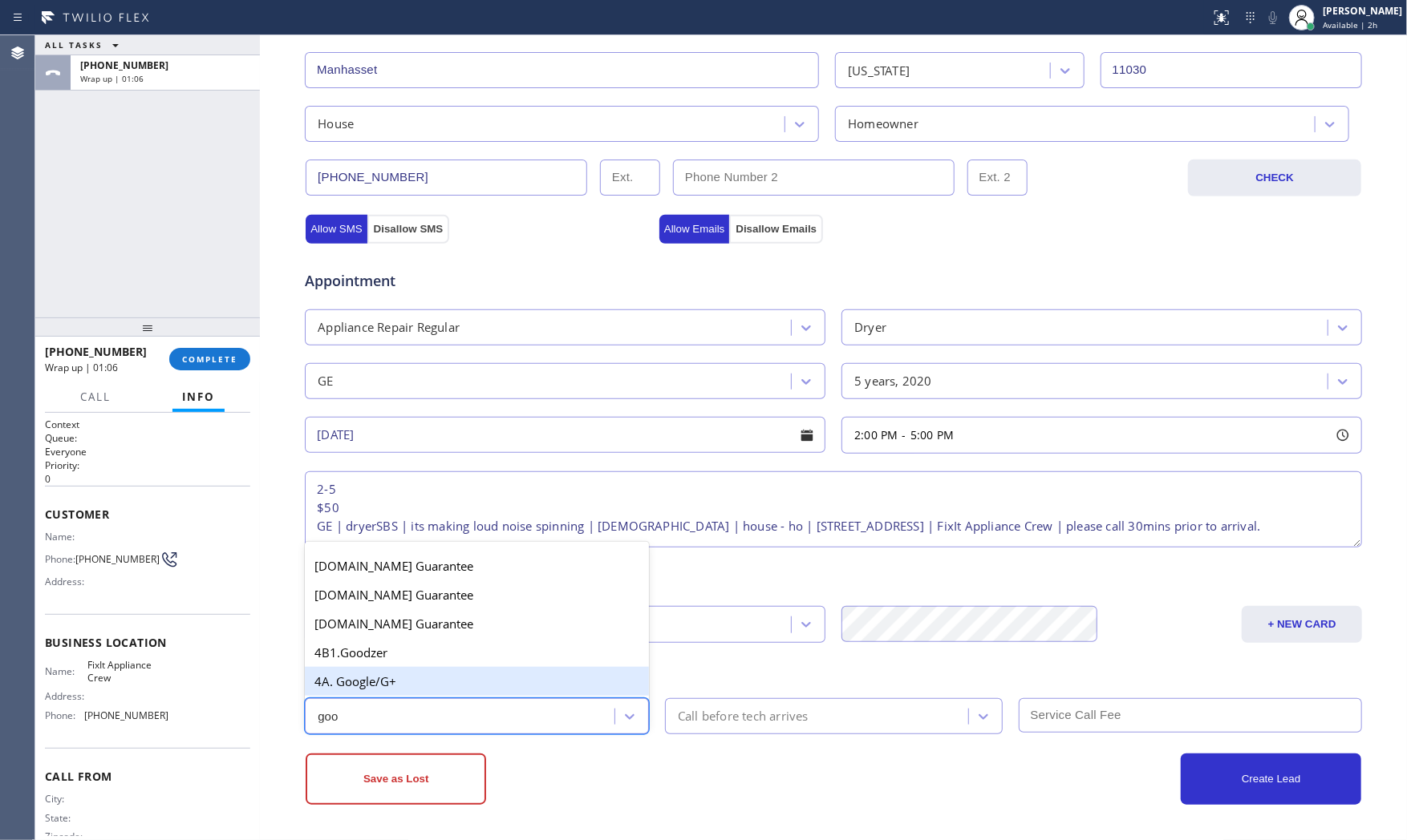
drag, startPoint x: 486, startPoint y: 681, endPoint x: 591, endPoint y: 713, distance: 109.8
click at [486, 679] on div "4A. Google/G+" at bounding box center [477, 681] width 344 height 29
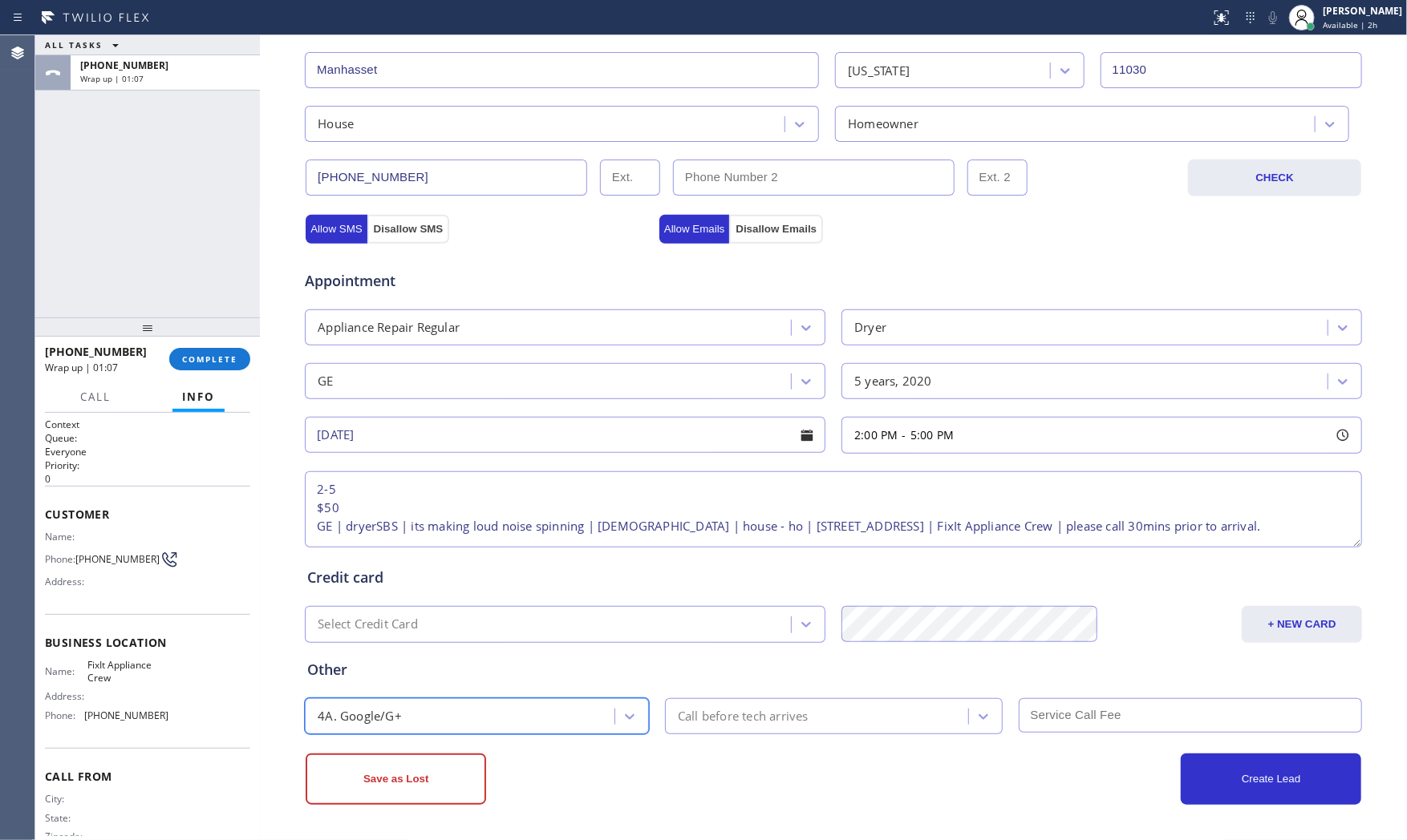
click at [767, 727] on div "Call before tech arrives" at bounding box center [818, 716] width 298 height 28
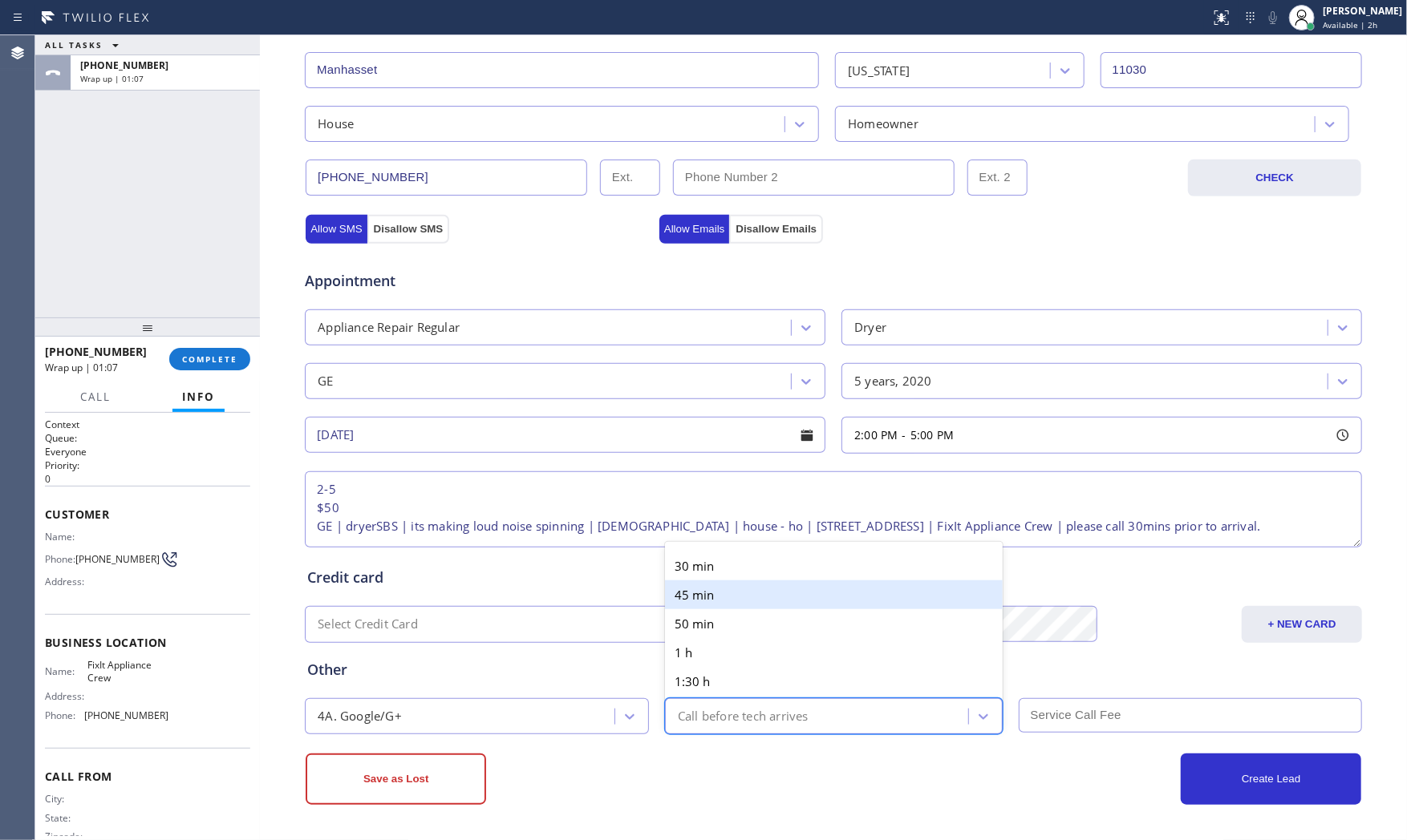
click at [715, 572] on div "30 min" at bounding box center [833, 566] width 337 height 29
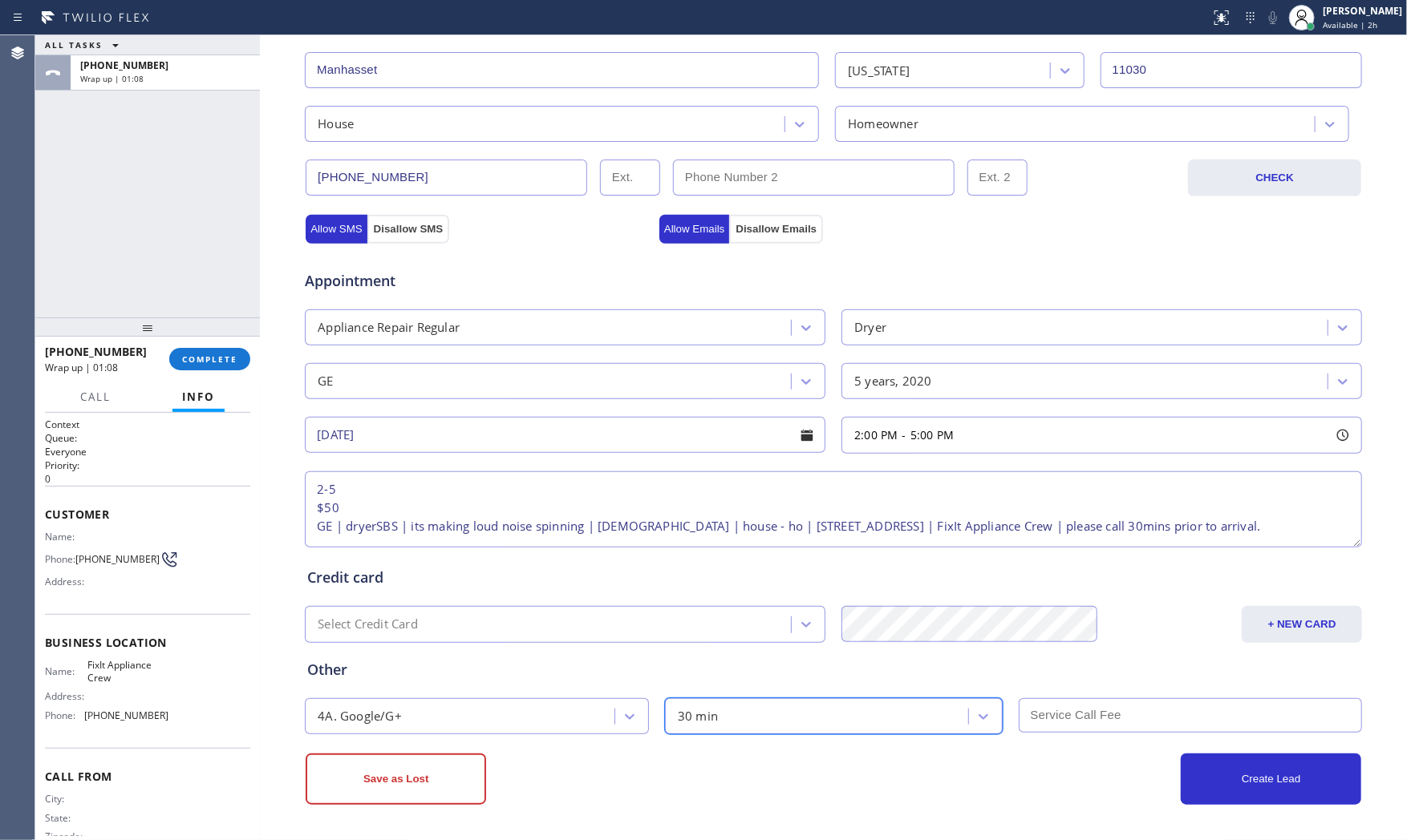
click at [1135, 723] on input "text" at bounding box center [1190, 715] width 344 height 35
type input "50"
click at [737, 578] on div "Credit card" at bounding box center [833, 577] width 1052 height 21
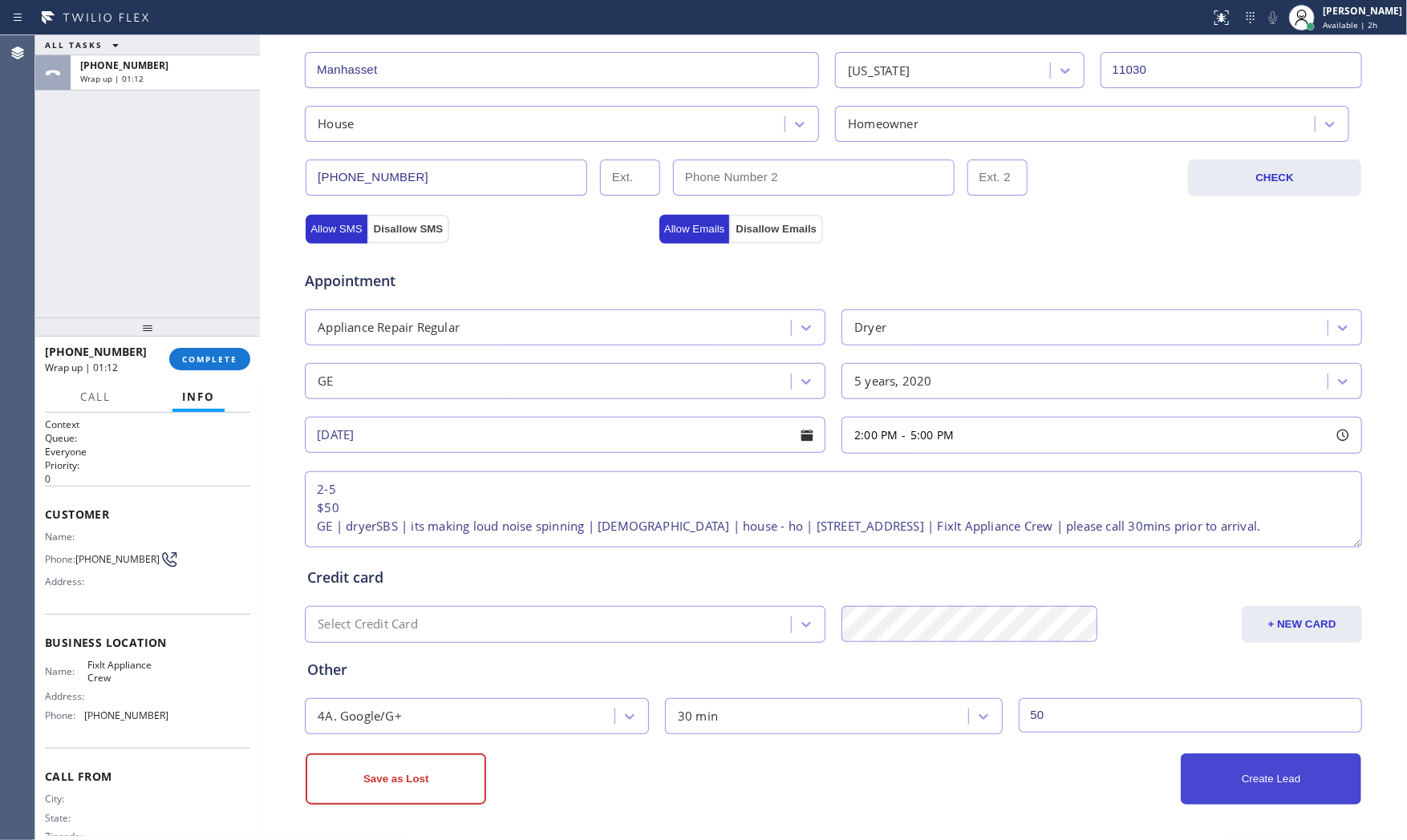
scroll to position [14, 0]
click at [1237, 758] on button "Create Lead" at bounding box center [1271, 779] width 180 height 51
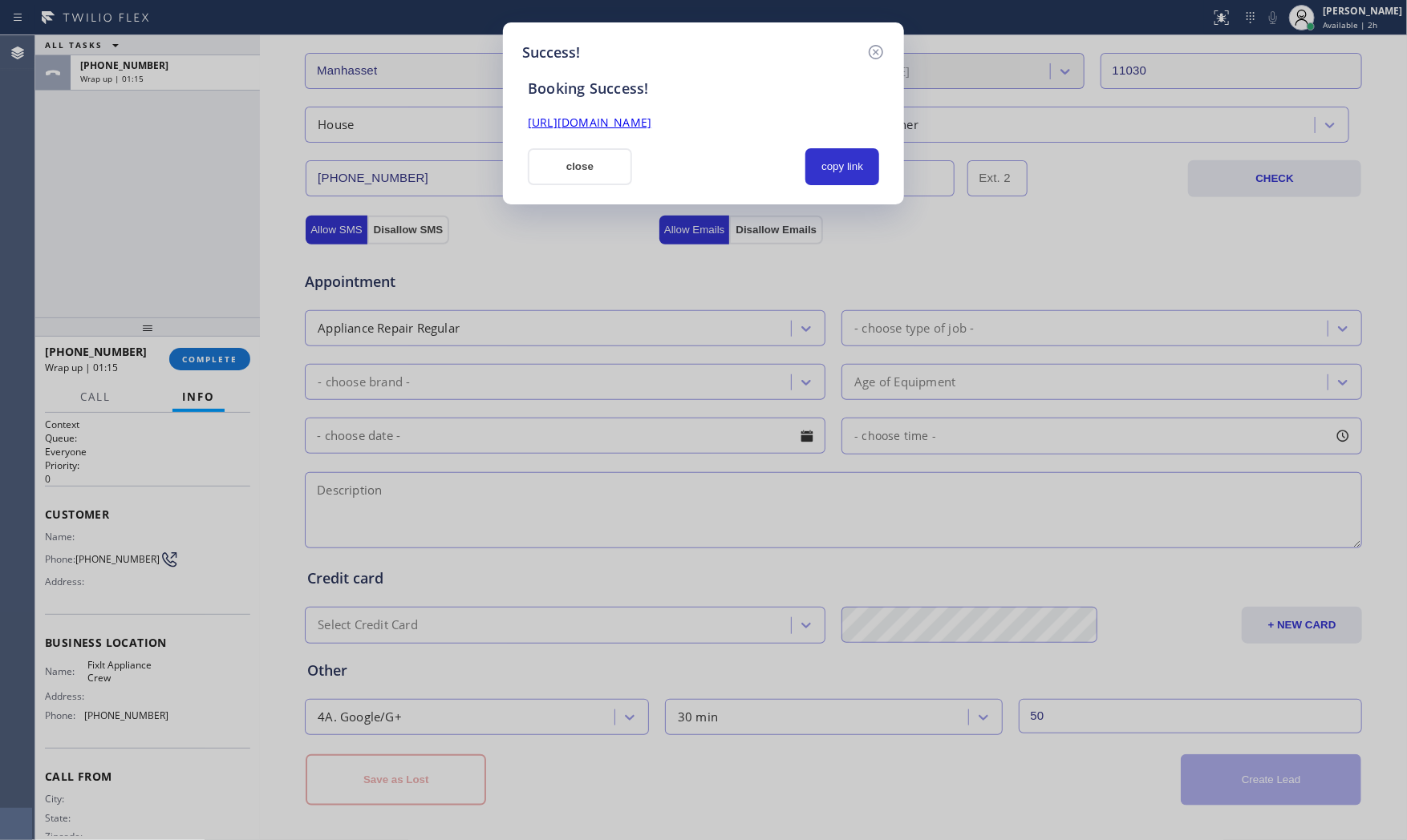
scroll to position [0, 0]
click at [861, 183] on button "copy link" at bounding box center [842, 166] width 74 height 37
click at [567, 179] on button "close" at bounding box center [579, 166] width 105 height 37
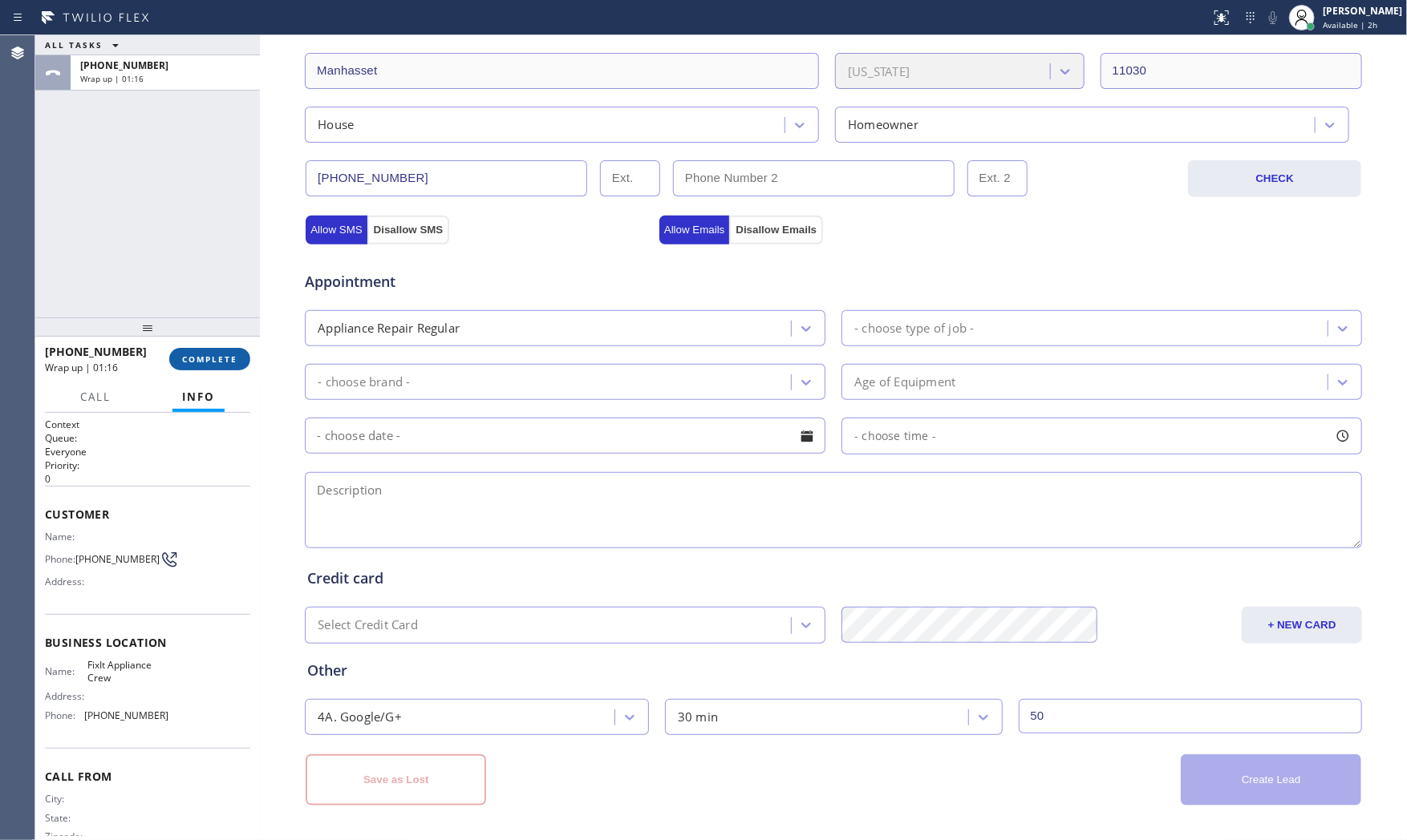
click at [170, 364] on button "COMPLETE" at bounding box center [209, 359] width 81 height 22
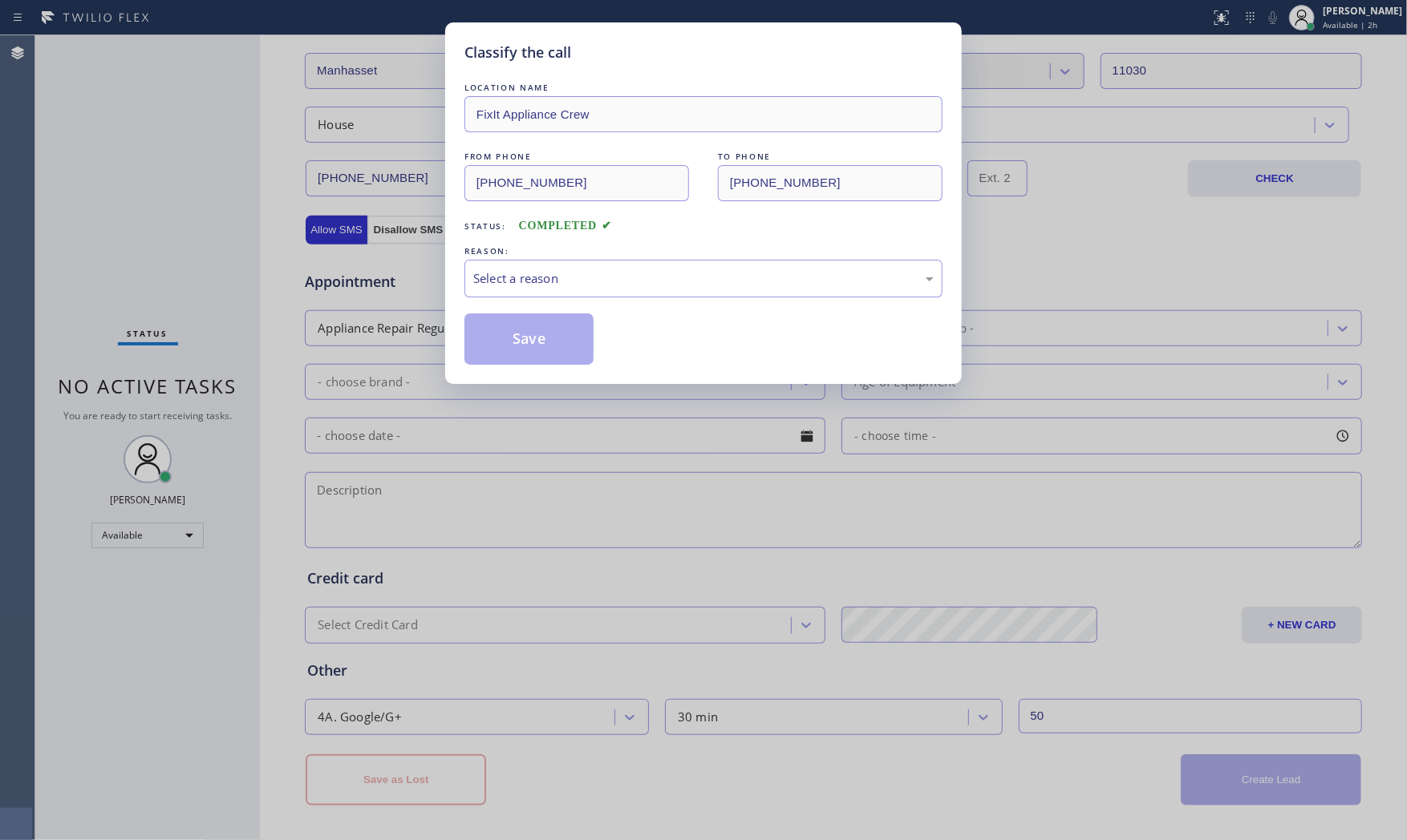
click at [589, 269] on div "Select a reason" at bounding box center [704, 279] width 461 height 19
click at [519, 334] on button "Save" at bounding box center [529, 339] width 129 height 51
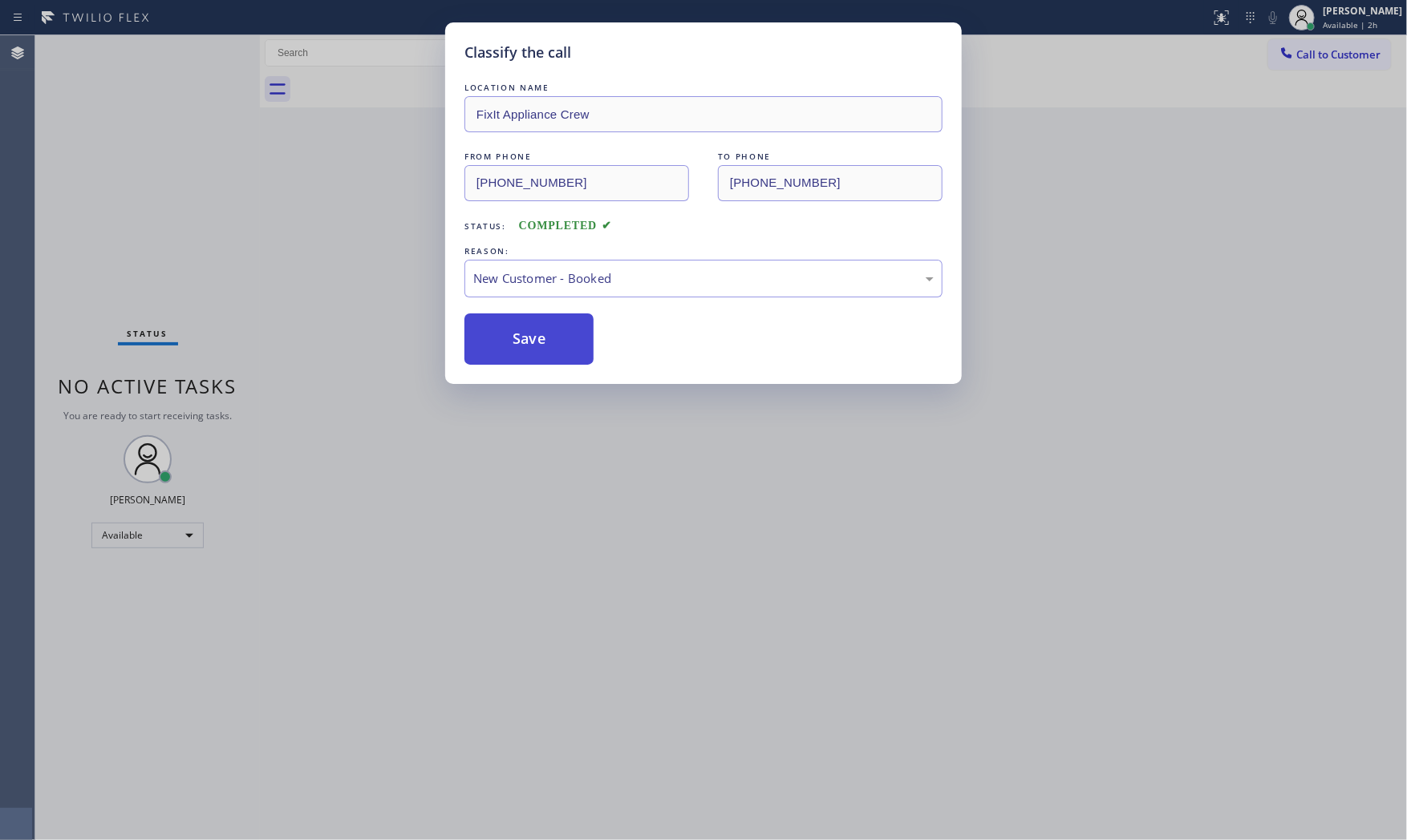
click at [519, 334] on button "Save" at bounding box center [529, 339] width 129 height 51
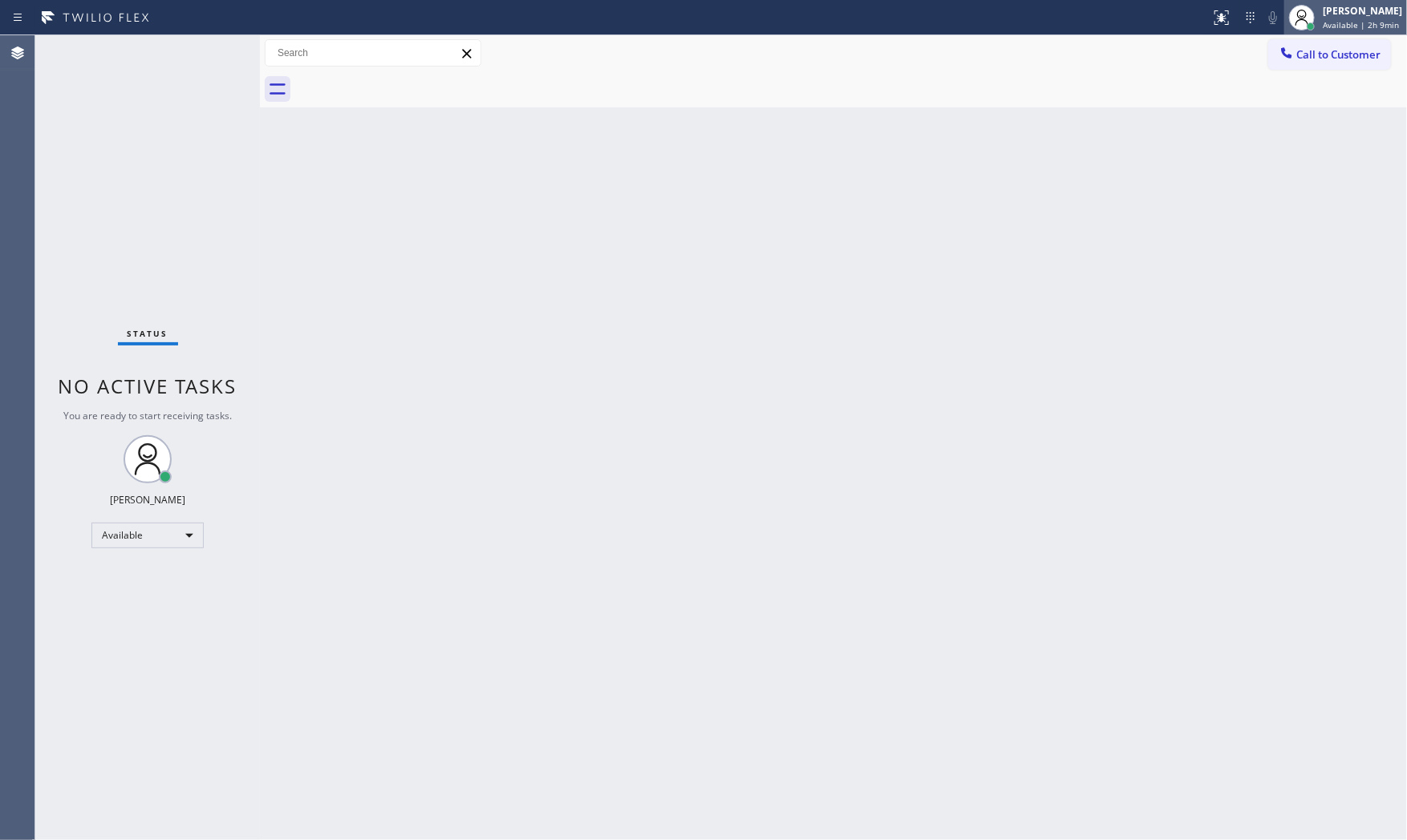
click at [1329, 24] on span "Available | 2h 9min" at bounding box center [1361, 25] width 76 height 11
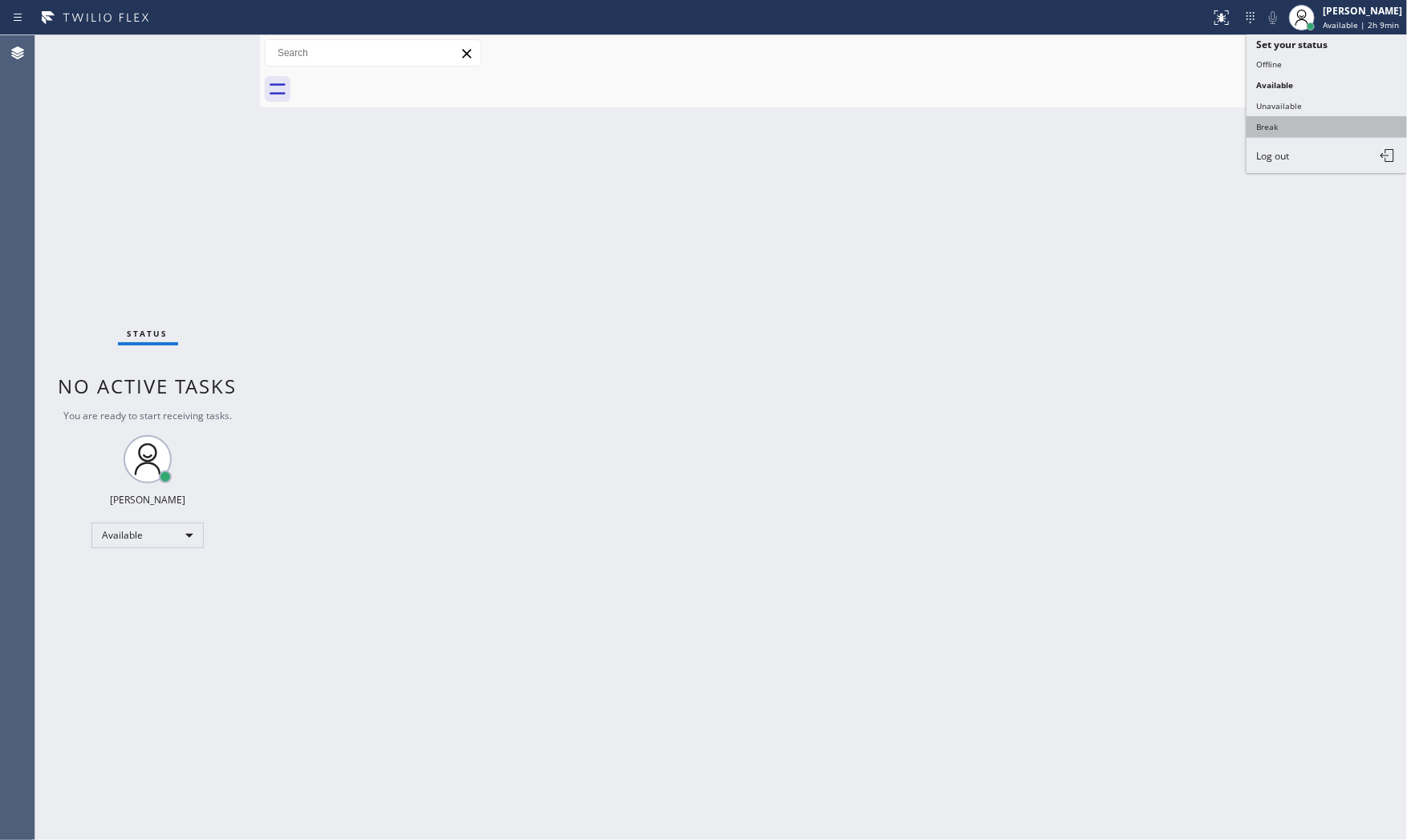
click at [1287, 129] on button "Break" at bounding box center [1326, 127] width 161 height 21
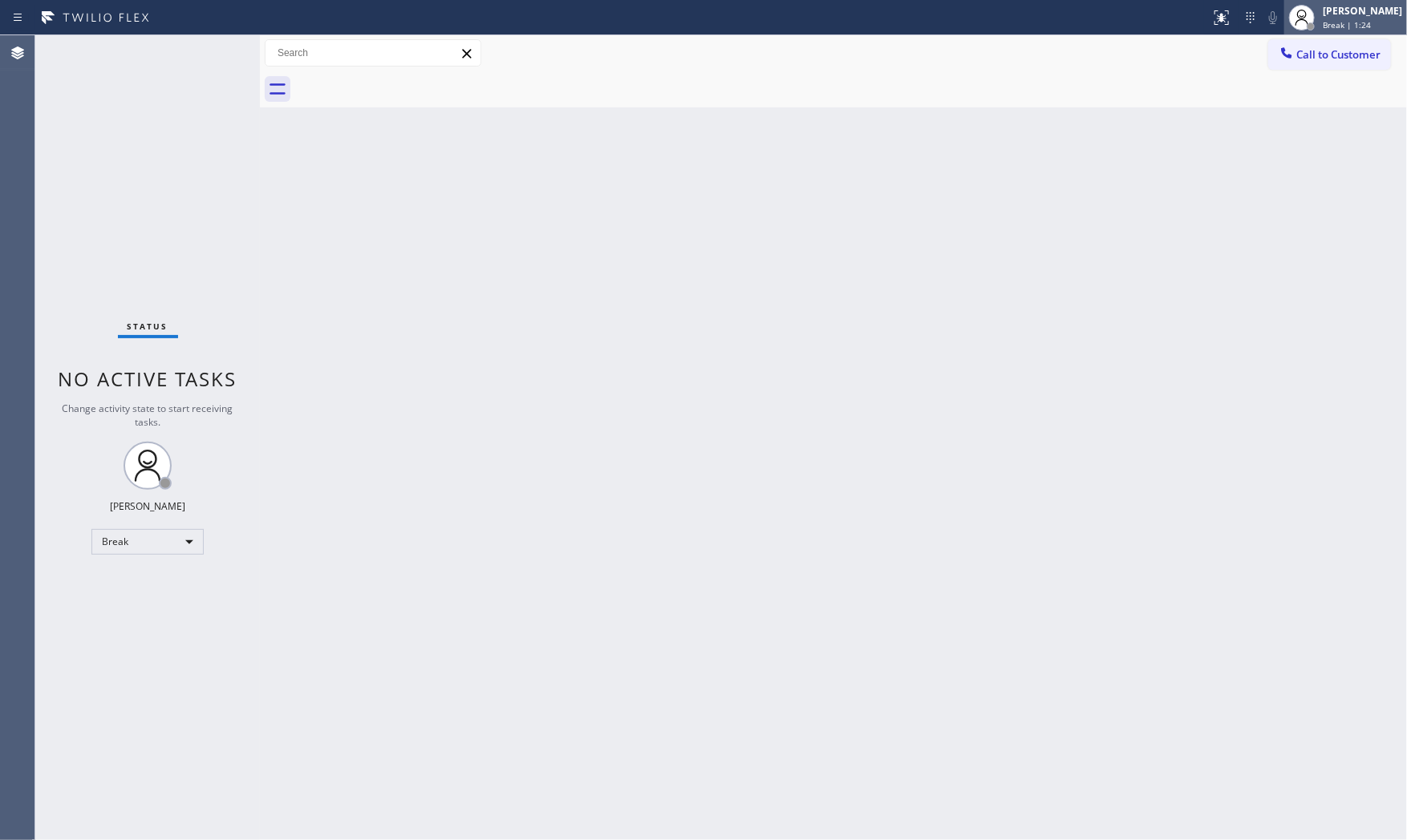
click at [1367, 16] on div "[PERSON_NAME]" at bounding box center [1362, 11] width 79 height 14
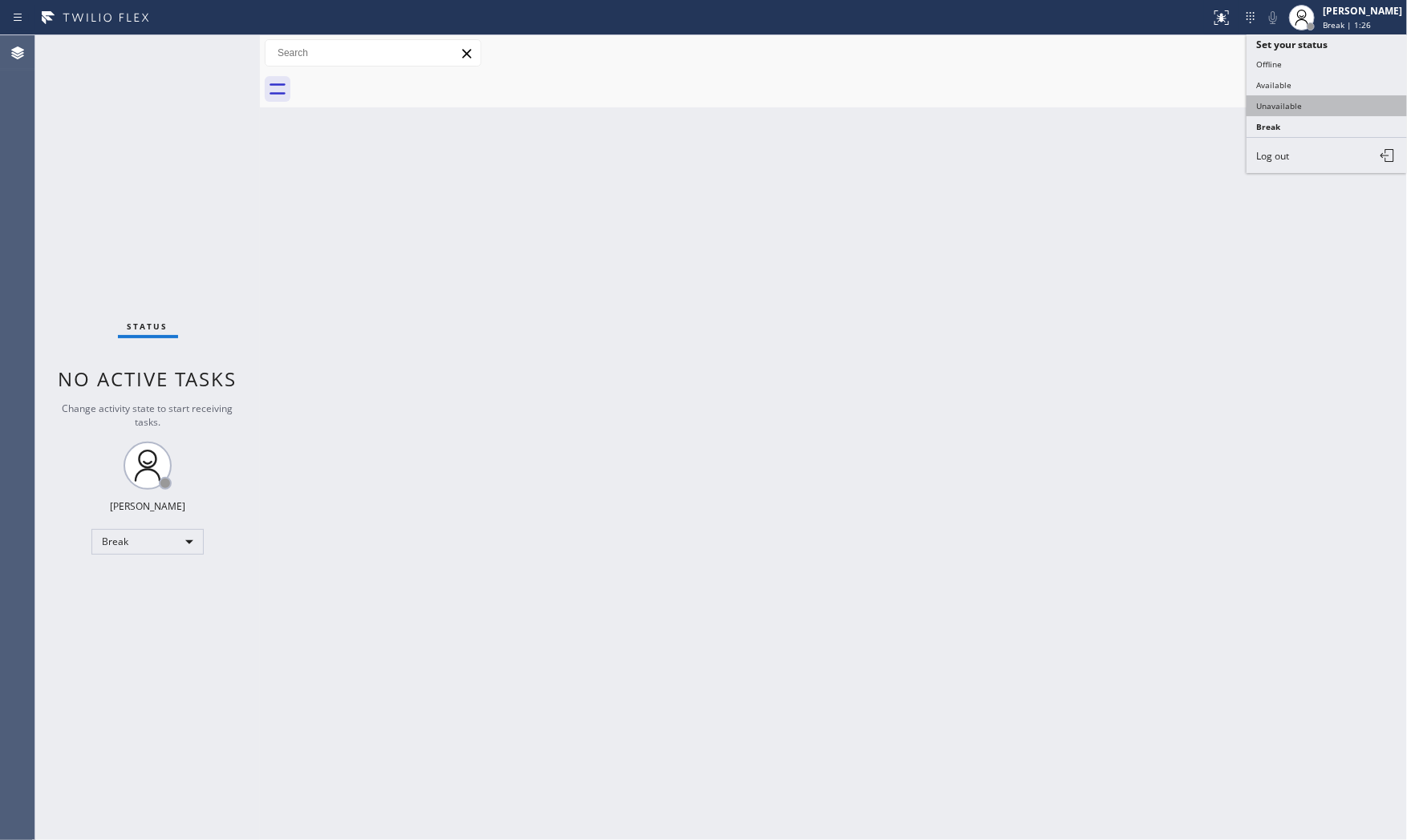
click at [1308, 98] on button "Unavailable" at bounding box center [1326, 105] width 161 height 21
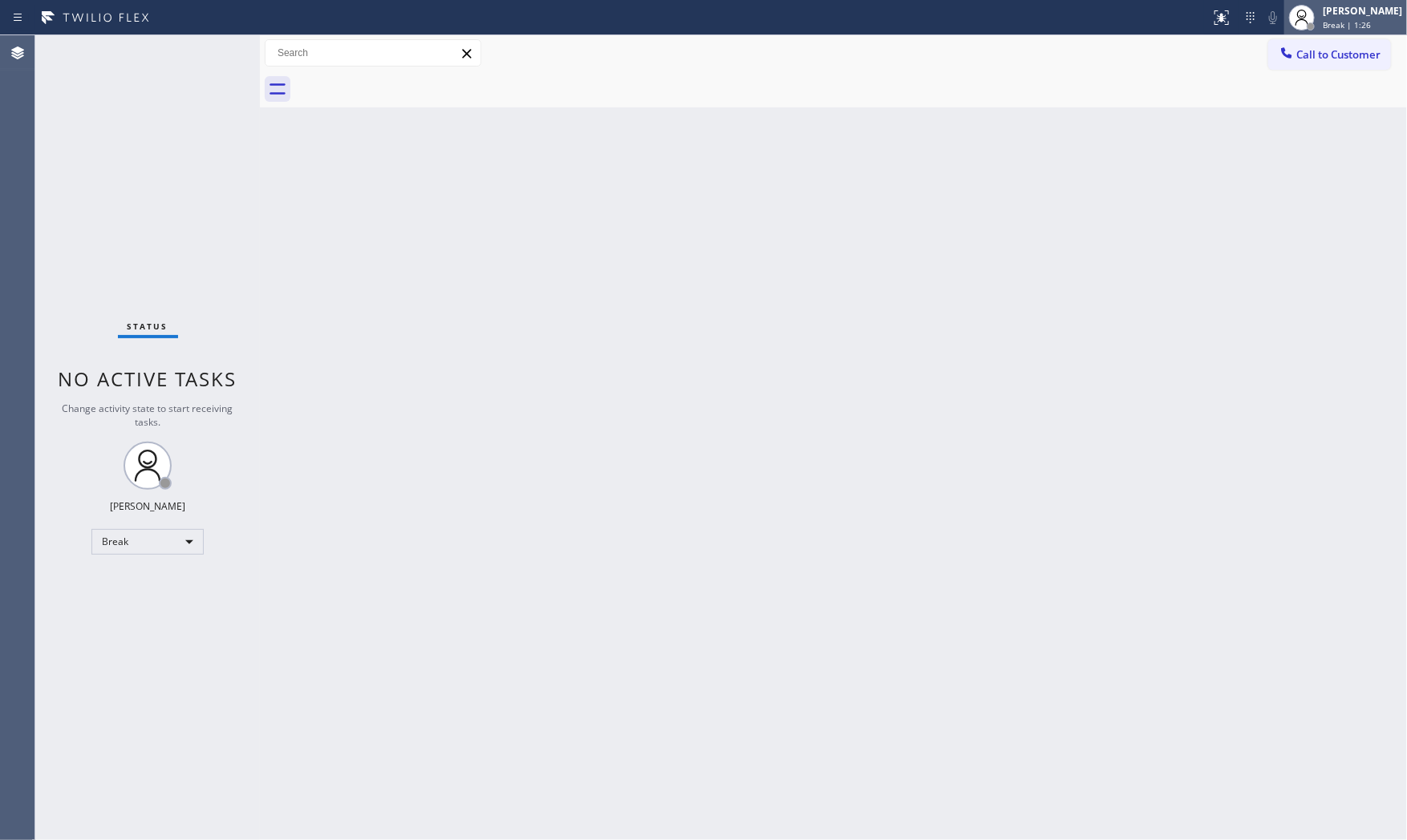
click at [1333, 16] on div "[PERSON_NAME]" at bounding box center [1362, 11] width 79 height 14
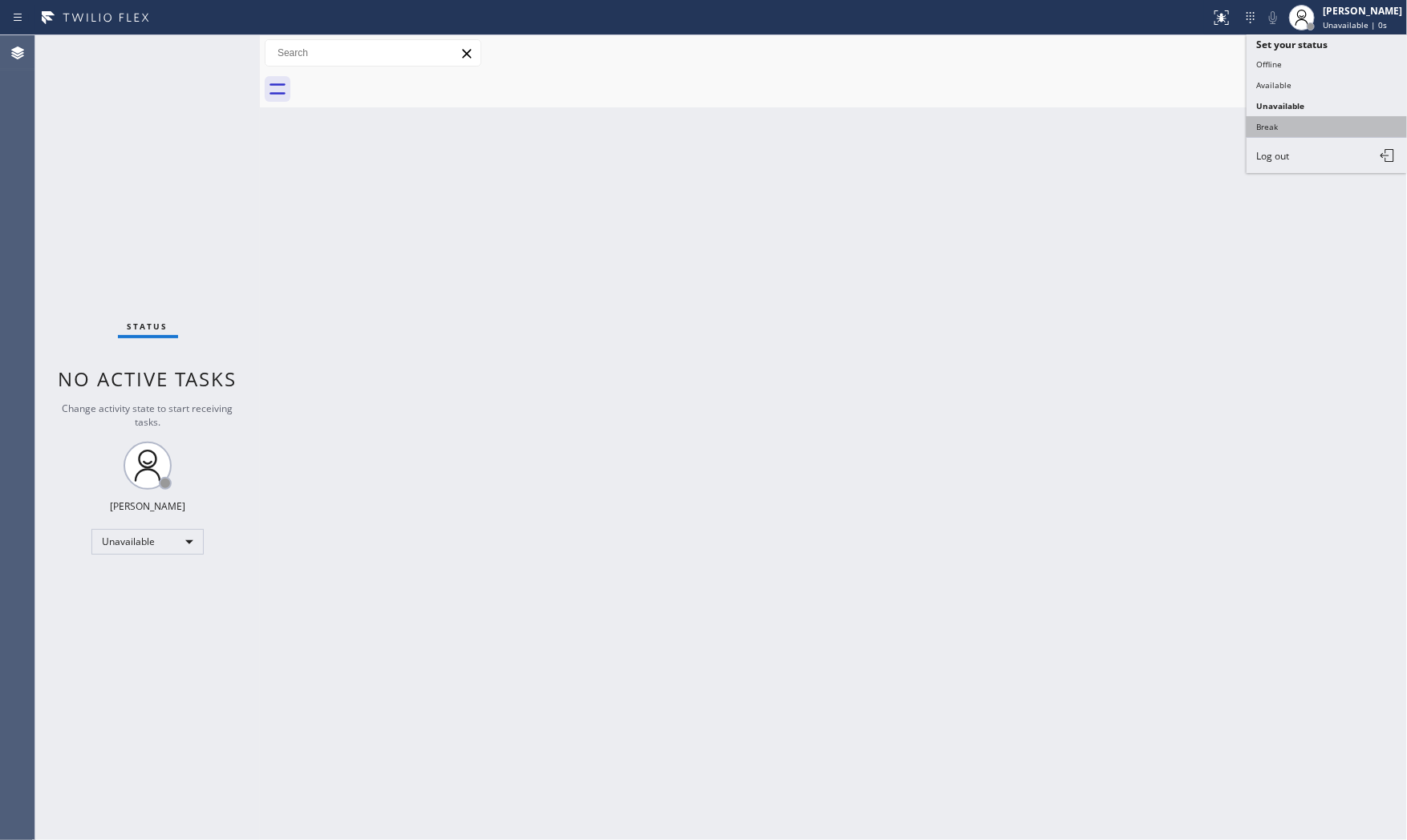
click at [1294, 121] on button "Break" at bounding box center [1326, 127] width 161 height 21
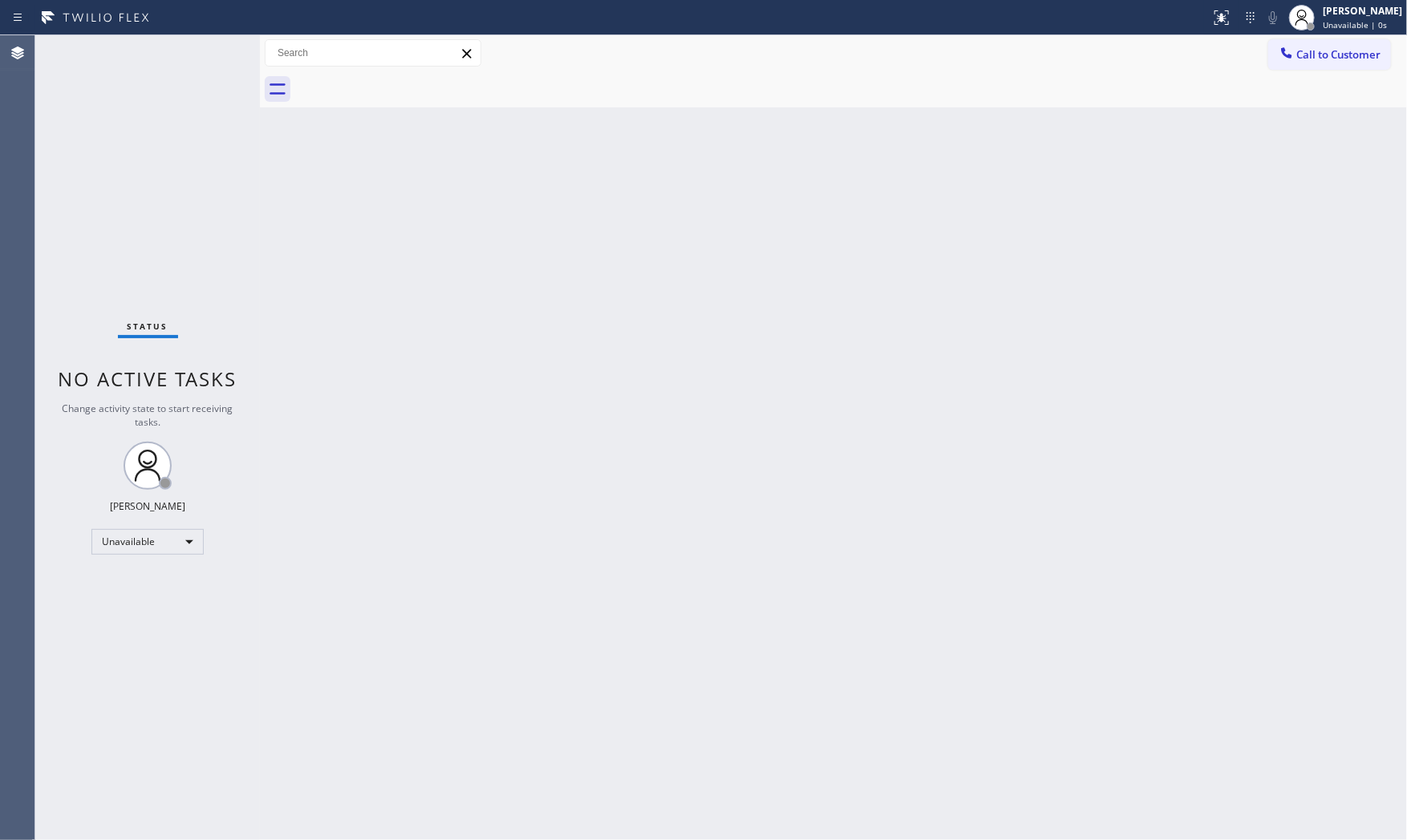
click at [907, 285] on div "Back to Dashboard Change Sender ID Customers Technicians Select a contact Outbo…" at bounding box center [833, 438] width 1147 height 805
click at [1029, 36] on div "Call to Customer Outbound call Location FixIt Appliance Crew Your caller id pho…" at bounding box center [833, 54] width 1147 height 36
click at [1314, 21] on div at bounding box center [1302, 18] width 36 height 36
click at [1300, 75] on button "Available" at bounding box center [1326, 85] width 161 height 21
click at [208, 53] on div "Status No active tasks You are ready to start receiving tasks. Mark Paul Dacula…" at bounding box center [148, 438] width 224 height 805
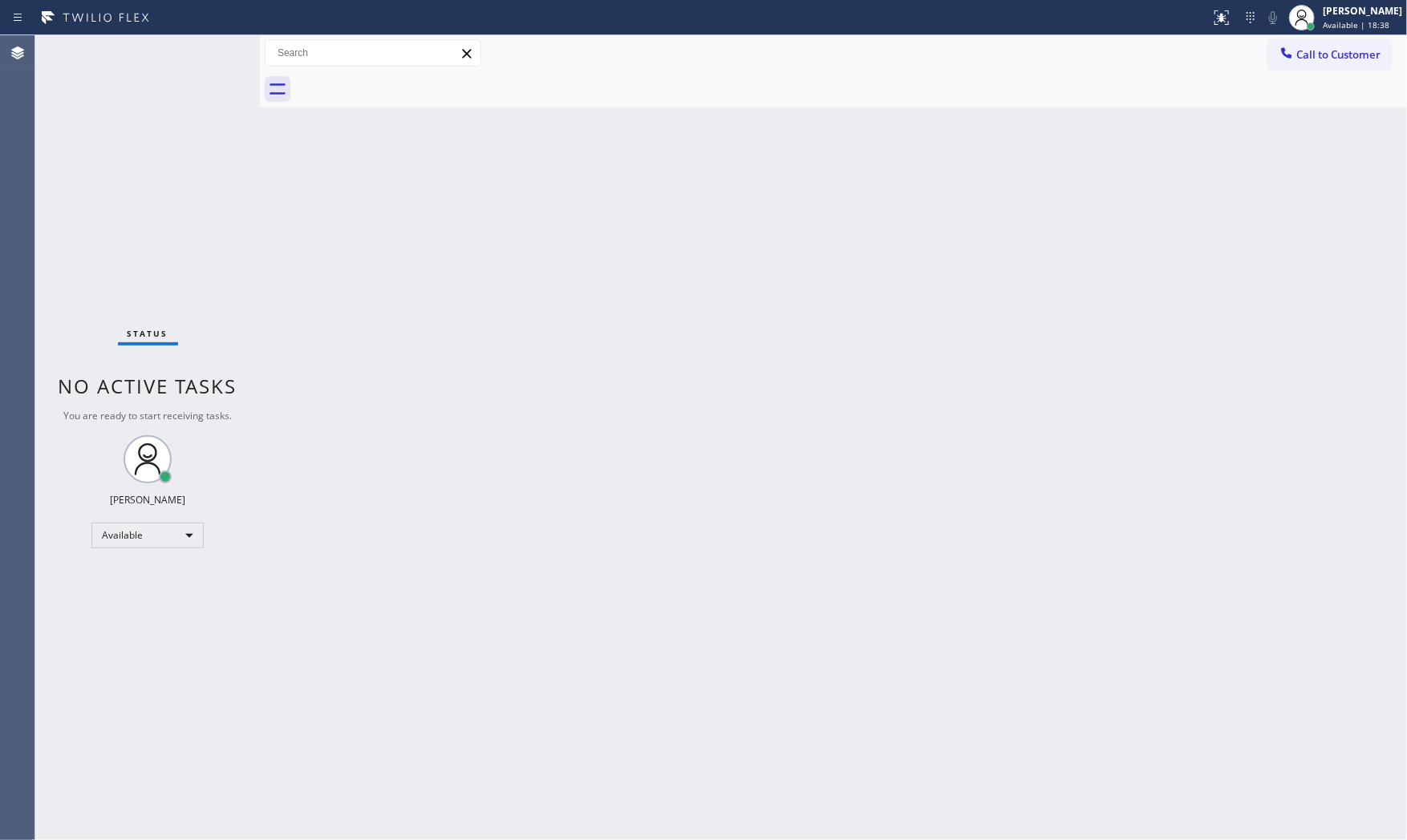
click at [306, 322] on div "Back to Dashboard Change Sender ID Customers Technicians Select a contact Outbo…" at bounding box center [833, 438] width 1147 height 805
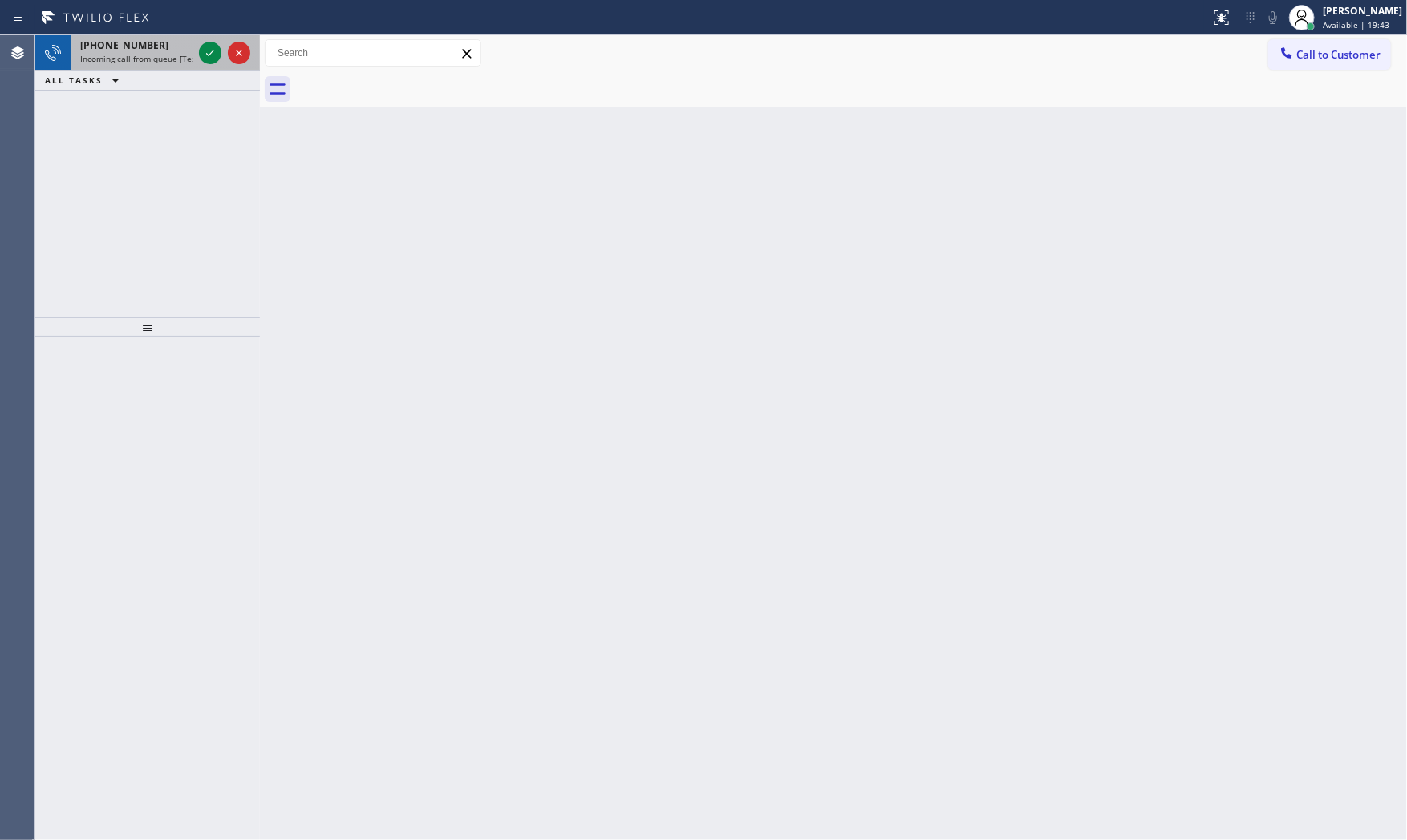
click at [177, 62] on span "Incoming call from queue [Test] All" at bounding box center [146, 58] width 133 height 11
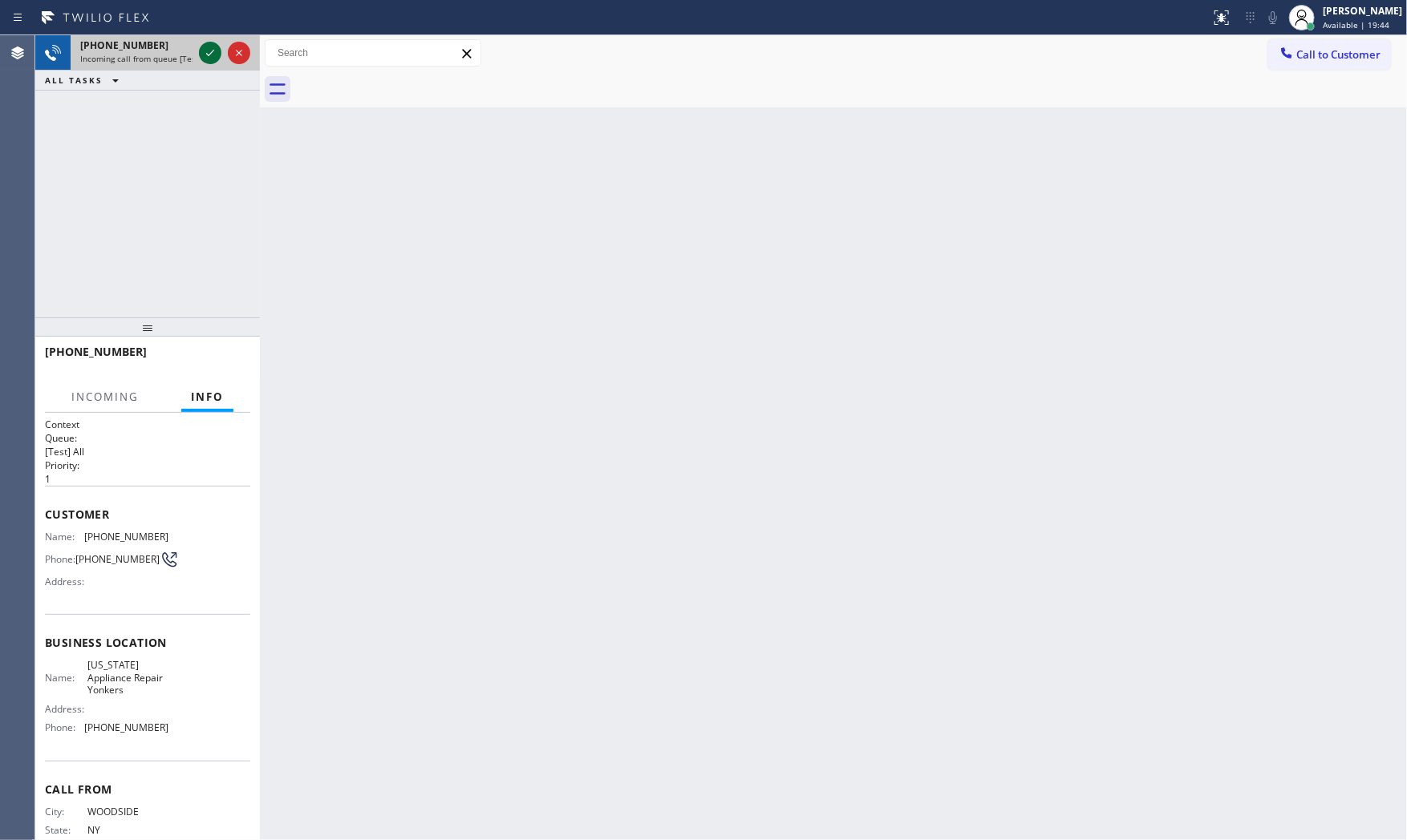
click at [206, 54] on icon at bounding box center [210, 53] width 20 height 20
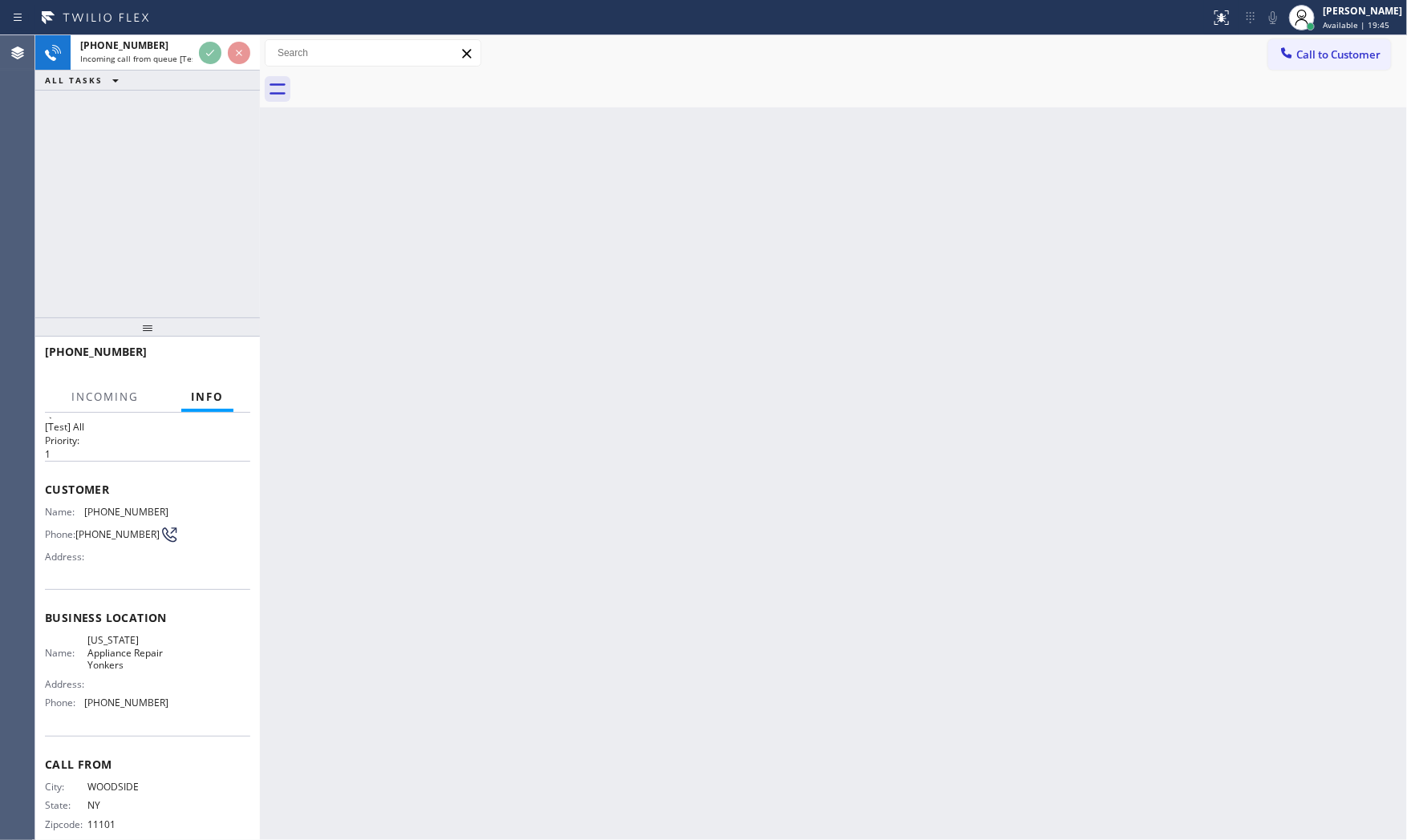
scroll to position [50, 0]
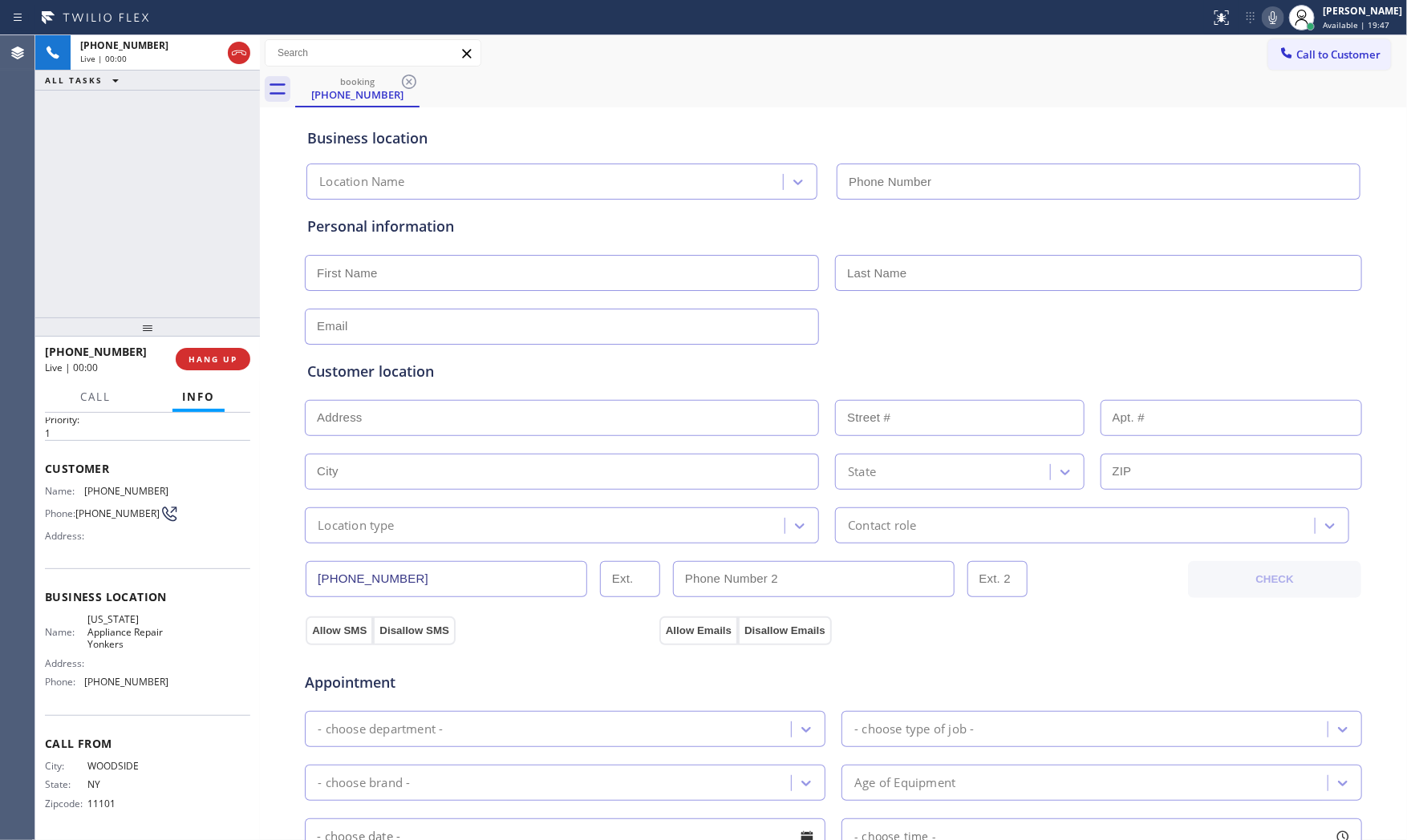
type input "(914) 873-0795"
click at [1271, 9] on icon at bounding box center [1273, 17] width 20 height 20
click at [1265, 24] on icon at bounding box center [1273, 17] width 20 height 20
click at [1263, 21] on icon at bounding box center [1273, 17] width 20 height 20
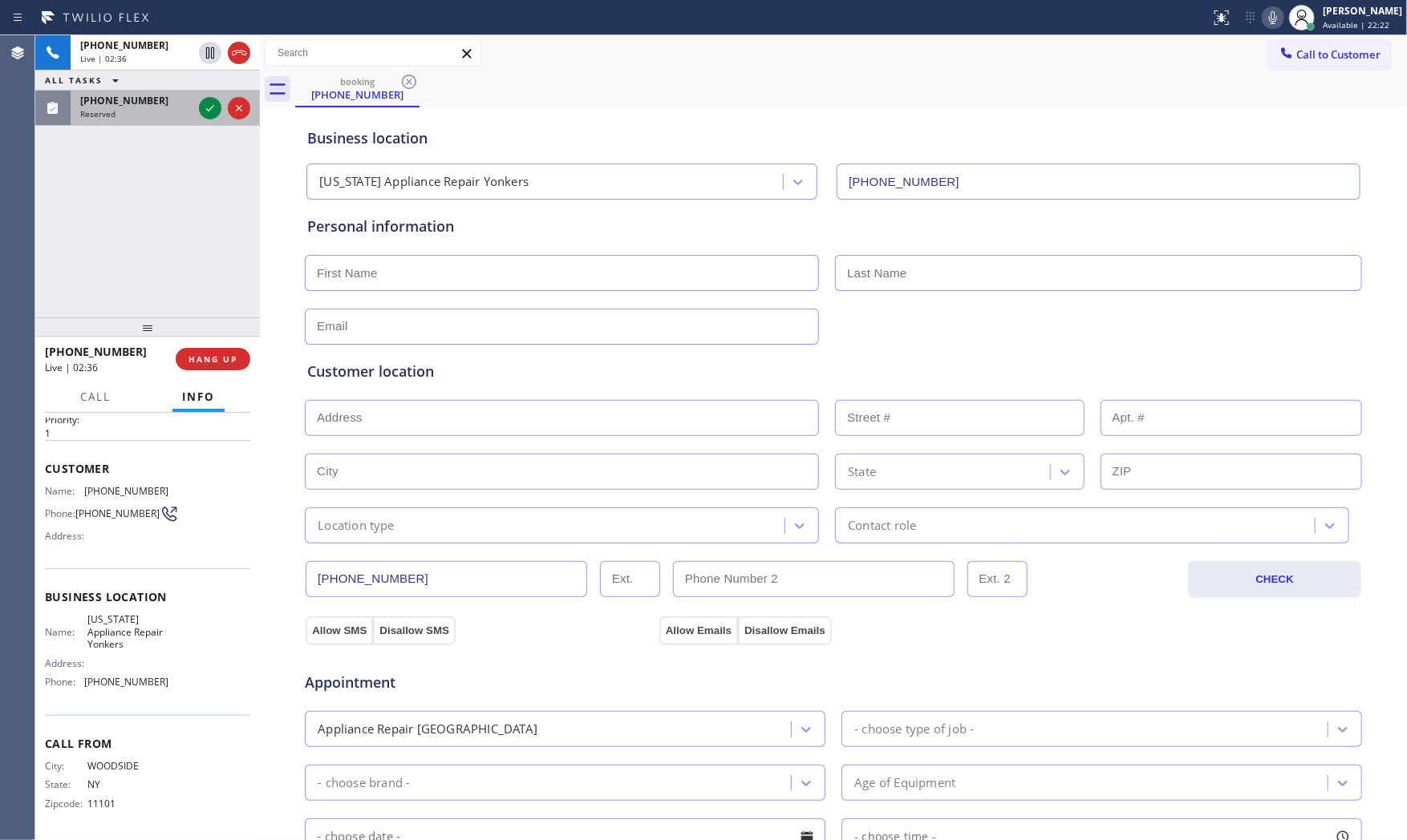
click at [105, 108] on span "Reserved" at bounding box center [98, 113] width 36 height 11
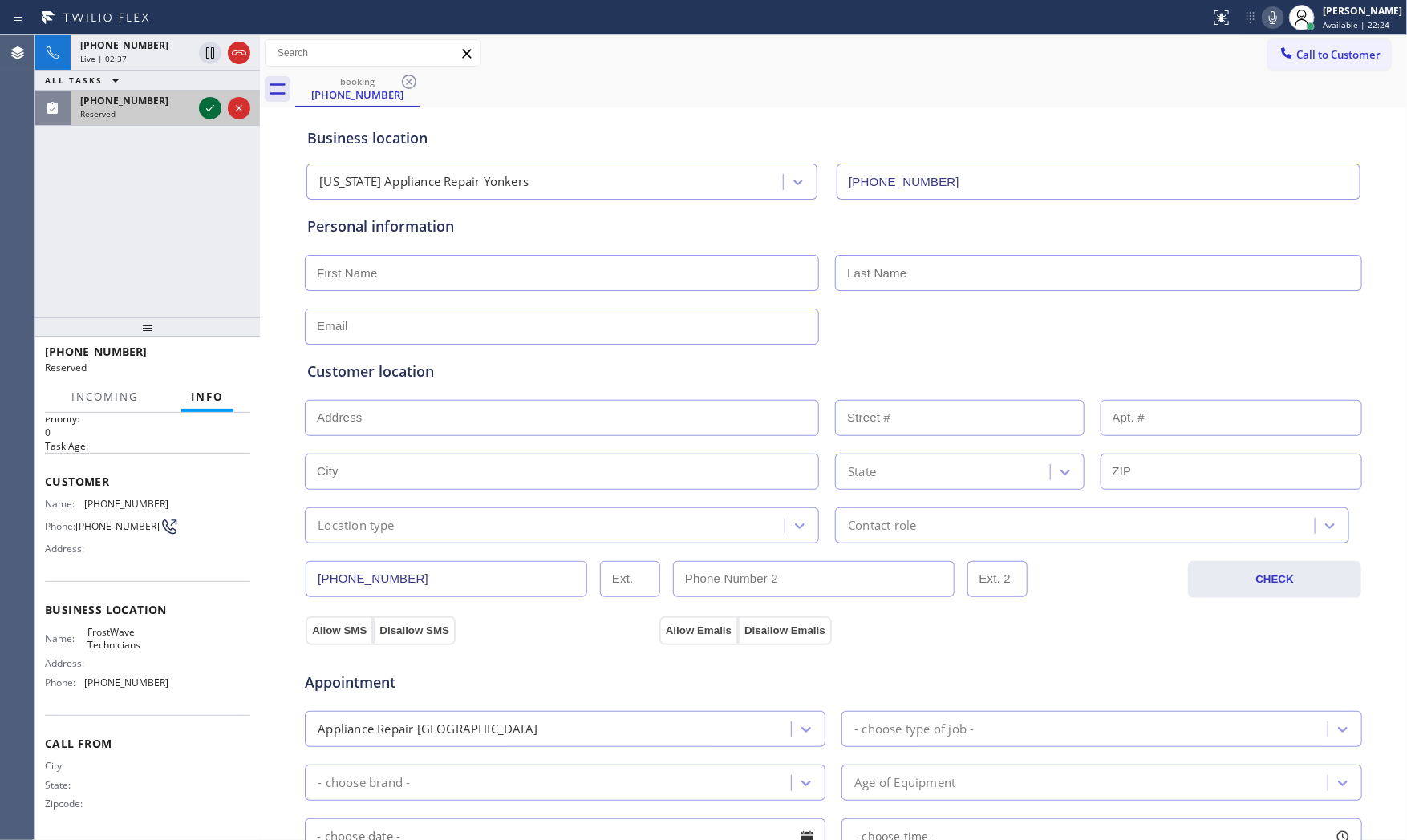
click at [205, 108] on icon at bounding box center [210, 108] width 20 height 20
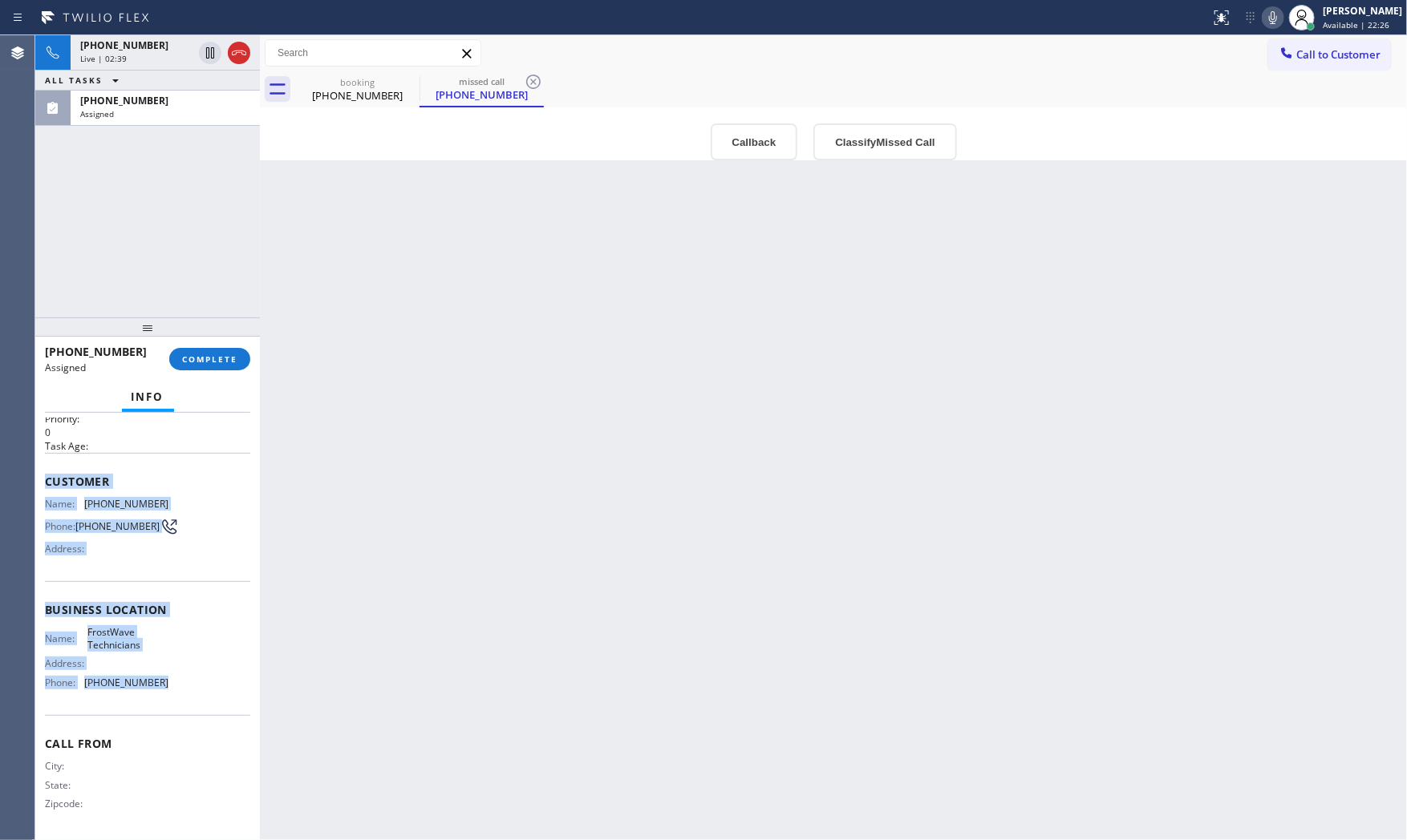
copy div "Customer Name: (305) 522-9964 Phone: (305) 522-9964 Address: Business location …"
drag, startPoint x: 42, startPoint y: 475, endPoint x: 180, endPoint y: 687, distance: 253.0
click at [180, 687] on div "Context Queue: [Test] All Priority: 0 Task Age: Customer Name: (305) 522-9964 P…" at bounding box center [148, 627] width 224 height 428
click at [115, 110] on div "Assigned" at bounding box center [165, 113] width 170 height 11
click at [222, 358] on span "COMPLETE" at bounding box center [209, 358] width 55 height 11
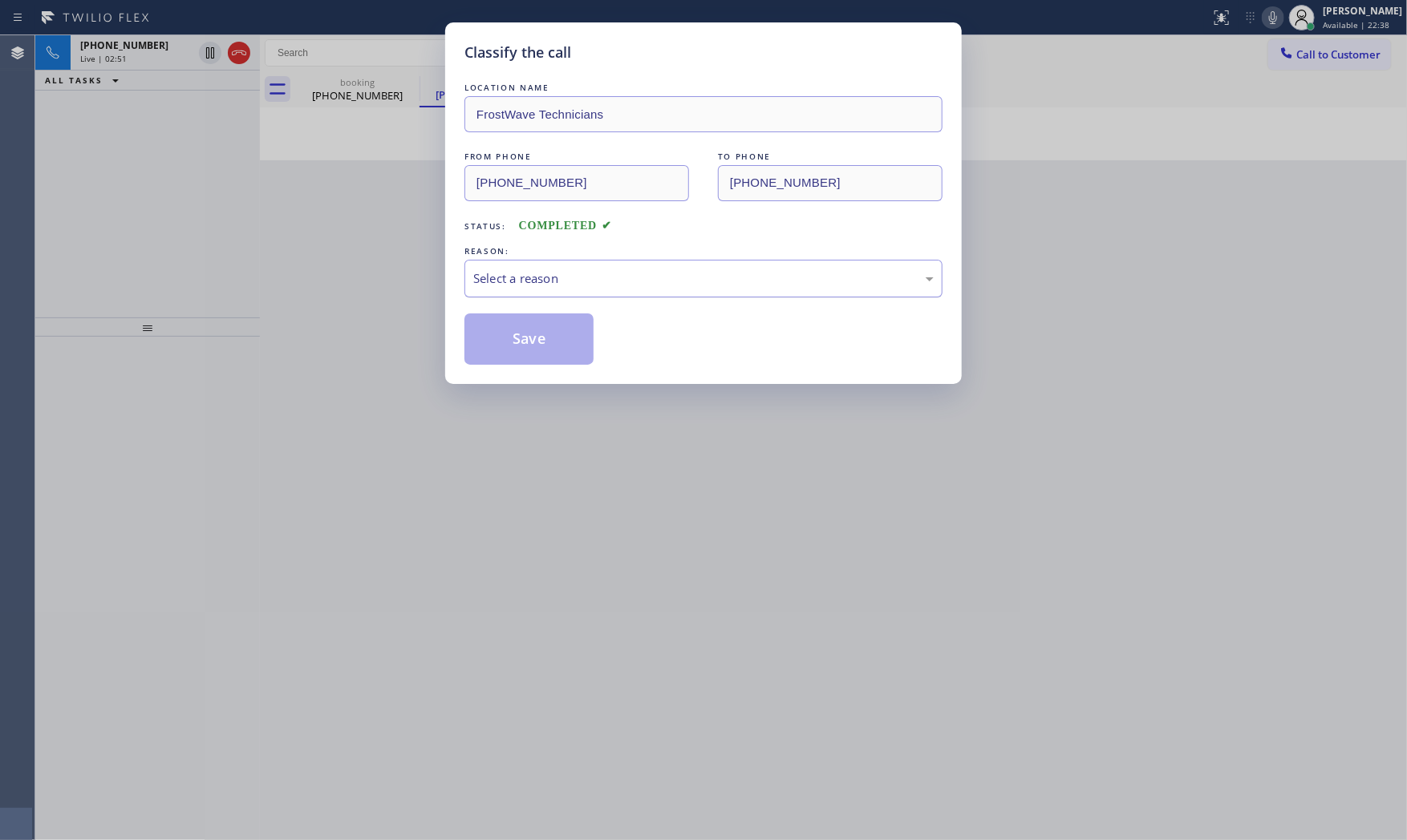
click at [635, 280] on div "Select a reason" at bounding box center [704, 279] width 461 height 19
click at [535, 335] on button "Save" at bounding box center [529, 339] width 129 height 51
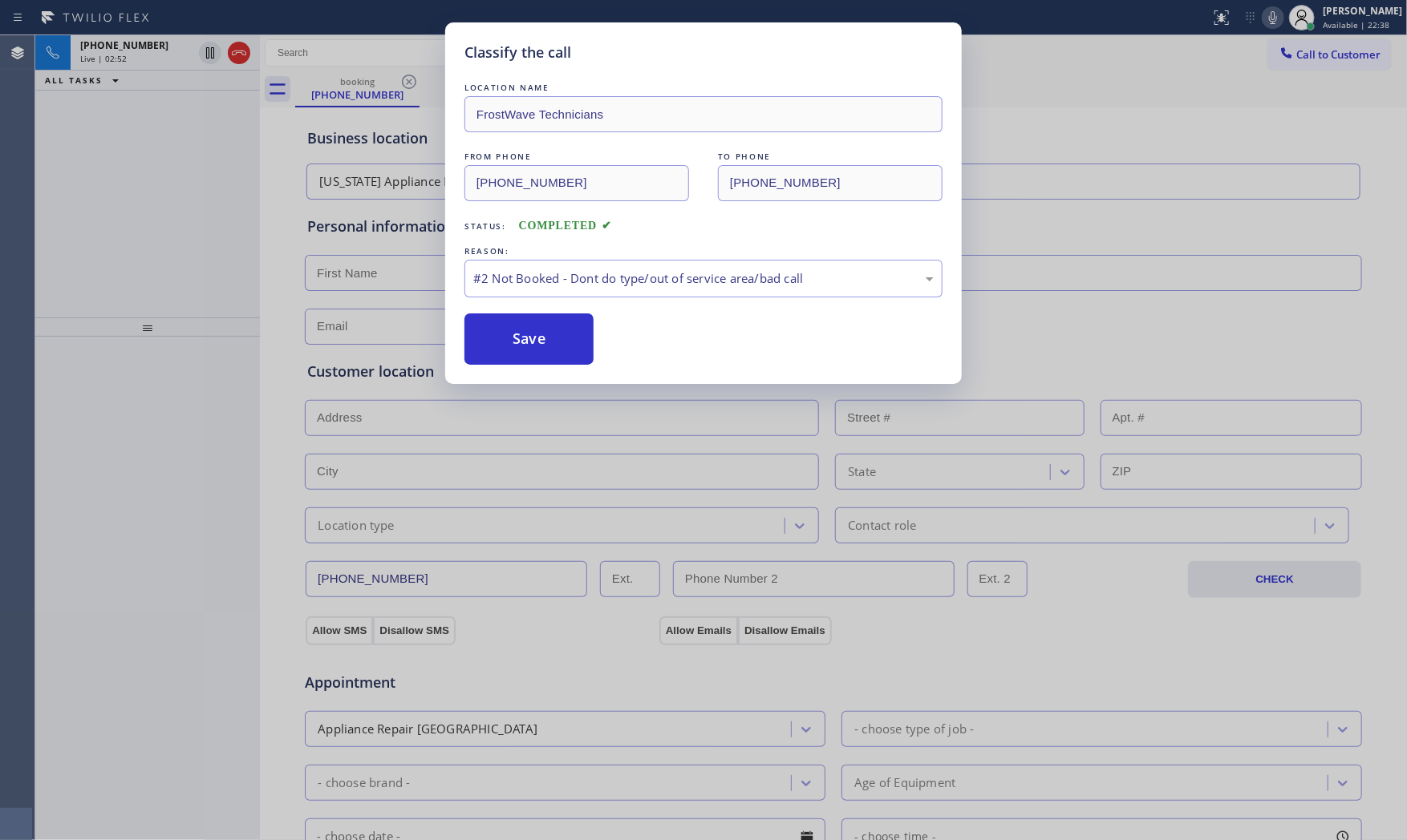
click at [535, 335] on button "Save" at bounding box center [529, 339] width 129 height 51
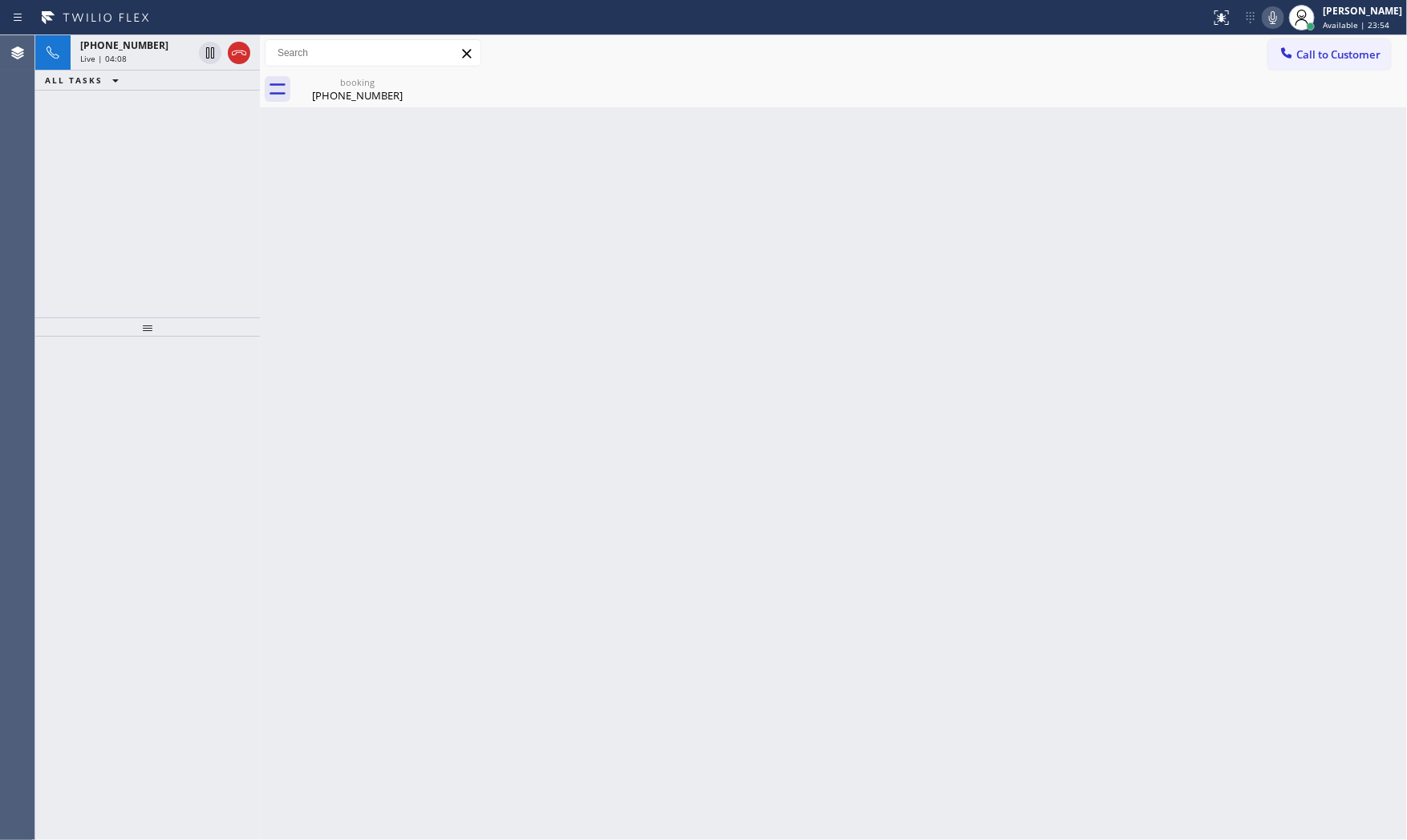
click at [1271, 14] on icon at bounding box center [1273, 17] width 20 height 20
click at [236, 52] on icon at bounding box center [239, 53] width 14 height 5
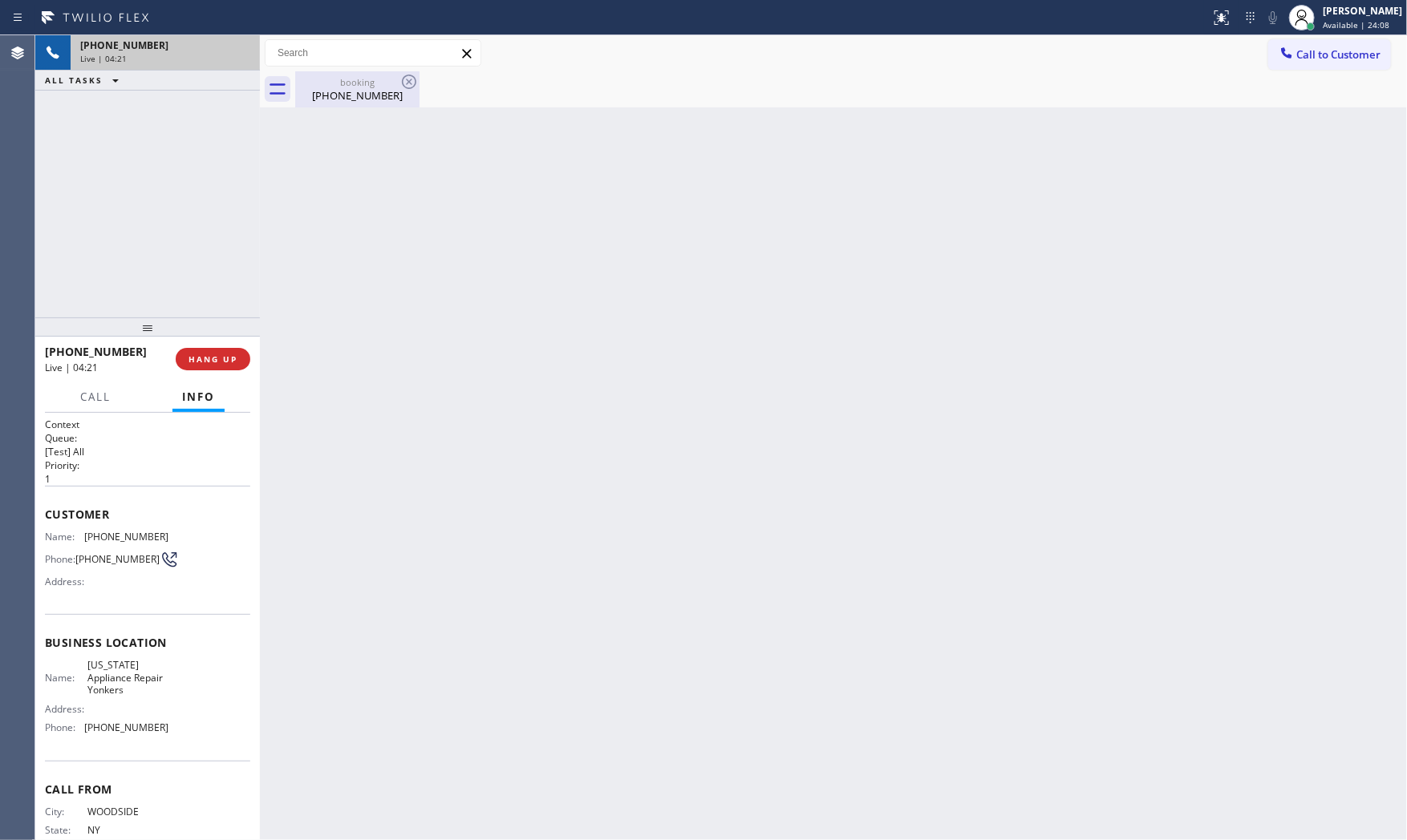
click at [371, 100] on div "(917) 579-0034" at bounding box center [357, 95] width 121 height 14
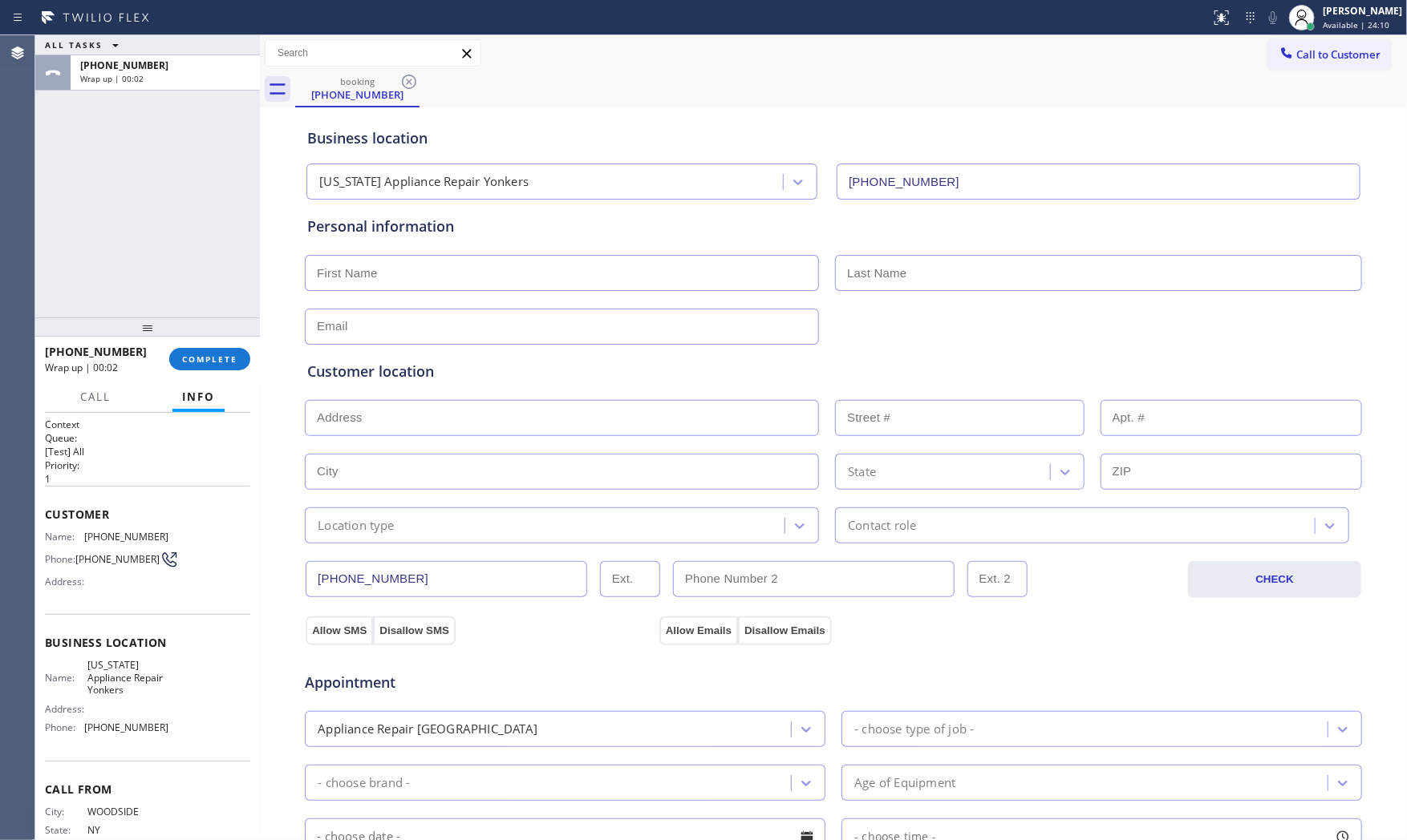
click at [340, 267] on input "text" at bounding box center [562, 273] width 514 height 36
type input "Ms"
click at [920, 273] on input "text" at bounding box center [1099, 273] width 527 height 36
type input "Nicole"
type input "no@gmail.com"
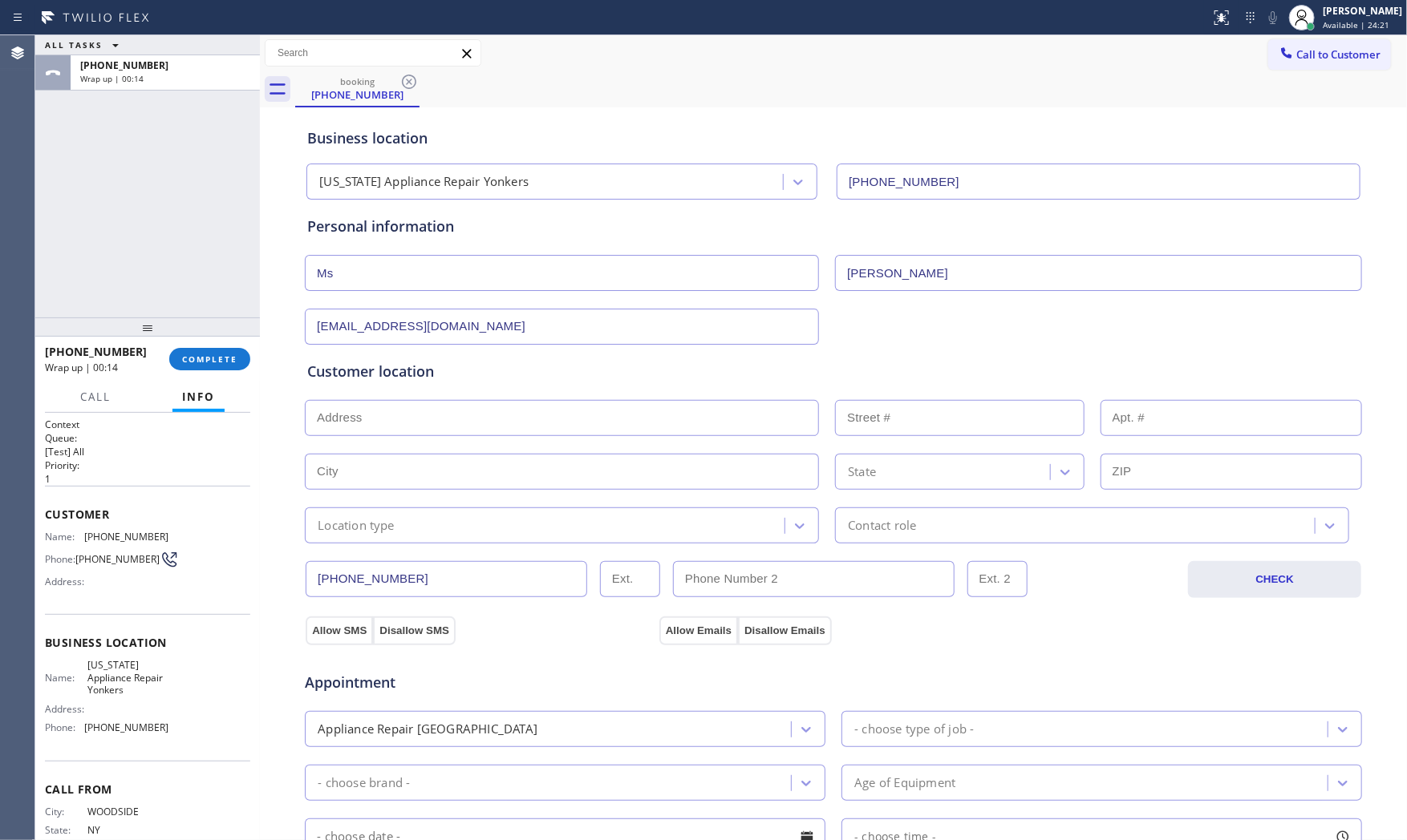
click at [434, 415] on input "text" at bounding box center [562, 418] width 514 height 36
paste input "Merrick, NY 11566"
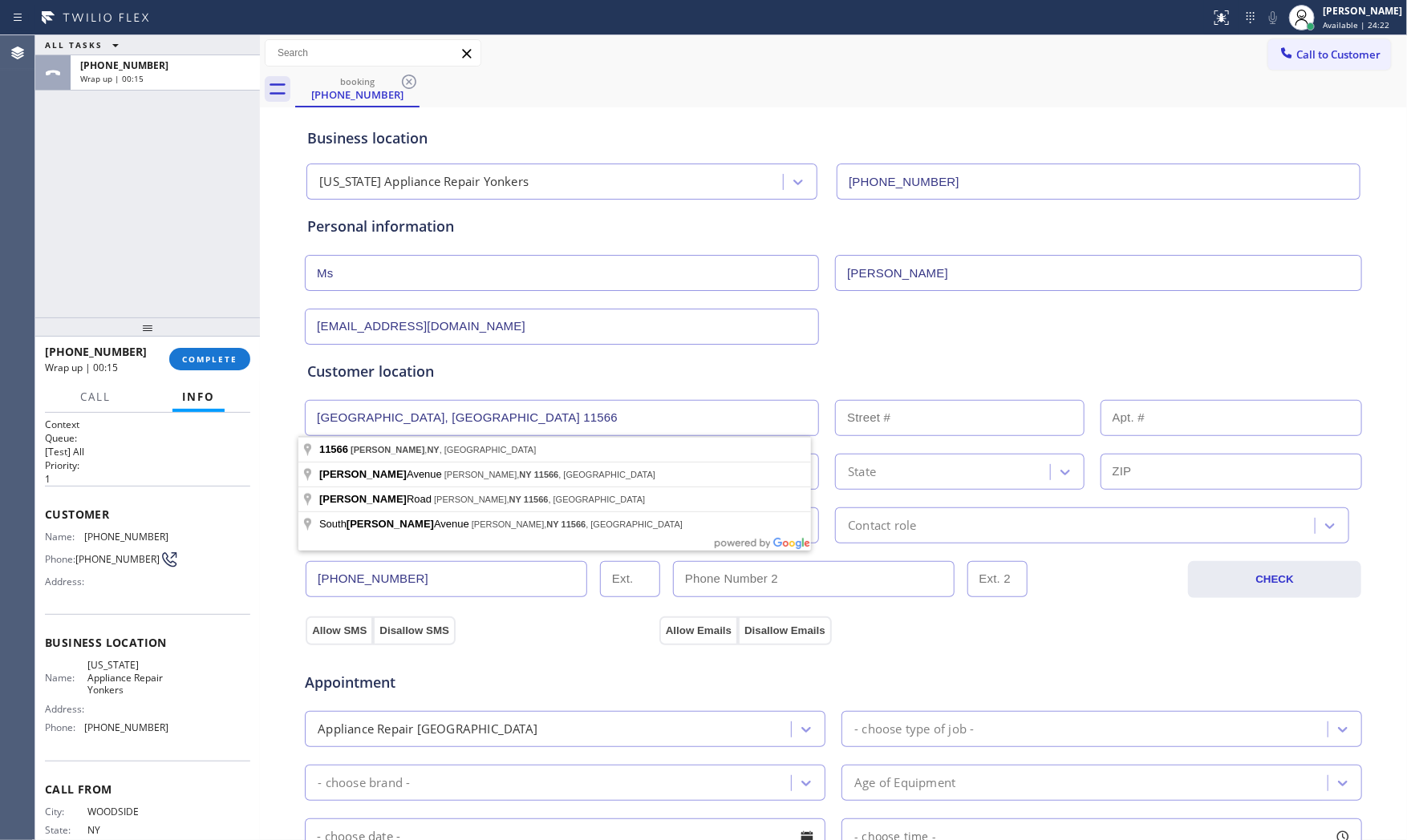
type input "Merrick, NY 11566, USA"
type input "North Merrick"
type input "11566"
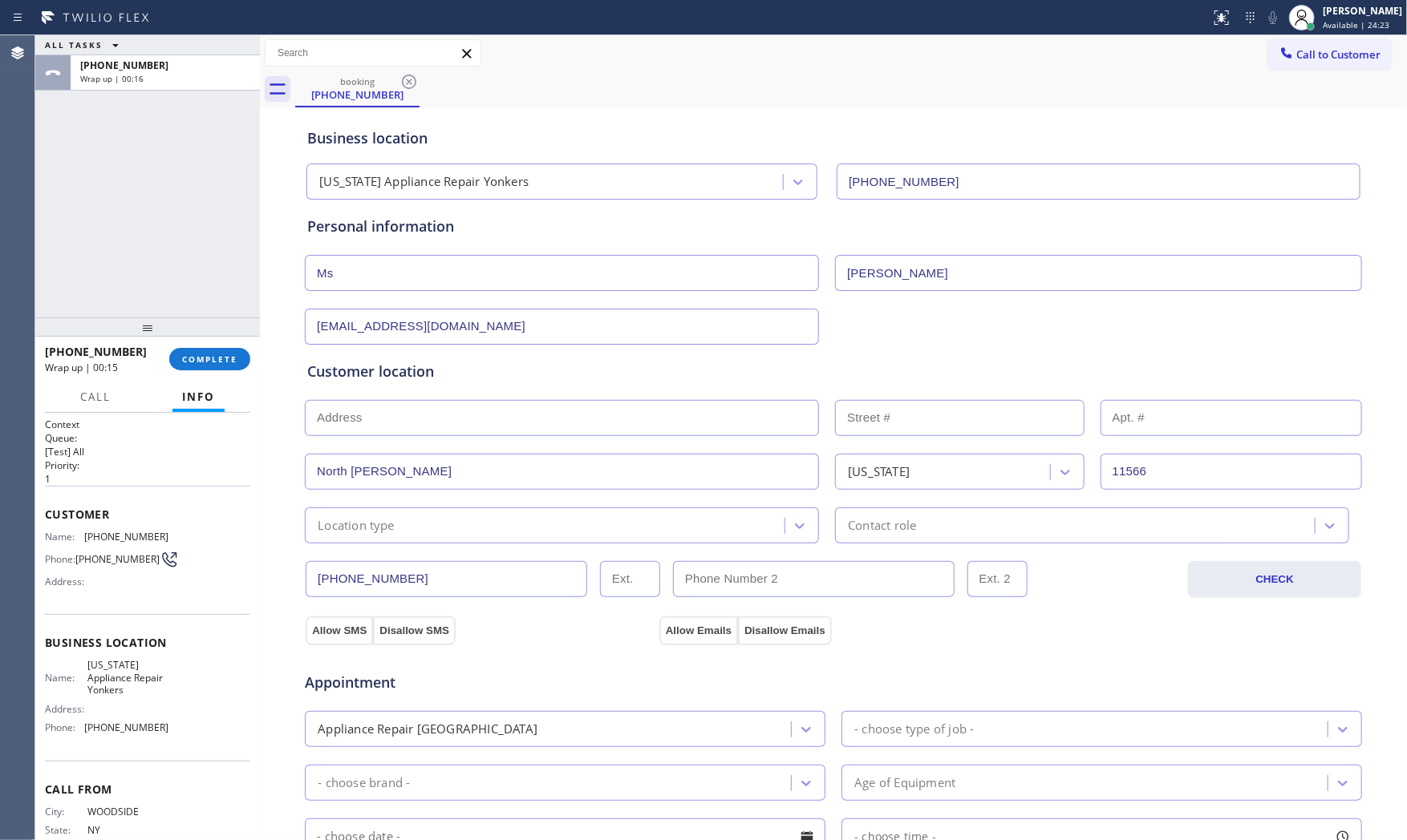
click at [370, 515] on div "Location type" at bounding box center [546, 525] width 475 height 28
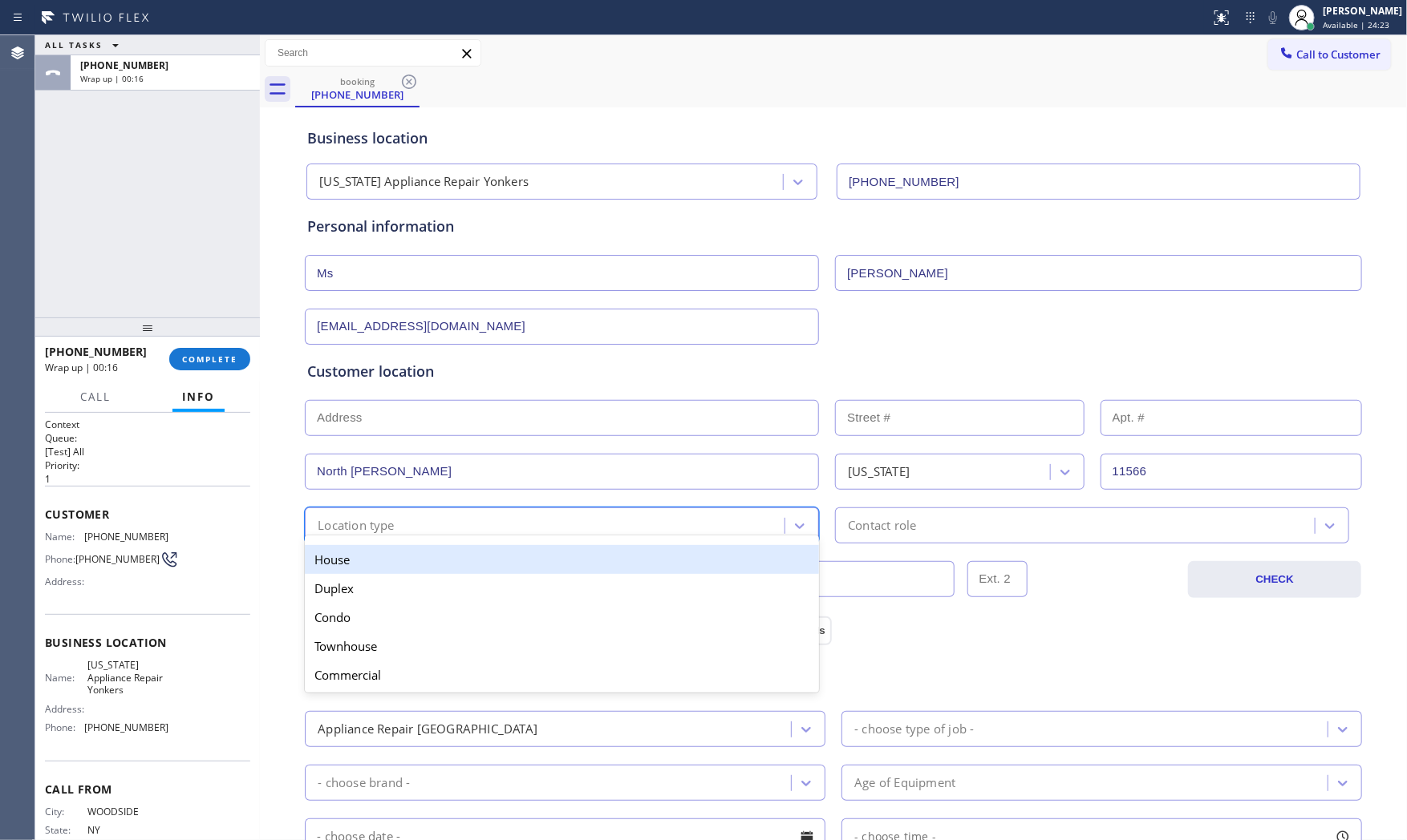
click at [366, 554] on div "House" at bounding box center [562, 560] width 514 height 29
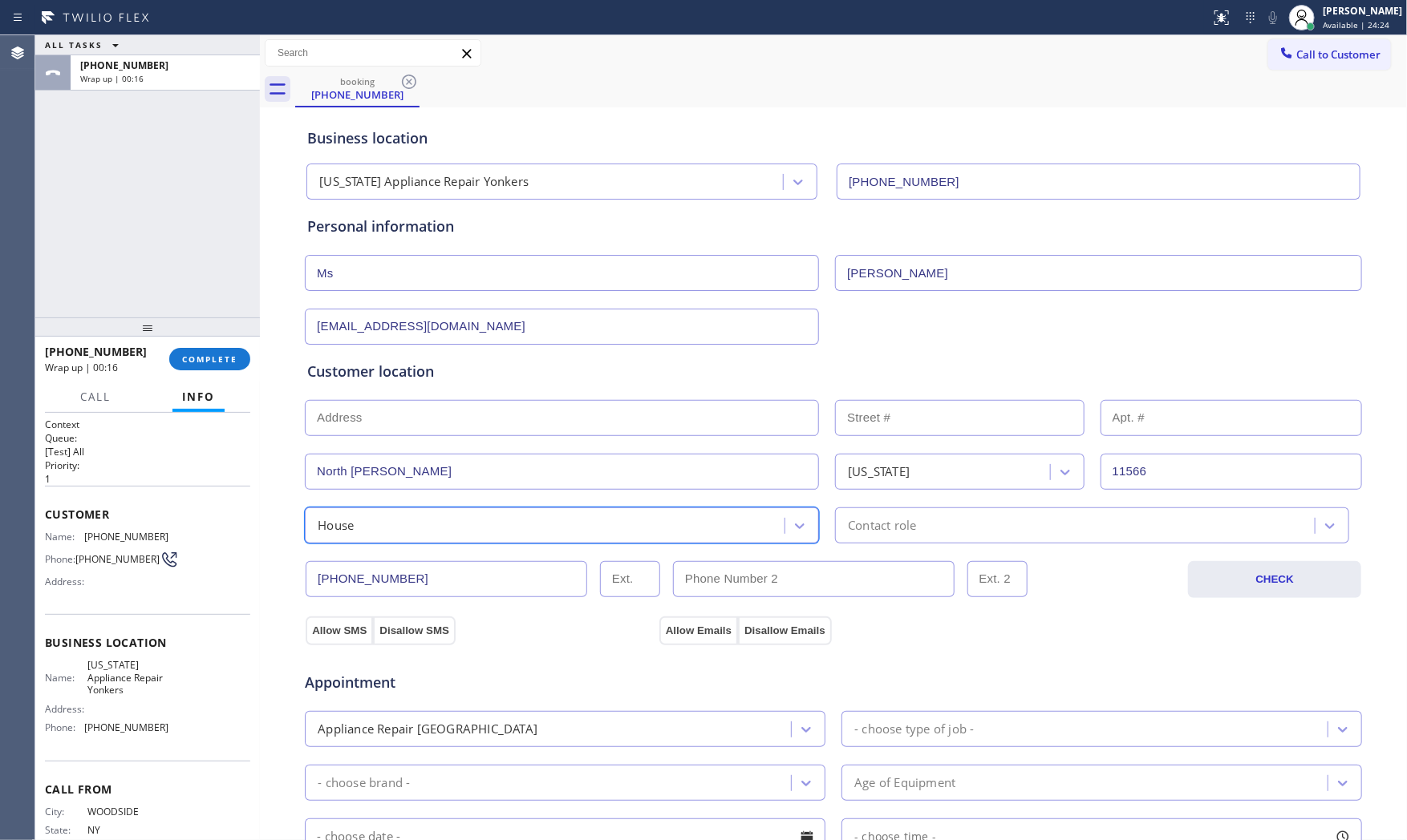
click at [861, 534] on div "Contact role" at bounding box center [882, 526] width 68 height 19
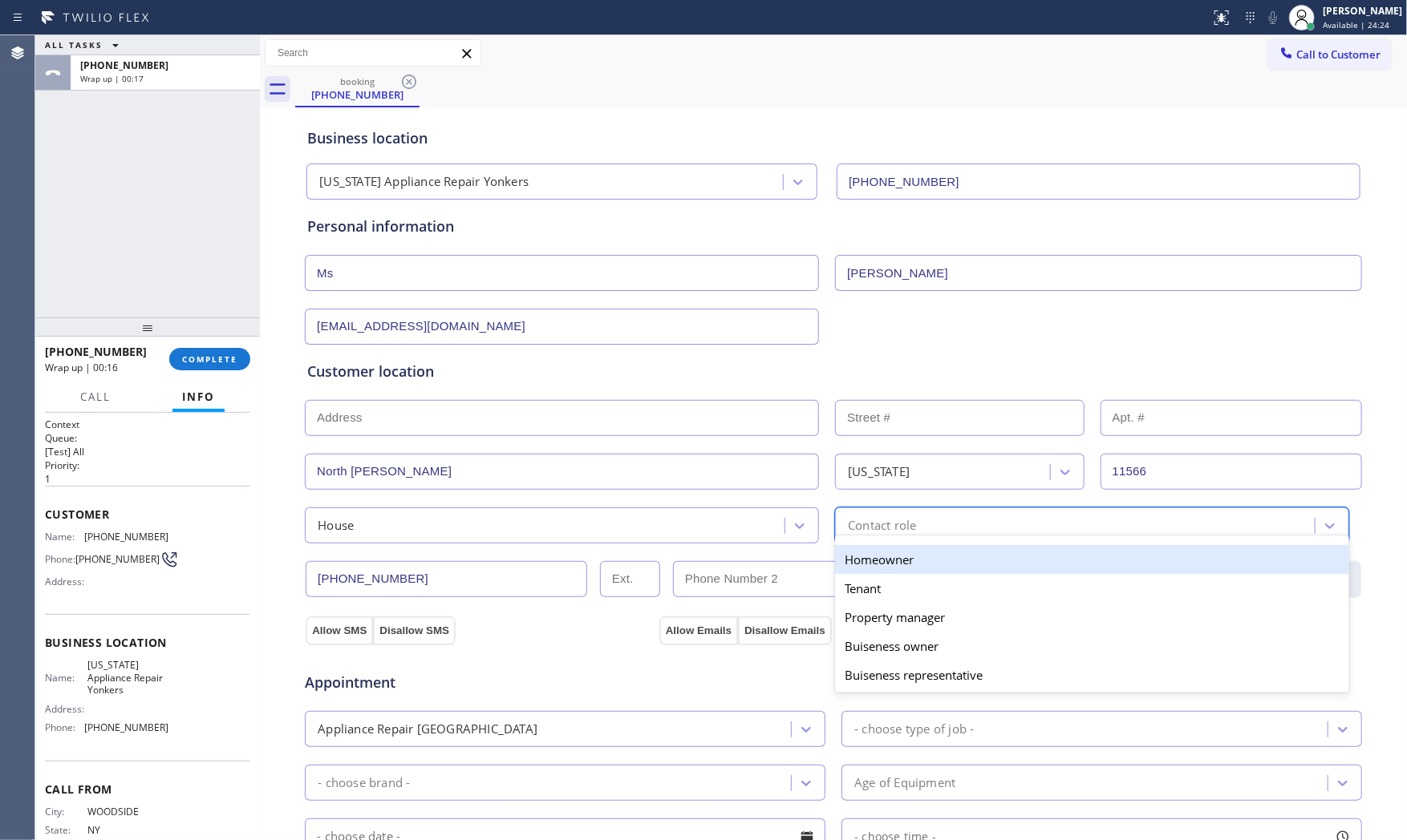
drag, startPoint x: 861, startPoint y: 534, endPoint x: 643, endPoint y: 615, distance: 232.6
click at [856, 561] on div "Homeowner" at bounding box center [1092, 560] width 514 height 29
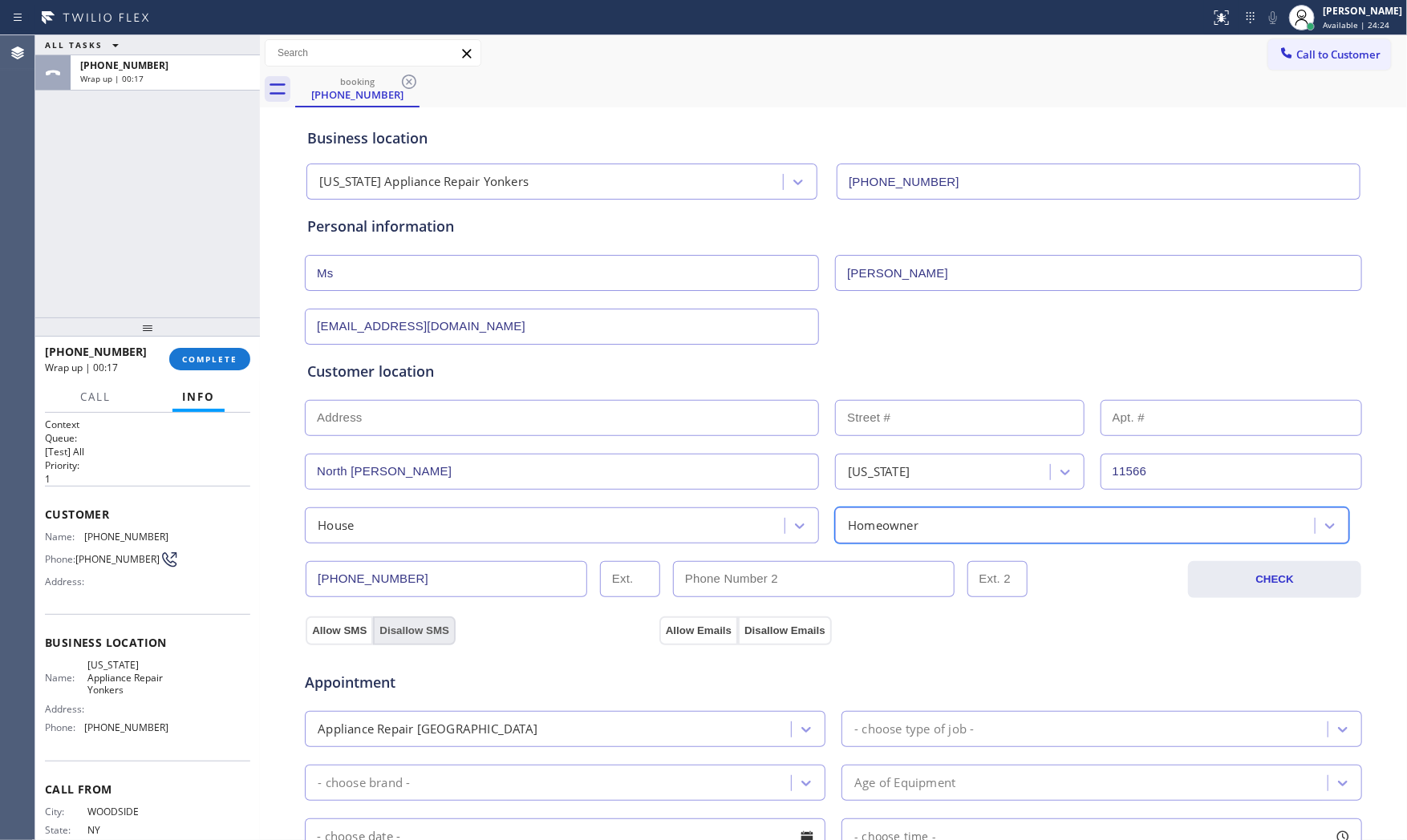
drag, startPoint x: 338, startPoint y: 628, endPoint x: 392, endPoint y: 632, distance: 54.1
click at [338, 627] on button "Allow SMS" at bounding box center [339, 631] width 67 height 29
click at [694, 632] on button "Allow Emails" at bounding box center [698, 631] width 79 height 29
click at [565, 723] on div "Appliance Repair High End" at bounding box center [550, 729] width 481 height 28
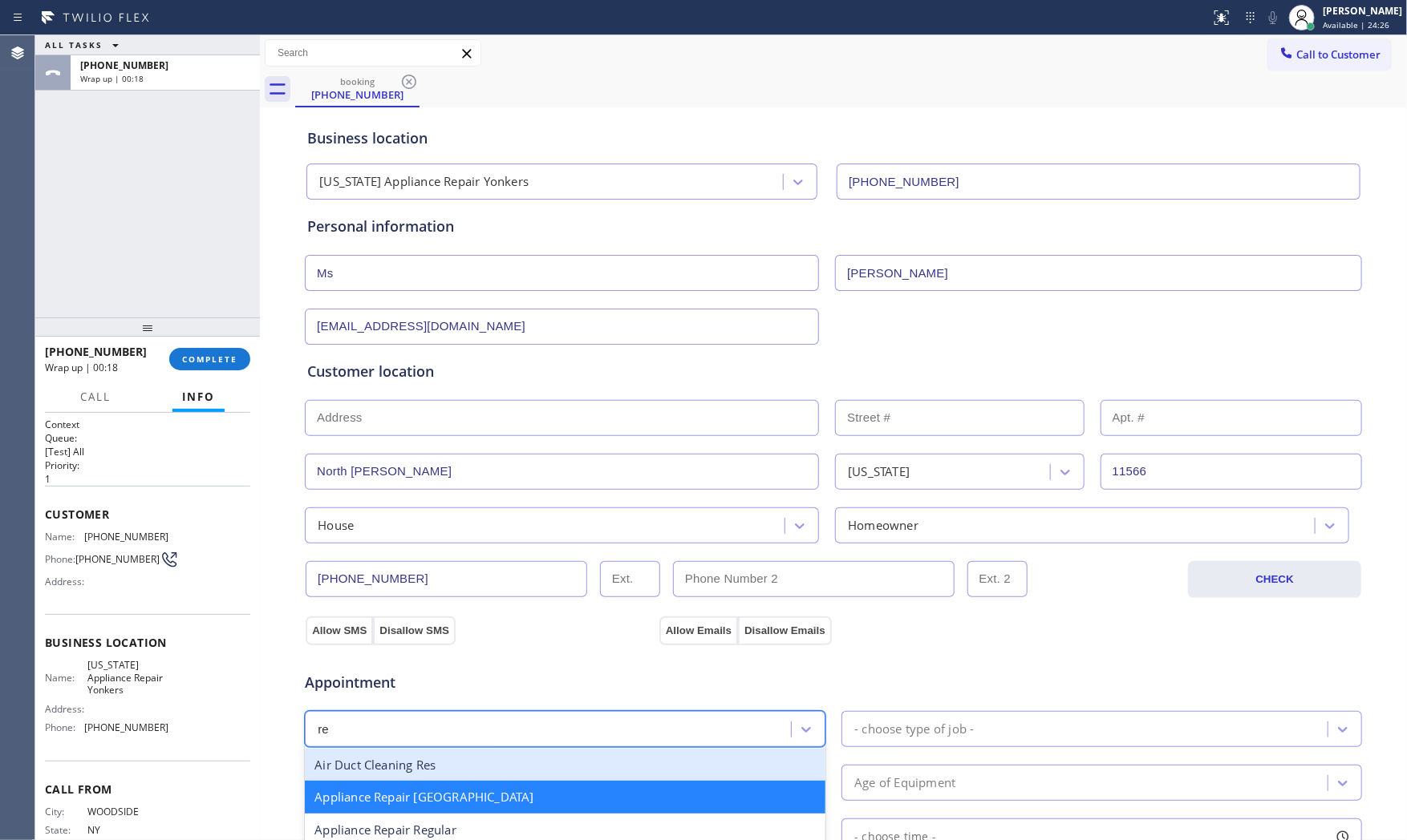
type input "reg"
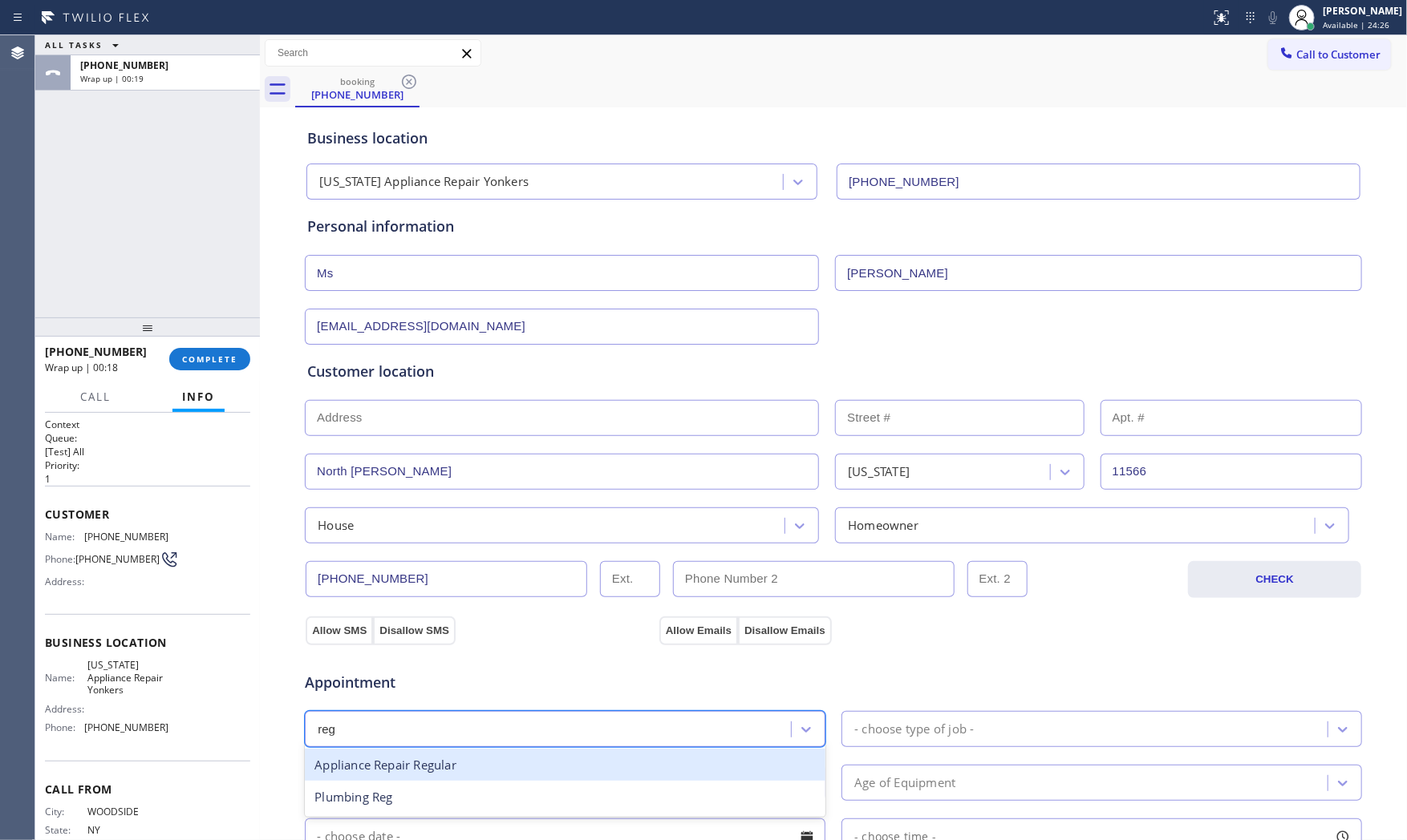
drag, startPoint x: 433, startPoint y: 763, endPoint x: 479, endPoint y: 764, distance: 46.0
click at [439, 763] on div "Appliance Repair Regular" at bounding box center [565, 765] width 521 height 33
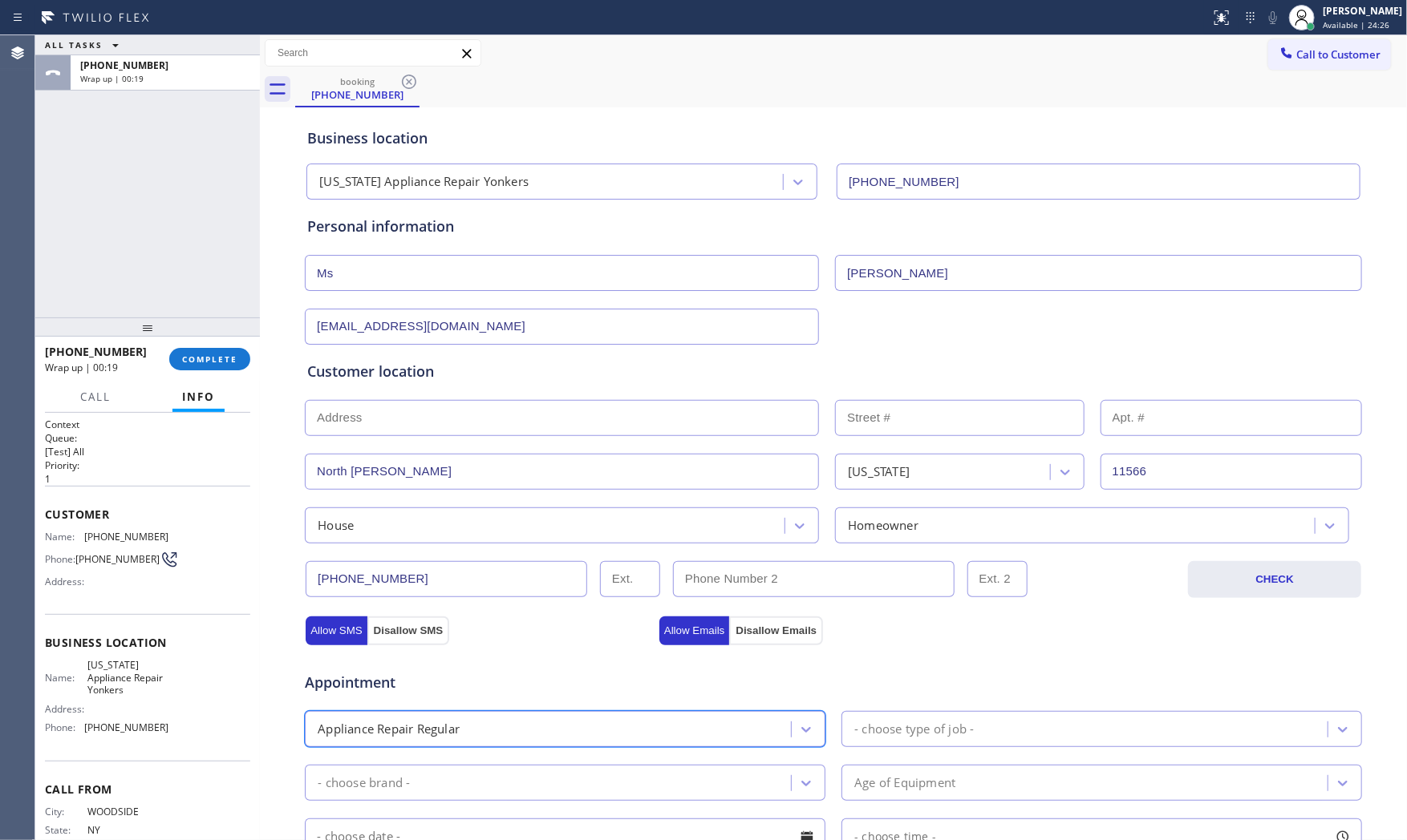
click at [895, 740] on div "- choose type of job -" at bounding box center [1087, 729] width 481 height 28
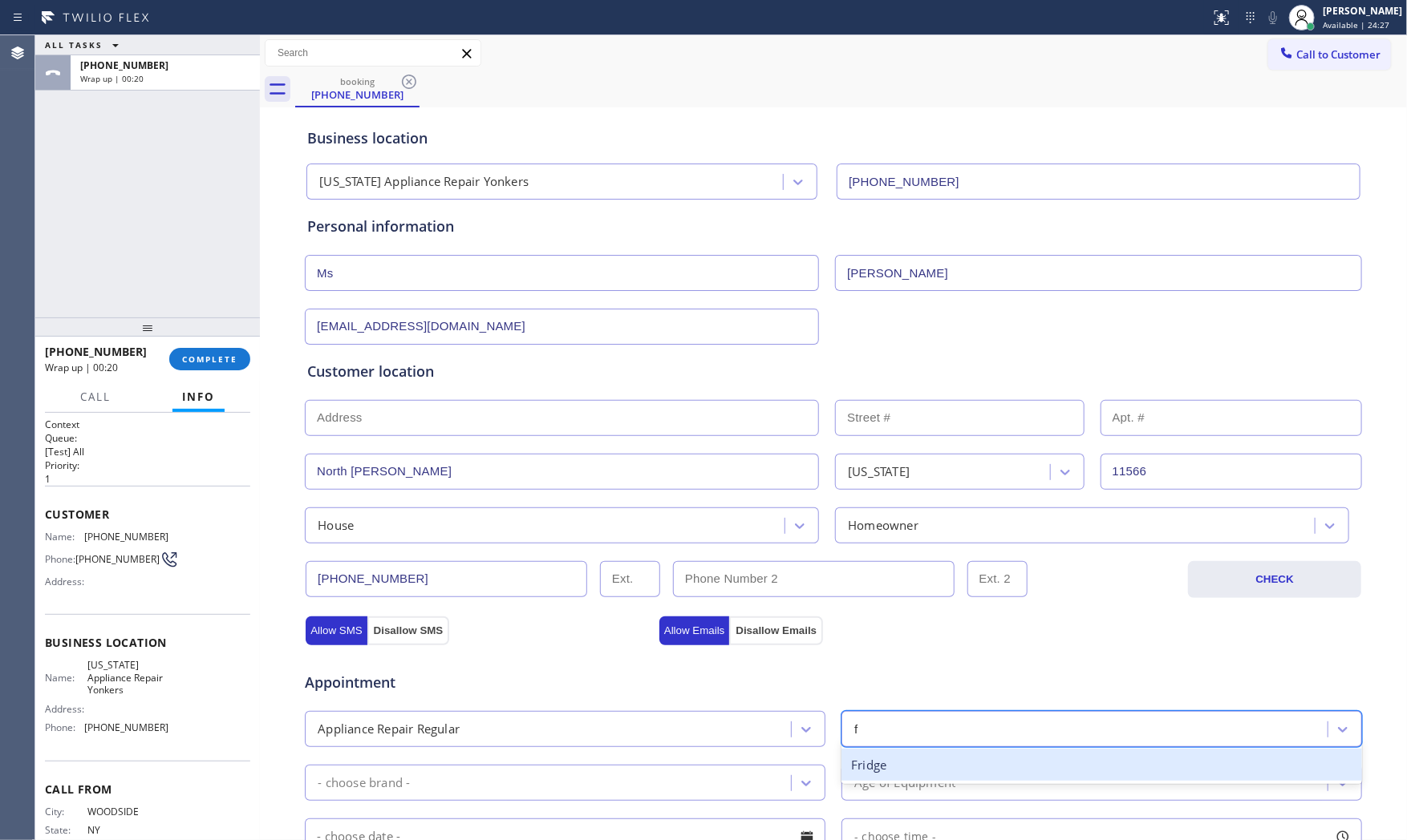
type input "f"
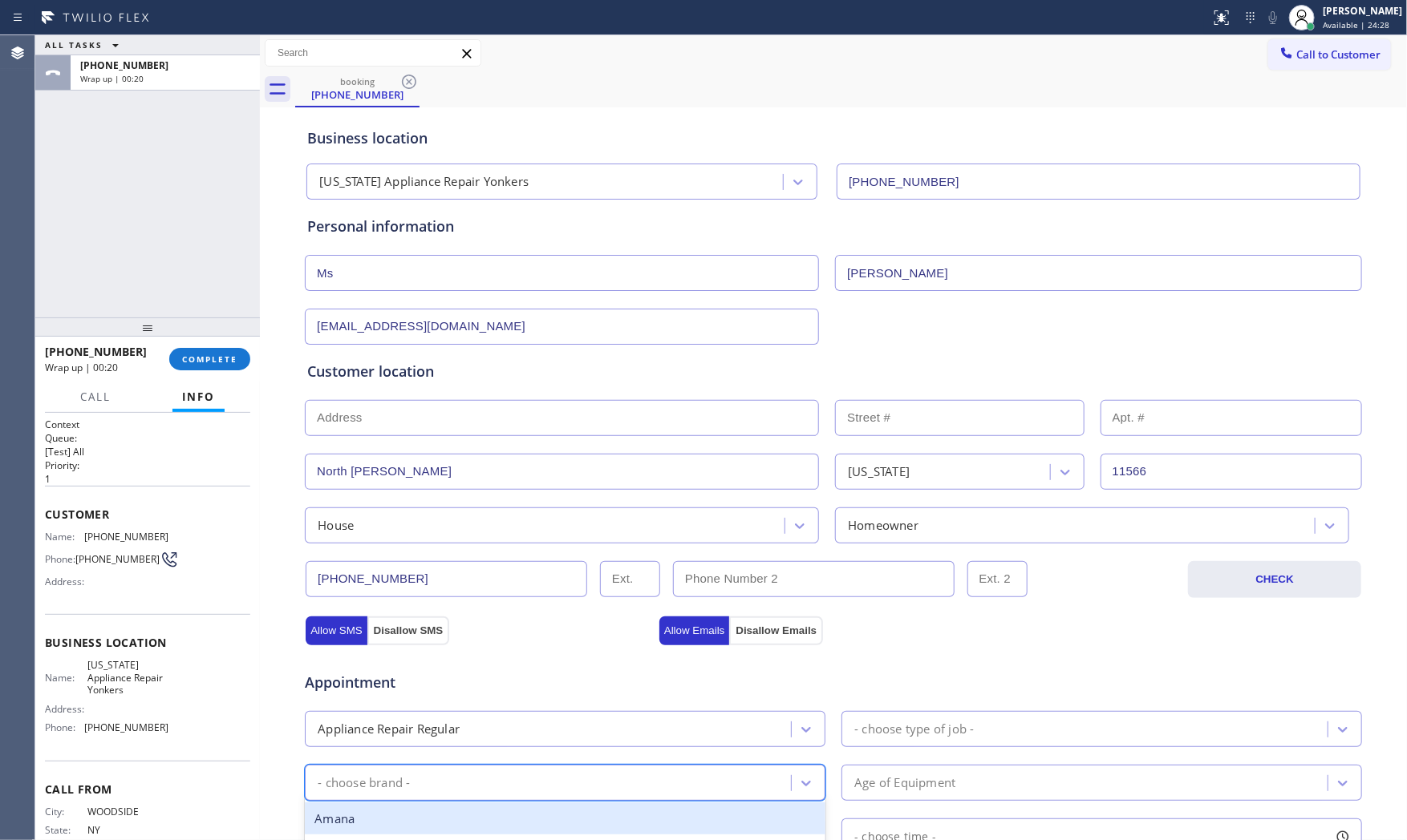
click at [585, 774] on div "- choose brand -" at bounding box center [550, 782] width 481 height 28
type input "other"
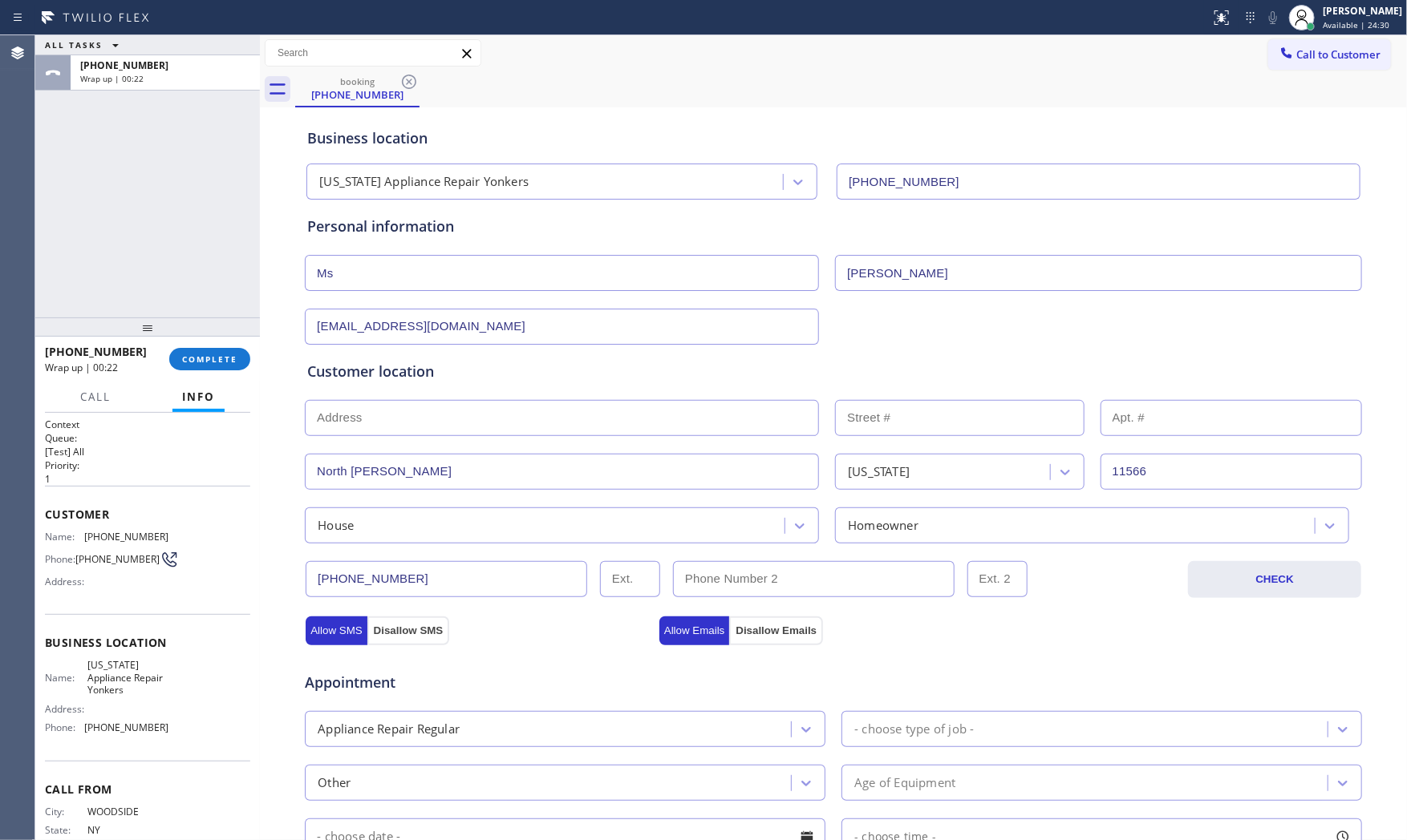
click at [898, 804] on div "Appointment Appliance Repair Regular - choose type of job - Other Age of Equipm…" at bounding box center [833, 802] width 1052 height 300
click at [896, 787] on div "Age of Equipment" at bounding box center [904, 783] width 101 height 19
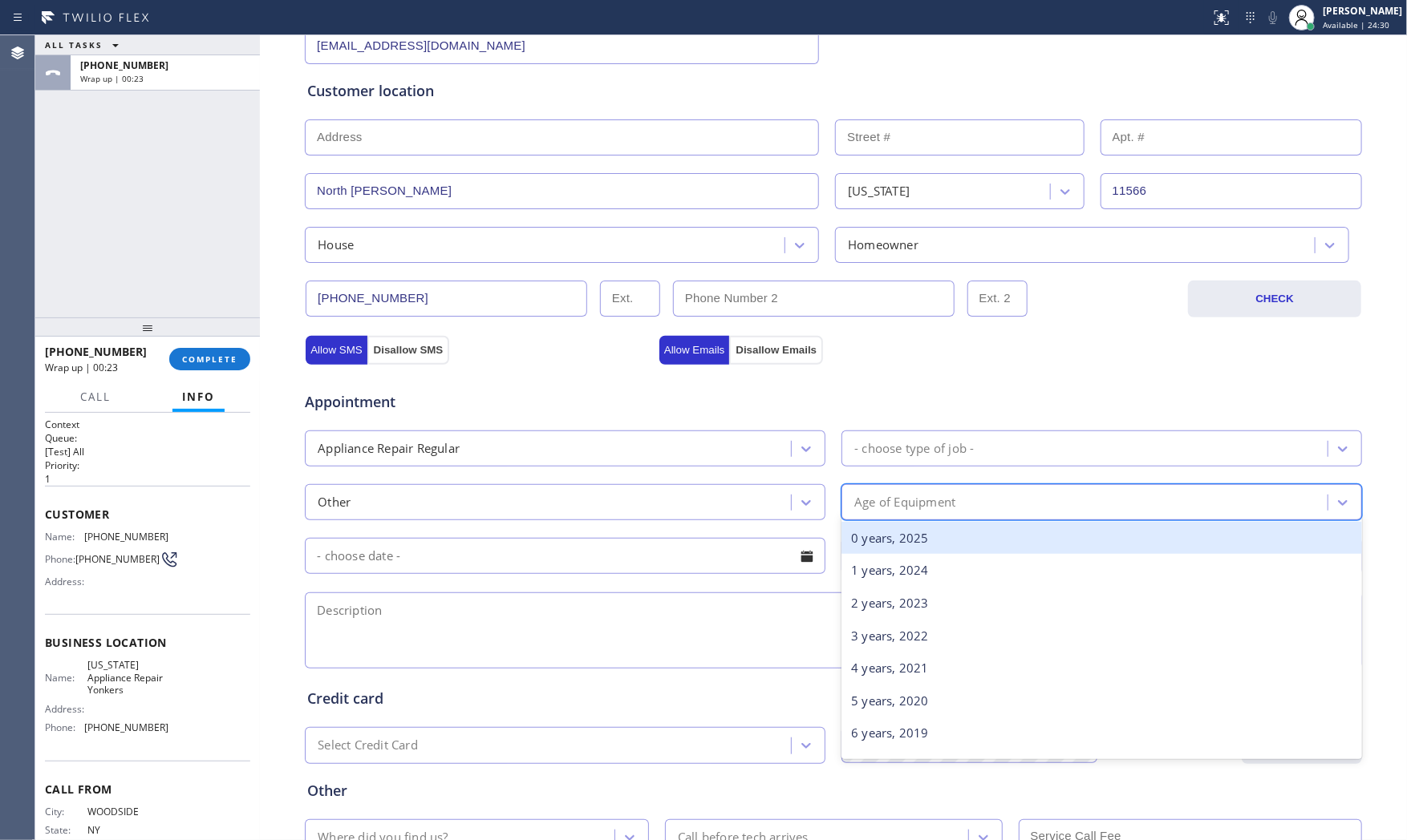
scroll to position [356, 0]
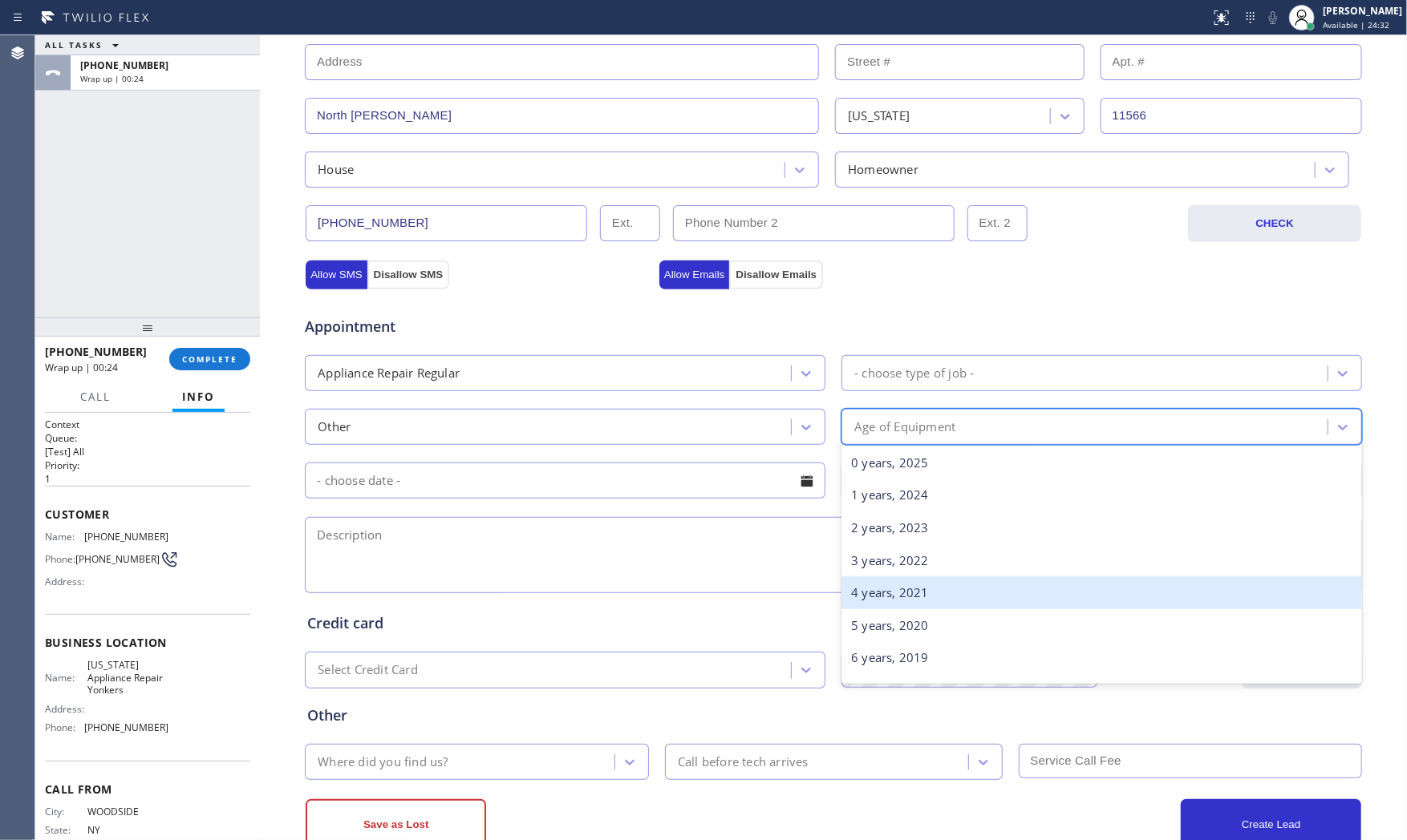
click at [919, 596] on div "4 years, 2021" at bounding box center [1101, 593] width 521 height 33
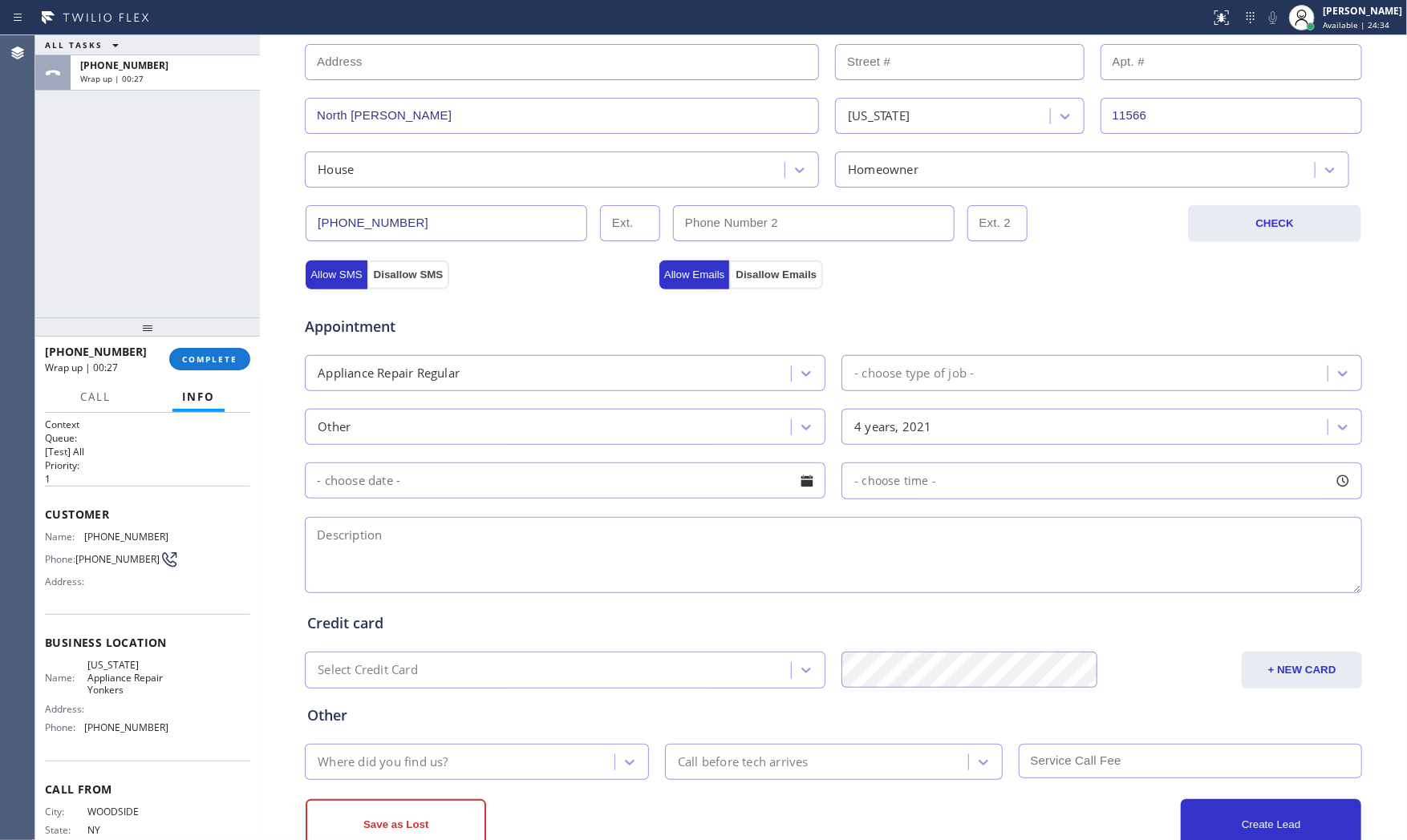
click at [590, 527] on textarea at bounding box center [833, 555] width 1057 height 76
paste textarea "Commercial Fridge Eline | fridge | its started beeping the temp is going up | 2…"
type textarea "Commercial Fridge Eline | fridge | its started beeping the temp is going up | 2…"
click at [499, 747] on div "Where did you find us?" at bounding box center [477, 762] width 344 height 36
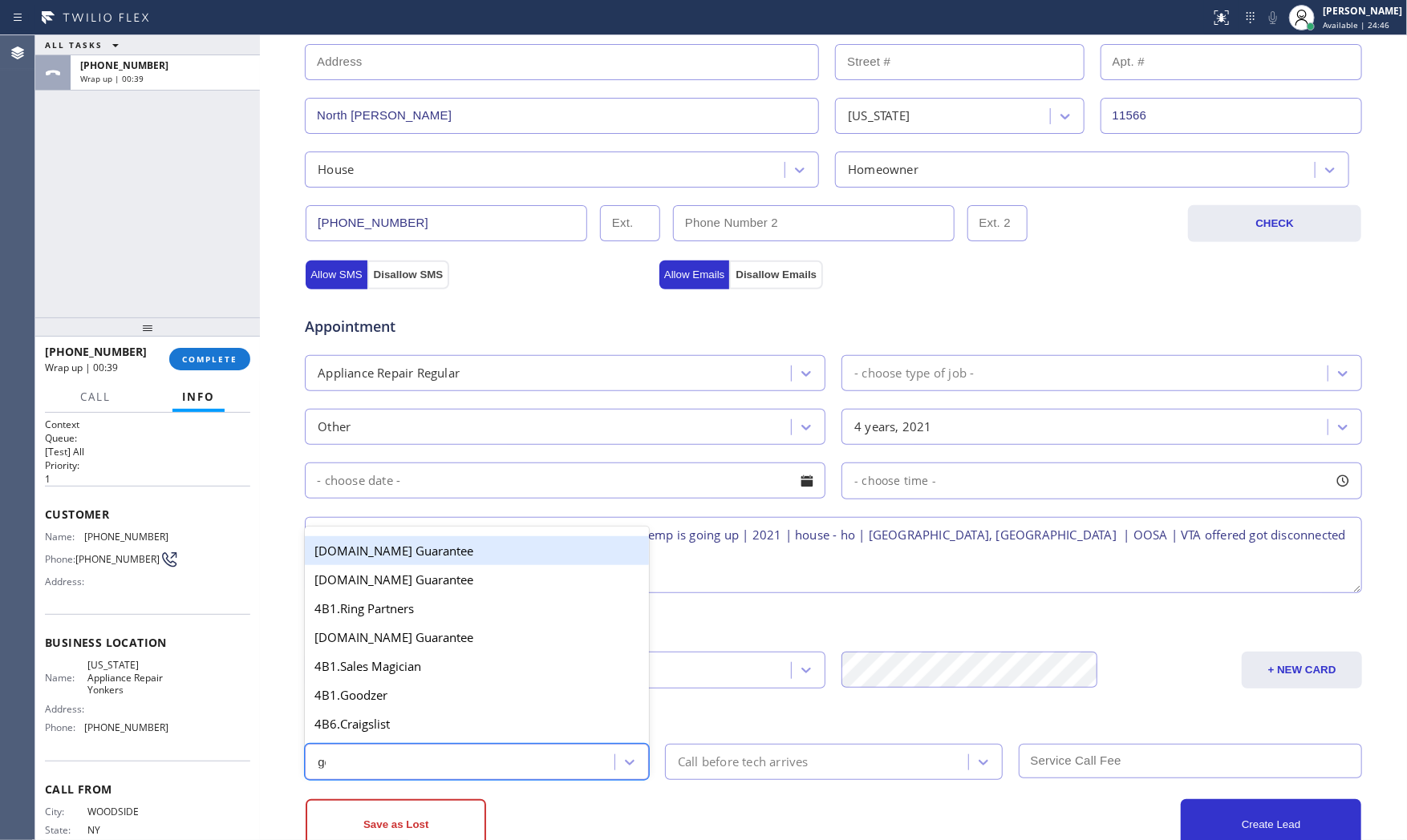
type input "goo"
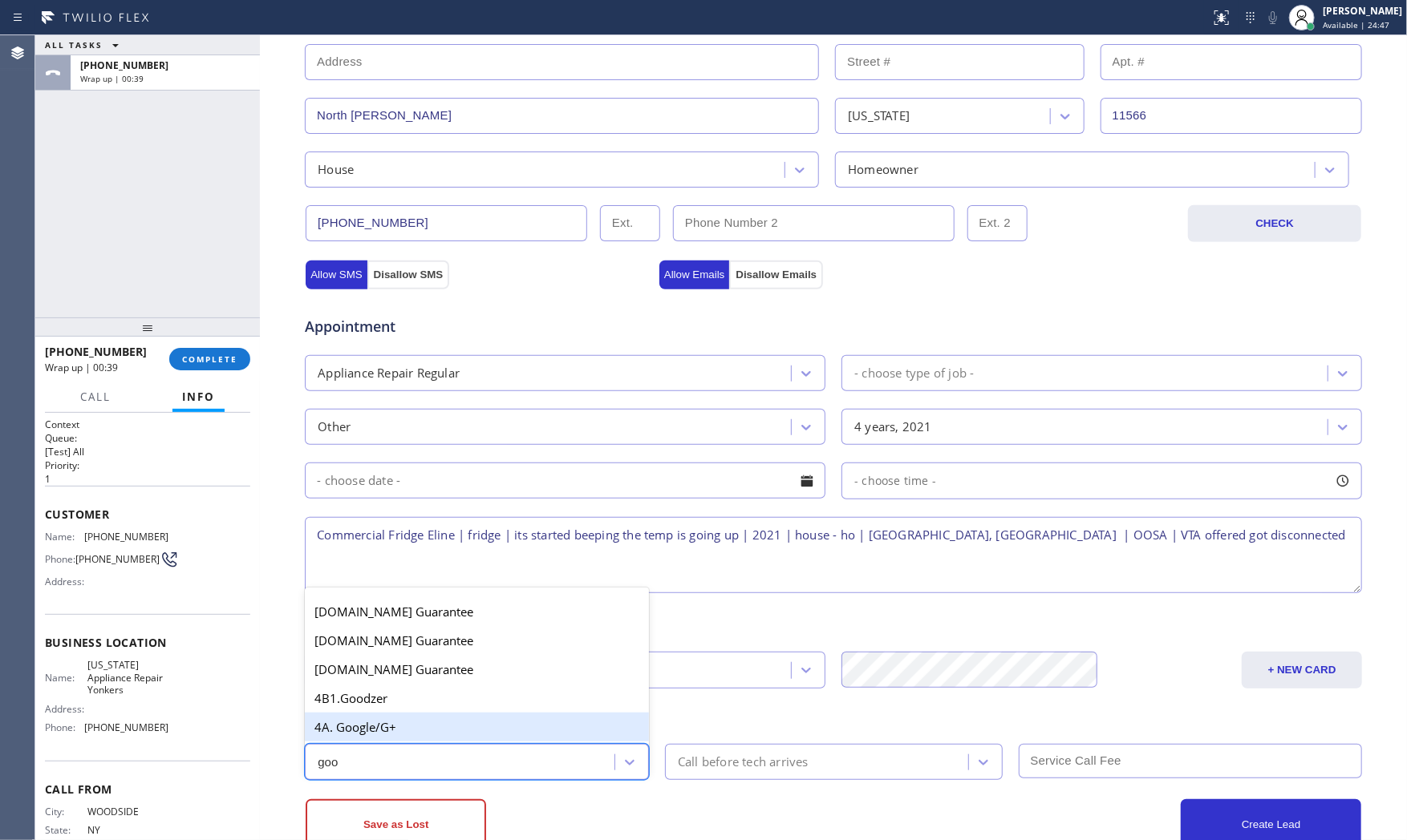
drag, startPoint x: 473, startPoint y: 724, endPoint x: 474, endPoint y: 739, distance: 15.0
click at [473, 724] on div "4A. Google/G+" at bounding box center [477, 727] width 344 height 29
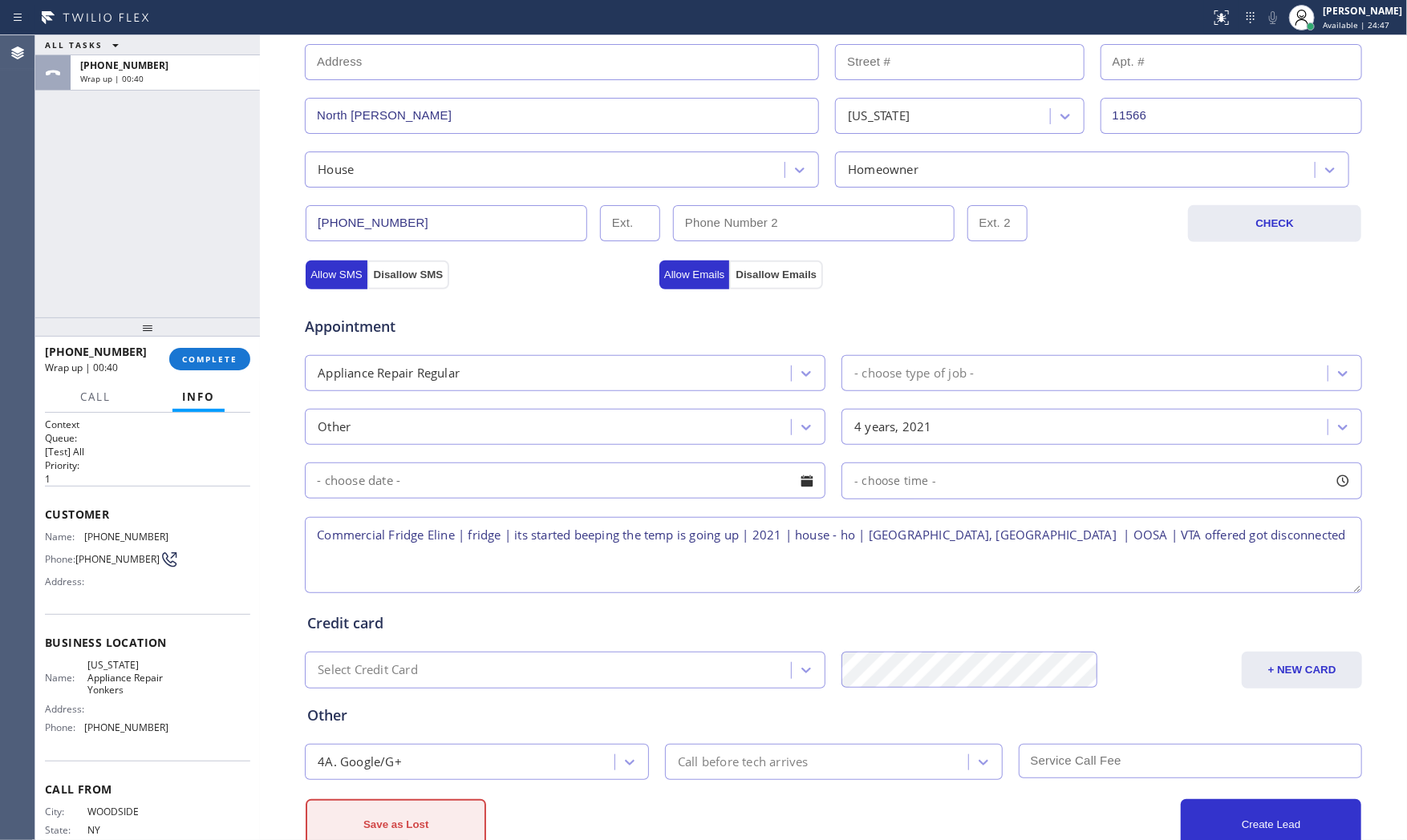
click at [461, 800] on button "Save as Lost" at bounding box center [396, 825] width 180 height 51
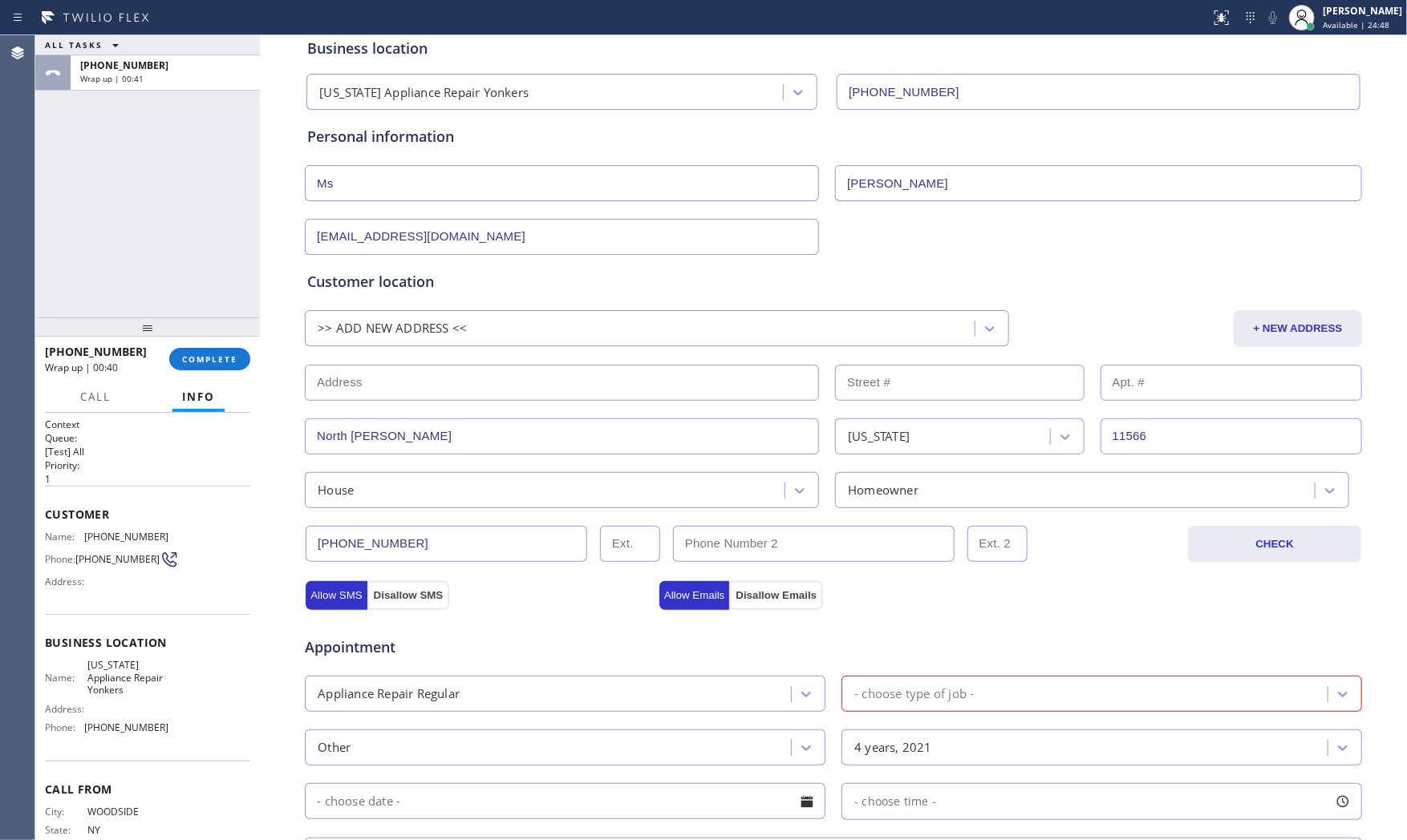
scroll to position [54, 0]
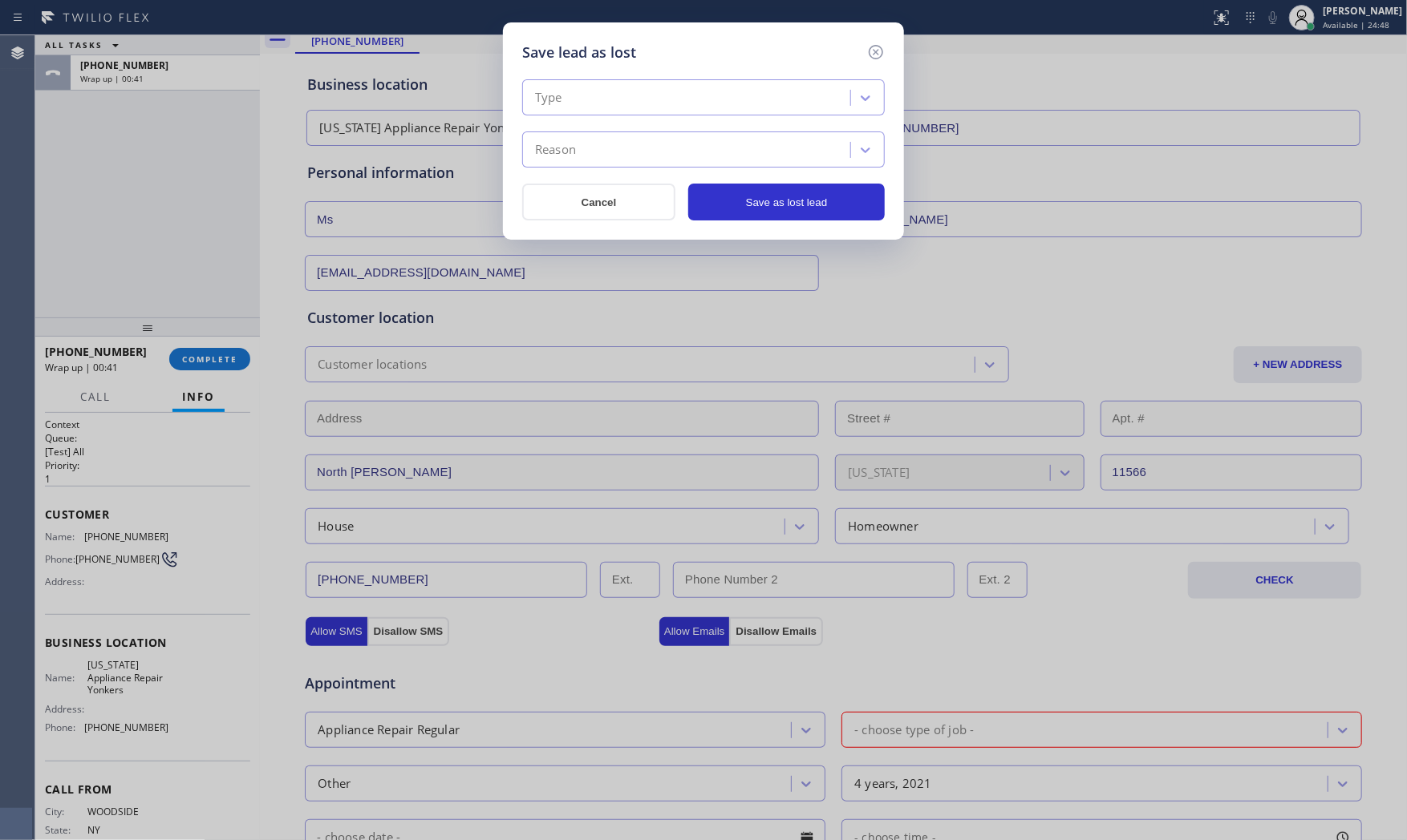
click at [669, 110] on div "Type" at bounding box center [688, 98] width 323 height 28
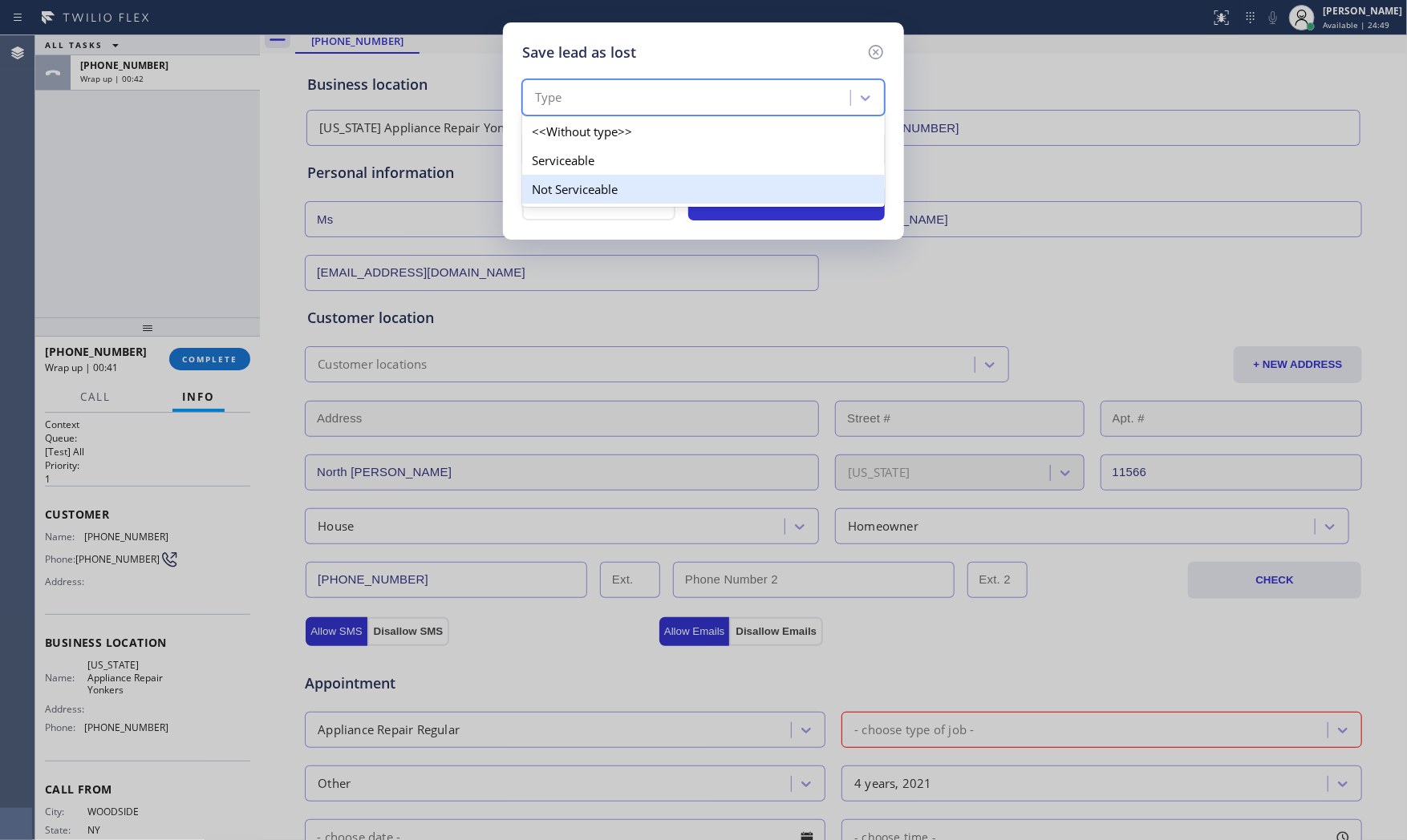
click at [588, 189] on div "Not Serviceable" at bounding box center [704, 189] width 363 height 29
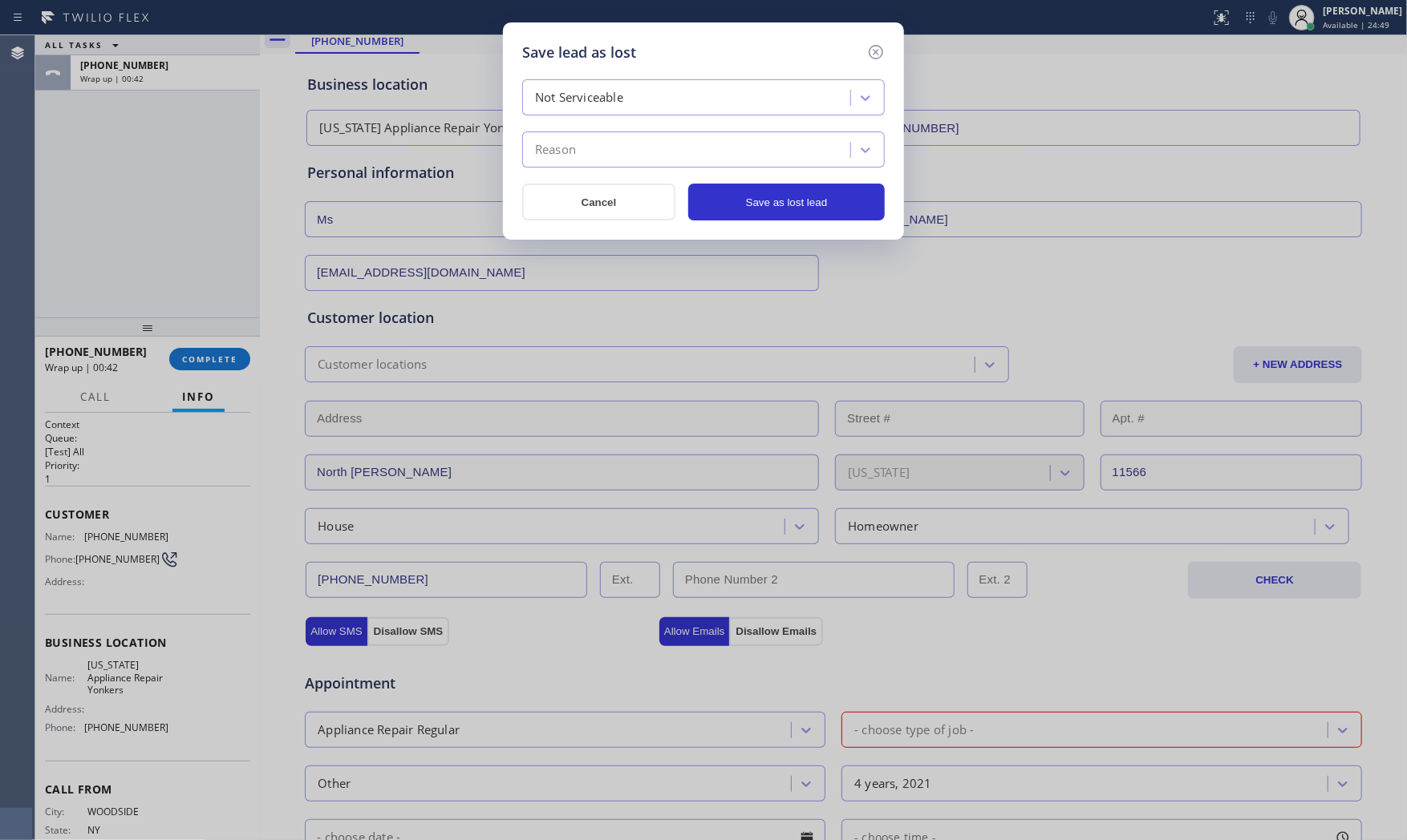
click at [591, 164] on div "Reason" at bounding box center [688, 149] width 323 height 28
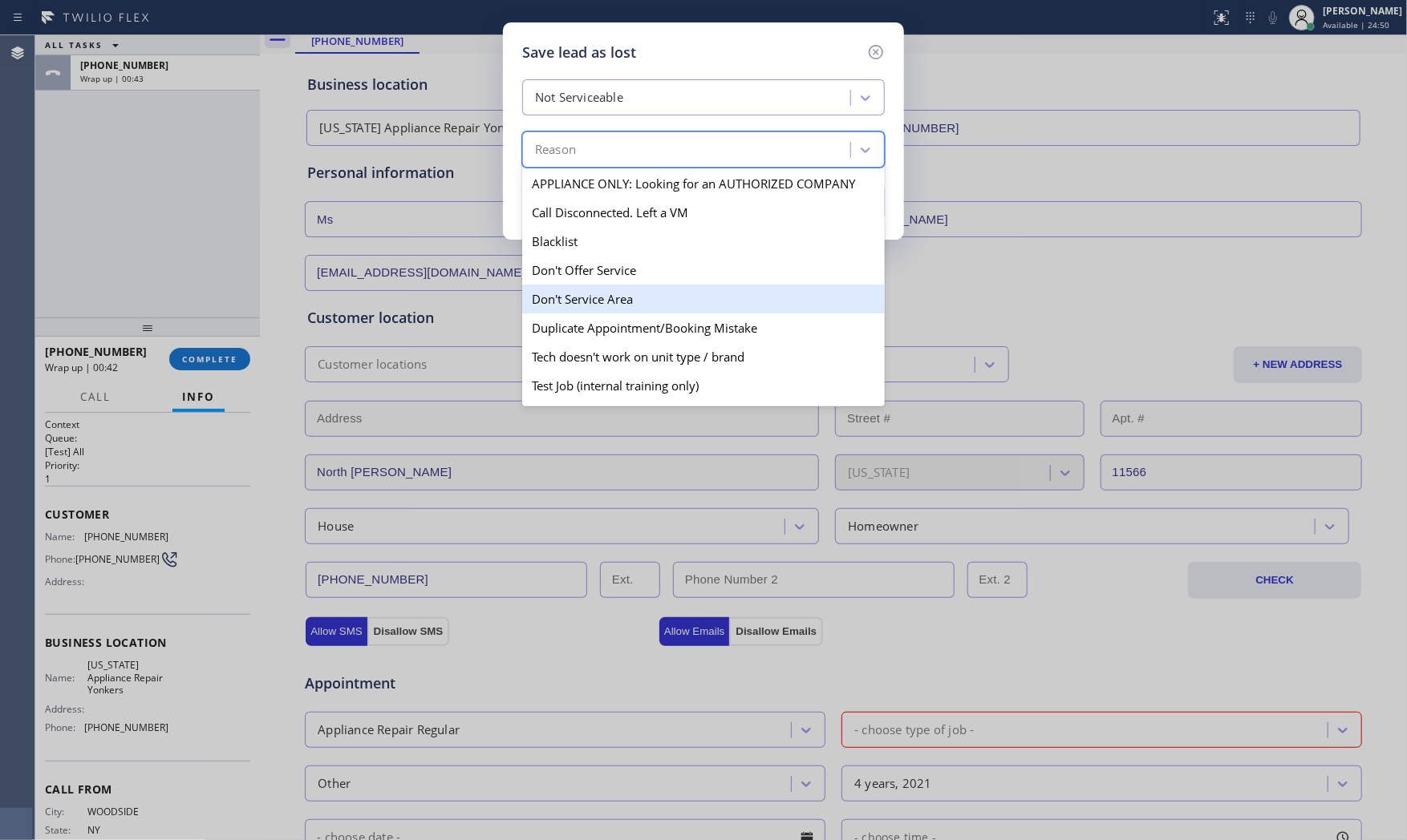
drag, startPoint x: 584, startPoint y: 294, endPoint x: 628, endPoint y: 286, distance: 44.7
click at [585, 294] on div "Don't Service Area" at bounding box center [704, 299] width 363 height 29
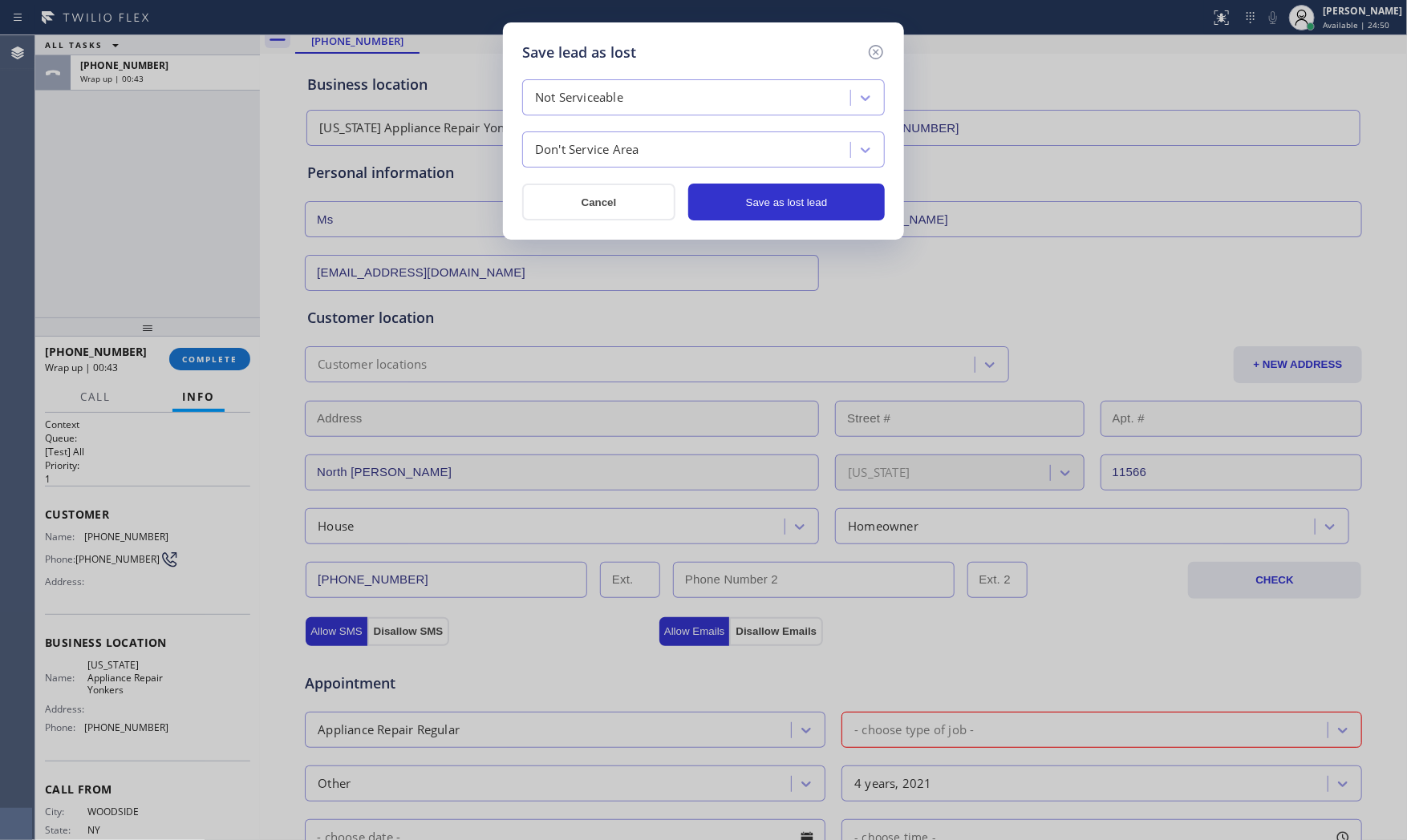
click at [796, 223] on div "Save lead as lost Not Serviceable Don't Service Area Cancel Save as lost lead" at bounding box center [704, 131] width 401 height 217
click at [798, 206] on button "Save as lost lead" at bounding box center [786, 201] width 196 height 37
click at [879, 225] on div "Save lead as lost Not Serviceable Don't Service Area Cancel Save as lost lead" at bounding box center [704, 131] width 401 height 217
click at [580, 200] on button "Cancel" at bounding box center [599, 201] width 153 height 37
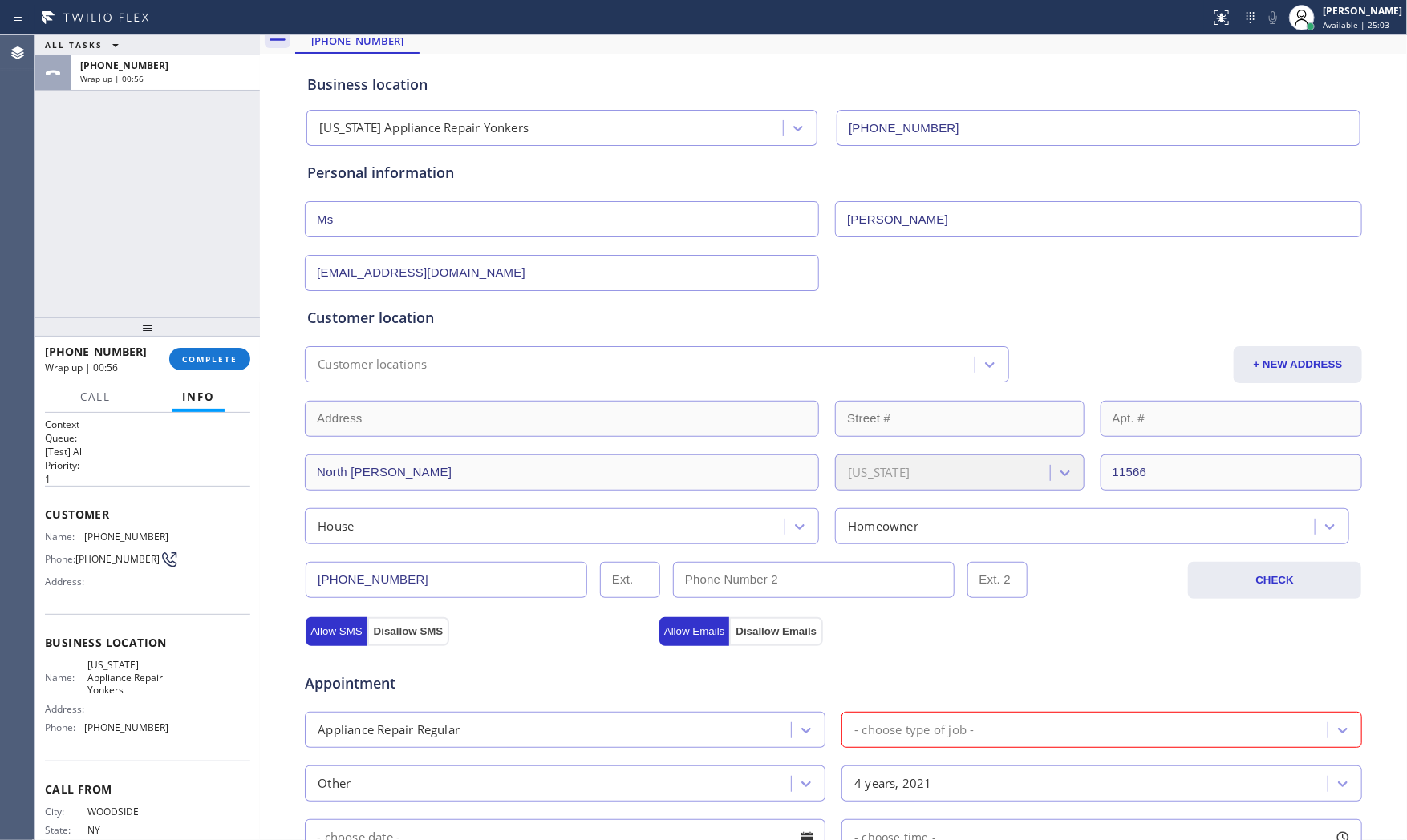
click at [195, 371] on div "+19175790034 Wrap up | 00:56 COMPLETE" at bounding box center [148, 358] width 206 height 42
click at [205, 364] on span "COMPLETE" at bounding box center [209, 358] width 55 height 11
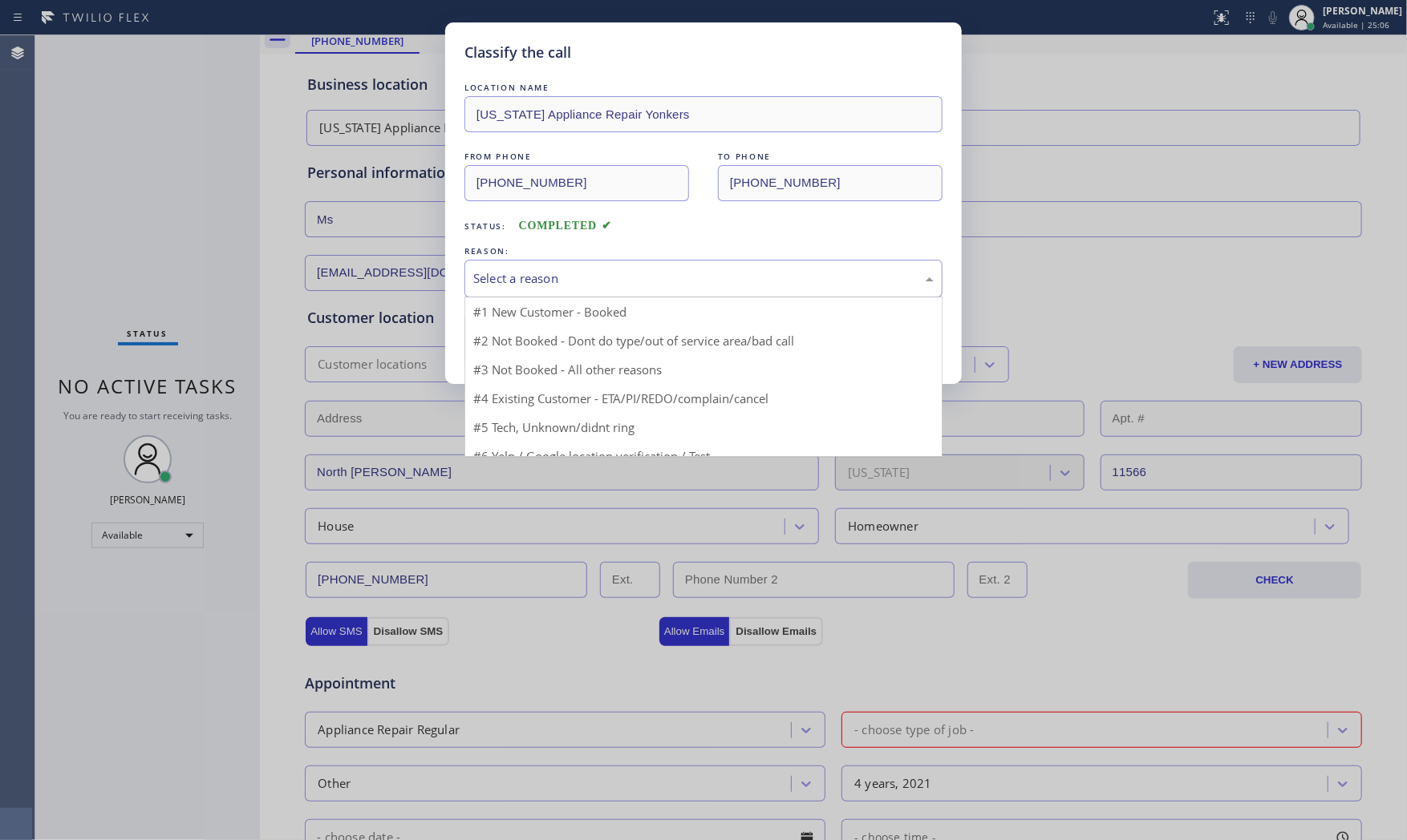
click at [559, 269] on div "Select a reason" at bounding box center [704, 279] width 461 height 19
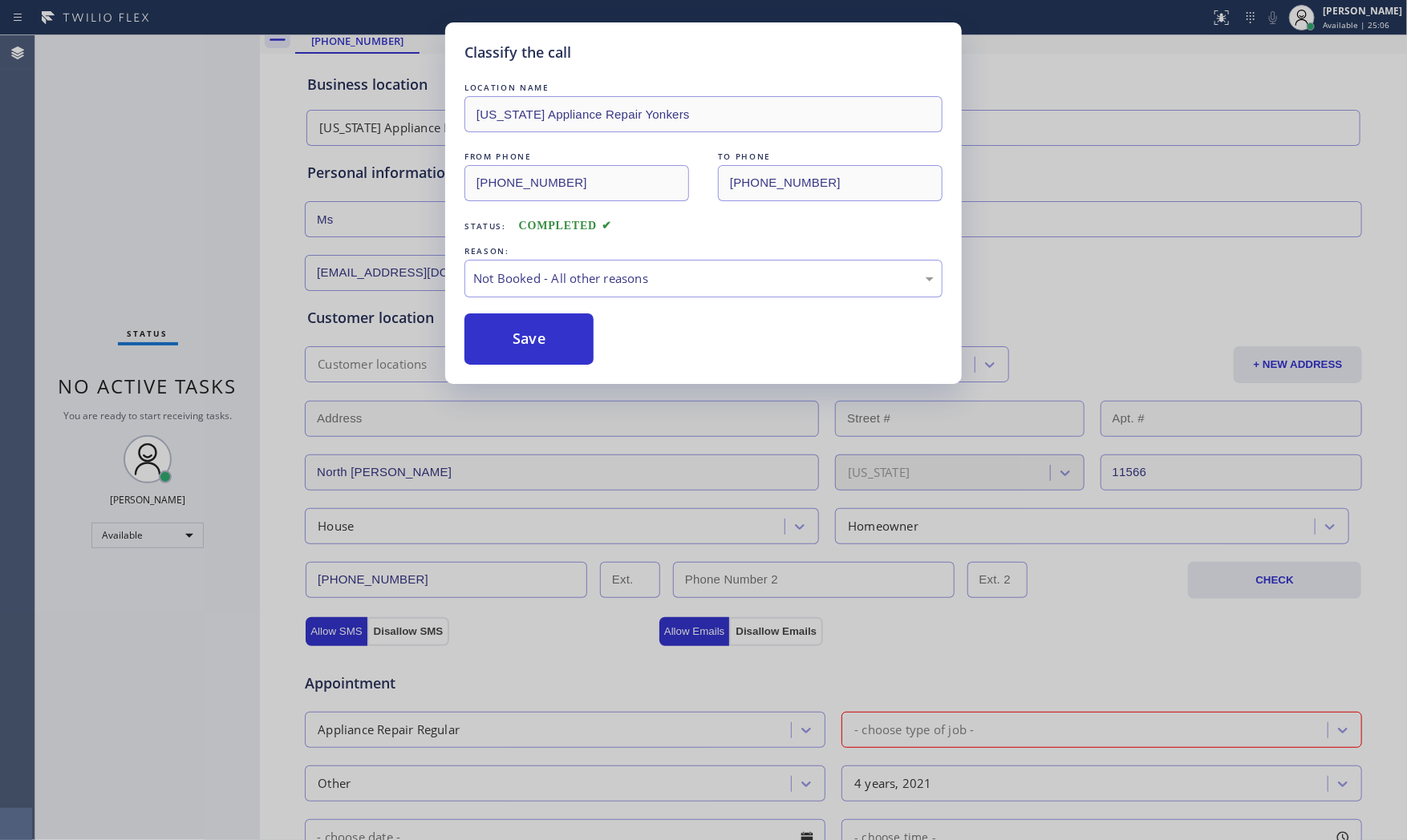
click at [533, 340] on button "Save" at bounding box center [529, 339] width 129 height 51
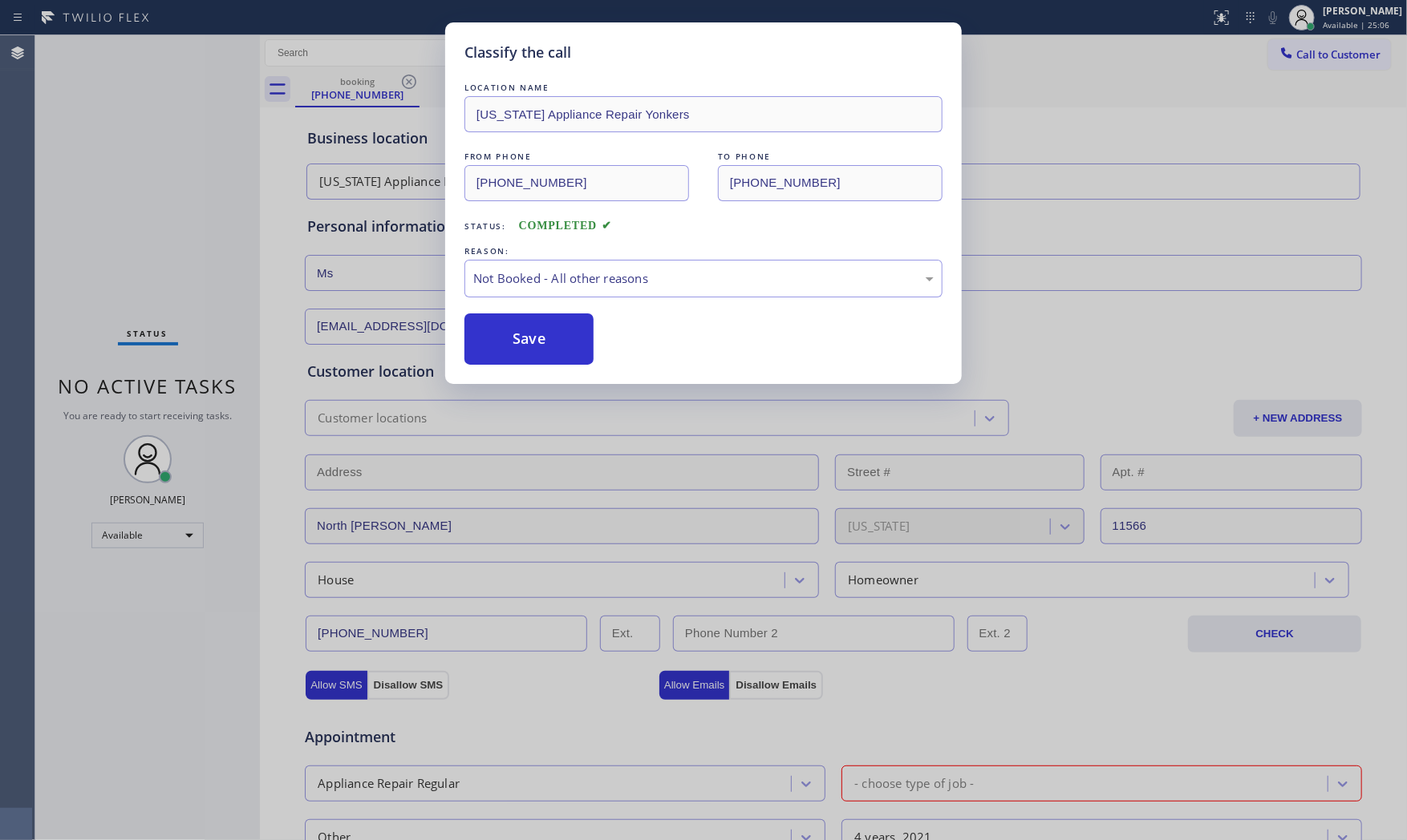
click at [533, 340] on button "Save" at bounding box center [529, 339] width 129 height 51
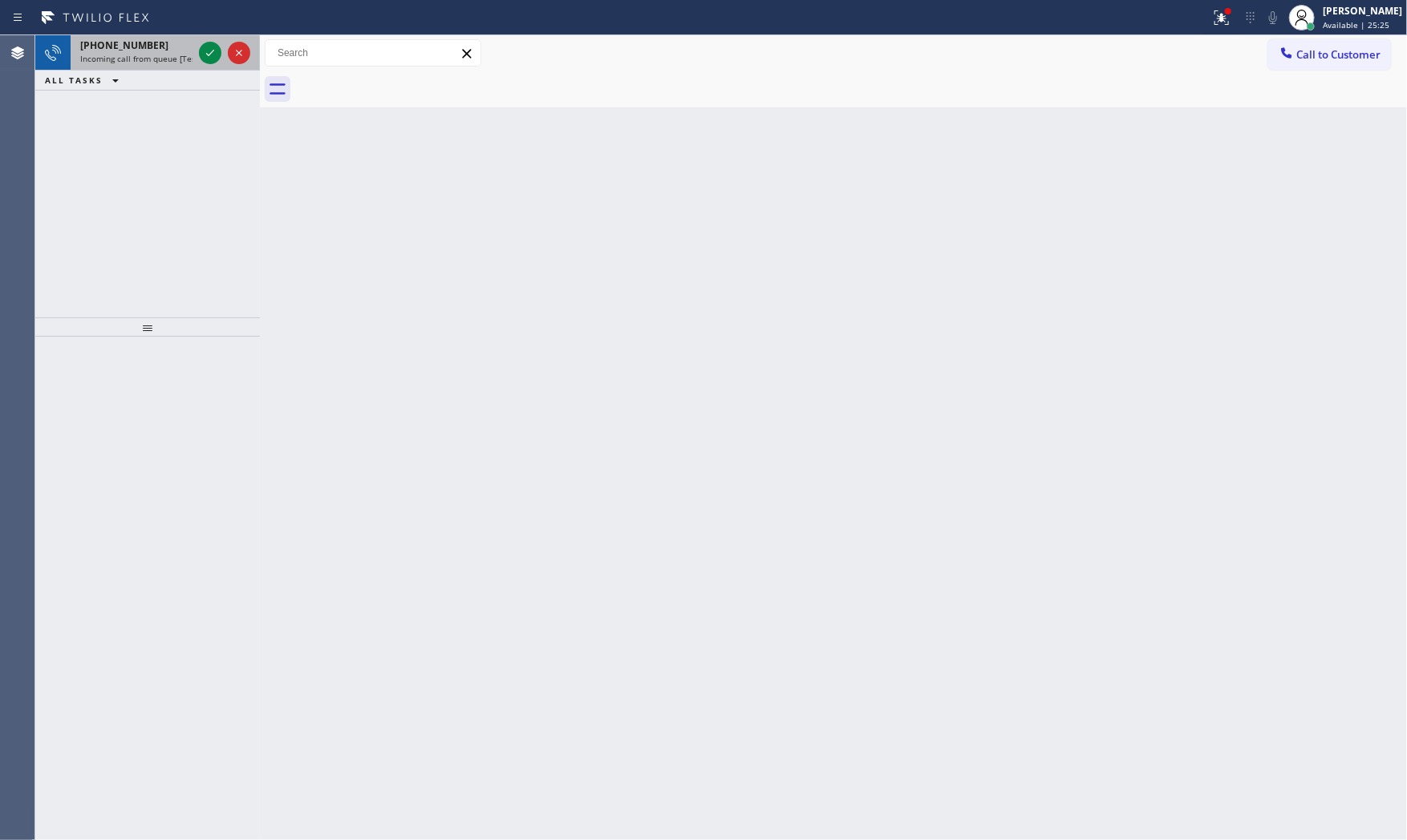
click at [124, 49] on span "+19175790034" at bounding box center [124, 45] width 88 height 14
click at [143, 48] on span "+19175790034" at bounding box center [124, 45] width 88 height 14
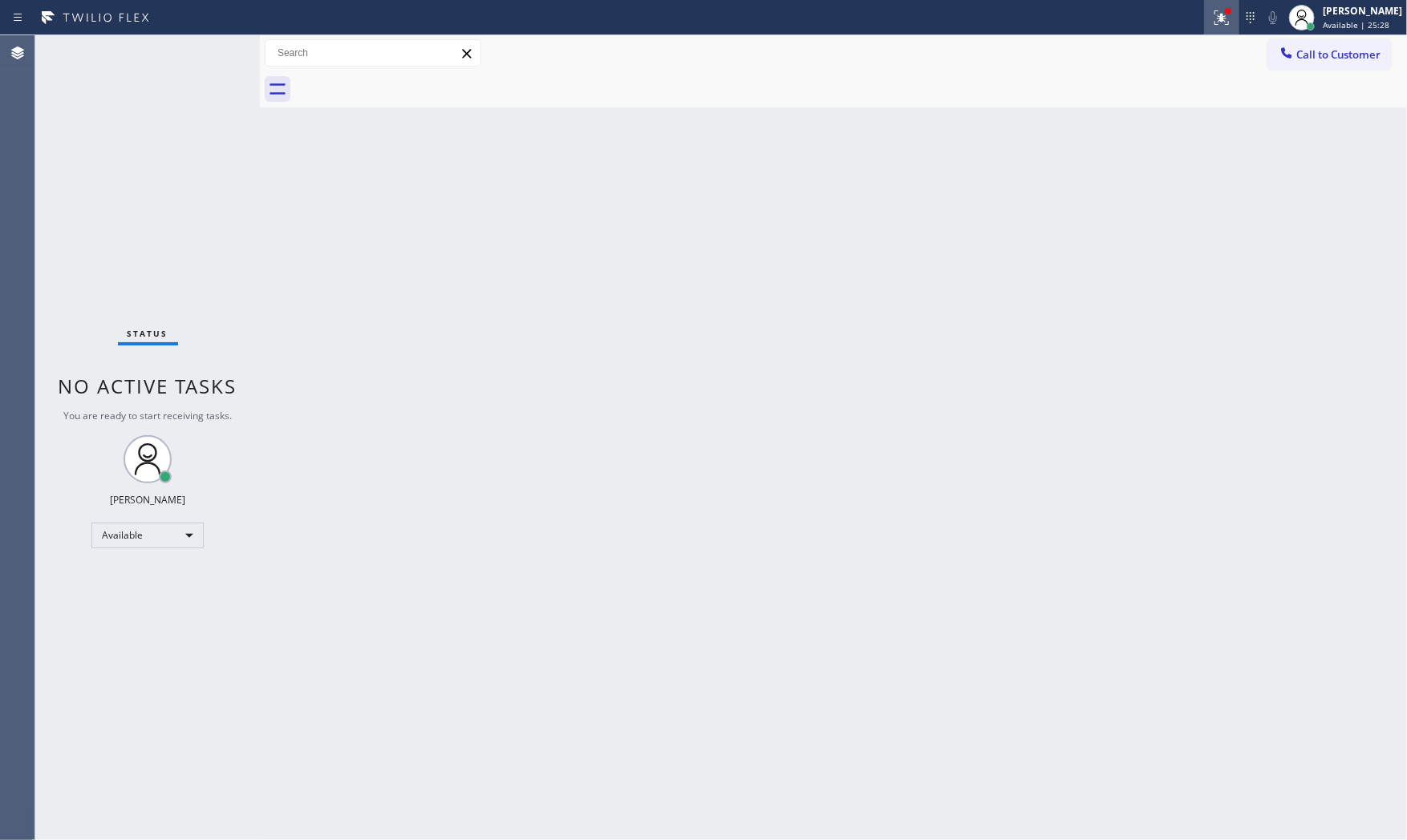
click at [1215, 20] on icon at bounding box center [1221, 17] width 14 height 14
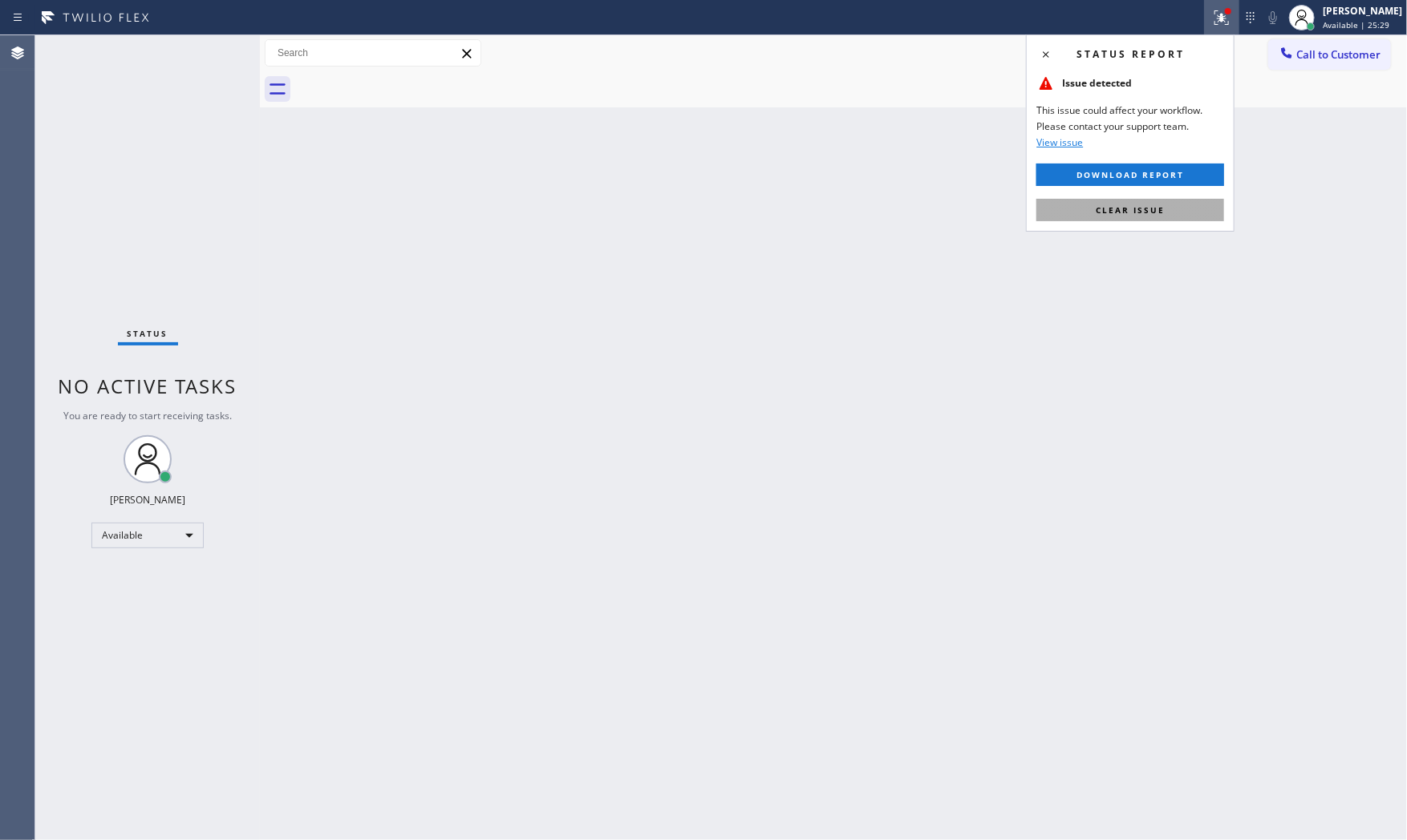
click at [1137, 206] on span "Clear issue" at bounding box center [1129, 210] width 69 height 11
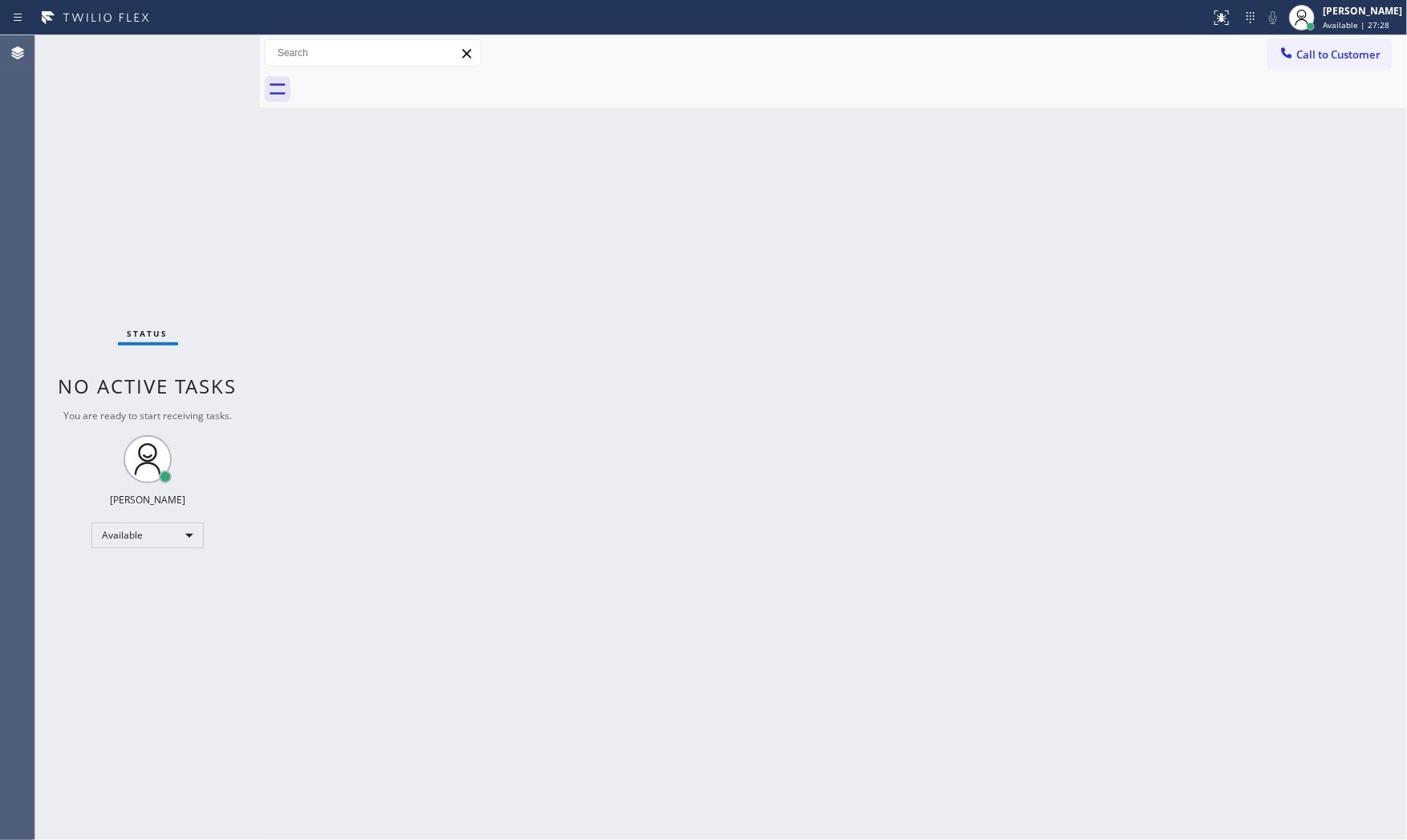
click at [217, 54] on div "Status No active tasks You are ready to start receiving tasks. Mark Paul Dacula…" at bounding box center [148, 438] width 224 height 805
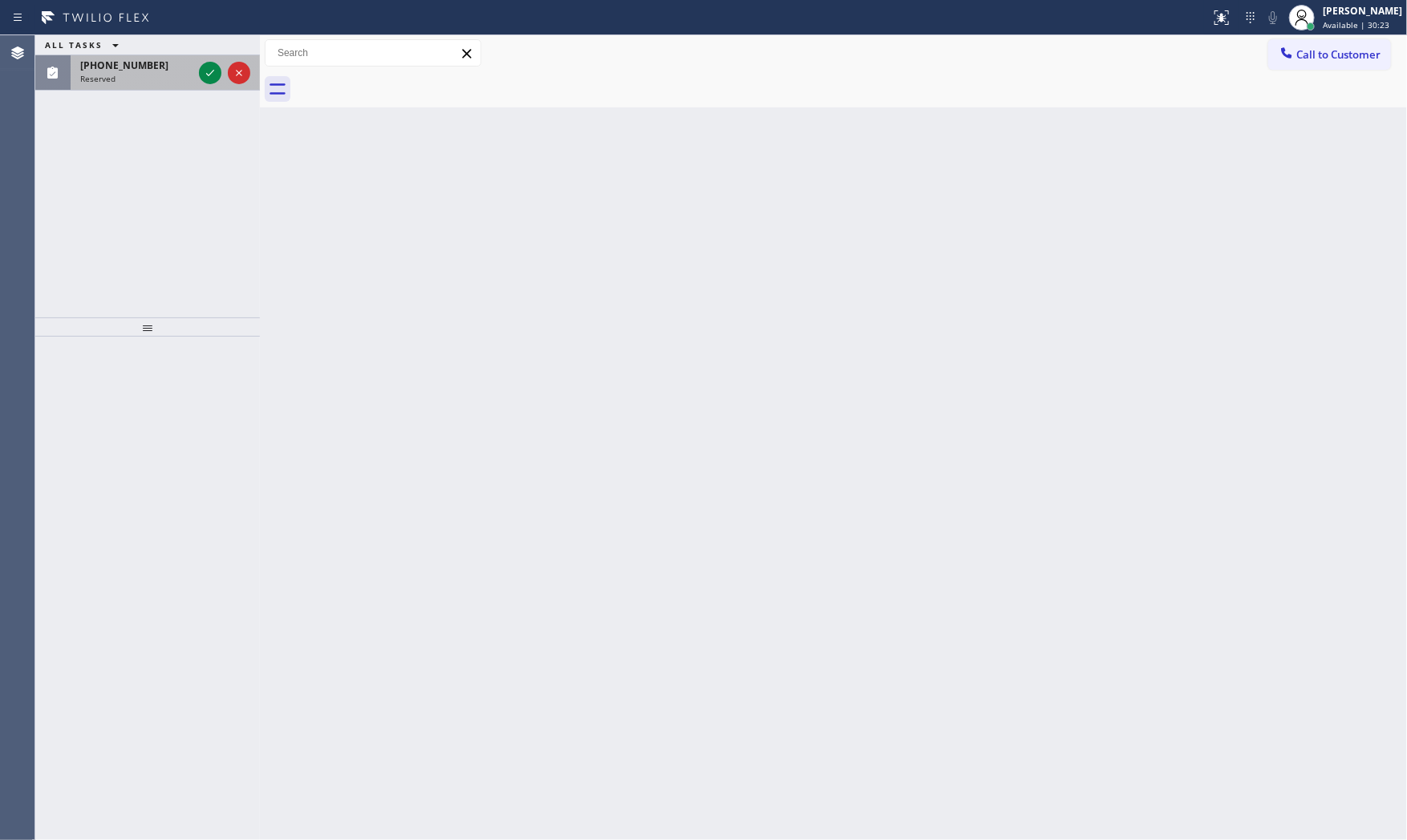
click at [112, 69] on span "(516) 423-0325" at bounding box center [124, 65] width 88 height 14
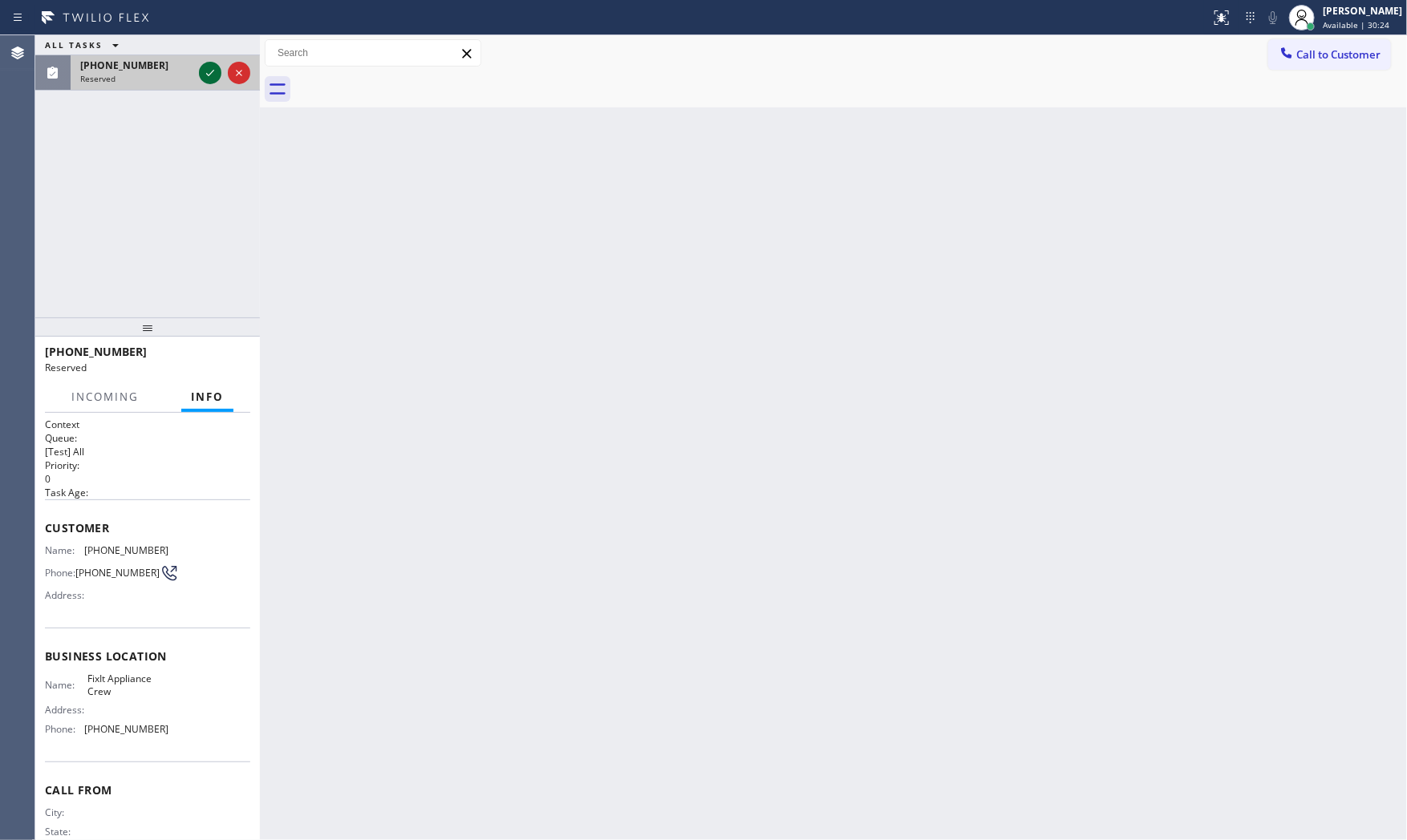
click at [210, 69] on icon at bounding box center [210, 73] width 20 height 20
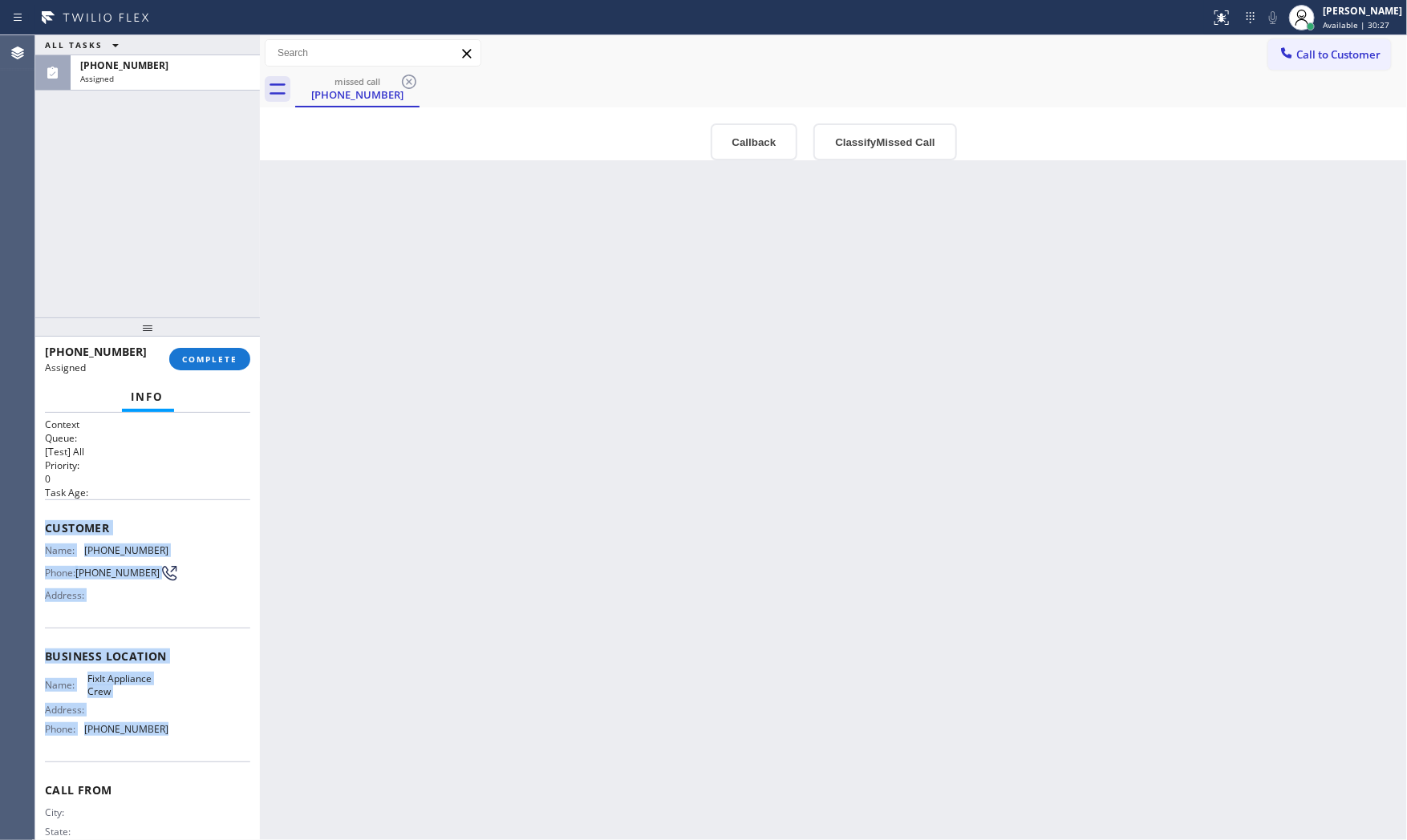
drag, startPoint x: 42, startPoint y: 520, endPoint x: 203, endPoint y: 735, distance: 268.6
click at [203, 735] on div "Context Queue: [Test] All Priority: 0 Task Age: Customer Name: (516) 423-0325 P…" at bounding box center [148, 627] width 224 height 428
copy div "Customer Name: (516) 423-0325 Phone: (516) 423-0325 Address: Business location …"
click at [243, 356] on button "COMPLETE" at bounding box center [209, 359] width 81 height 22
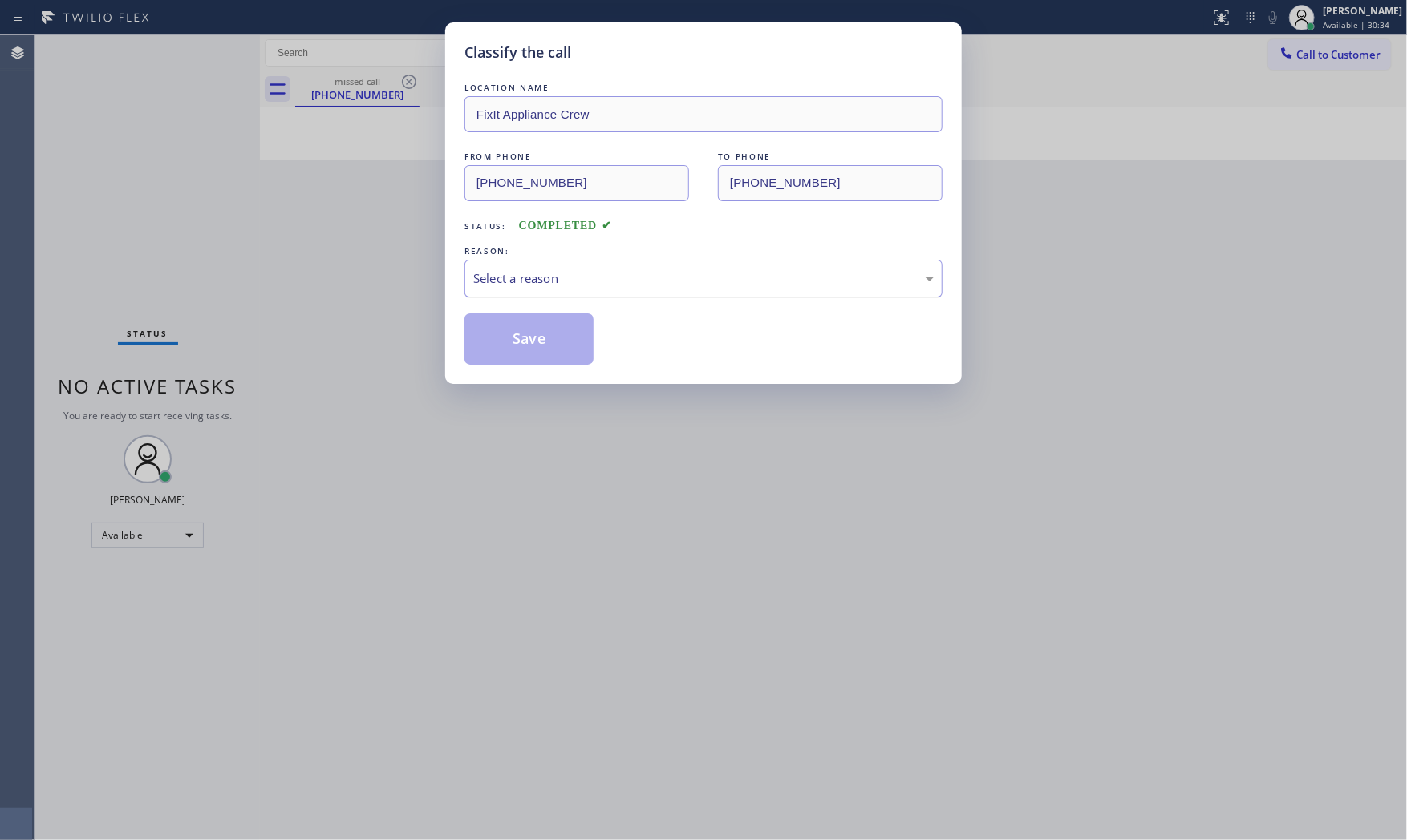
drag, startPoint x: 684, startPoint y: 273, endPoint x: 658, endPoint y: 295, distance: 34.1
click at [682, 274] on div "Select a reason" at bounding box center [704, 279] width 461 height 19
click at [549, 336] on button "Save" at bounding box center [529, 339] width 129 height 51
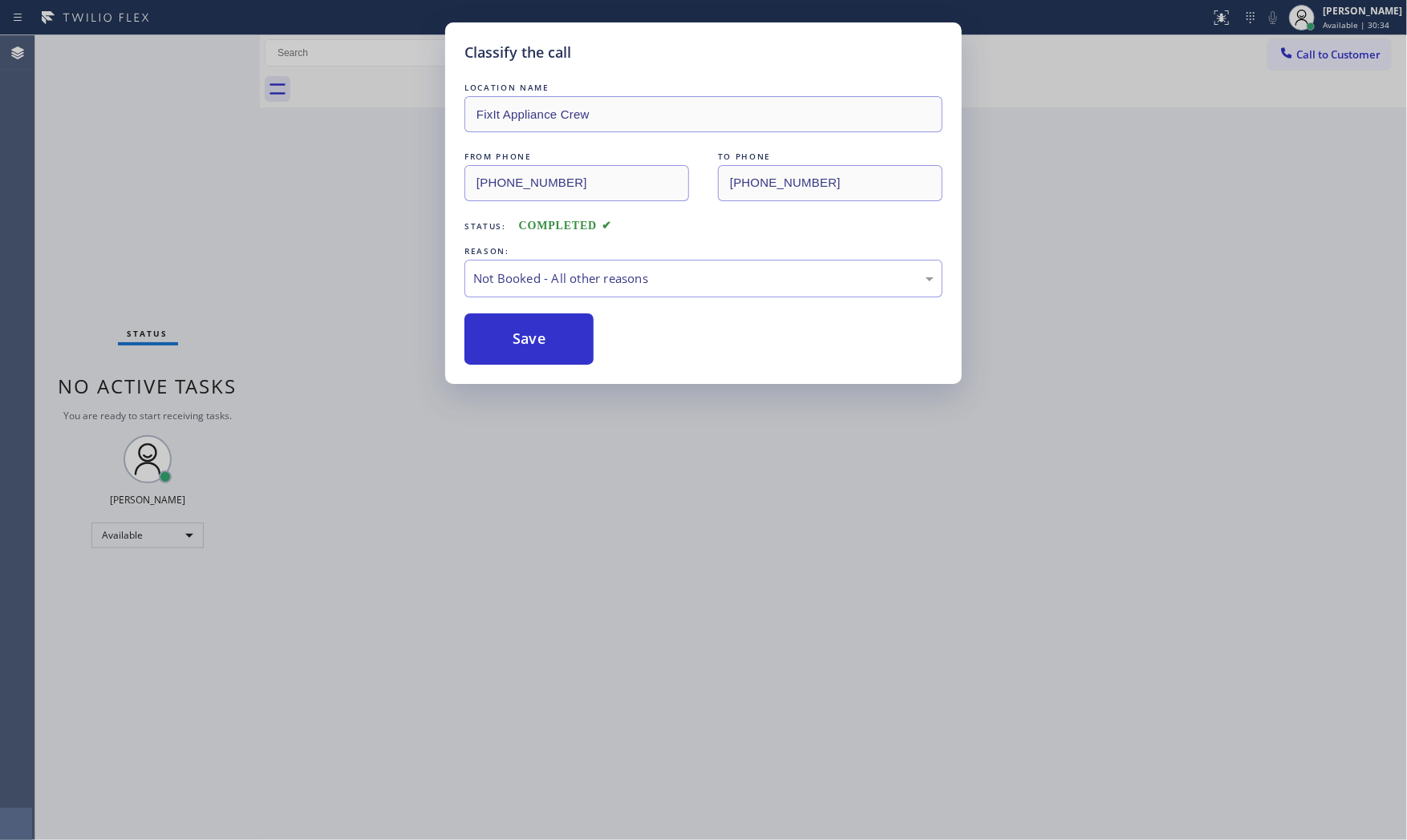
click at [549, 336] on button "Save" at bounding box center [529, 339] width 129 height 51
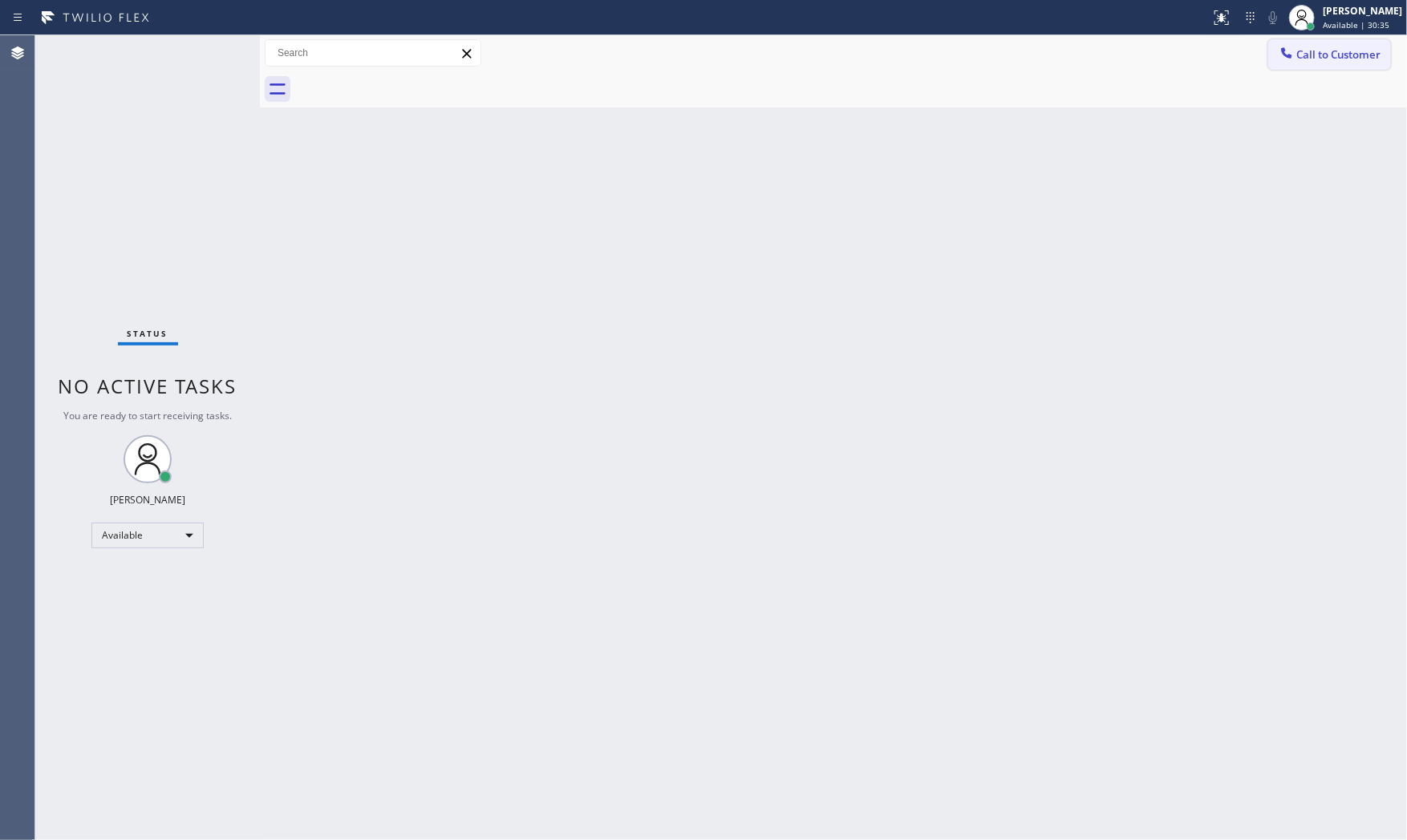
click at [1353, 50] on span "Call to Customer" at bounding box center [1337, 54] width 84 height 14
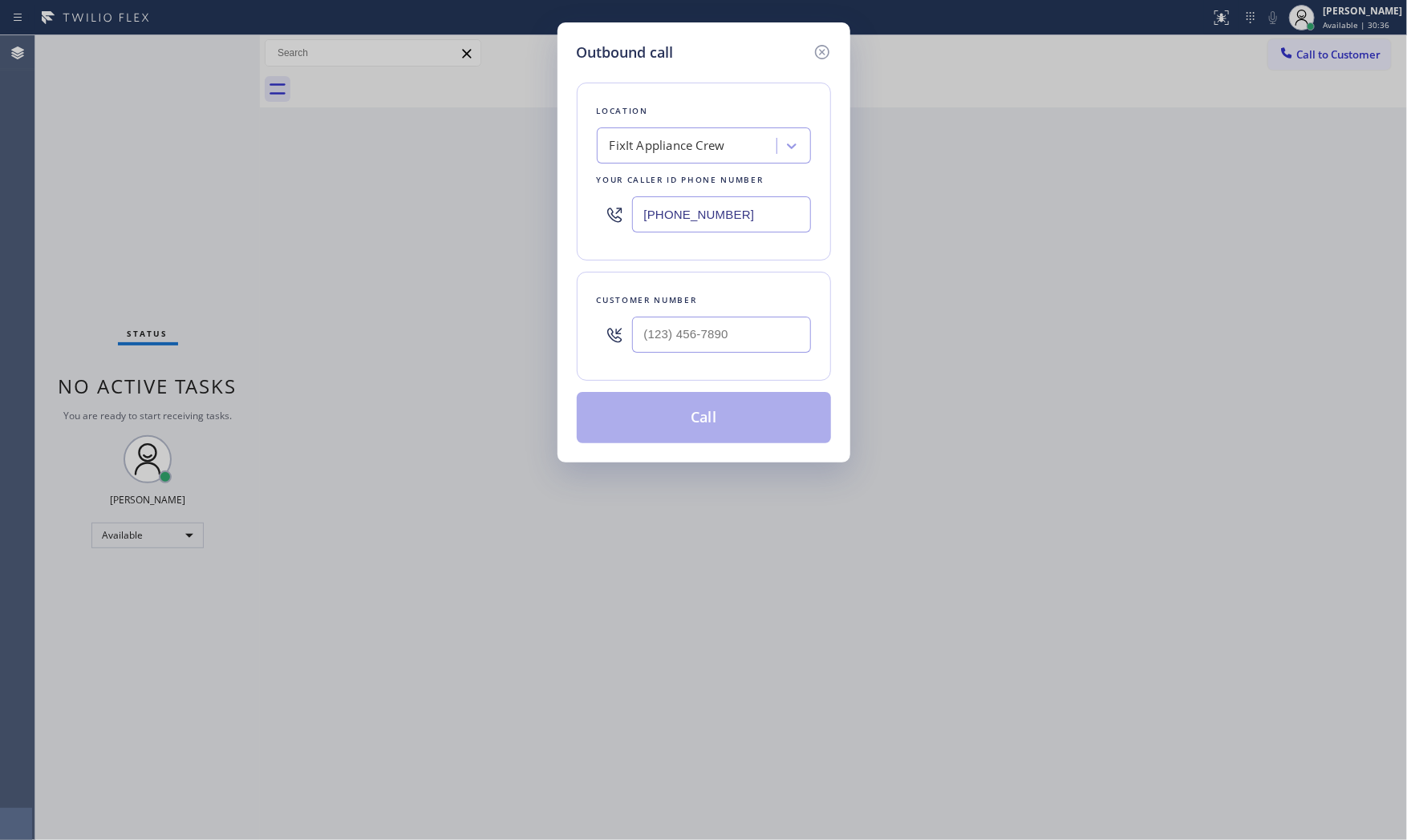
click at [664, 211] on input "(516) 430-7756" at bounding box center [721, 214] width 179 height 36
paste input "text"
type input "(516) 430-7756"
click at [692, 339] on input "(___) ___-____" at bounding box center [721, 335] width 179 height 36
paste input "516) 423-0325"
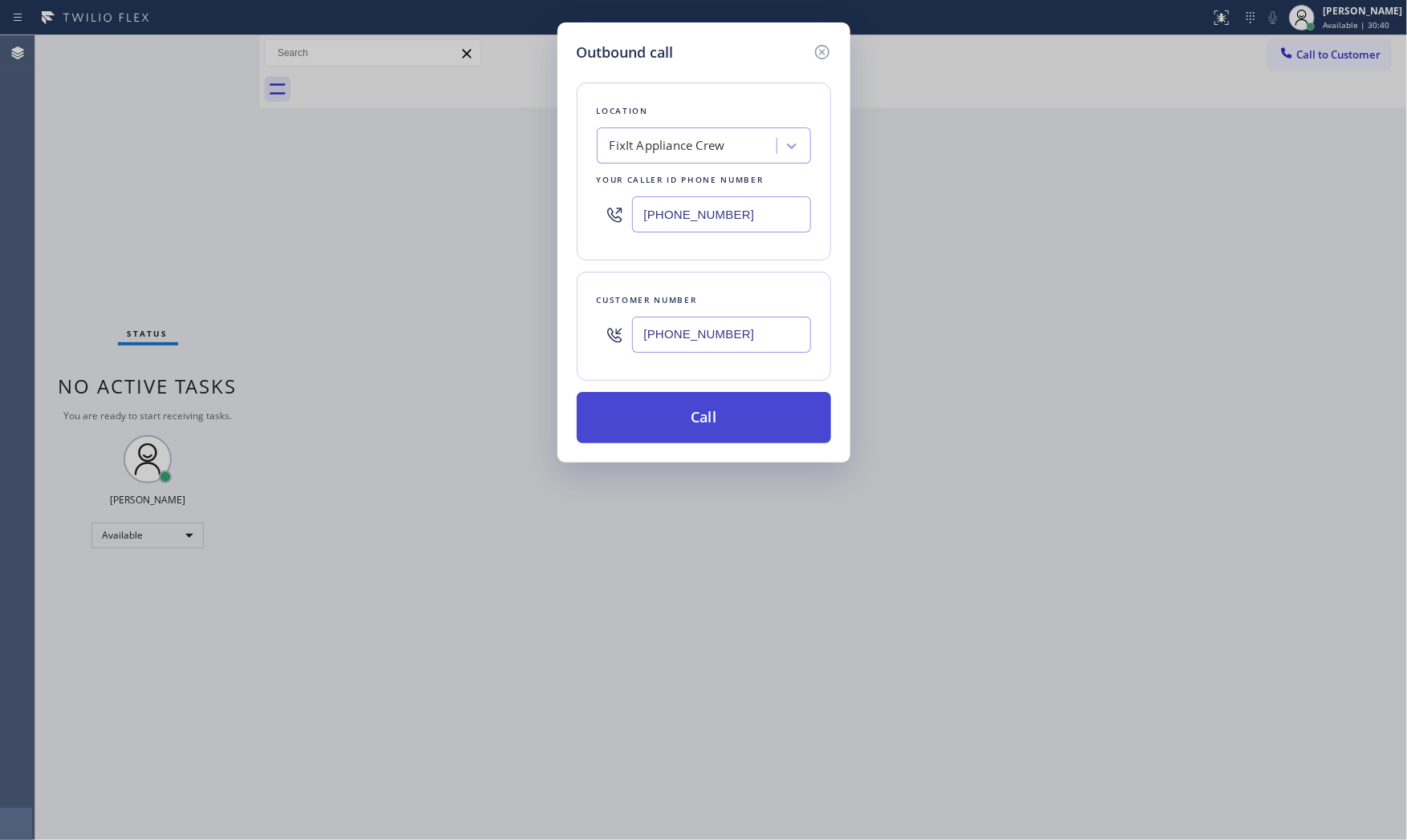
type input "(516) 423-0325"
click at [708, 427] on button "Call" at bounding box center [704, 418] width 254 height 51
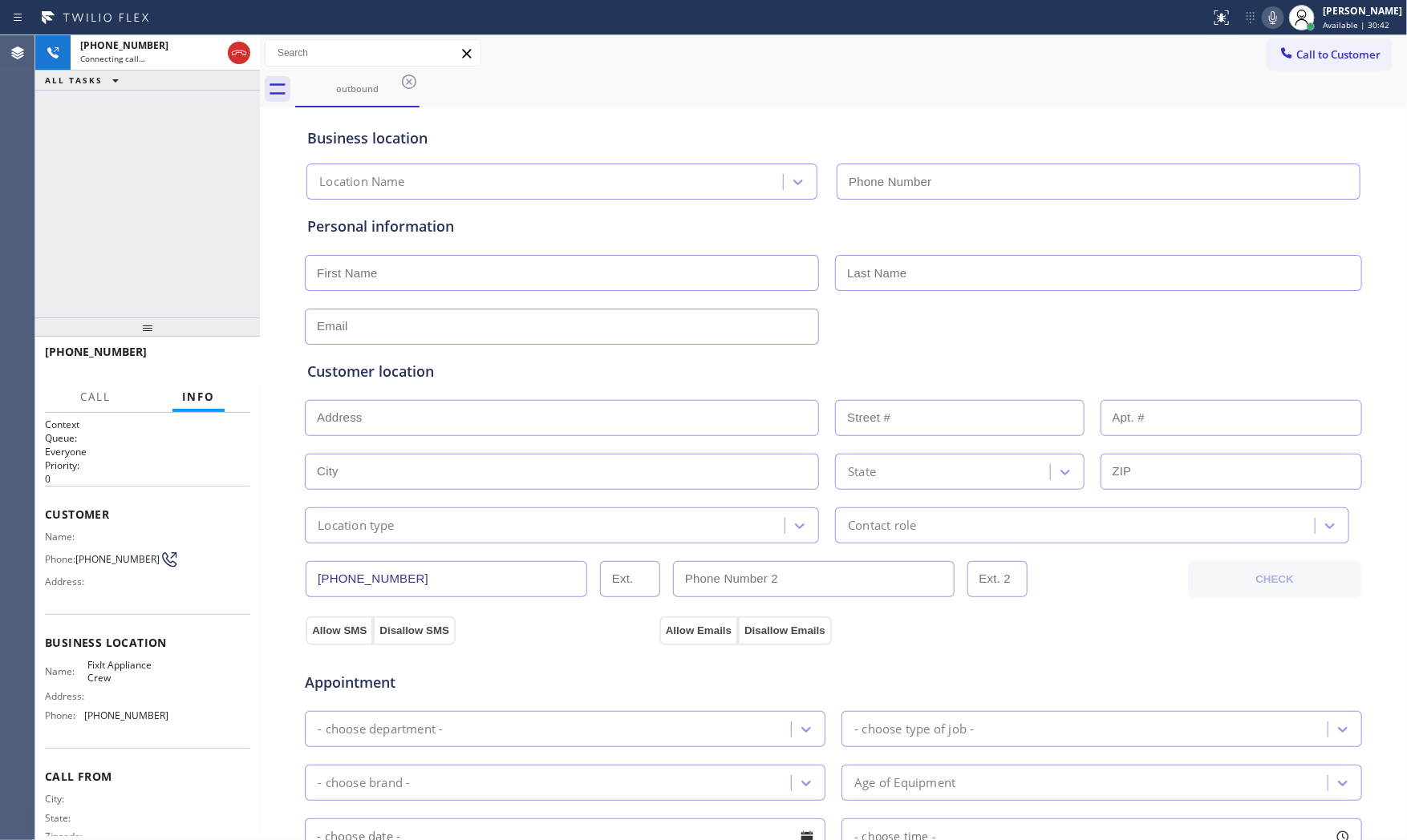
type input "(516) 430-7756"
click at [1269, 17] on icon at bounding box center [1272, 17] width 8 height 13
click at [1263, 18] on icon at bounding box center [1273, 17] width 20 height 20
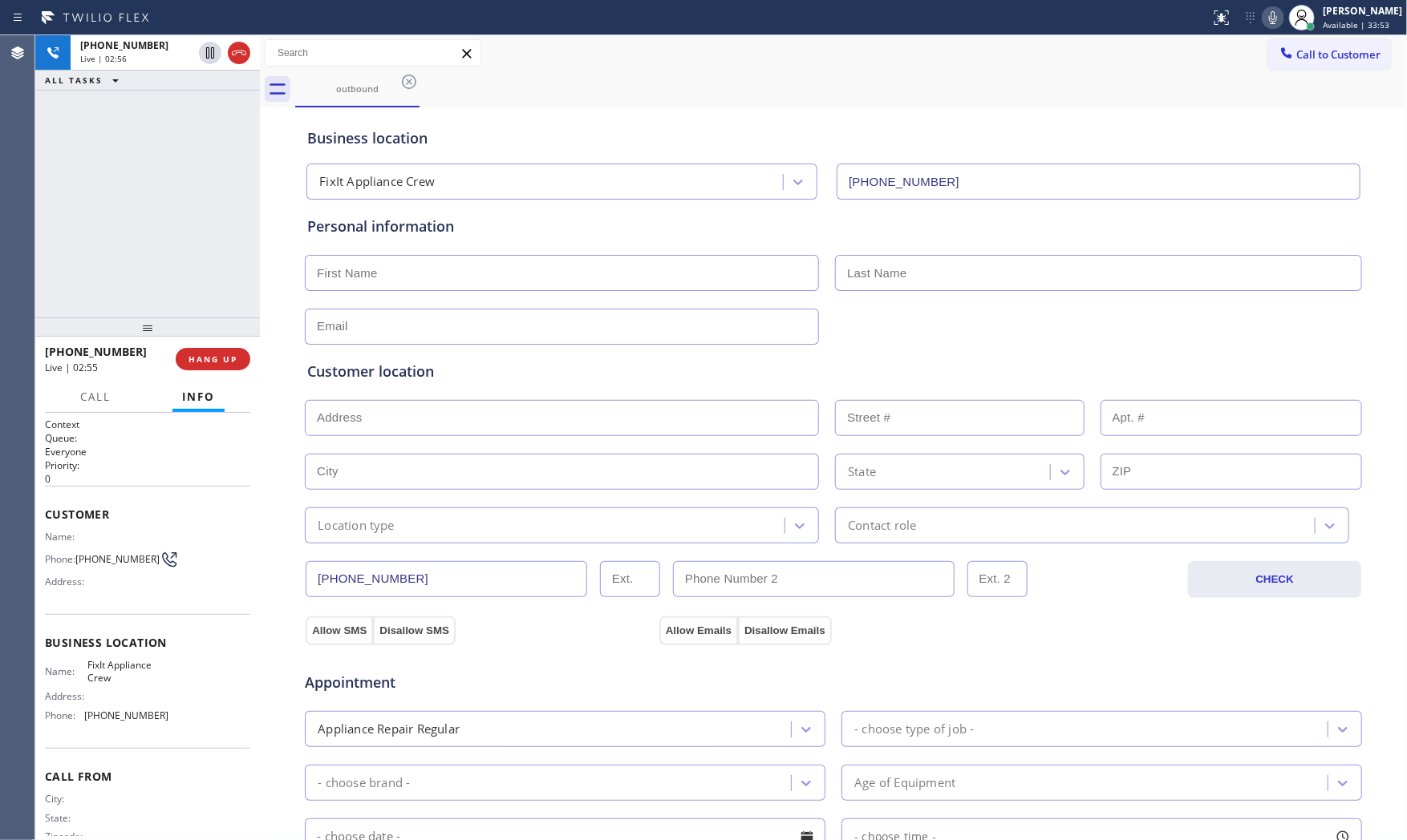
click at [1269, 18] on icon at bounding box center [1272, 17] width 8 height 13
click at [1274, 20] on icon at bounding box center [1273, 17] width 20 height 20
click at [1263, 13] on icon at bounding box center [1273, 17] width 20 height 20
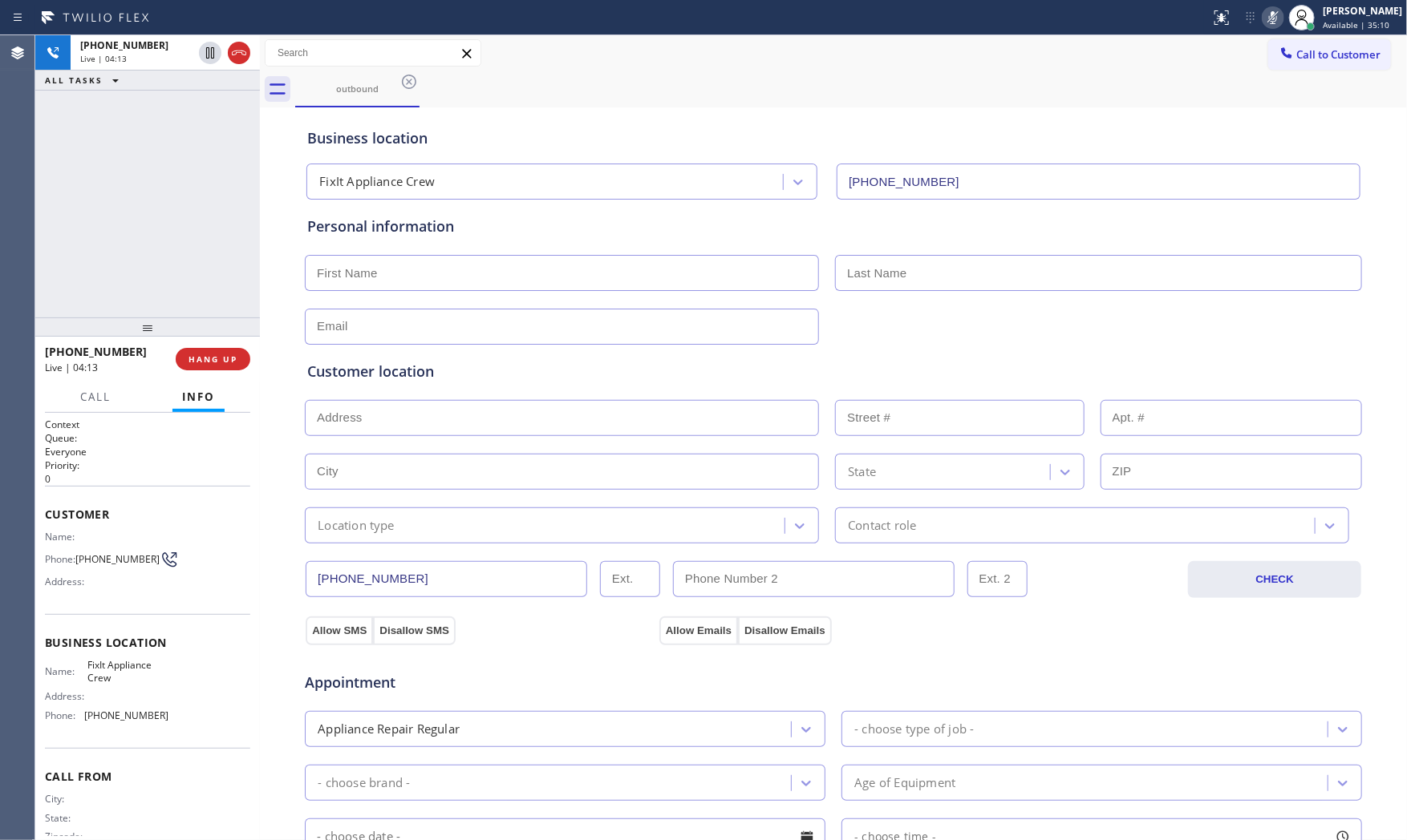
click at [1263, 13] on icon at bounding box center [1273, 17] width 20 height 20
click at [1268, 16] on icon at bounding box center [1273, 17] width 20 height 20
click at [110, 679] on span "FixIt Appliance Crew" at bounding box center [127, 671] width 80 height 25
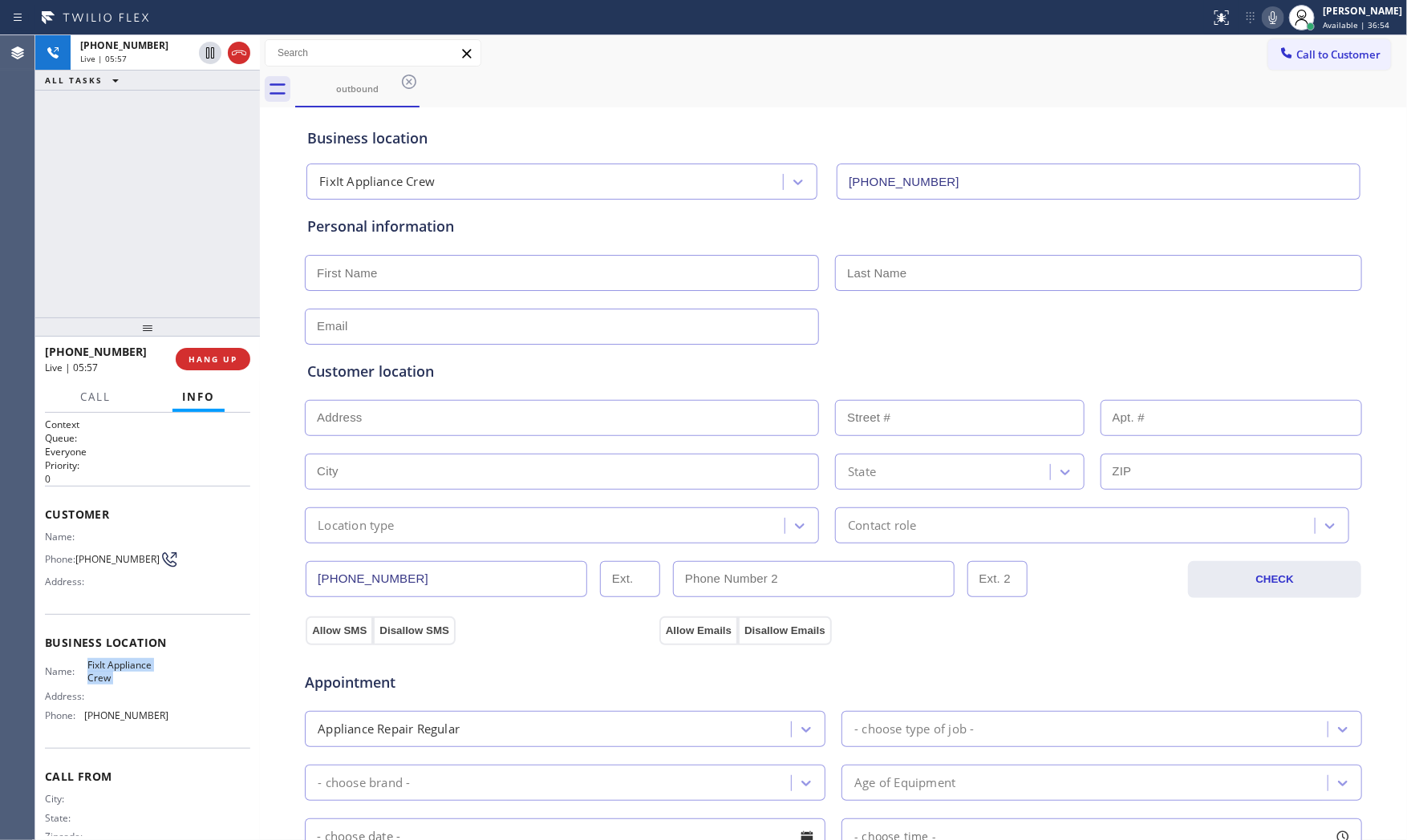
click at [110, 679] on span "FixIt Appliance Crew" at bounding box center [127, 671] width 80 height 25
copy span "FixIt Appliance Crew"
click at [402, 273] on input "text" at bounding box center [562, 273] width 514 height 36
paste input "Anna"
type input "Anna"
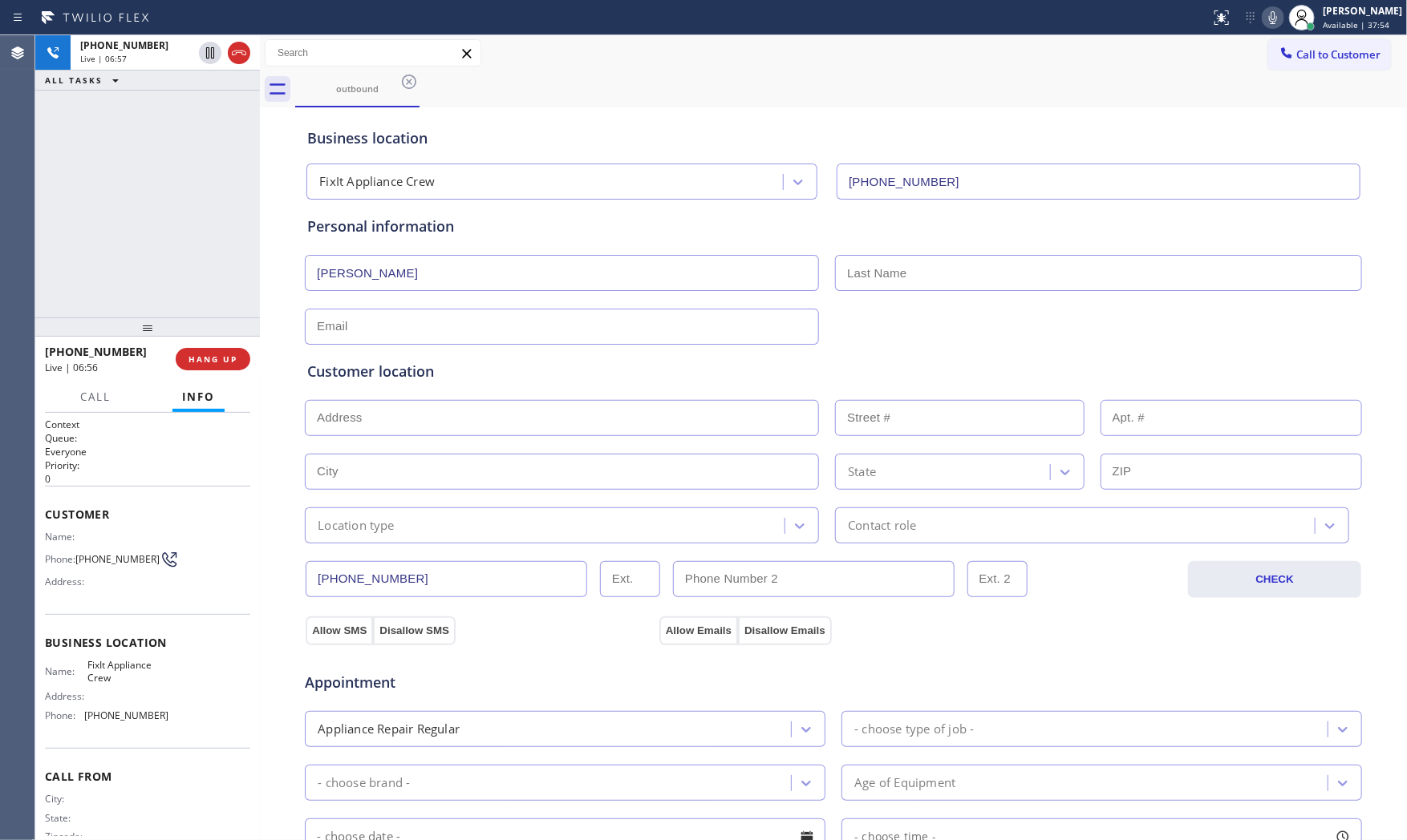
click at [876, 279] on input "text" at bounding box center [1099, 273] width 527 height 36
paste input "Hernandez"
type input "Hernandez"
click at [479, 317] on input "text" at bounding box center [562, 326] width 514 height 36
paste input "hernandezanna727@gmail.com"
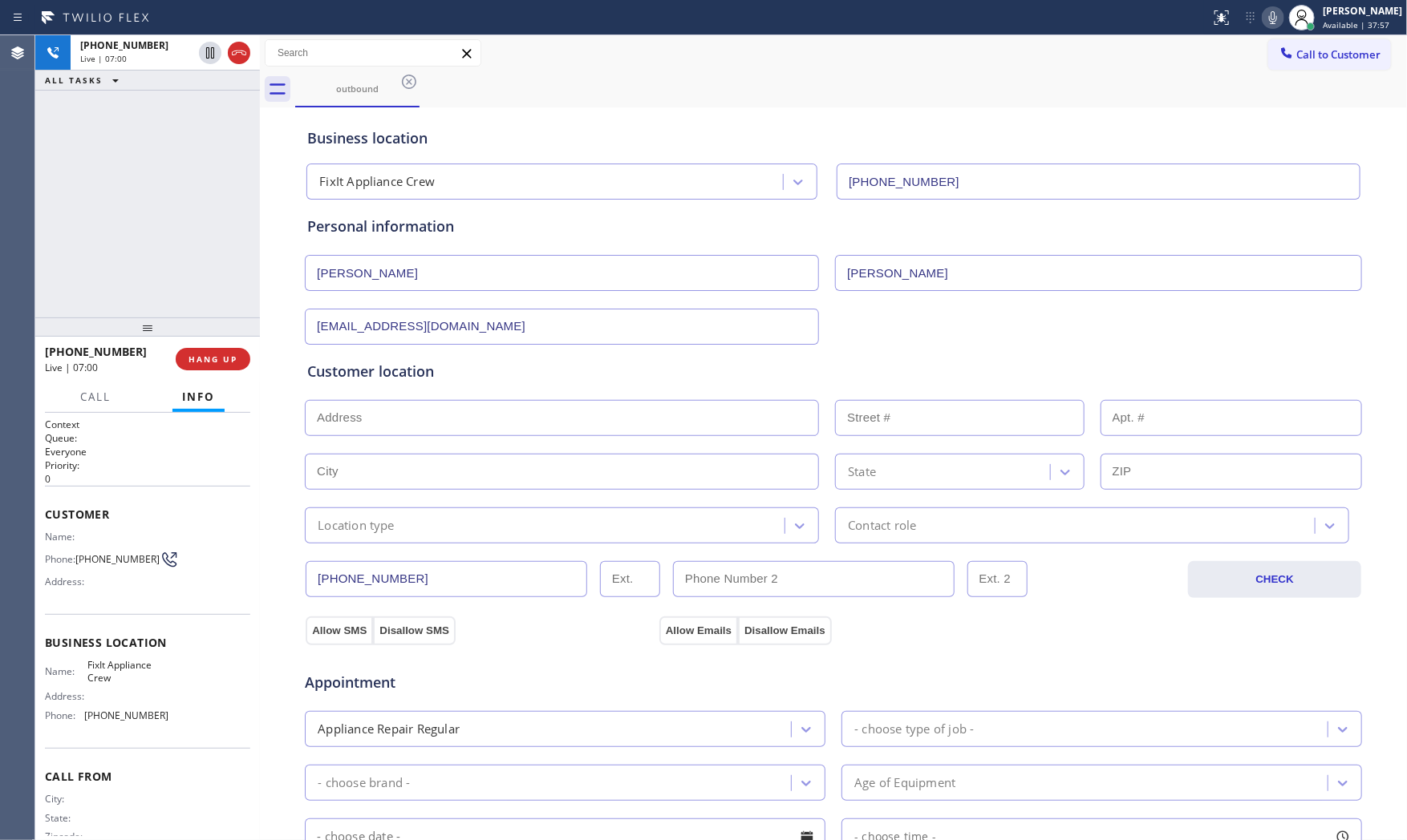
type input "hernandezanna727@gmail.com"
click at [511, 381] on div "Customer location" at bounding box center [833, 371] width 1052 height 21
click at [178, 356] on div "+15164230325 Live | 07:01 HANG UP" at bounding box center [148, 358] width 206 height 42
click at [184, 359] on button "HANG UP" at bounding box center [213, 359] width 75 height 22
click at [458, 435] on input "text" at bounding box center [562, 418] width 514 height 36
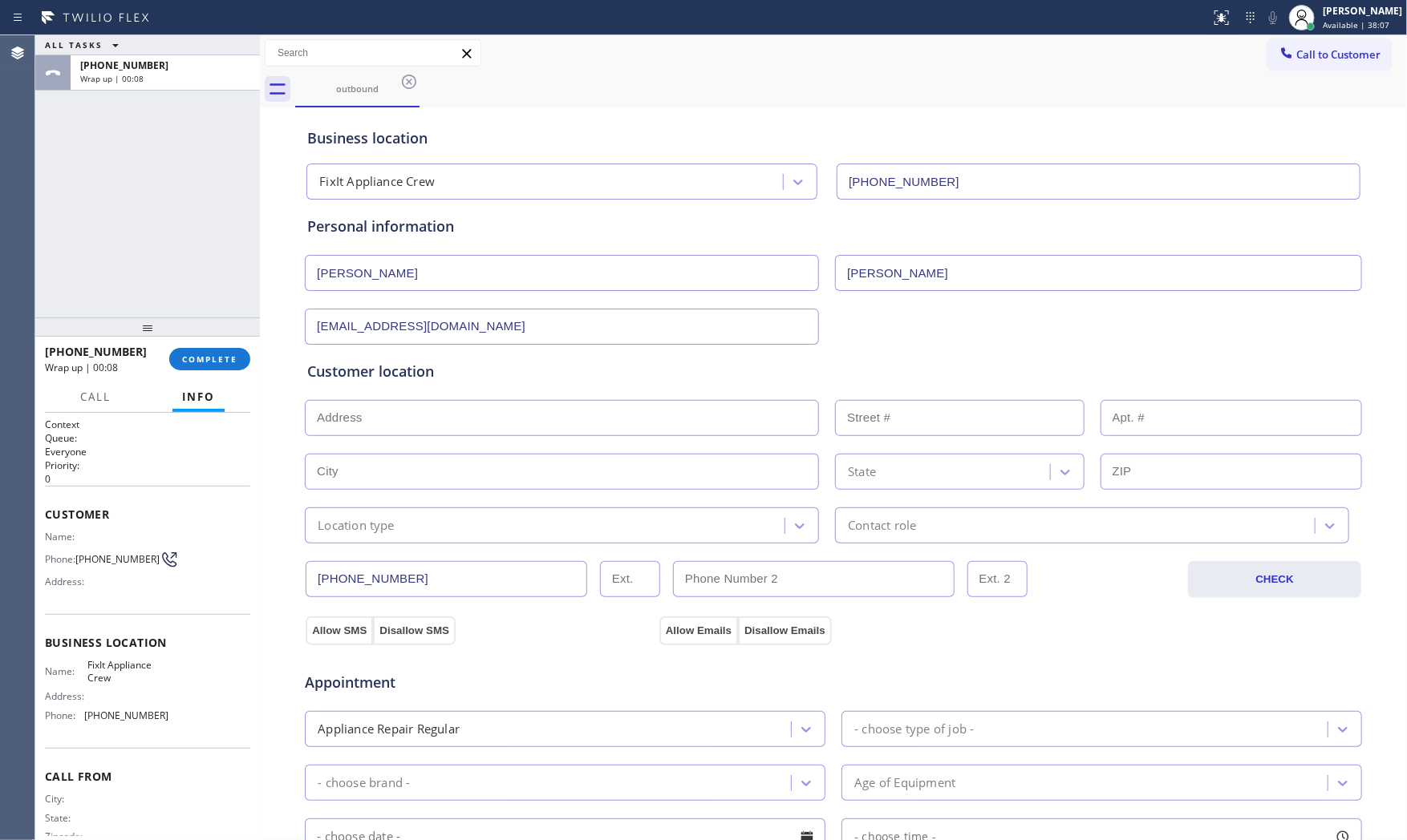
paste input "9 Beechwood AvePort Washington, NY 11050, USA"
type input "9 Beechwood Ave"
type input "9"
type input "Port Washington"
type input "11050"
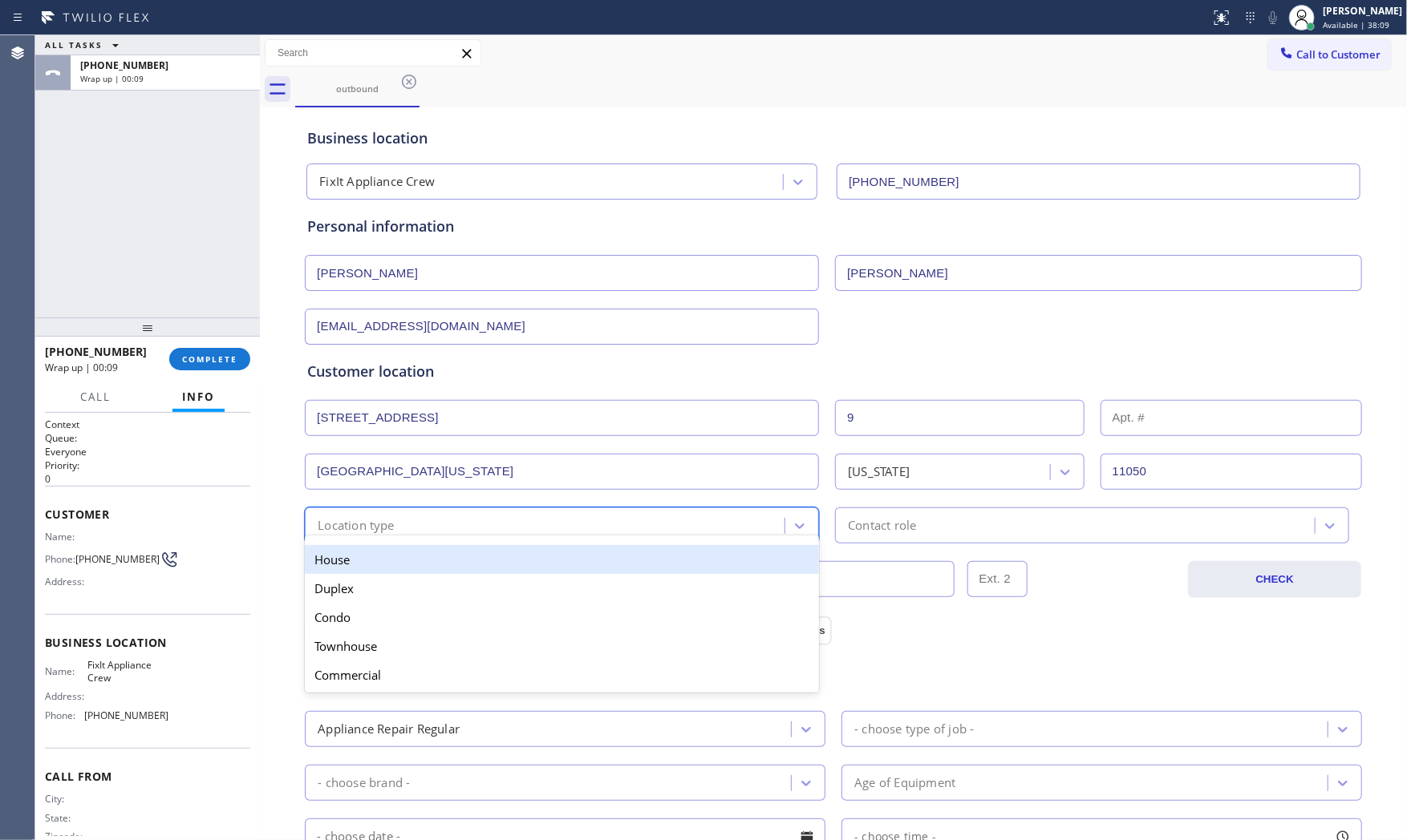
click at [392, 525] on div "Location type" at bounding box center [546, 525] width 475 height 28
click at [385, 558] on div "House" at bounding box center [562, 560] width 514 height 29
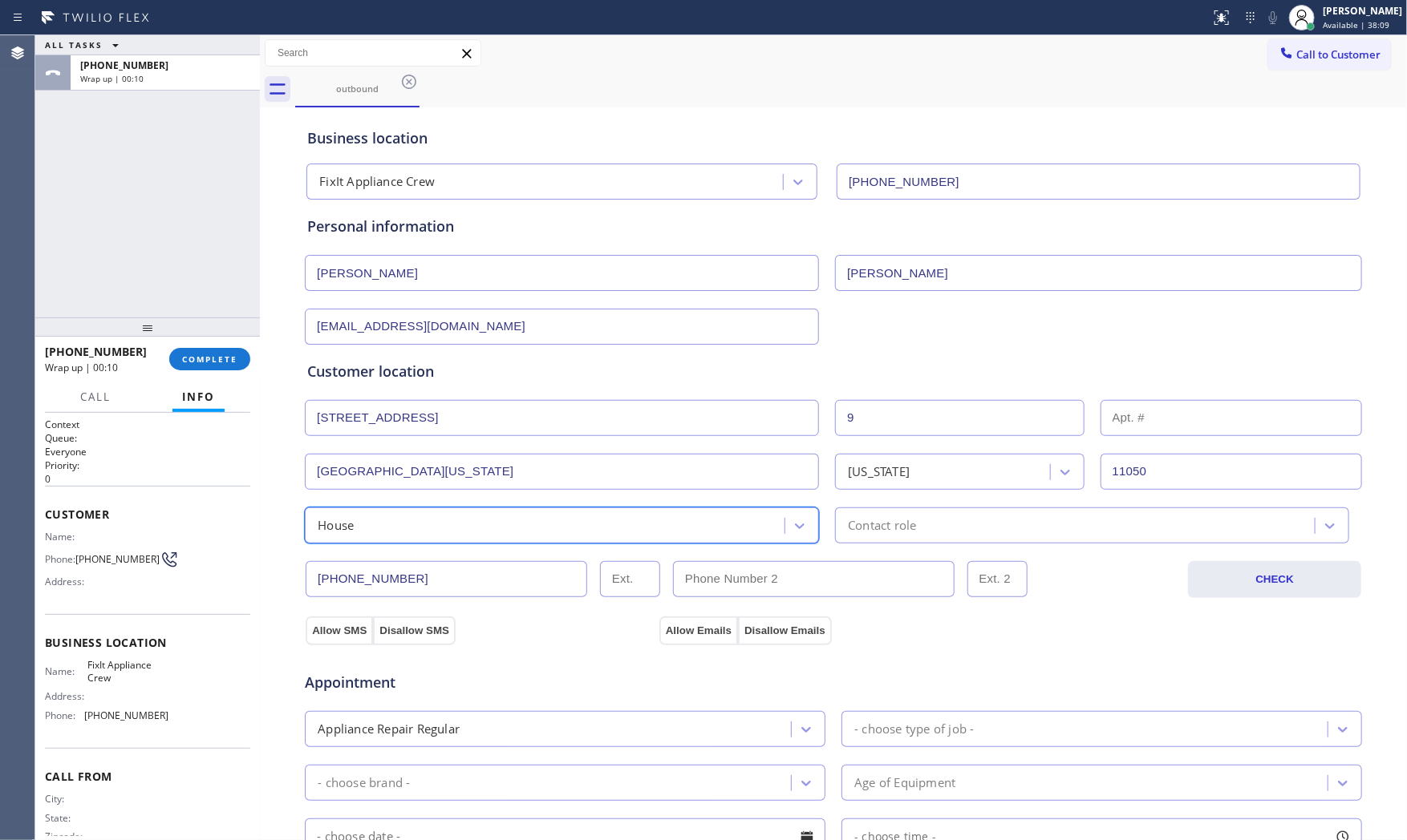
click at [951, 529] on div "Contact role" at bounding box center [1076, 525] width 475 height 28
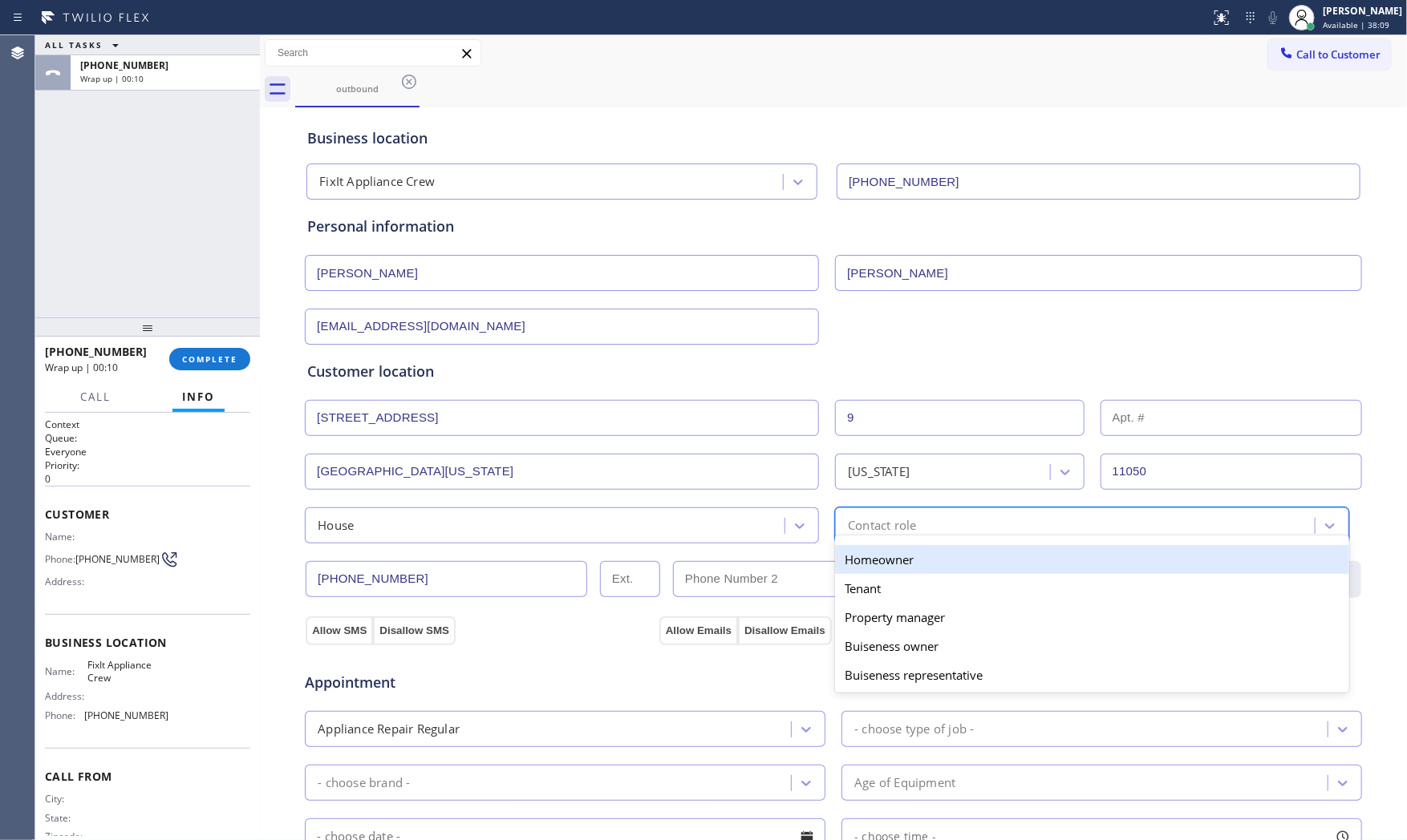
click at [893, 559] on div "Homeowner" at bounding box center [1092, 560] width 514 height 29
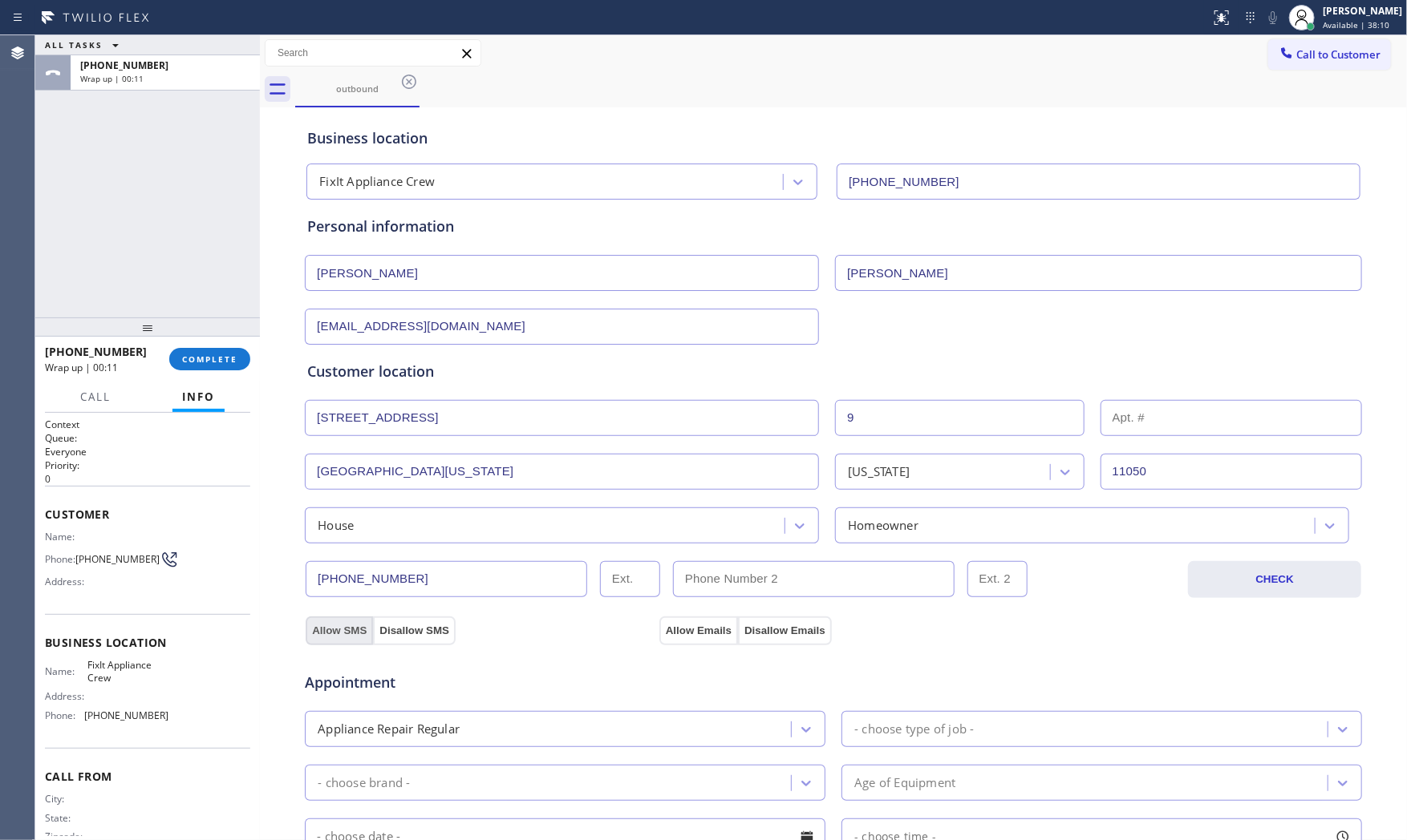
click at [325, 629] on button "Allow SMS" at bounding box center [339, 631] width 67 height 29
click at [696, 634] on button "Allow Emails" at bounding box center [698, 631] width 79 height 29
click at [619, 758] on div "Appointment Appliance Repair Regular - choose type of job - - choose brand - Ag…" at bounding box center [833, 802] width 1052 height 300
click at [806, 723] on icon at bounding box center [805, 730] width 16 height 16
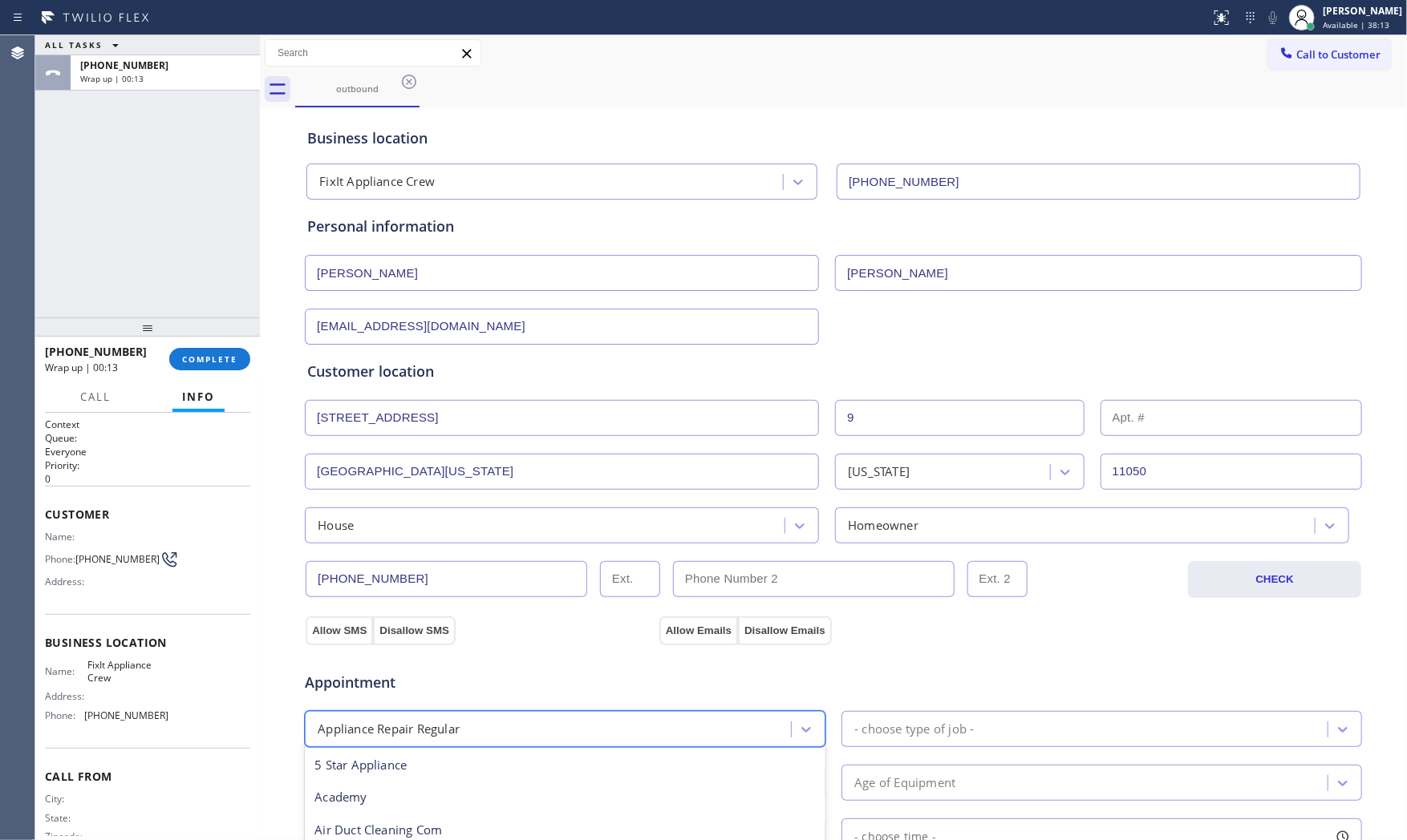
drag, startPoint x: 867, startPoint y: 724, endPoint x: 878, endPoint y: 722, distance: 11.2
click at [867, 724] on div "- choose type of job -" at bounding box center [913, 730] width 120 height 19
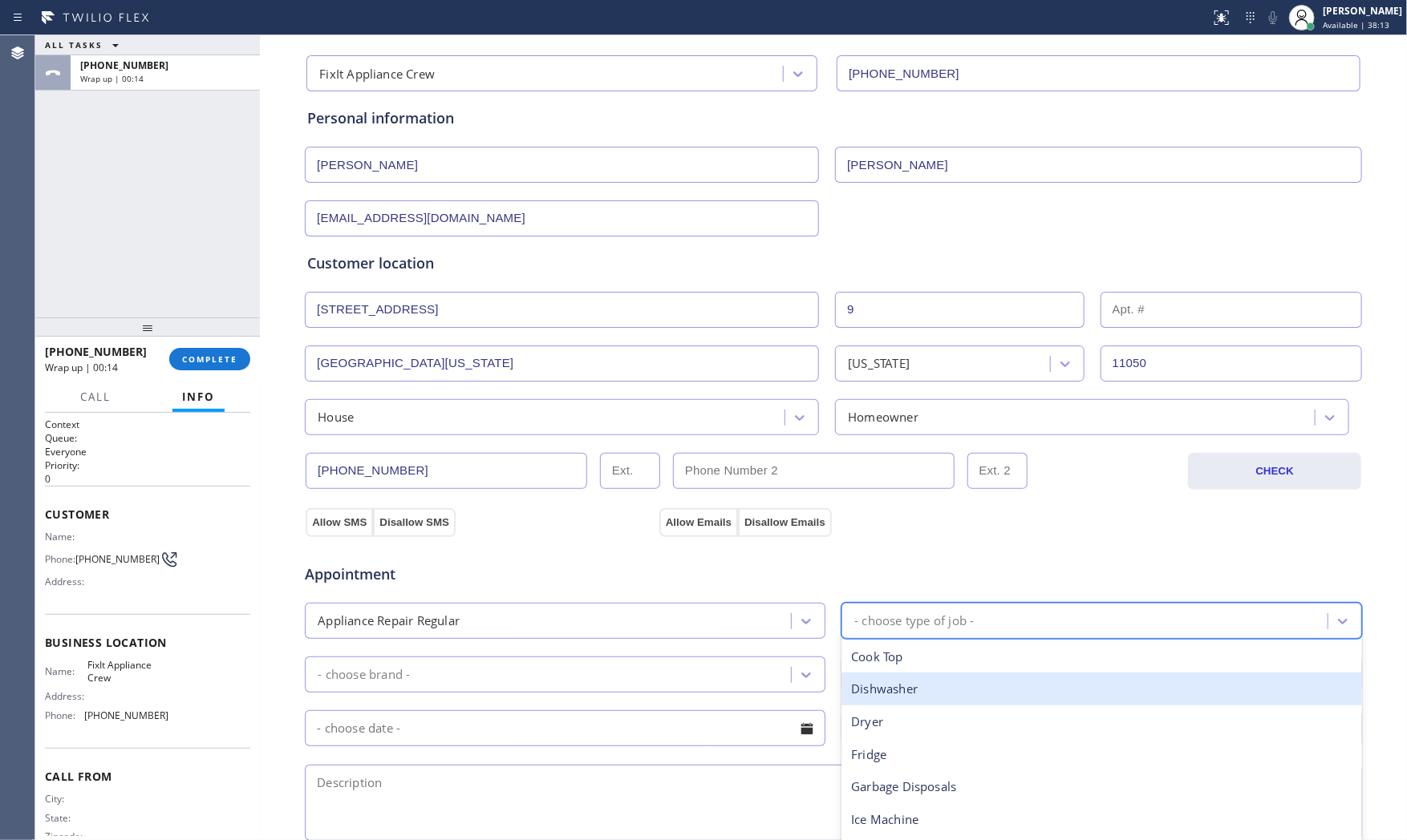
scroll to position [267, 0]
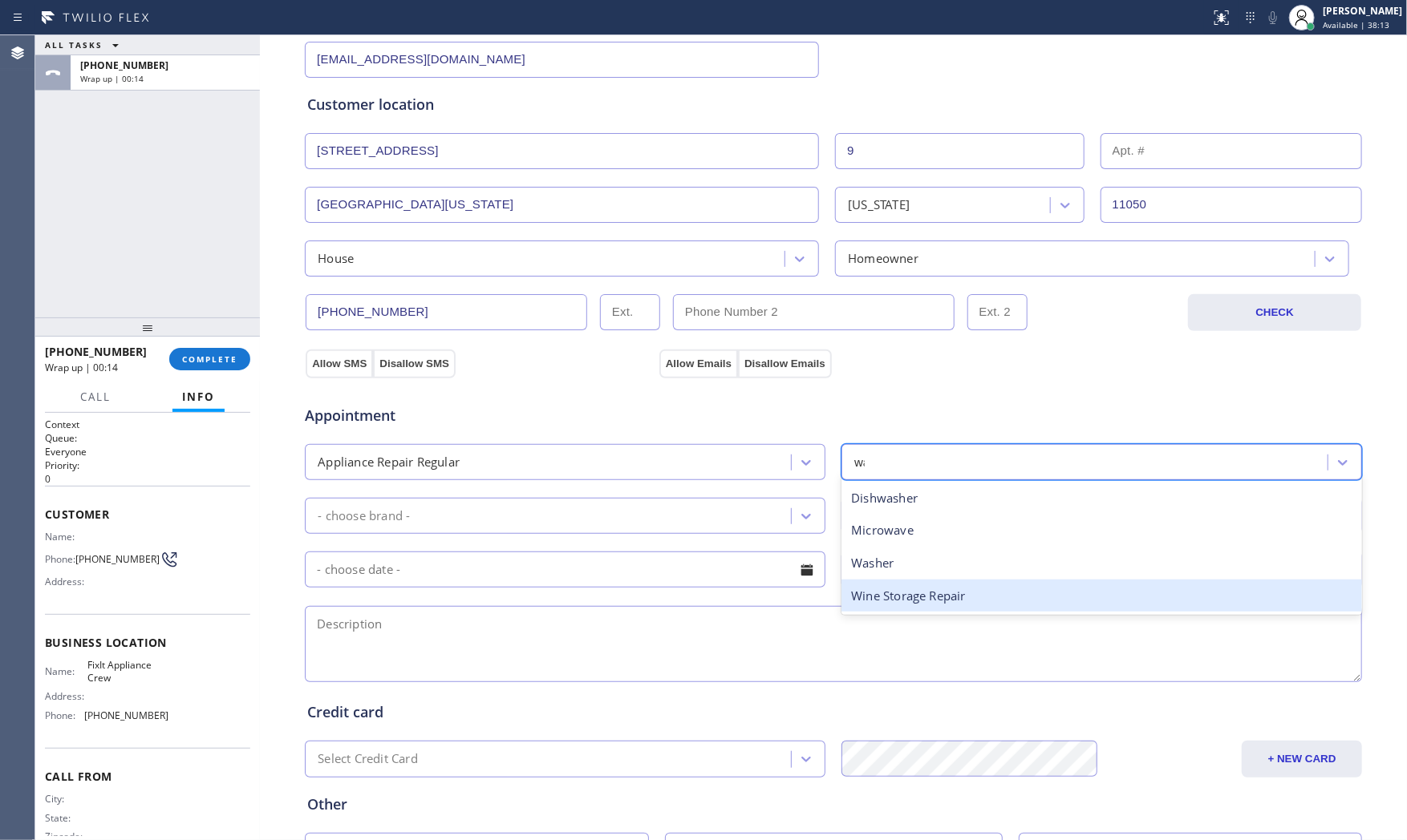
type input "was"
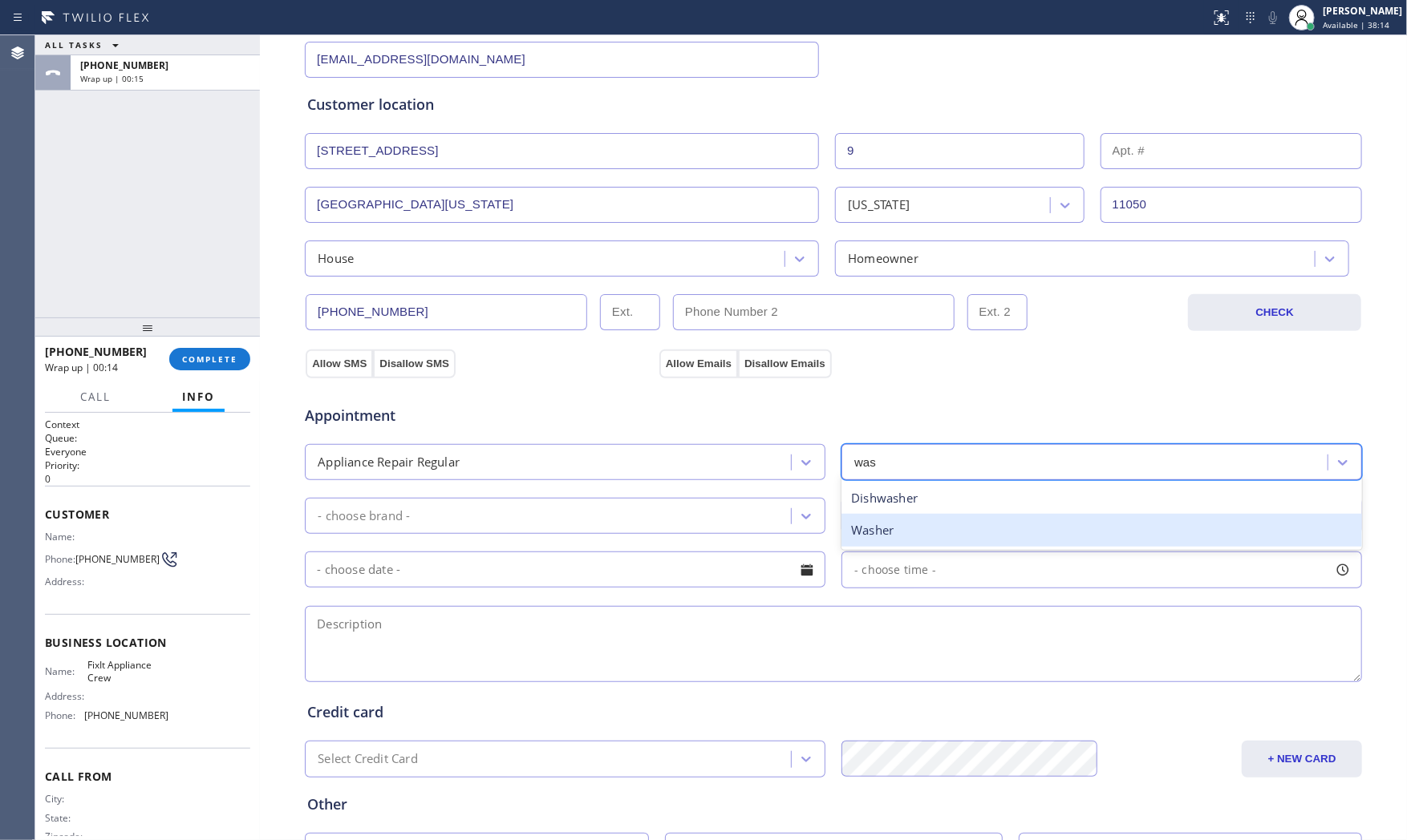
click at [901, 530] on div "Washer" at bounding box center [1101, 530] width 521 height 33
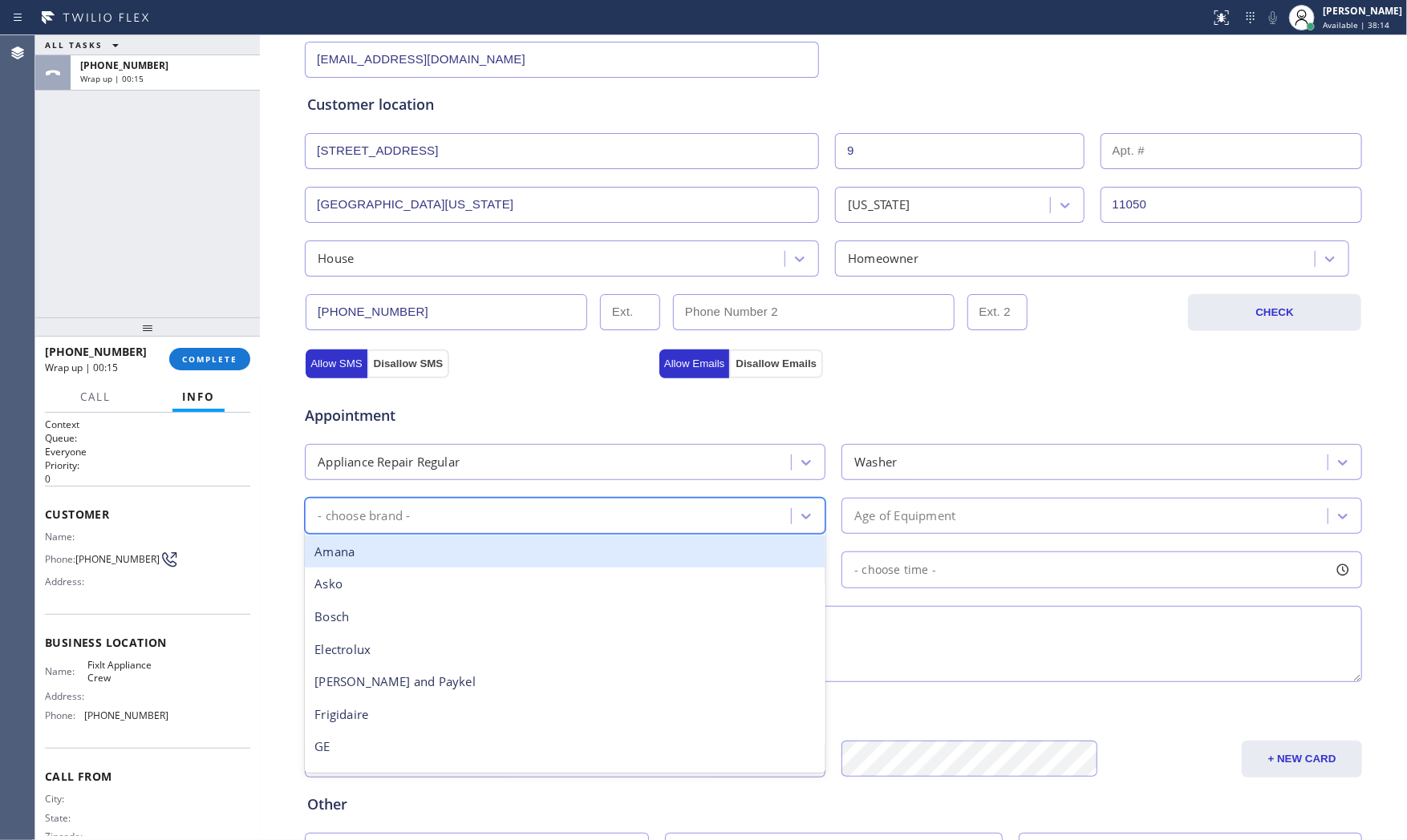
click at [613, 531] on div "- choose brand -" at bounding box center [565, 516] width 521 height 36
type input "w"
click at [473, 558] on div "Whirpool" at bounding box center [565, 552] width 521 height 33
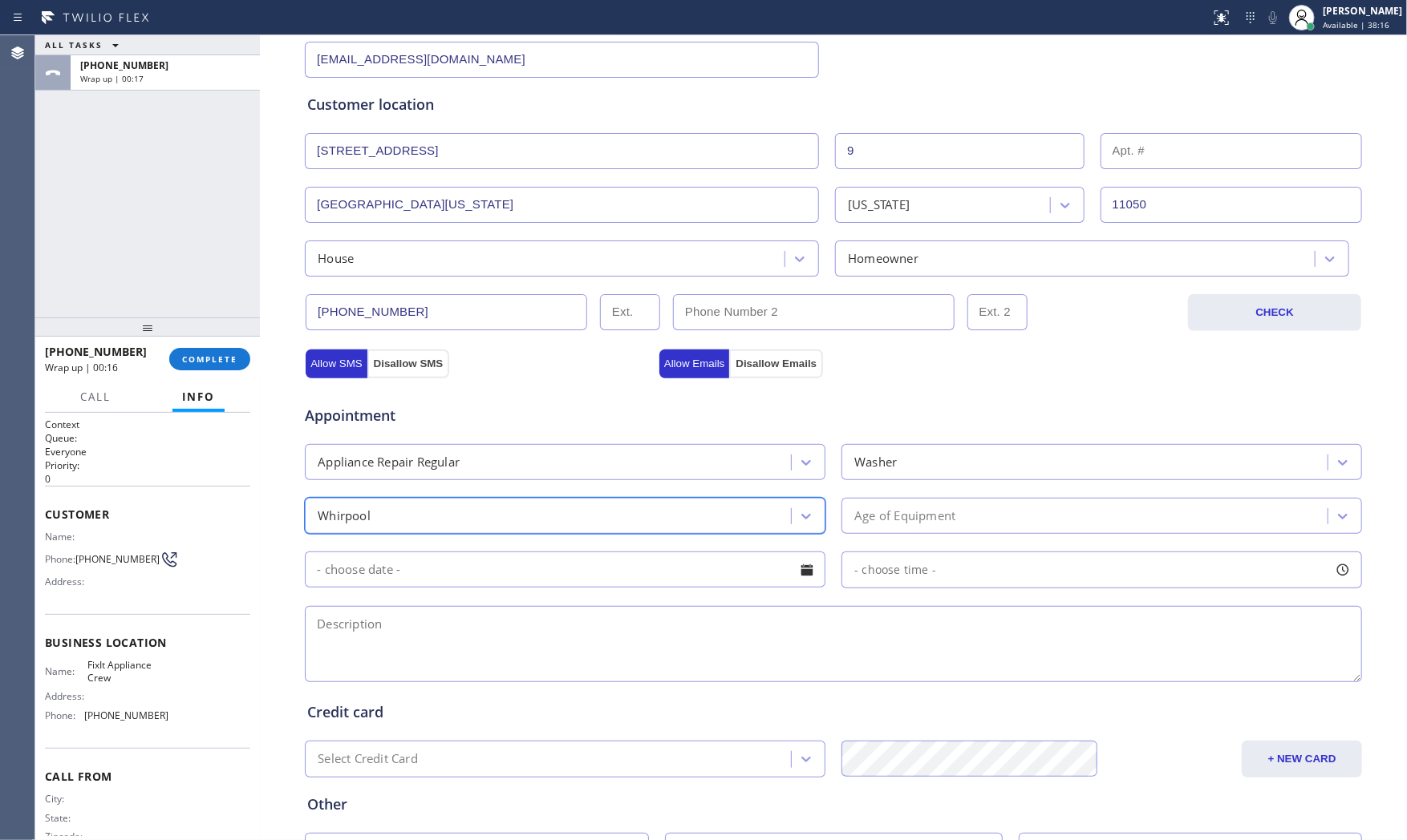
click at [919, 521] on div "Age of Equipment" at bounding box center [904, 516] width 101 height 19
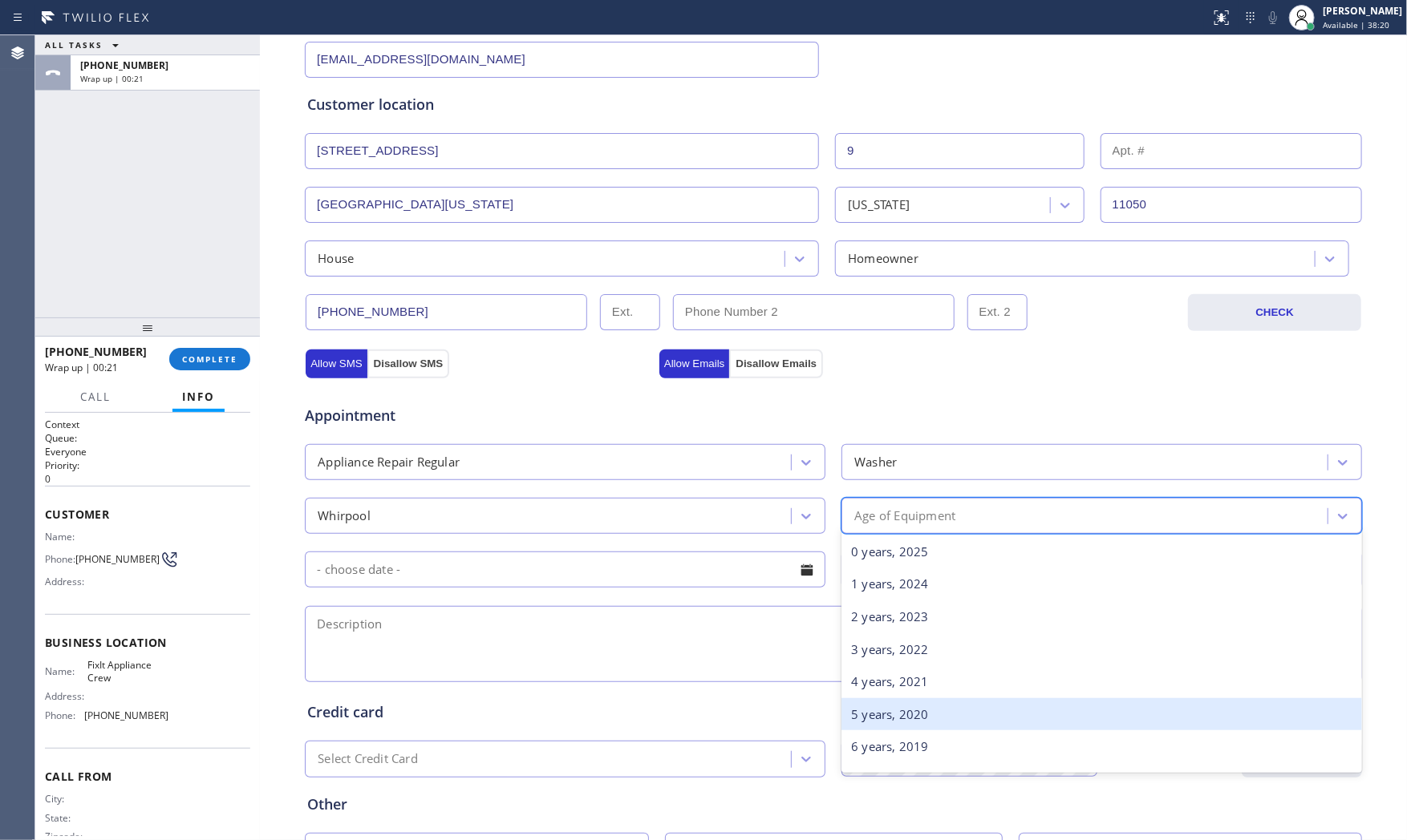
click at [905, 704] on div "5 years, 2020" at bounding box center [1101, 714] width 521 height 33
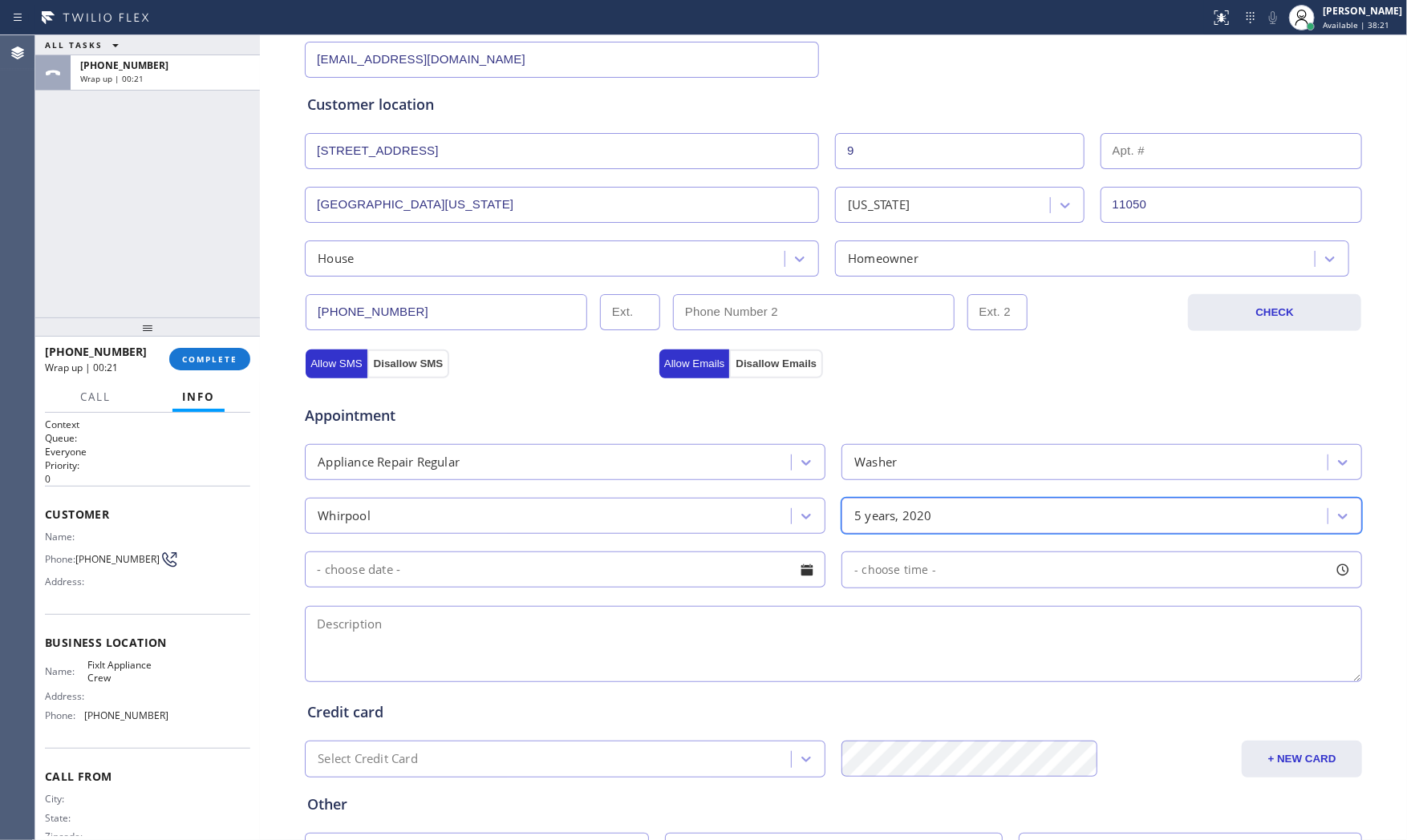
click at [626, 560] on input "text" at bounding box center [565, 569] width 521 height 36
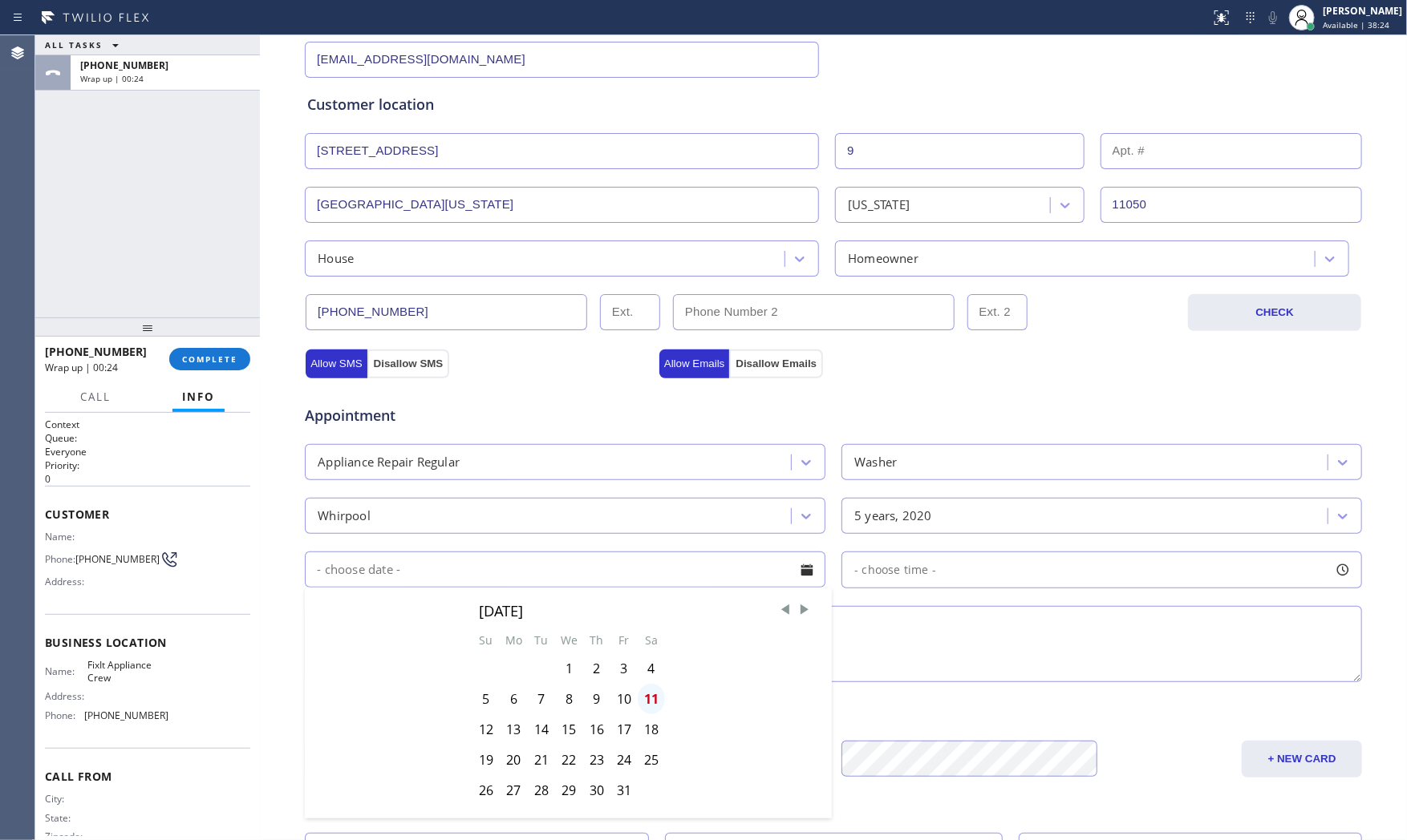
click at [650, 701] on div "11" at bounding box center [651, 699] width 27 height 31
type input "10/11/2025"
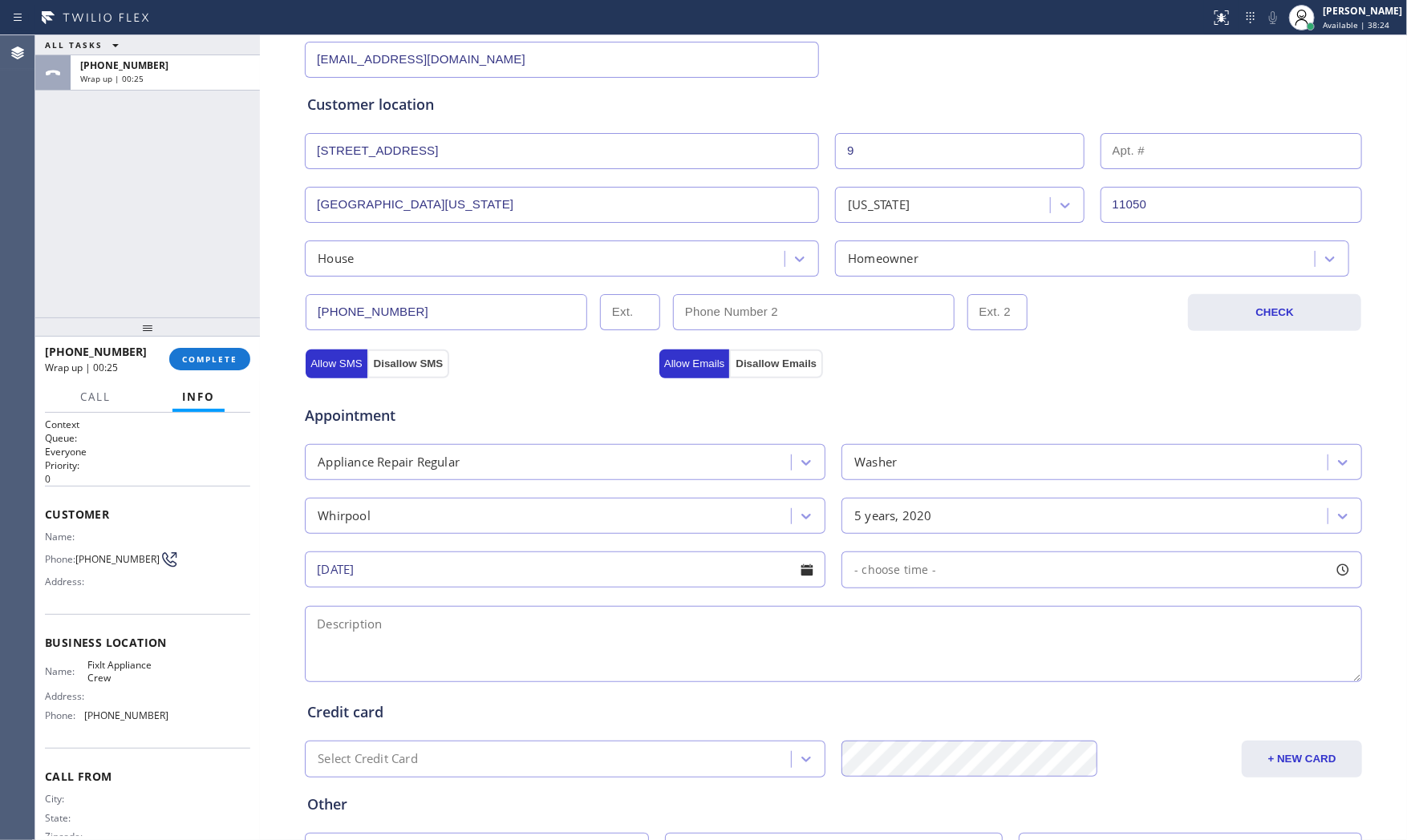
click at [910, 579] on div "- choose time -" at bounding box center [889, 571] width 93 height 19
drag, startPoint x: 856, startPoint y: 663, endPoint x: 1064, endPoint y: 666, distance: 208.0
click at [1123, 661] on div at bounding box center [1126, 668] width 20 height 34
drag, startPoint x: 855, startPoint y: 674, endPoint x: 999, endPoint y: 664, distance: 144.3
click at [999, 664] on div at bounding box center [992, 668] width 20 height 34
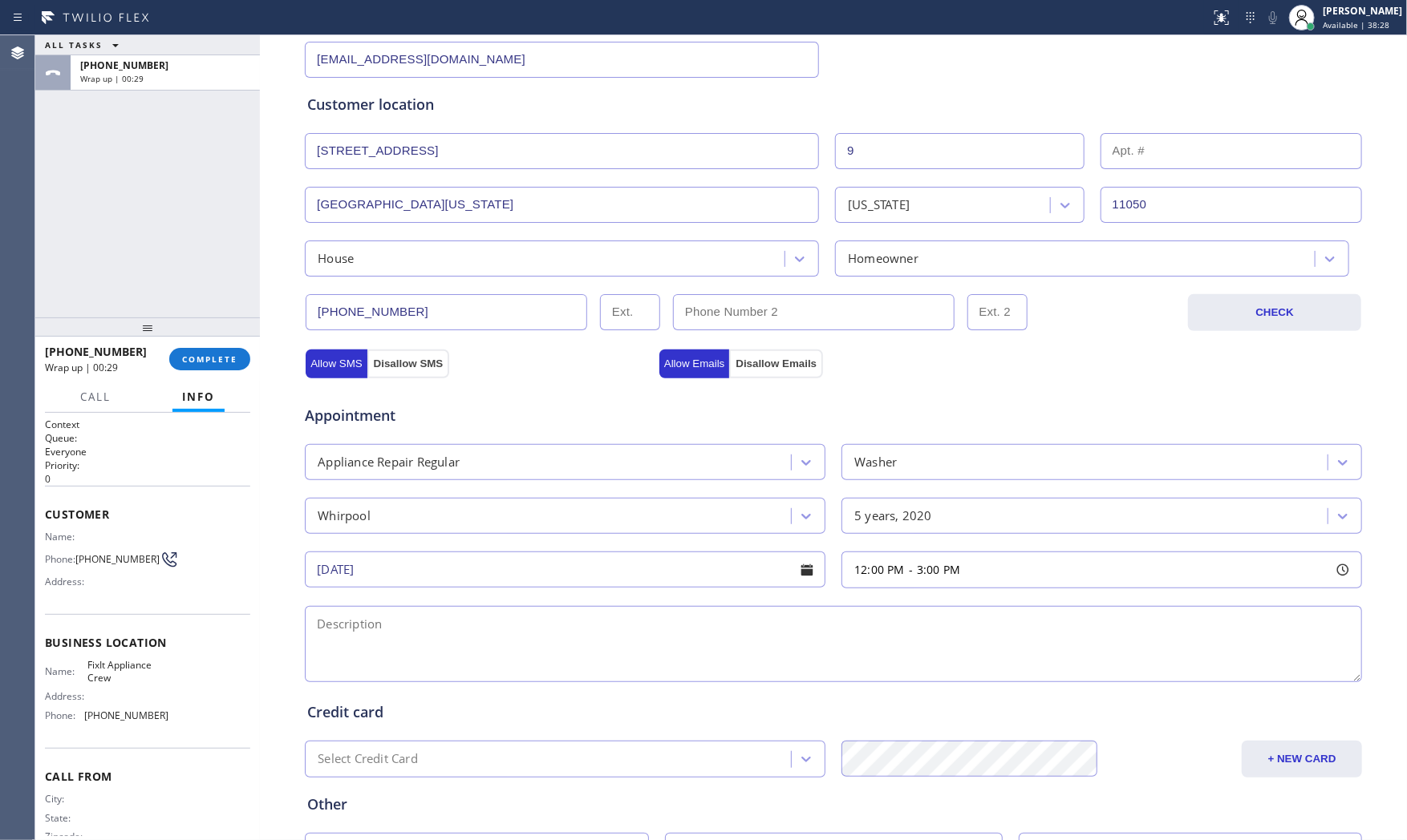
click at [638, 660] on textarea at bounding box center [833, 645] width 1057 height 76
click at [636, 638] on textarea at bounding box center [833, 645] width 1057 height 76
paste textarea "12-3 $99 Whirpool | WasherSBS | its working fine but the door is locked in when…"
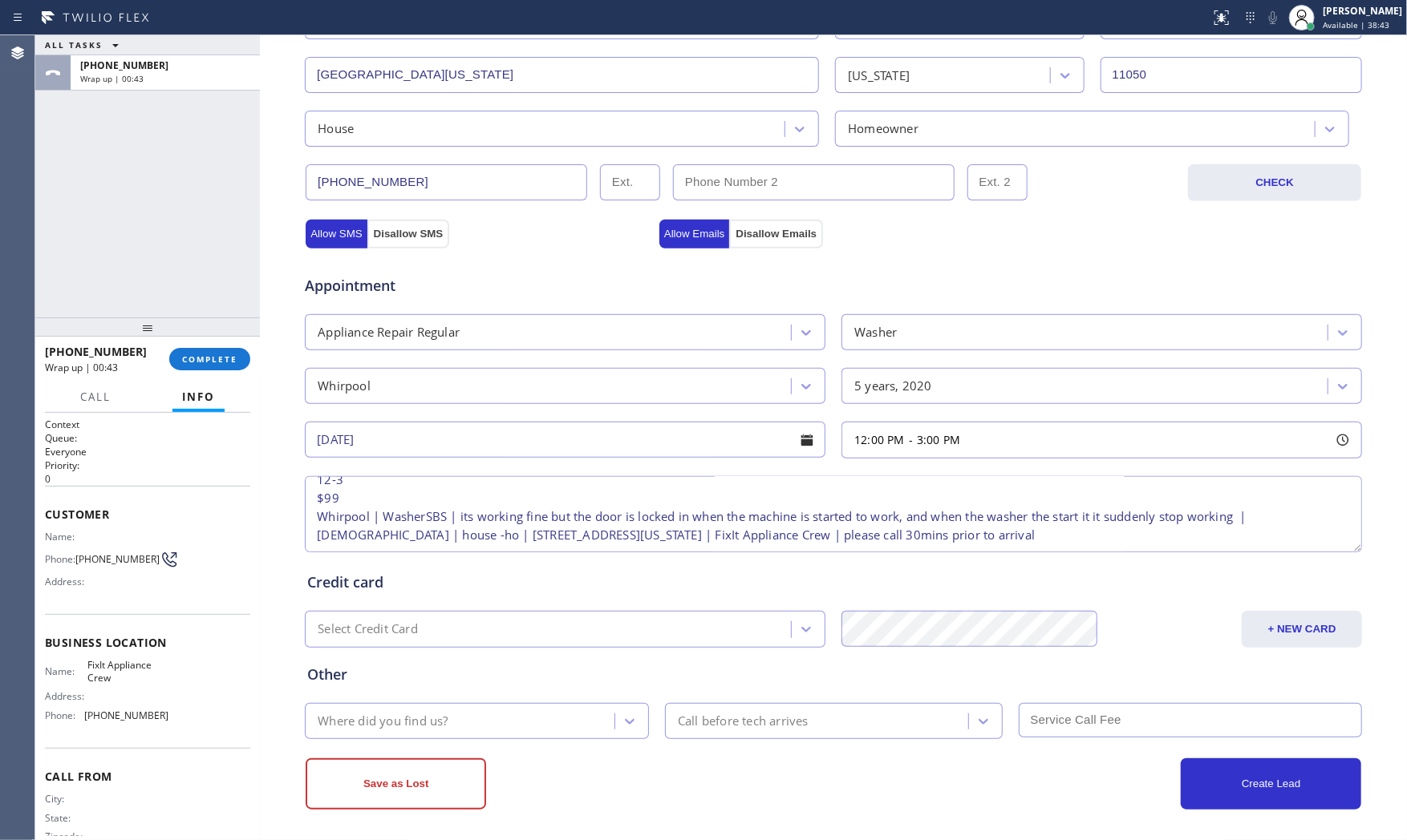
scroll to position [402, 0]
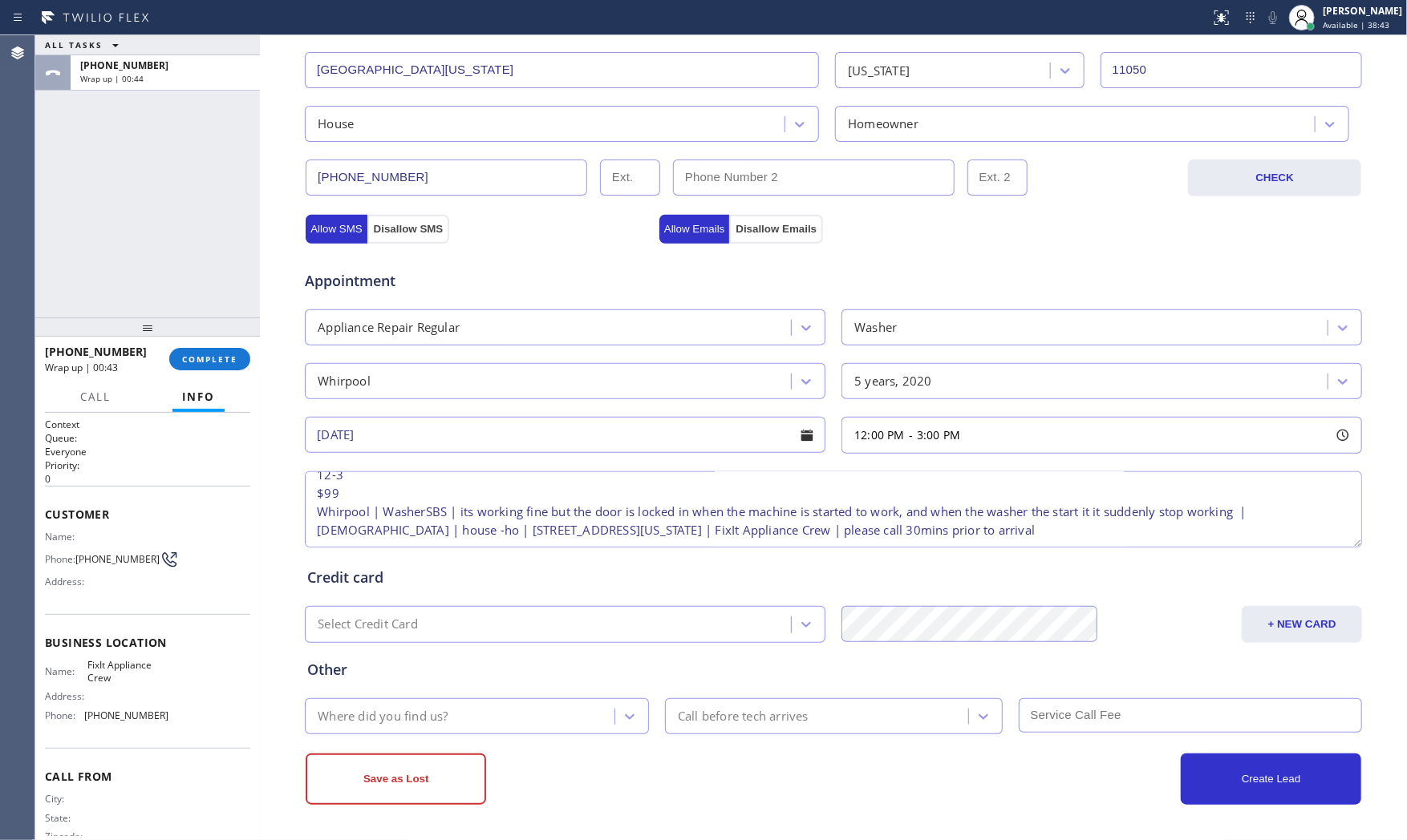
type textarea "12-3 $99 Whirpool | WasherSBS | its working fine but the door is locked in when…"
click at [485, 719] on div "Where did you find us?" at bounding box center [461, 716] width 305 height 28
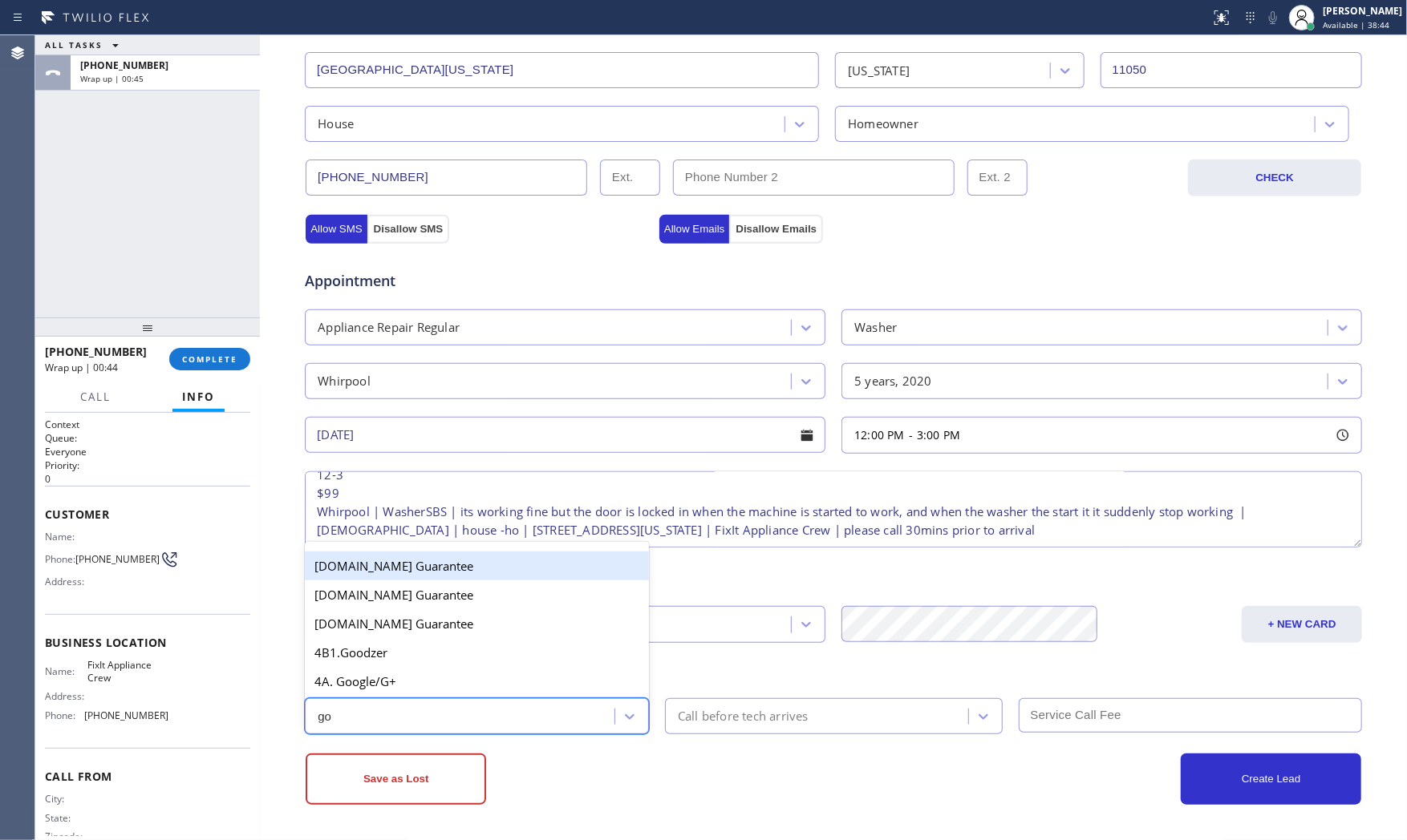
type input "goo"
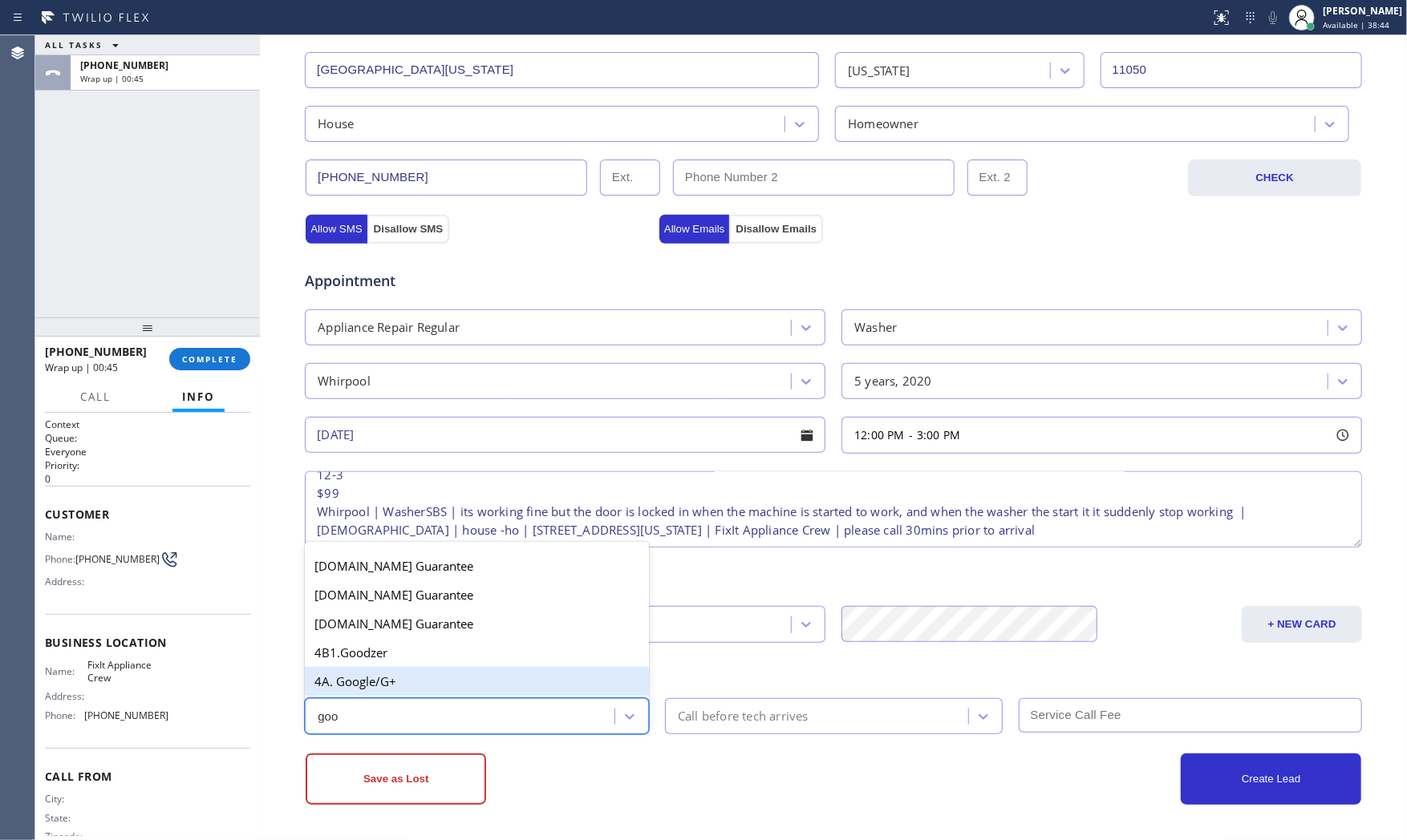
click at [471, 692] on div "4A. Google/G+" at bounding box center [477, 681] width 344 height 29
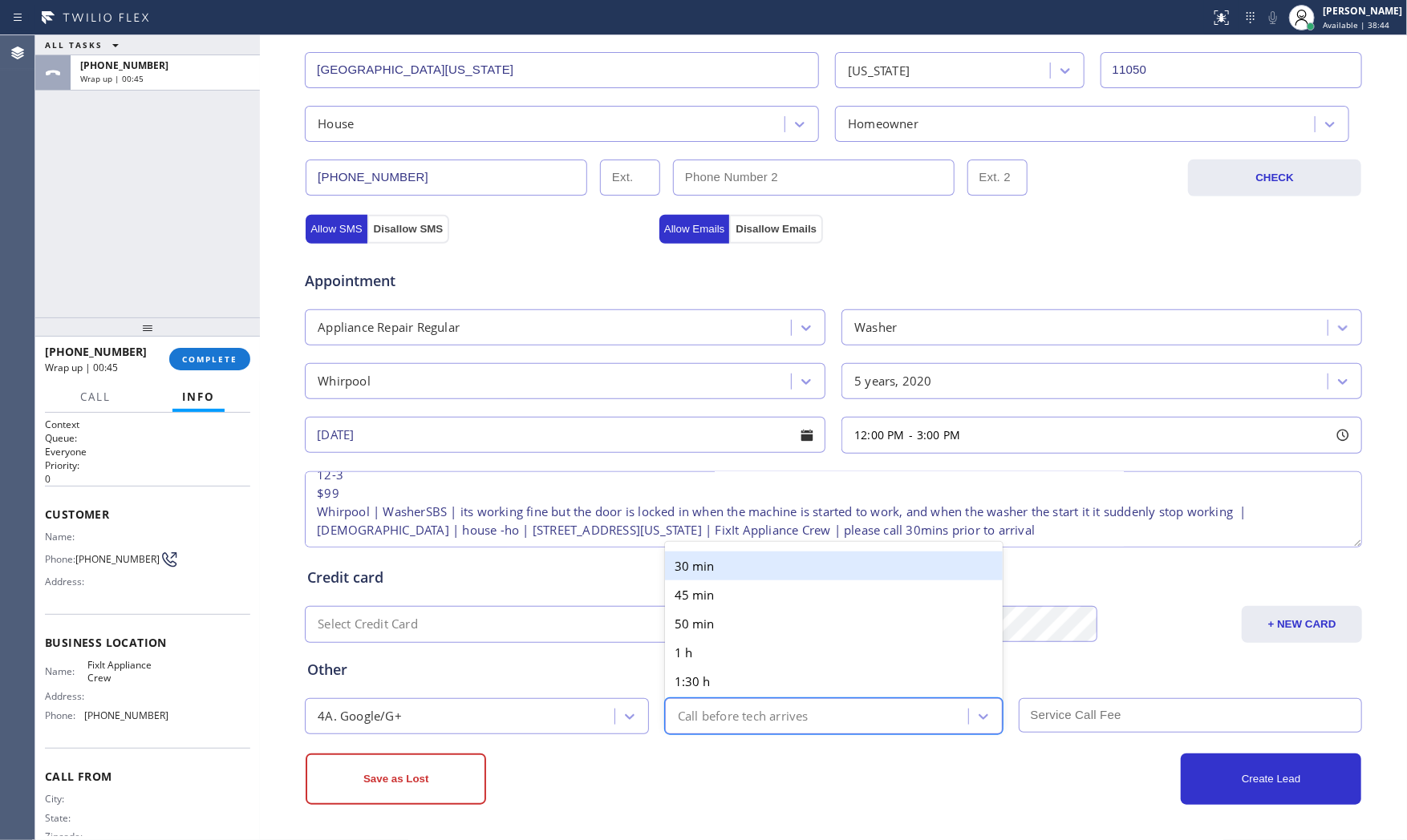
drag, startPoint x: 751, startPoint y: 724, endPoint x: 732, endPoint y: 670, distance: 57.2
click at [750, 724] on div "Call before tech arrives" at bounding box center [743, 717] width 131 height 19
click at [715, 567] on div "30 min" at bounding box center [833, 566] width 337 height 29
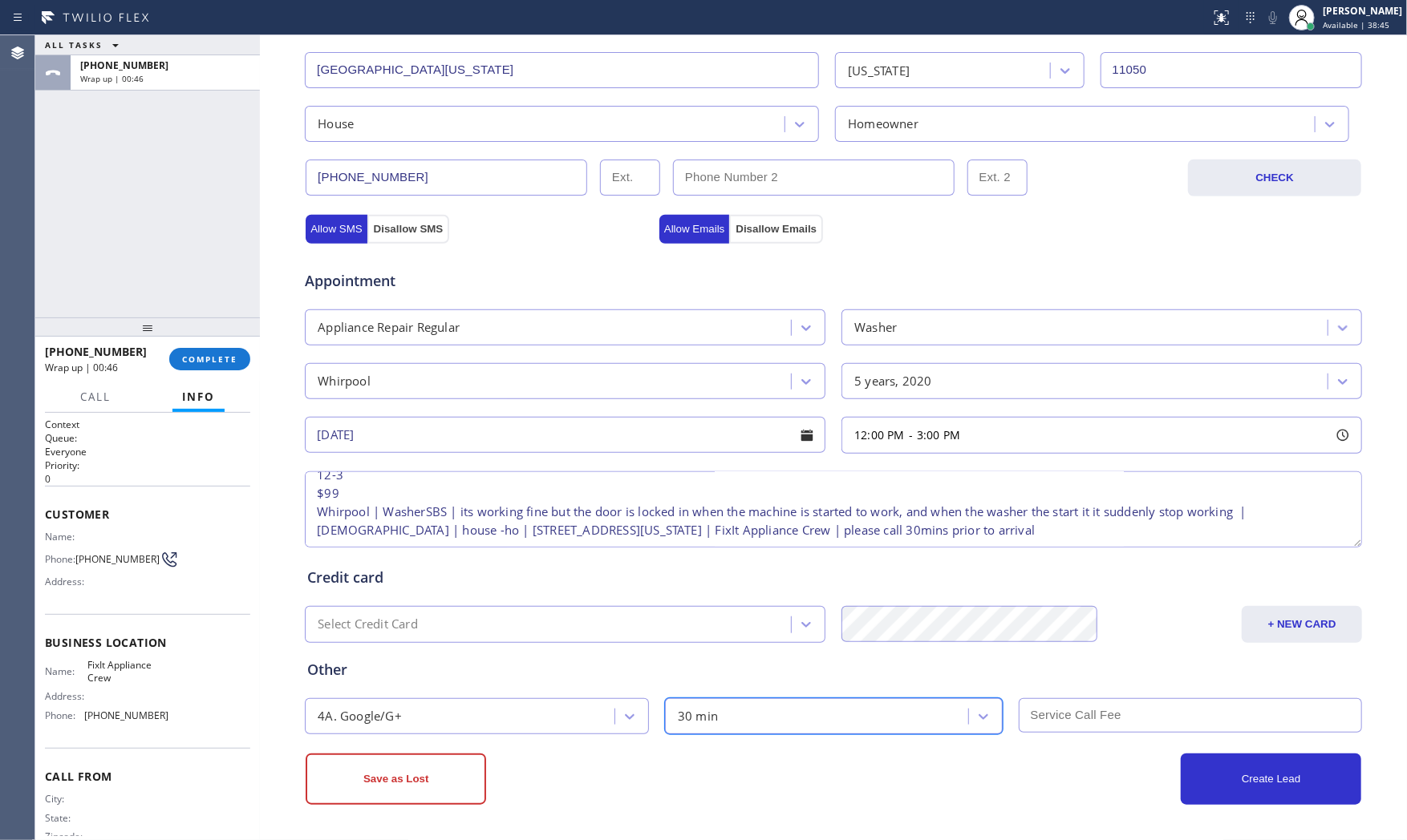
click at [1125, 719] on input "text" at bounding box center [1190, 715] width 344 height 35
type input "99"
click at [1008, 775] on div "Create Lead" at bounding box center [1097, 779] width 528 height 51
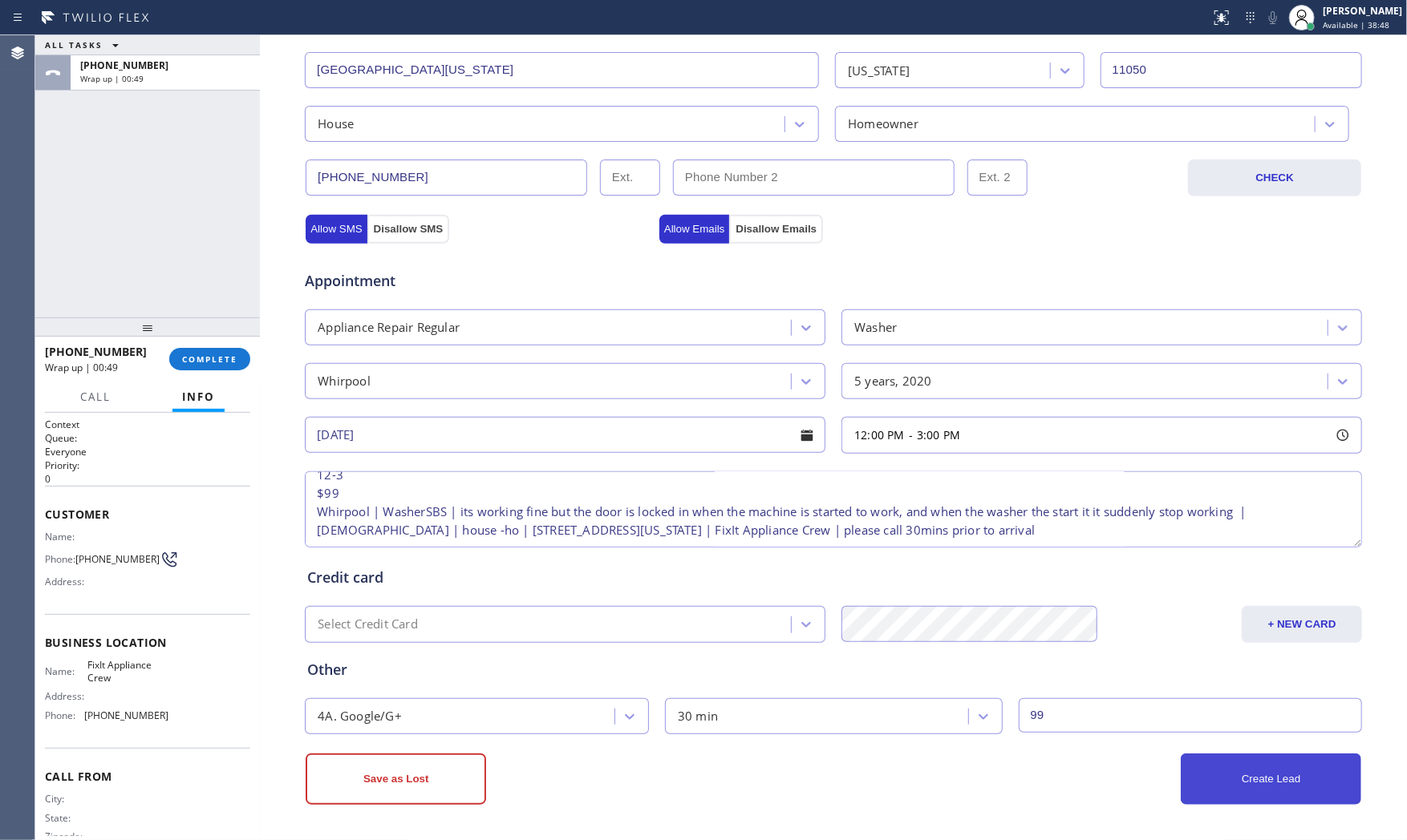
click at [1181, 764] on button "Create Lead" at bounding box center [1271, 779] width 180 height 51
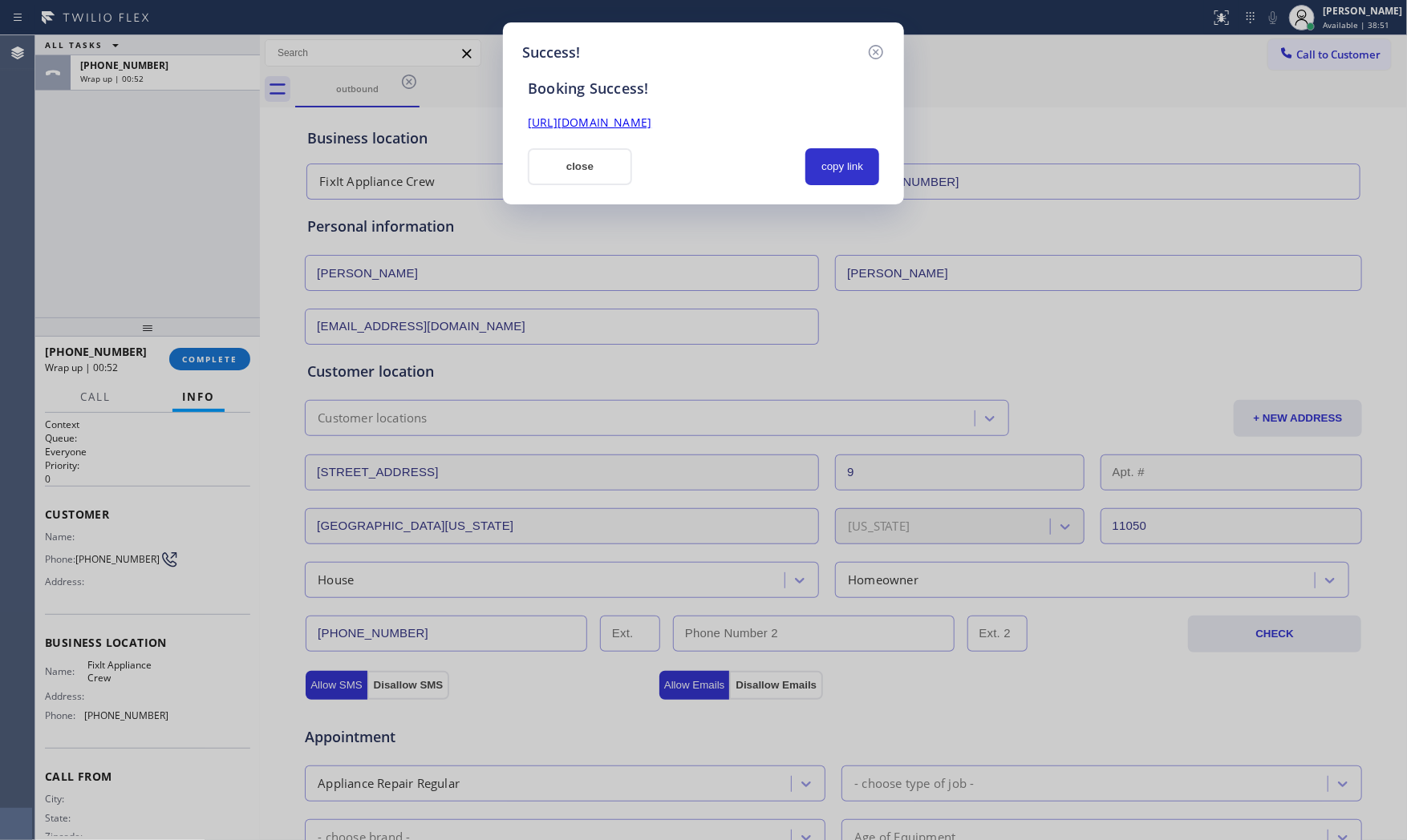
scroll to position [0, 0]
click at [816, 169] on button "copy link" at bounding box center [842, 166] width 74 height 37
click at [539, 191] on div "Success! Booking Success! https://erp.apollosoft.co/customer/766670#portlet_lea…" at bounding box center [704, 113] width 401 height 182
click at [549, 173] on button "close" at bounding box center [579, 166] width 105 height 37
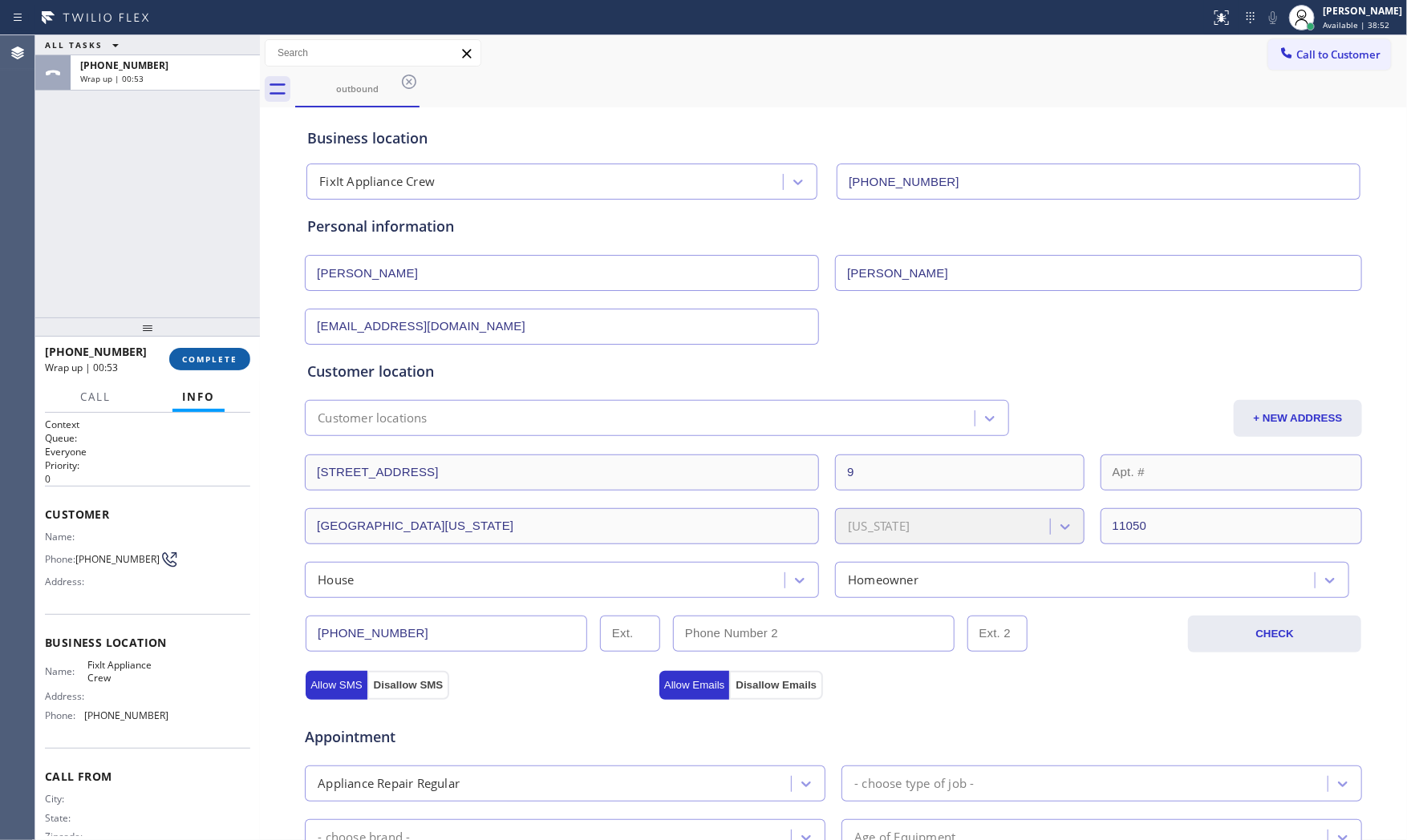
click at [230, 365] on button "COMPLETE" at bounding box center [209, 359] width 81 height 22
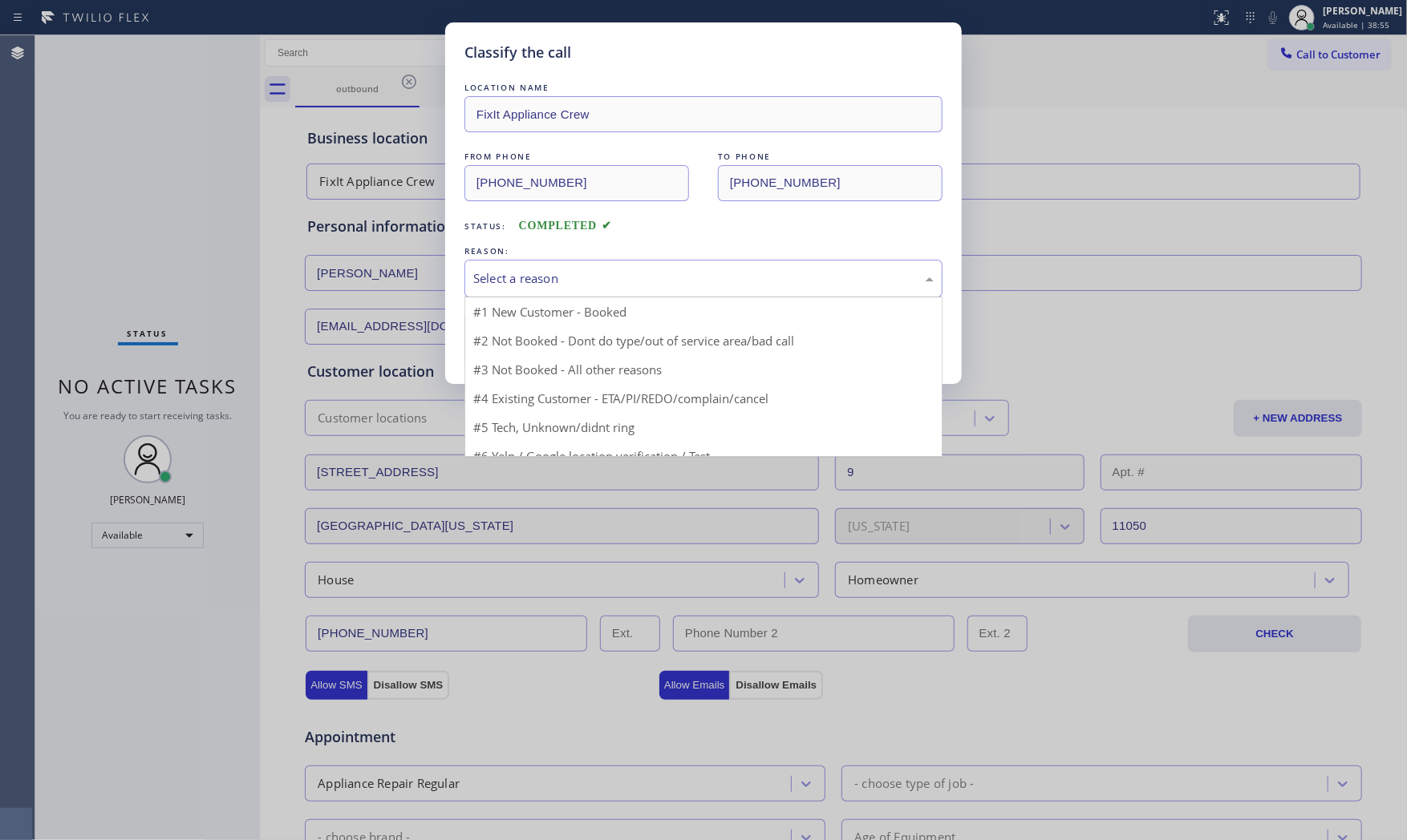
click at [560, 277] on div "Select a reason" at bounding box center [704, 279] width 461 height 19
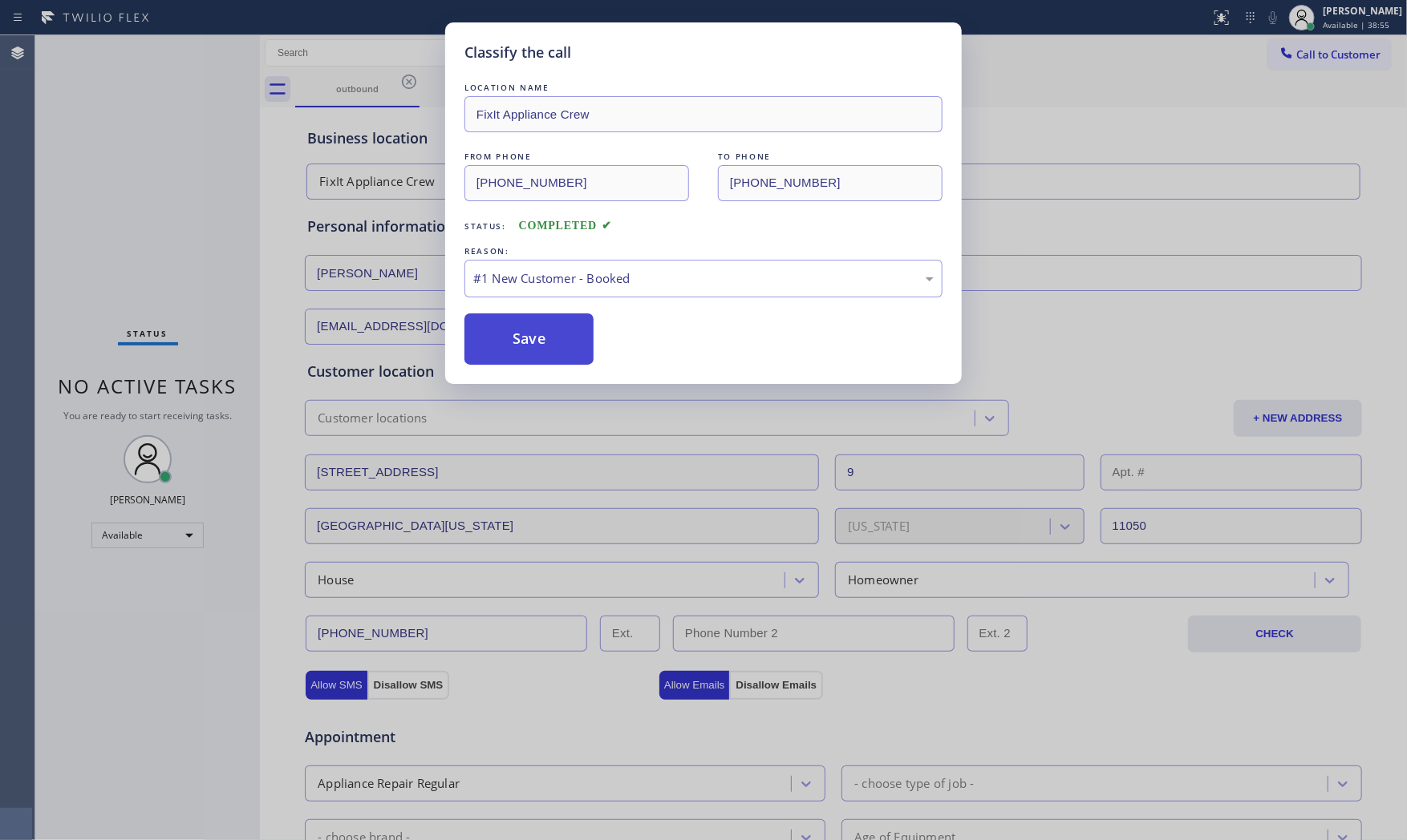
click at [508, 341] on button "Save" at bounding box center [529, 339] width 129 height 51
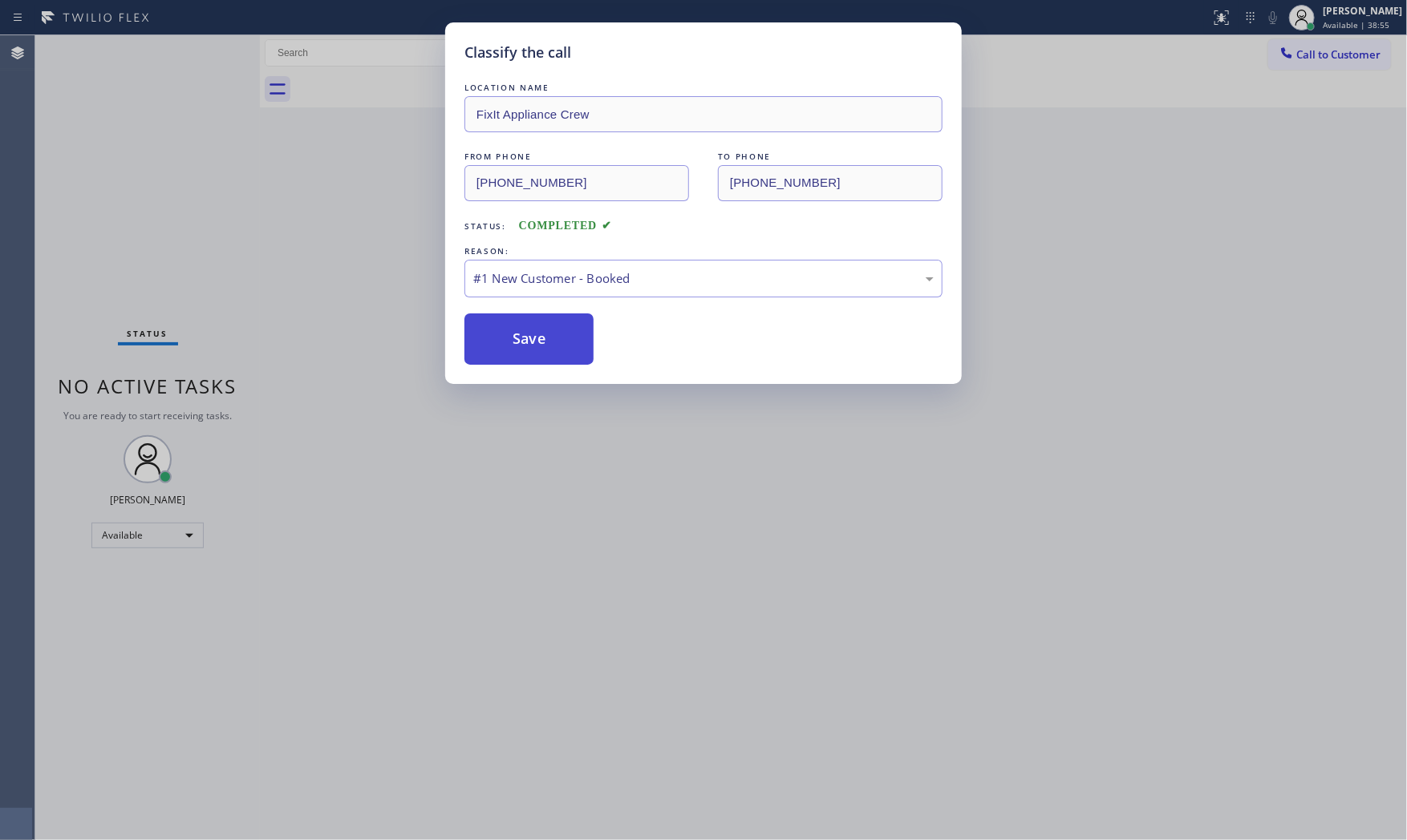
click at [508, 341] on button "Save" at bounding box center [529, 339] width 129 height 51
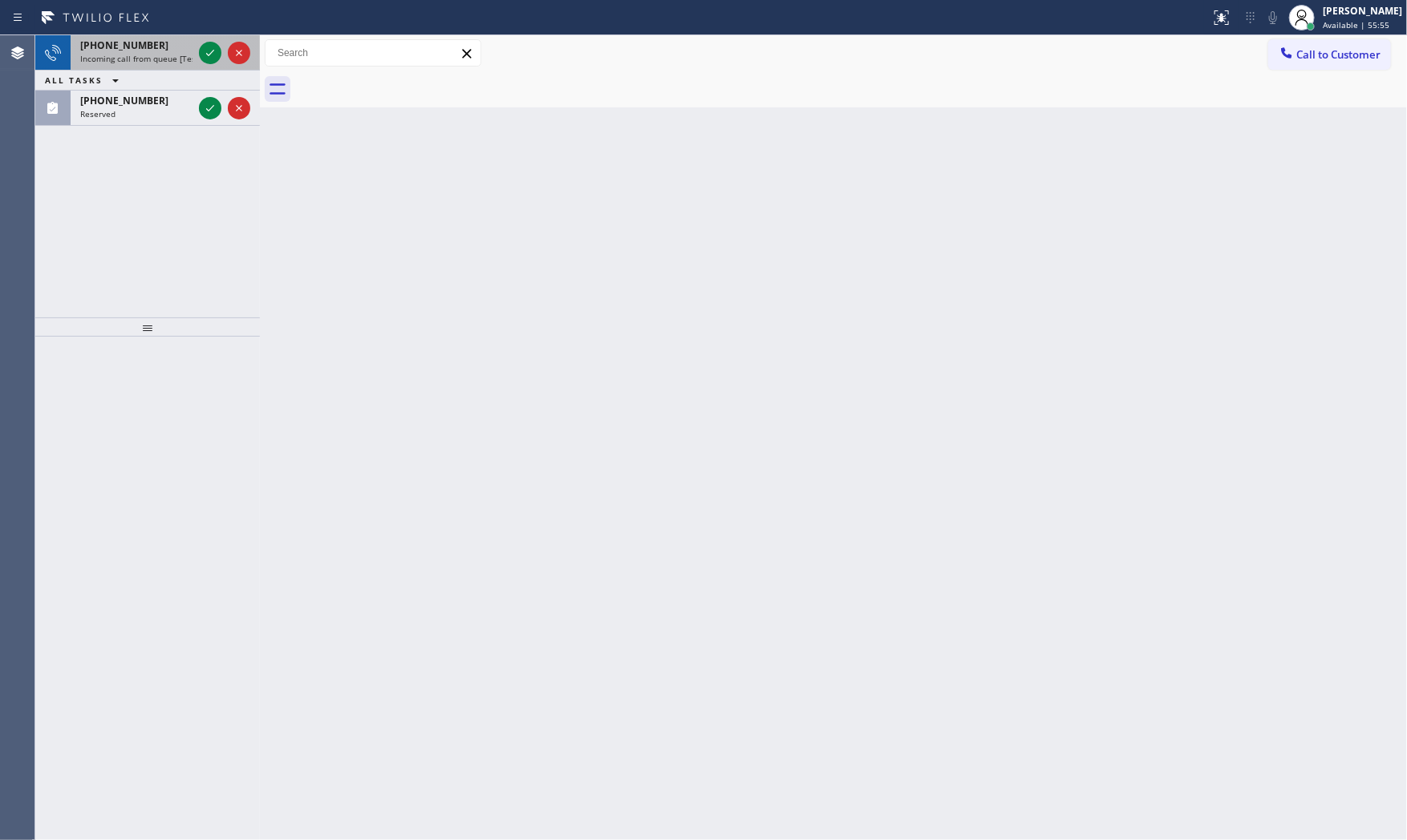
click at [169, 48] on div "+15403403099" at bounding box center [136, 45] width 112 height 14
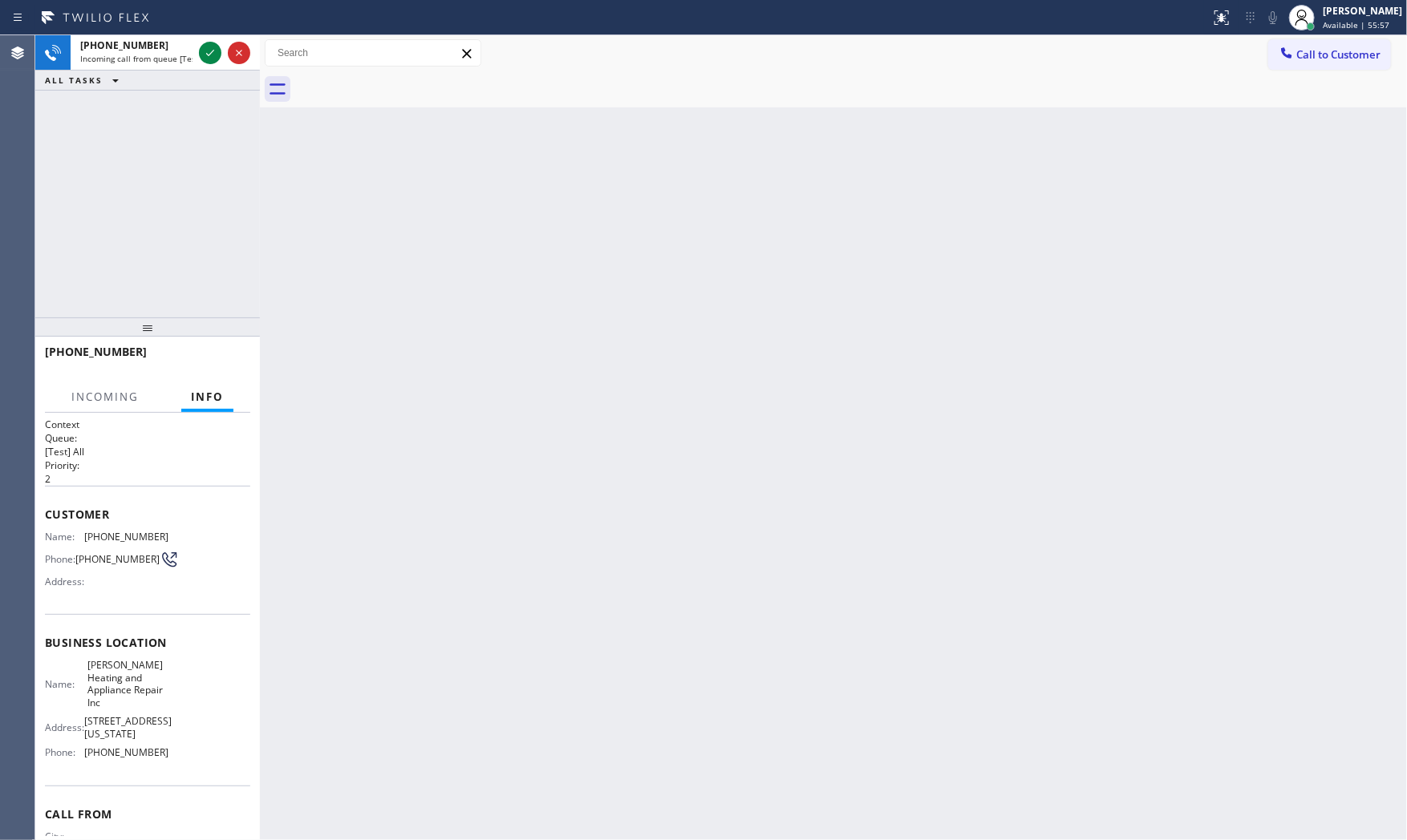
click at [166, 102] on div "+15403403099 Incoming call from queue [Test] All ALL TASKS ALL TASKS ACTIVE TAS…" at bounding box center [148, 177] width 224 height 282
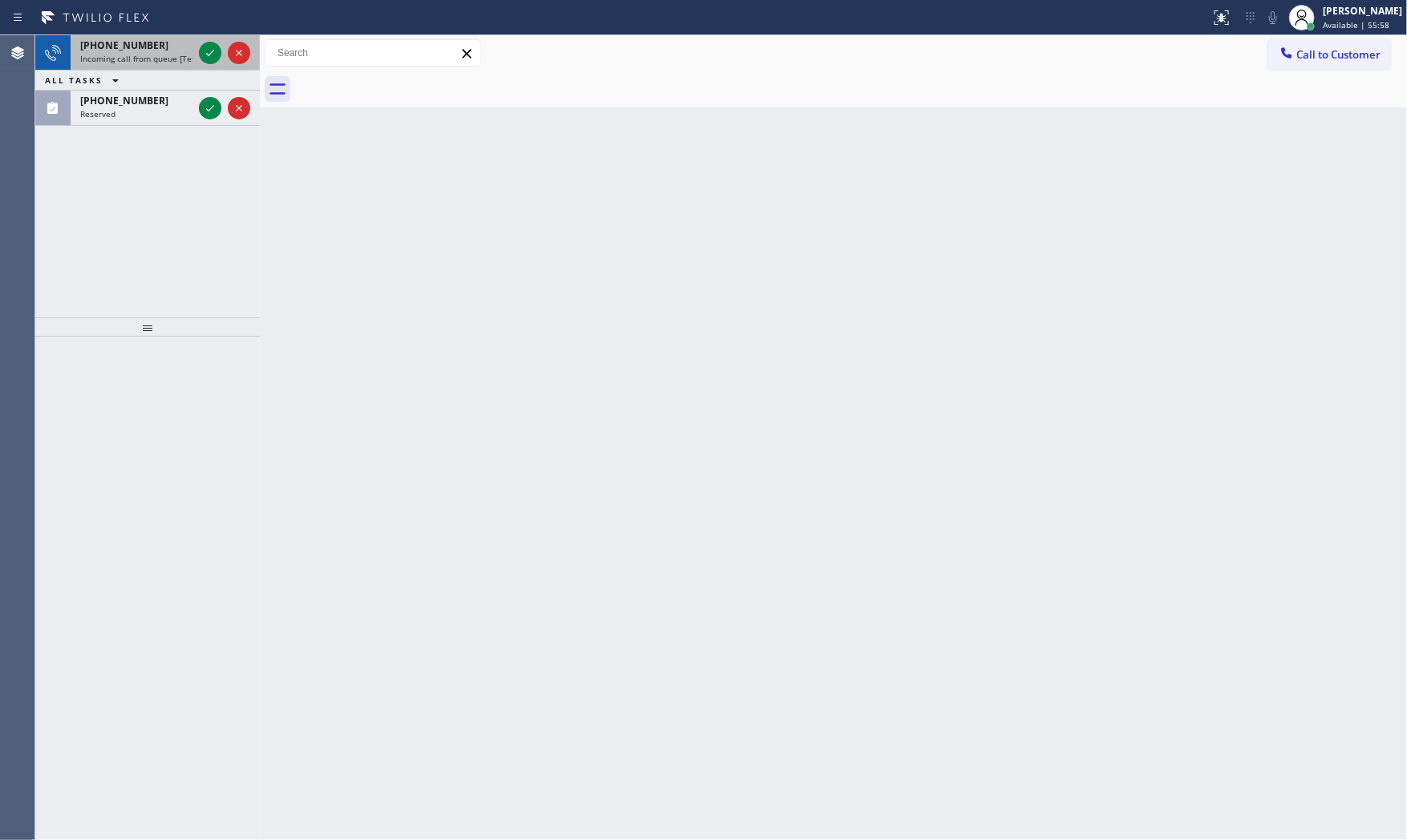
click at [165, 59] on span "Incoming call from queue [Test] All" at bounding box center [146, 58] width 133 height 11
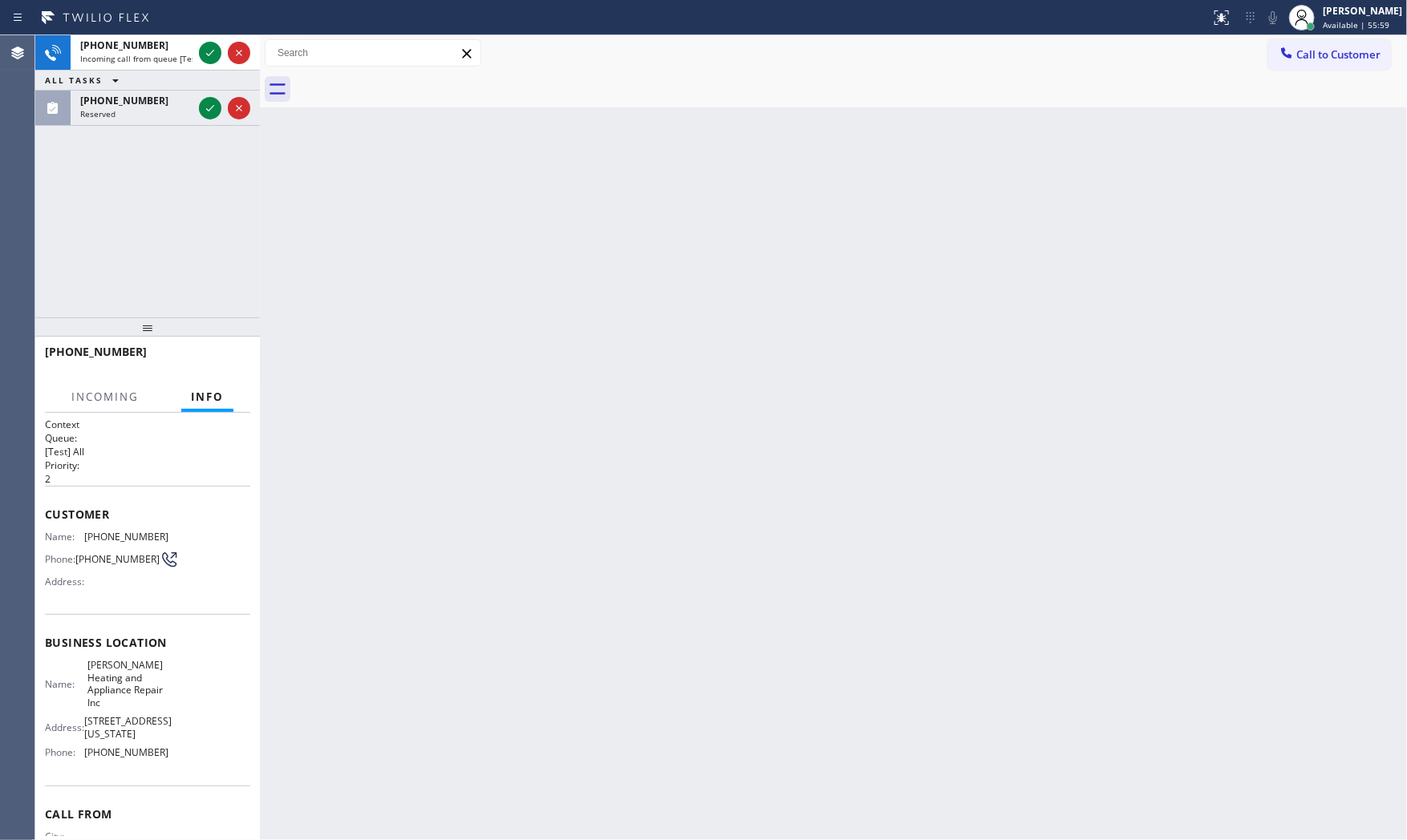
click at [202, 52] on div "+15403403099 Incoming call from queue [Test] All ALL TASKS ALL TASKS ACTIVE TAS…" at bounding box center [148, 81] width 224 height 91
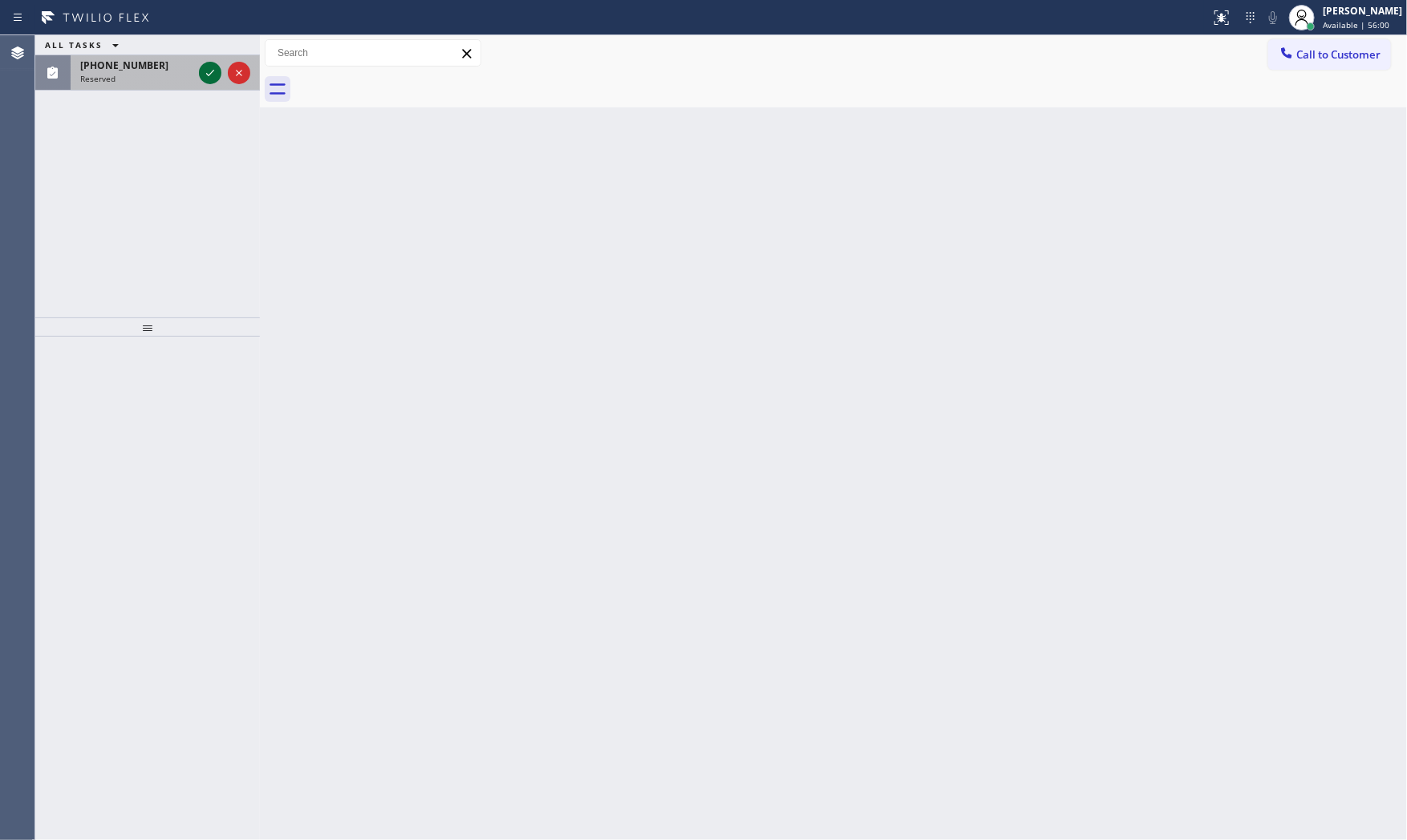
click at [210, 81] on icon at bounding box center [210, 73] width 20 height 20
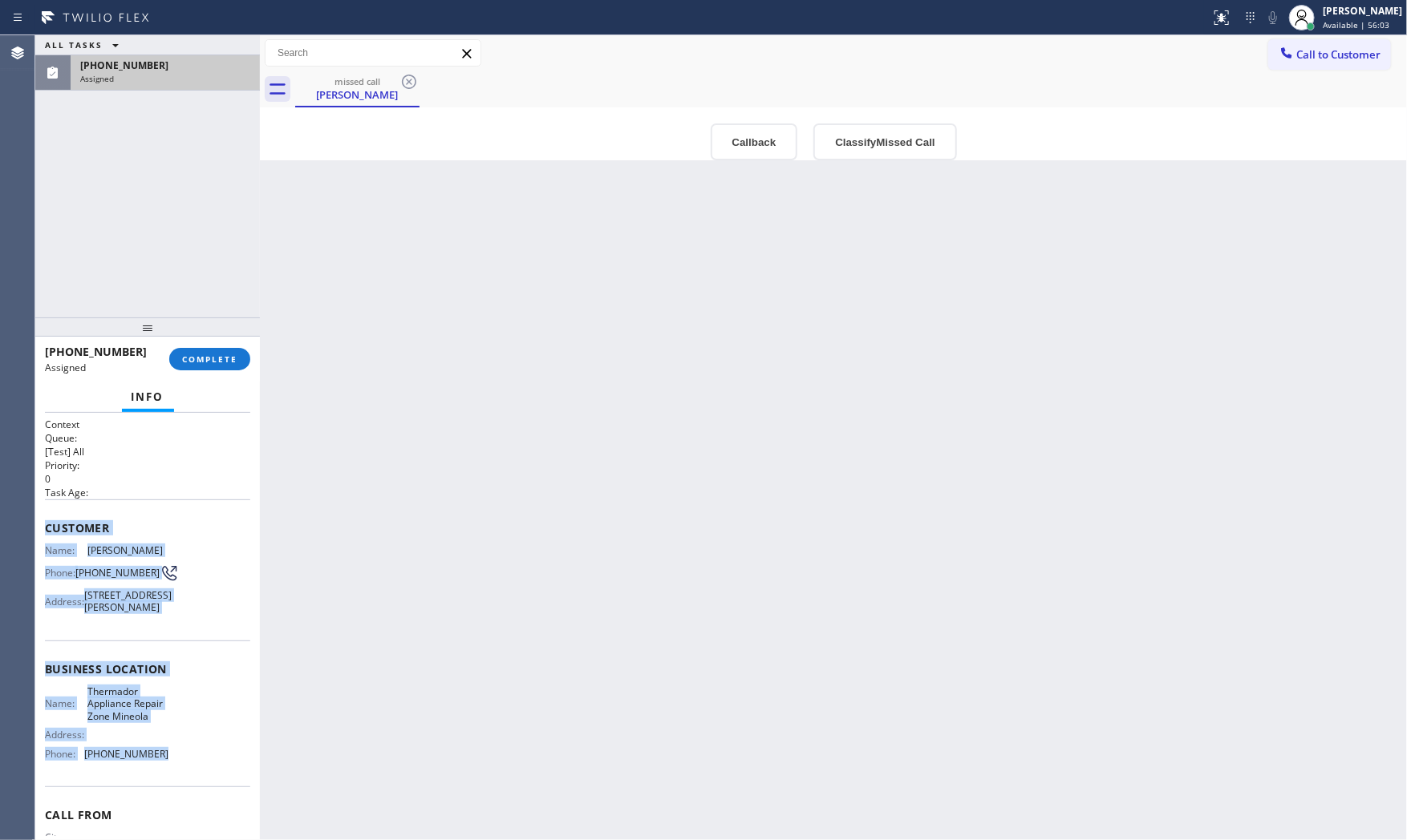
drag, startPoint x: 45, startPoint y: 524, endPoint x: 183, endPoint y: 792, distance: 301.4
click at [183, 792] on div "Context Queue: [Test] All Priority: 0 Task Age: Customer Name: Connie De Lorenz…" at bounding box center [148, 662] width 206 height 490
copy div "Customer Name: Connie De Lorenzo Phone: (516) 993-5199 Address: 158 Kilburn Rd …"
click at [231, 366] on button "COMPLETE" at bounding box center [209, 359] width 81 height 22
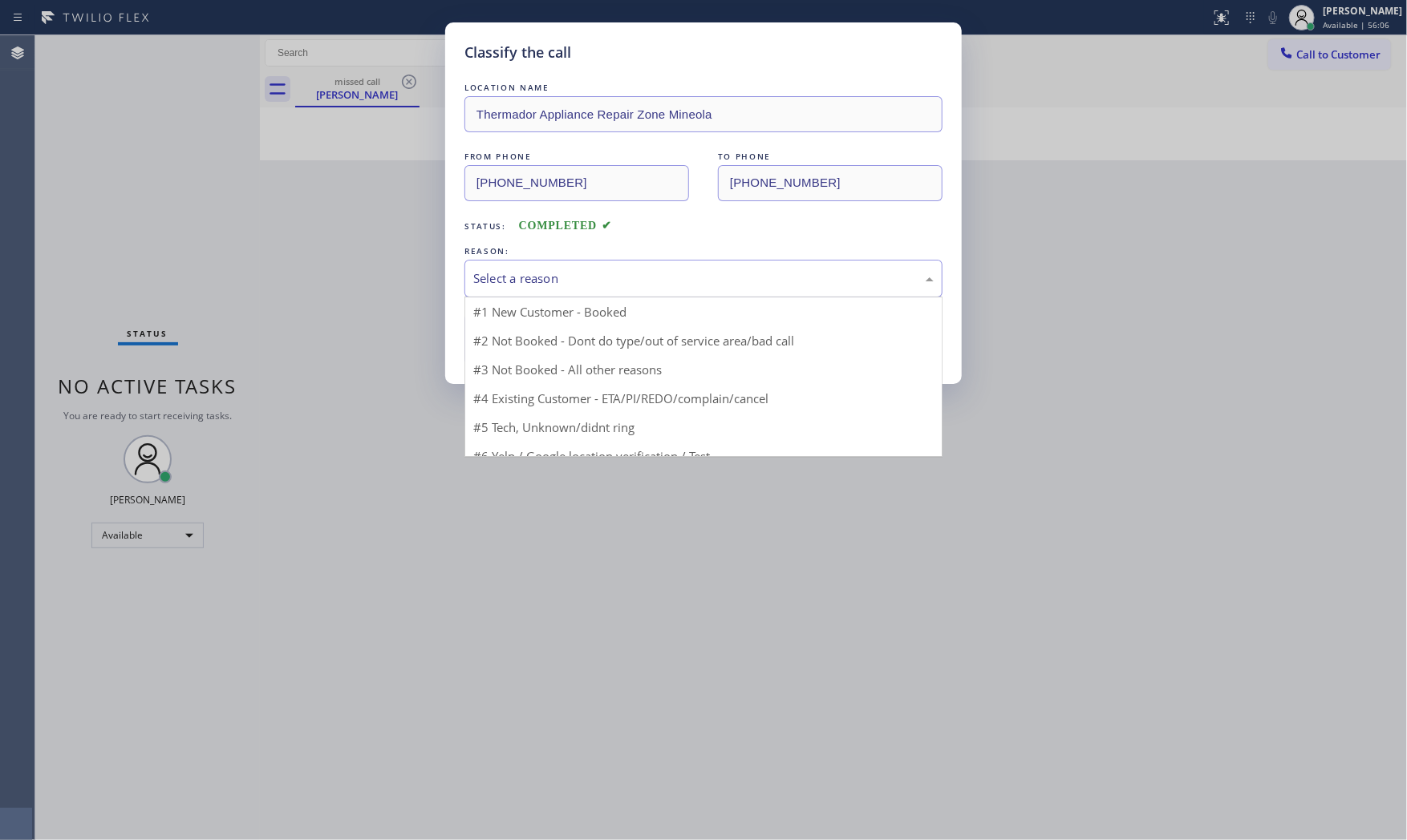
click at [551, 285] on div "Select a reason" at bounding box center [704, 279] width 461 height 19
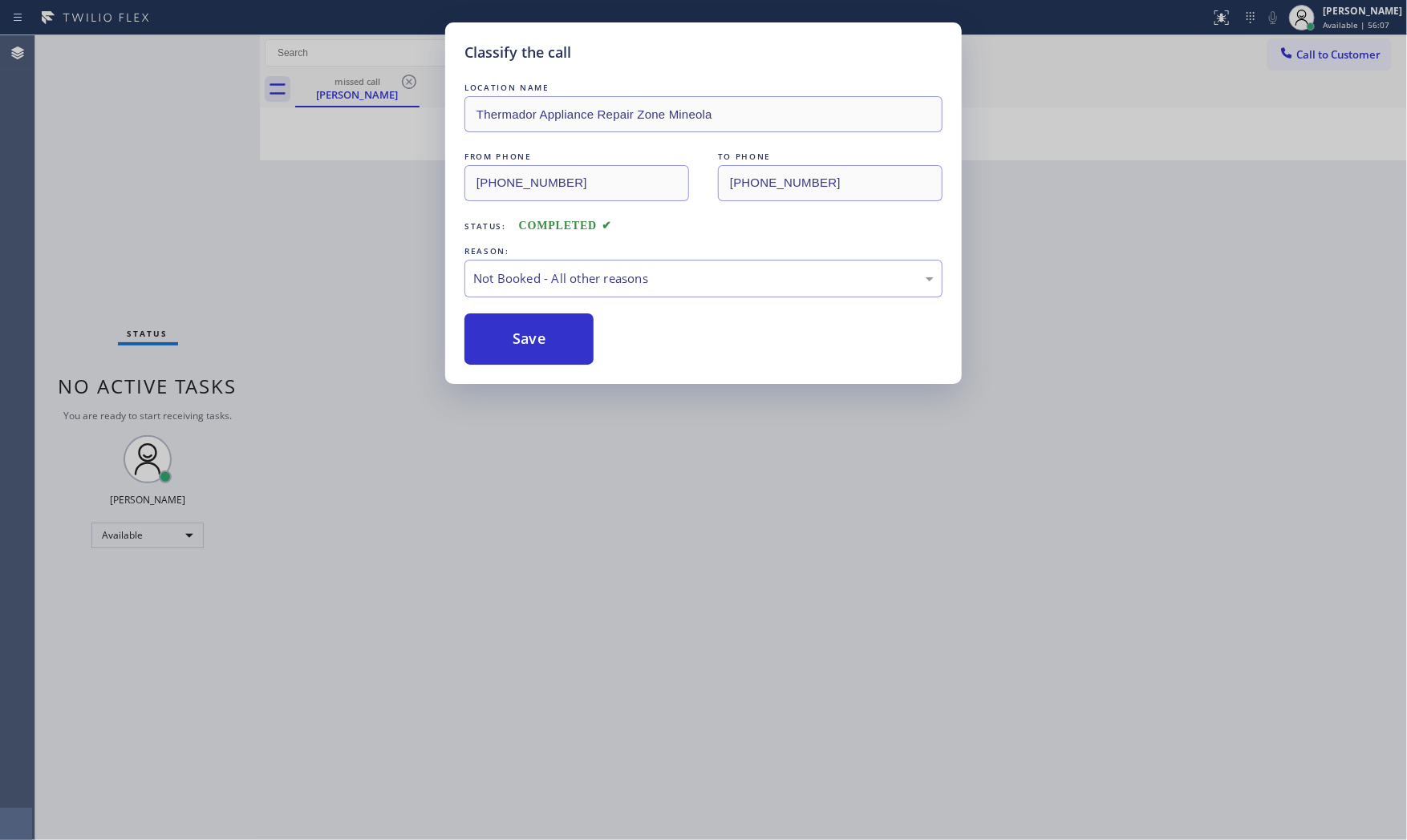
click at [525, 329] on button "Save" at bounding box center [529, 339] width 129 height 51
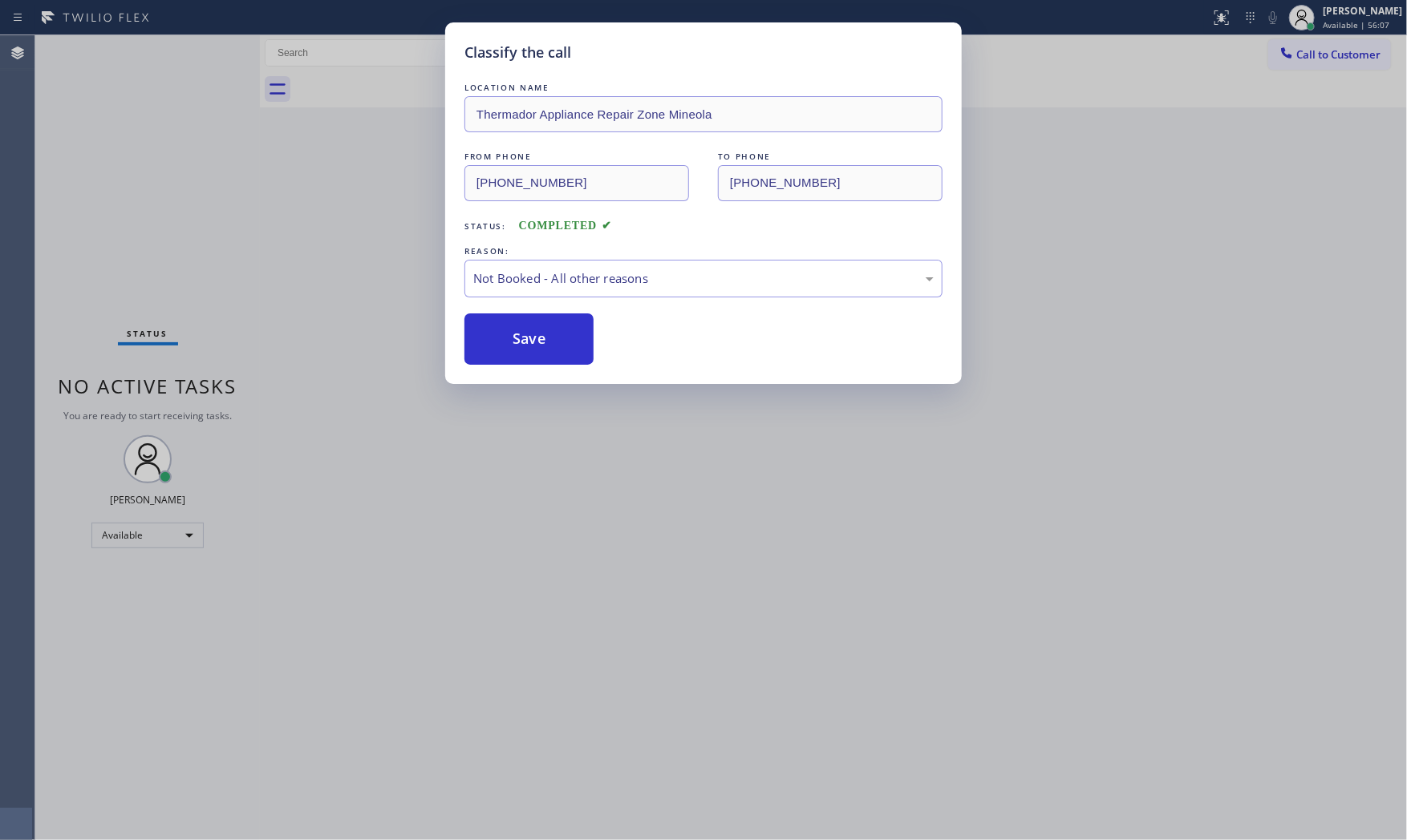
drag, startPoint x: 525, startPoint y: 329, endPoint x: 643, endPoint y: 458, distance: 174.8
click at [525, 331] on button "Save" at bounding box center [529, 339] width 129 height 51
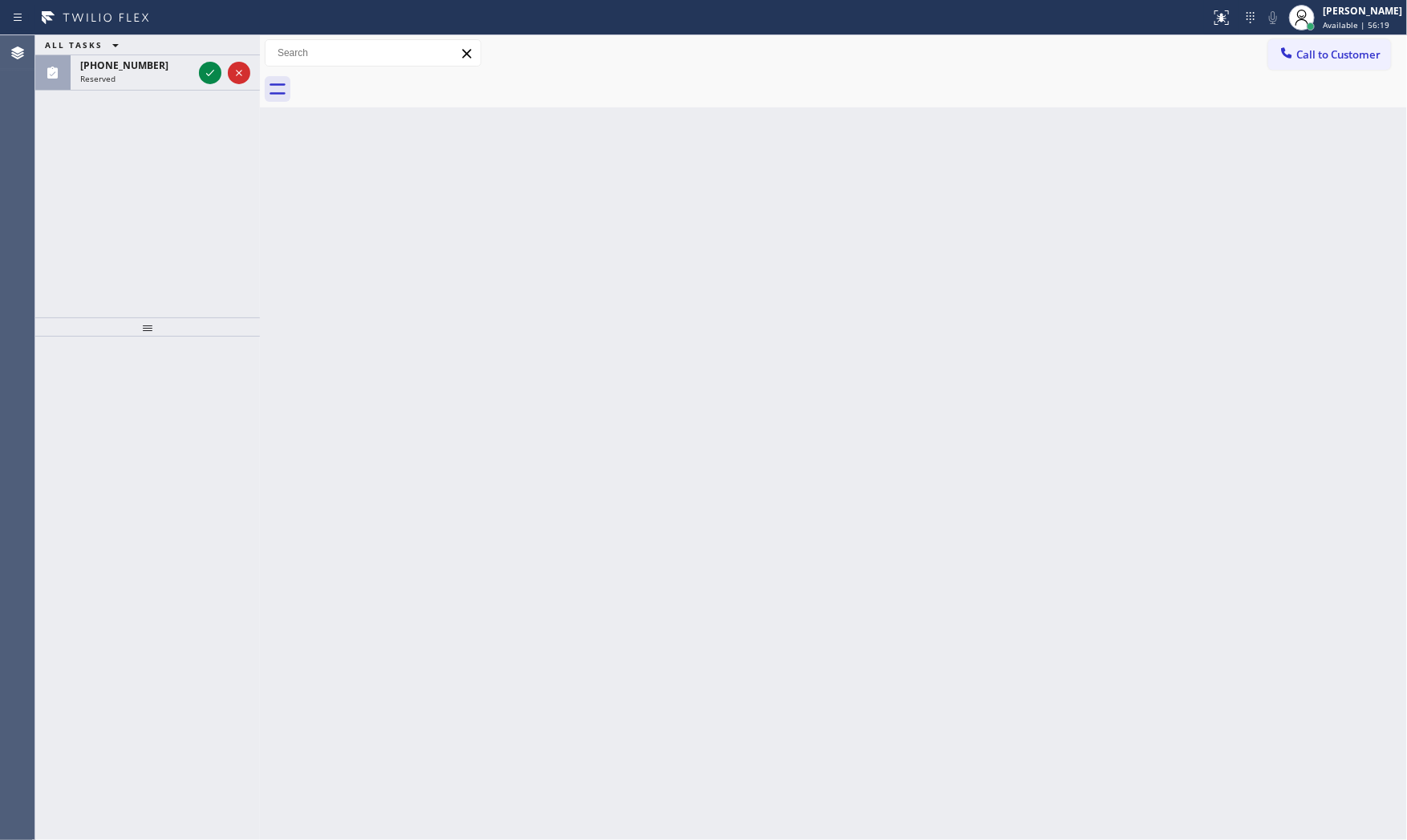
click at [173, 37] on div "ALL TASKS ALL TASKS ACTIVE TASKS TASKS IN WRAP UP" at bounding box center [148, 46] width 224 height 20
click at [170, 65] on div "(540) 340-3099" at bounding box center [136, 65] width 112 height 14
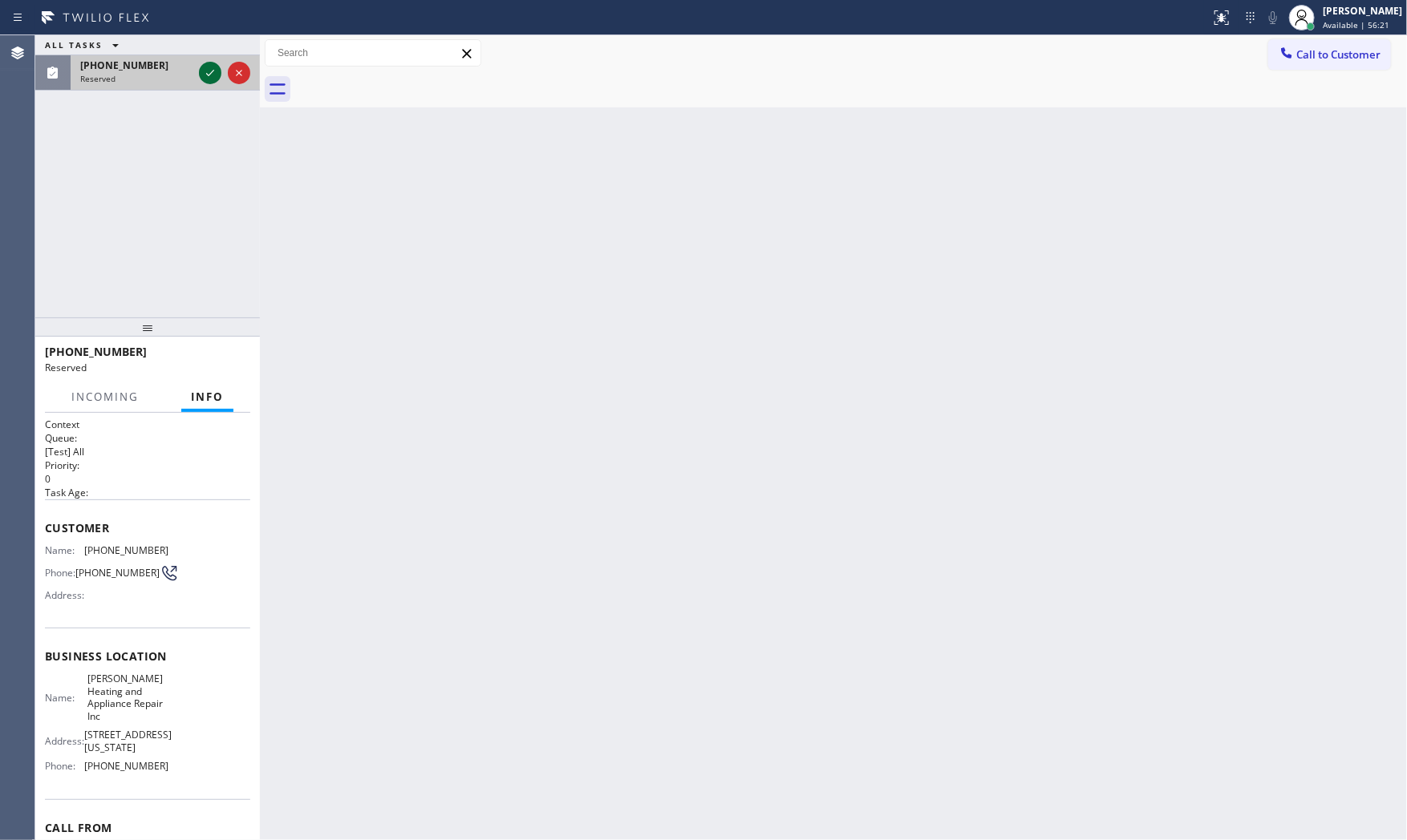
click at [206, 75] on icon at bounding box center [210, 73] width 20 height 20
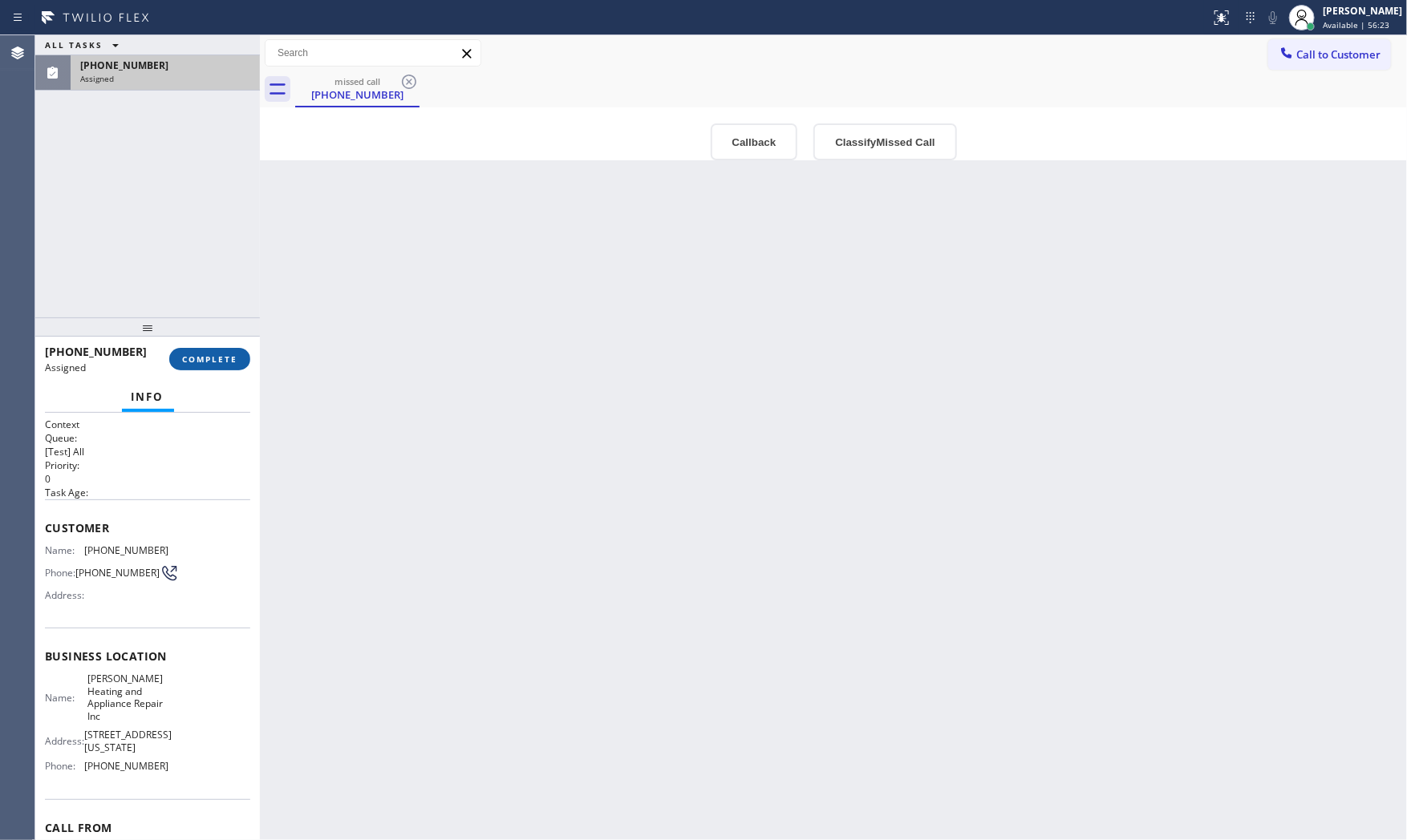
click at [207, 362] on span "COMPLETE" at bounding box center [209, 358] width 55 height 11
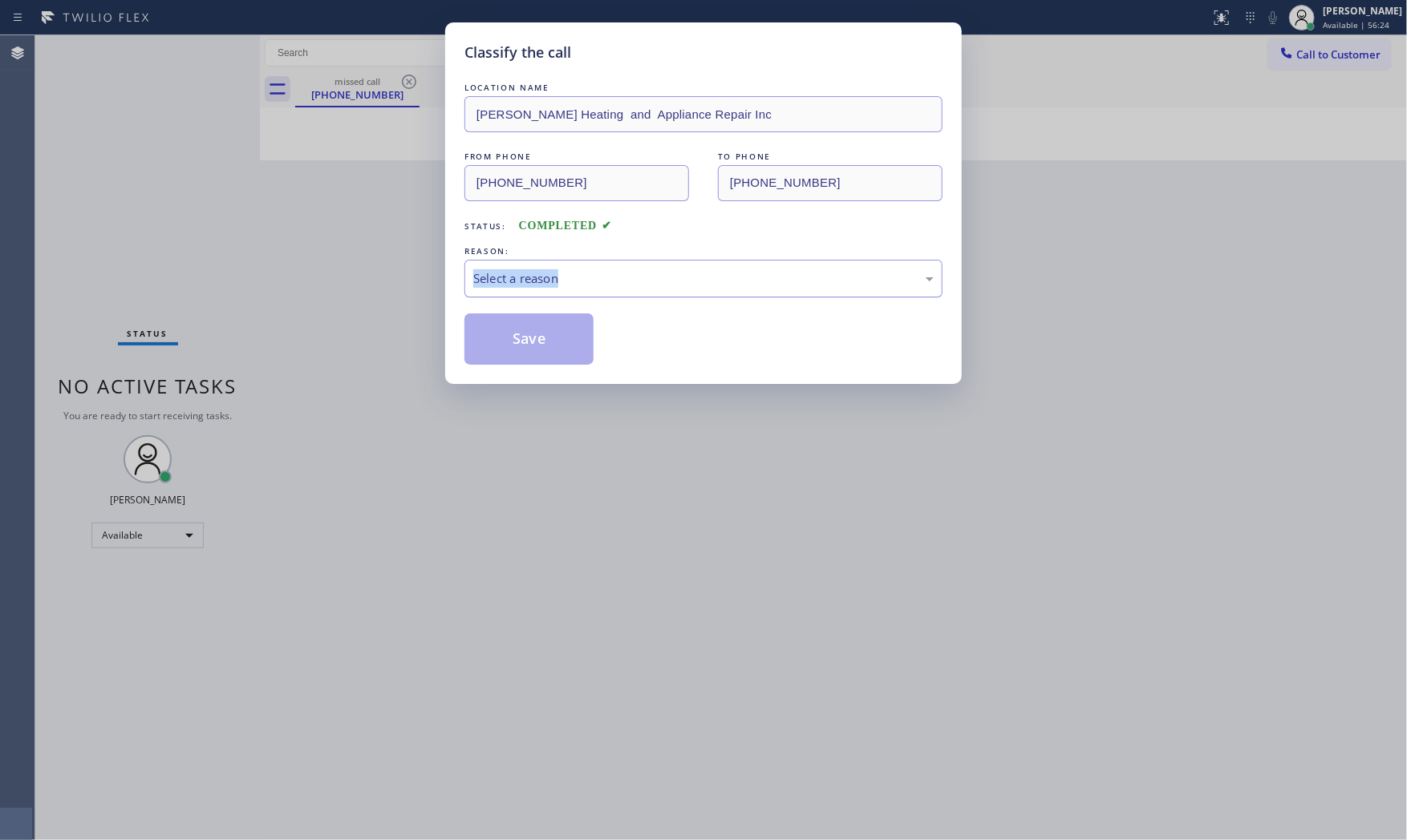
click at [584, 268] on div "REASON: Select a reason" at bounding box center [704, 270] width 478 height 54
click at [579, 279] on div "Select a reason" at bounding box center [704, 279] width 461 height 19
click at [542, 331] on button "Save" at bounding box center [529, 339] width 129 height 51
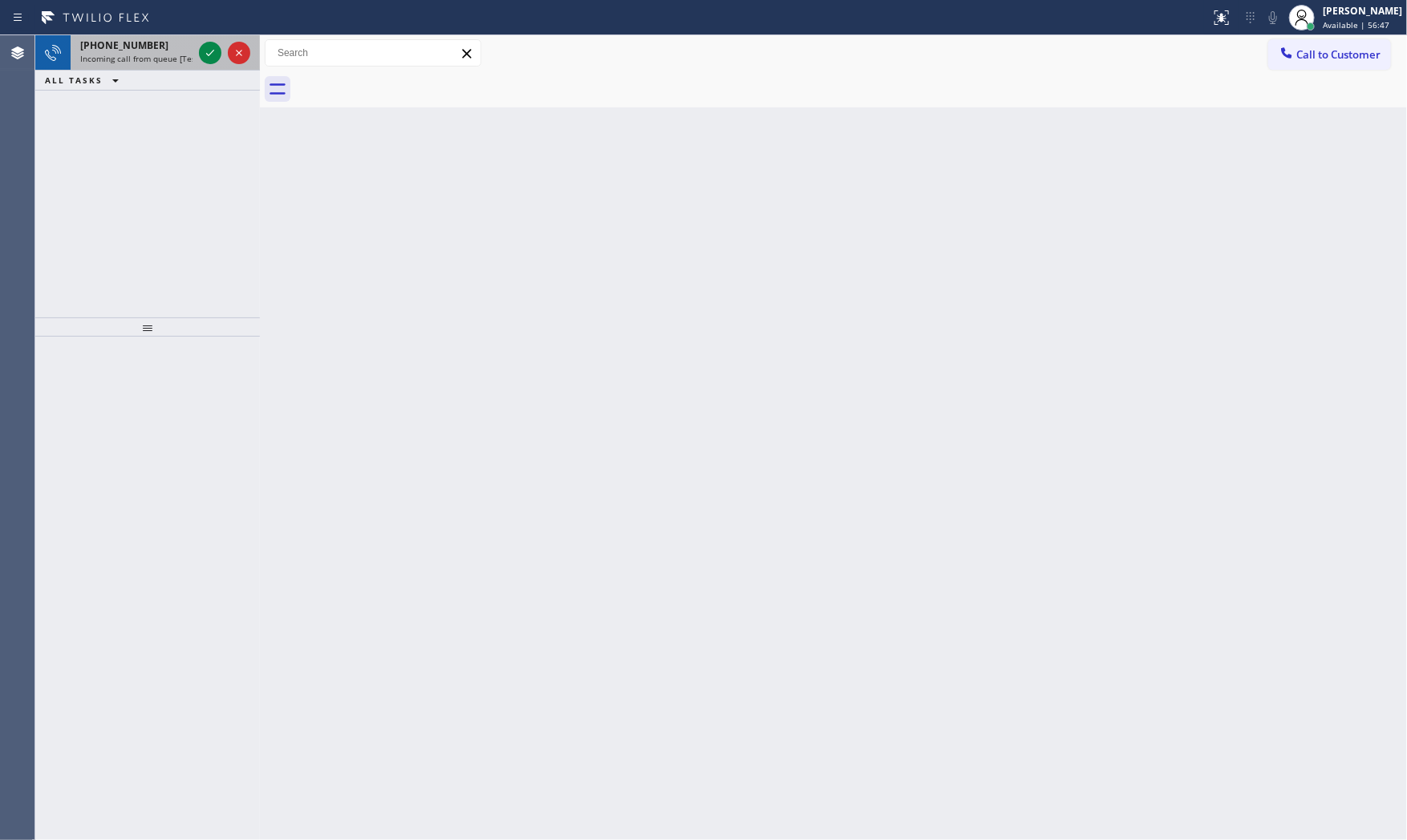
click at [172, 56] on span "Incoming call from queue [Test] All" at bounding box center [146, 58] width 133 height 11
click at [174, 48] on div "+15169935199" at bounding box center [136, 45] width 112 height 14
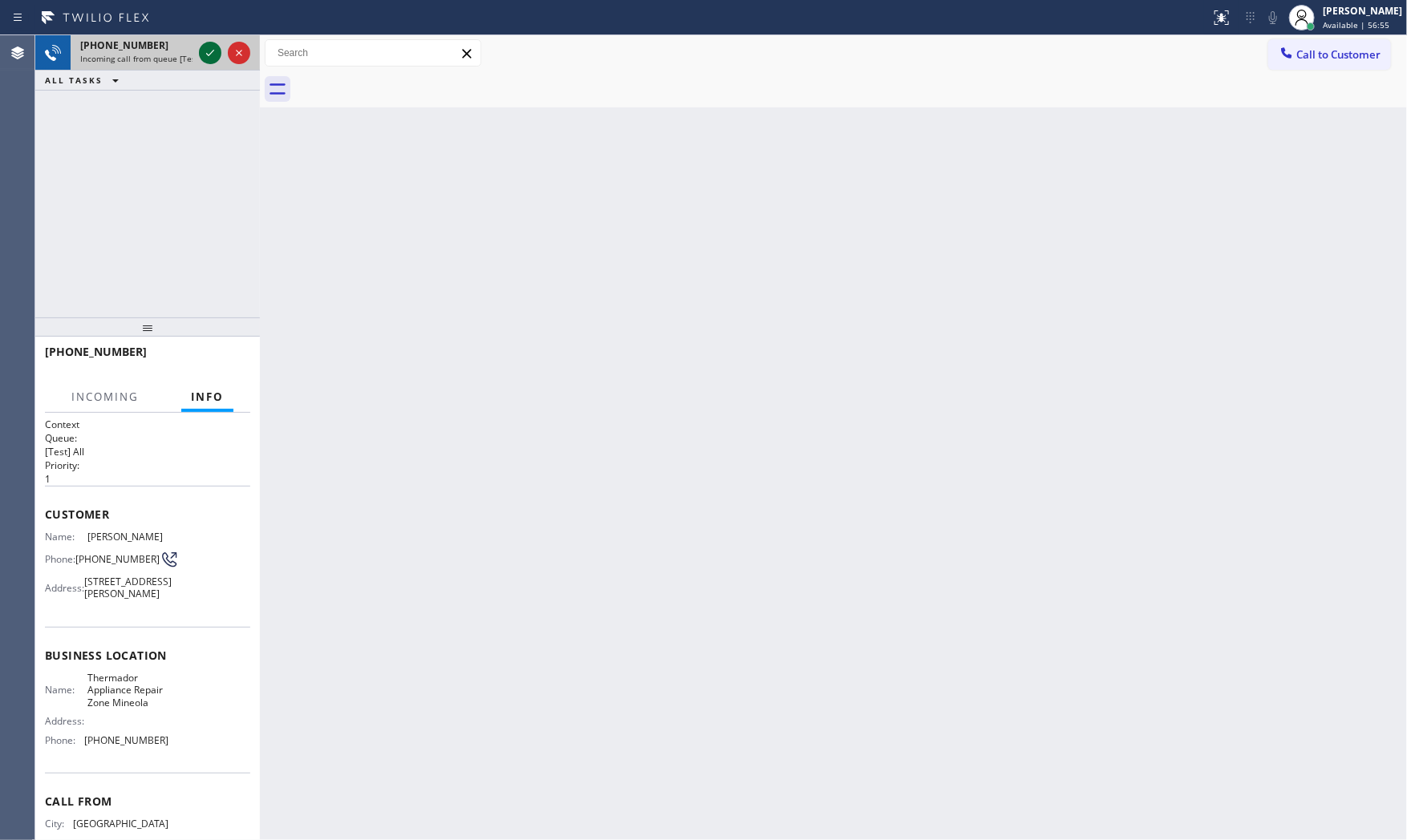
click at [204, 48] on icon at bounding box center [210, 53] width 20 height 20
click at [229, 346] on div "+15169935199 Live | 00:00 HANG UP" at bounding box center [148, 358] width 206 height 42
click at [230, 353] on span "HANG UP" at bounding box center [213, 358] width 49 height 11
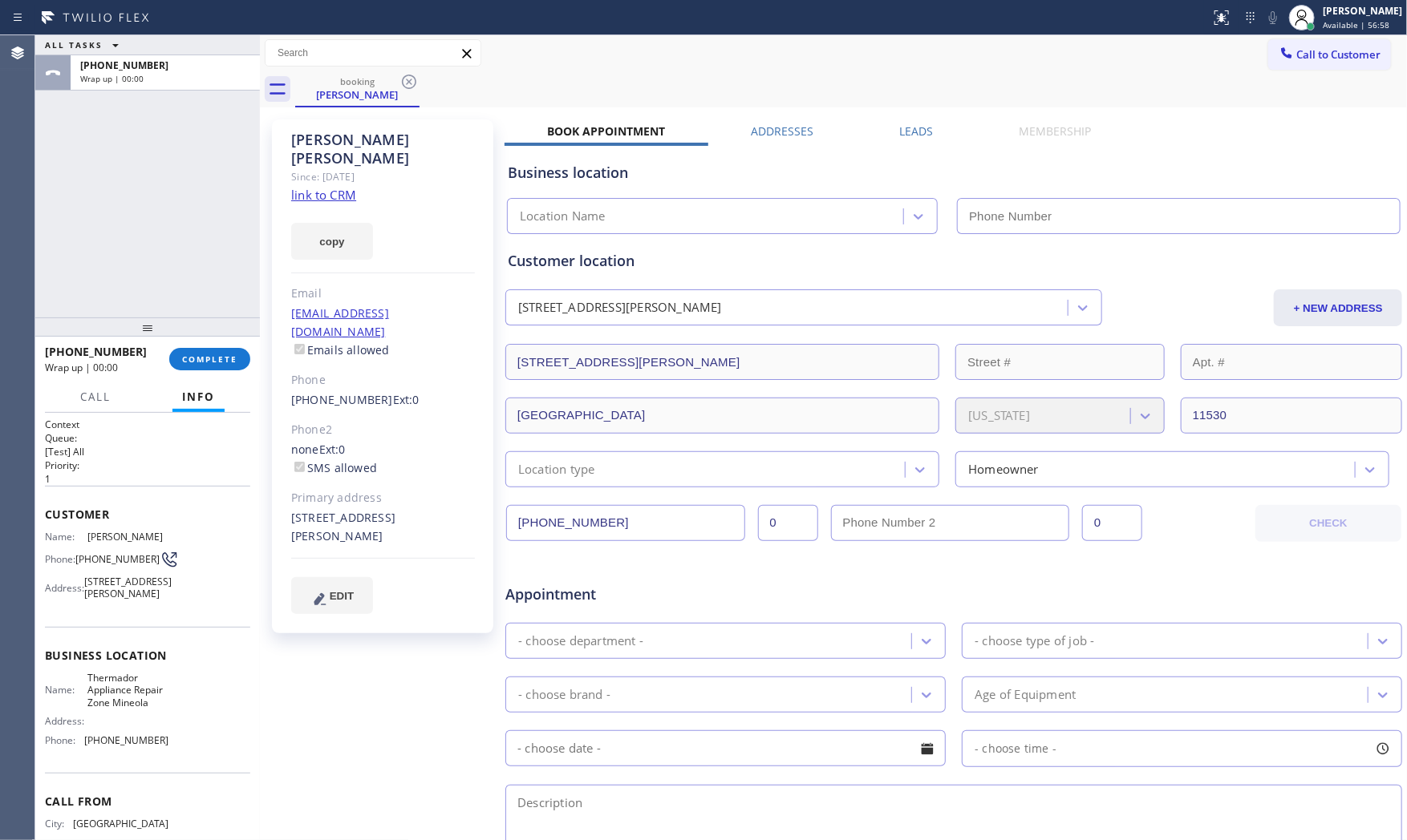
type input "(516) 588-8681"
click at [348, 187] on link "link to CRM" at bounding box center [324, 194] width 65 height 16
drag, startPoint x: 189, startPoint y: 375, endPoint x: 194, endPoint y: 364, distance: 12.1
click at [193, 375] on div "+15169935199 Wrap up | 00:55 COMPLETE" at bounding box center [148, 358] width 206 height 42
click at [194, 363] on span "COMPLETE" at bounding box center [209, 358] width 55 height 11
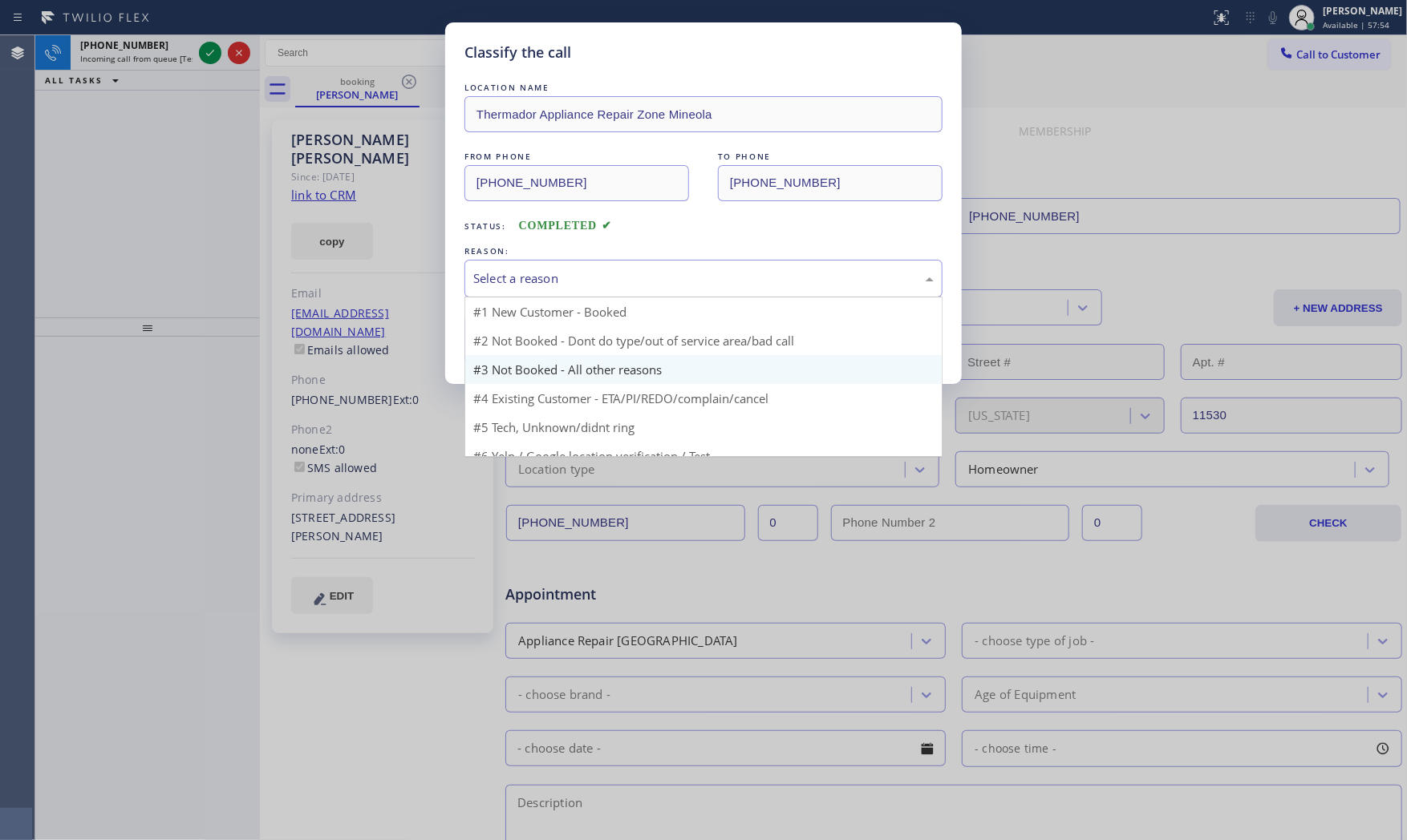
drag, startPoint x: 500, startPoint y: 271, endPoint x: 507, endPoint y: 334, distance: 63.4
click at [500, 279] on div "Select a reason" at bounding box center [704, 279] width 461 height 19
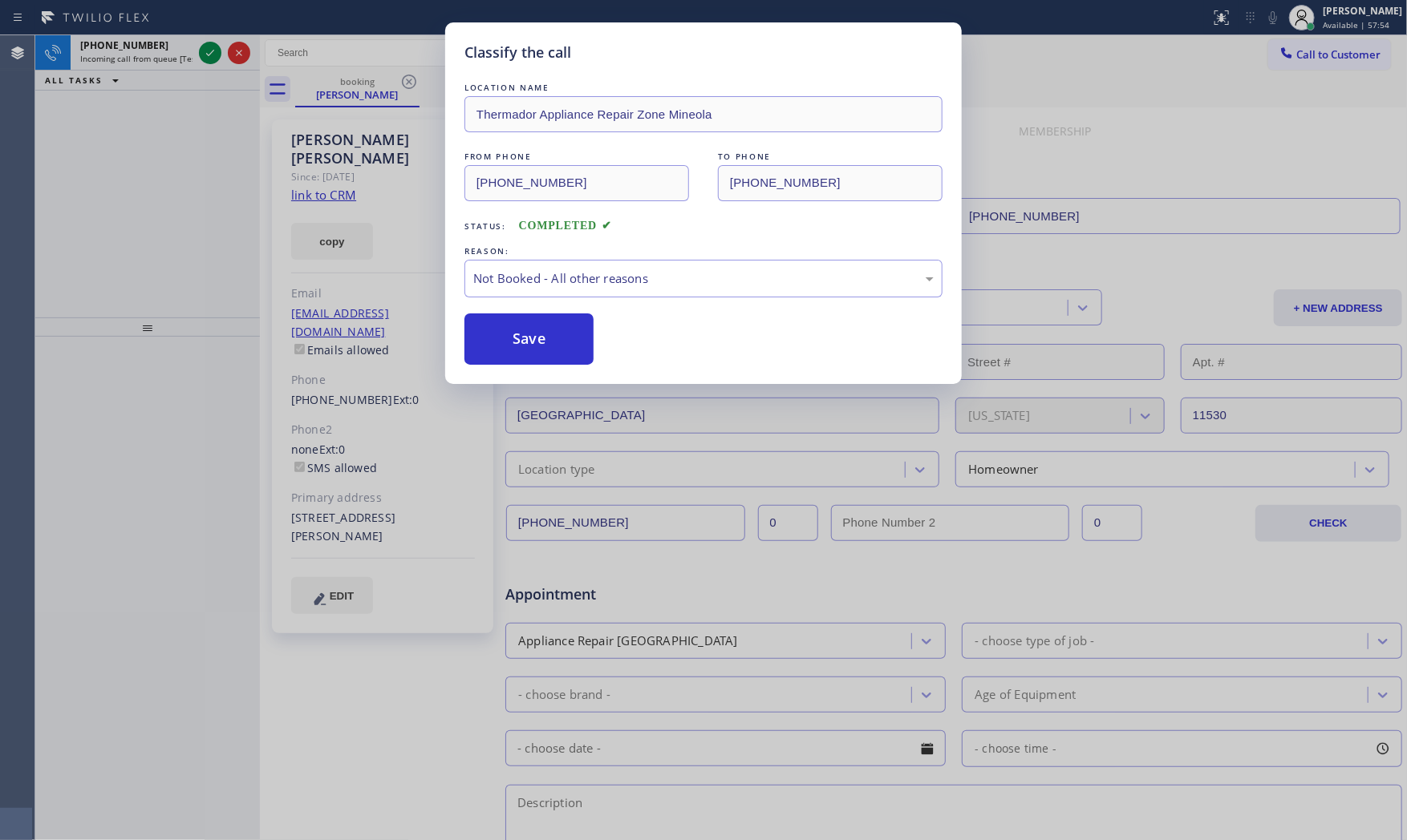
click at [507, 335] on button "Save" at bounding box center [529, 339] width 129 height 51
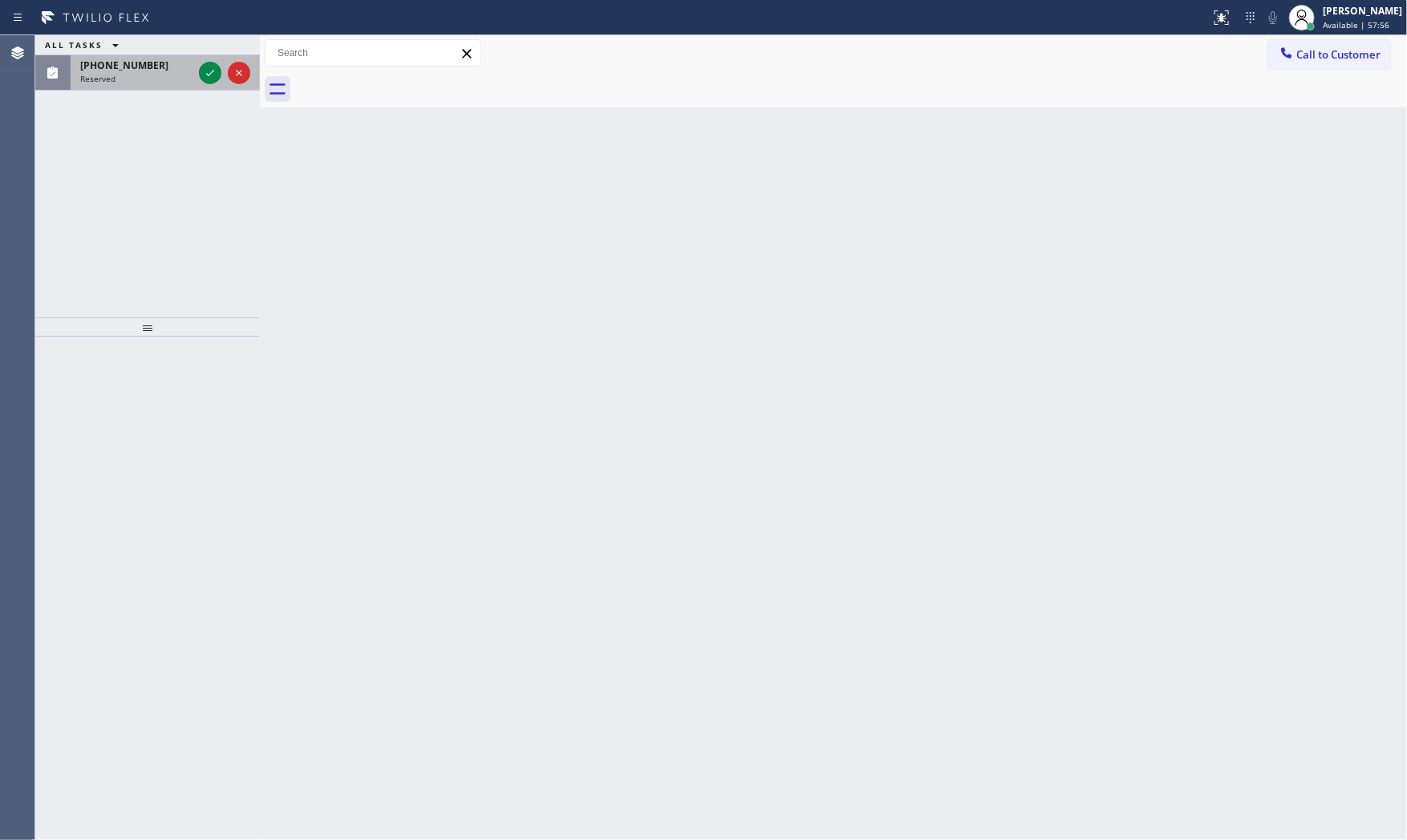
click at [165, 57] on div "(516) 993-5199 Reserved" at bounding box center [133, 73] width 125 height 36
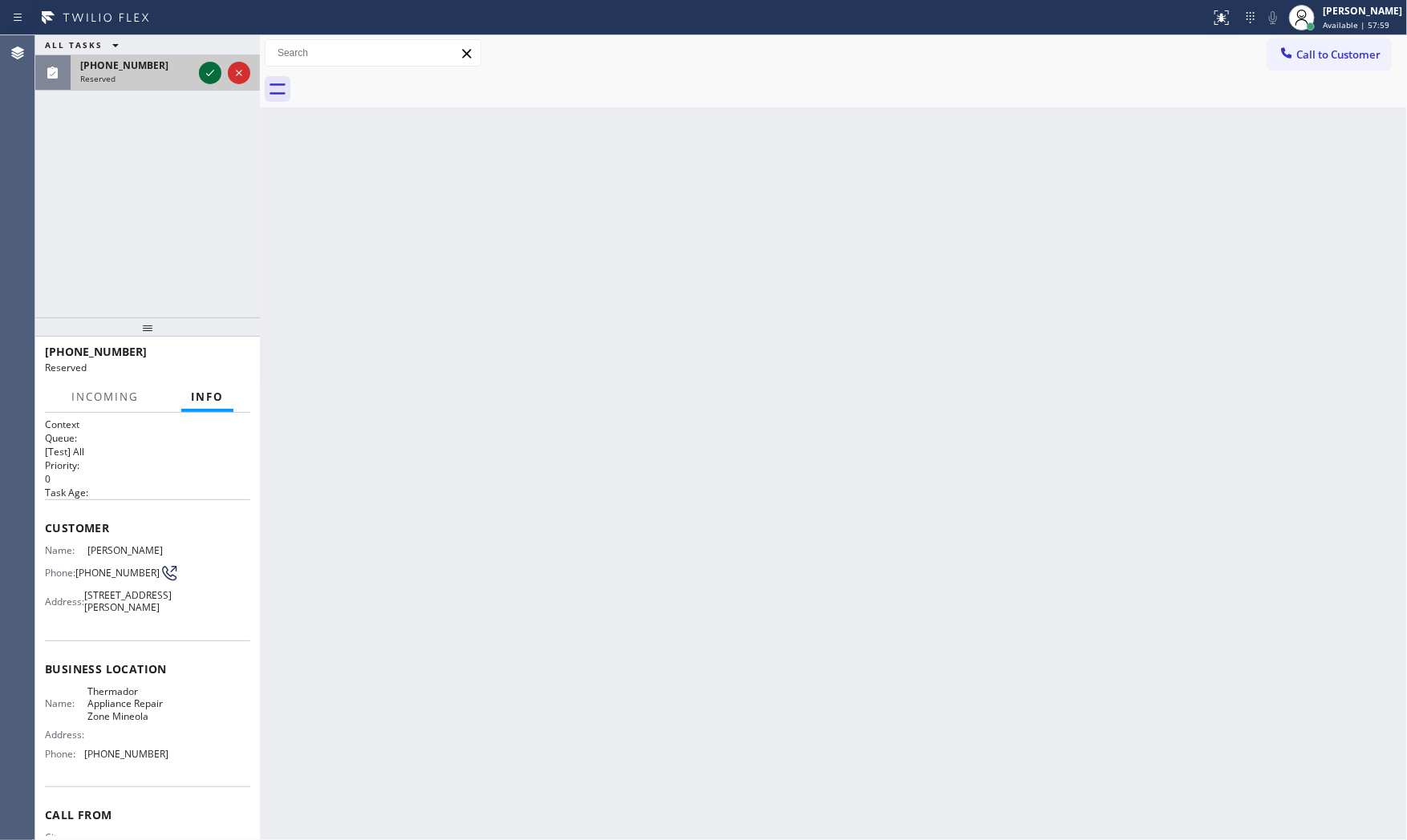
click at [212, 78] on icon at bounding box center [210, 73] width 20 height 20
click at [222, 355] on span "COMPLETE" at bounding box center [209, 358] width 55 height 11
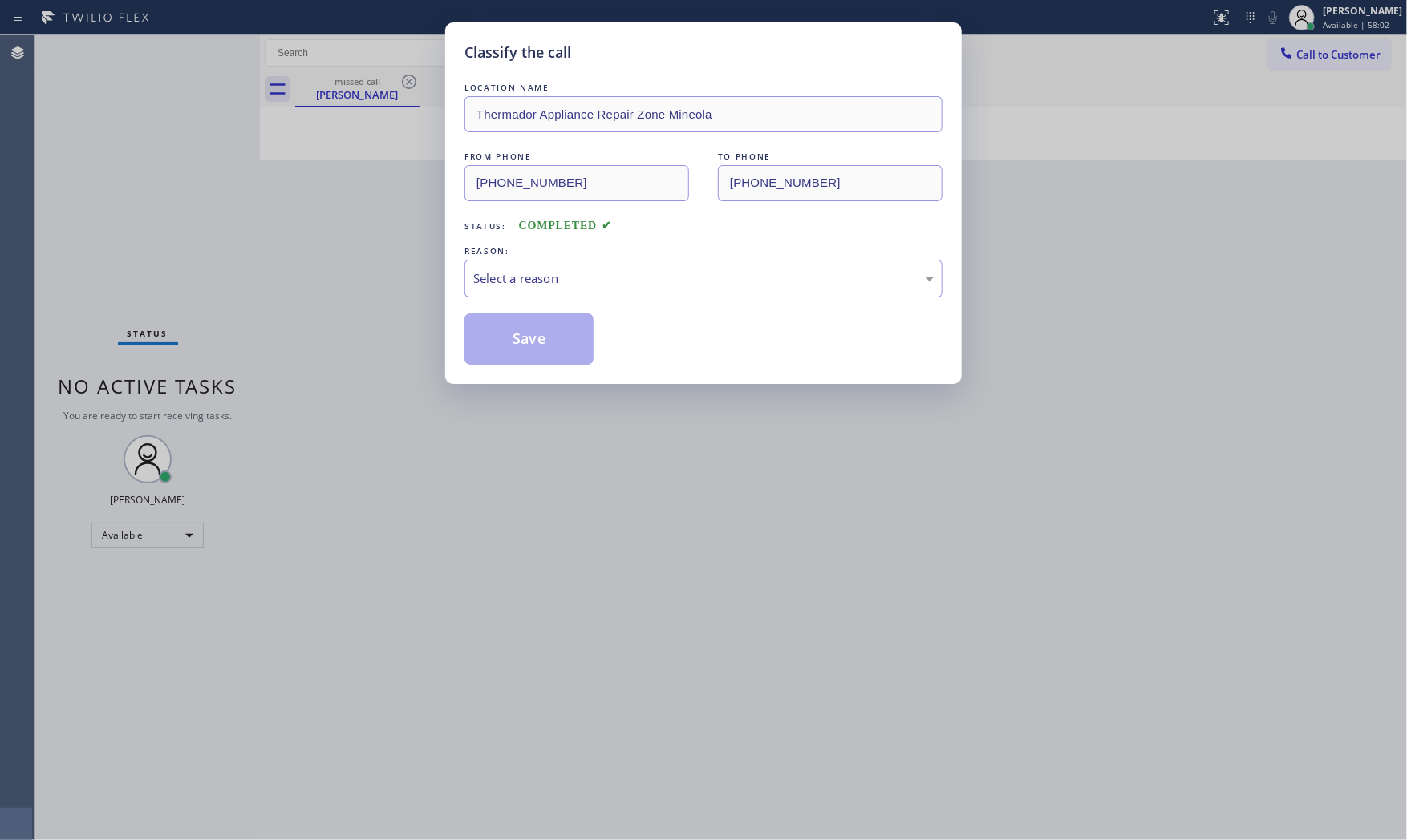
click at [500, 246] on div "REASON:" at bounding box center [704, 251] width 478 height 17
click at [511, 279] on div "Select a reason" at bounding box center [704, 279] width 461 height 19
click at [515, 333] on button "Save" at bounding box center [529, 339] width 129 height 51
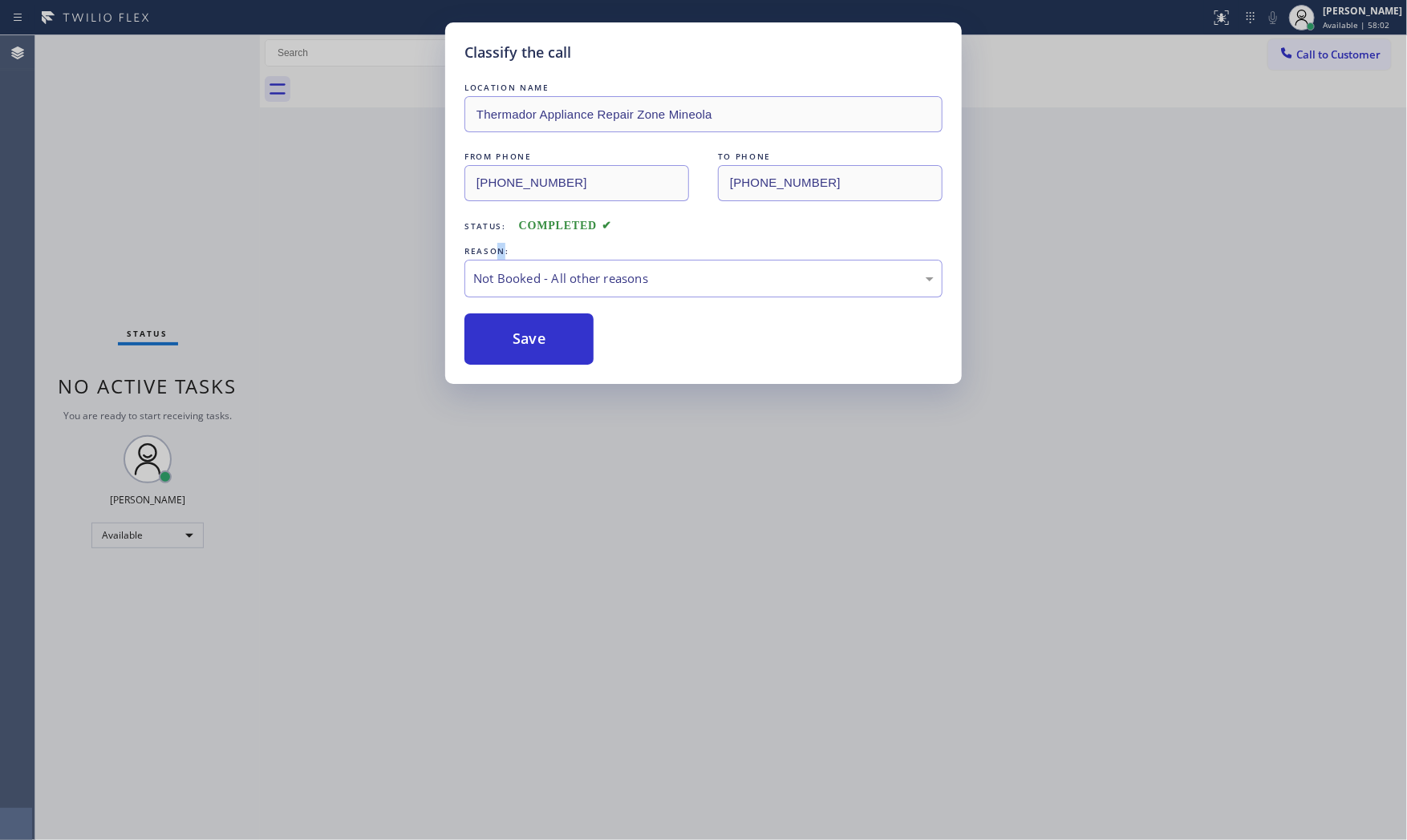
click at [515, 333] on button "Save" at bounding box center [529, 339] width 129 height 51
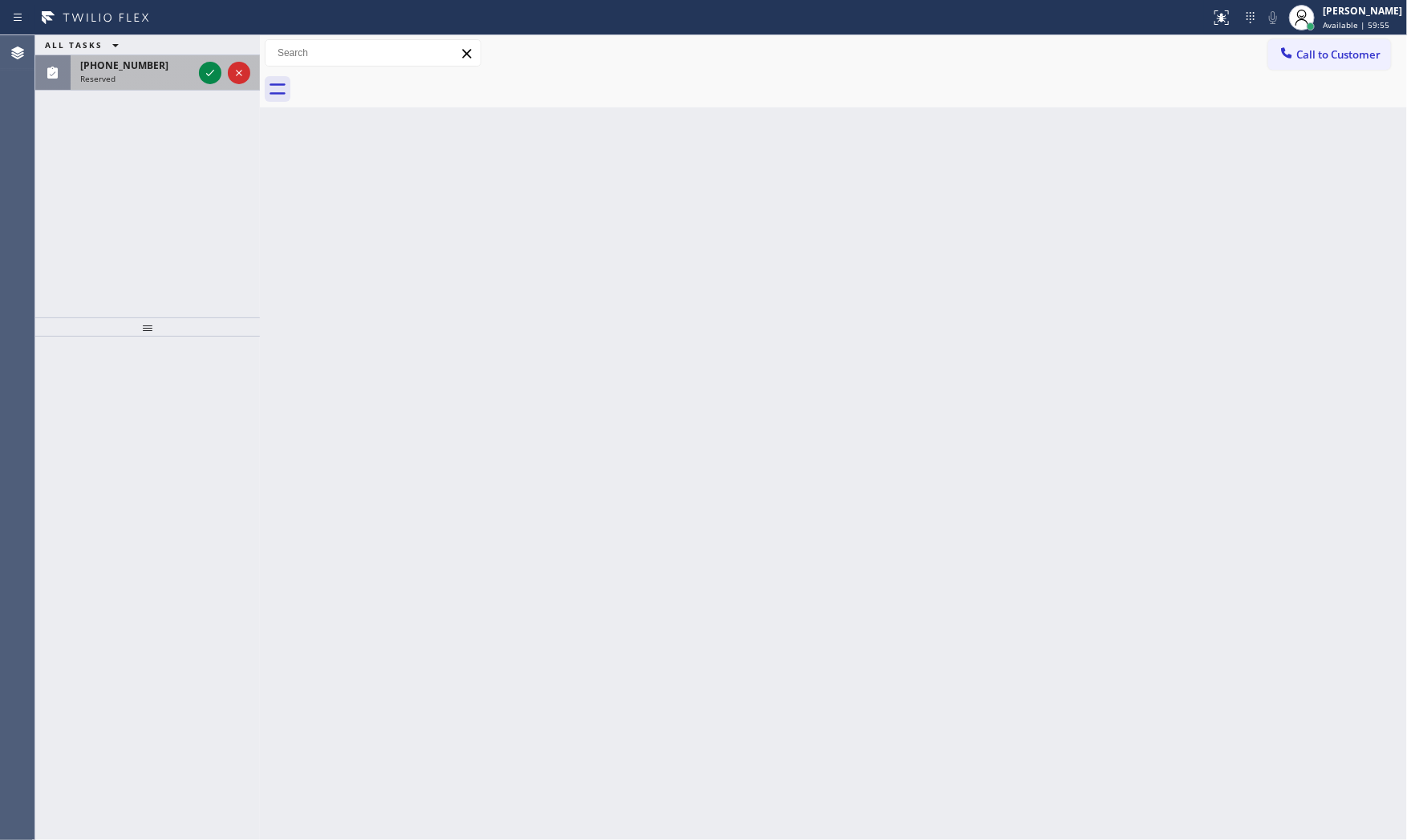
click at [137, 69] on span "(909) 553-7979" at bounding box center [124, 65] width 88 height 14
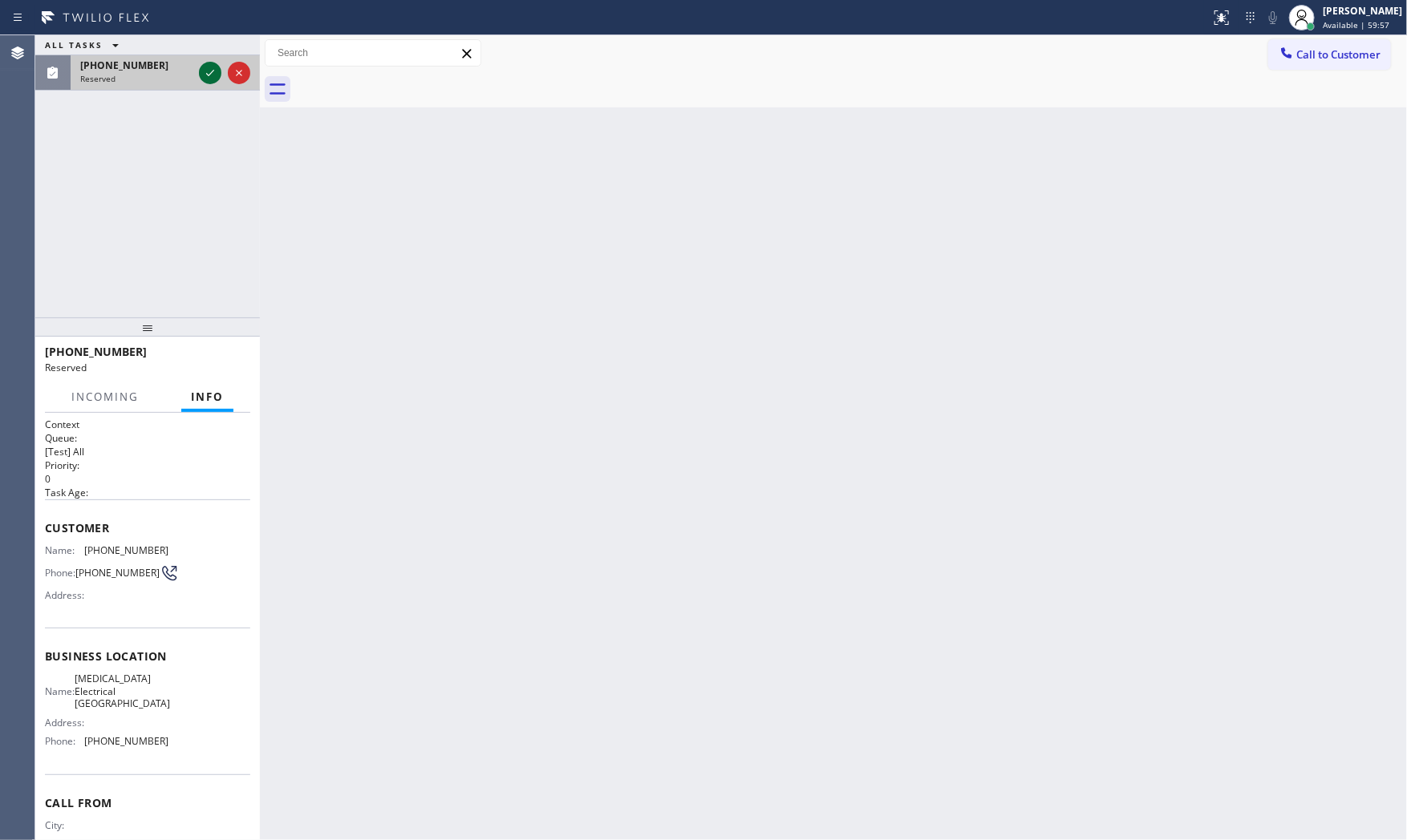
click at [213, 74] on icon at bounding box center [210, 73] width 20 height 20
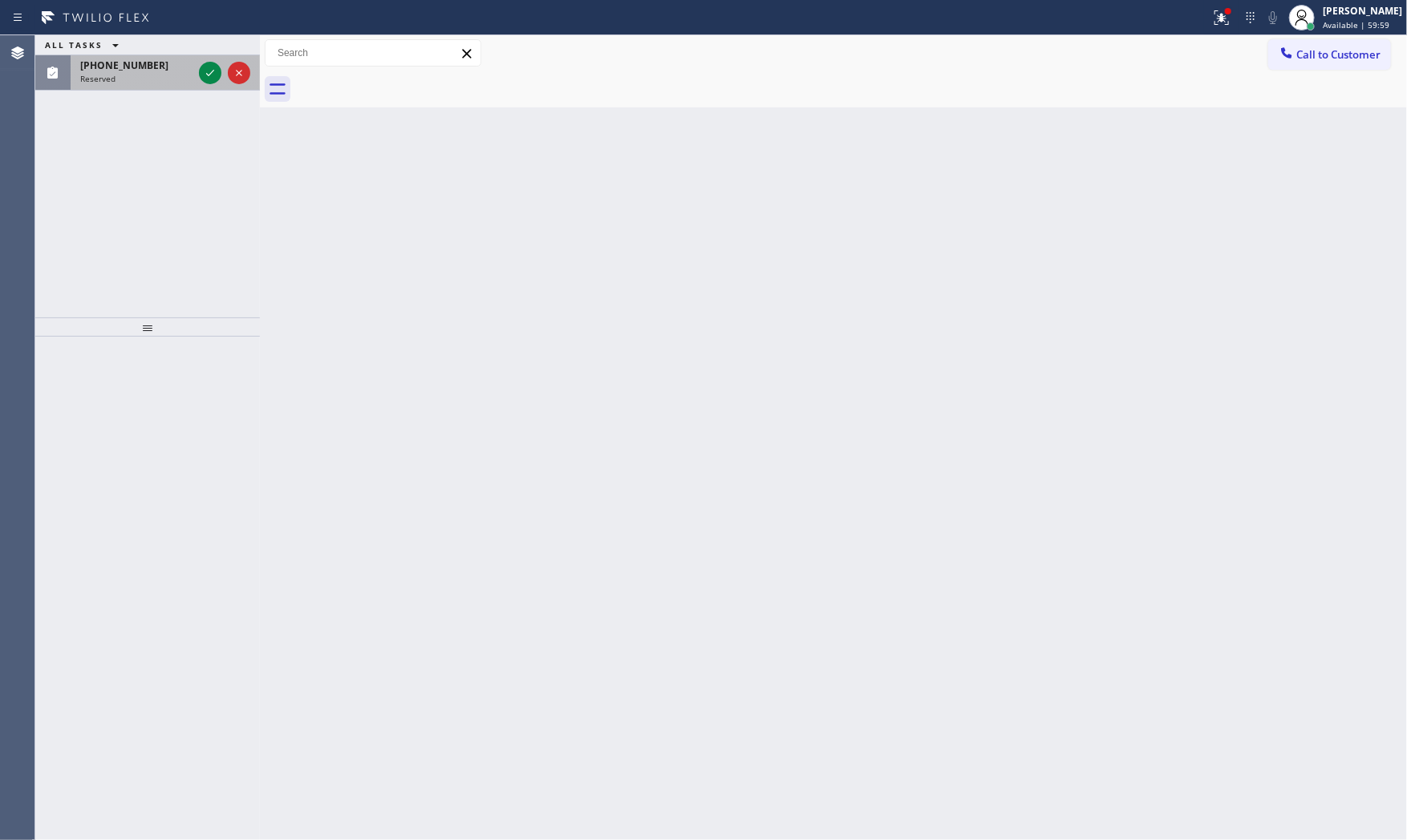
click at [193, 85] on div "(909) 553-7979 Reserved" at bounding box center [133, 73] width 125 height 36
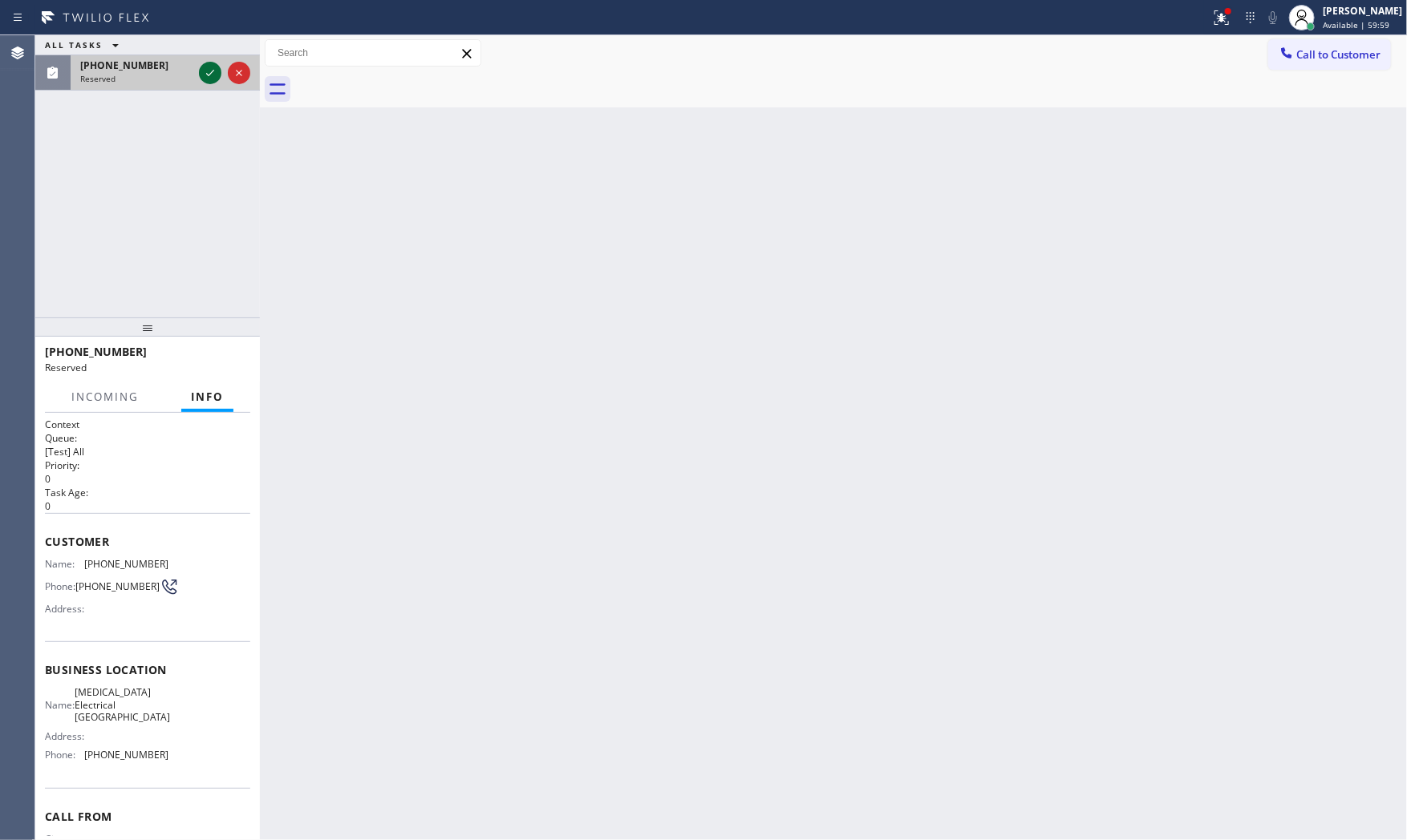
click at [202, 79] on icon at bounding box center [210, 73] width 20 height 20
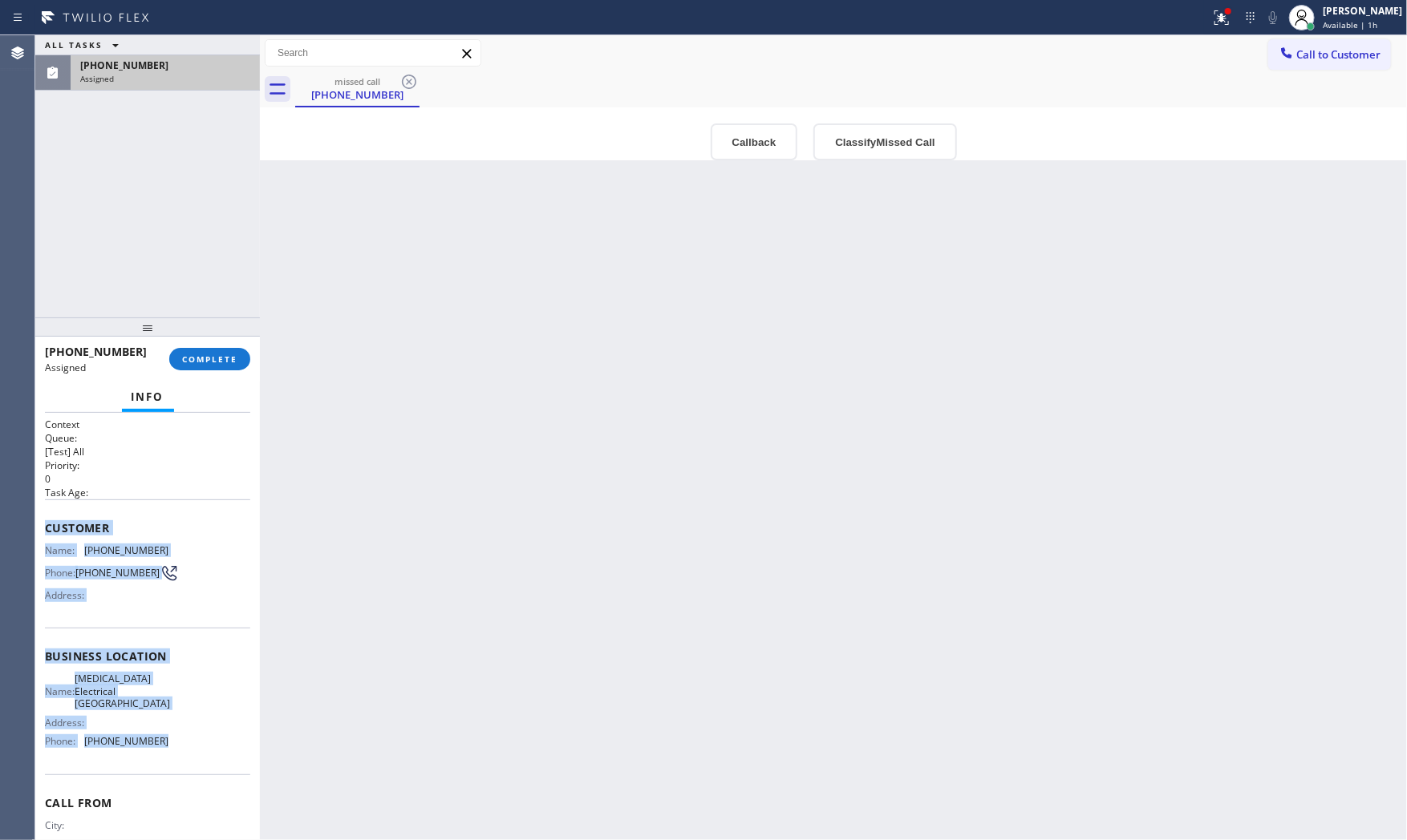
drag, startPoint x: 41, startPoint y: 518, endPoint x: 206, endPoint y: 661, distance: 218.3
click at [181, 764] on div "Context Queue: [Test] All Priority: 0 Task Age: Customer Name: (909) 553-7979 P…" at bounding box center [148, 627] width 224 height 428
click at [238, 363] on button "COMPLETE" at bounding box center [209, 359] width 81 height 22
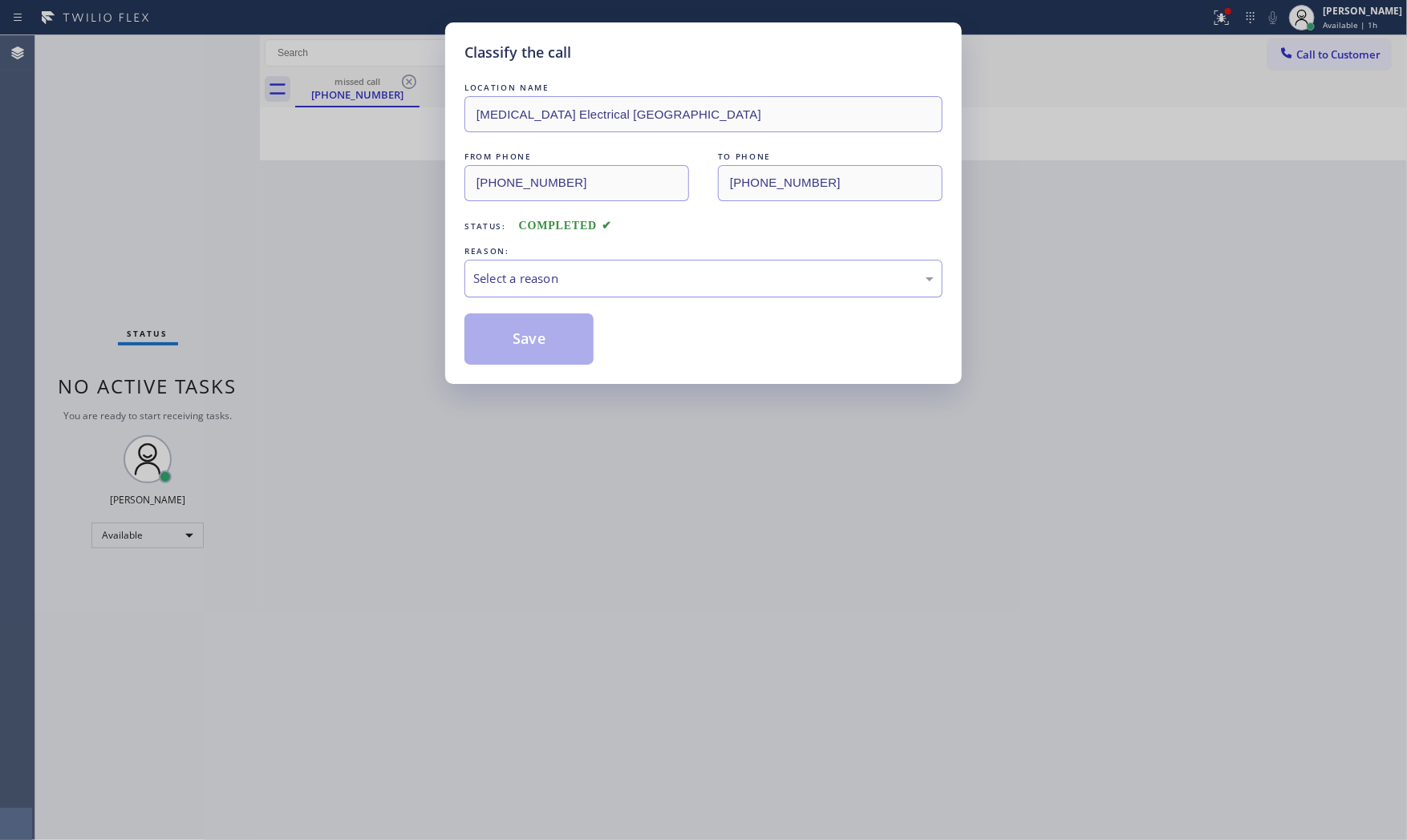
click at [530, 267] on div "Select a reason" at bounding box center [704, 279] width 478 height 37
click at [511, 347] on button "Save" at bounding box center [529, 339] width 129 height 51
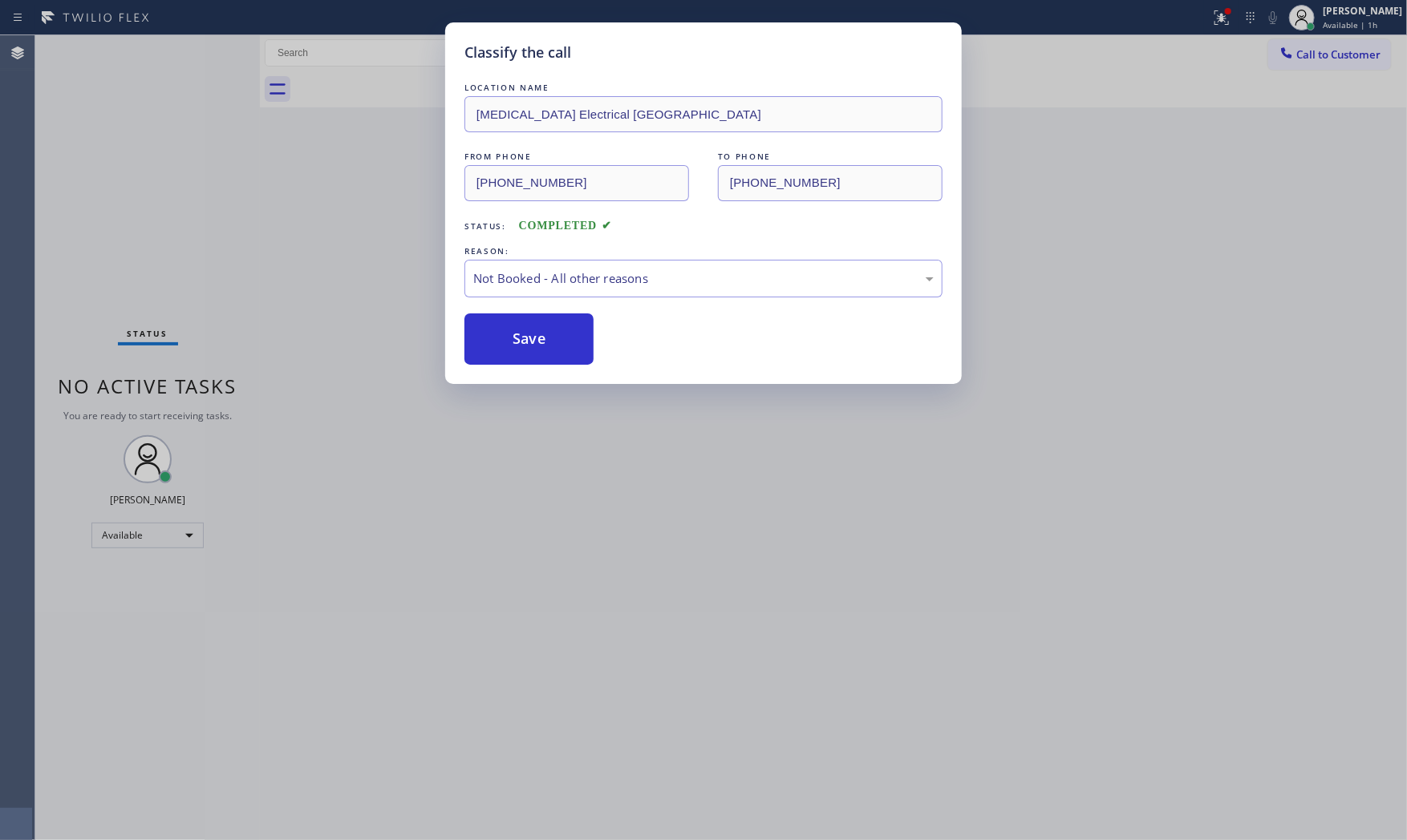
click at [511, 347] on button "Save" at bounding box center [529, 339] width 129 height 51
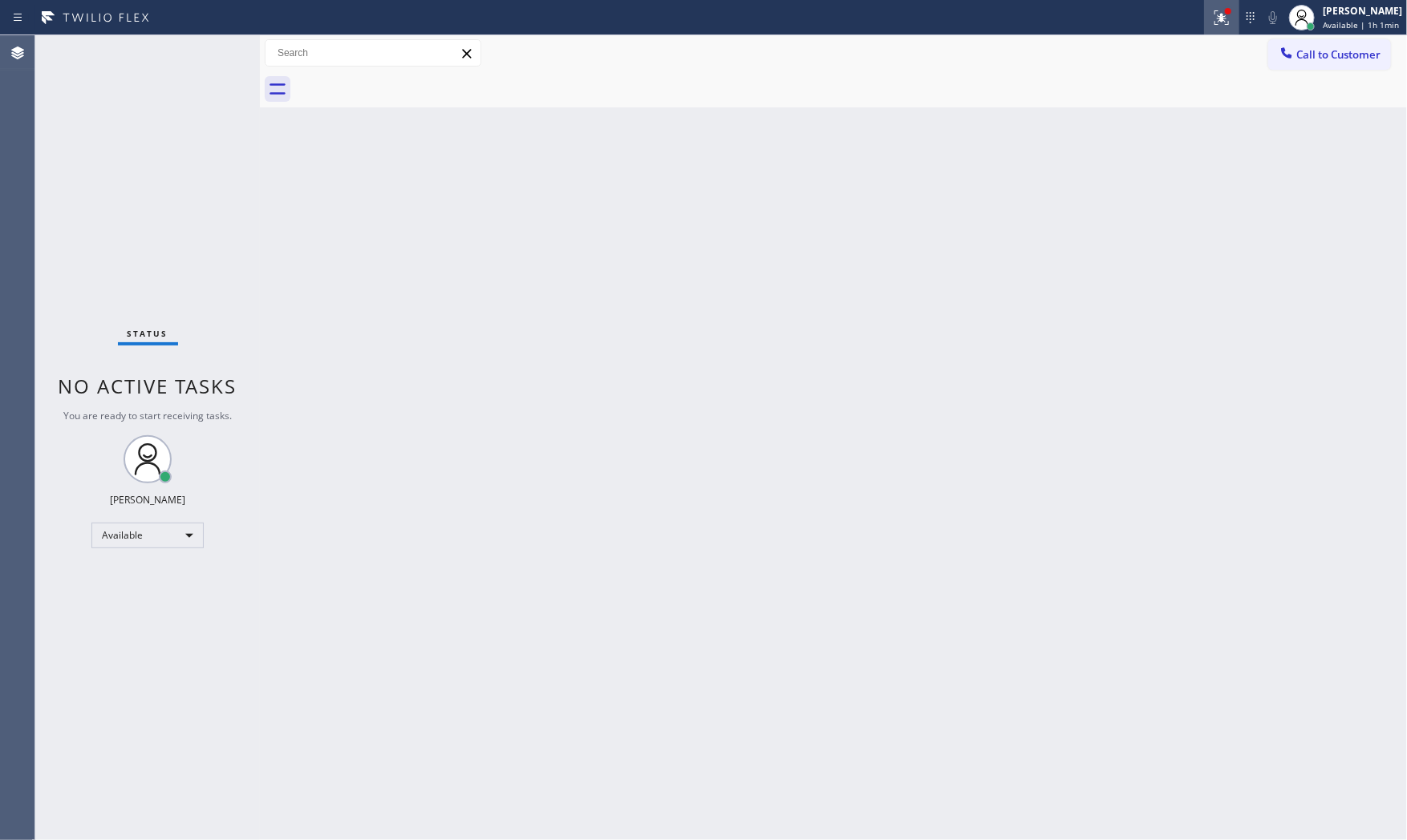
click at [1229, 25] on div at bounding box center [1222, 17] width 36 height 20
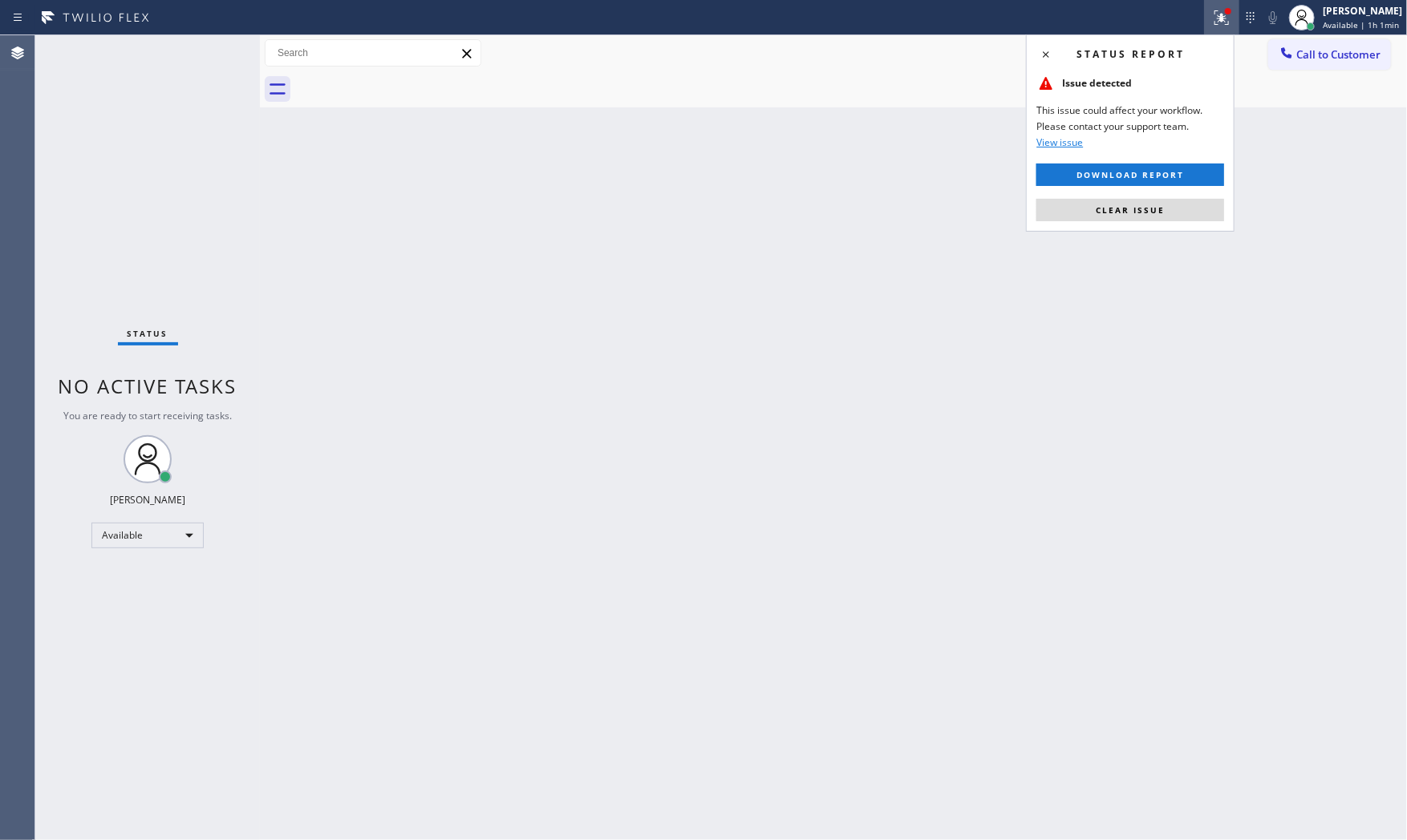
click at [1201, 222] on div "Status report Issue detected This issue could affect your workflow. Please cont…" at bounding box center [1129, 133] width 208 height 197
click at [1196, 214] on button "Clear issue" at bounding box center [1130, 210] width 188 height 22
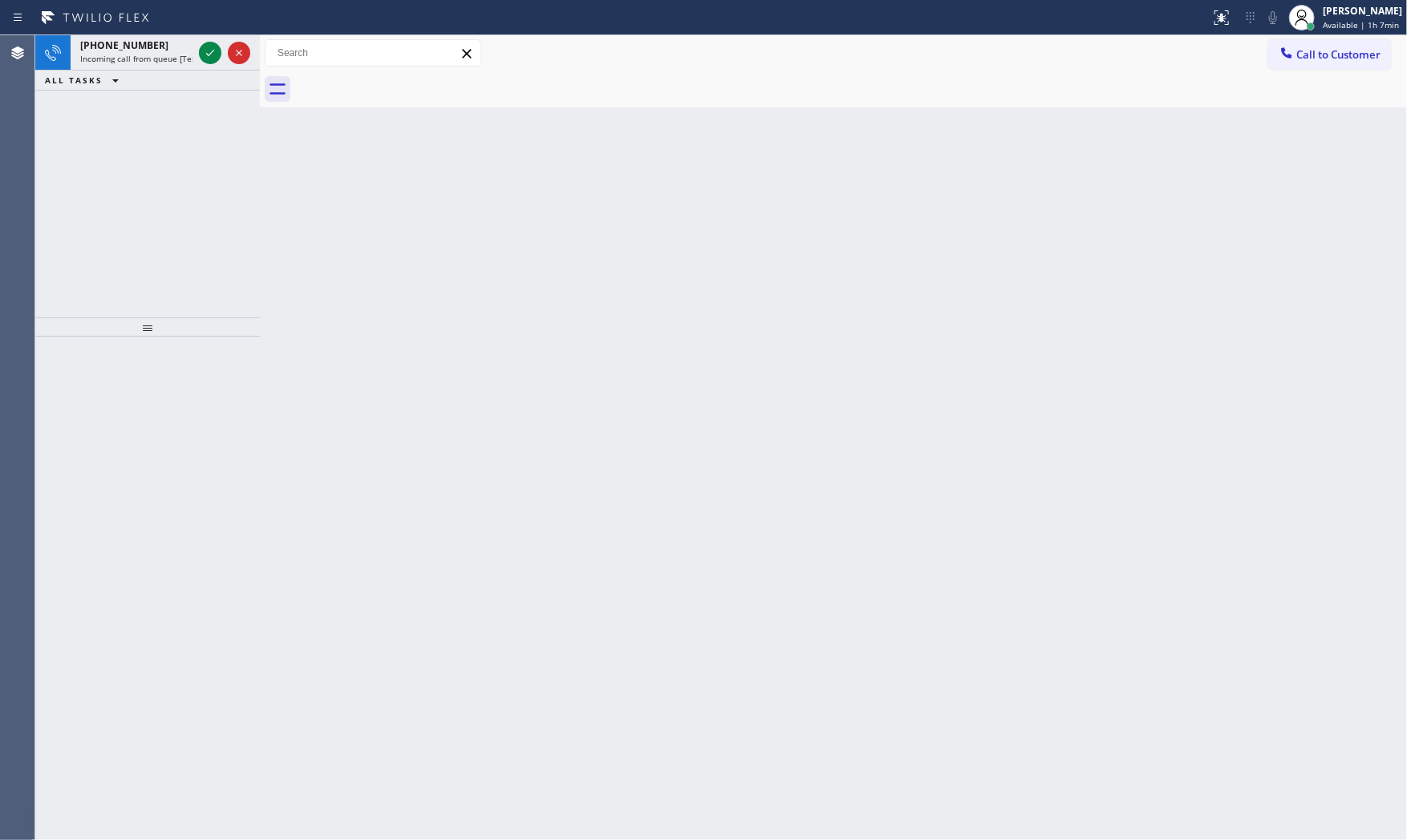
click at [119, 21] on icon at bounding box center [96, 18] width 121 height 25
click at [135, 56] on span "Incoming call from queue [Test] All" at bounding box center [146, 58] width 133 height 11
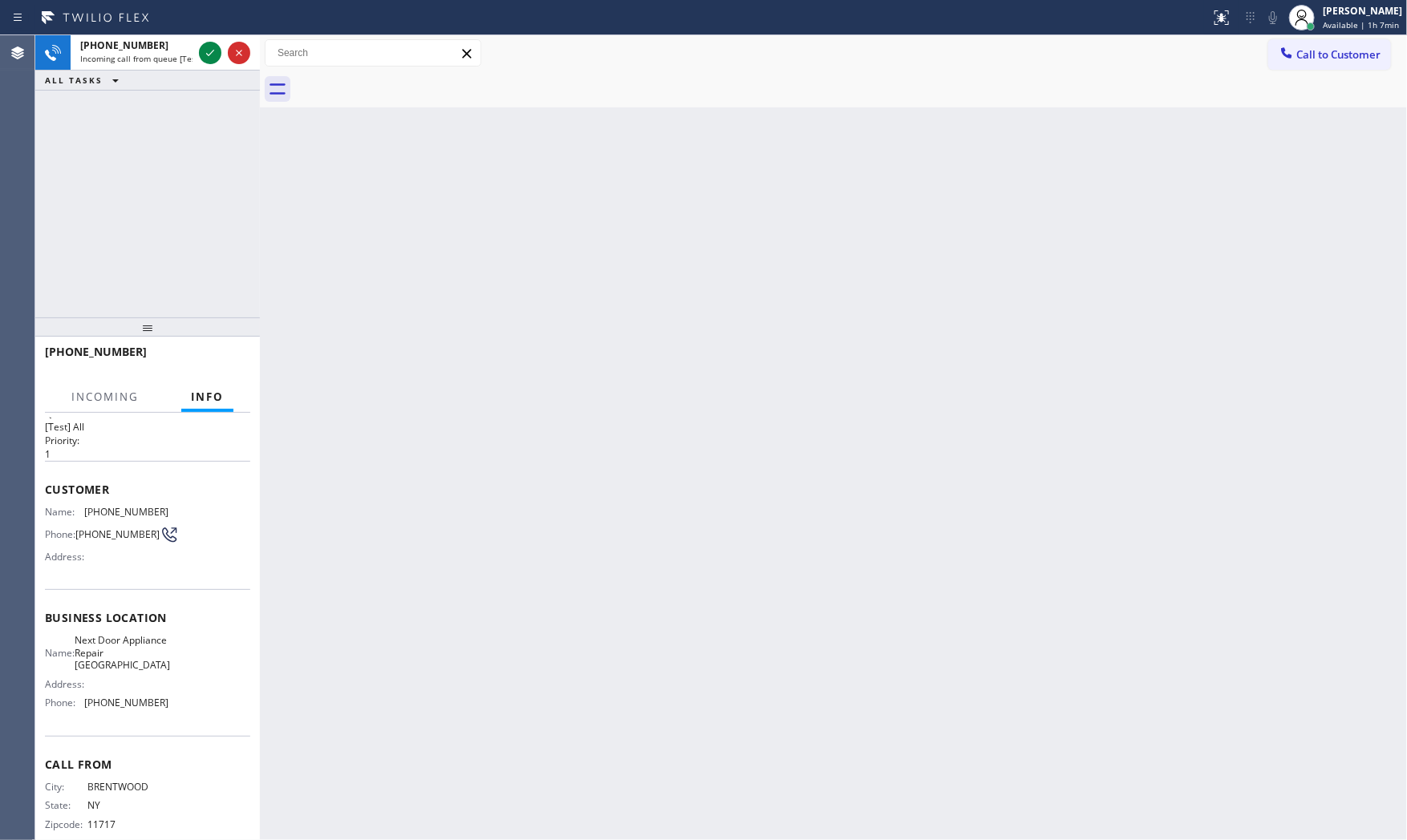
scroll to position [50, 0]
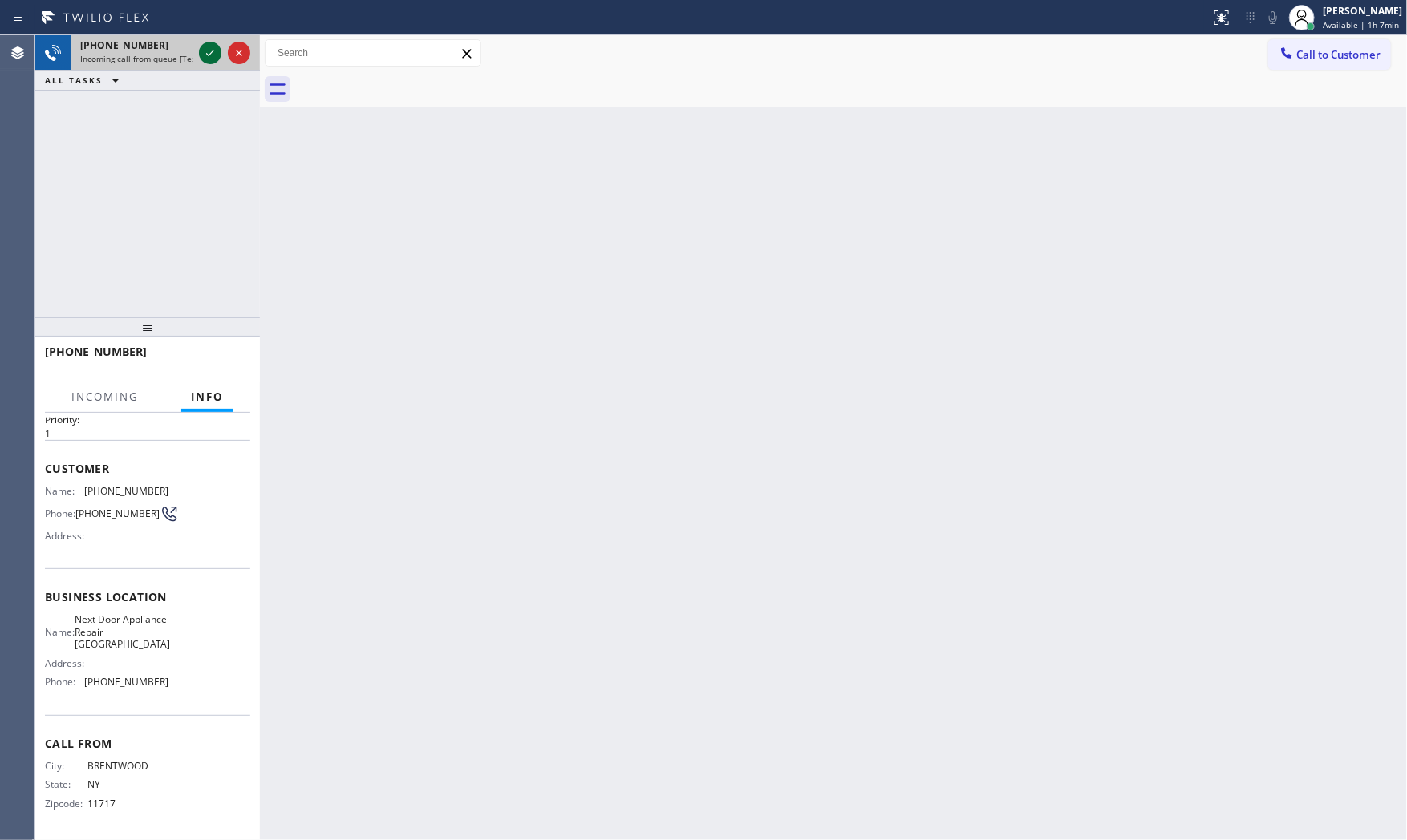
click at [207, 50] on icon at bounding box center [210, 53] width 20 height 20
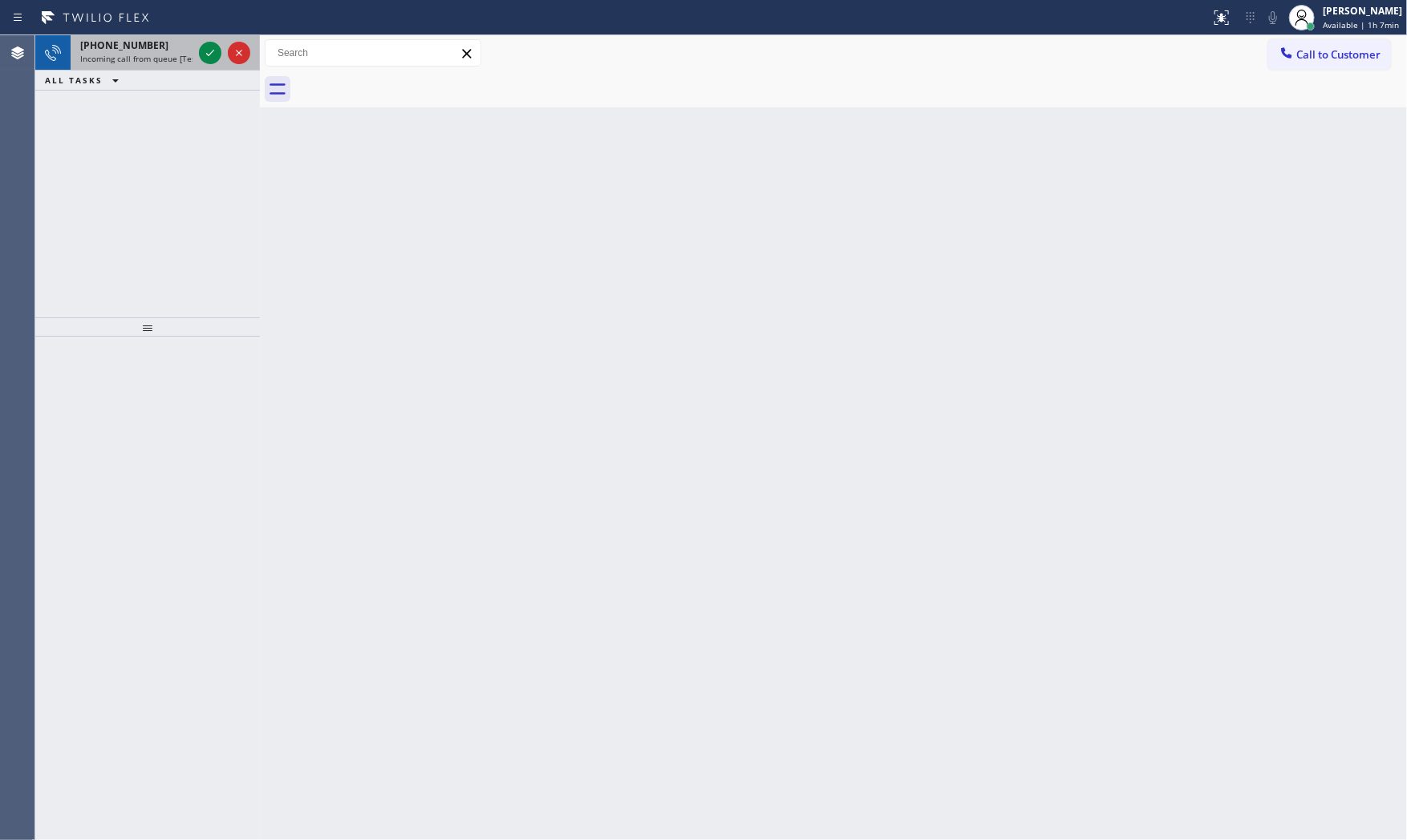
click at [181, 49] on div "+16318393560" at bounding box center [136, 45] width 112 height 14
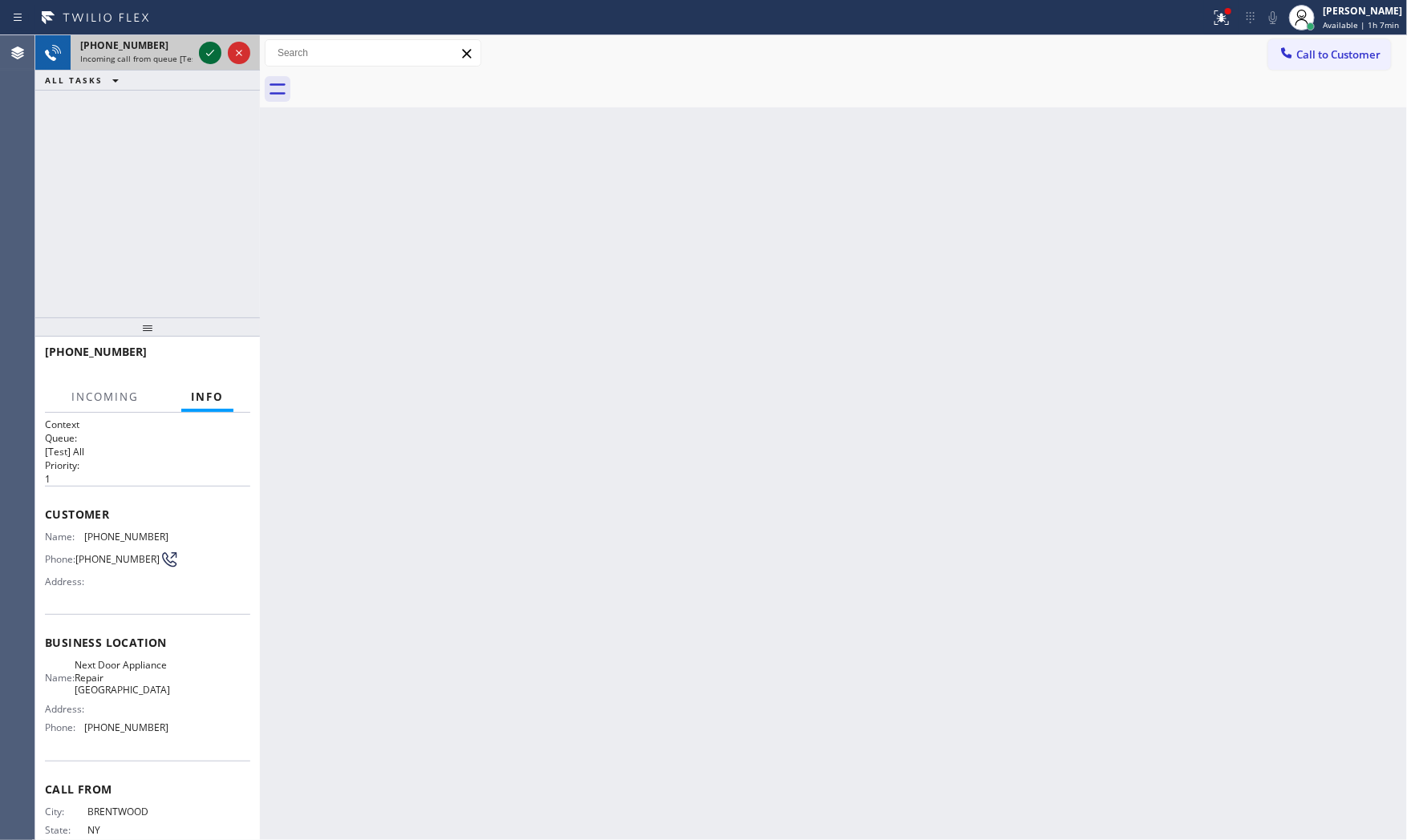
click at [207, 46] on icon at bounding box center [210, 53] width 20 height 20
click at [224, 363] on div "+16318393560" at bounding box center [148, 358] width 206 height 42
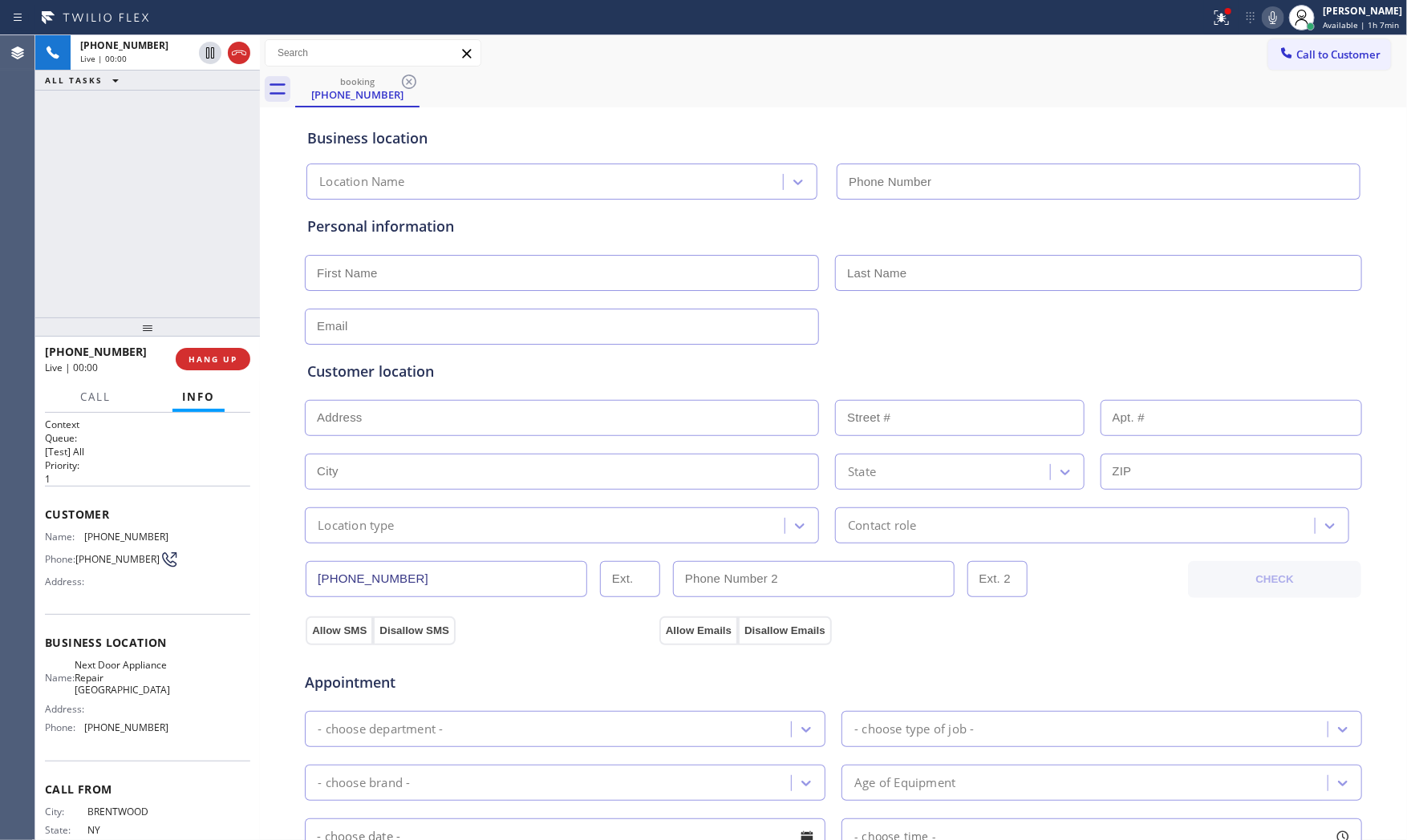
click at [224, 363] on span "HANG UP" at bounding box center [213, 358] width 49 height 11
type input "(718) 504-7414"
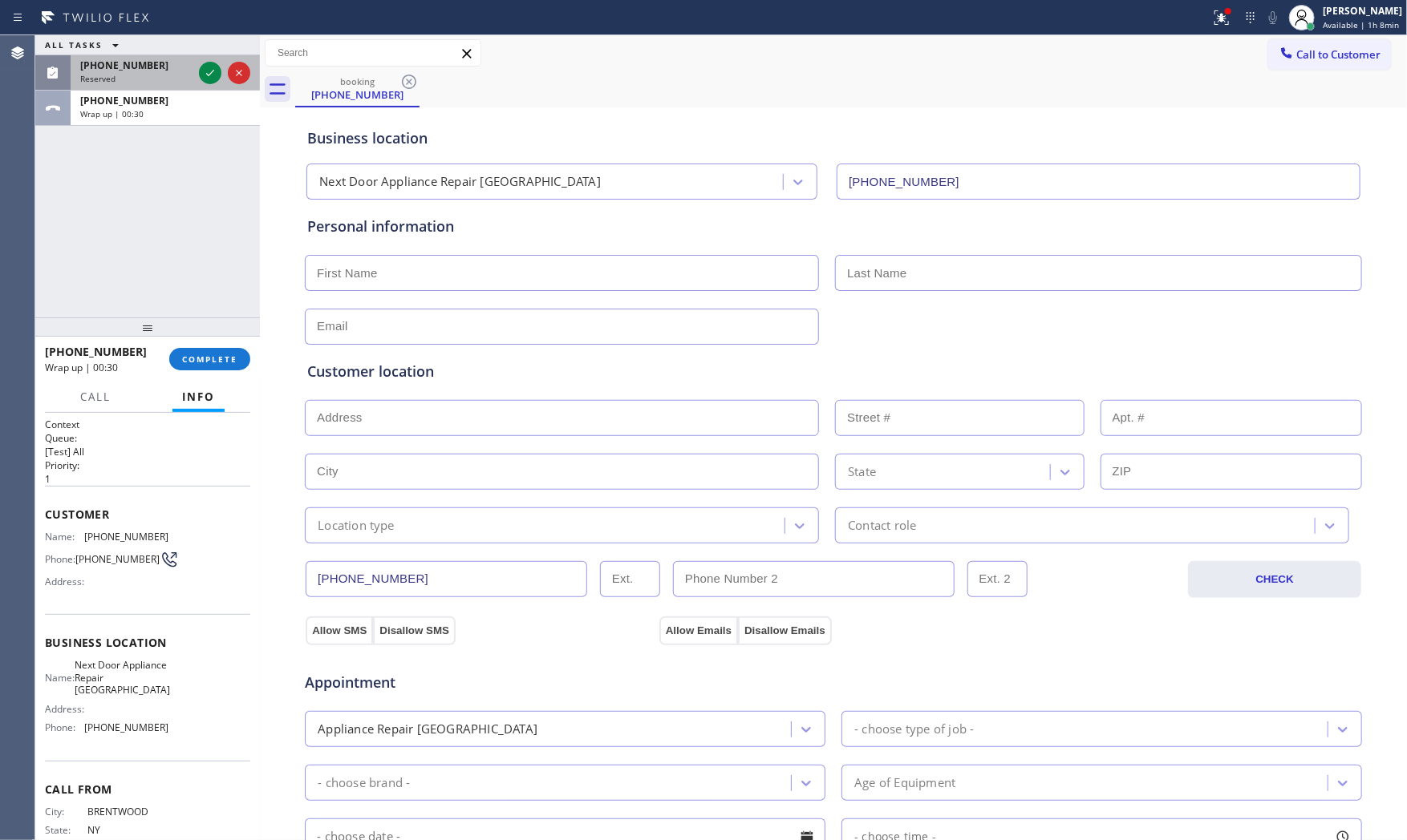
click at [131, 68] on div "ALL TASKS ALL TASKS ACTIVE TASKS TASKS IN WRAP UP (631) 839-3560 Reserved +1631…" at bounding box center [148, 81] width 224 height 91
click at [142, 65] on span "(631) 839-3560" at bounding box center [124, 65] width 88 height 14
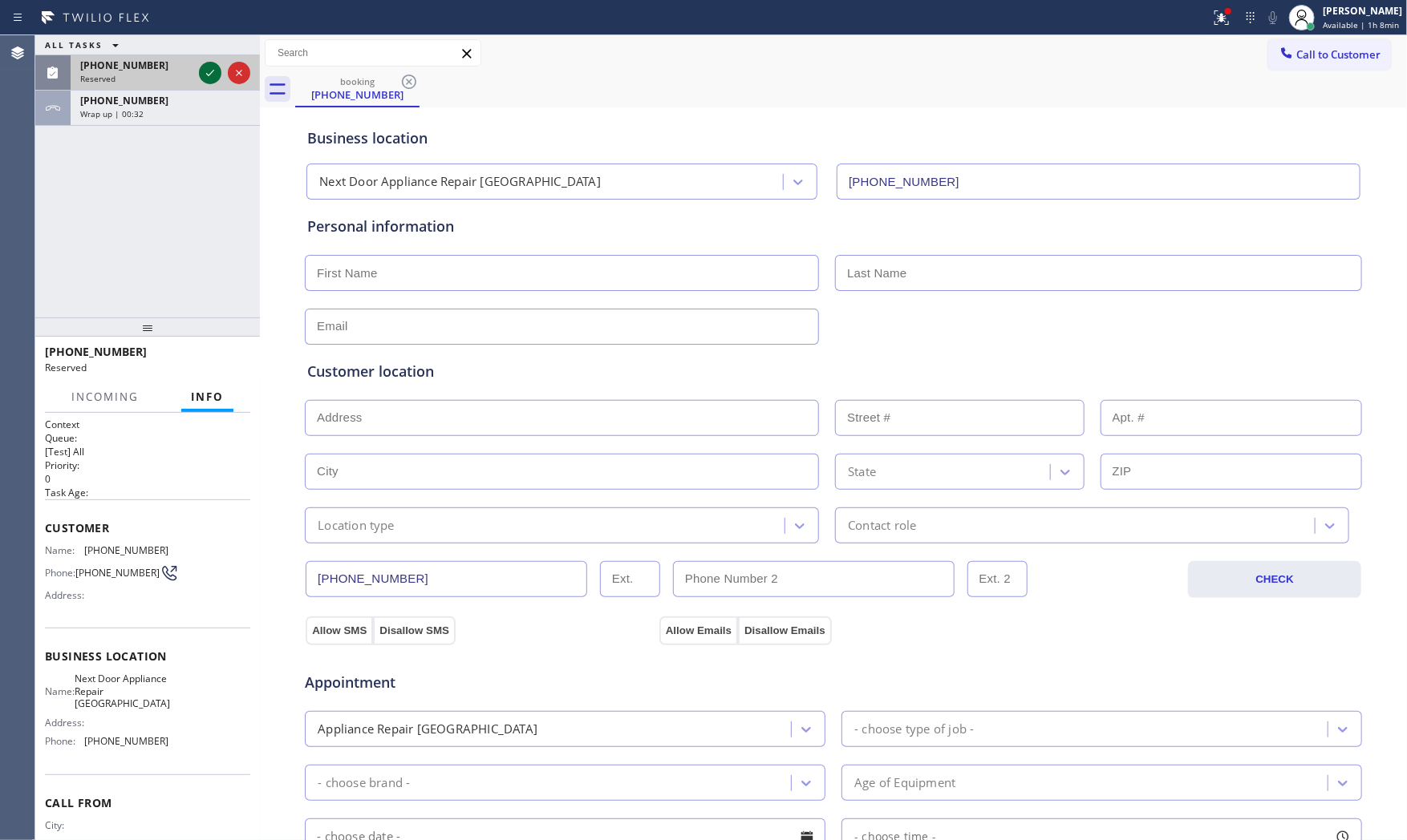
click at [207, 74] on icon at bounding box center [210, 73] width 20 height 20
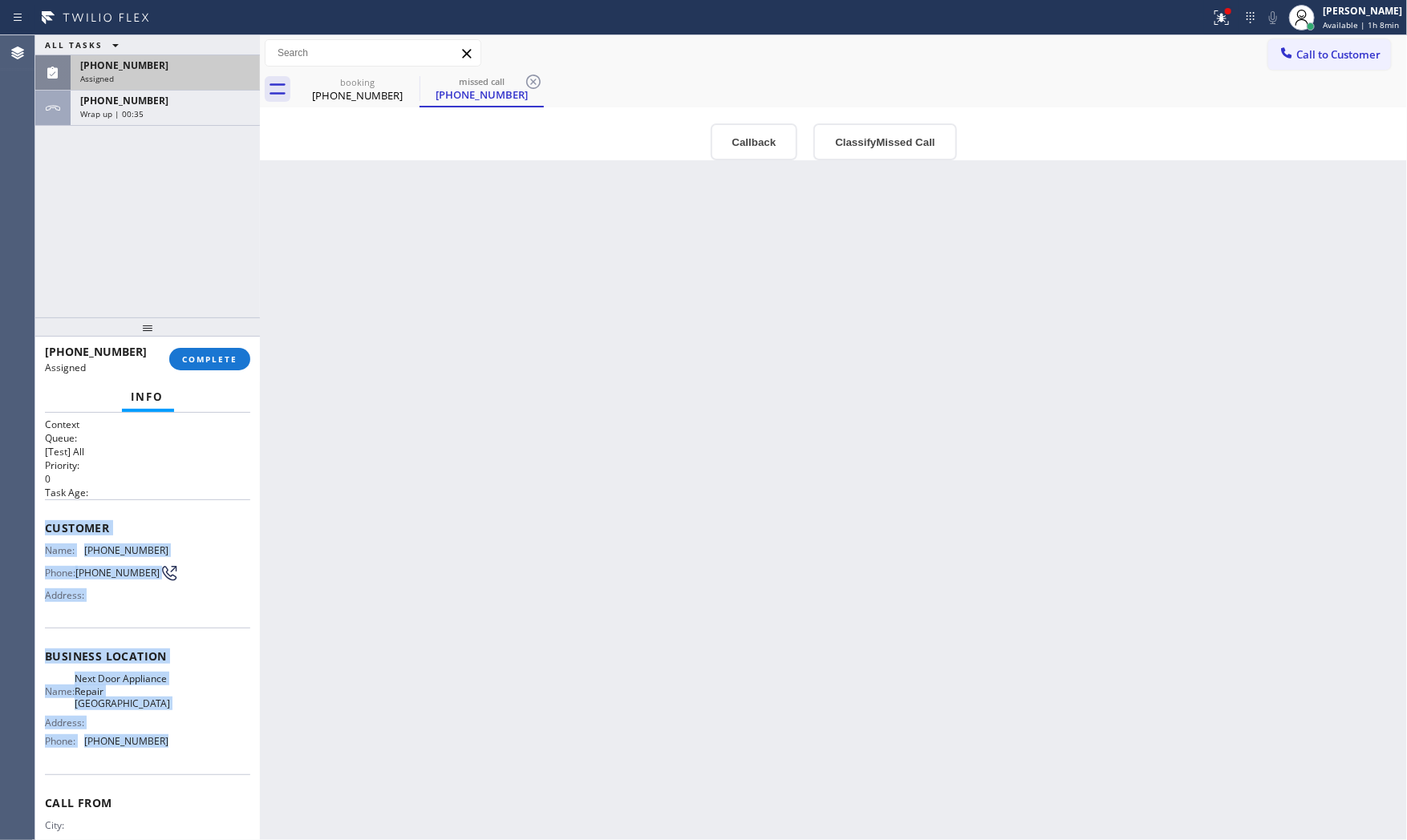
drag, startPoint x: 36, startPoint y: 524, endPoint x: 152, endPoint y: 695, distance: 206.6
click at [201, 764] on div "Context Queue: [Test] All Priority: 0 Task Age: Customer Name: (631) 839-3560 P…" at bounding box center [148, 627] width 224 height 428
copy div "Customer Name: (631) 839-3560 Phone: (631) 839-3560 Address: Business location …"
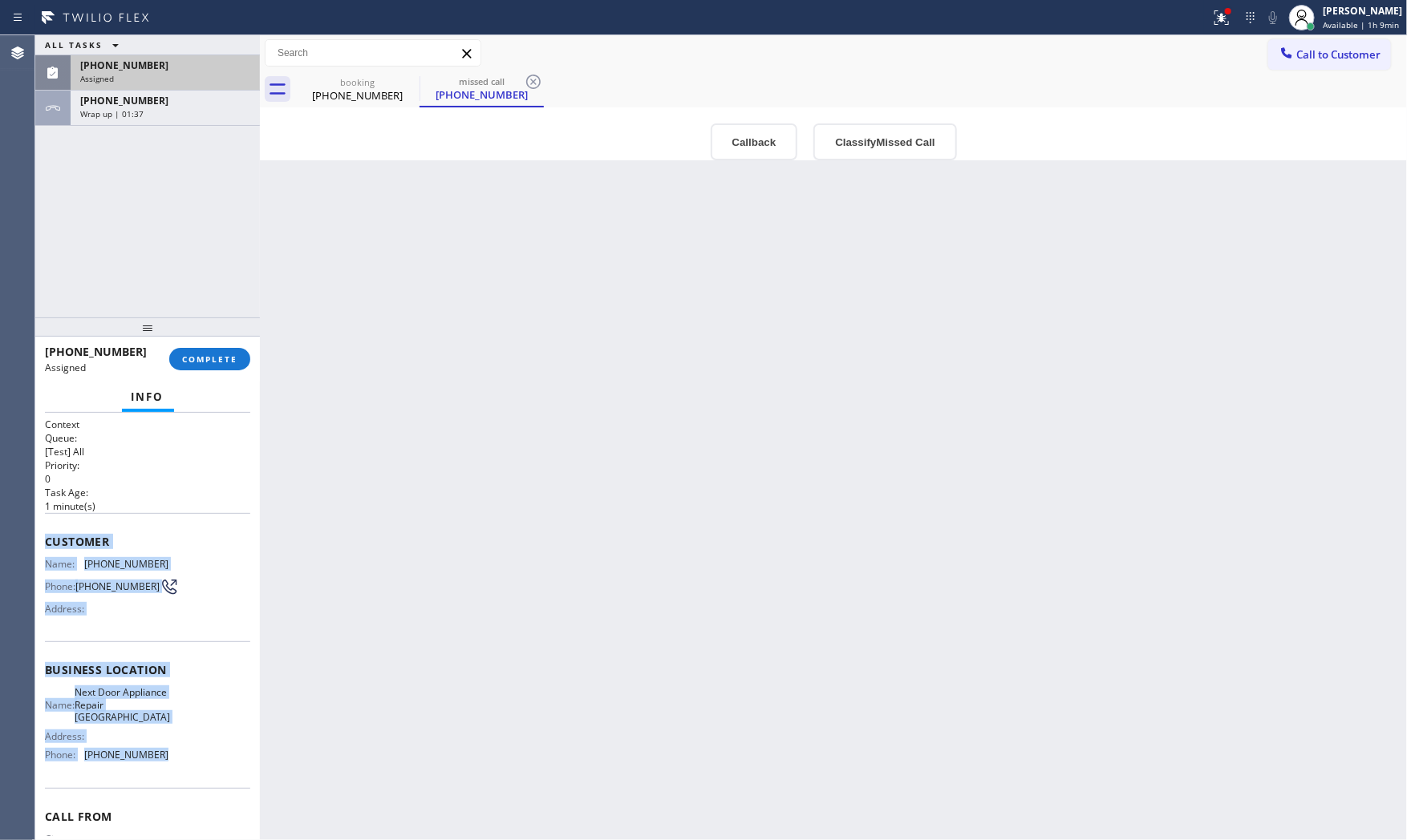
click at [179, 59] on div "(631) 839-3560" at bounding box center [165, 65] width 170 height 14
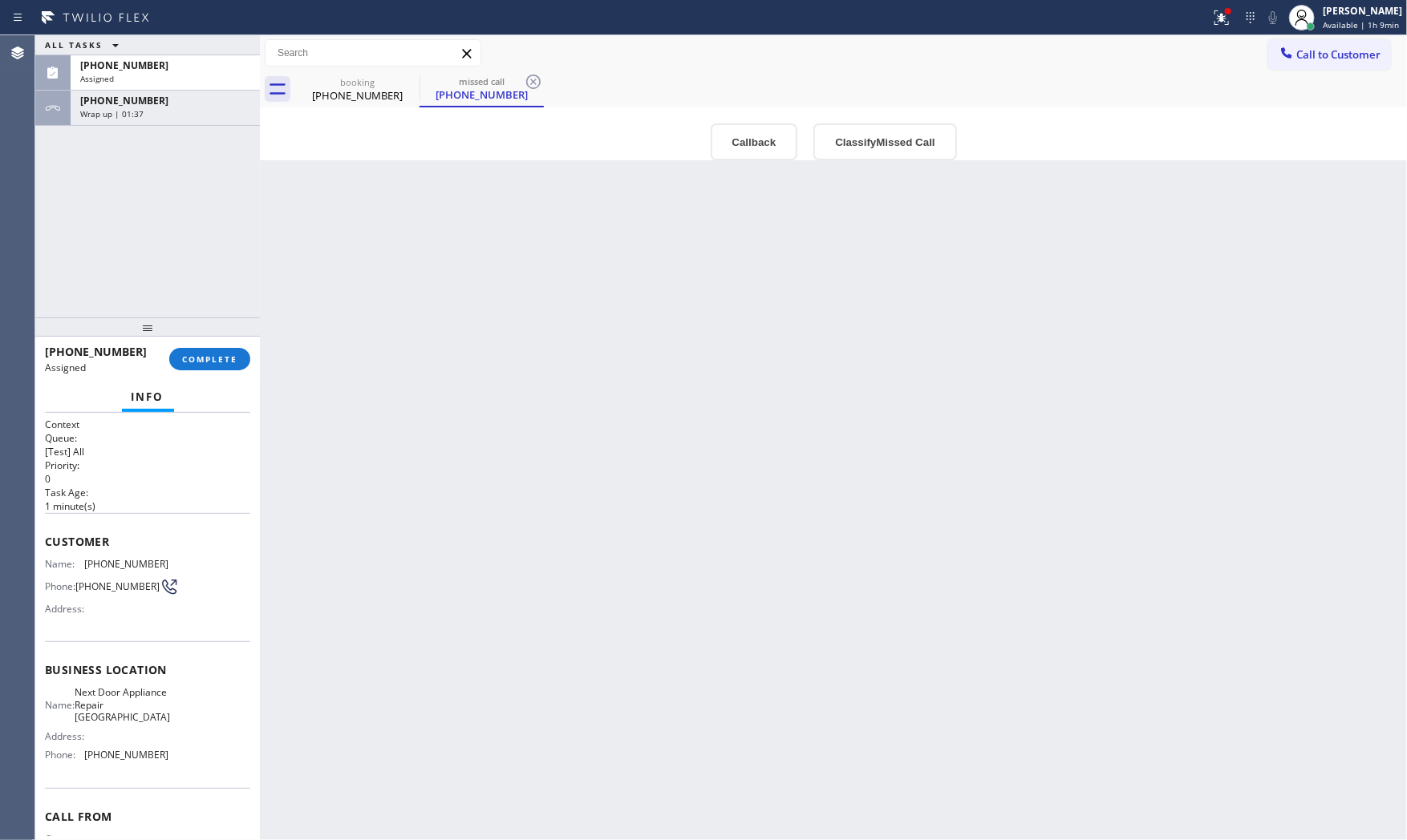
click at [203, 139] on div "ALL TASKS ALL TASKS ACTIVE TASKS TASKS IN WRAP UP (631) 839-3560 Assigned +1631…" at bounding box center [148, 177] width 224 height 282
click at [202, 110] on div "Wrap up | 01:38" at bounding box center [165, 113] width 170 height 11
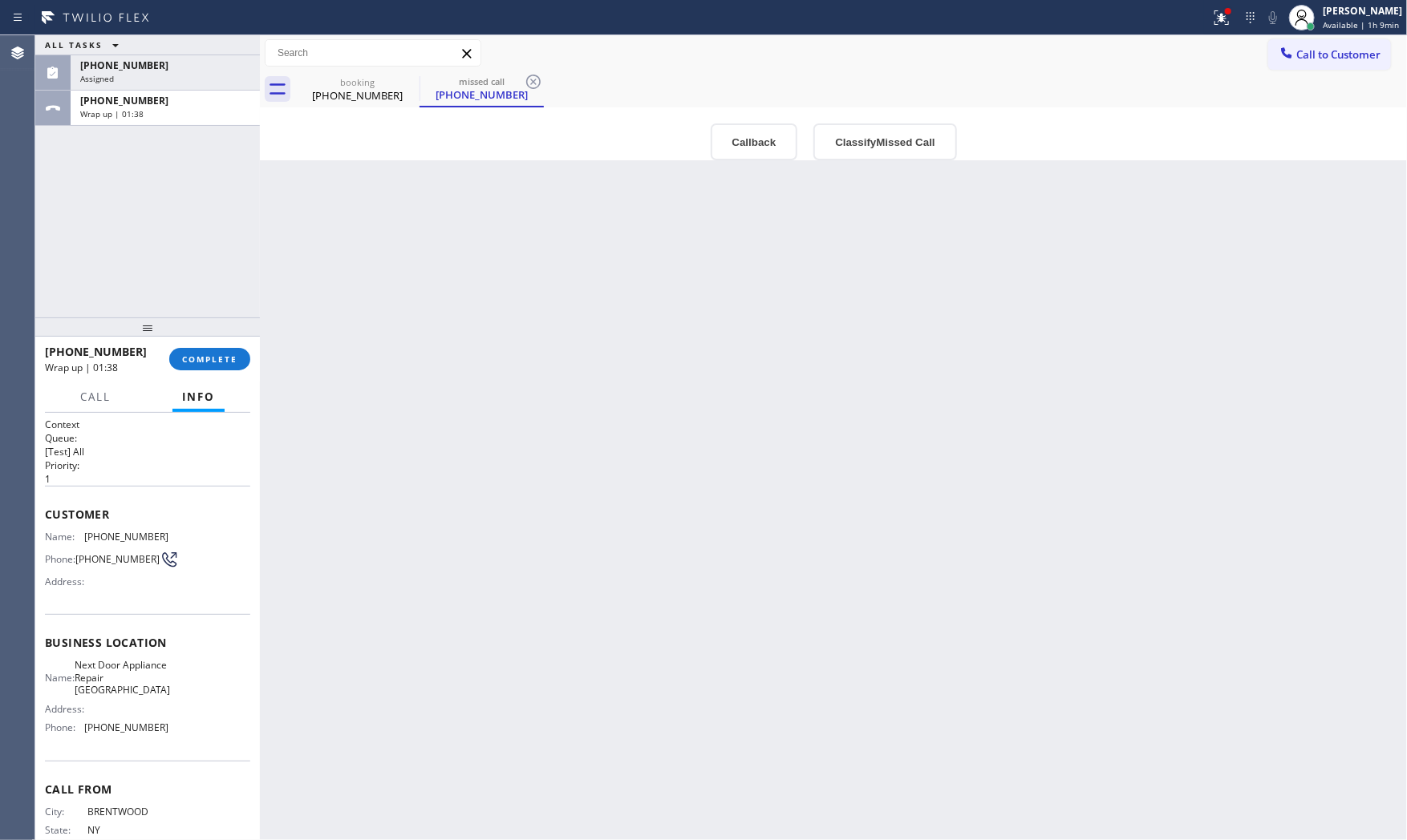
click at [202, 318] on div at bounding box center [148, 327] width 224 height 20
click at [212, 346] on div "+16318393560 Wrap up | 01:38 COMPLETE" at bounding box center [148, 358] width 206 height 42
click at [217, 356] on button "COMPLETE" at bounding box center [209, 359] width 81 height 22
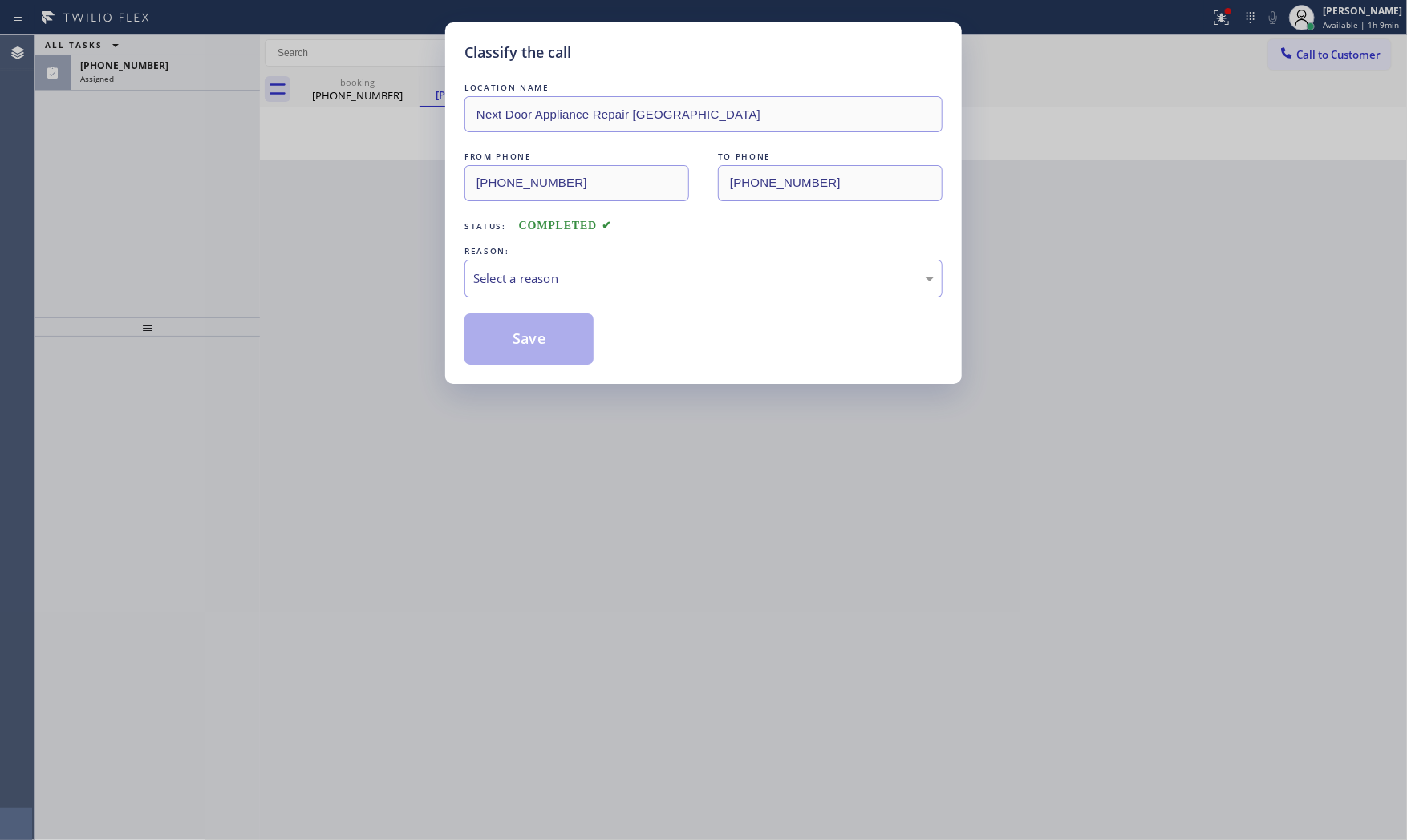
click at [498, 296] on div "Select a reason" at bounding box center [704, 279] width 478 height 37
click at [501, 330] on button "Save" at bounding box center [529, 339] width 129 height 51
click at [158, 76] on div "Classify the call LOCATION NAME Next Door Appliance Repair Midwood FROM PHONE (…" at bounding box center [704, 420] width 1407 height 840
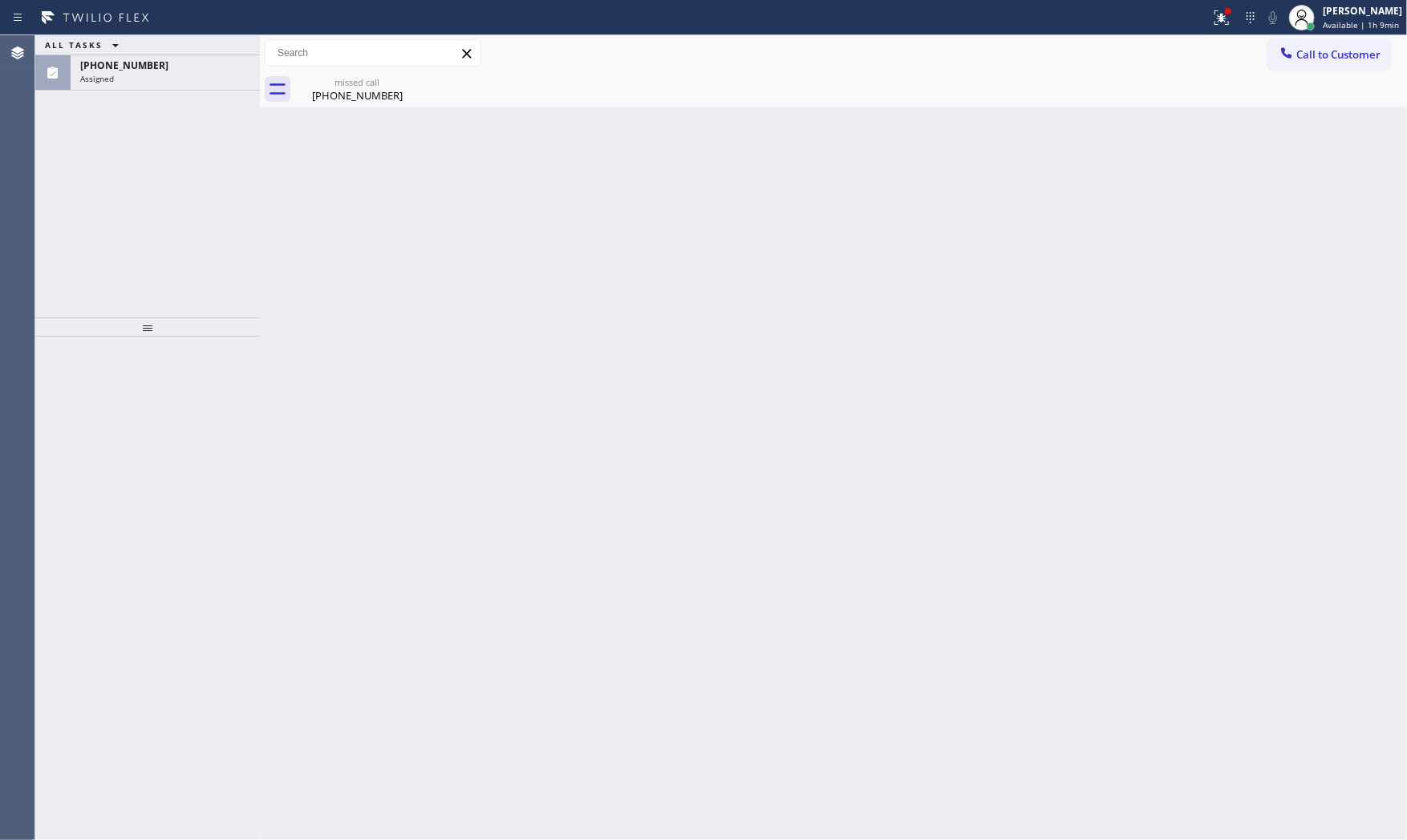
click at [158, 76] on div "Classify the call LOCATION NAME KitchenAid Appliance Professionals New Hyde Par…" at bounding box center [721, 438] width 1371 height 805
click at [158, 76] on div "Assigned" at bounding box center [165, 78] width 170 height 11
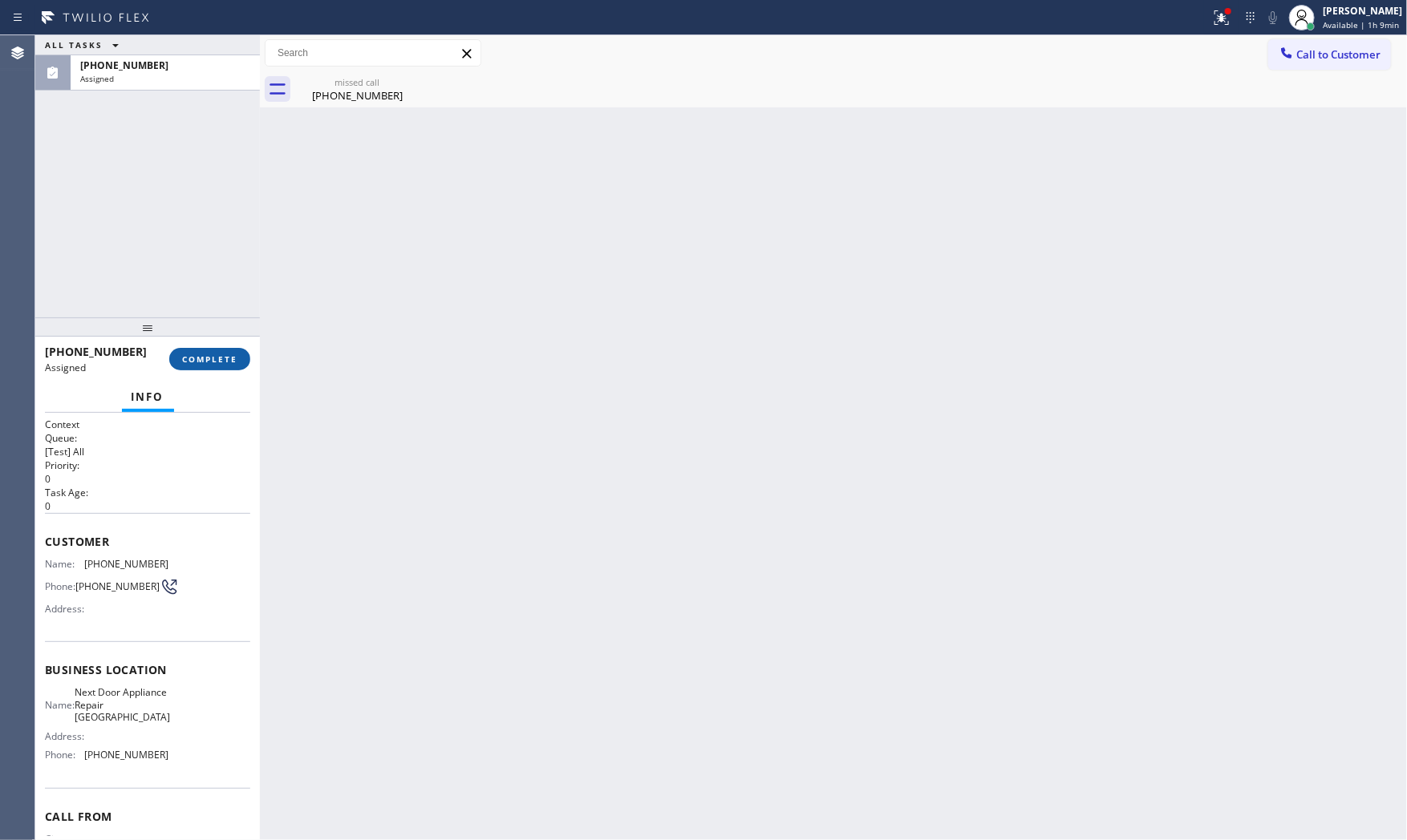
click at [219, 364] on span "COMPLETE" at bounding box center [209, 358] width 55 height 11
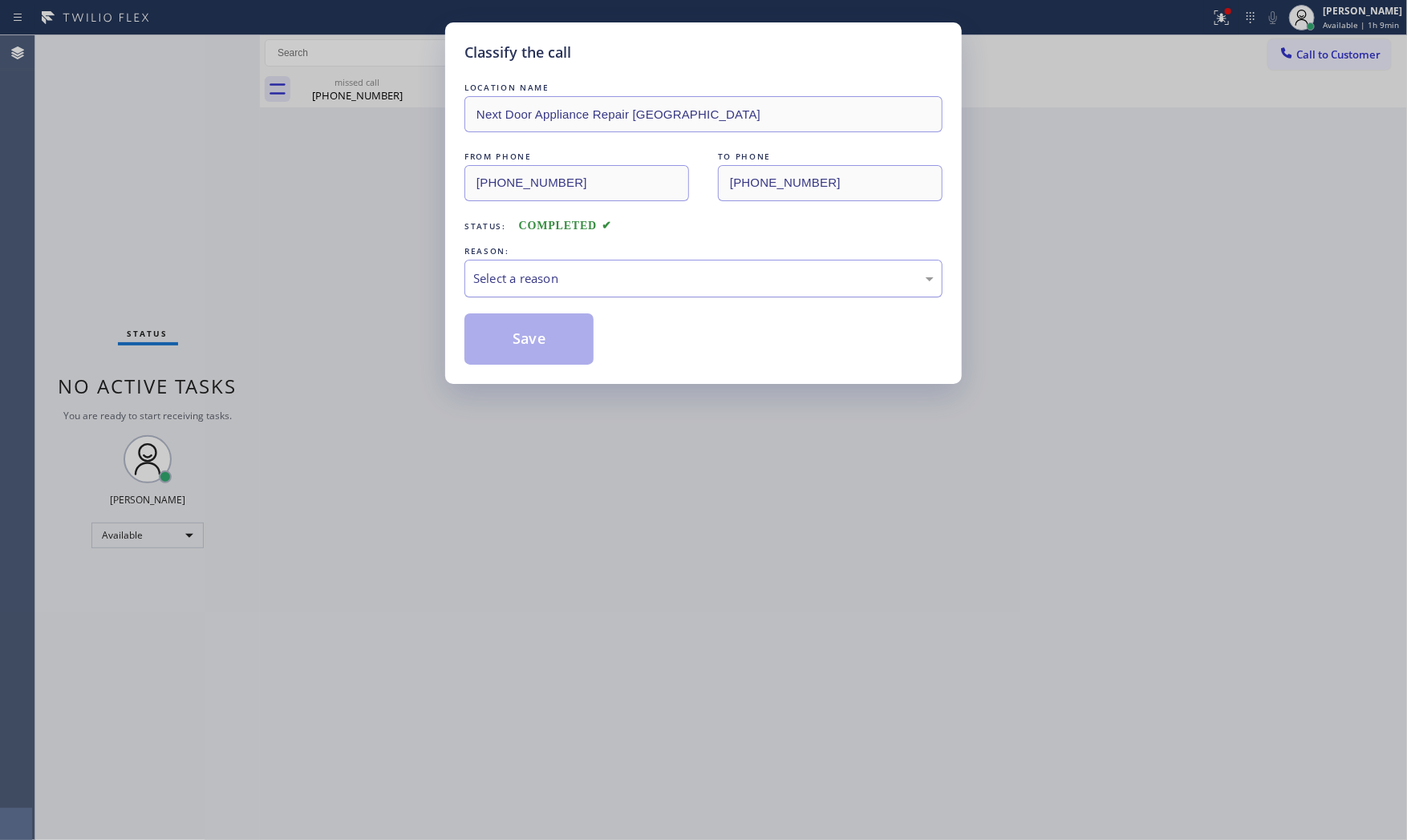
click at [494, 280] on div "Select a reason" at bounding box center [704, 279] width 461 height 19
click at [507, 335] on button "Save" at bounding box center [529, 339] width 129 height 51
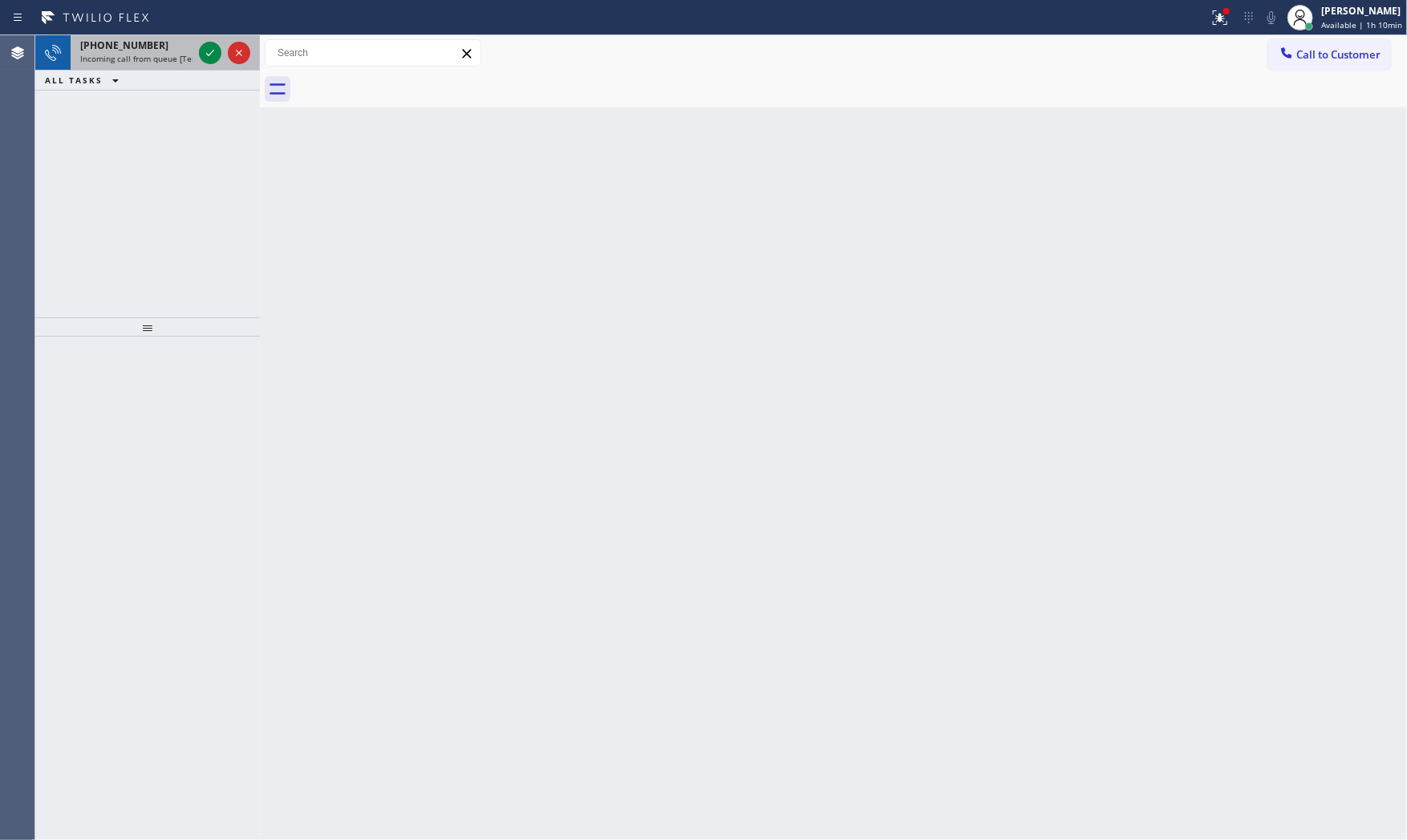
click at [119, 42] on span "+13478371747" at bounding box center [124, 45] width 88 height 14
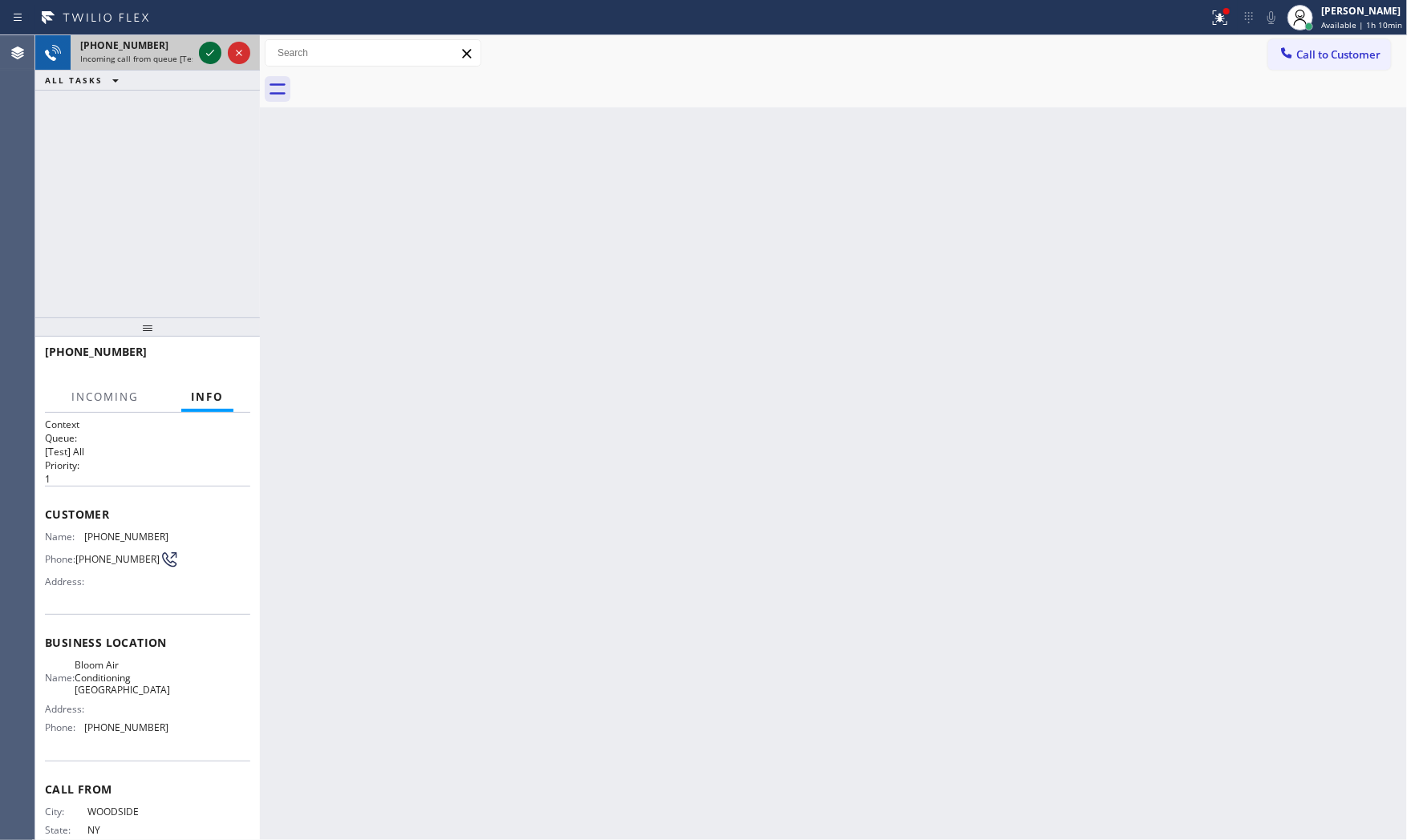
click at [217, 59] on icon at bounding box center [210, 53] width 20 height 20
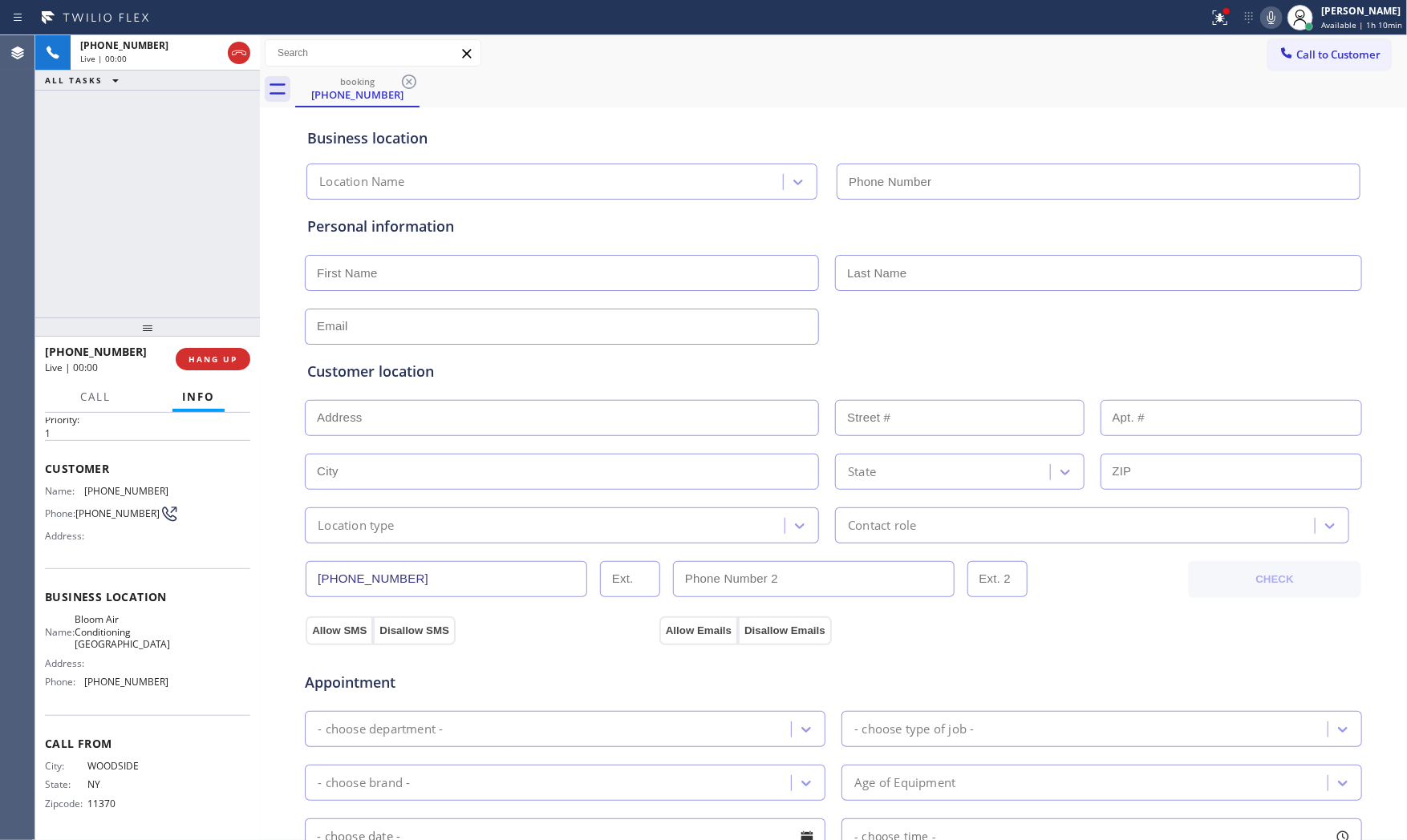
click at [215, 355] on span "HANG UP" at bounding box center [213, 358] width 49 height 11
type input "(929) 605-4404"
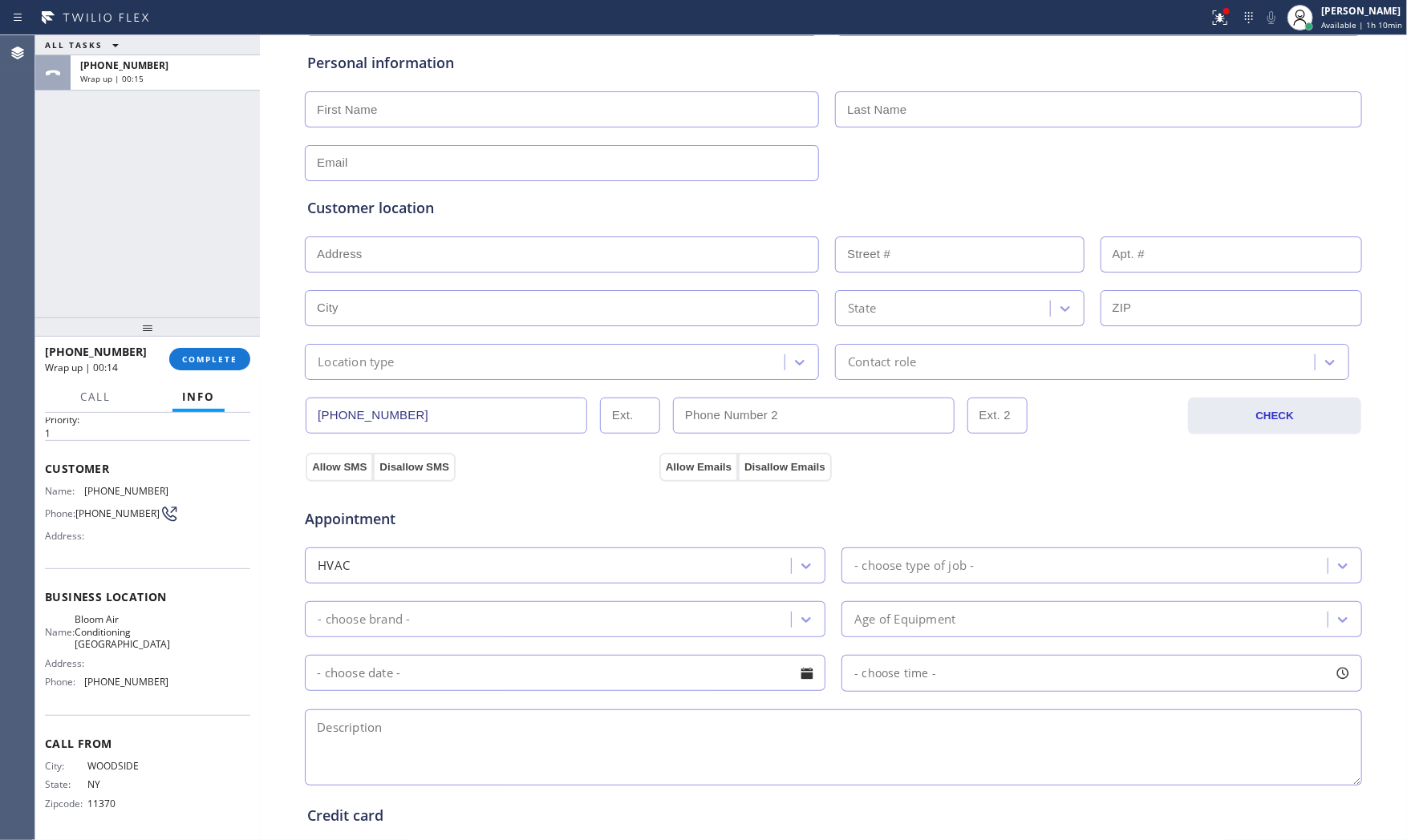
scroll to position [402, 0]
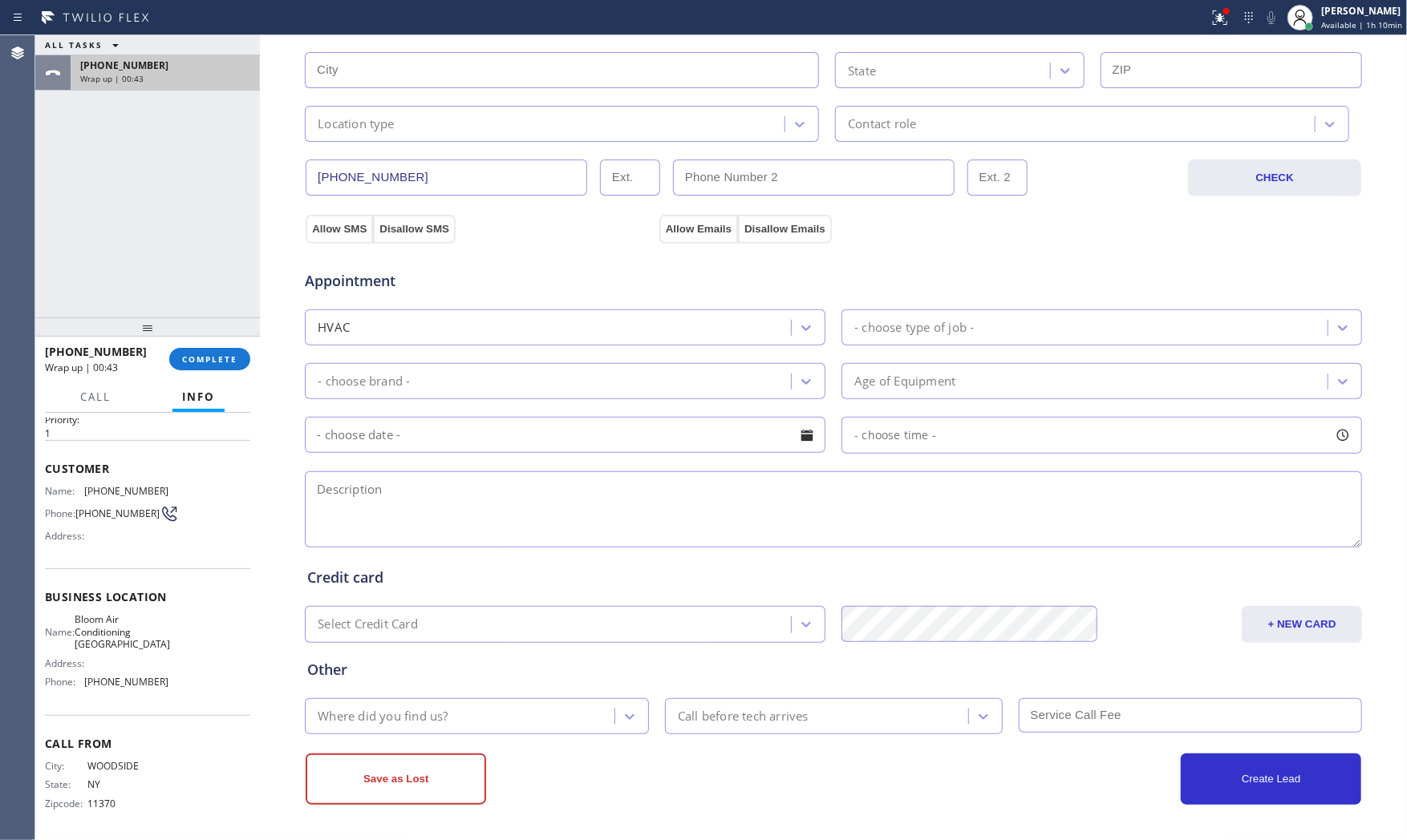
click at [197, 56] on div "ALL TASKS ALL TASKS ACTIVE TASKS TASKS IN WRAP UP +13478371747 Wrap up | 00:43" at bounding box center [148, 63] width 224 height 55
click at [199, 57] on div "+13478371747 Wrap up | 00:44" at bounding box center [161, 73] width 183 height 36
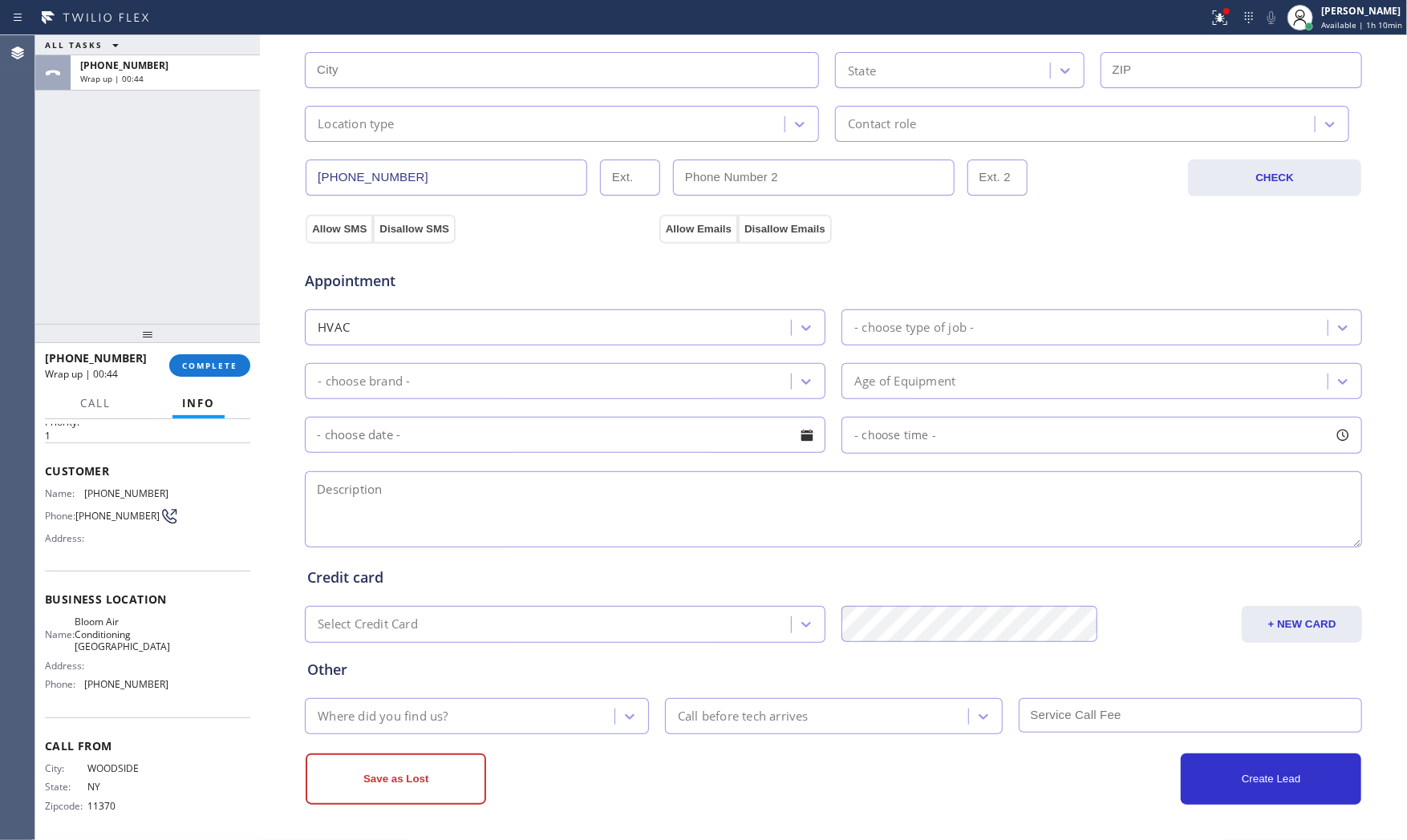
click at [191, 333] on div at bounding box center [148, 333] width 224 height 20
click at [202, 364] on span "COMPLETE" at bounding box center [209, 365] width 55 height 11
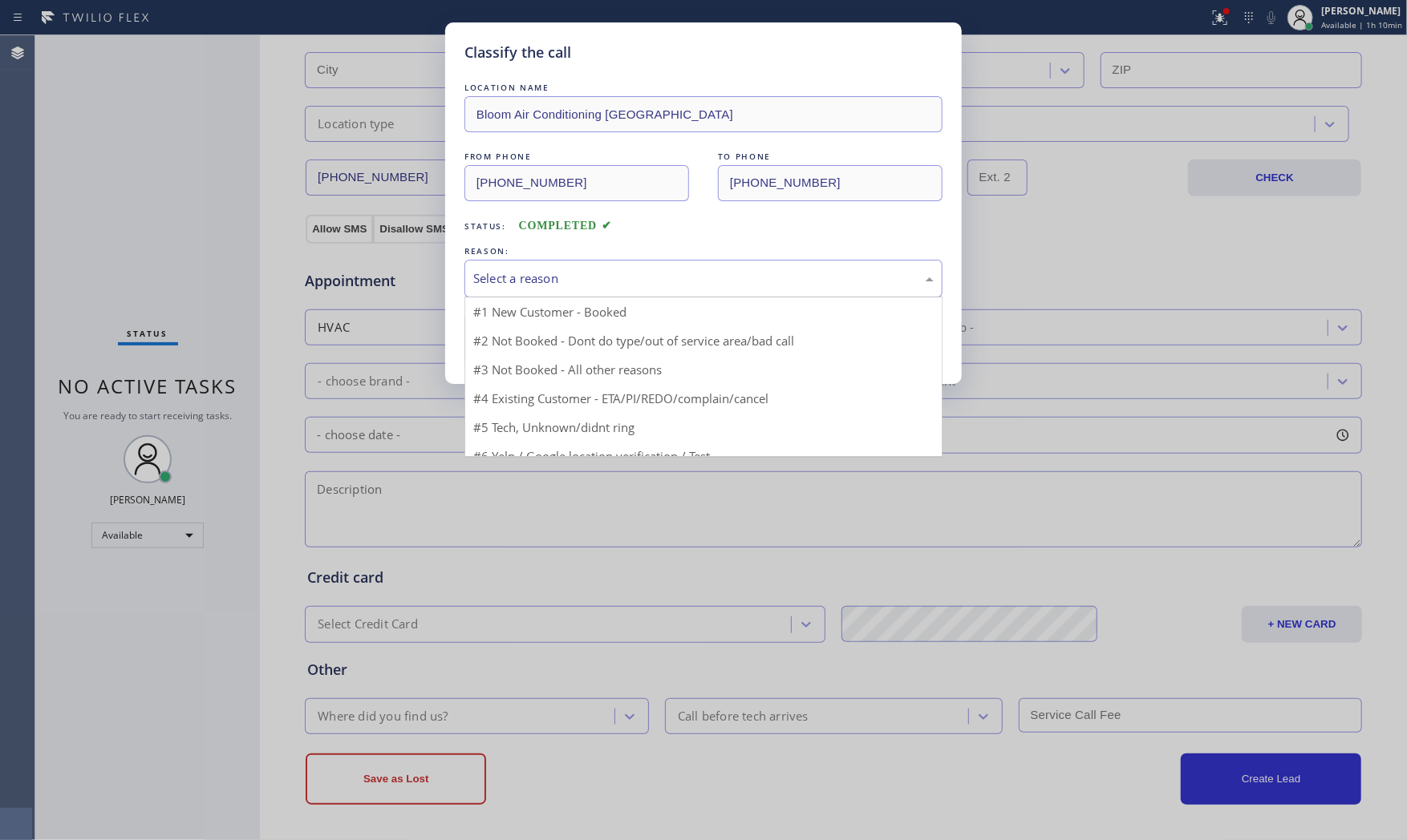
click at [495, 285] on div "Select a reason" at bounding box center [704, 279] width 461 height 19
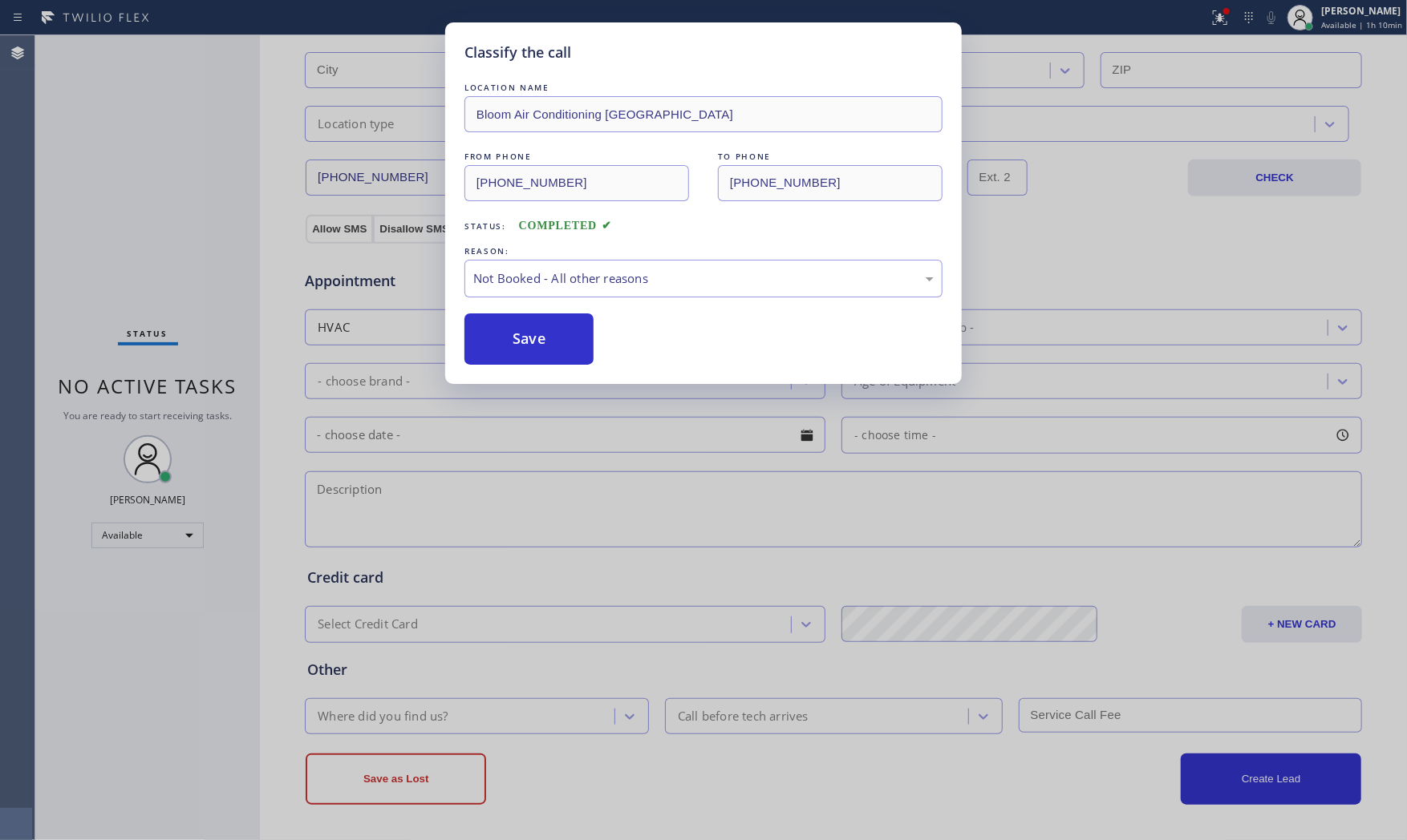
click at [506, 337] on button "Save" at bounding box center [529, 339] width 129 height 51
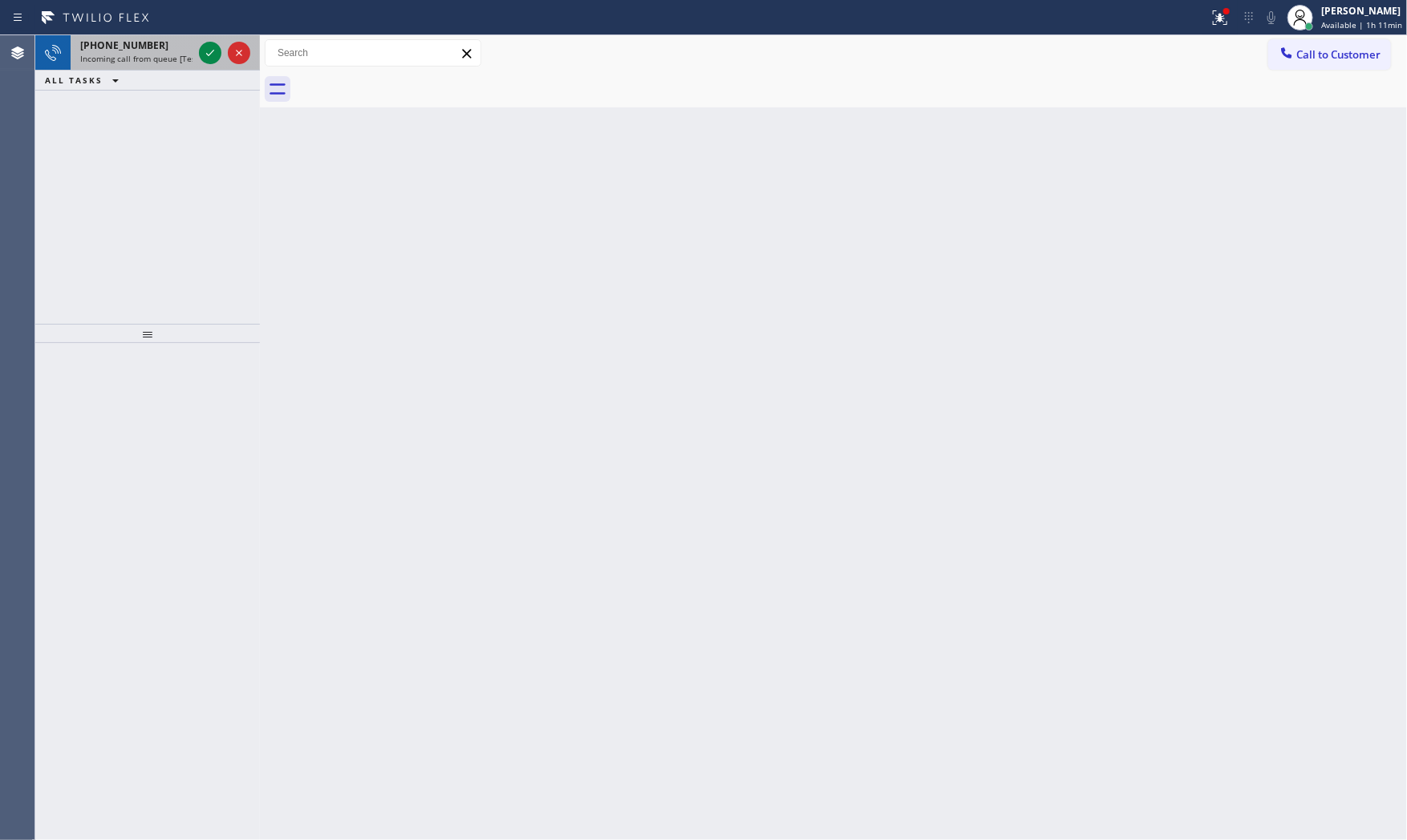
click at [182, 46] on div "+18188542238" at bounding box center [136, 45] width 112 height 14
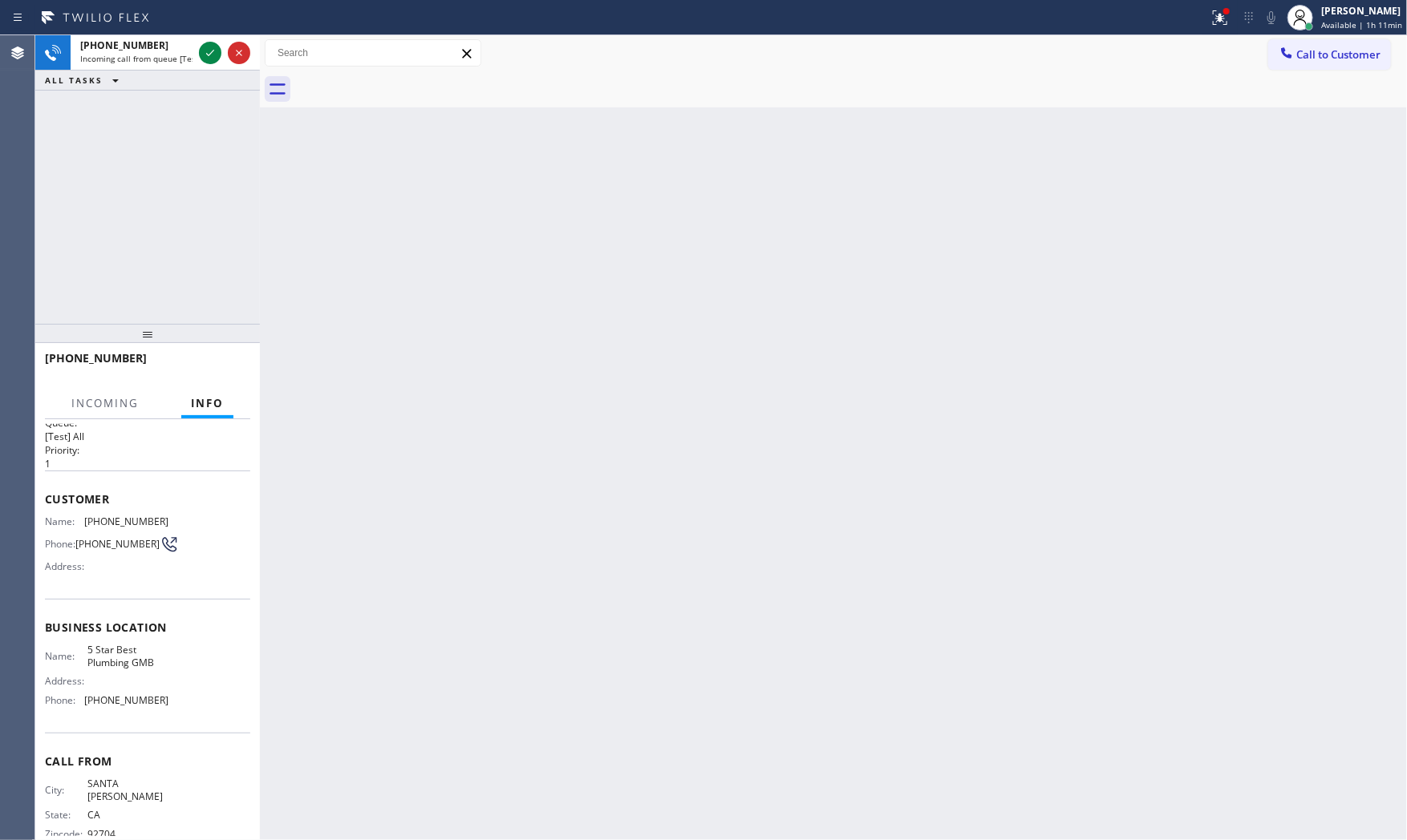
scroll to position [43, 0]
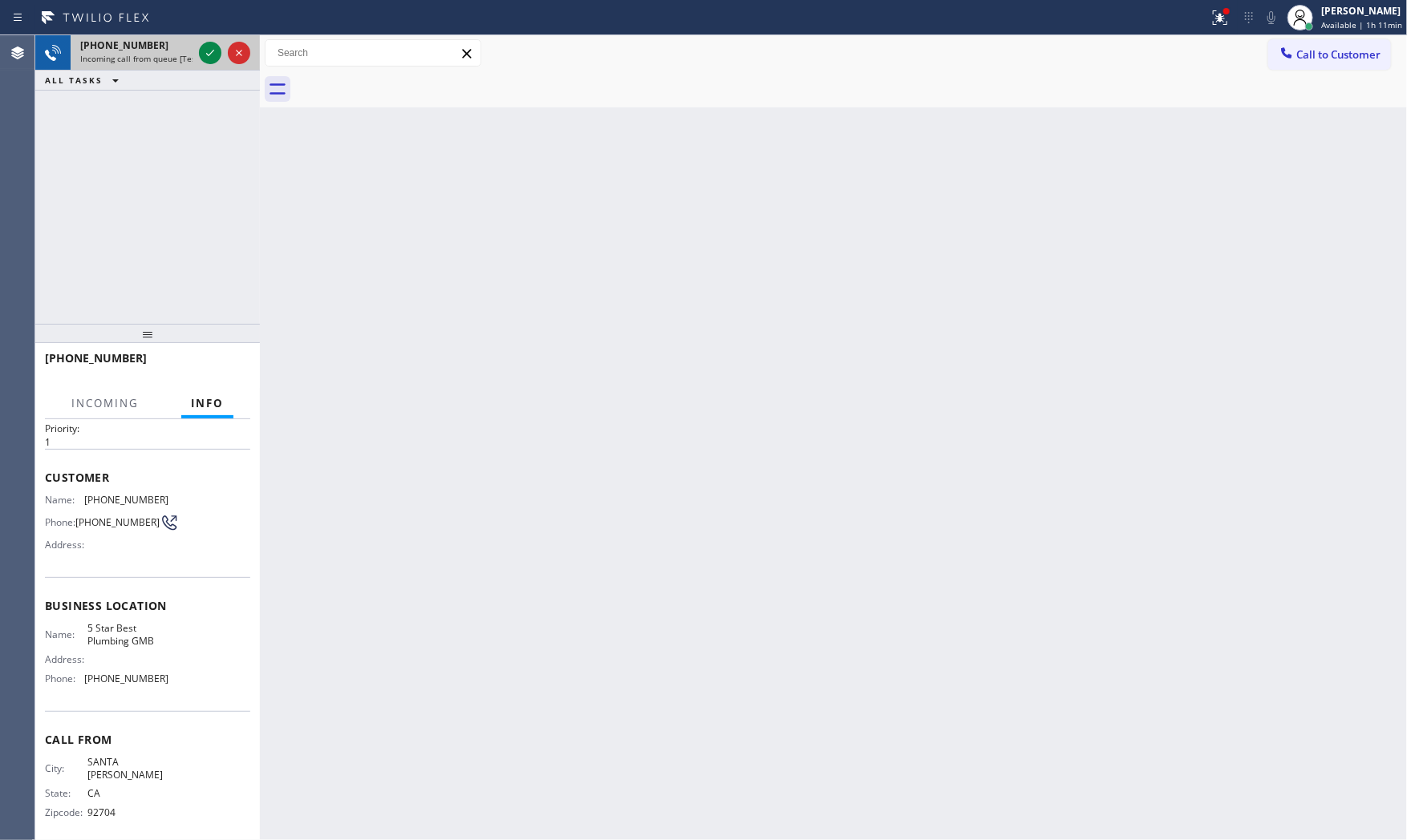
click at [195, 46] on div at bounding box center [224, 54] width 58 height 36
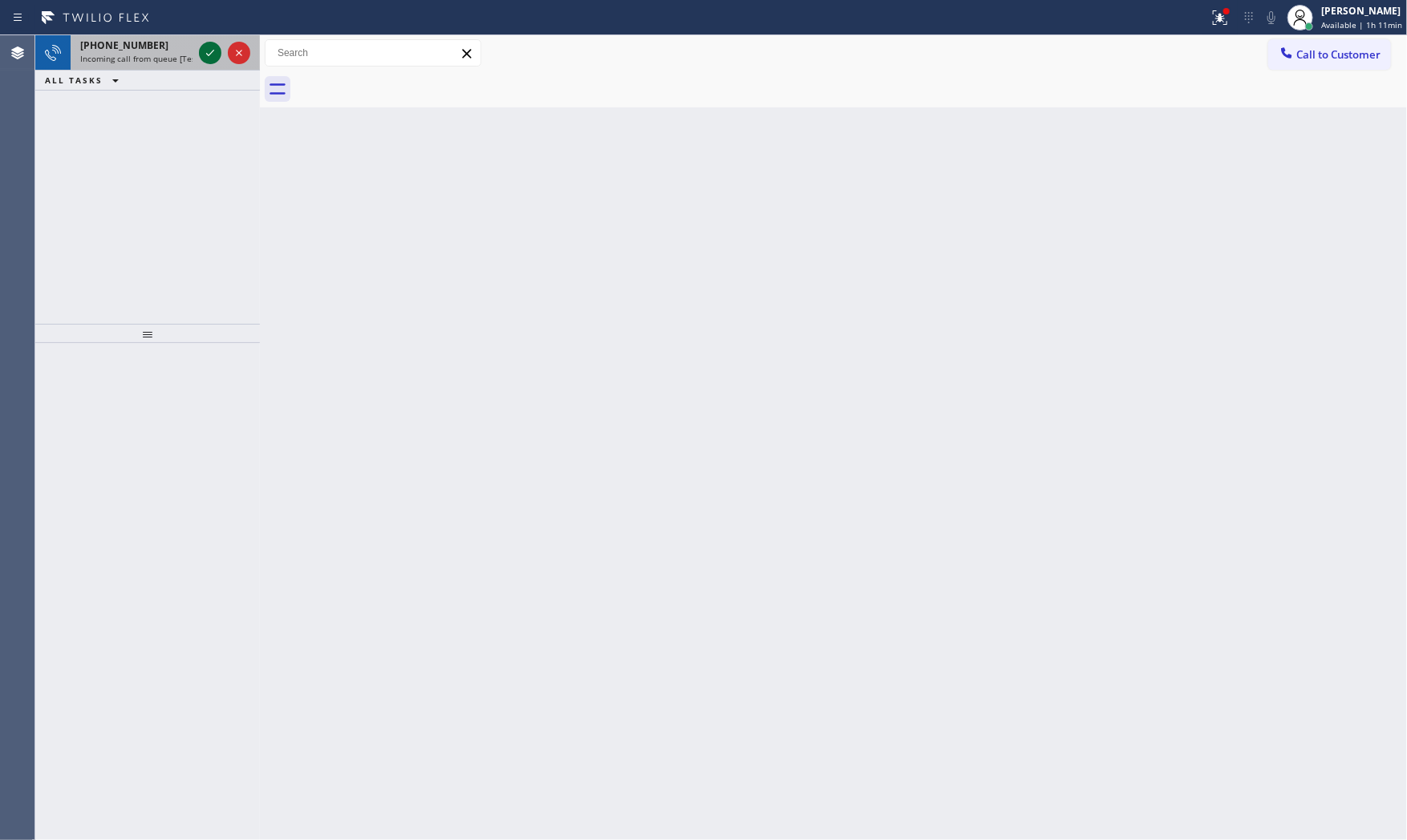
click at [205, 42] on button at bounding box center [210, 53] width 22 height 22
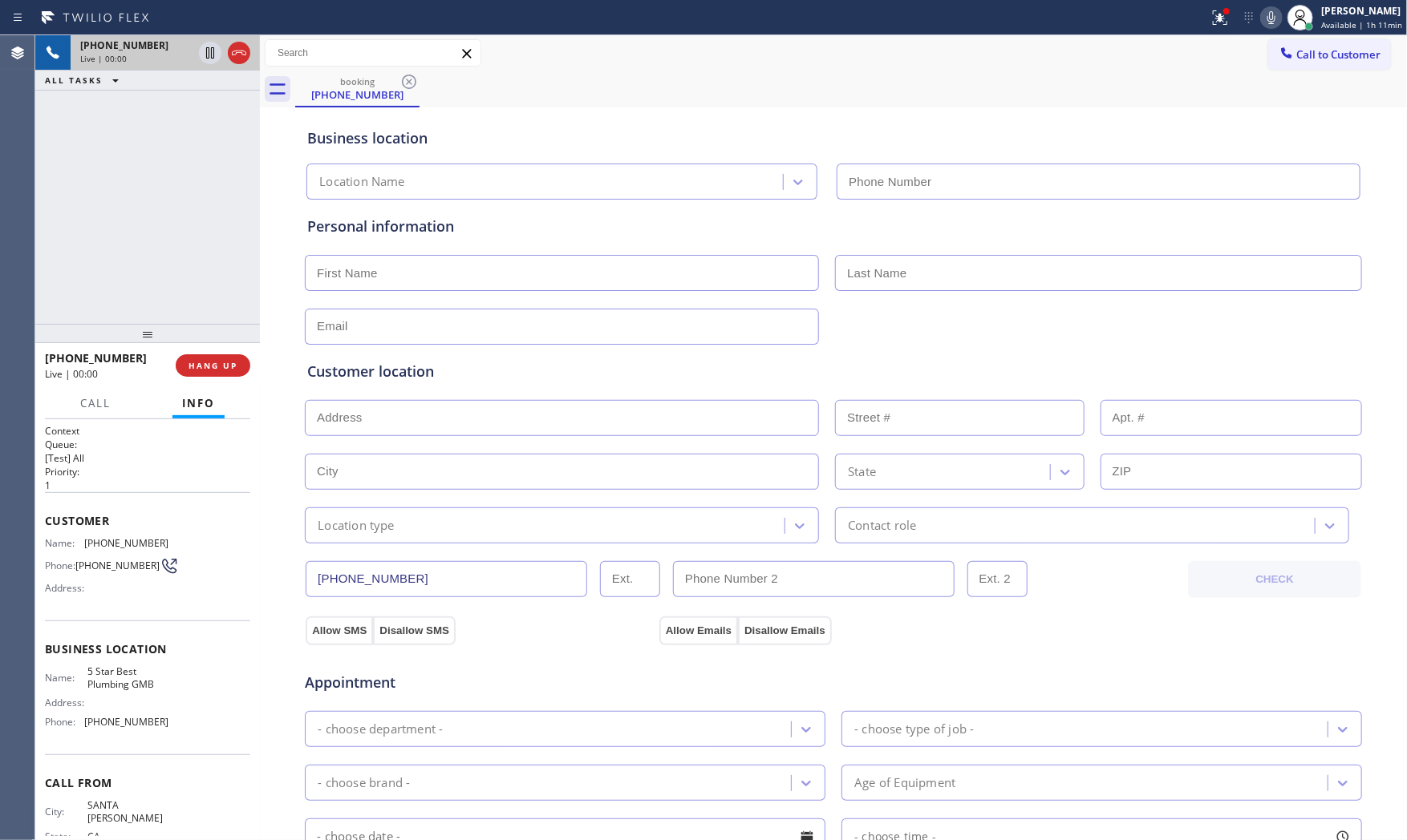
click at [233, 361] on span "HANG UP" at bounding box center [213, 365] width 49 height 11
type input "(213) 600-7224"
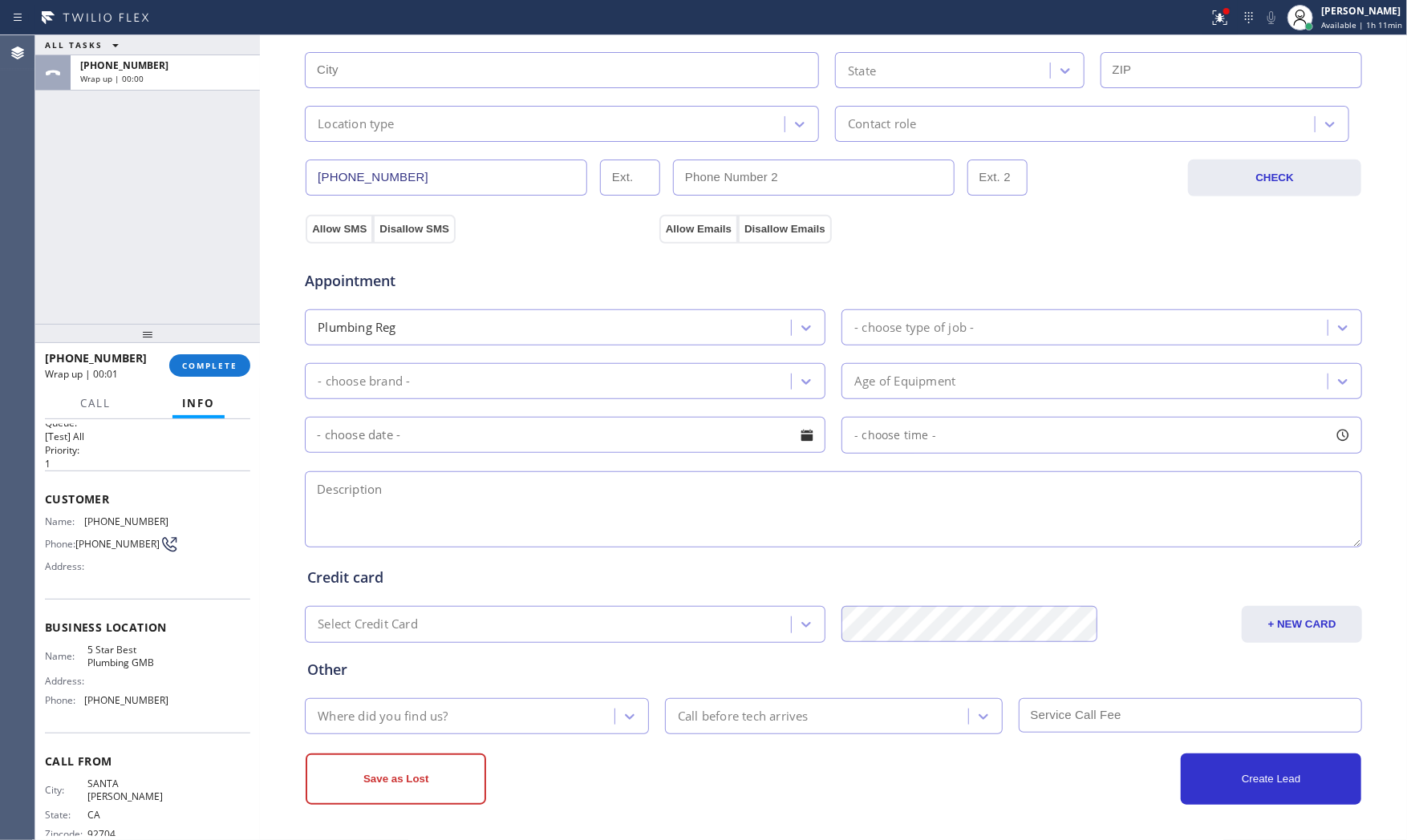
scroll to position [43, 0]
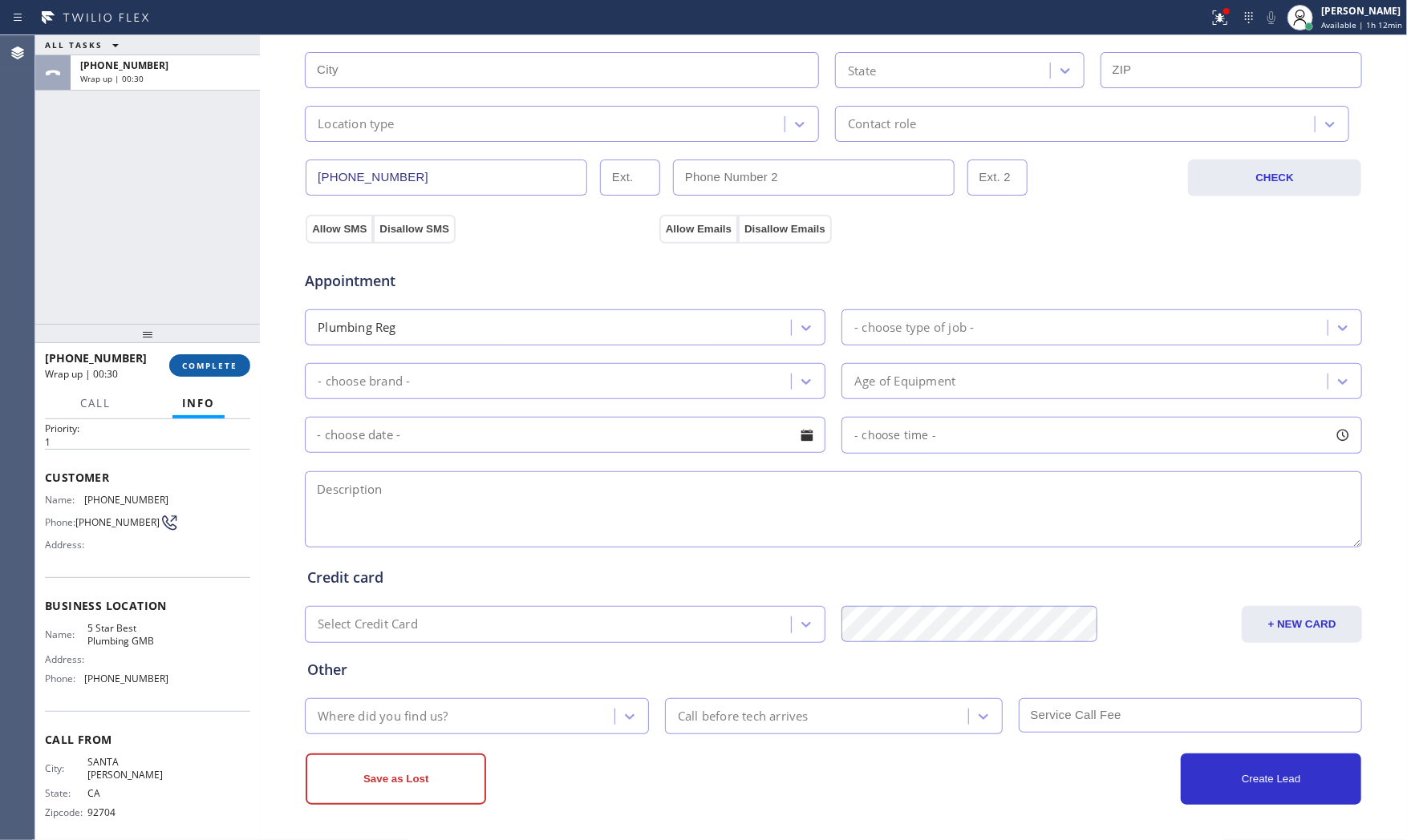
click at [229, 366] on span "COMPLETE" at bounding box center [209, 365] width 55 height 11
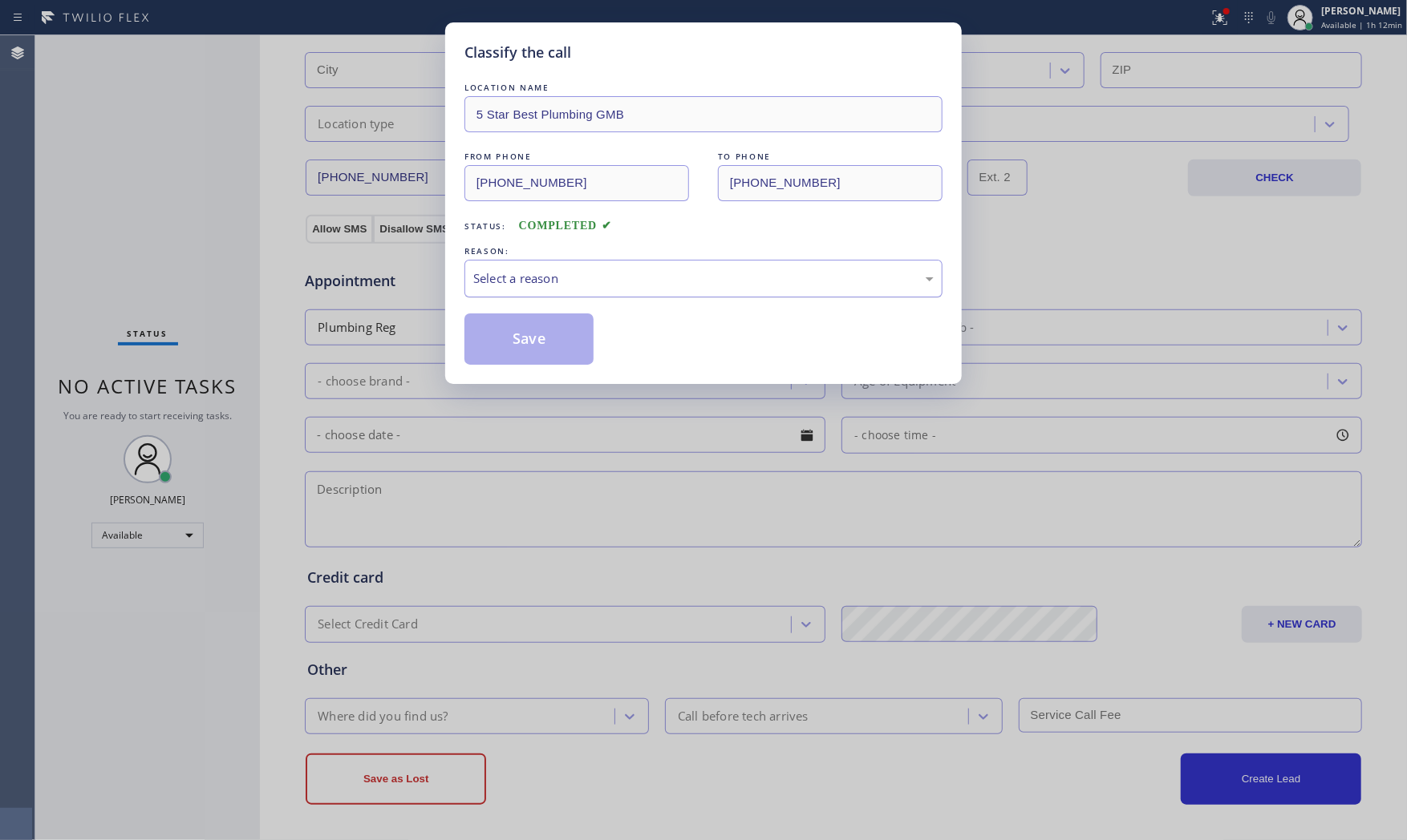
click at [551, 285] on div "Select a reason" at bounding box center [704, 279] width 461 height 19
click at [548, 352] on button "Save" at bounding box center [529, 339] width 129 height 51
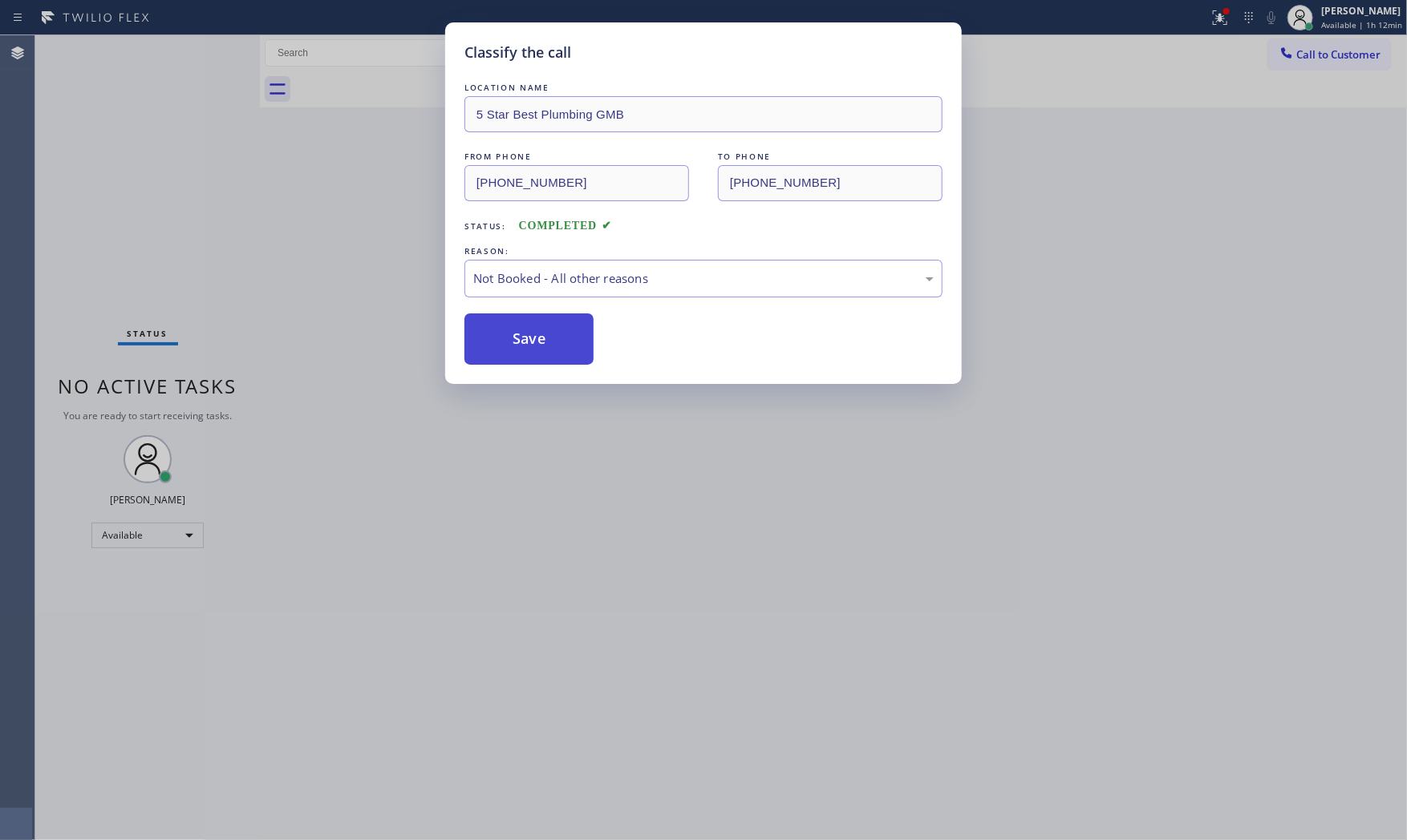
click at [548, 352] on button "Save" at bounding box center [529, 339] width 129 height 51
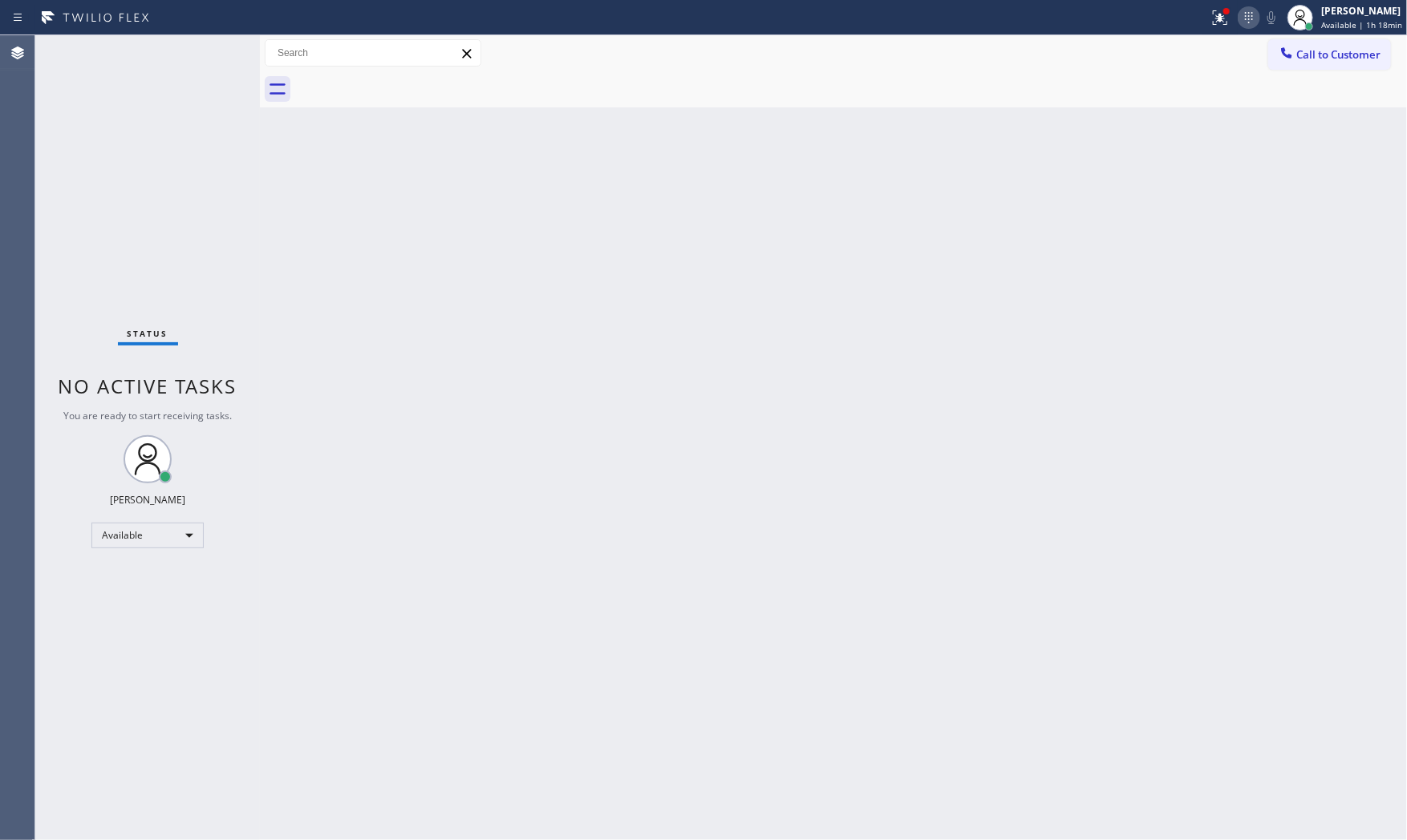
click at [1238, 22] on div at bounding box center [1249, 17] width 22 height 20
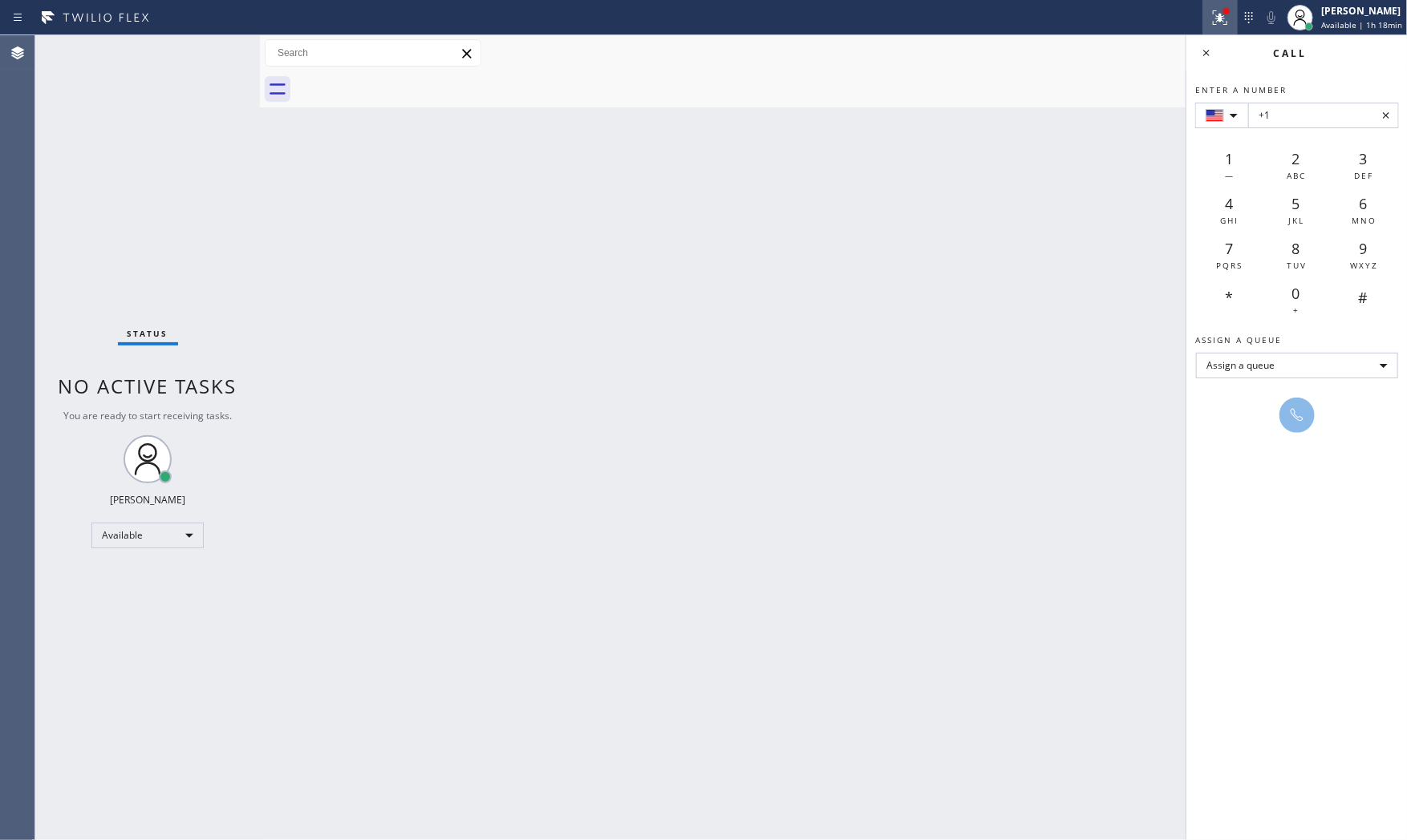
click at [1223, 20] on icon at bounding box center [1219, 17] width 20 height 20
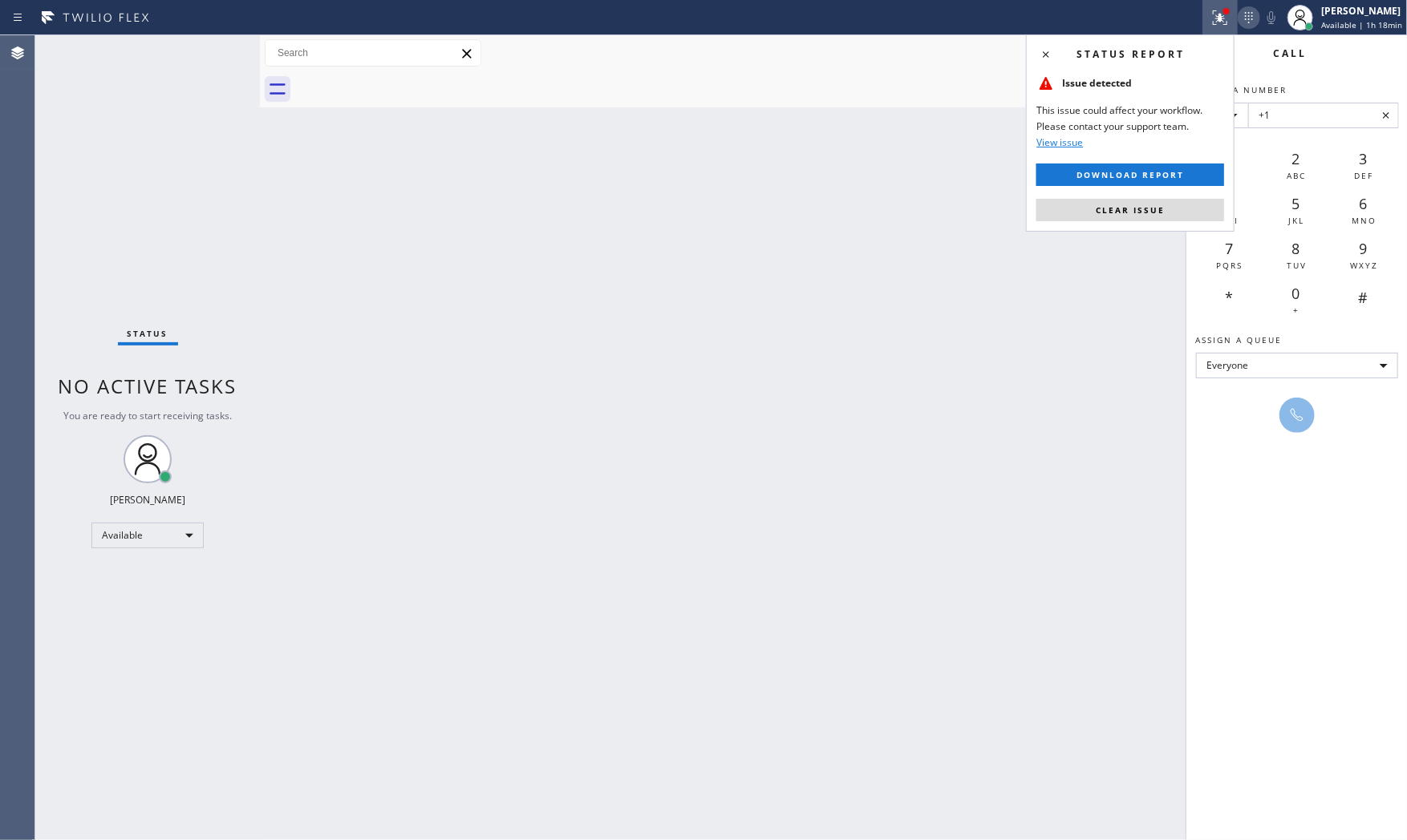
click at [1246, 13] on icon at bounding box center [1248, 17] width 20 height 20
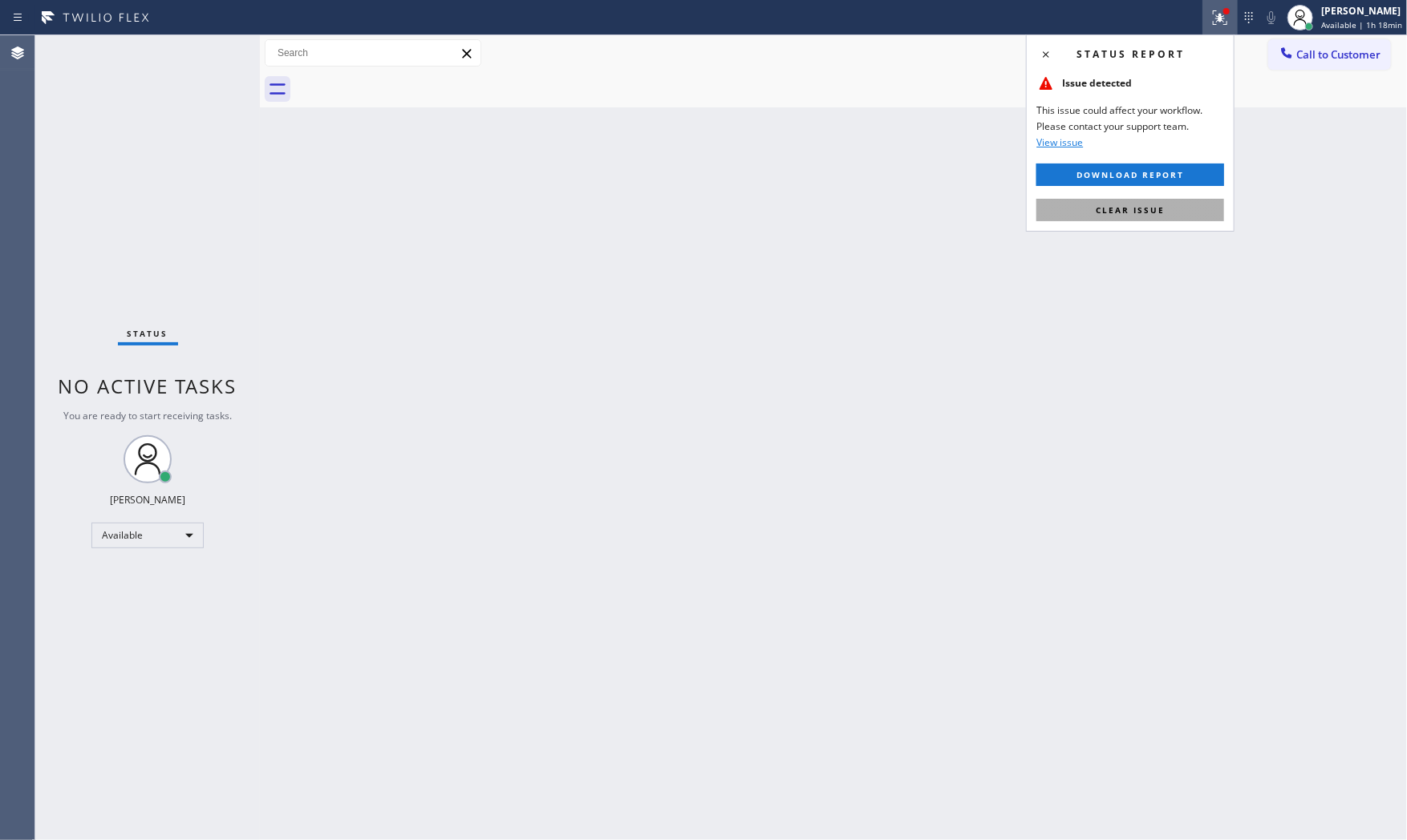
click at [1117, 215] on span "Clear issue" at bounding box center [1129, 210] width 69 height 11
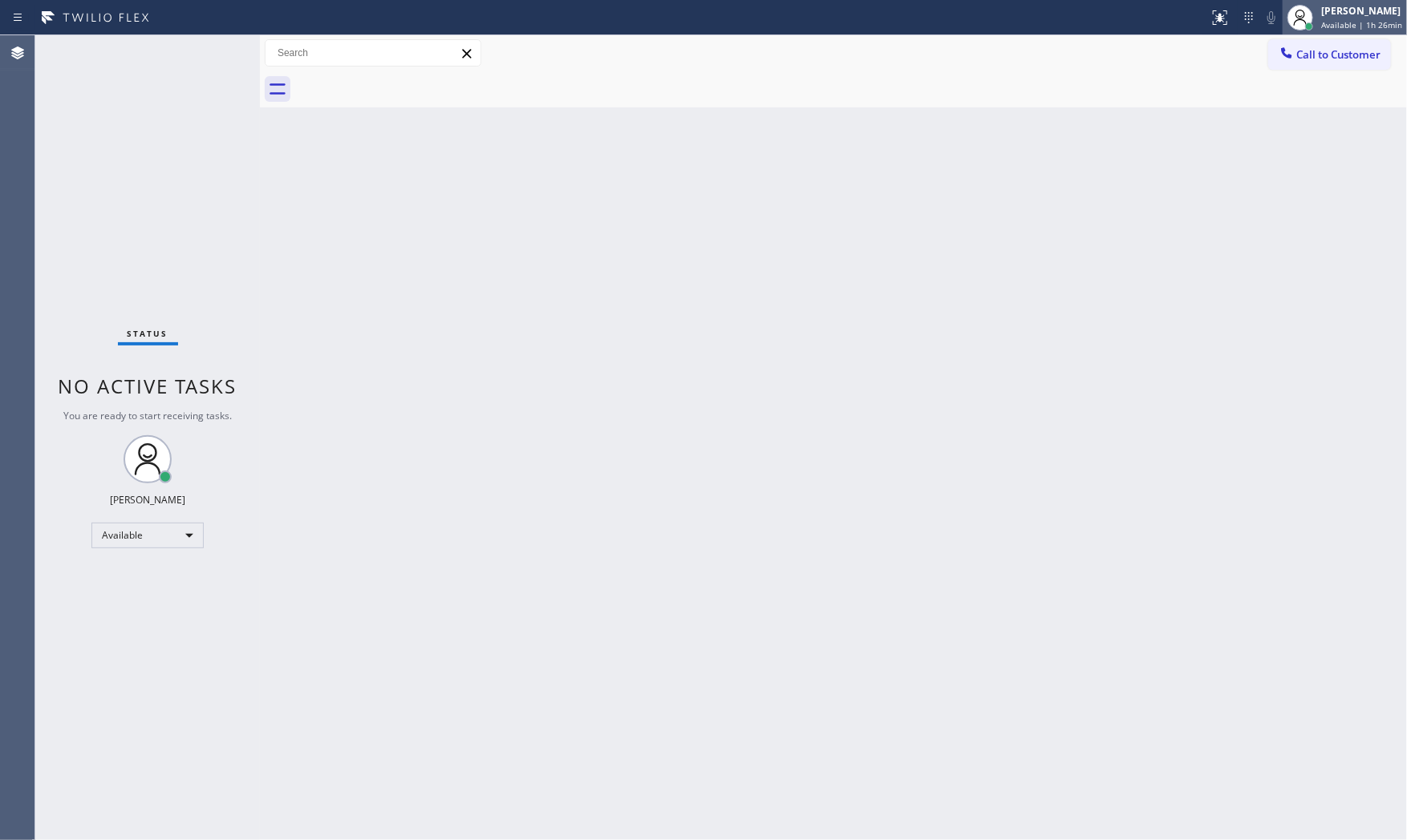
click at [1337, 20] on span "Available | 1h 26min" at bounding box center [1361, 25] width 81 height 11
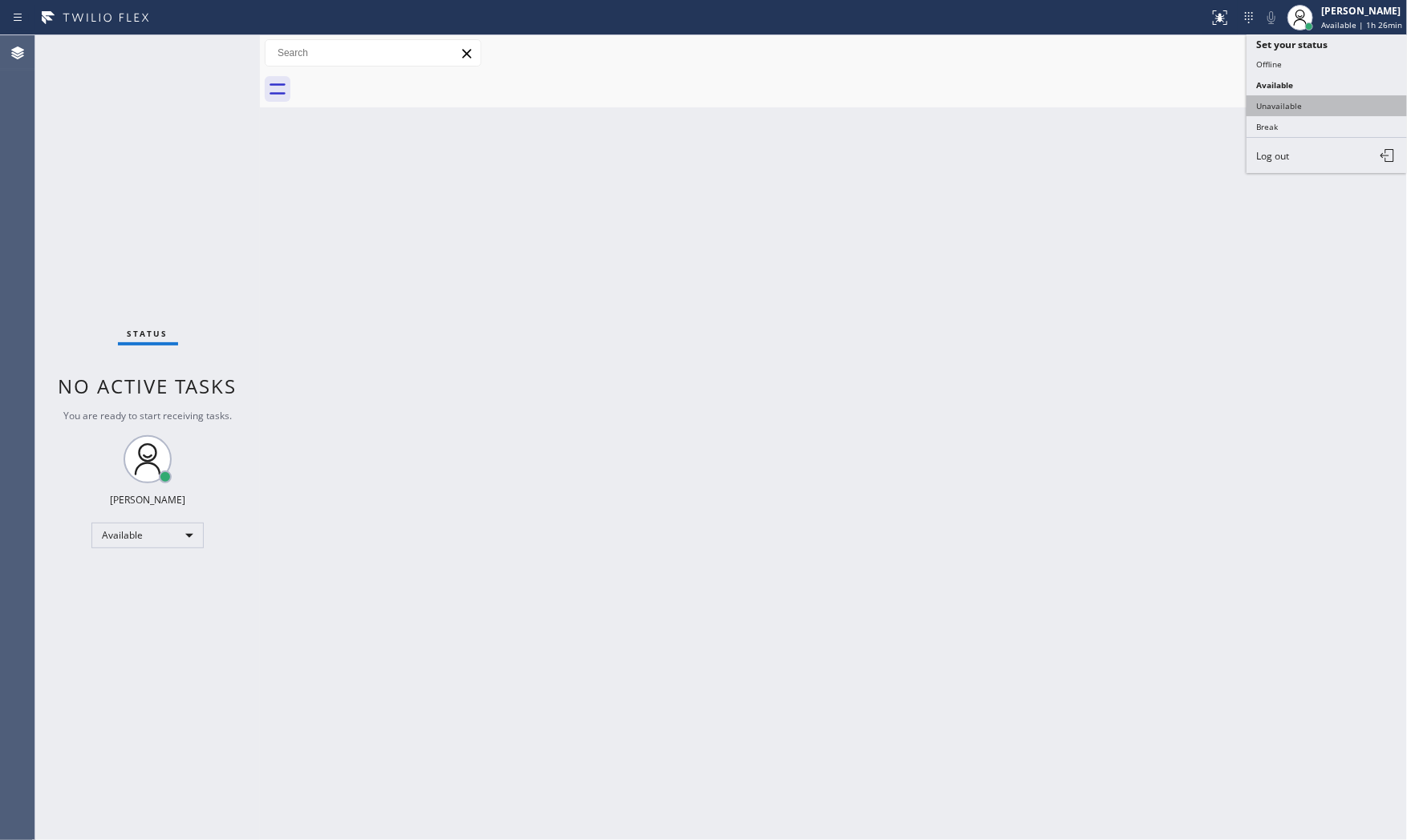
click at [1329, 108] on button "Unavailable" at bounding box center [1326, 105] width 161 height 21
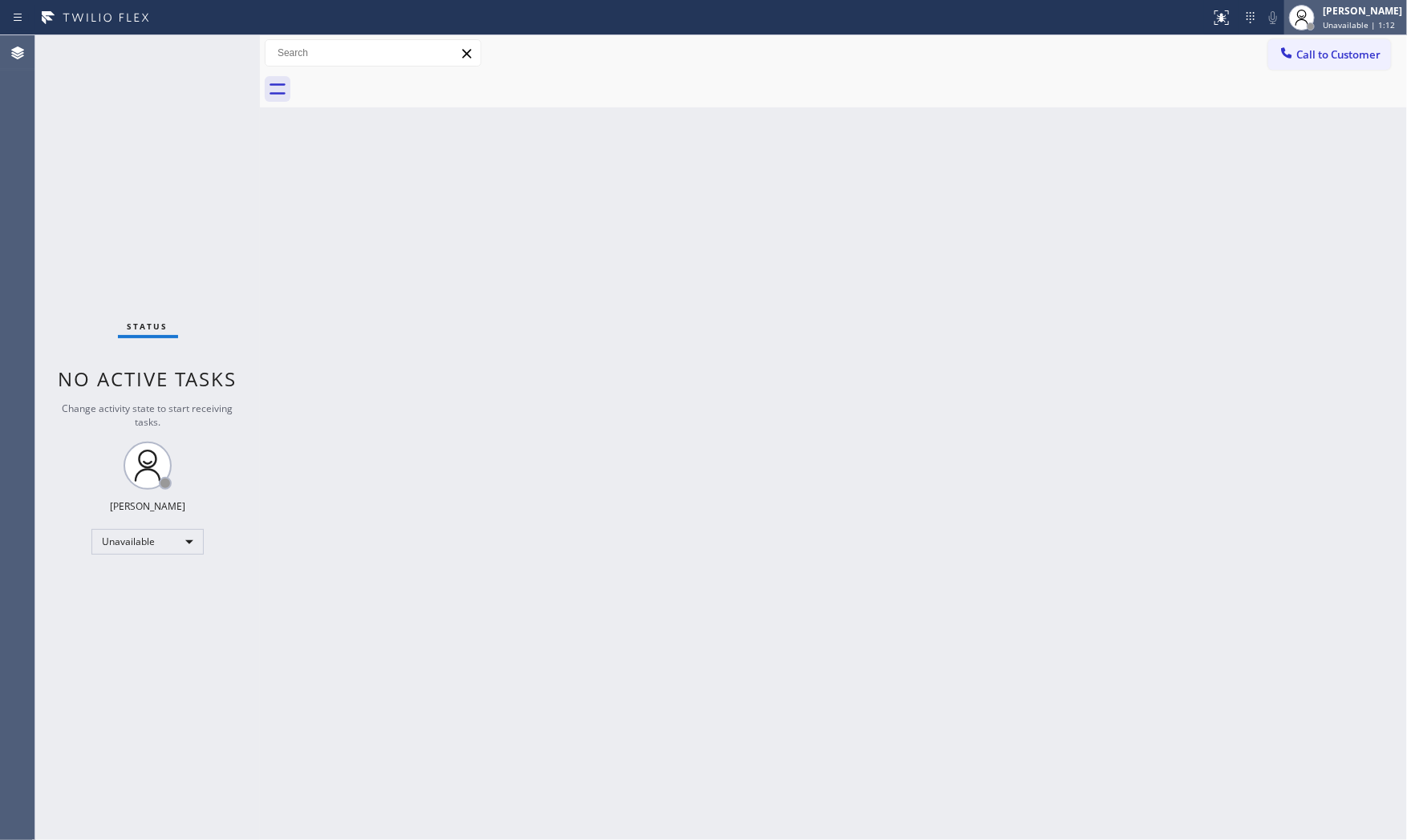
click at [1356, 32] on div "Mark Paul Dacula Unavailable | 1:12" at bounding box center [1345, 18] width 122 height 36
click at [1308, 88] on button "Available" at bounding box center [1326, 85] width 161 height 21
click at [1368, 32] on div "Mark Paul Dacula Available | 5:55" at bounding box center [1345, 18] width 122 height 36
click at [1053, 212] on div "Back to Dashboard Change Sender ID Customers Technicians Select a contact Outbo…" at bounding box center [833, 438] width 1147 height 805
click at [1373, 32] on div "Mark Paul Dacula Available | 12:41" at bounding box center [1345, 18] width 122 height 36
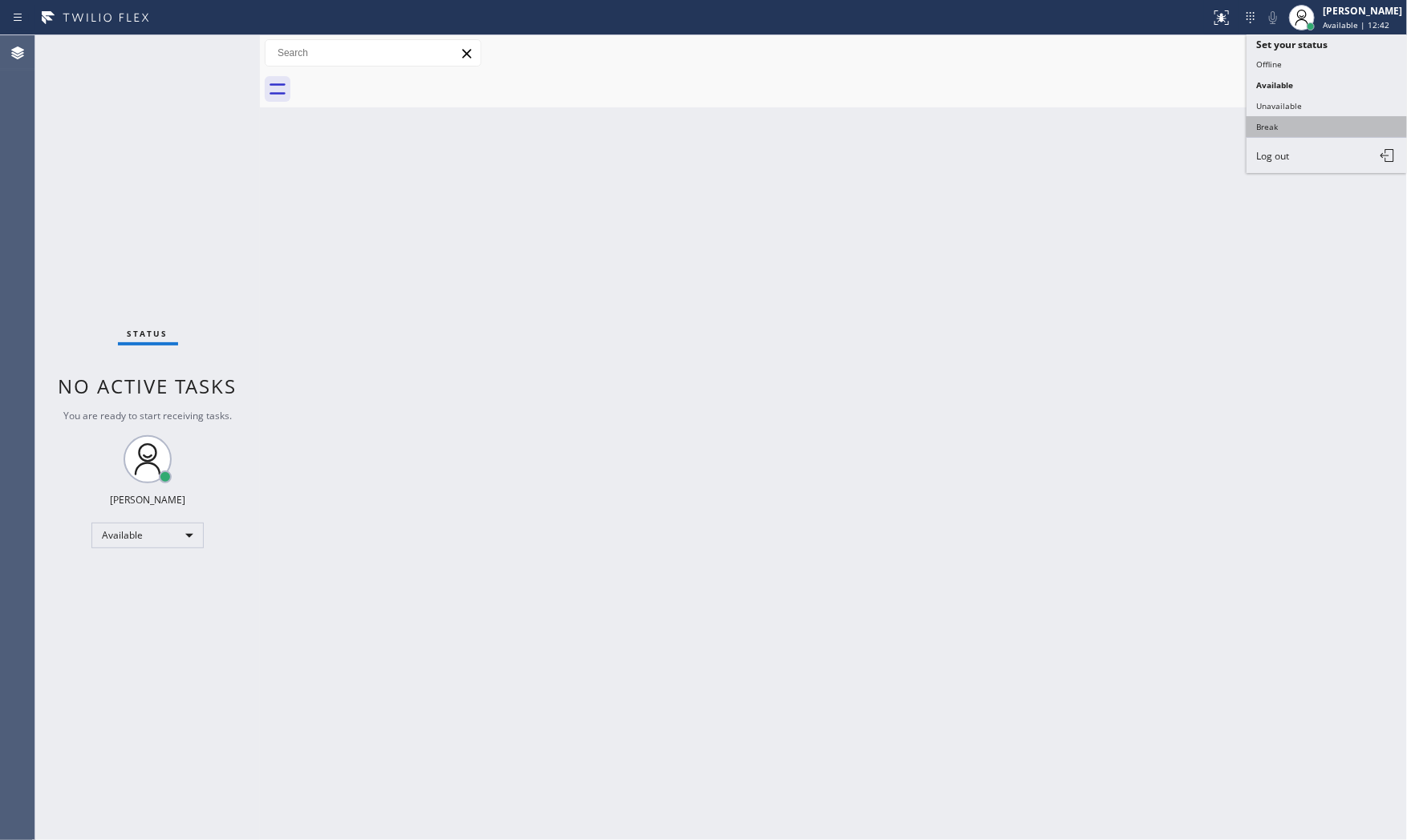
click at [1310, 121] on button "Break" at bounding box center [1326, 127] width 161 height 21
